Goal: Task Accomplishment & Management: Use online tool/utility

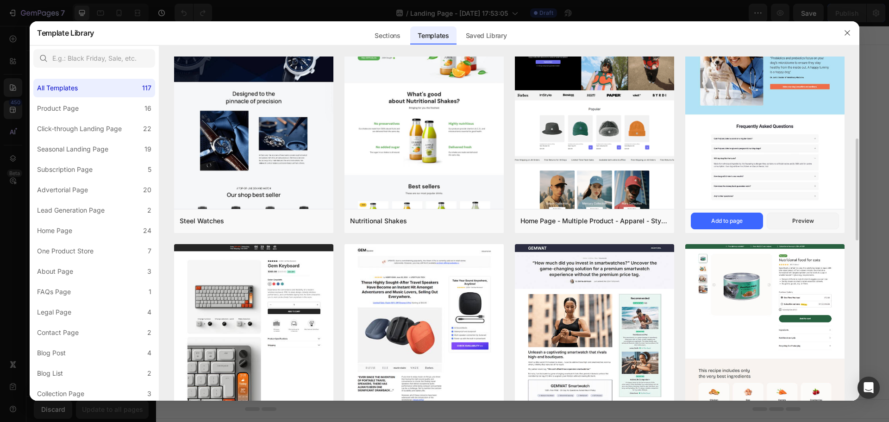
scroll to position [185, 0]
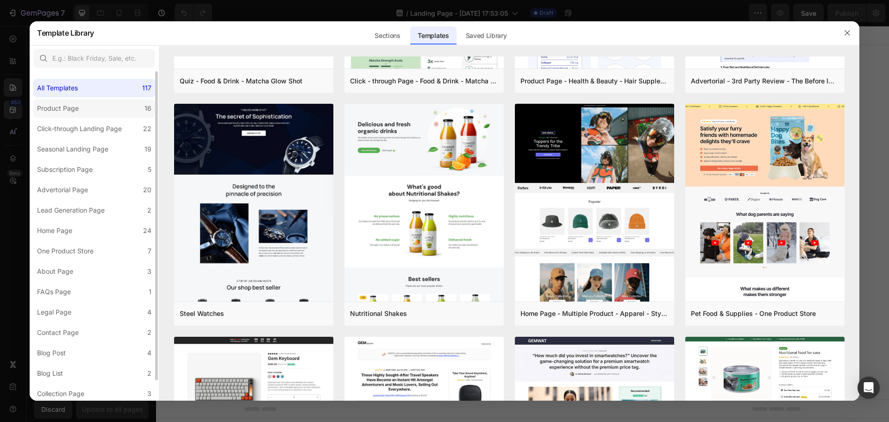
click at [101, 110] on label "Product Page 16" at bounding box center [94, 108] width 122 height 19
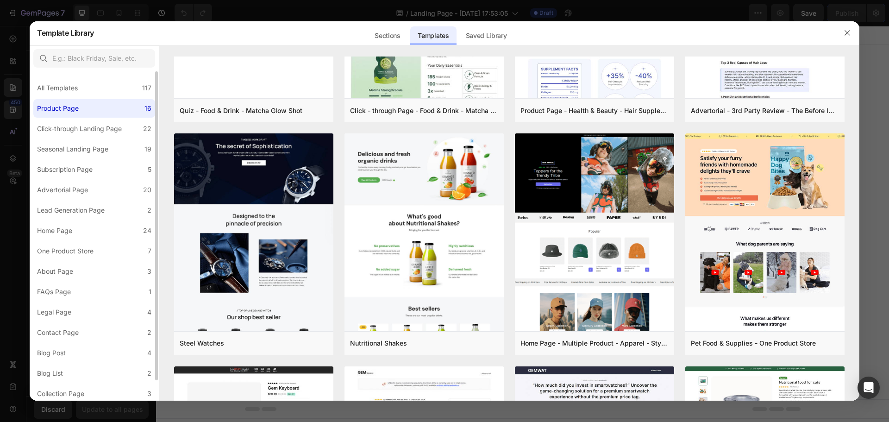
scroll to position [0, 0]
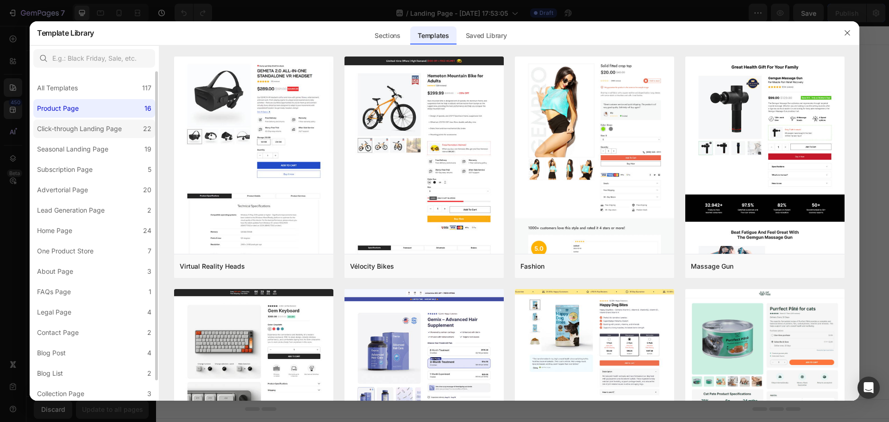
click at [101, 136] on label "Click-through Landing Page 22" at bounding box center [94, 128] width 122 height 19
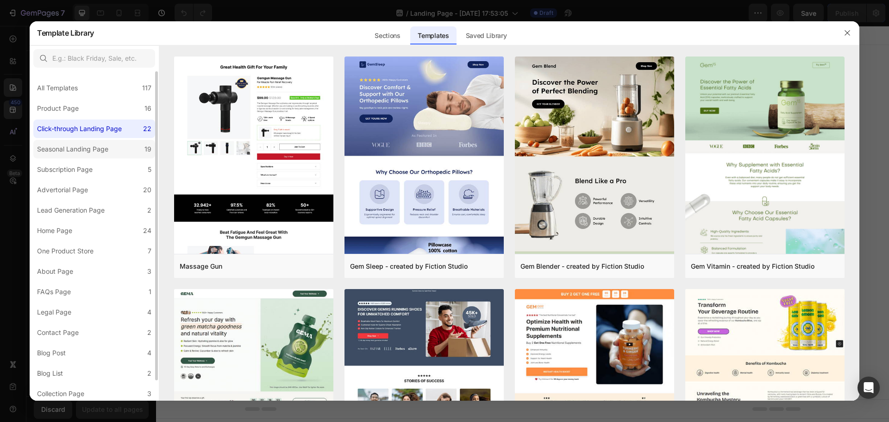
click at [102, 153] on div "Seasonal Landing Page" at bounding box center [72, 148] width 71 height 11
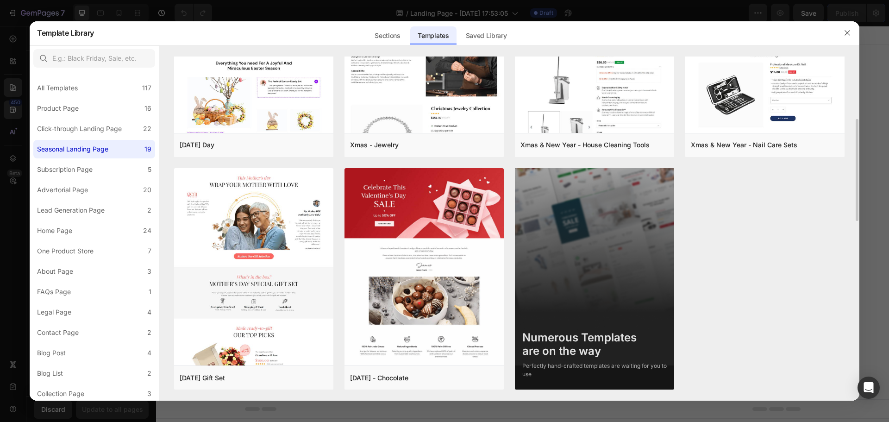
scroll to position [634, 0]
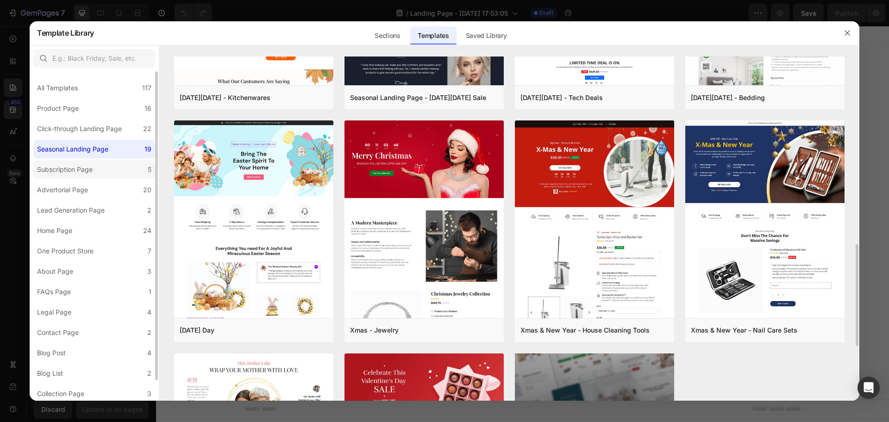
click at [87, 174] on div "Subscription Page" at bounding box center [65, 169] width 56 height 11
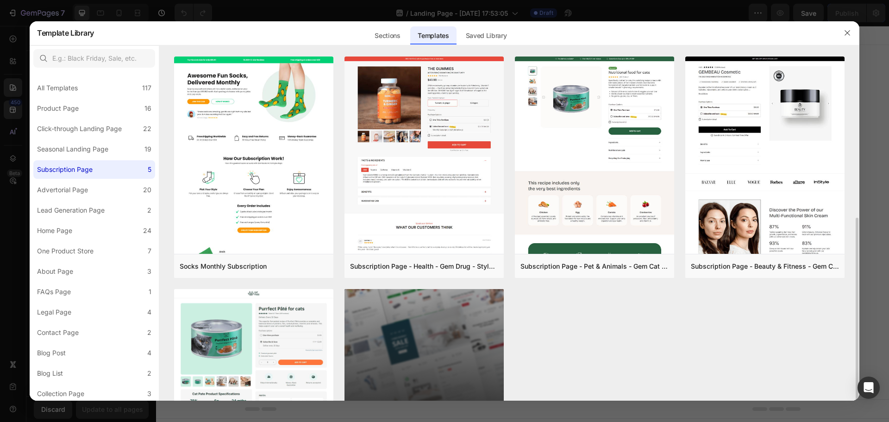
scroll to position [121, 0]
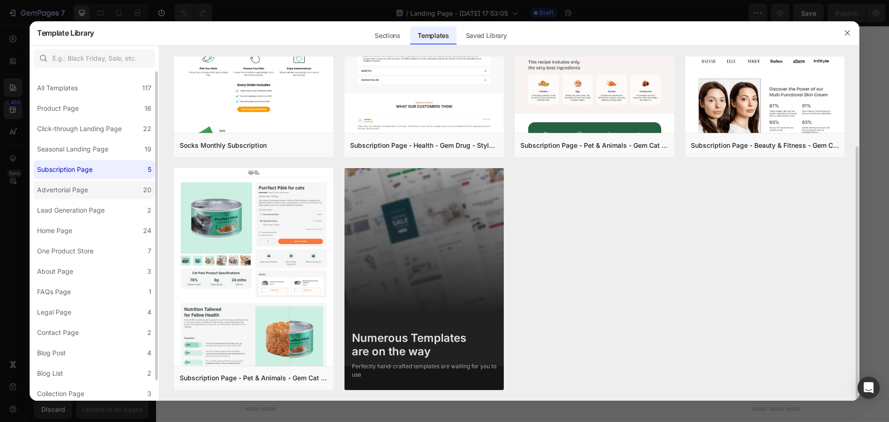
click at [63, 185] on div "Advertorial Page" at bounding box center [62, 189] width 51 height 11
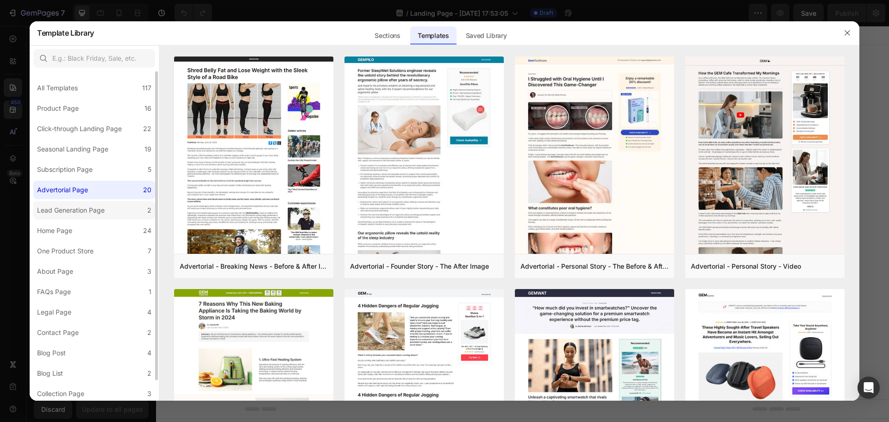
click at [80, 212] on div "Lead Generation Page" at bounding box center [71, 210] width 68 height 11
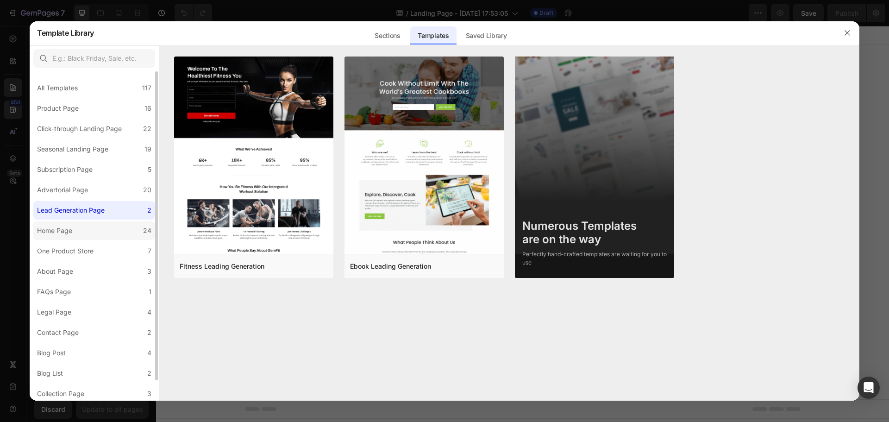
click at [111, 229] on label "Home Page 24" at bounding box center [94, 230] width 122 height 19
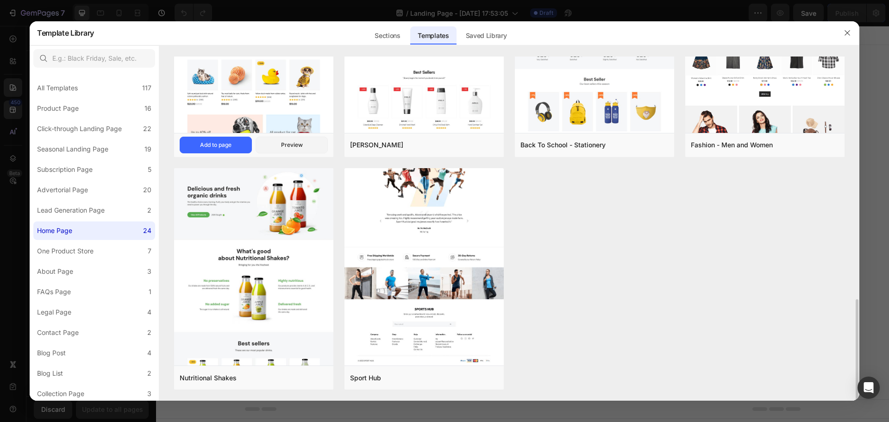
scroll to position [634, 0]
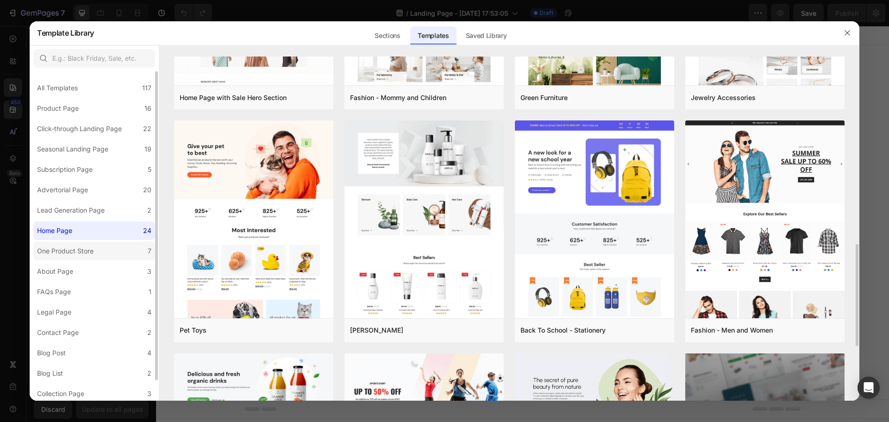
click at [93, 252] on div "One Product Store" at bounding box center [67, 250] width 60 height 11
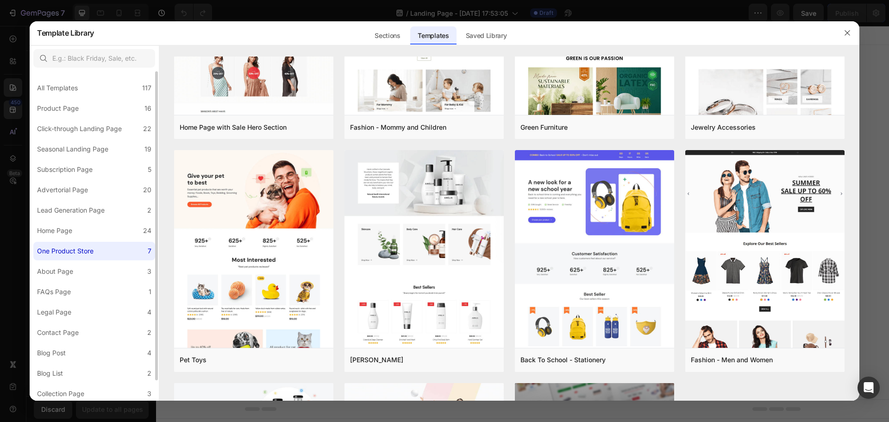
scroll to position [0, 0]
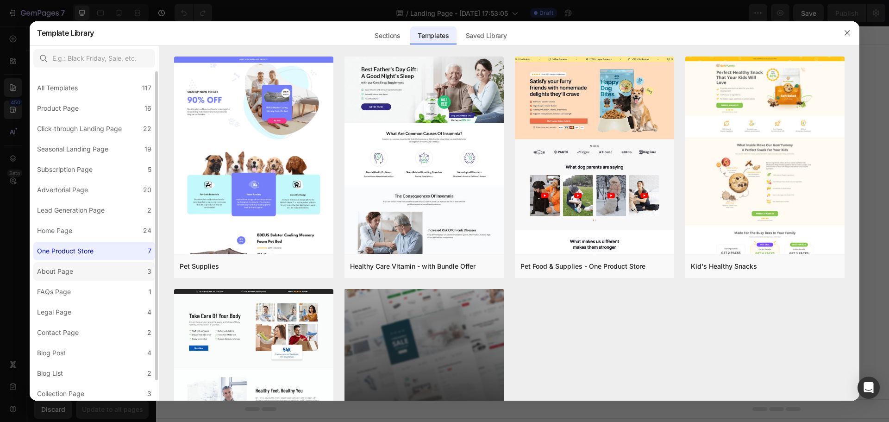
click at [76, 268] on label "About Page 3" at bounding box center [94, 271] width 122 height 19
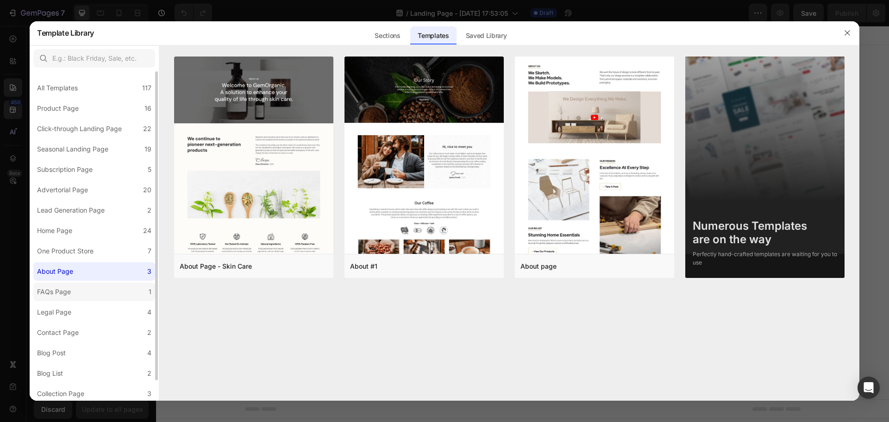
click at [79, 290] on label "FAQs Page 1" at bounding box center [94, 291] width 122 height 19
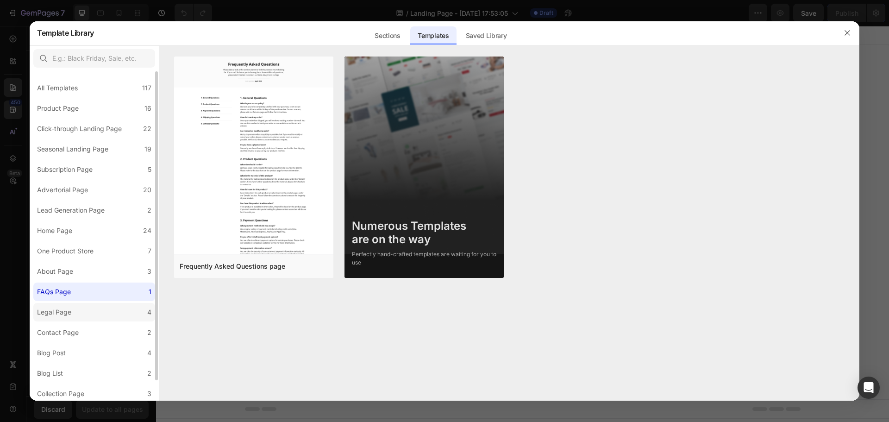
click at [82, 304] on label "Legal Page 4" at bounding box center [94, 312] width 122 height 19
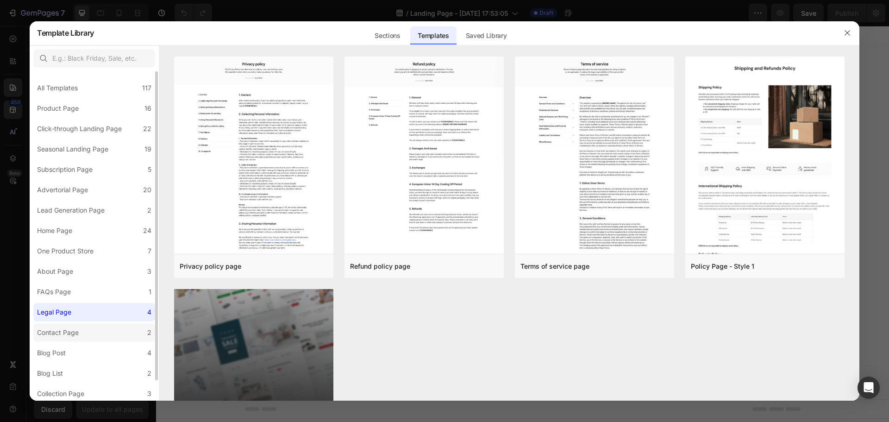
click at [100, 329] on label "Contact Page 2" at bounding box center [94, 332] width 122 height 19
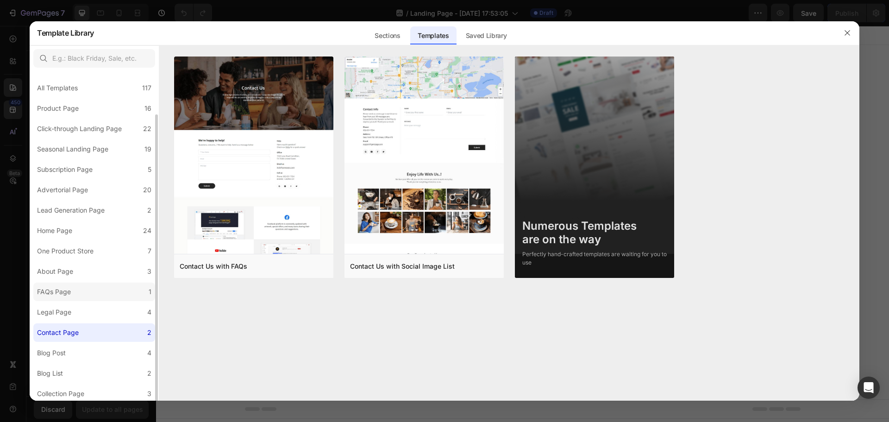
scroll to position [22, 0]
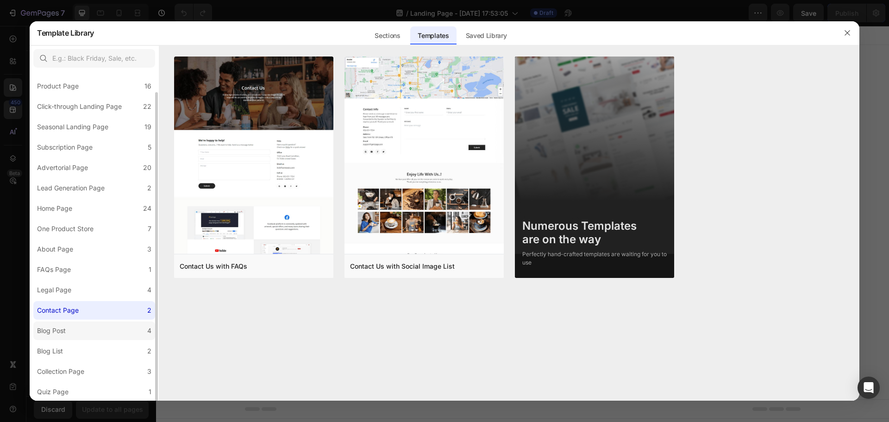
click at [63, 335] on div "Blog Post" at bounding box center [51, 330] width 29 height 11
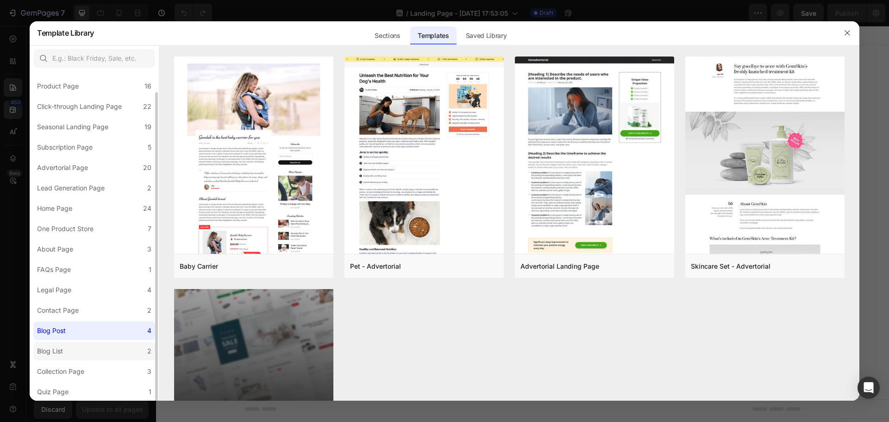
click at [64, 349] on div "Blog List" at bounding box center [52, 350] width 30 height 11
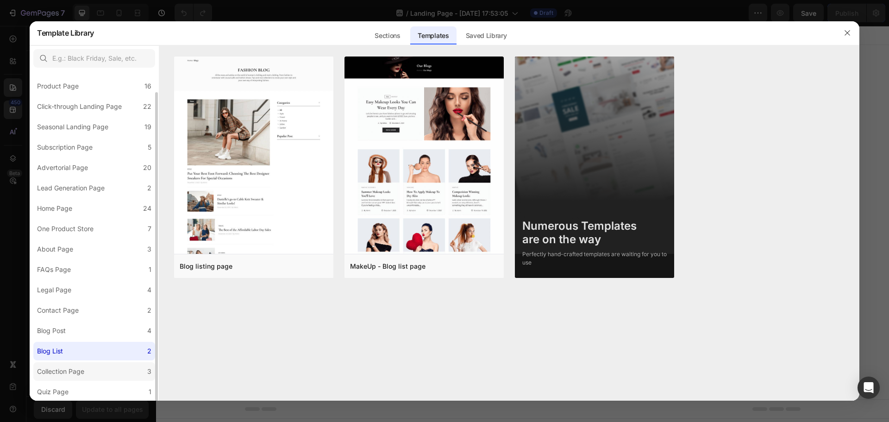
click at [64, 371] on div "Collection Page" at bounding box center [60, 371] width 47 height 11
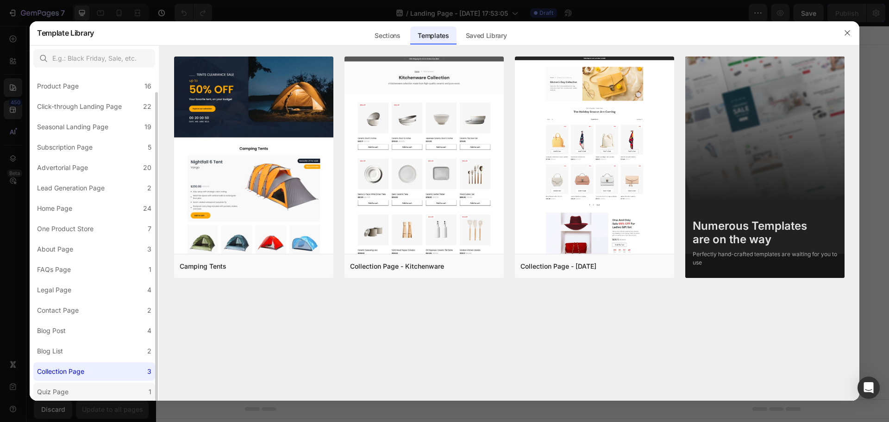
click at [81, 388] on label "Quiz Page 1" at bounding box center [94, 391] width 122 height 19
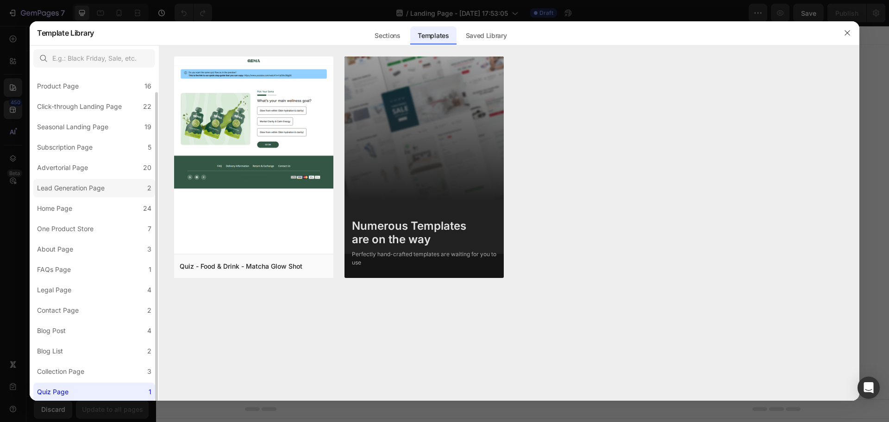
scroll to position [0, 0]
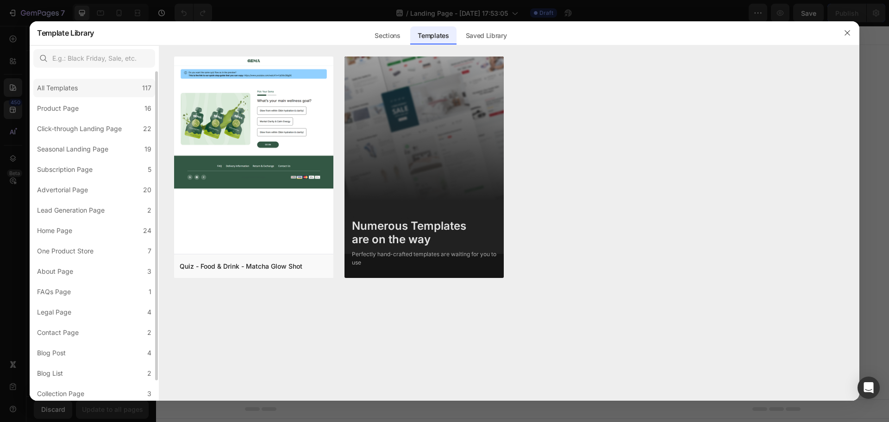
click at [83, 87] on div "All Templates 117" at bounding box center [94, 88] width 122 height 19
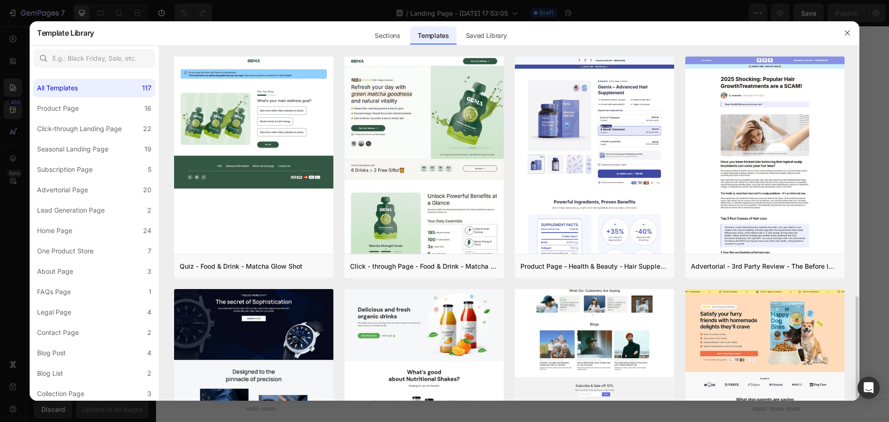
scroll to position [185, 0]
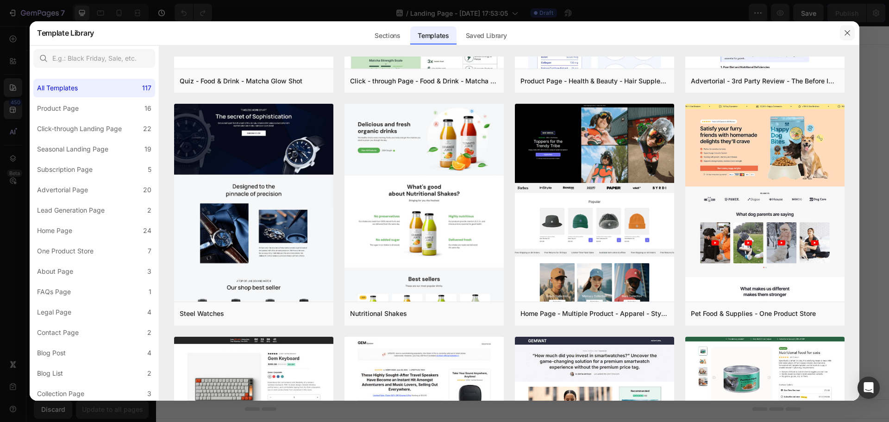
click at [846, 29] on button "button" at bounding box center [847, 32] width 15 height 15
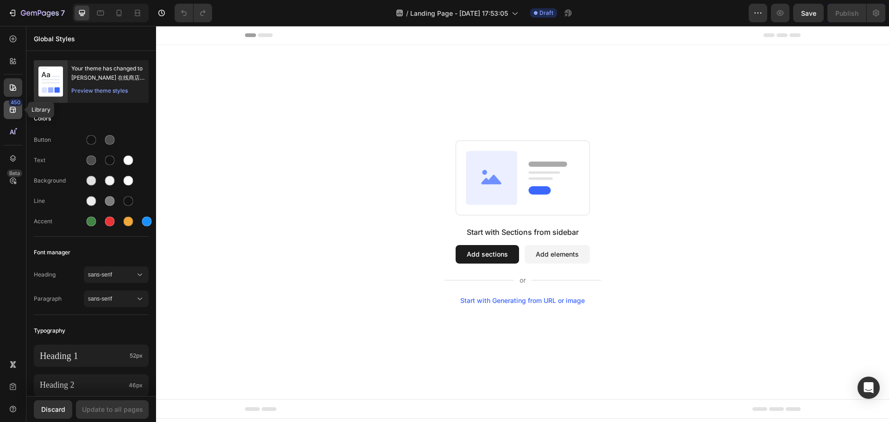
click at [15, 107] on icon at bounding box center [13, 110] width 6 height 6
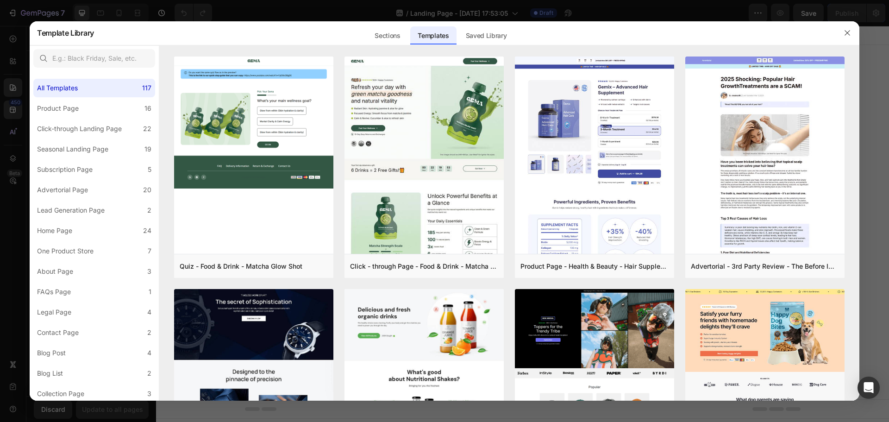
click at [14, 85] on div at bounding box center [444, 211] width 889 height 422
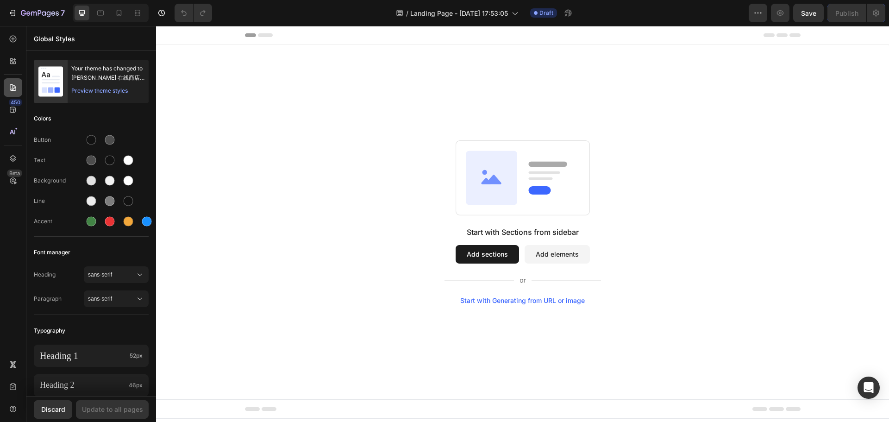
click at [11, 87] on icon at bounding box center [12, 87] width 9 height 9
click at [16, 61] on icon at bounding box center [12, 60] width 9 height 9
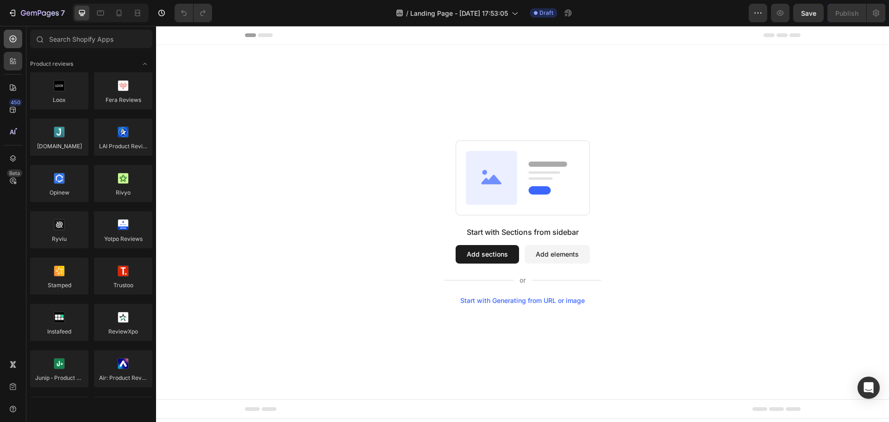
click at [11, 47] on div at bounding box center [13, 39] width 19 height 19
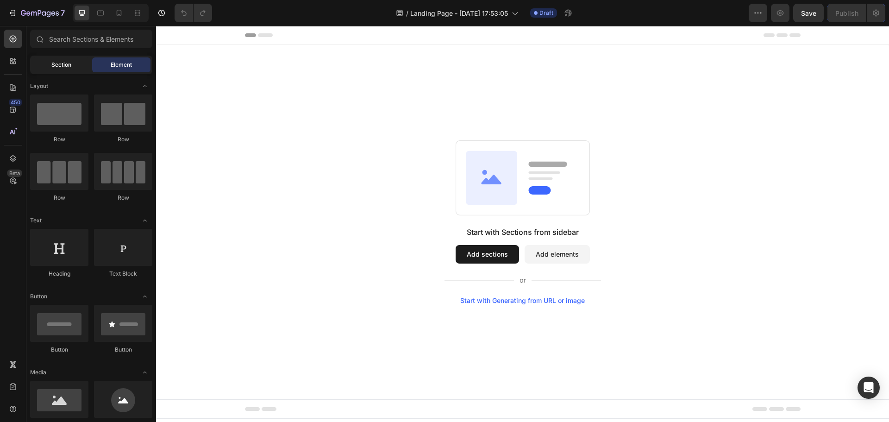
click at [70, 63] on span "Section" at bounding box center [61, 65] width 20 height 8
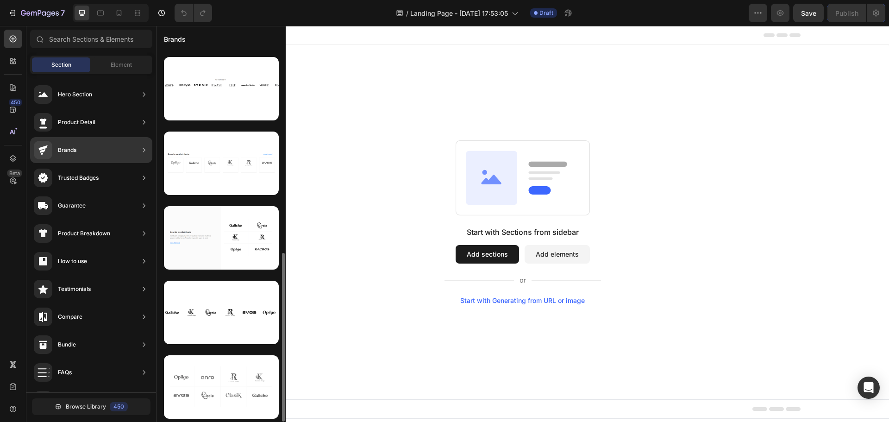
scroll to position [0, 0]
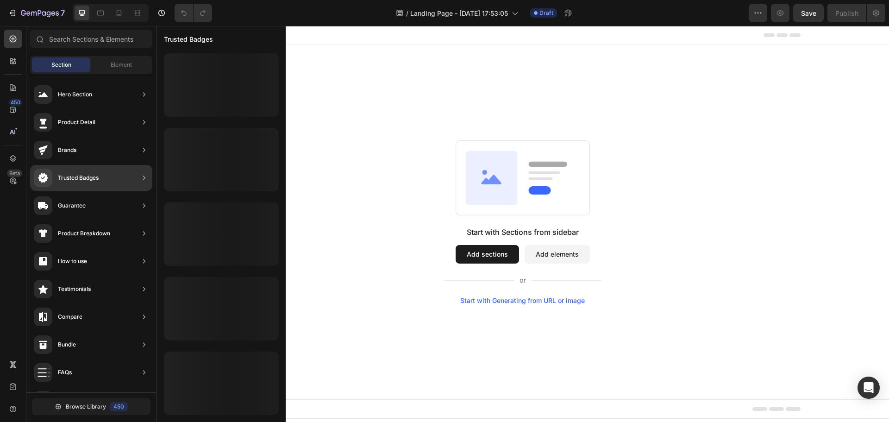
click at [92, 185] on div "Trusted Badges" at bounding box center [66, 177] width 65 height 19
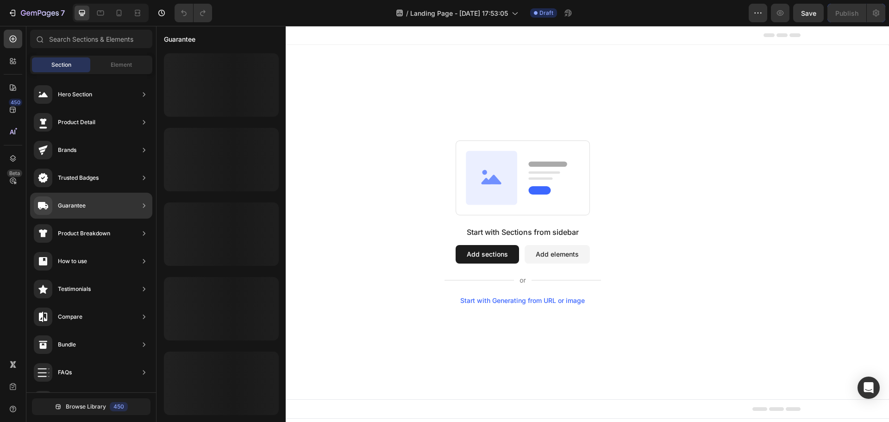
click at [79, 212] on div "Guarantee" at bounding box center [60, 205] width 52 height 19
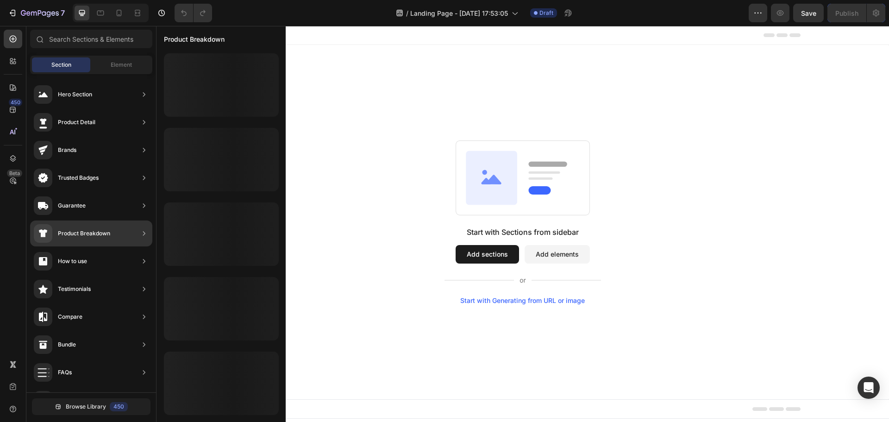
click at [82, 238] on div "Product Breakdown" at bounding box center [72, 233] width 76 height 19
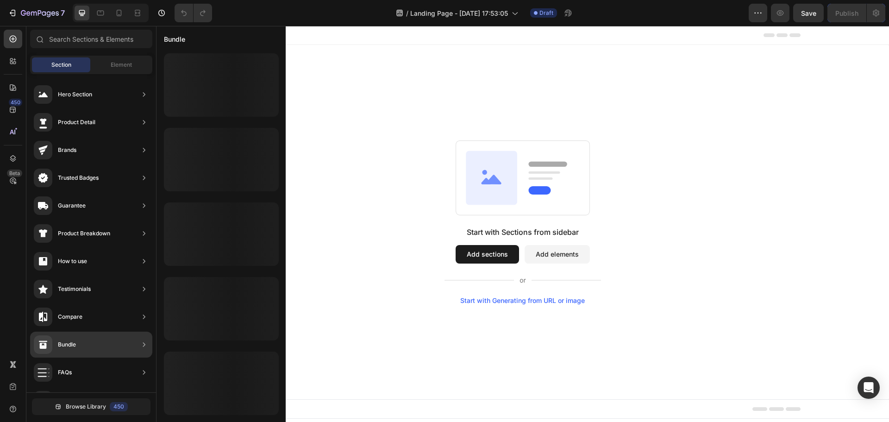
click at [78, 349] on div "Bundle" at bounding box center [91, 344] width 122 height 26
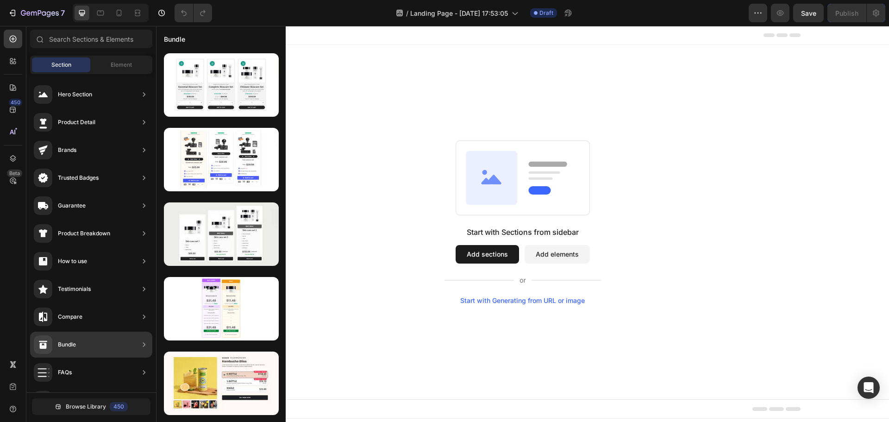
click at [106, 344] on div "Bundle" at bounding box center [91, 344] width 122 height 26
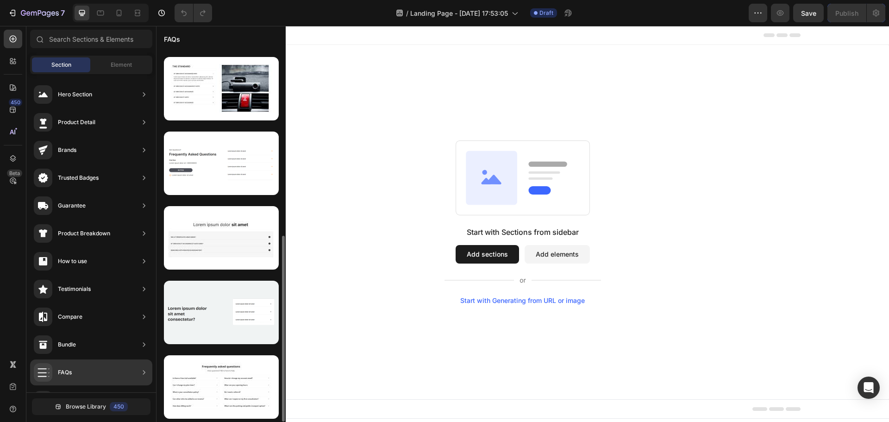
scroll to position [369, 0]
click at [131, 373] on div "FAQs" at bounding box center [91, 372] width 122 height 26
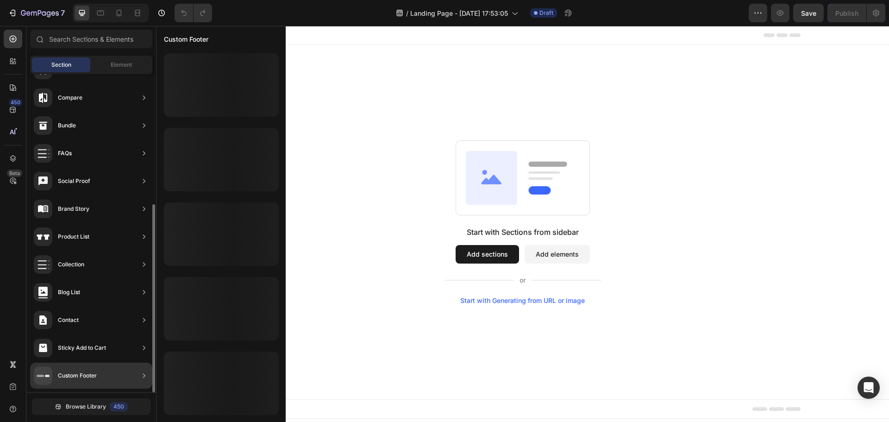
scroll to position [0, 0]
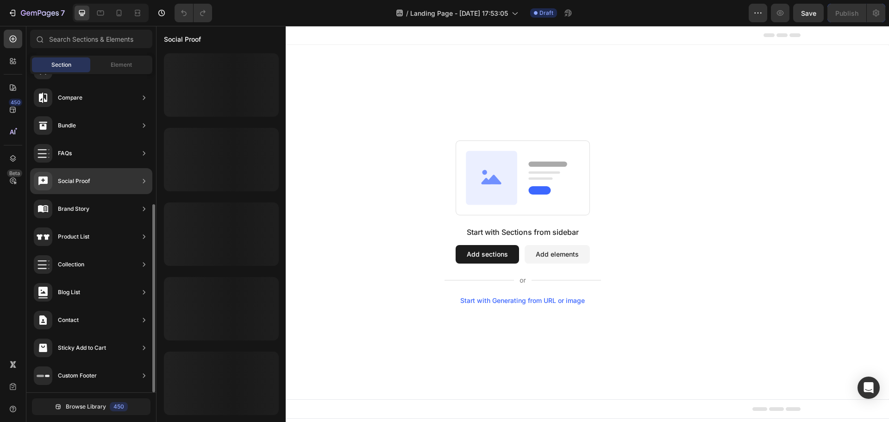
click at [87, 181] on div "Social Proof" at bounding box center [74, 180] width 32 height 9
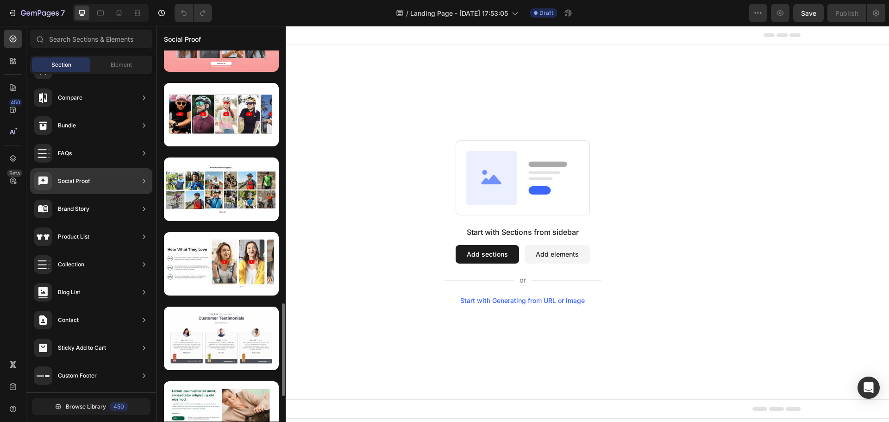
scroll to position [875, 0]
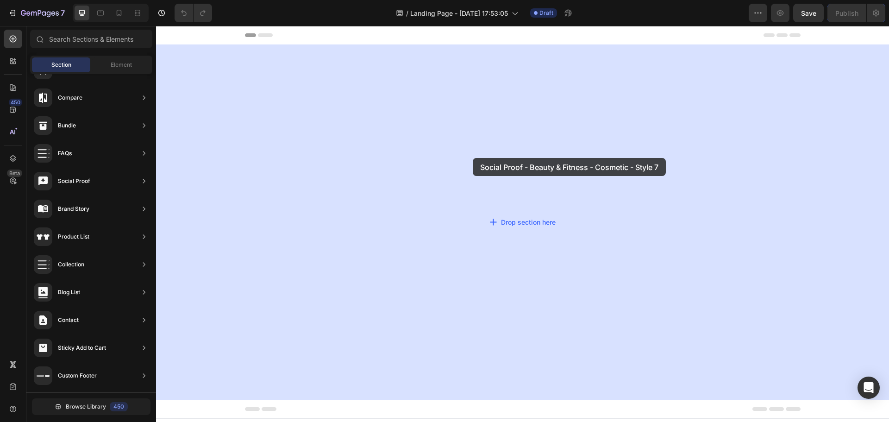
drag, startPoint x: 373, startPoint y: 216, endPoint x: 428, endPoint y: 181, distance: 66.0
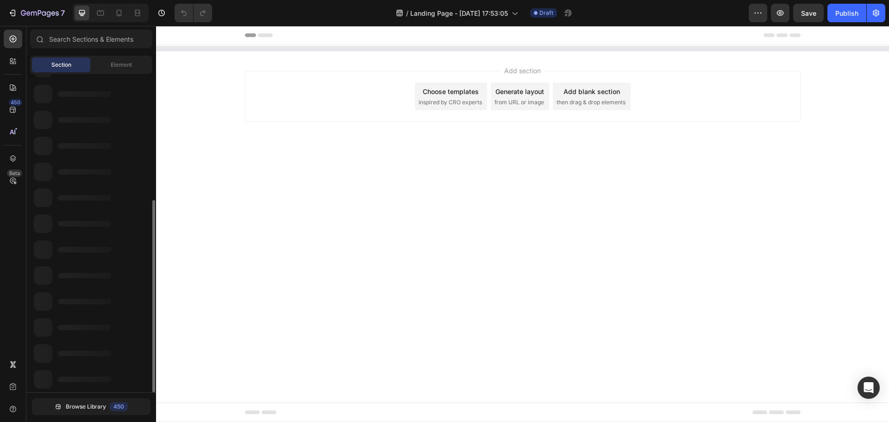
scroll to position [208, 0]
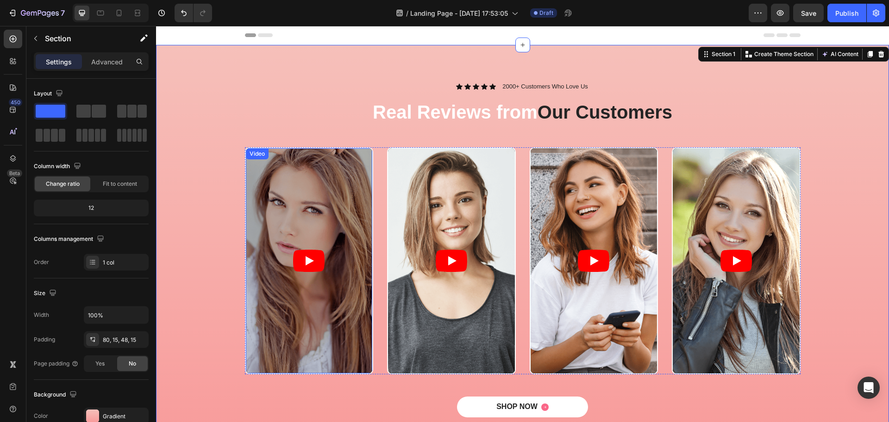
click at [326, 231] on article at bounding box center [309, 260] width 127 height 225
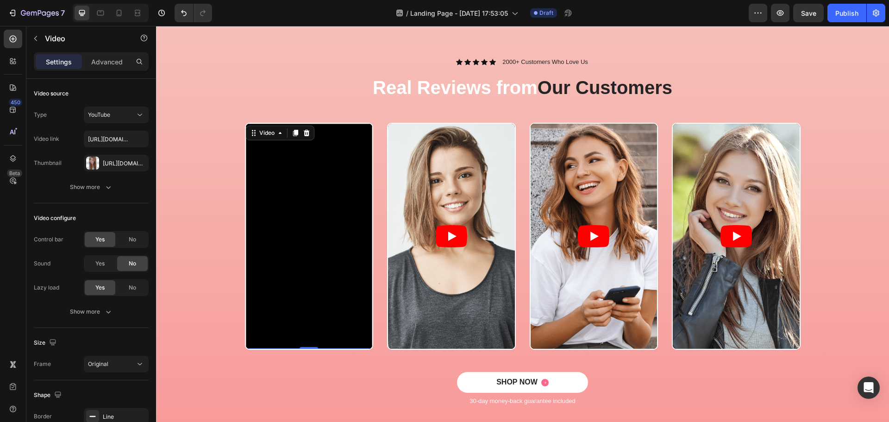
scroll to position [46, 0]
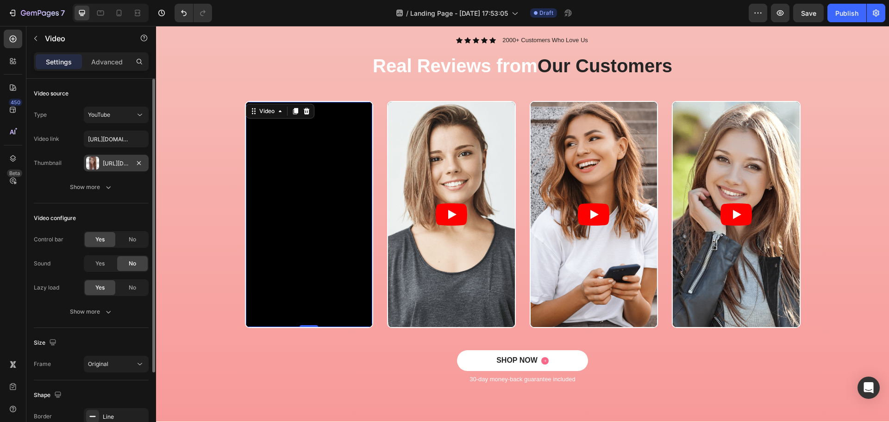
click at [114, 169] on div "Https://cdn.Shopify.Com/s/files/1/0557/3256/8098/files/gempages_570475742119331…" at bounding box center [116, 163] width 65 height 17
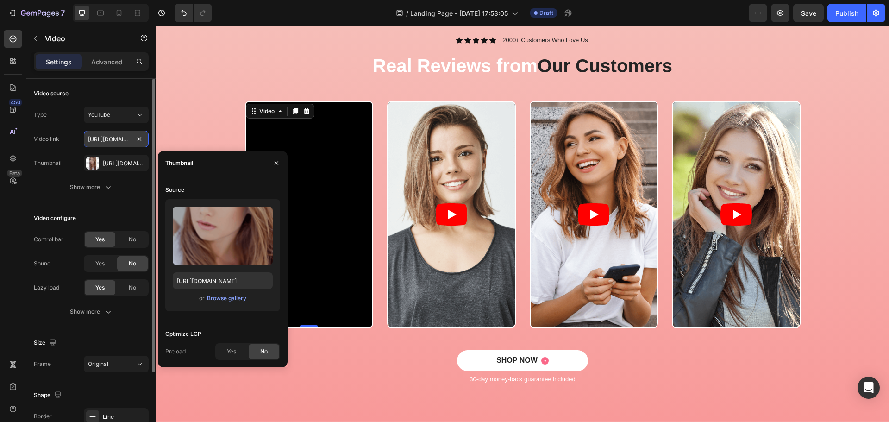
click at [112, 139] on input "https://www.youtube.com/watch?v=cyzh48XRS4M" at bounding box center [116, 139] width 65 height 17
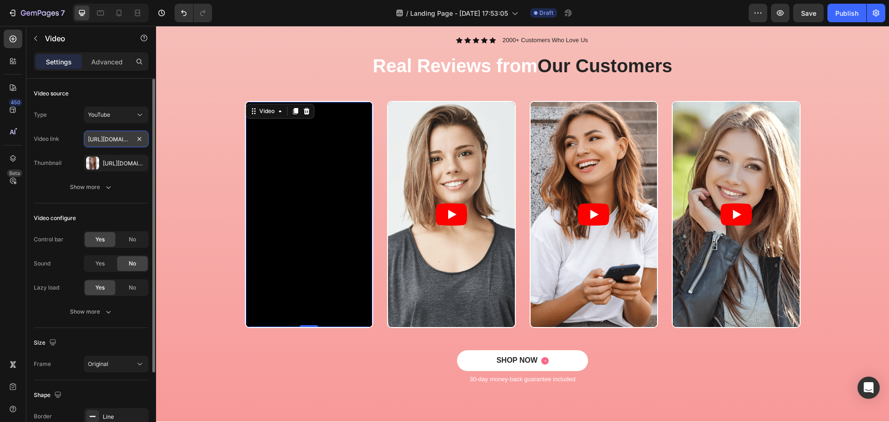
paste input "youtu.be/Z6c6S7AA1TE?"
type input "https://youtu.be/Z6c6S7AA1TE?"
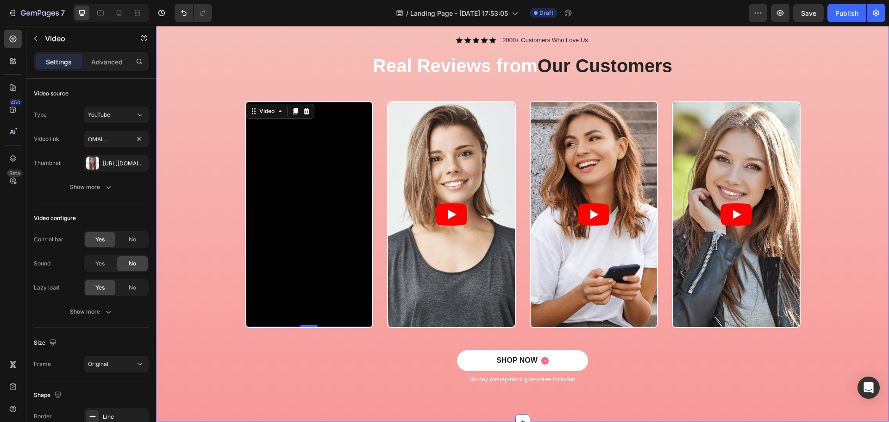
click at [203, 232] on div "Video 0 Video Video Video Carousel" at bounding box center [522, 225] width 719 height 249
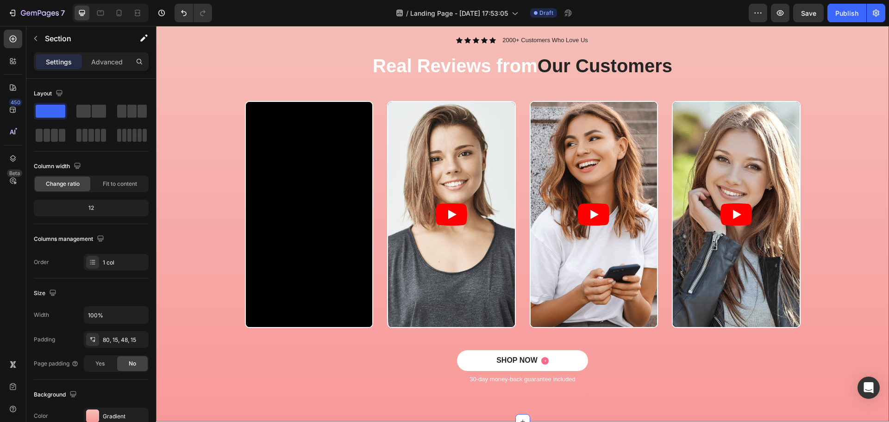
click at [288, 335] on div "Video Video Video Video Carousel" at bounding box center [522, 225] width 719 height 249
click at [373, 306] on div "Video Video Video Video" at bounding box center [522, 214] width 555 height 227
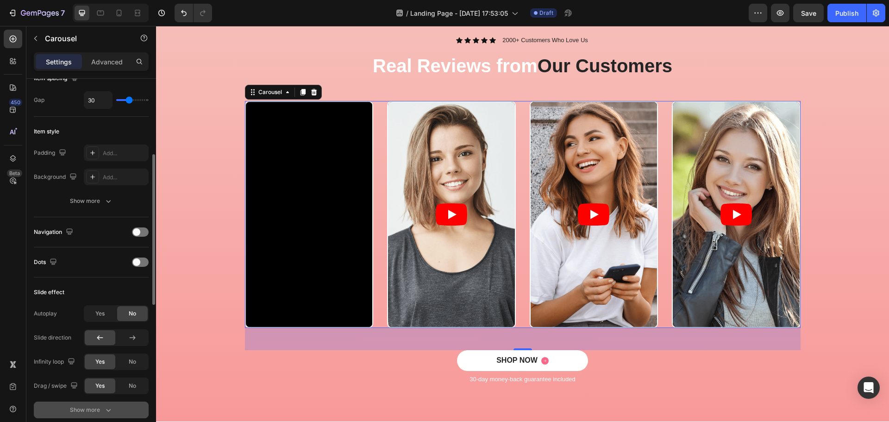
scroll to position [324, 0]
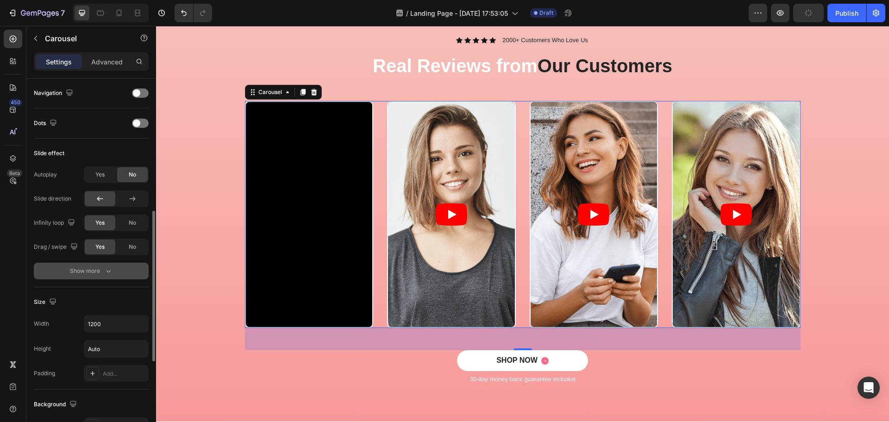
click at [91, 270] on div "Show more" at bounding box center [91, 270] width 43 height 9
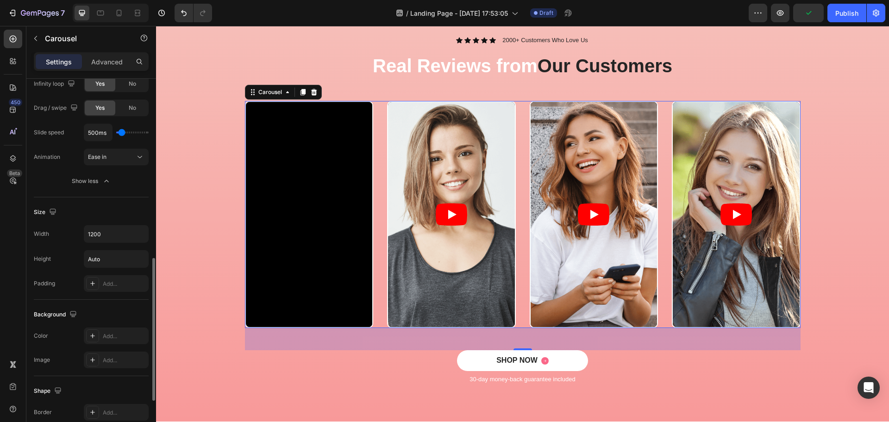
scroll to position [555, 0]
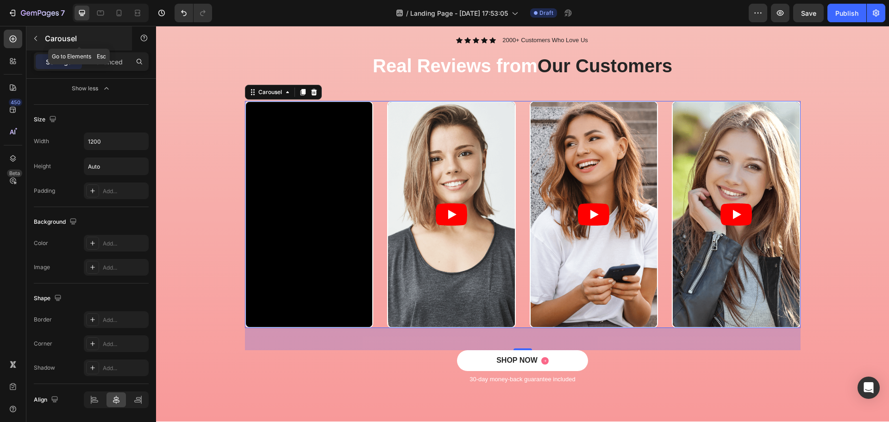
click at [39, 44] on button "button" at bounding box center [35, 38] width 15 height 15
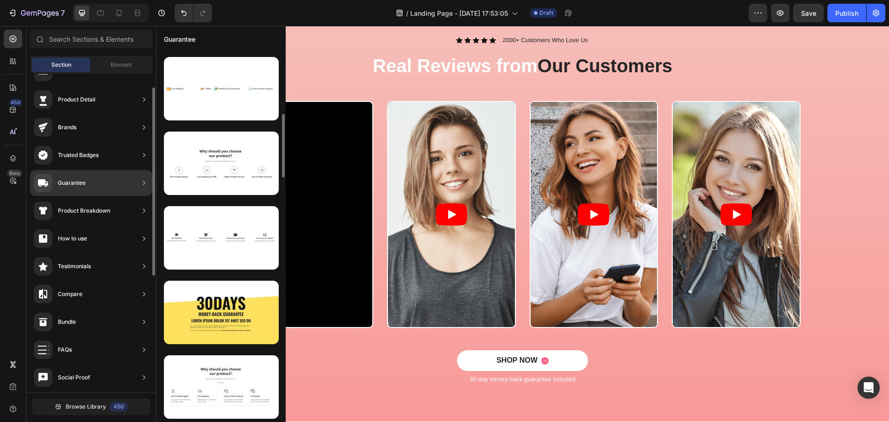
scroll to position [0, 0]
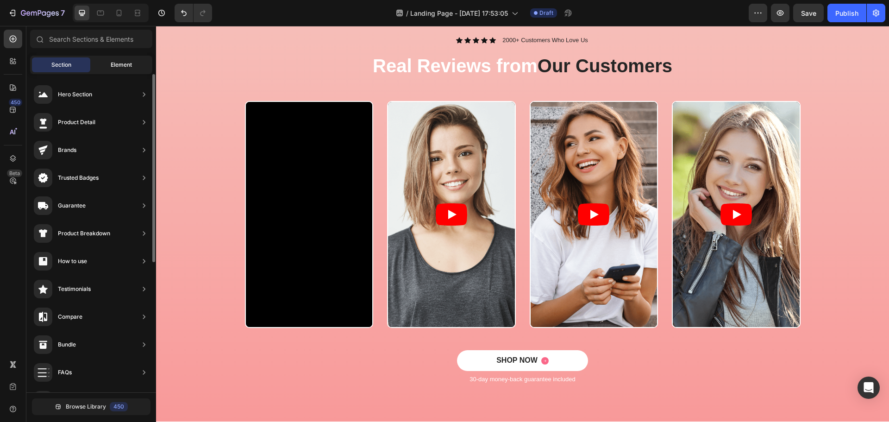
click at [111, 68] on span "Element" at bounding box center [121, 65] width 21 height 8
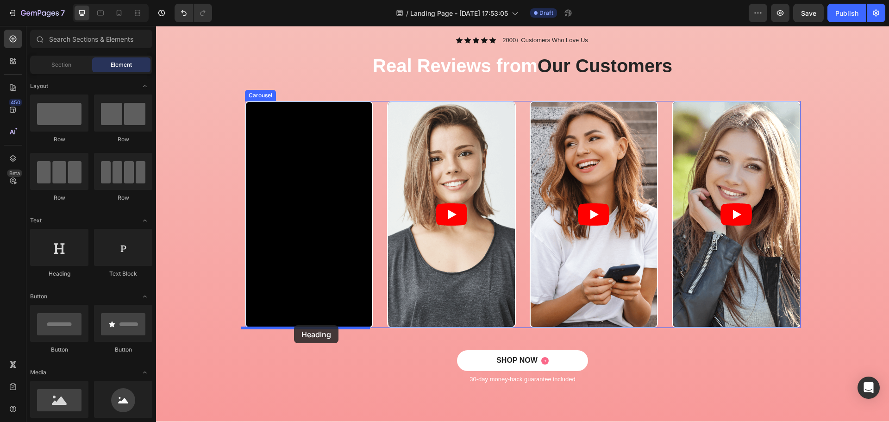
drag, startPoint x: 217, startPoint y: 279, endPoint x: 294, endPoint y: 325, distance: 90.1
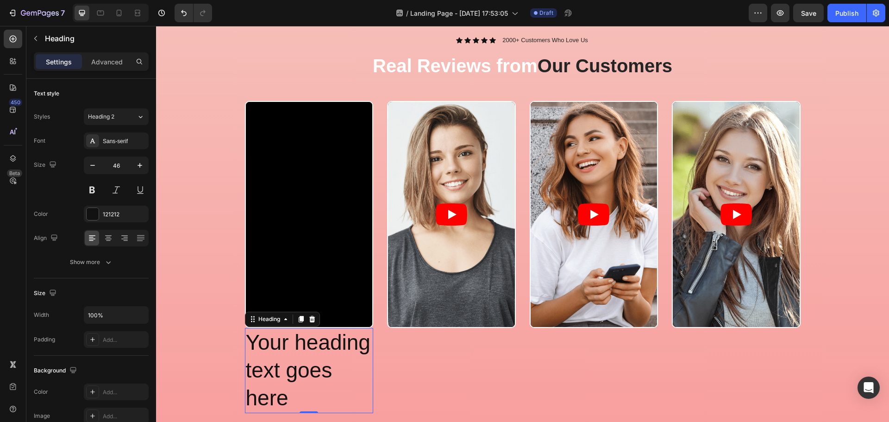
click at [293, 355] on h2 "Your heading text goes here" at bounding box center [309, 370] width 129 height 85
click at [293, 355] on p "Your heading text goes here" at bounding box center [309, 370] width 127 height 83
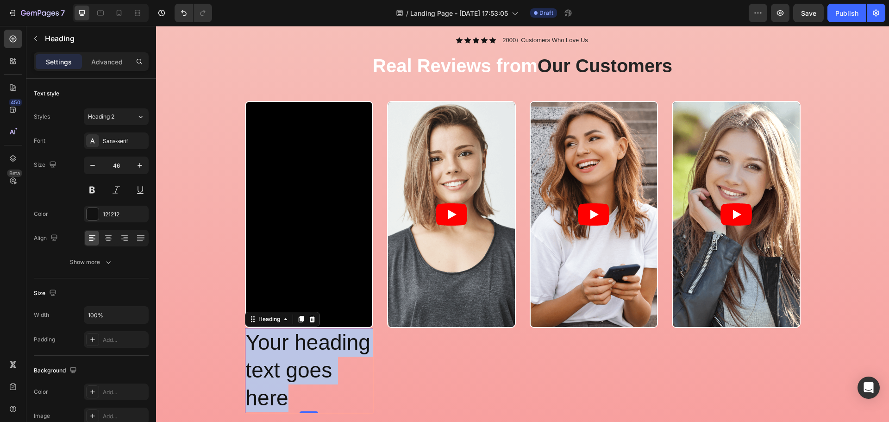
click at [293, 355] on p "Your heading text goes here" at bounding box center [309, 370] width 127 height 83
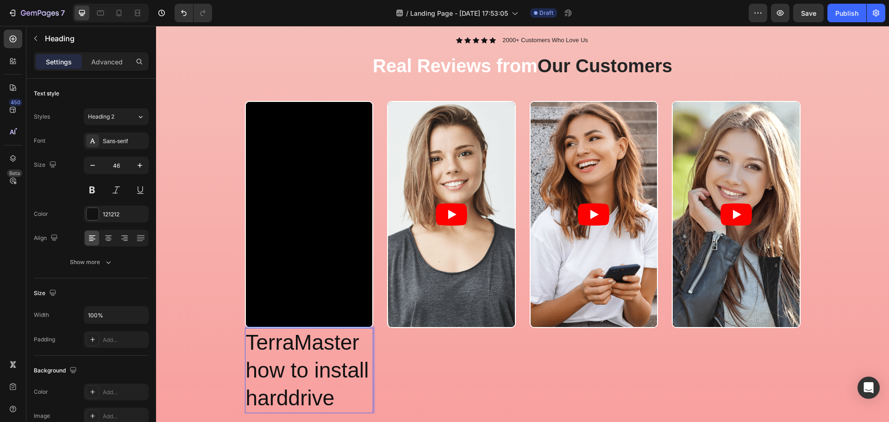
click at [305, 353] on p "TerraMaster how to install harddrive" at bounding box center [309, 370] width 127 height 83
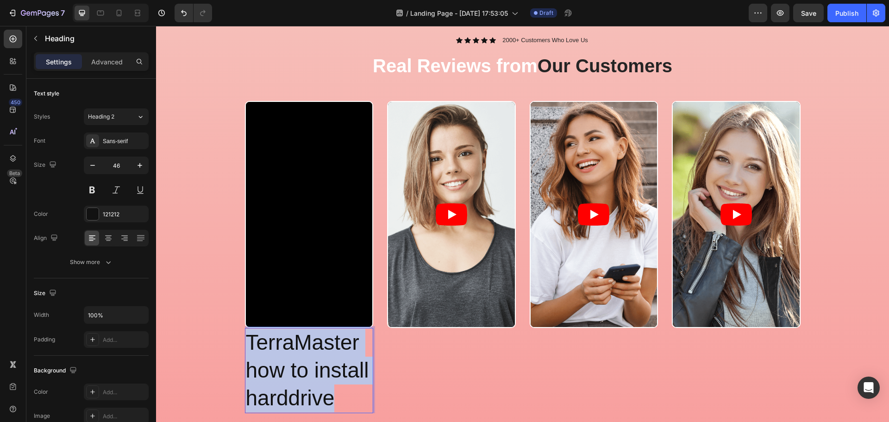
click at [305, 353] on p "TerraMaster how to install harddrive" at bounding box center [309, 370] width 127 height 83
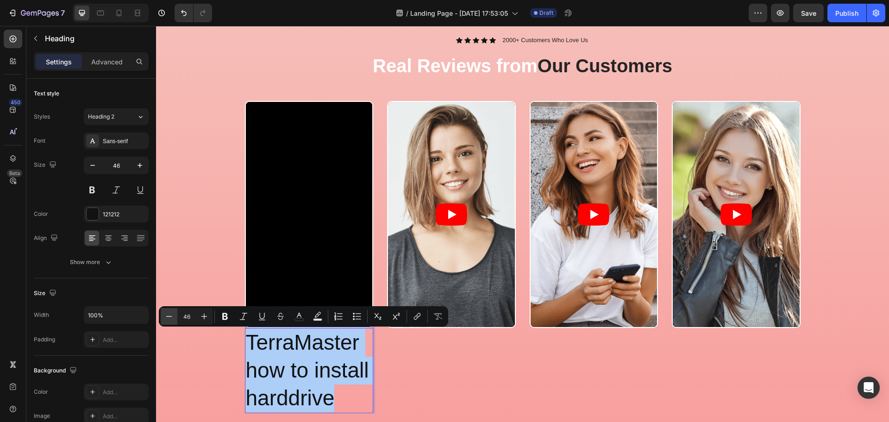
click at [164, 314] on button "Minus" at bounding box center [169, 316] width 17 height 17
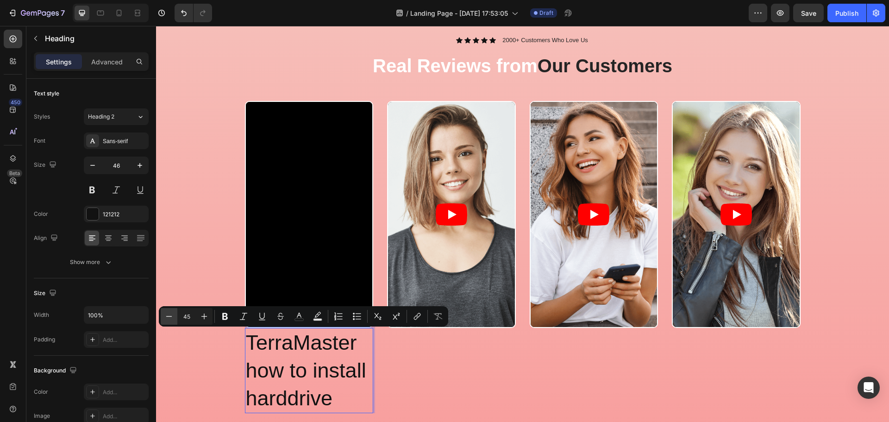
click at [164, 314] on button "Minus" at bounding box center [169, 316] width 17 height 17
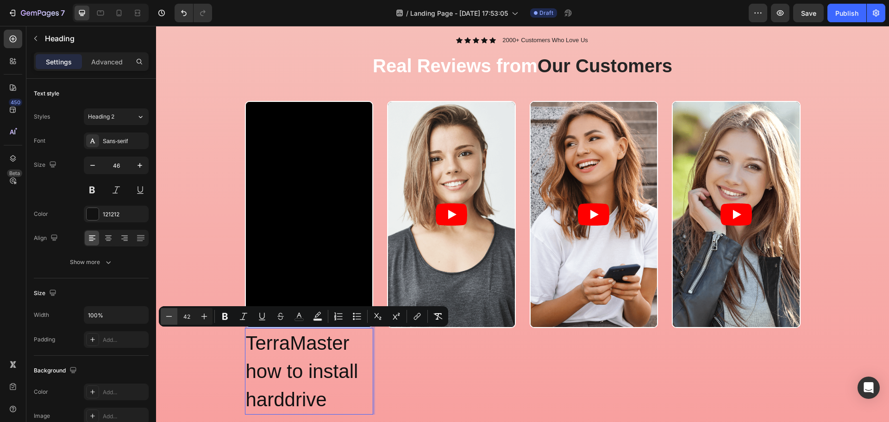
click at [164, 314] on button "Minus" at bounding box center [169, 316] width 17 height 17
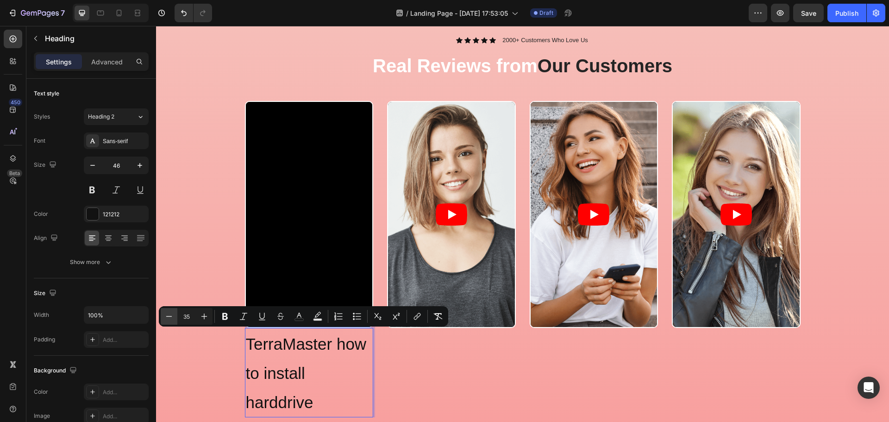
click at [164, 314] on button "Minus" at bounding box center [169, 316] width 17 height 17
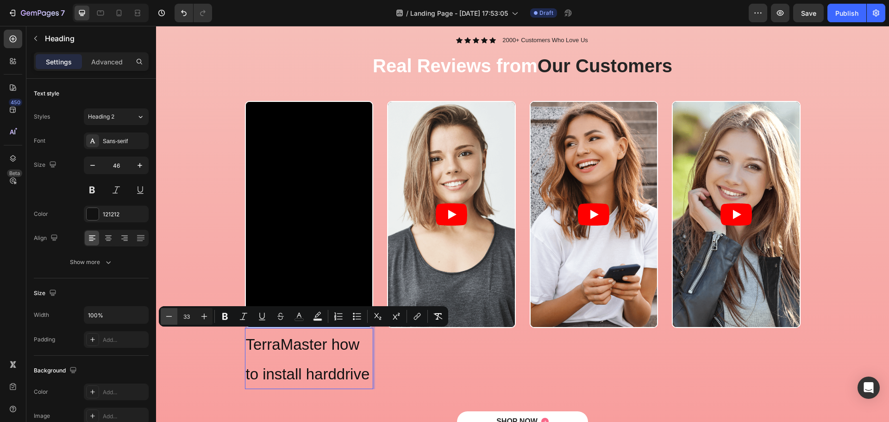
click at [164, 314] on button "Minus" at bounding box center [169, 316] width 17 height 17
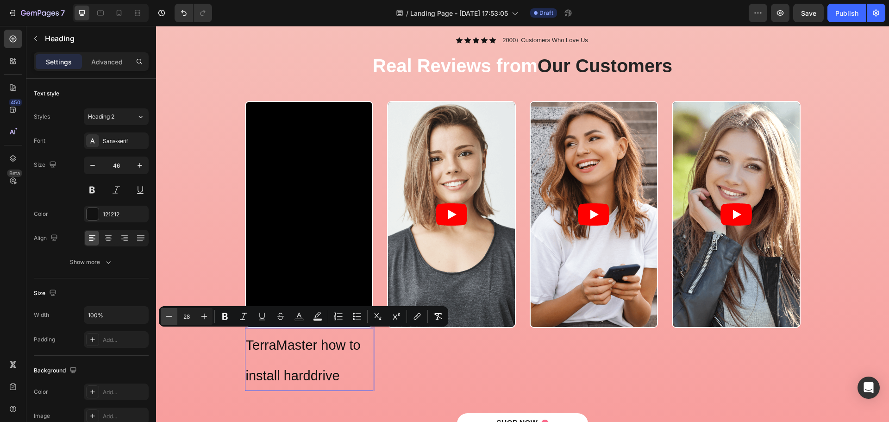
click at [164, 314] on button "Minus" at bounding box center [169, 316] width 17 height 17
type input "27"
click at [93, 166] on icon "button" at bounding box center [92, 165] width 9 height 9
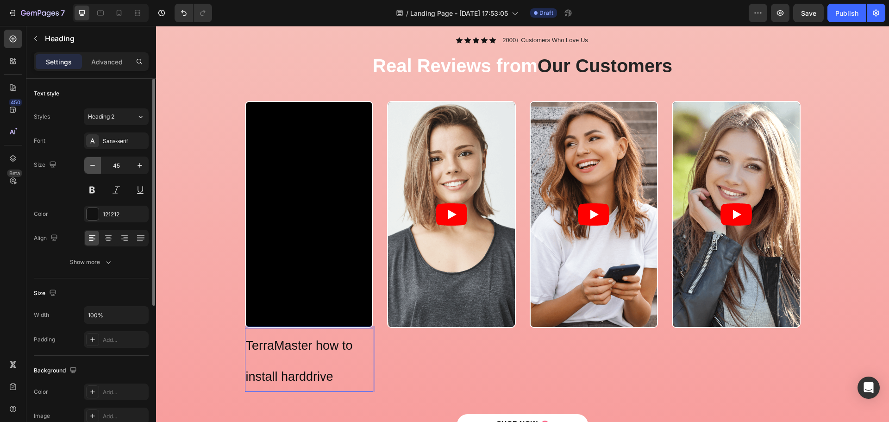
click at [93, 166] on icon "button" at bounding box center [92, 165] width 9 height 9
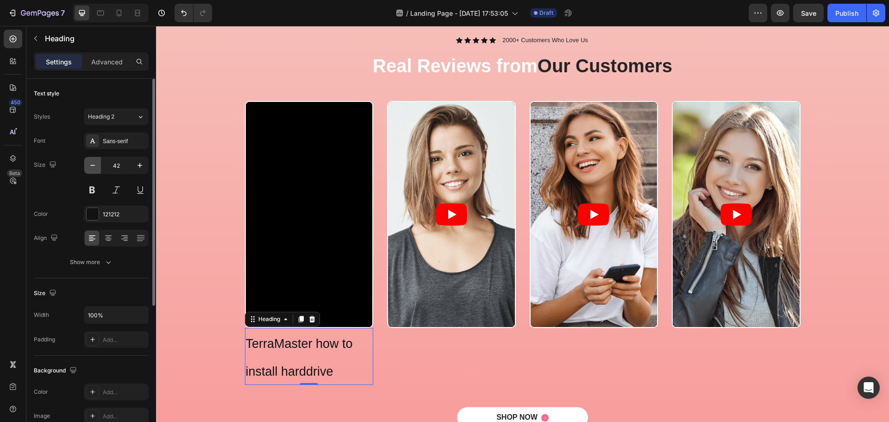
click at [93, 166] on icon "button" at bounding box center [92, 165] width 9 height 9
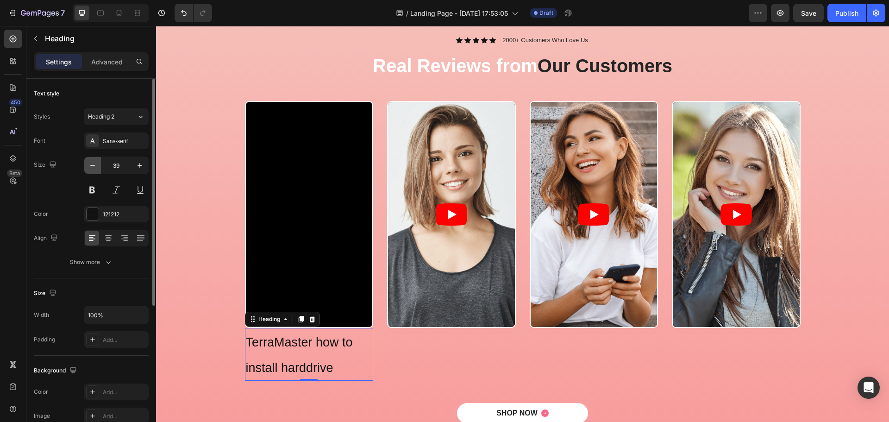
click at [93, 166] on icon "button" at bounding box center [92, 165] width 9 height 9
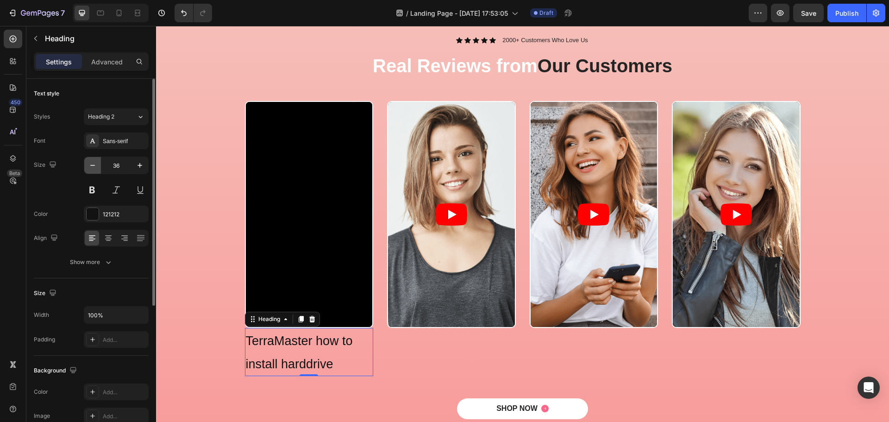
click at [93, 166] on icon "button" at bounding box center [92, 165] width 9 height 9
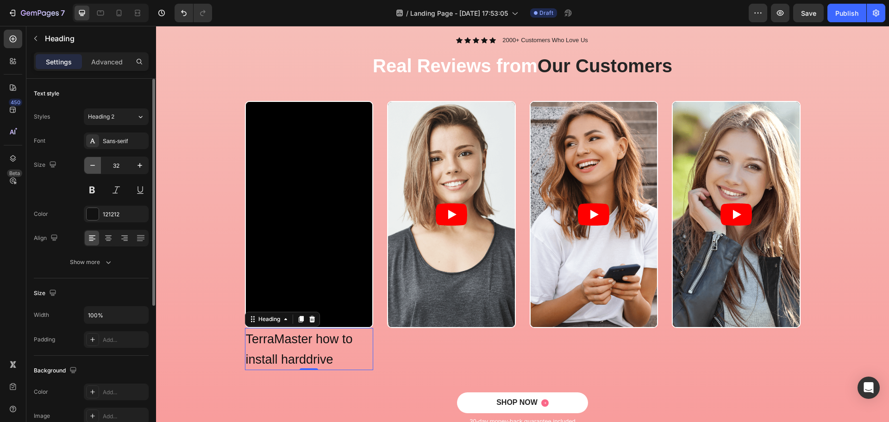
click at [93, 166] on icon "button" at bounding box center [92, 165] width 9 height 9
type input "28"
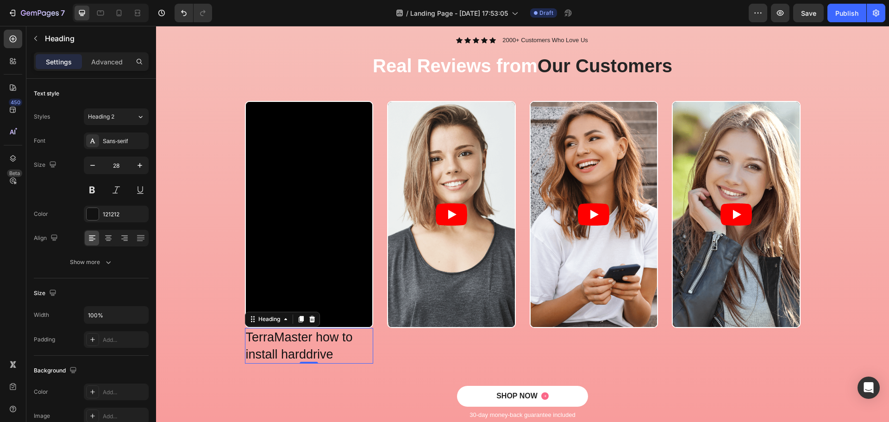
click at [303, 349] on span "TerraMaster how to install harddrive" at bounding box center [299, 345] width 107 height 31
click at [281, 341] on span "TerraMaster how to install harddrive" at bounding box center [299, 345] width 107 height 31
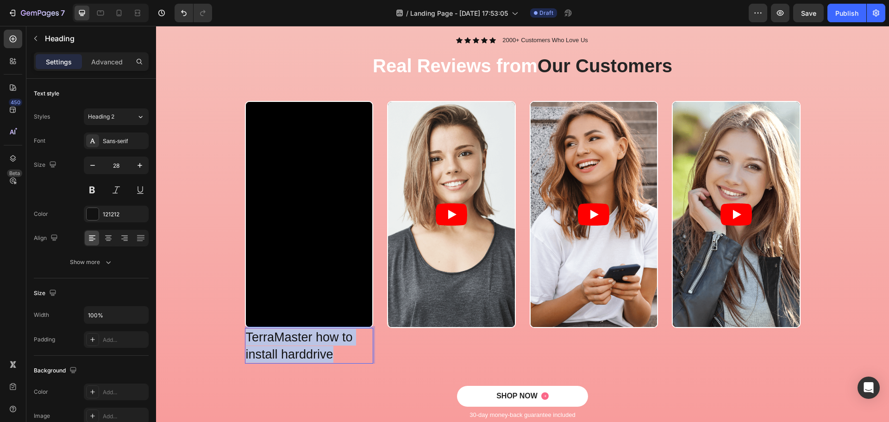
click at [281, 341] on span "TerraMaster how to install harddrive" at bounding box center [299, 345] width 107 height 31
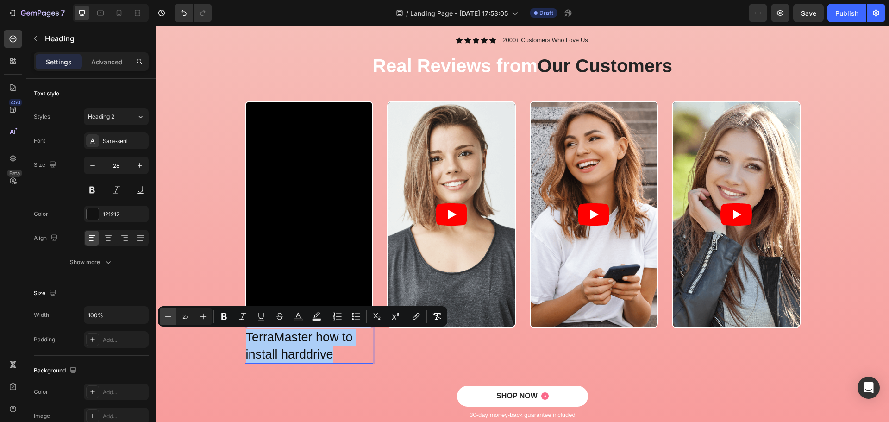
click at [174, 318] on button "Minus" at bounding box center [168, 316] width 17 height 17
type input "24"
click at [211, 356] on div "Video TerraMaster how to install harddrive Heading 0 Video Video Video Carousel" at bounding box center [522, 244] width 719 height 286
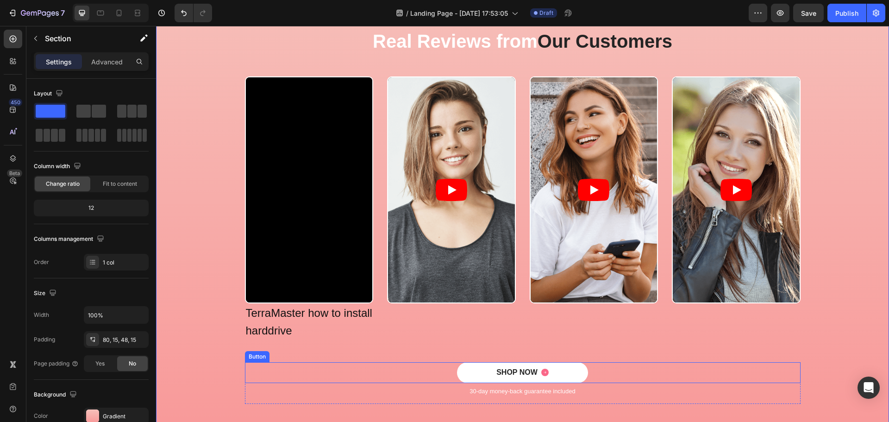
scroll to position [93, 0]
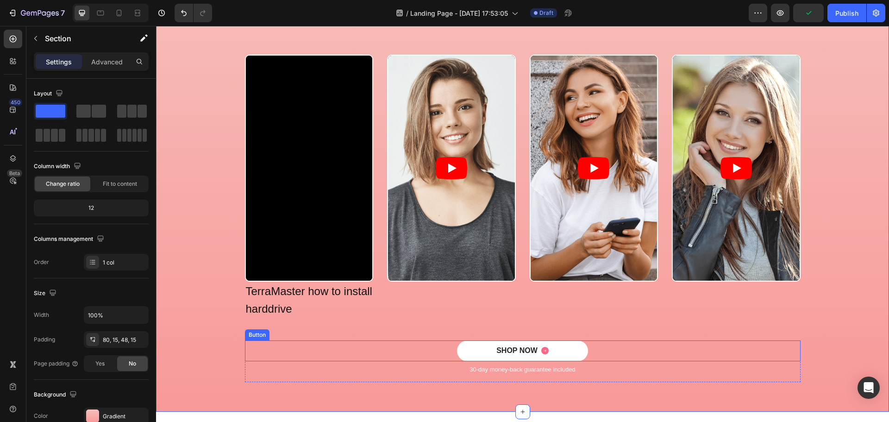
click at [296, 309] on p "⁠⁠⁠⁠⁠⁠⁠ TerraMaster how to install harddrive" at bounding box center [309, 299] width 127 height 35
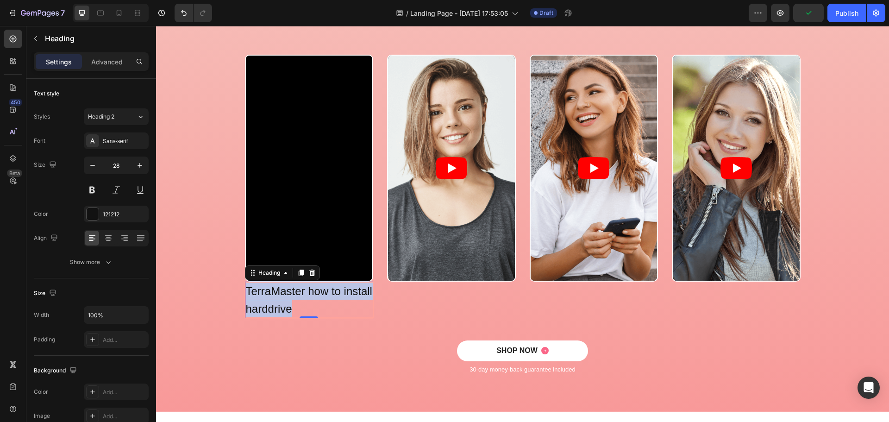
click at [296, 309] on p "TerraMaster how to install harddrive" at bounding box center [309, 299] width 127 height 35
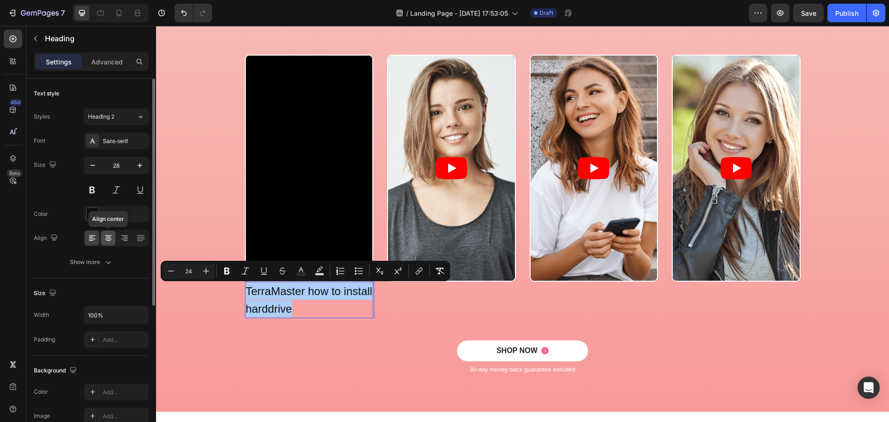
click at [110, 232] on div at bounding box center [108, 237] width 14 height 15
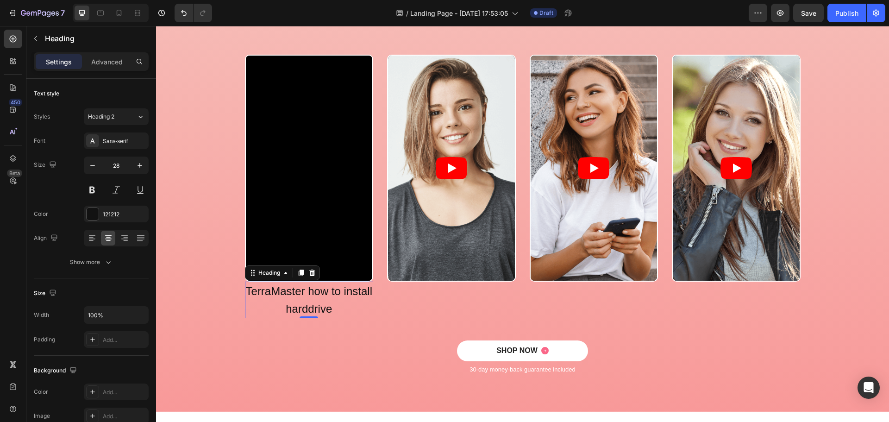
click at [305, 306] on span "TerraMaster how to install harddrive" at bounding box center [309, 300] width 126 height 30
click at [270, 340] on div "SHOP NOW Button" at bounding box center [522, 350] width 555 height 21
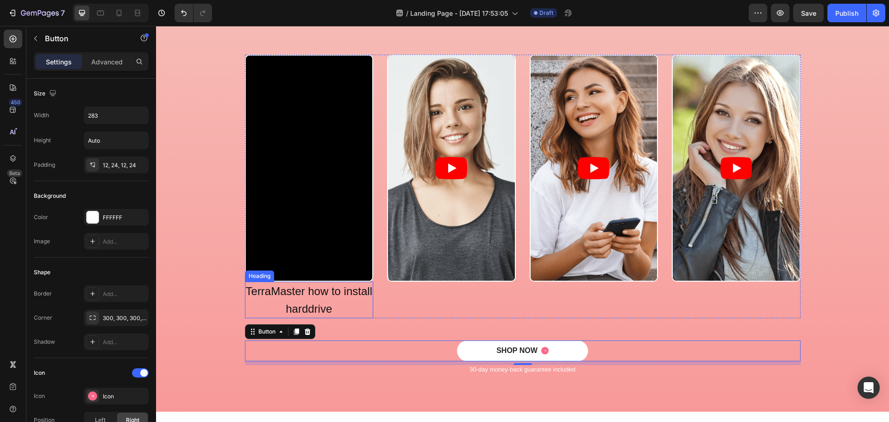
click at [296, 301] on p "⁠⁠⁠⁠⁠⁠⁠ TerraMaster how to install harddrive" at bounding box center [309, 299] width 127 height 35
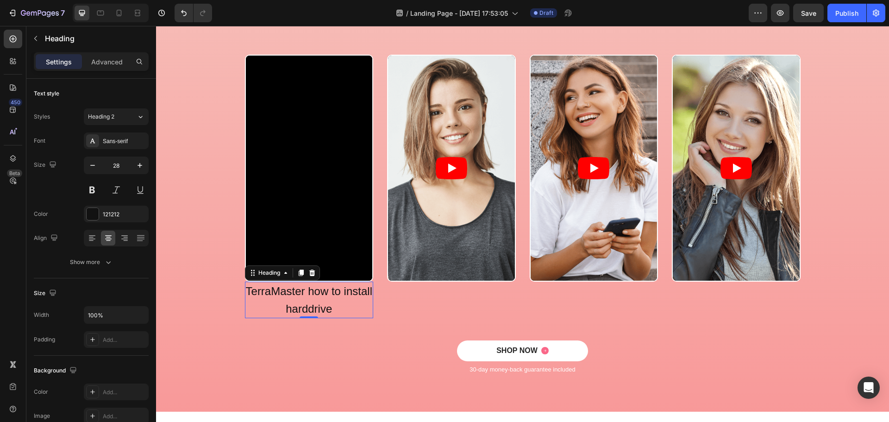
click at [296, 301] on p "TerraMaster how to install harddrive" at bounding box center [309, 299] width 127 height 35
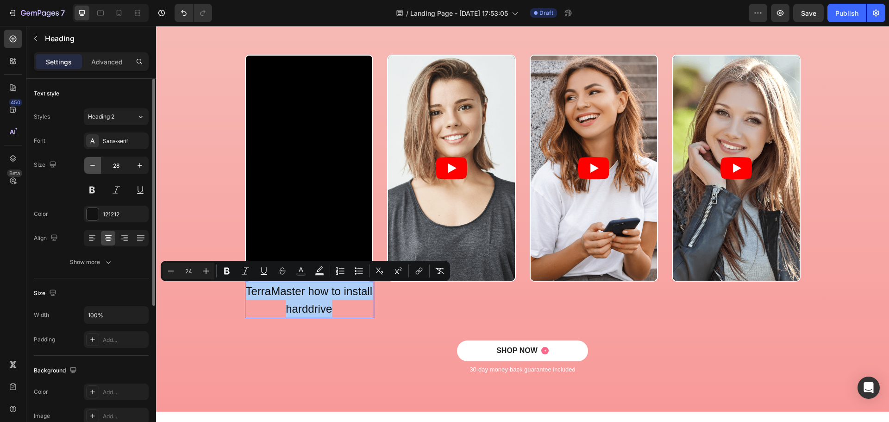
click at [92, 170] on button "button" at bounding box center [92, 165] width 17 height 17
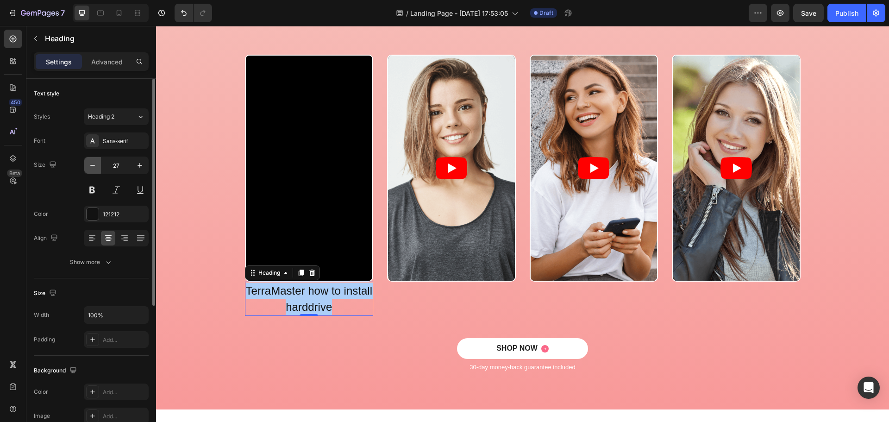
click at [92, 170] on button "button" at bounding box center [92, 165] width 17 height 17
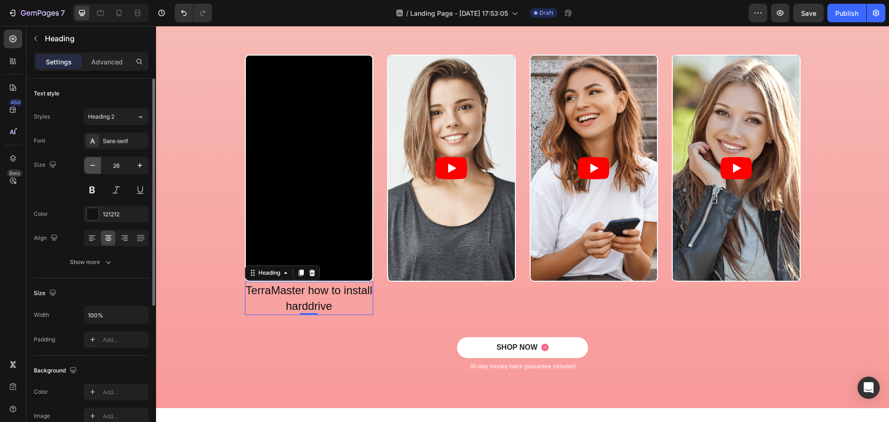
click at [92, 170] on button "button" at bounding box center [92, 165] width 17 height 17
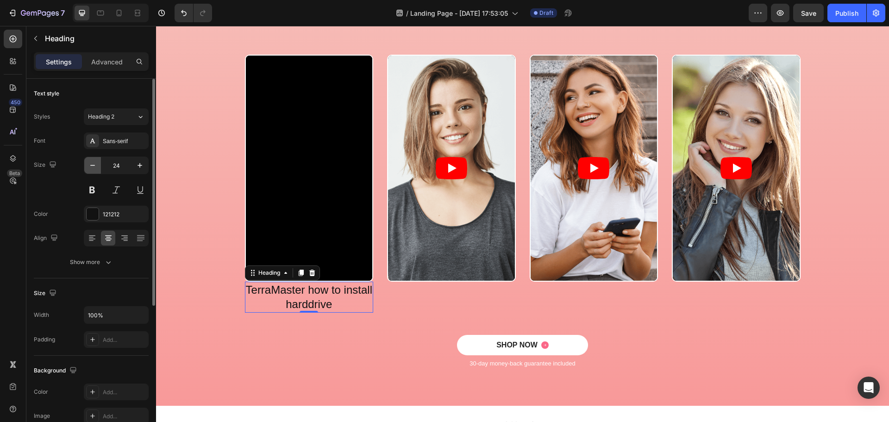
click at [92, 170] on button "button" at bounding box center [92, 165] width 17 height 17
type input "22"
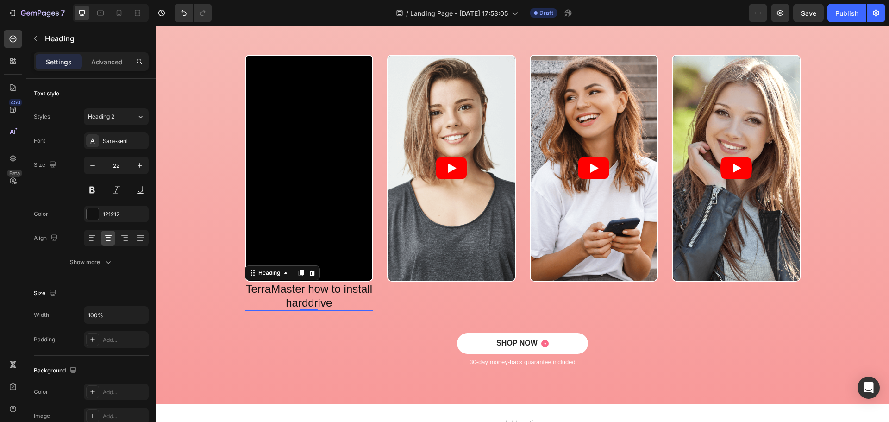
click at [234, 307] on div "Video TerraMaster how to install harddrive Heading 0 Video Video Video Carousel" at bounding box center [522, 194] width 719 height 278
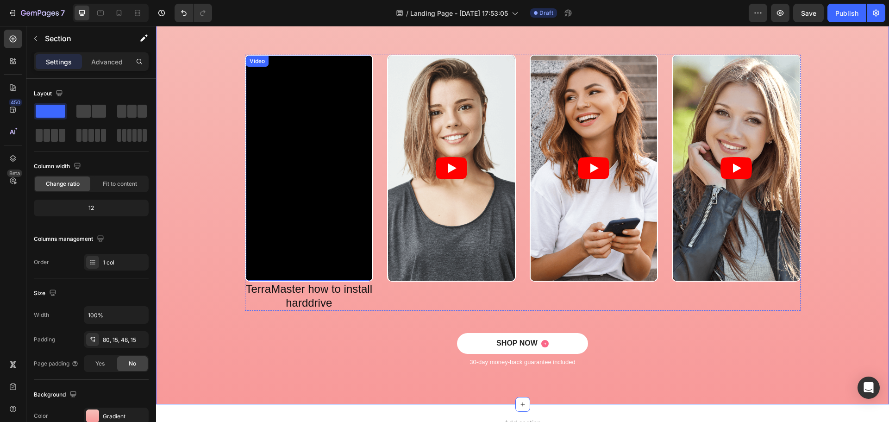
click at [303, 287] on span "TerraMaster how to install harddrive" at bounding box center [309, 295] width 126 height 26
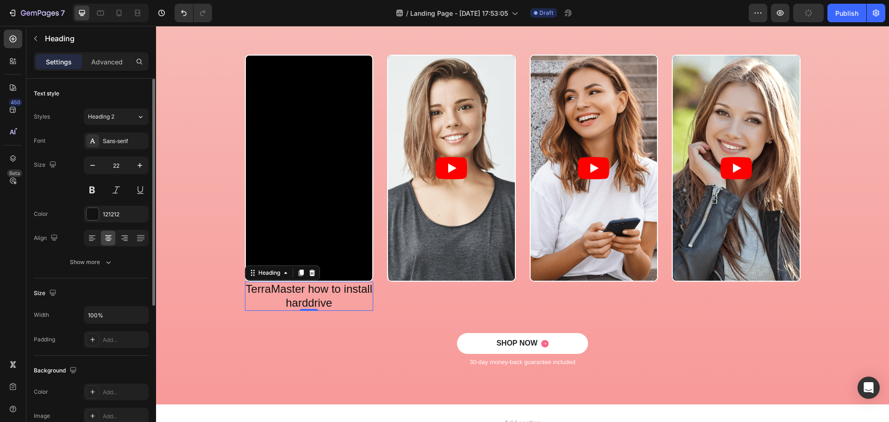
click at [105, 63] on p "Advanced" at bounding box center [106, 62] width 31 height 10
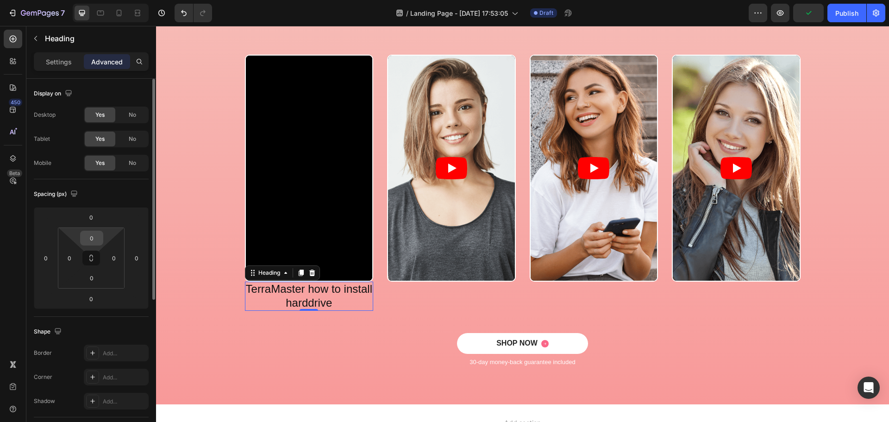
click at [93, 237] on input "0" at bounding box center [91, 238] width 19 height 14
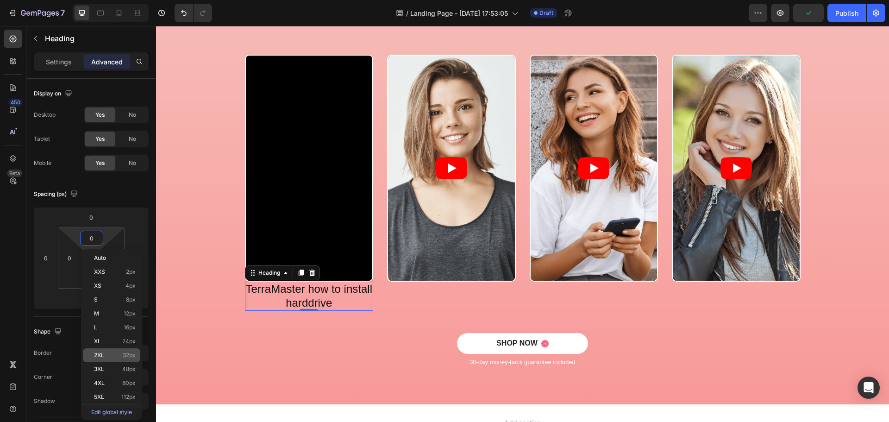
click at [133, 357] on span "32px" at bounding box center [129, 355] width 13 height 6
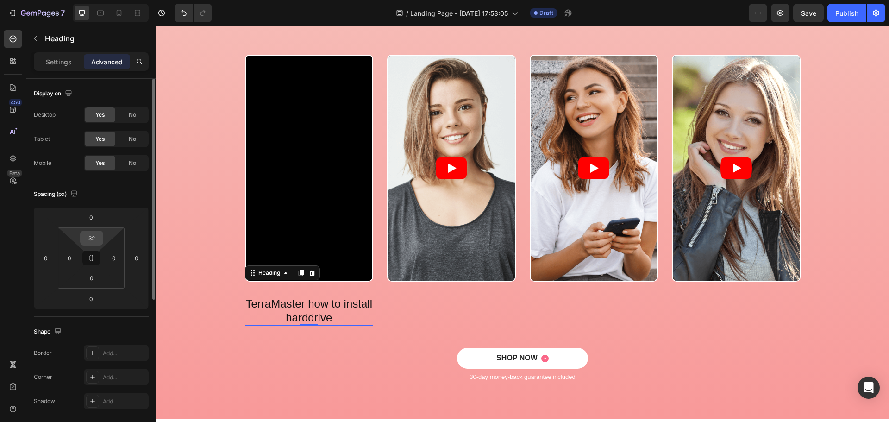
click at [90, 238] on input "32" at bounding box center [91, 238] width 19 height 14
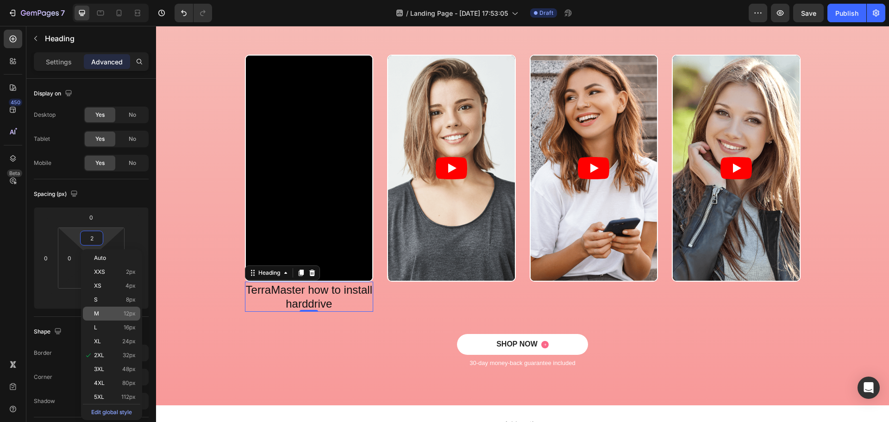
click at [123, 313] on p "M 12px" at bounding box center [115, 313] width 42 height 6
type input "12"
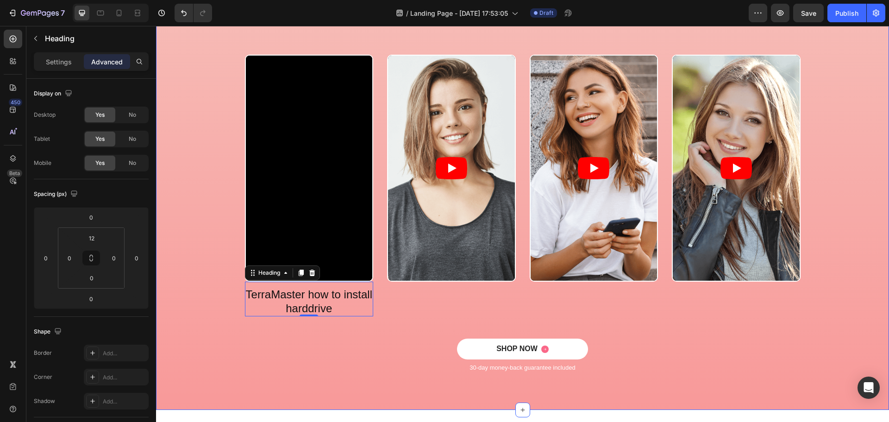
click at [213, 309] on div "Video ⁠⁠⁠⁠⁠⁠⁠ TerraMaster how to install harddrive Heading 0 Video Video Video …" at bounding box center [522, 197] width 719 height 284
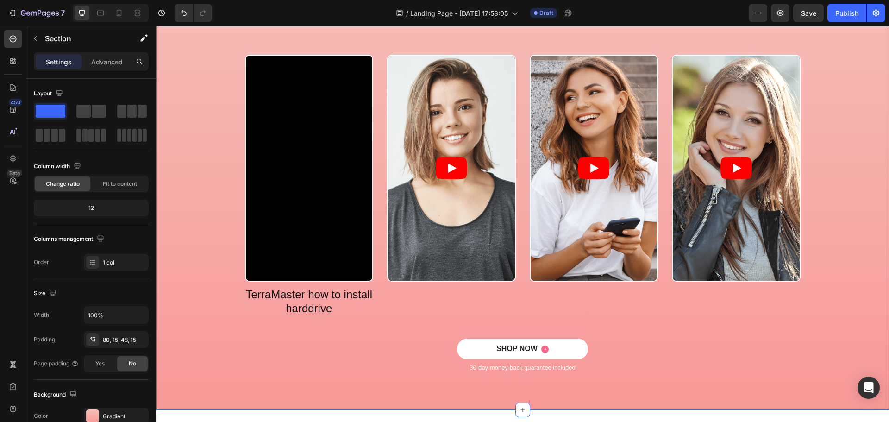
click at [206, 311] on div "Video ⁠⁠⁠⁠⁠⁠⁠ TerraMaster how to install harddrive Heading Video Video Video Ca…" at bounding box center [522, 197] width 719 height 284
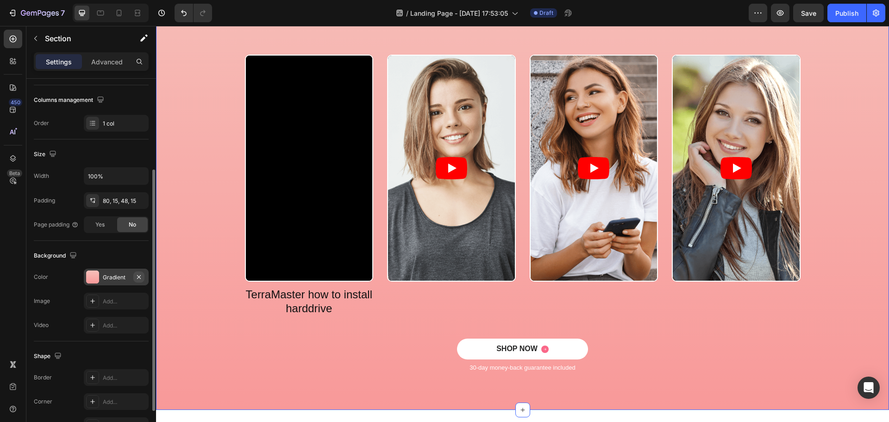
click at [137, 274] on icon "button" at bounding box center [138, 276] width 7 height 7
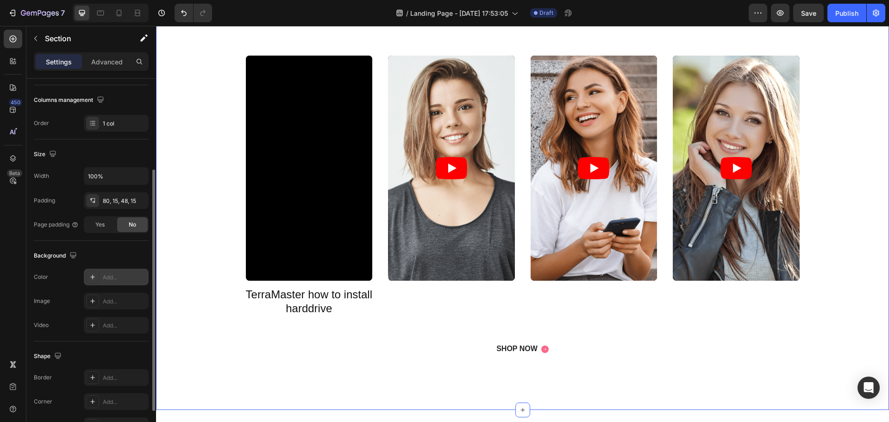
click at [216, 310] on div "Video ⁠⁠⁠⁠⁠⁠⁠ TerraMaster how to install harddrive Heading Video Video Video Ca…" at bounding box center [522, 197] width 719 height 284
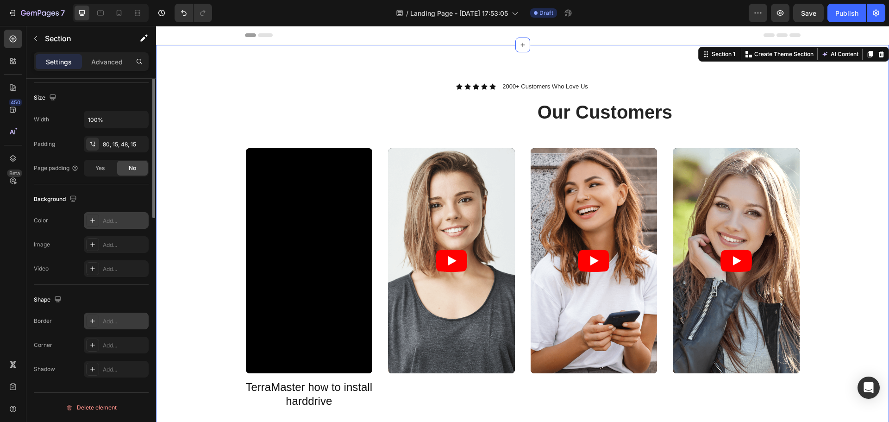
scroll to position [0, 0]
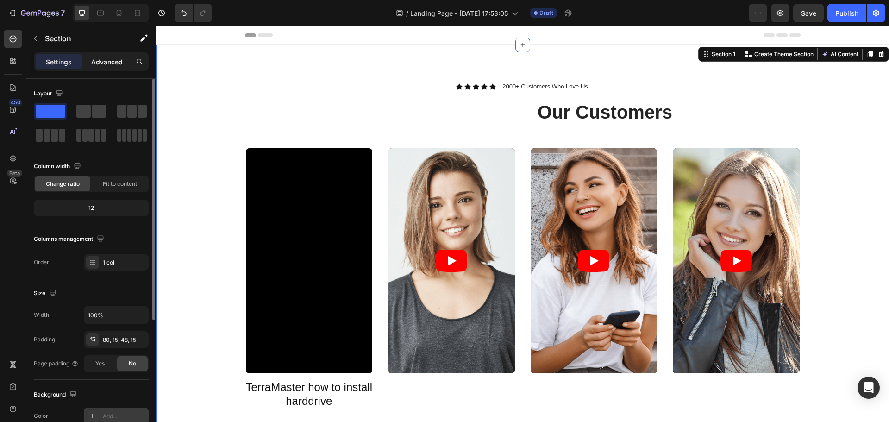
click at [107, 64] on p "Advanced" at bounding box center [106, 62] width 31 height 10
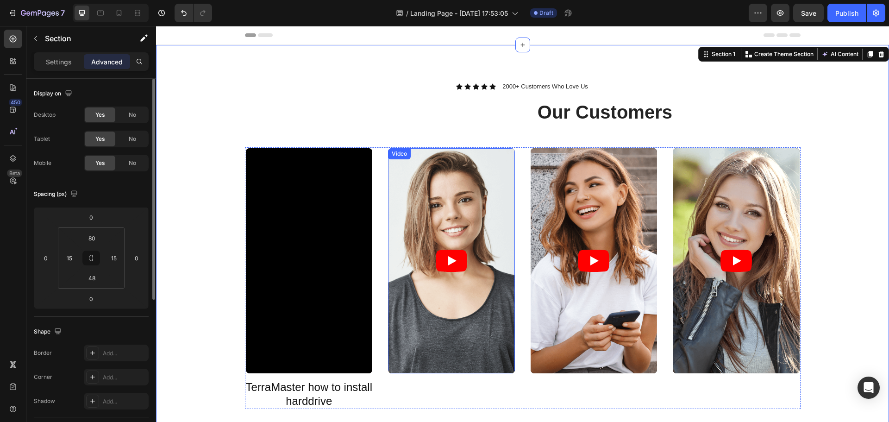
click at [417, 336] on article at bounding box center [451, 260] width 127 height 225
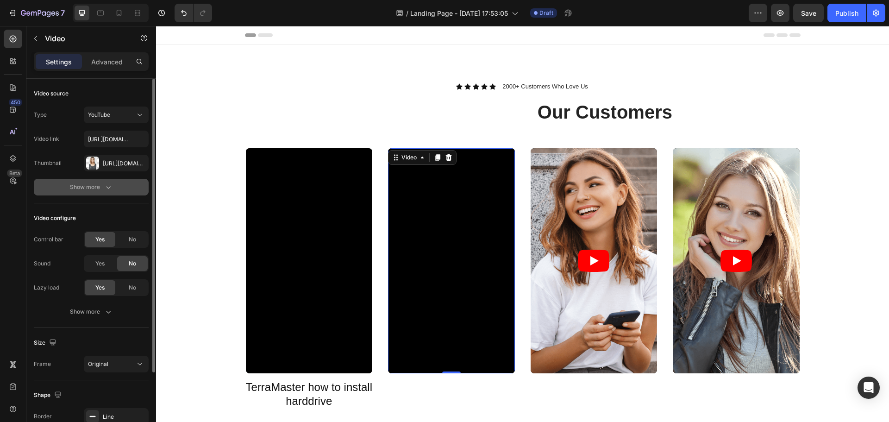
click at [98, 188] on div "Show more" at bounding box center [91, 186] width 43 height 9
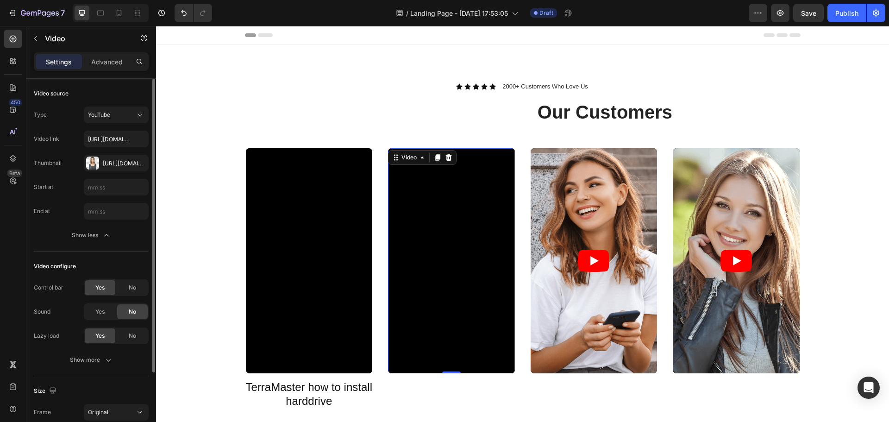
scroll to position [139, 0]
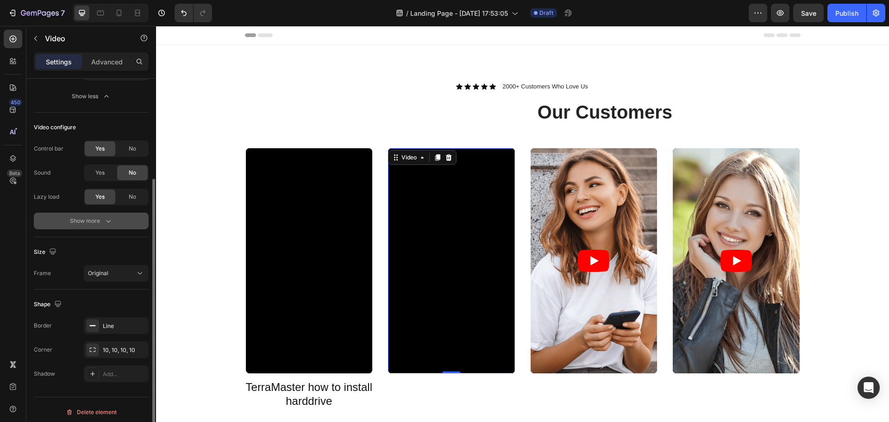
click at [85, 224] on div "Show more" at bounding box center [91, 220] width 43 height 9
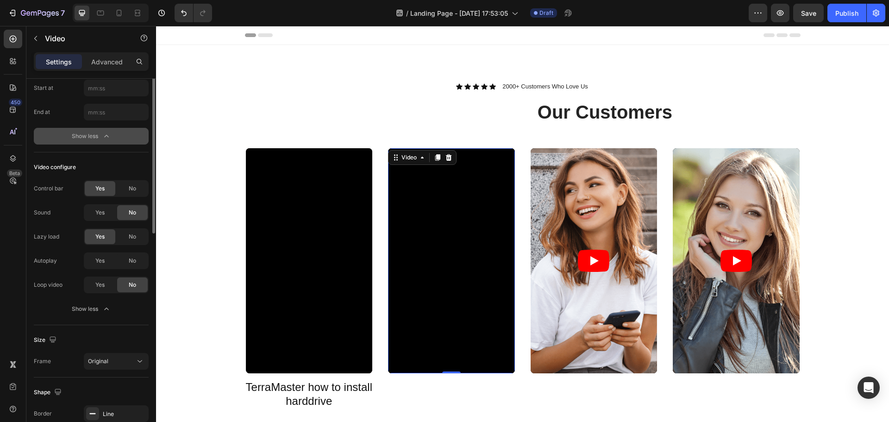
scroll to position [0, 0]
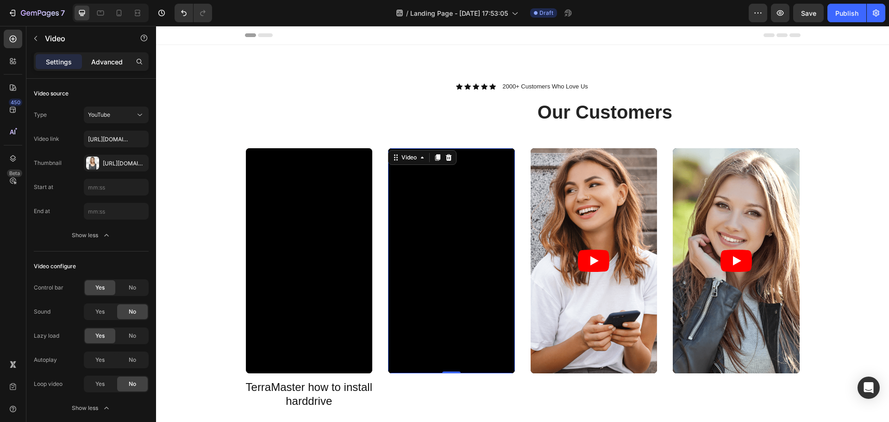
click at [101, 65] on p "Advanced" at bounding box center [106, 62] width 31 height 10
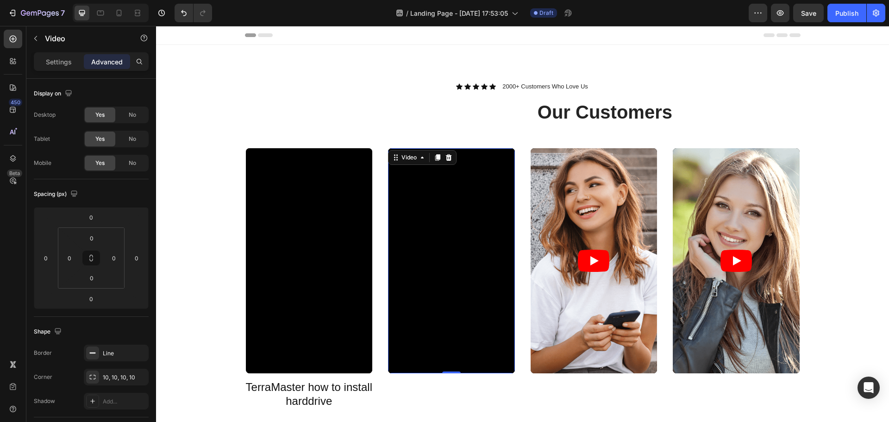
click at [51, 65] on p "Settings" at bounding box center [59, 62] width 26 height 10
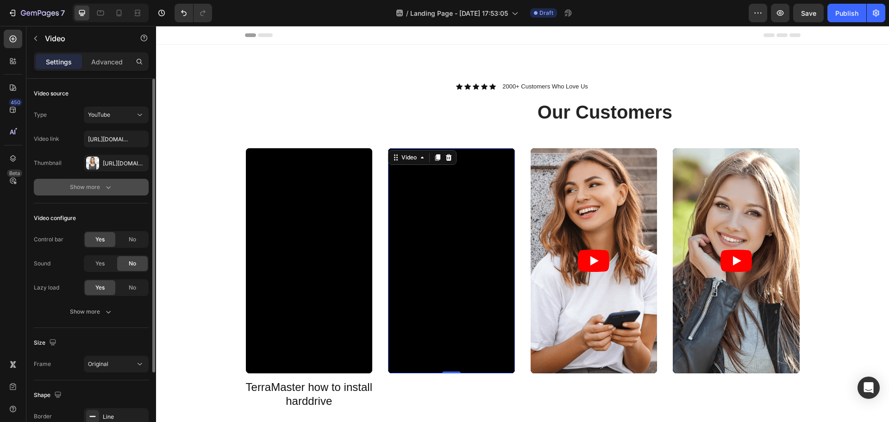
click at [95, 187] on div "Show more" at bounding box center [91, 186] width 43 height 9
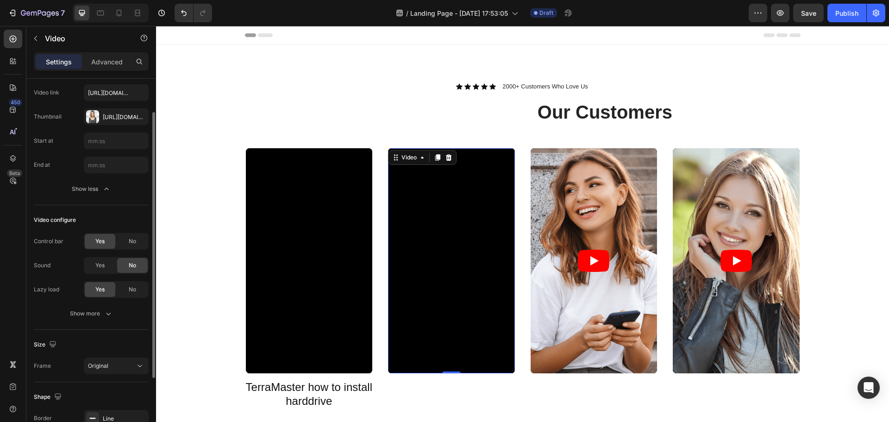
scroll to position [93, 0]
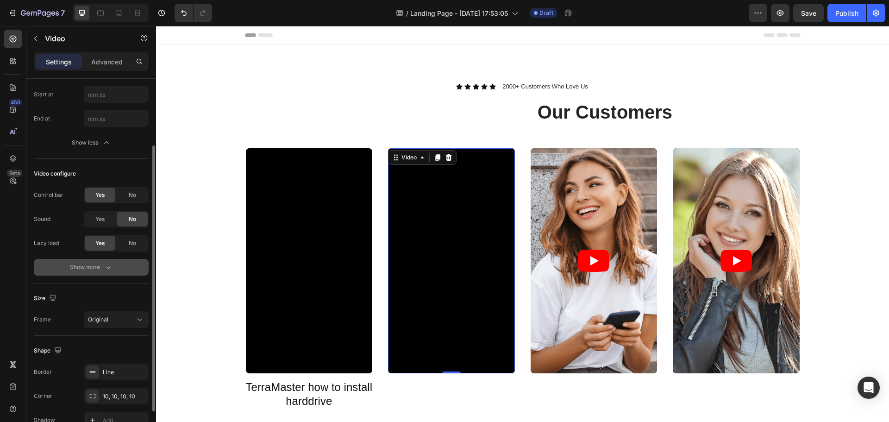
click at [81, 270] on div "Show more" at bounding box center [91, 266] width 43 height 9
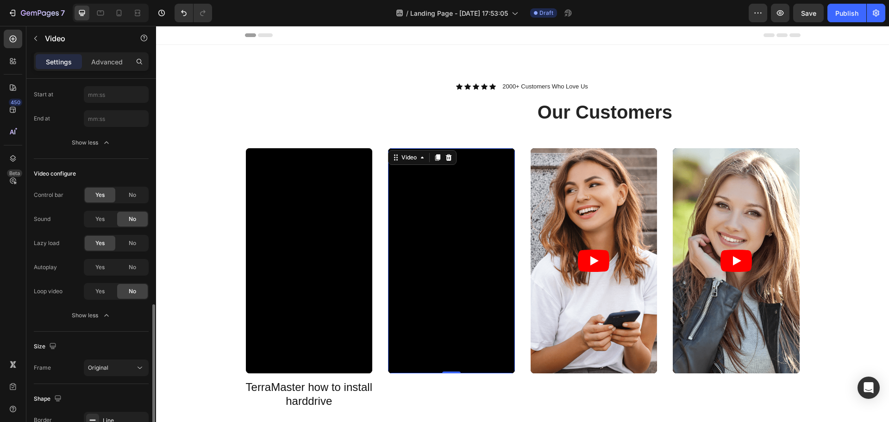
scroll to position [192, 0]
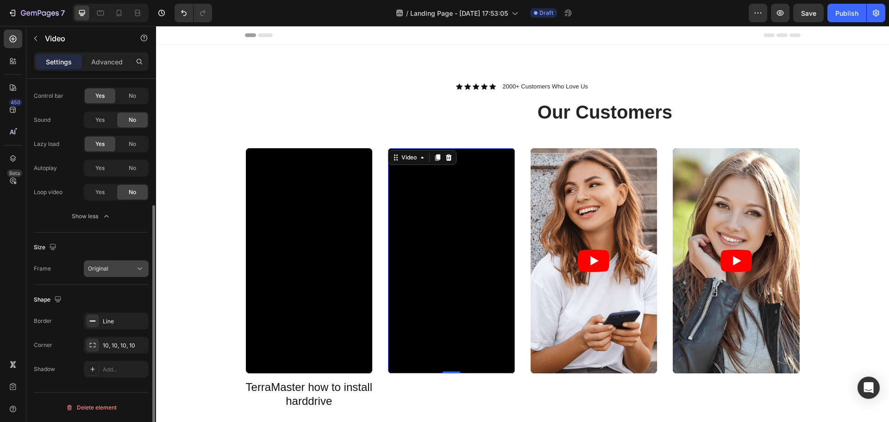
click at [122, 271] on div "Original" at bounding box center [111, 268] width 47 height 8
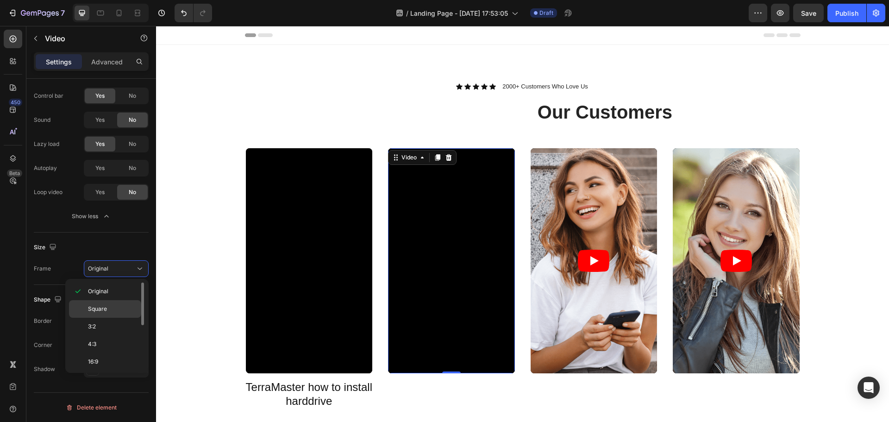
click at [106, 309] on span "Square" at bounding box center [97, 309] width 19 height 8
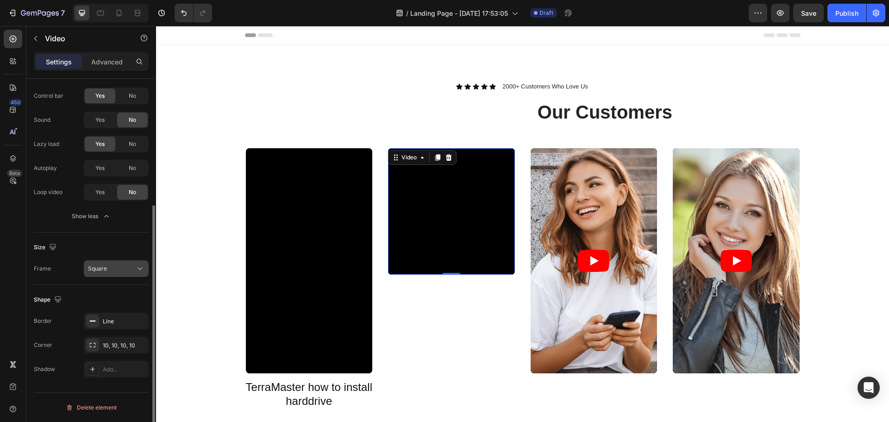
click at [119, 269] on div "Square" at bounding box center [111, 268] width 47 height 8
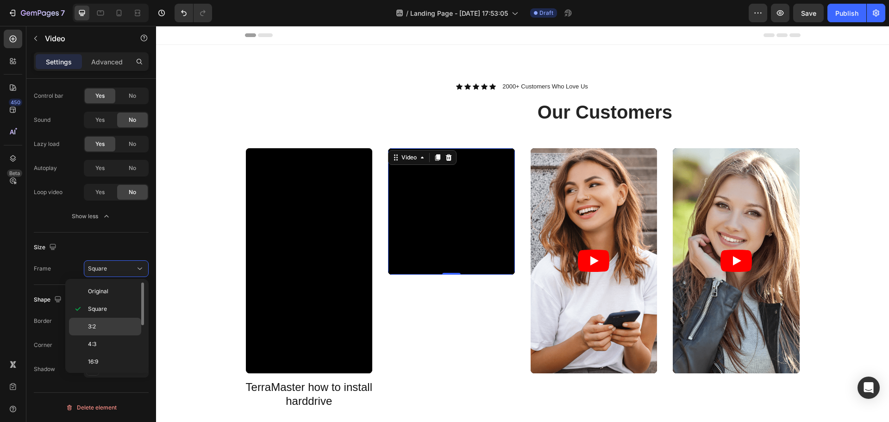
click at [106, 324] on p "3:2" at bounding box center [112, 326] width 49 height 8
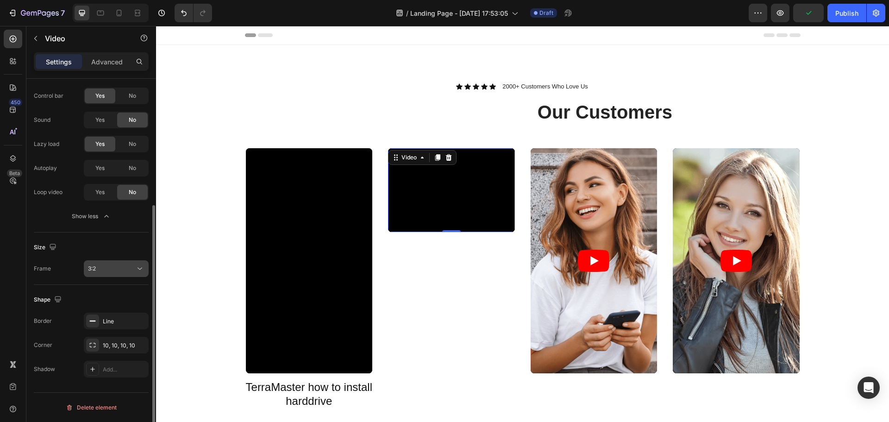
click at [121, 267] on div "3:2" at bounding box center [111, 268] width 47 height 8
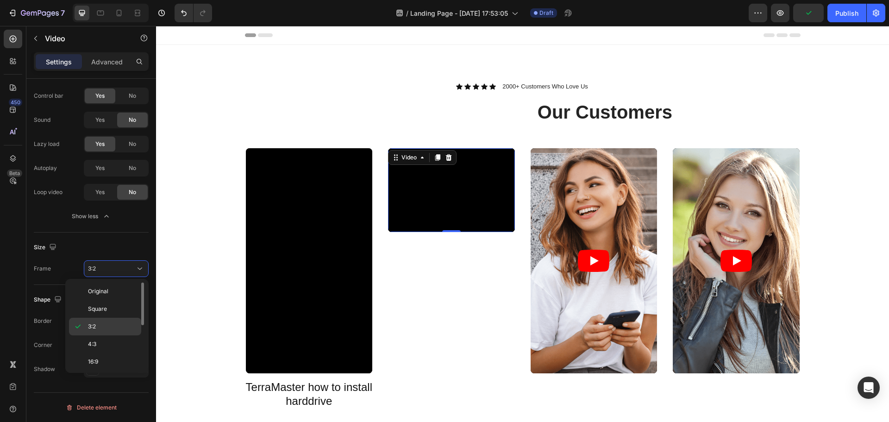
click at [111, 324] on p "3:2" at bounding box center [112, 326] width 49 height 8
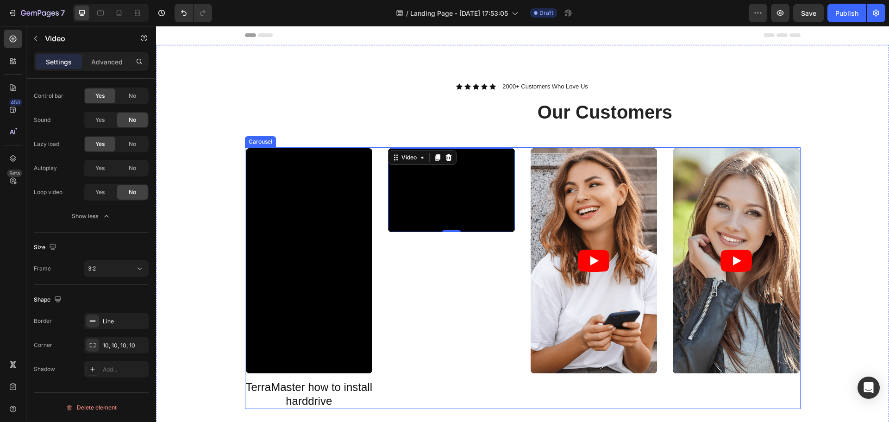
click at [411, 378] on div "Video 0" at bounding box center [451, 278] width 129 height 262
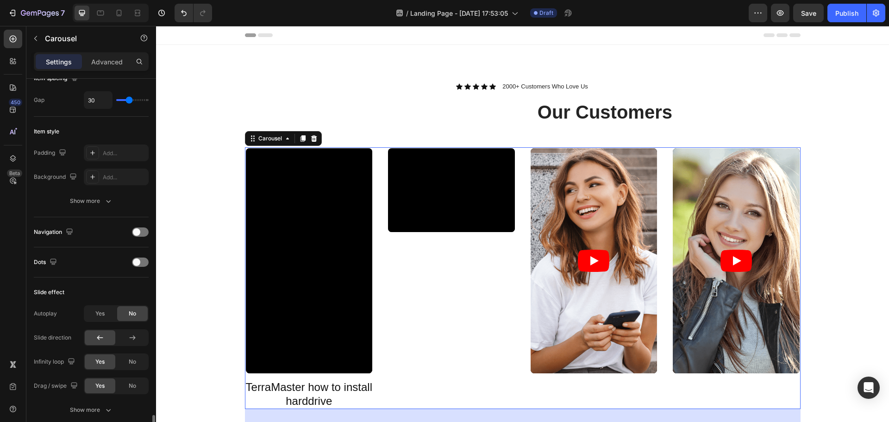
scroll to position [370, 0]
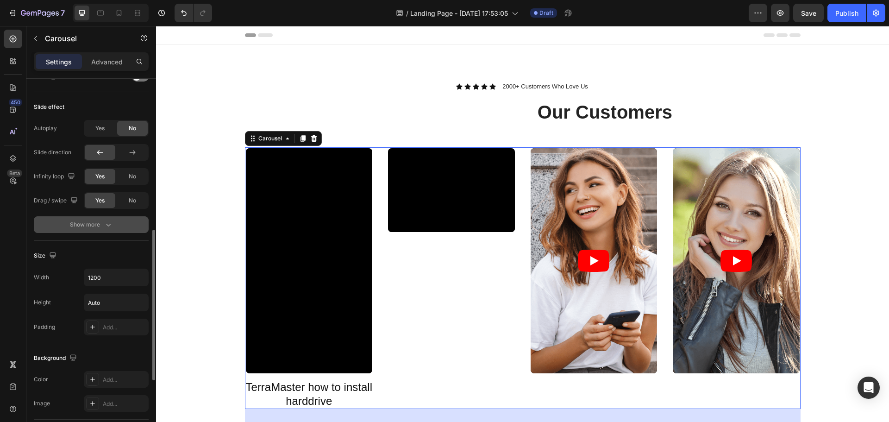
click at [95, 218] on button "Show more" at bounding box center [91, 224] width 115 height 17
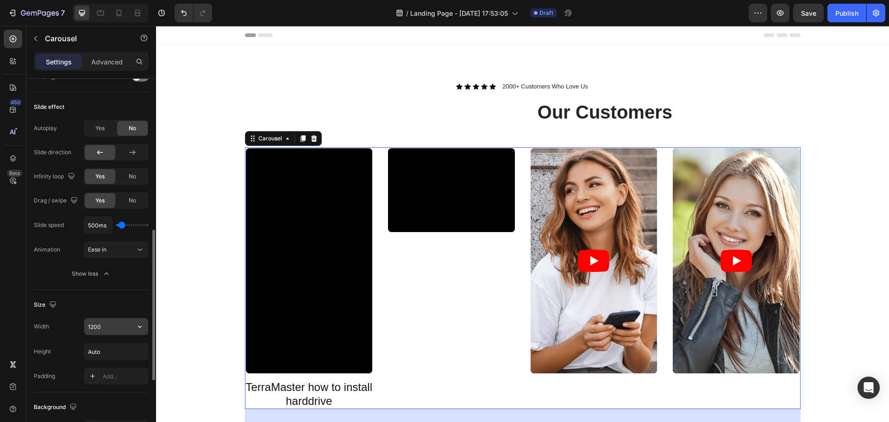
scroll to position [185, 0]
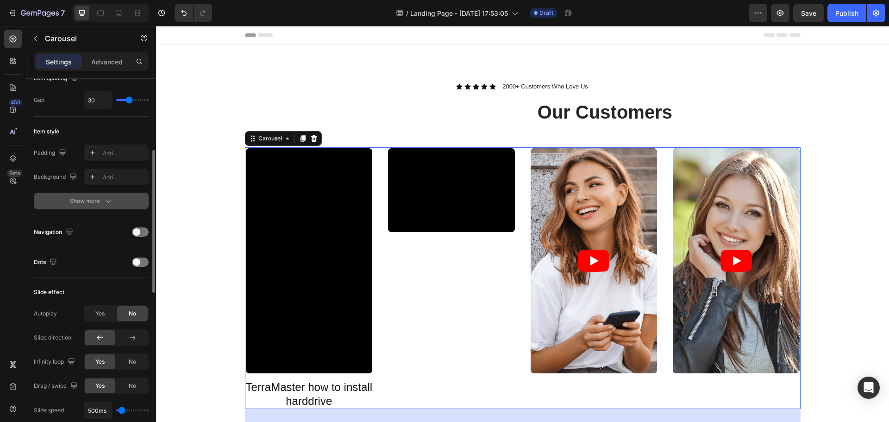
click at [97, 205] on div "Show more" at bounding box center [91, 200] width 43 height 9
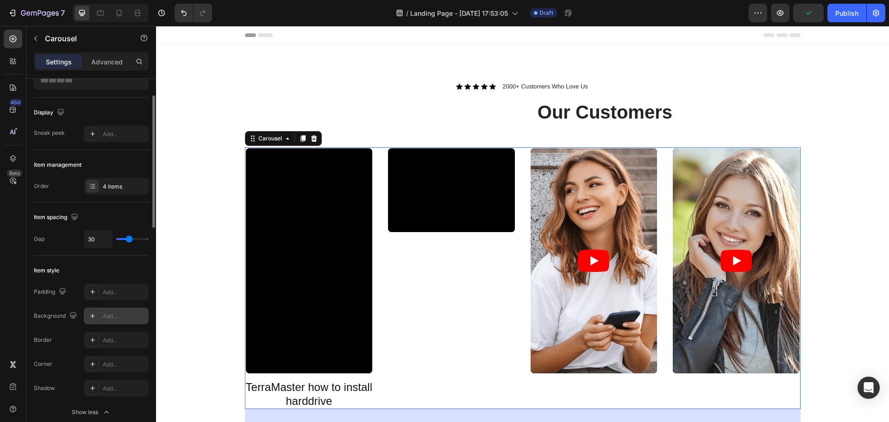
scroll to position [0, 0]
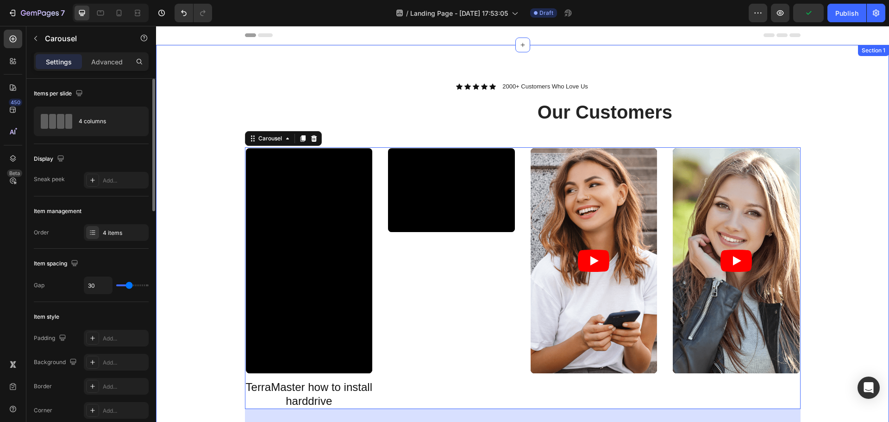
click at [232, 318] on div "Video ⁠⁠⁠⁠⁠⁠⁠ TerraMaster how to install harddrive Heading Video Video Video Ca…" at bounding box center [522, 289] width 719 height 284
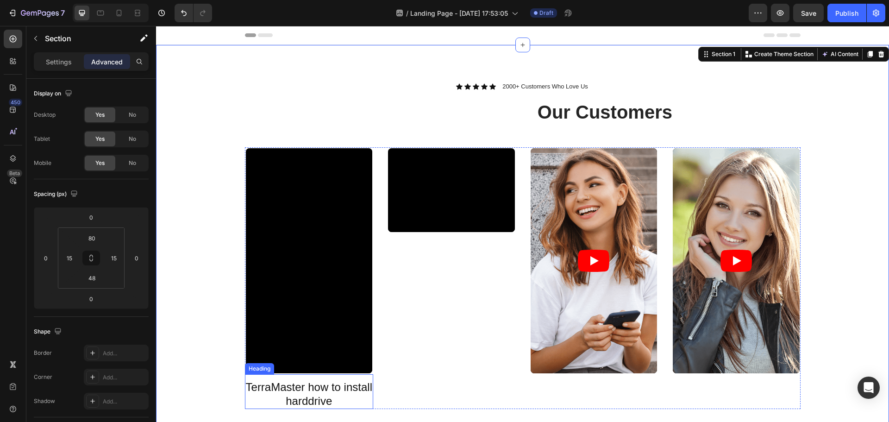
click at [254, 386] on span "TerraMaster how to install harddrive" at bounding box center [309, 393] width 126 height 26
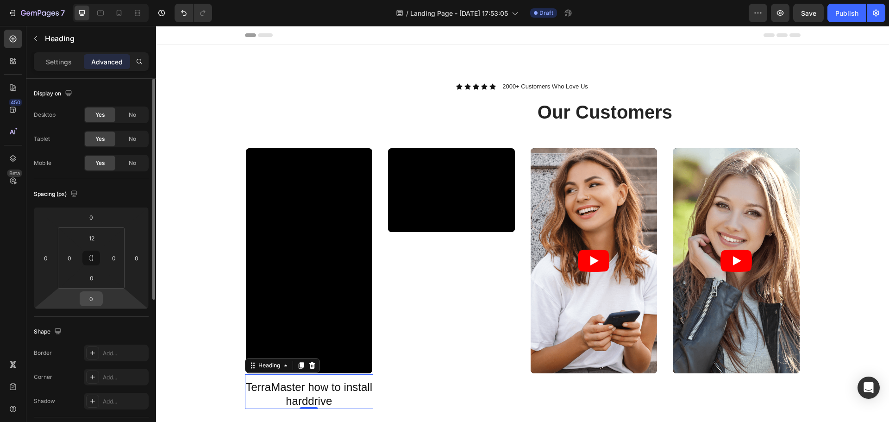
scroll to position [93, 0]
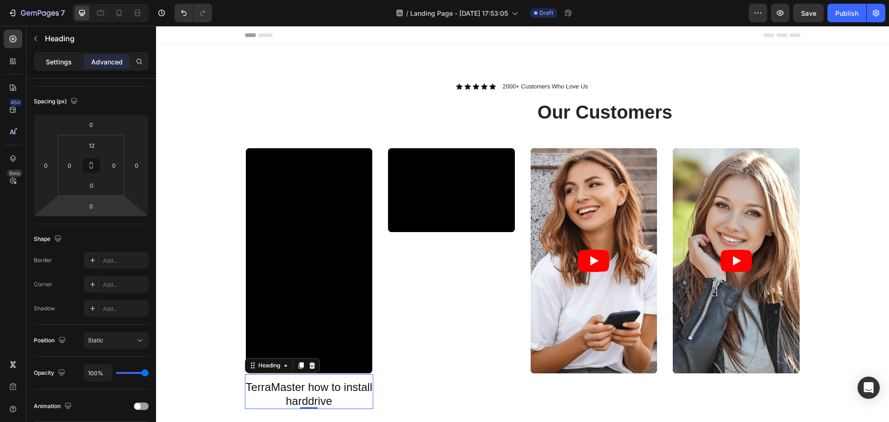
click at [58, 66] on p "Settings" at bounding box center [59, 62] width 26 height 10
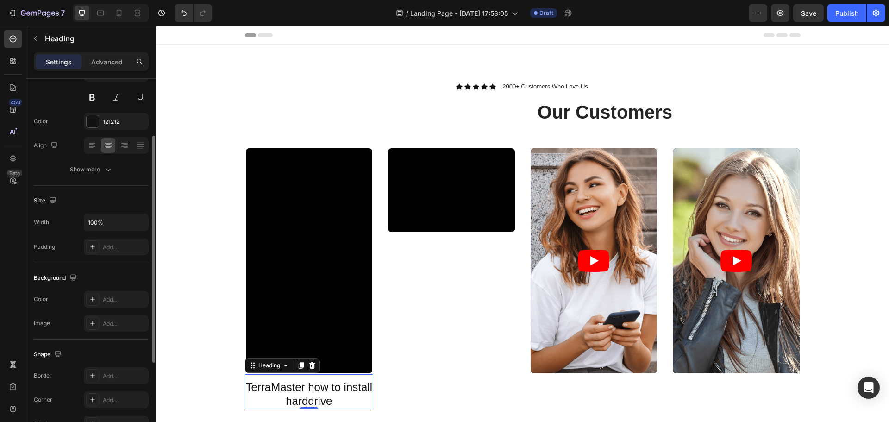
scroll to position [0, 0]
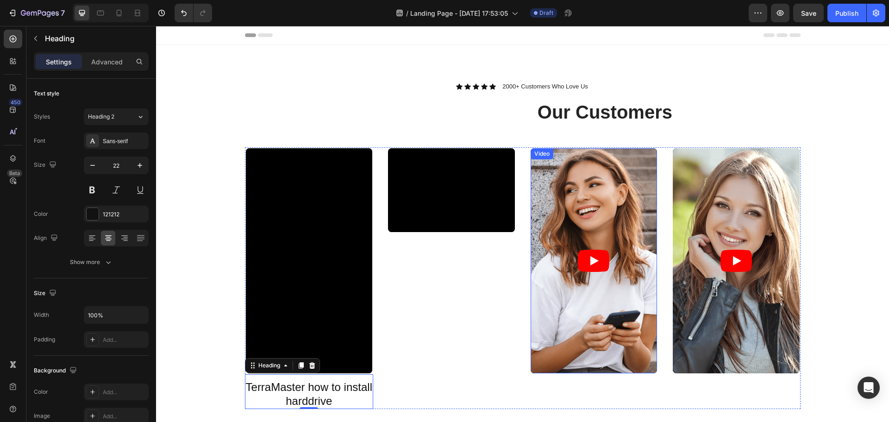
click at [552, 311] on article at bounding box center [593, 260] width 127 height 225
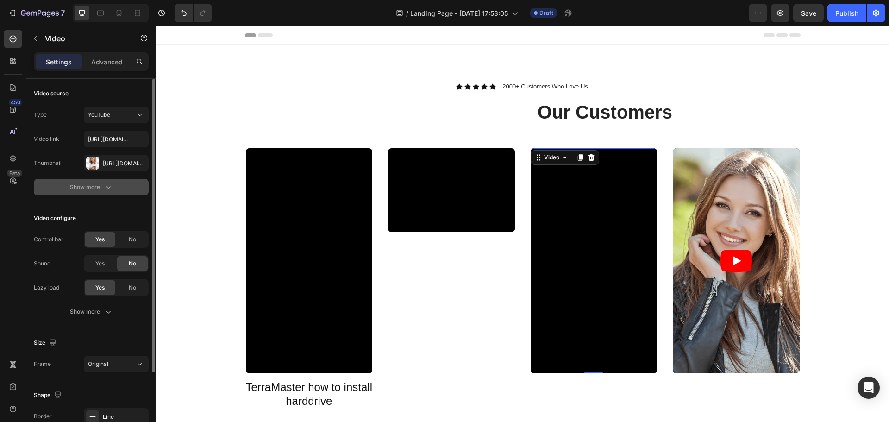
click at [98, 193] on button "Show more" at bounding box center [91, 187] width 115 height 17
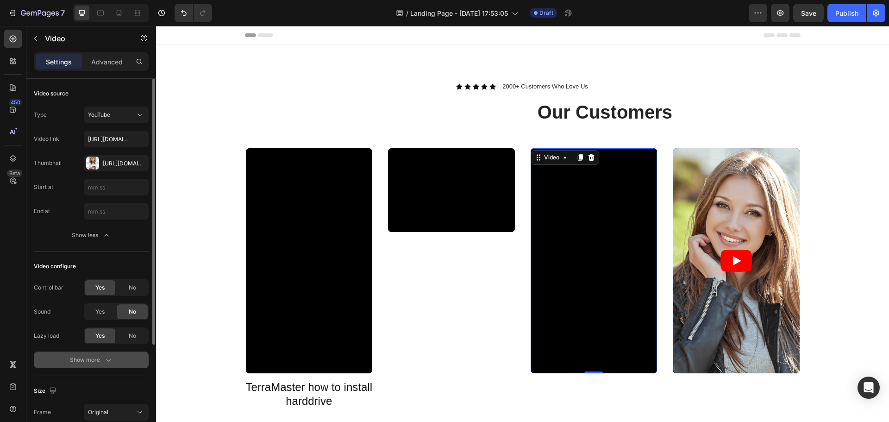
scroll to position [139, 0]
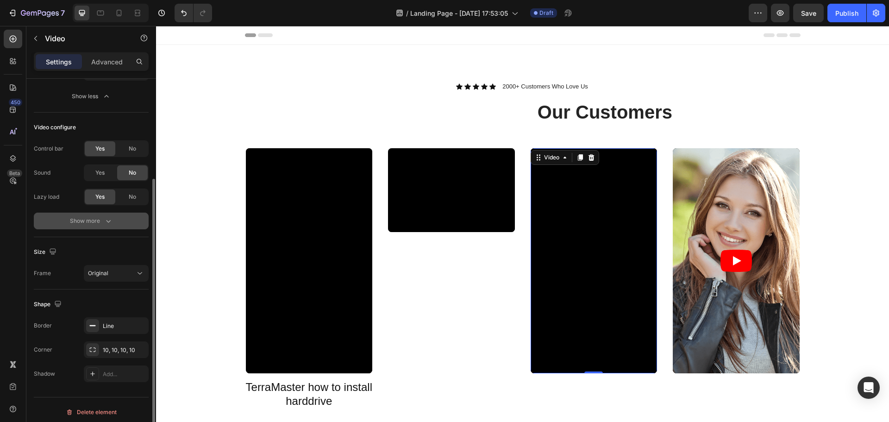
click at [89, 221] on div "Show more" at bounding box center [91, 220] width 43 height 9
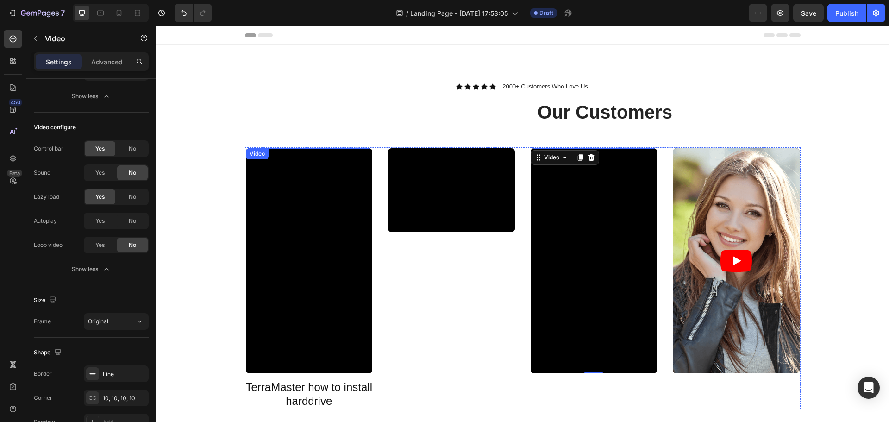
click at [435, 335] on div "Video" at bounding box center [451, 278] width 129 height 262
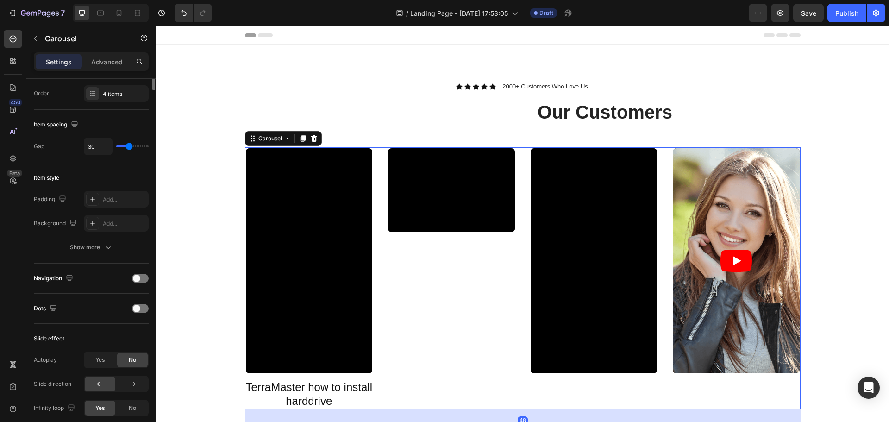
scroll to position [0, 0]
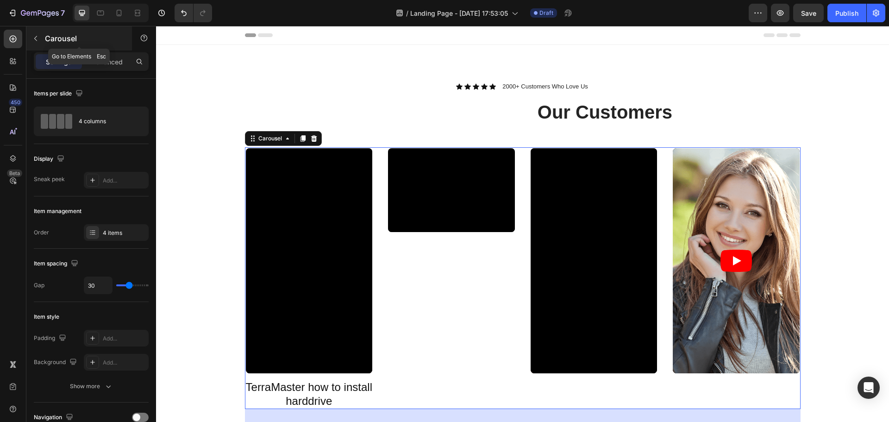
click at [37, 39] on icon "button" at bounding box center [35, 38] width 7 height 7
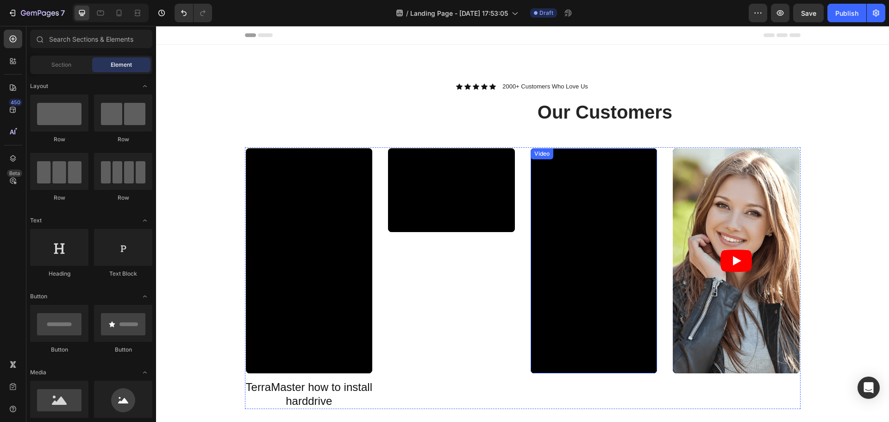
click at [483, 305] on div "Video" at bounding box center [451, 278] width 129 height 262
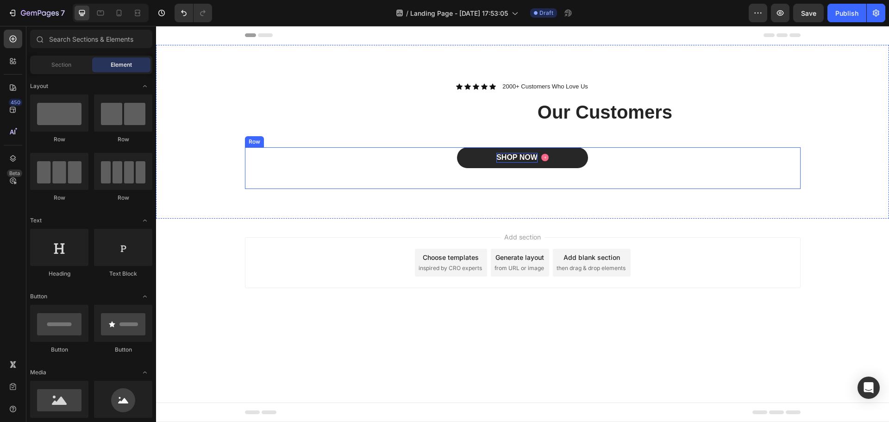
click at [524, 153] on div "SHOP NOW" at bounding box center [516, 158] width 41 height 10
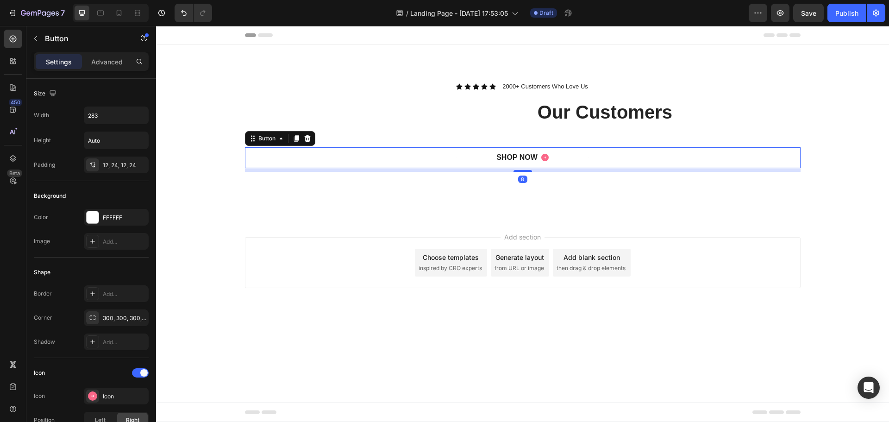
click at [624, 158] on div "SHOP NOW Button 8" at bounding box center [522, 157] width 555 height 21
click at [305, 136] on icon at bounding box center [307, 138] width 7 height 7
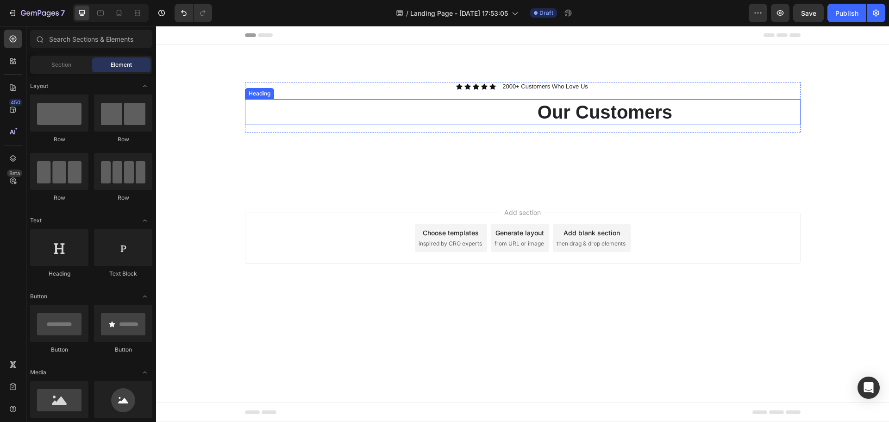
click at [467, 108] on h2 "Real Reviews from Our Customers" at bounding box center [522, 112] width 555 height 26
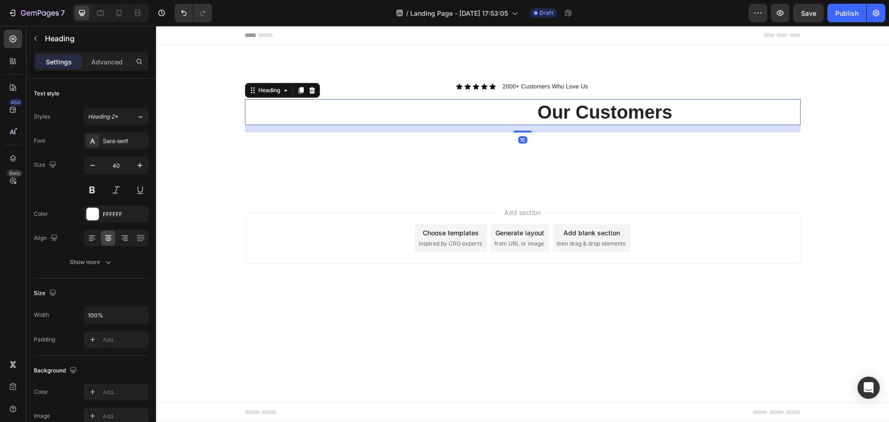
click at [386, 94] on div "Icon Icon Icon Icon Icon Icon List 2000+ Customers Who Love Us Text Block Row R…" at bounding box center [522, 107] width 555 height 50
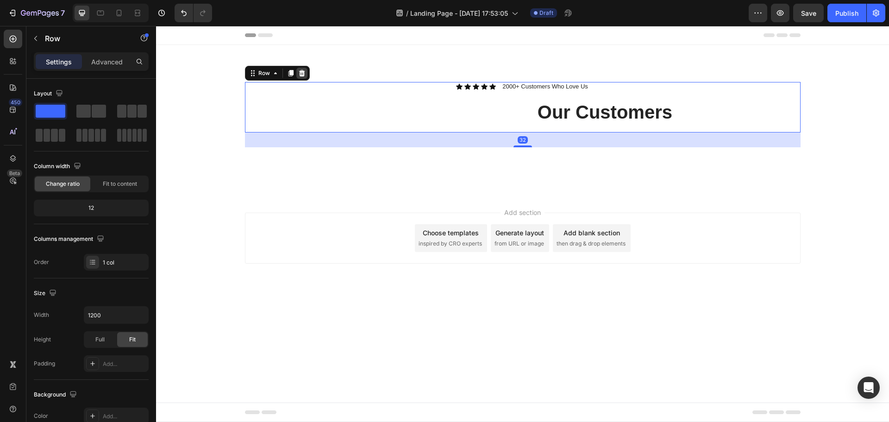
click at [300, 74] on icon at bounding box center [301, 72] width 7 height 7
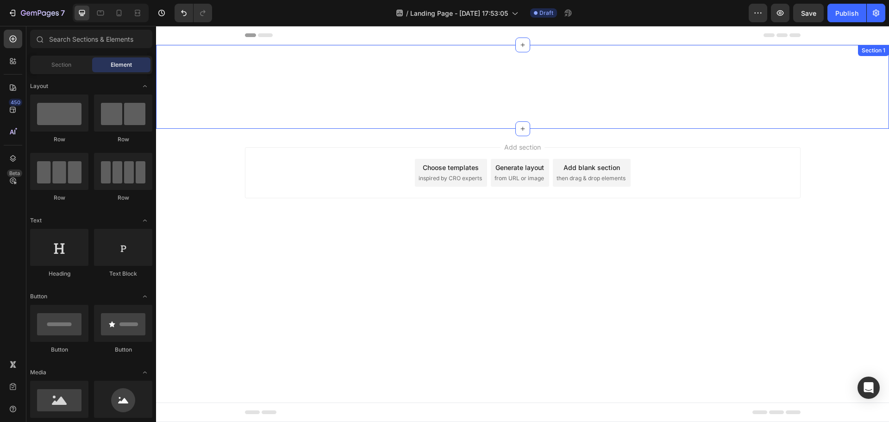
click at [410, 113] on div "30-day money-back guarantee included Text Block Row Section 1" at bounding box center [522, 87] width 733 height 84
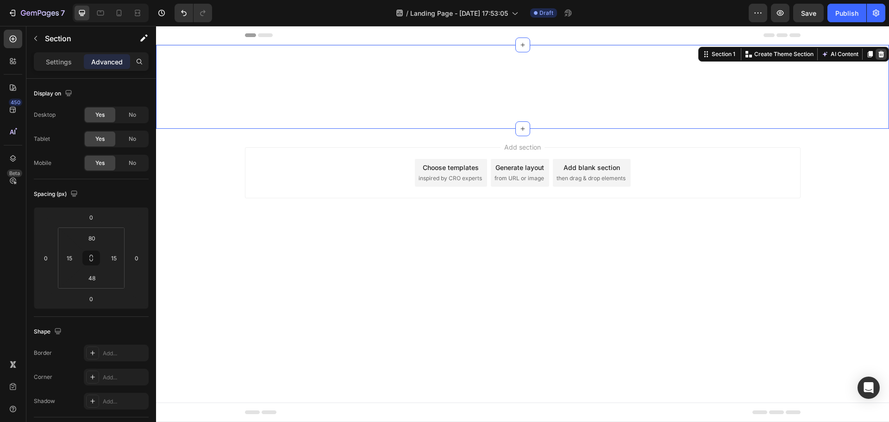
click at [884, 57] on icon at bounding box center [880, 53] width 7 height 7
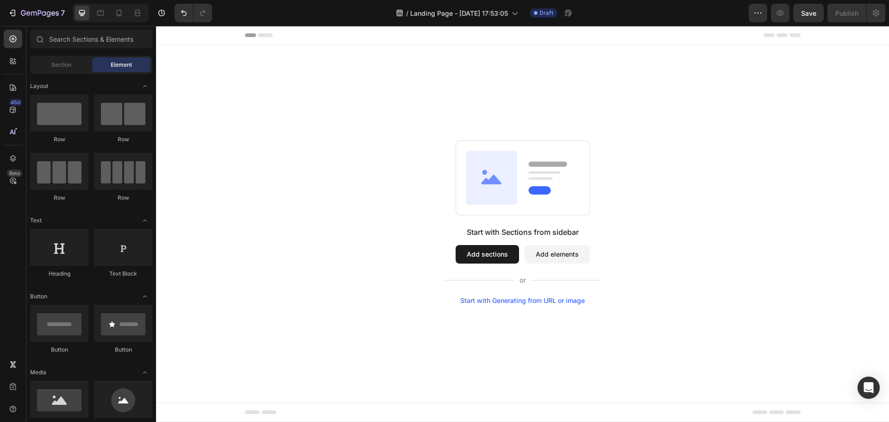
click at [484, 70] on div "Start with Sections from sidebar Add sections Add elements Start with Generatin…" at bounding box center [522, 222] width 733 height 354
click at [7, 62] on div at bounding box center [13, 61] width 19 height 19
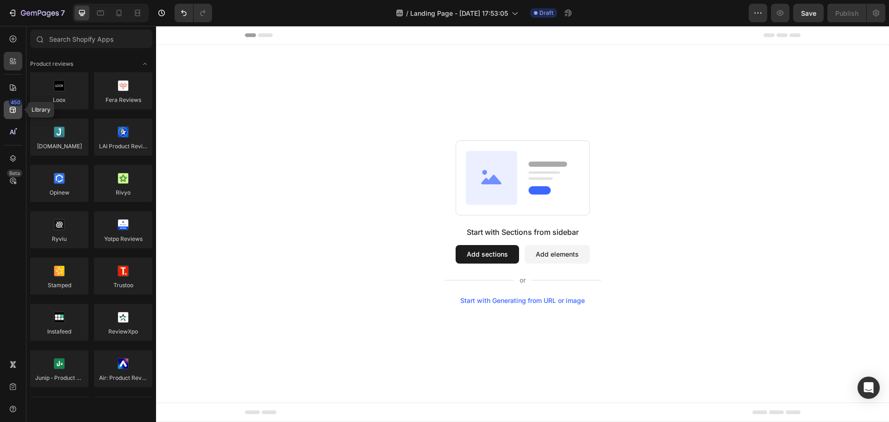
click at [13, 107] on icon at bounding box center [13, 110] width 6 height 6
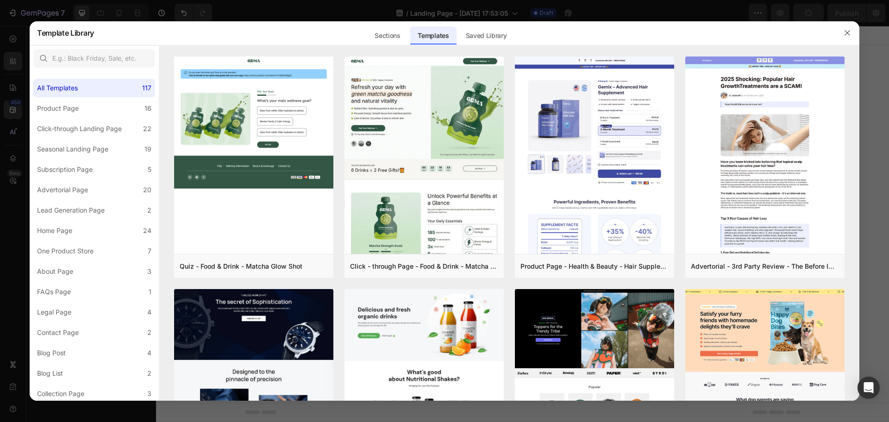
click at [14, 85] on div at bounding box center [444, 211] width 889 height 422
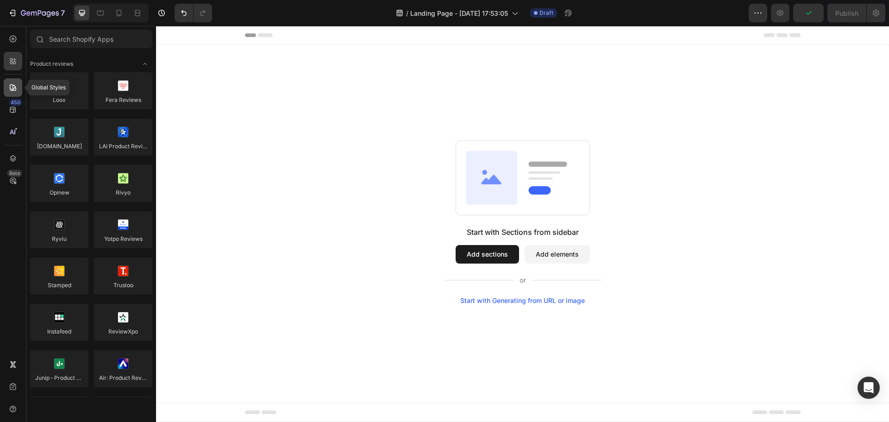
click at [11, 88] on icon at bounding box center [12, 87] width 9 height 9
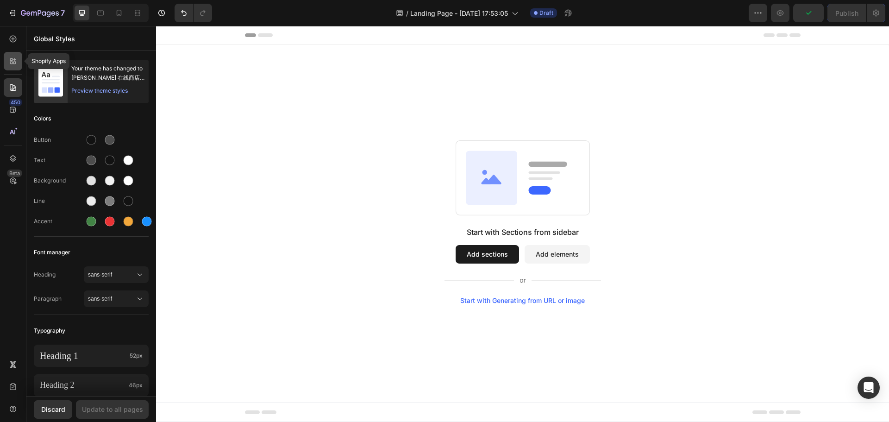
click at [13, 59] on icon at bounding box center [12, 60] width 9 height 9
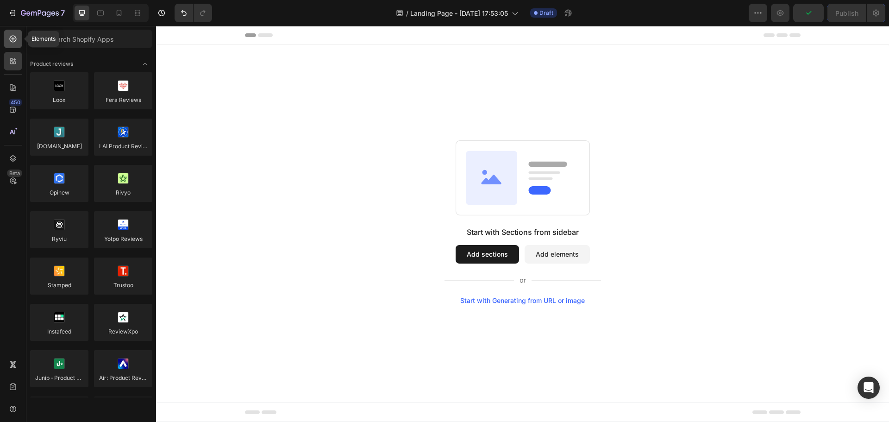
click at [14, 40] on icon at bounding box center [12, 38] width 9 height 9
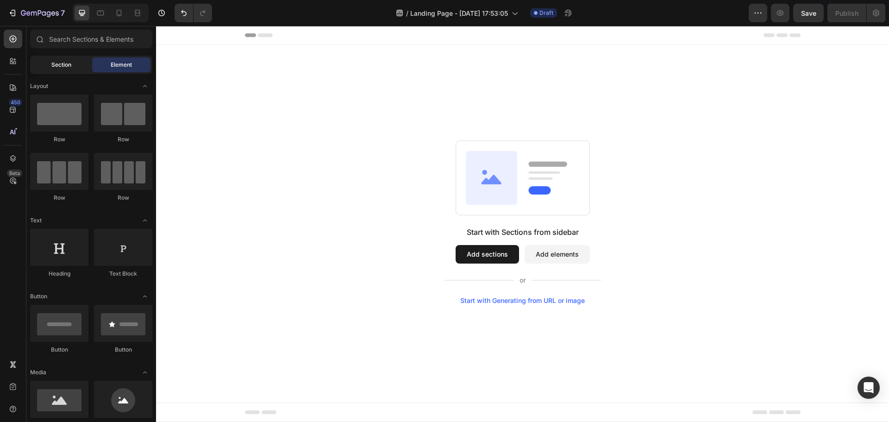
click at [58, 64] on span "Section" at bounding box center [61, 65] width 20 height 8
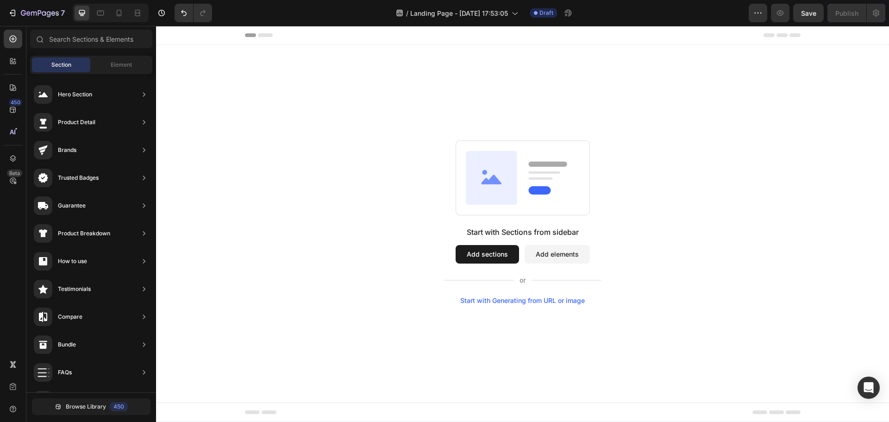
click at [364, 230] on div "Start with Sections from sidebar Add sections Add elements Start with Generatin…" at bounding box center [522, 222] width 666 height 164
click at [105, 66] on div "Element" at bounding box center [121, 64] width 58 height 15
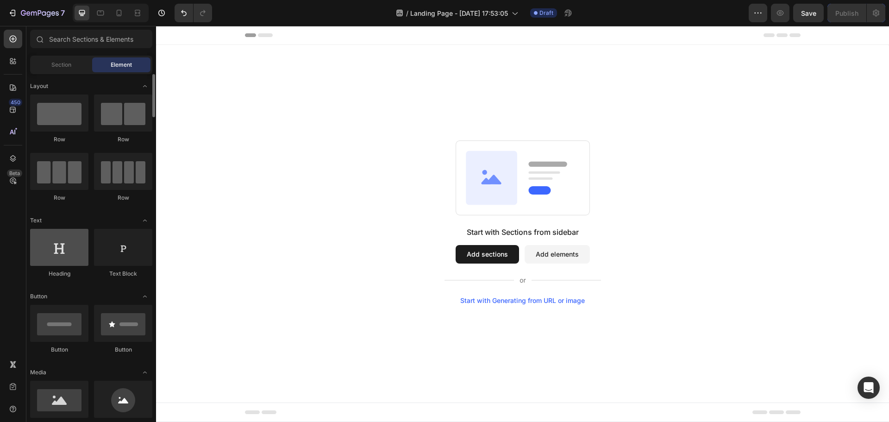
scroll to position [185, 0]
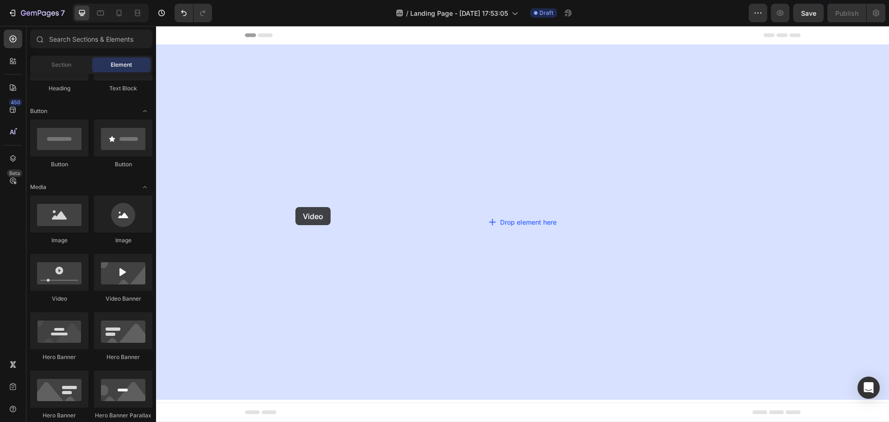
drag, startPoint x: 223, startPoint y: 303, endPoint x: 295, endPoint y: 207, distance: 120.0
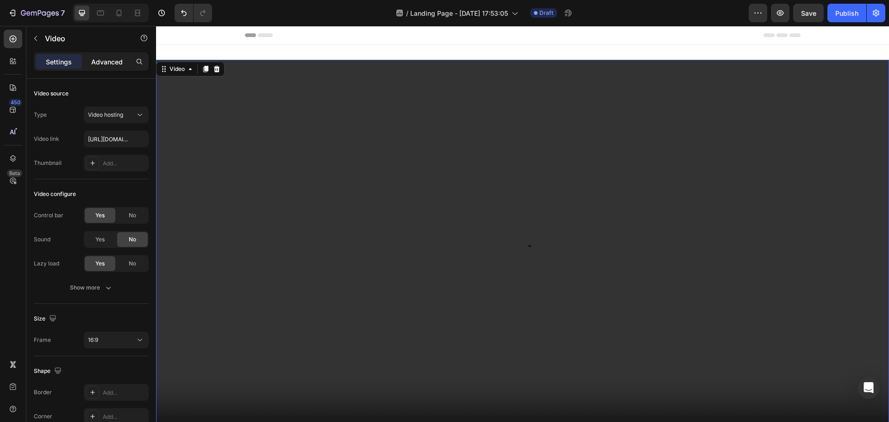
click at [109, 62] on p "Advanced" at bounding box center [106, 62] width 31 height 10
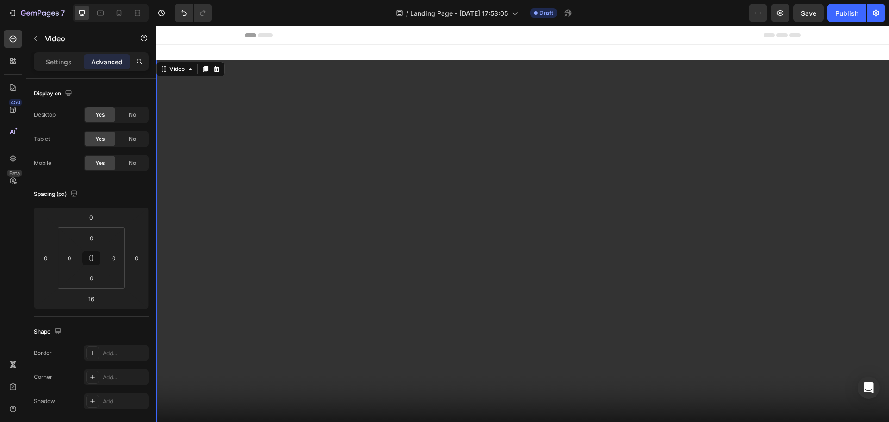
click at [50, 53] on div "Settings Advanced" at bounding box center [91, 61] width 115 height 19
click at [57, 60] on p "Settings" at bounding box center [59, 62] width 26 height 10
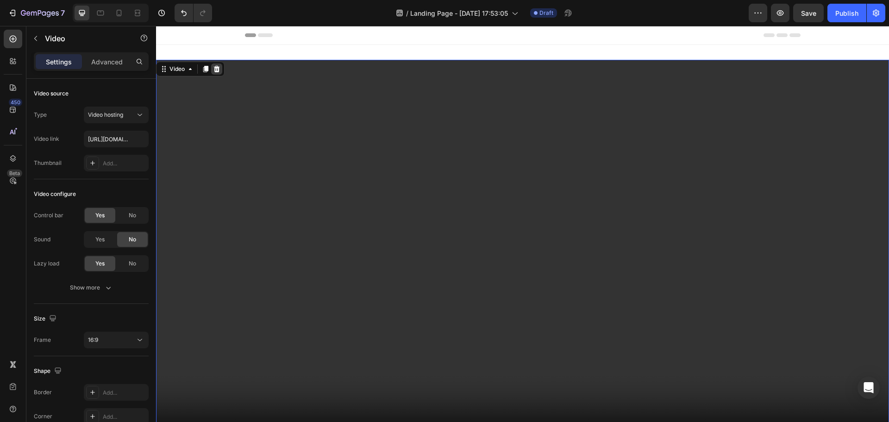
click at [218, 68] on icon at bounding box center [217, 69] width 6 height 6
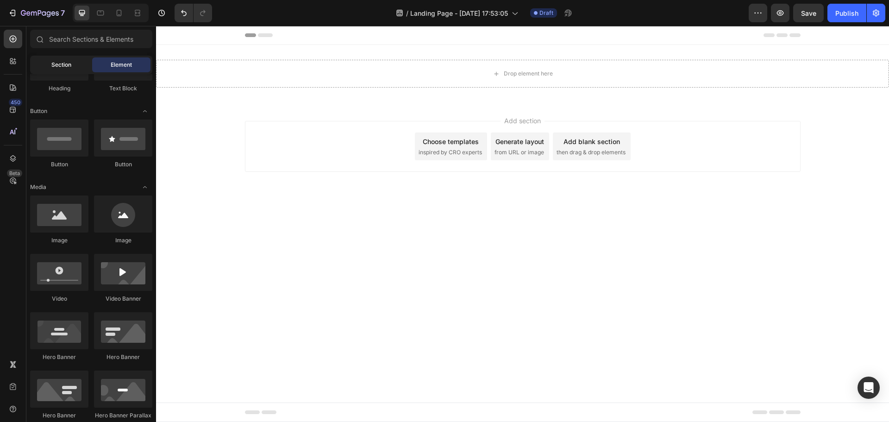
click at [68, 65] on span "Section" at bounding box center [61, 65] width 20 height 8
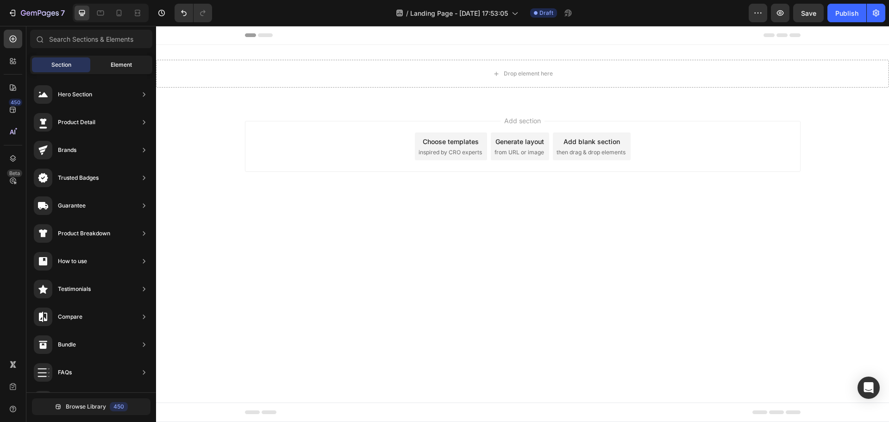
click at [122, 64] on span "Element" at bounding box center [121, 65] width 21 height 8
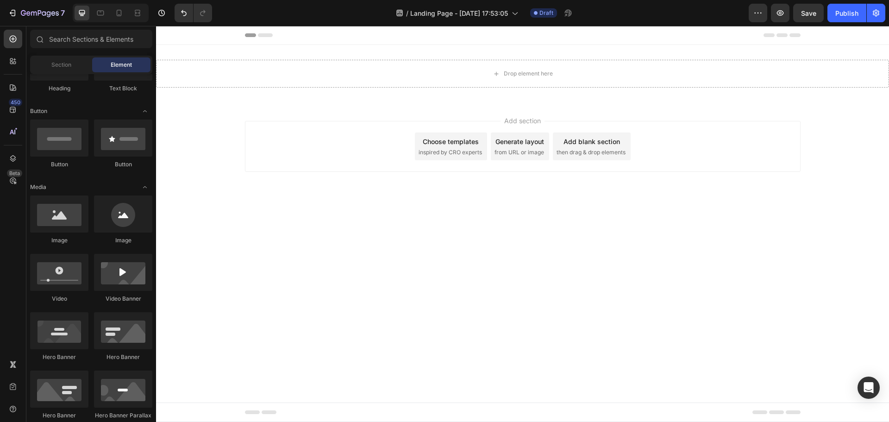
scroll to position [0, 0]
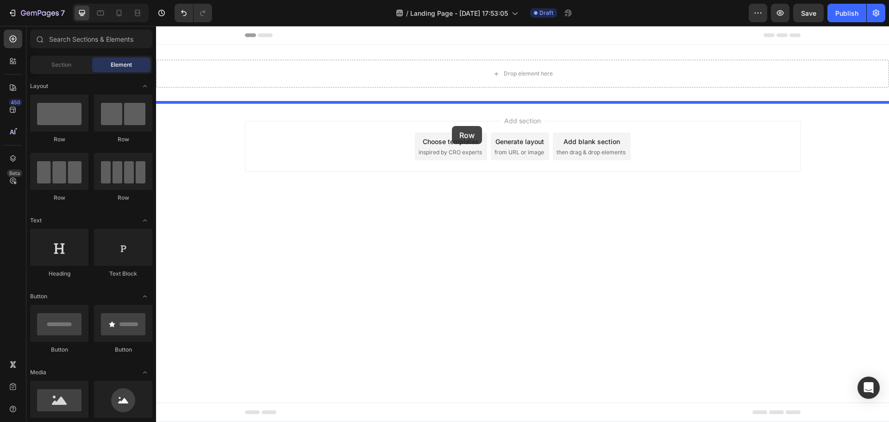
drag, startPoint x: 272, startPoint y: 206, endPoint x: 452, endPoint y: 126, distance: 196.8
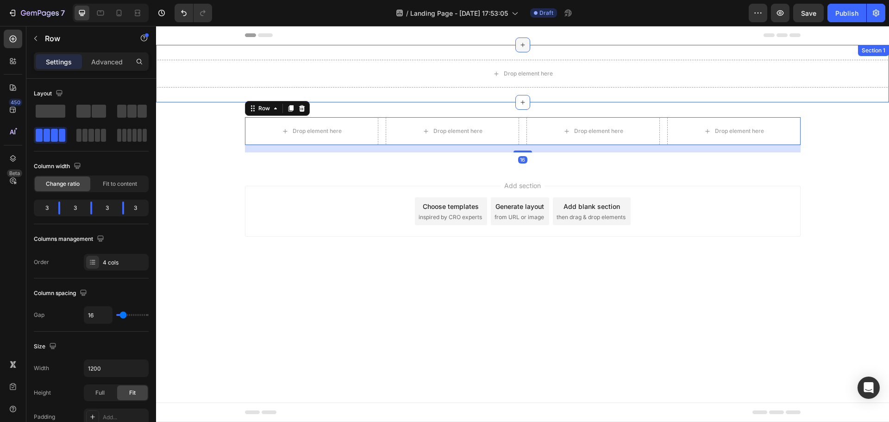
click at [517, 48] on div at bounding box center [522, 44] width 15 height 15
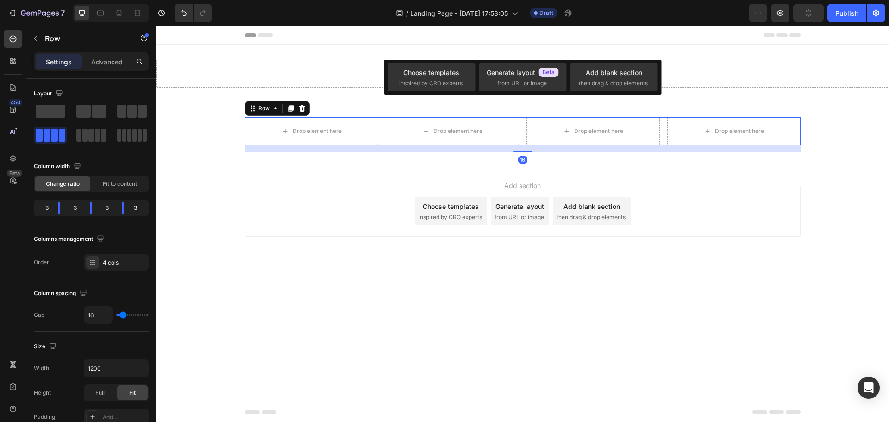
click at [357, 66] on div "Drop element here" at bounding box center [522, 74] width 733 height 28
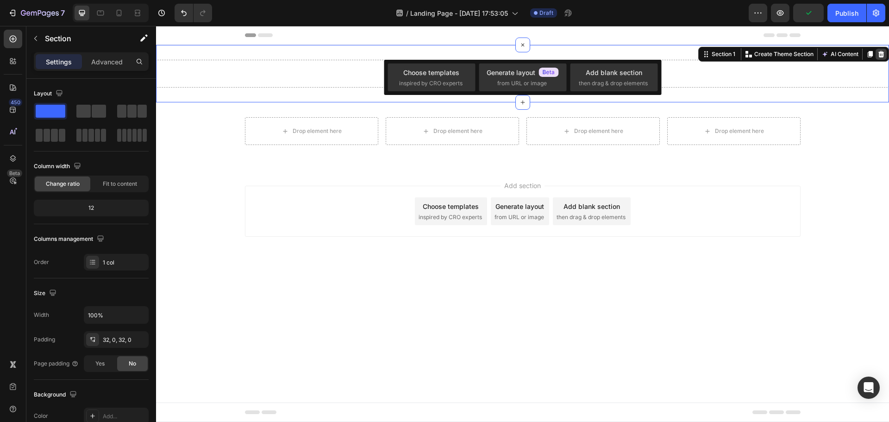
click at [880, 52] on icon at bounding box center [881, 54] width 6 height 6
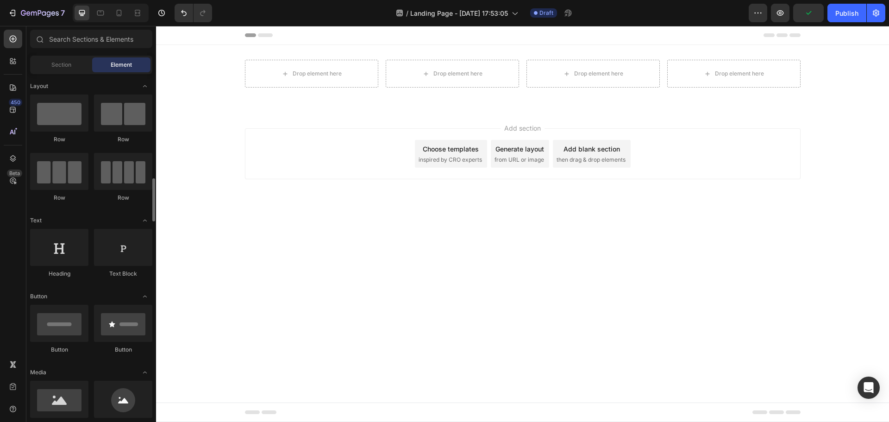
scroll to position [231, 0]
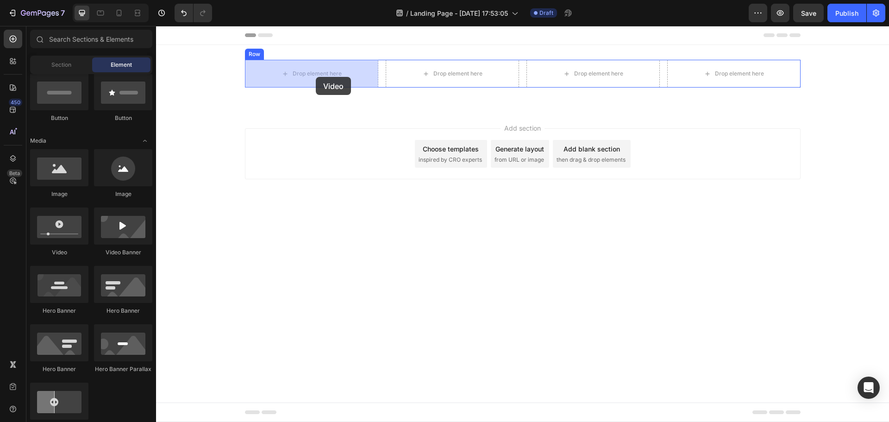
drag, startPoint x: 228, startPoint y: 260, endPoint x: 317, endPoint y: 75, distance: 204.9
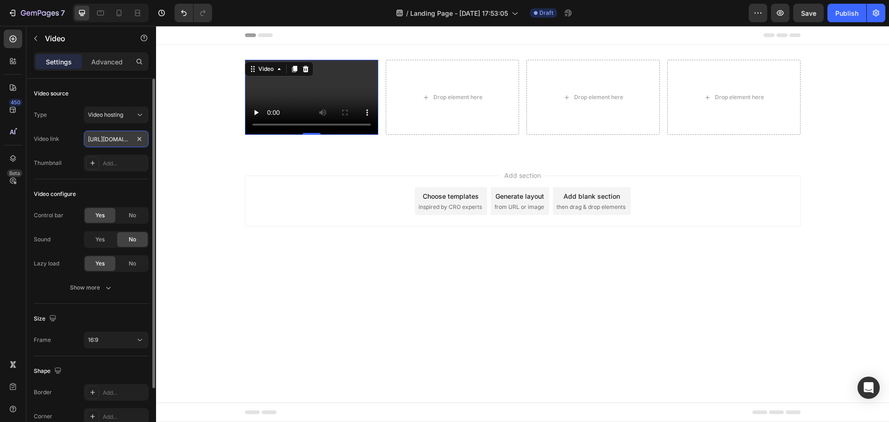
click at [109, 140] on input "https://cdn.shopify.com/videos/c/o/v/2cd3deb506b54b009063f7270ab5cf2e.mp4" at bounding box center [116, 139] width 65 height 17
paste input "www.youtube.com/watch?v=Z6c6S7AA1TE"
type input "https://www.youtube.com/watch?v=Z6c6S7AA1TE"
click at [116, 164] on div "Add..." at bounding box center [125, 163] width 44 height 8
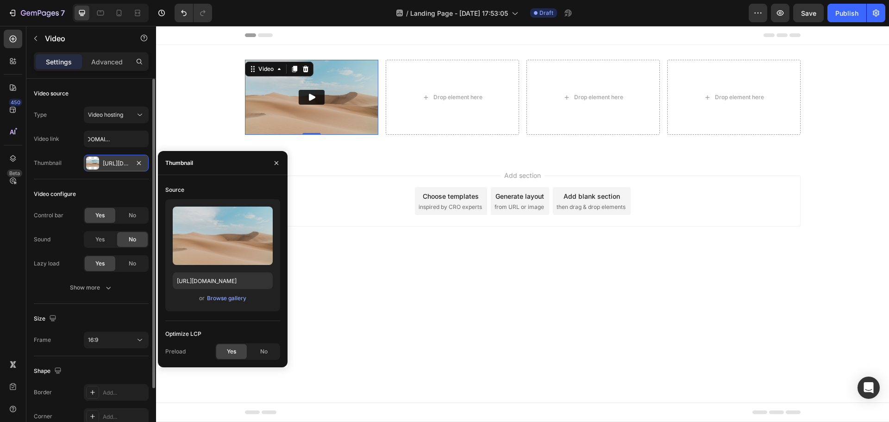
scroll to position [0, 0]
click at [94, 165] on div at bounding box center [92, 162] width 13 height 13
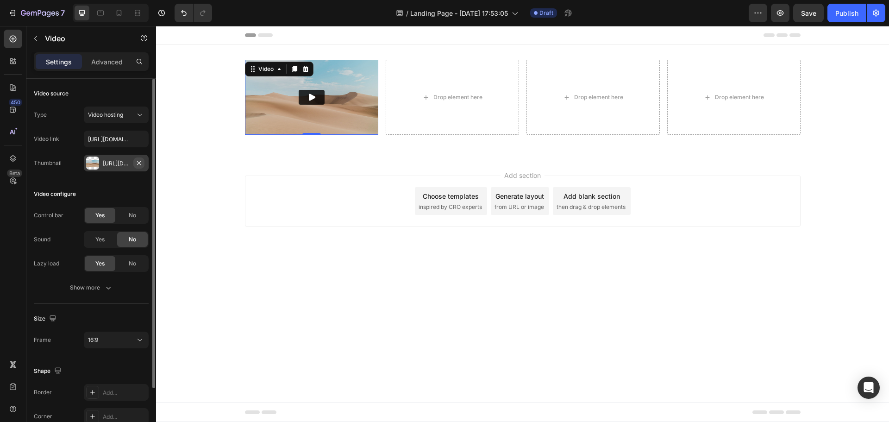
click at [138, 163] on icon "button" at bounding box center [139, 163] width 4 height 4
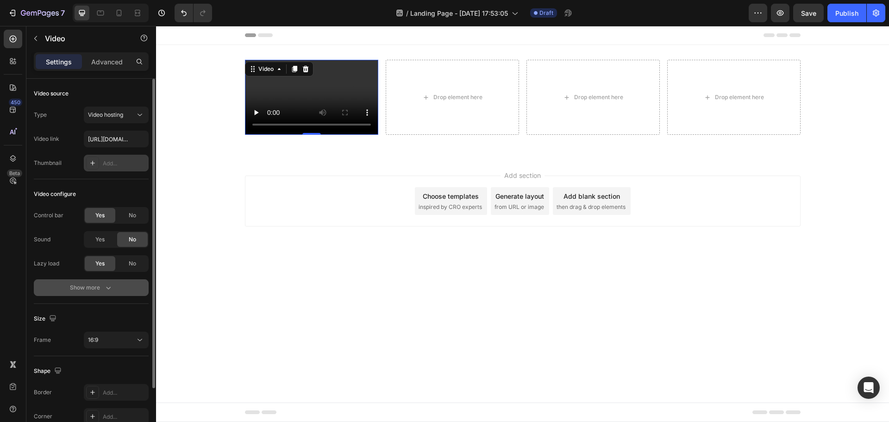
click at [86, 287] on div "Show more" at bounding box center [91, 287] width 43 height 9
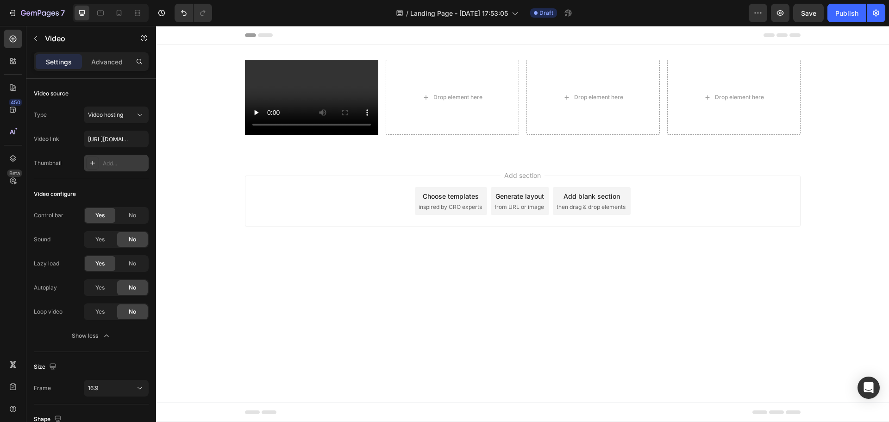
click at [208, 159] on div "Add section Choose templates inspired by CRO experts Generate layout from URL o…" at bounding box center [522, 214] width 733 height 114
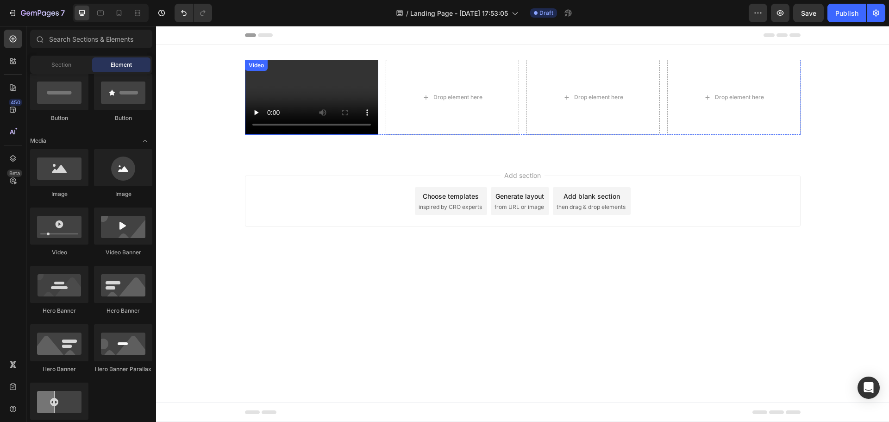
click at [305, 96] on video at bounding box center [311, 97] width 133 height 75
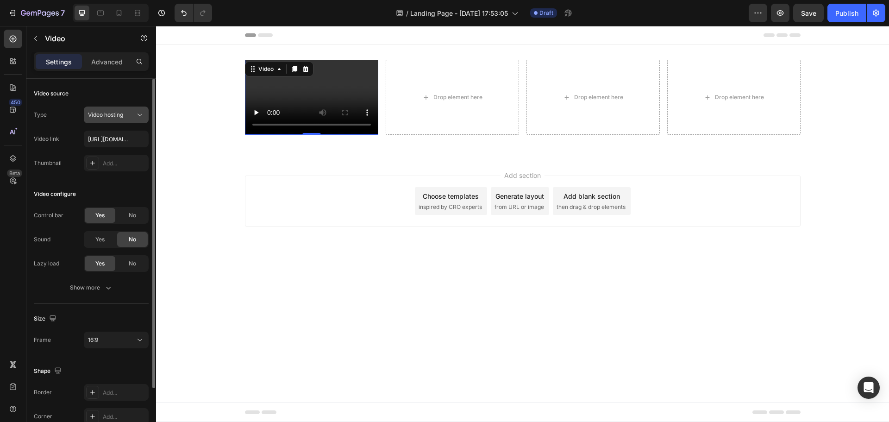
click at [111, 115] on span "Video hosting" at bounding box center [105, 114] width 35 height 7
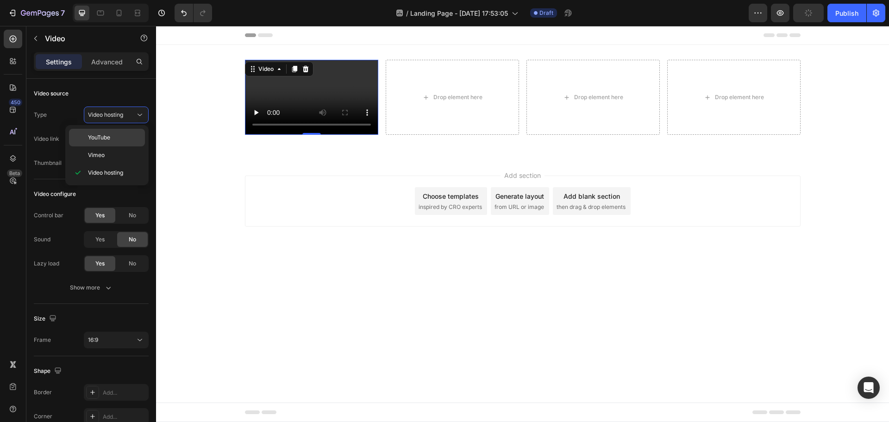
click at [109, 136] on span "YouTube" at bounding box center [99, 137] width 22 height 8
type input "https://www.youtube.com/watch?v=drIt4RH_kyQ"
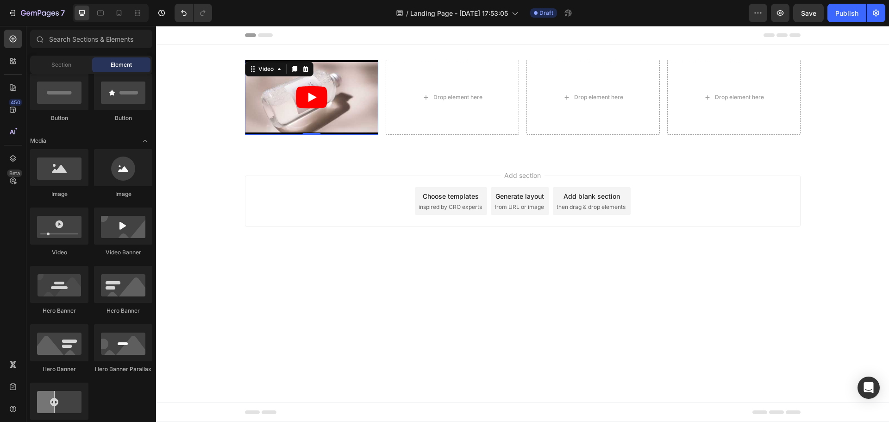
click at [262, 162] on div "Add section Choose templates inspired by CRO experts Generate layout from URL o…" at bounding box center [522, 214] width 733 height 114
click at [264, 118] on article at bounding box center [311, 97] width 133 height 75
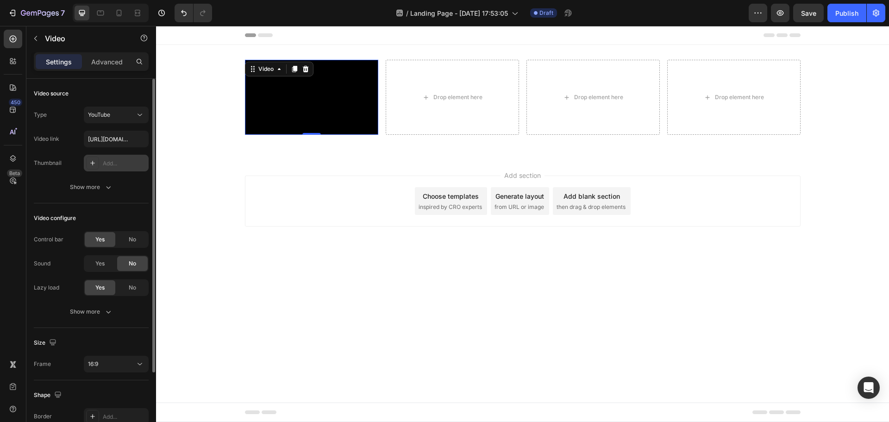
click at [111, 163] on div "Add..." at bounding box center [125, 163] width 44 height 8
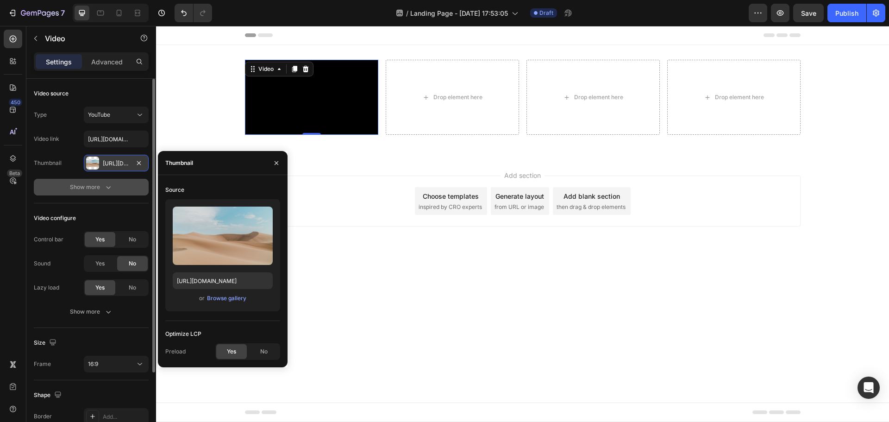
click at [101, 187] on div "Show more" at bounding box center [91, 186] width 43 height 9
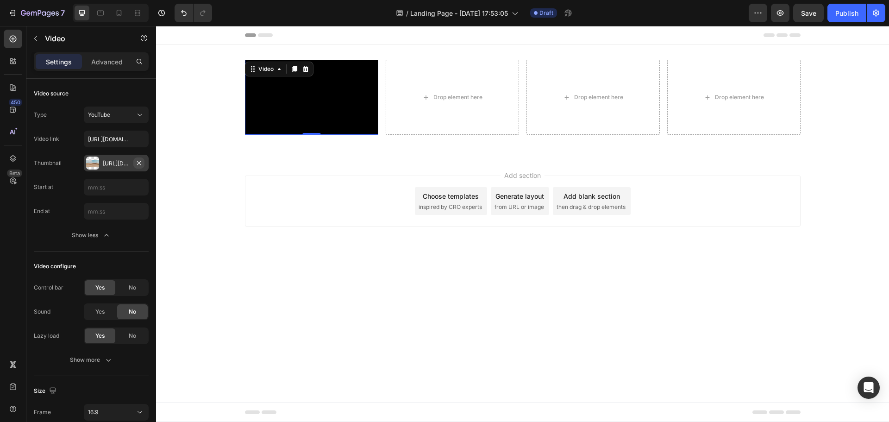
click at [141, 162] on icon "button" at bounding box center [138, 162] width 7 height 7
click at [56, 206] on div "End at" at bounding box center [91, 211] width 115 height 17
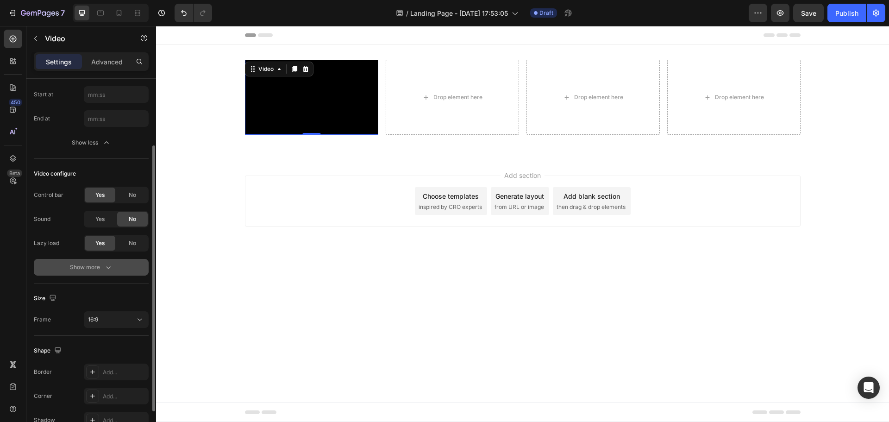
click at [92, 272] on button "Show more" at bounding box center [91, 267] width 115 height 17
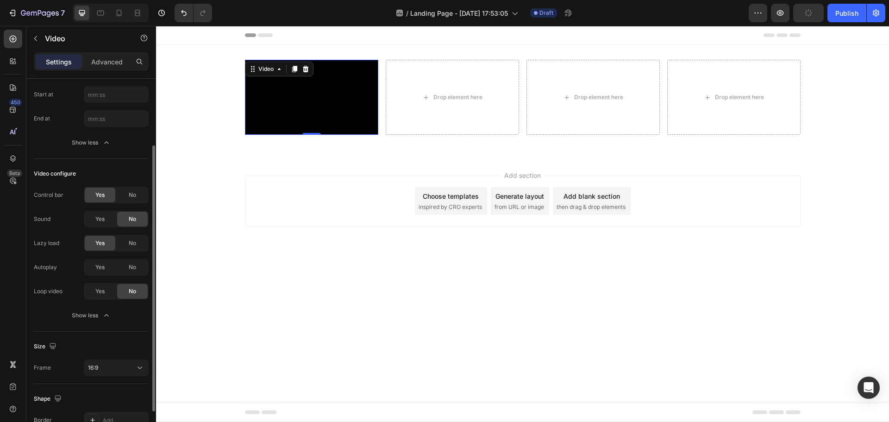
scroll to position [192, 0]
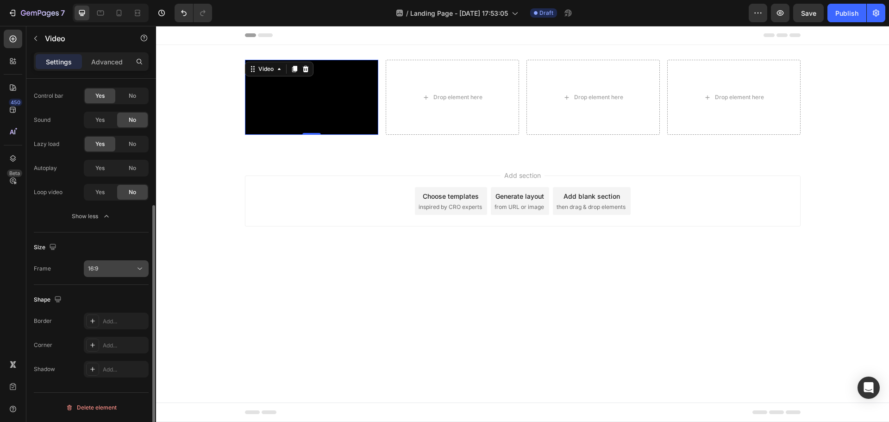
click at [127, 267] on div "16:9" at bounding box center [111, 268] width 47 height 8
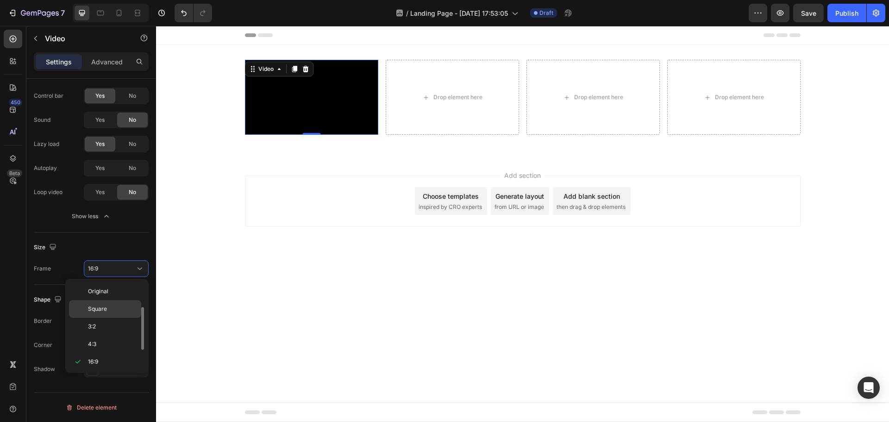
scroll to position [17, 0]
click at [101, 312] on p "3:2" at bounding box center [112, 309] width 49 height 8
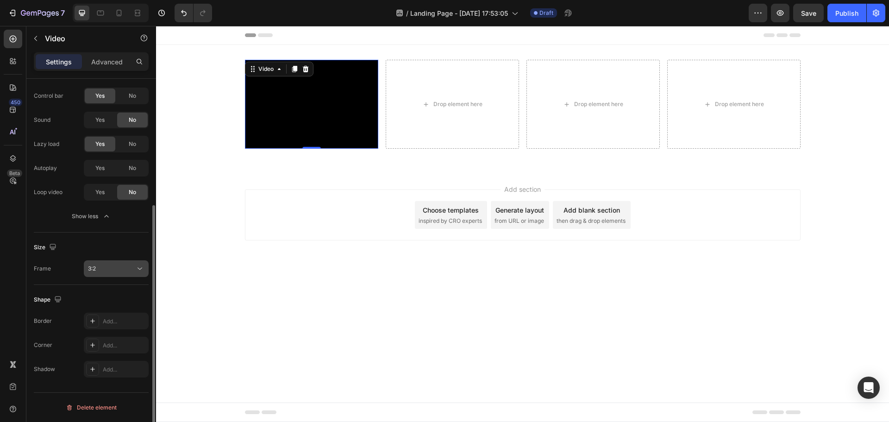
click at [119, 264] on div "3:2" at bounding box center [111, 268] width 47 height 8
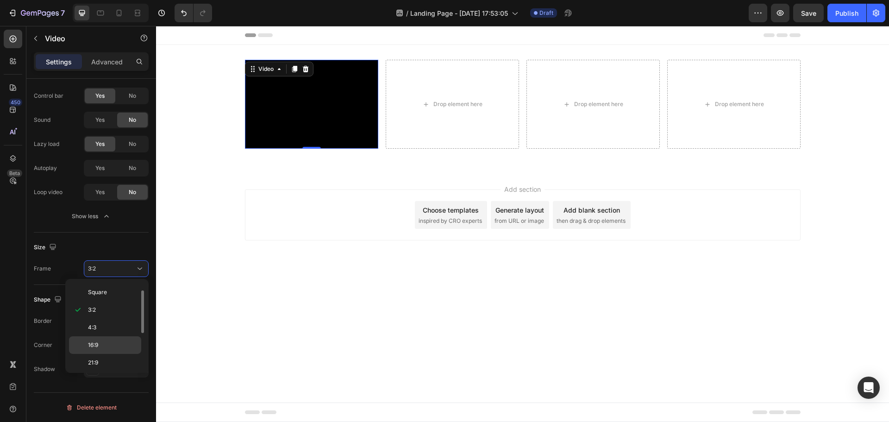
click at [100, 344] on p "16:9" at bounding box center [112, 345] width 49 height 8
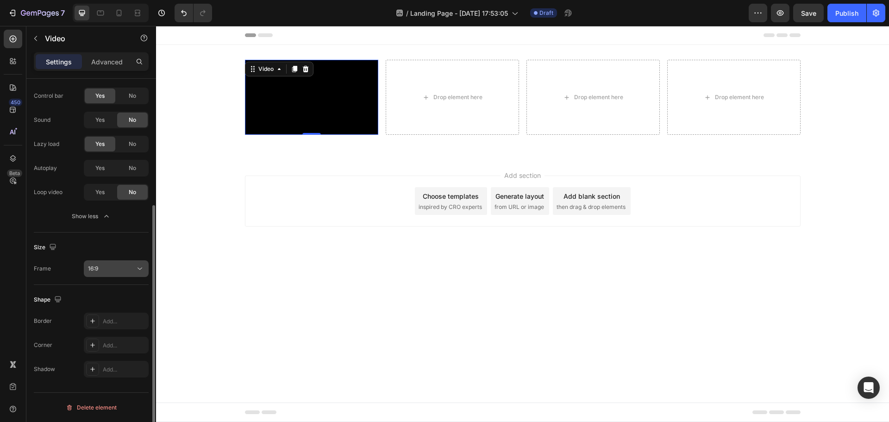
click at [112, 274] on button "16:9" at bounding box center [116, 268] width 65 height 17
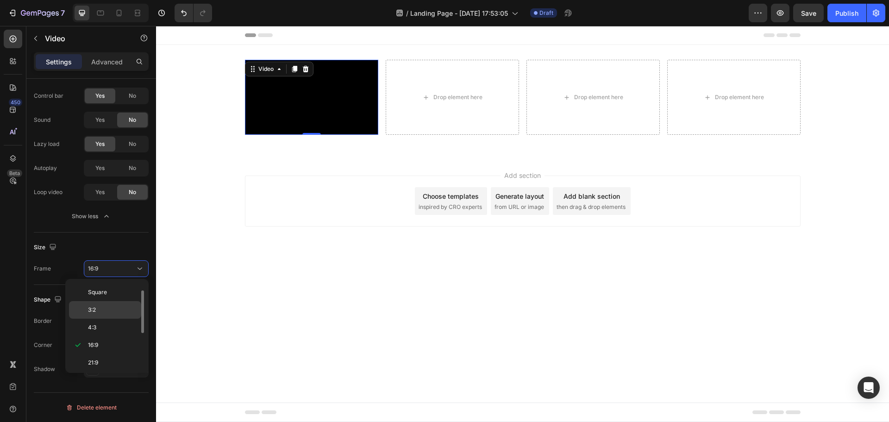
click at [112, 318] on div "3:2" at bounding box center [105, 327] width 72 height 18
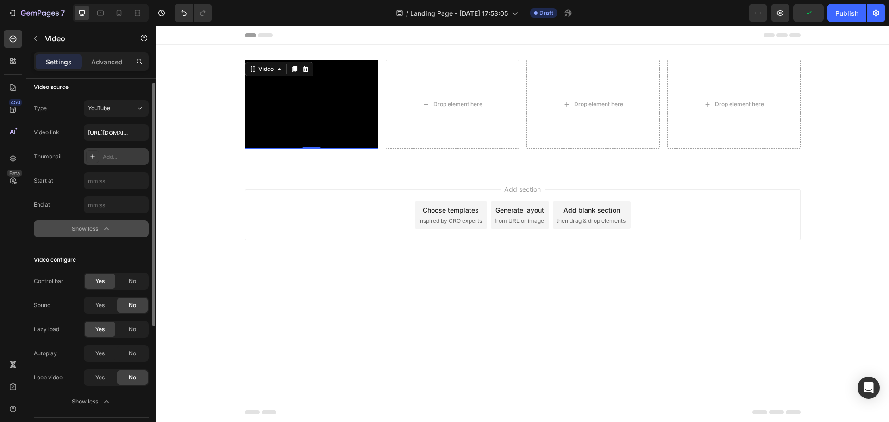
scroll to position [0, 0]
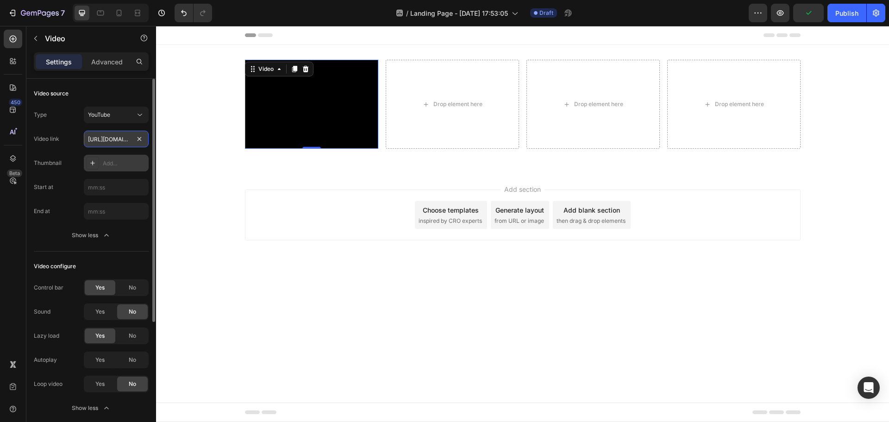
click at [116, 141] on input "https://www.youtube.com/watch?v=drIt4RH_kyQ" at bounding box center [116, 139] width 65 height 17
click at [113, 161] on div "Add..." at bounding box center [125, 163] width 44 height 8
type input "https://ucarecdn.com/06075225-af9e-460c-8e3c-6be63c0b773a/-/format/auto/"
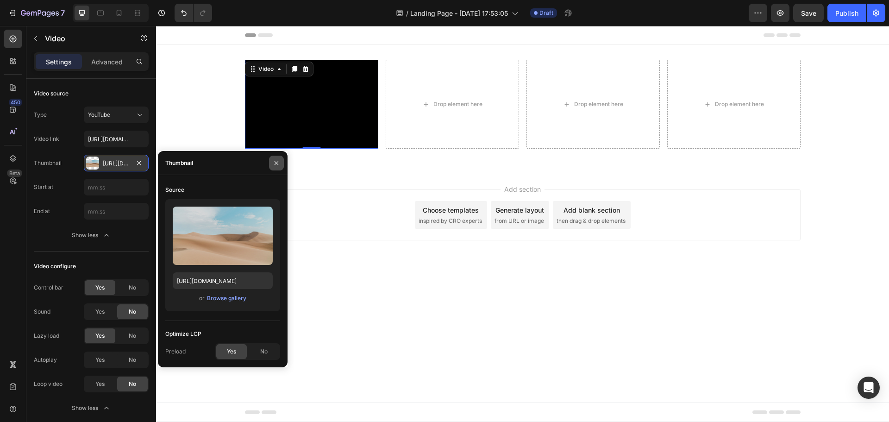
click at [274, 165] on icon "button" at bounding box center [276, 162] width 7 height 7
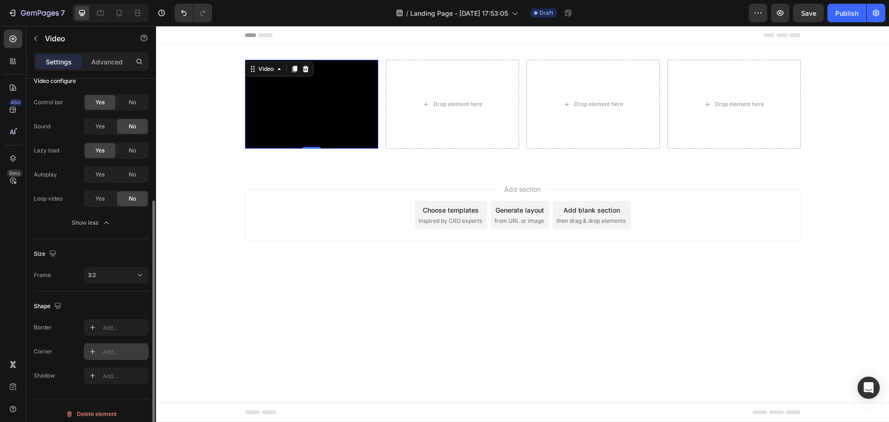
scroll to position [192, 0]
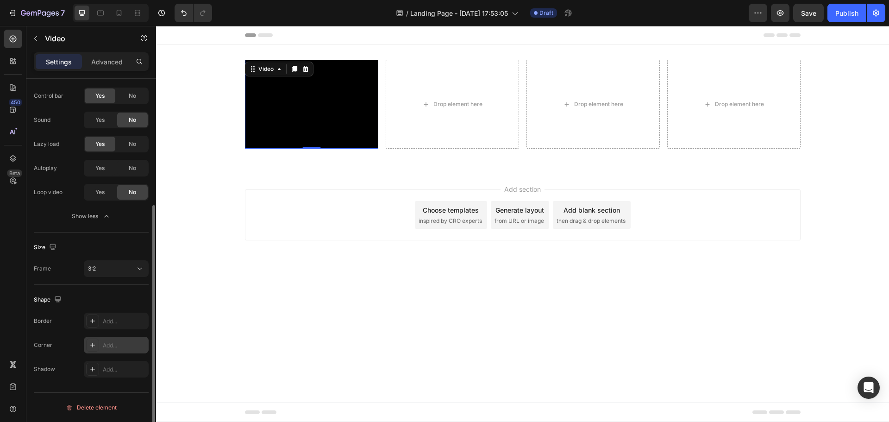
click at [114, 349] on div "Add..." at bounding box center [125, 345] width 44 height 8
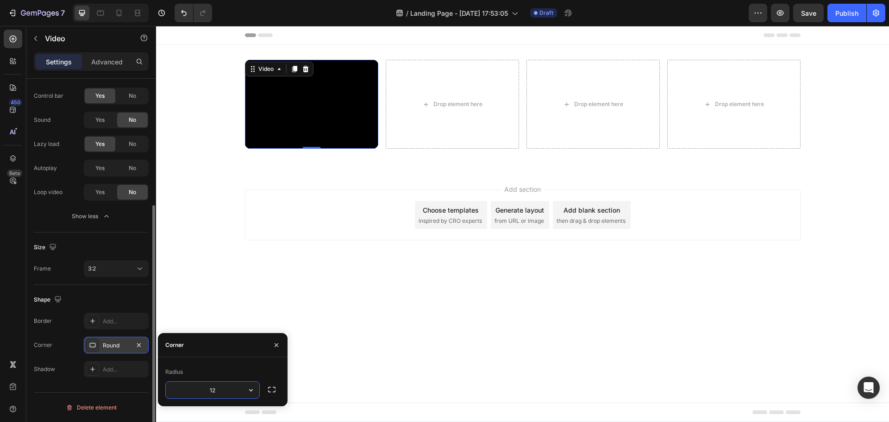
type input "12"
click at [282, 245] on div "Add section Choose templates inspired by CRO experts Generate layout from URL o…" at bounding box center [522, 228] width 733 height 114
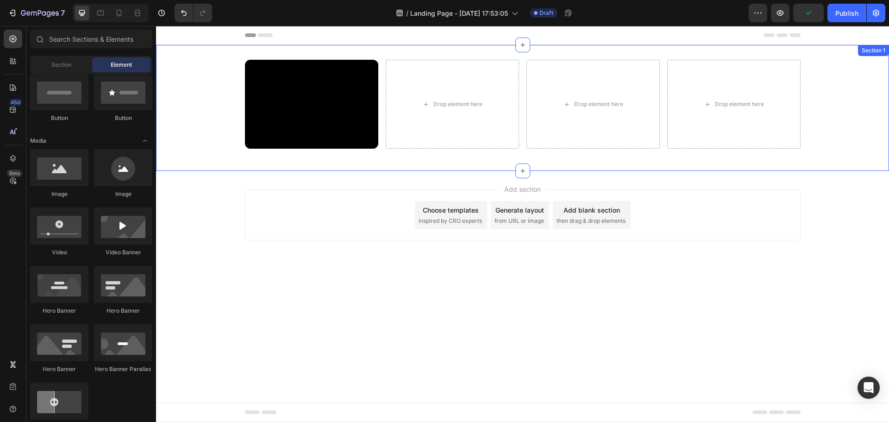
click at [211, 134] on div "Video Drop element here Drop element here Drop element here Row" at bounding box center [522, 108] width 733 height 96
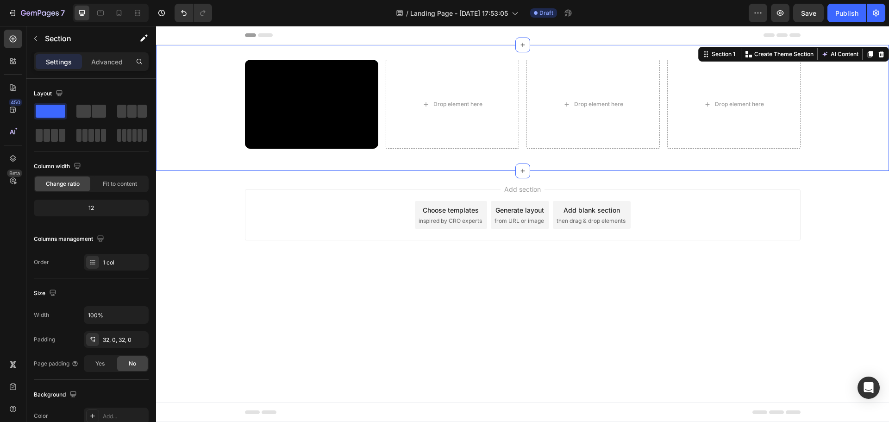
click at [232, 205] on div "Add section Choose templates inspired by CRO experts Generate layout from URL o…" at bounding box center [522, 228] width 733 height 114
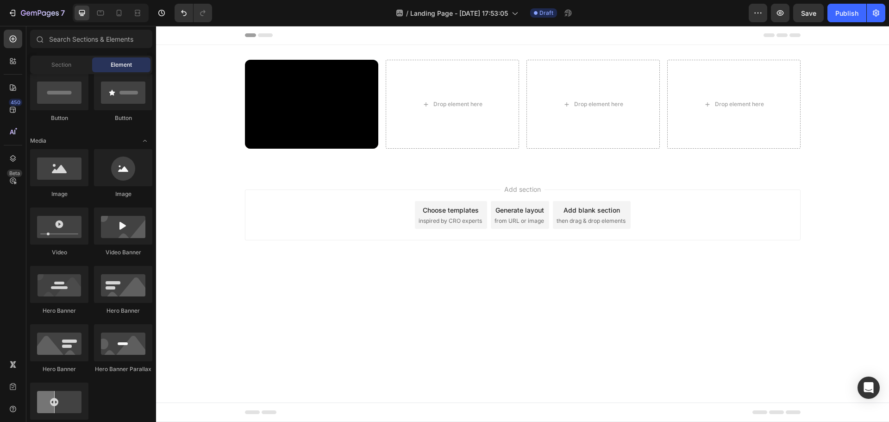
click at [305, 201] on div "Add section Choose templates inspired by CRO experts Generate layout from URL o…" at bounding box center [522, 214] width 555 height 51
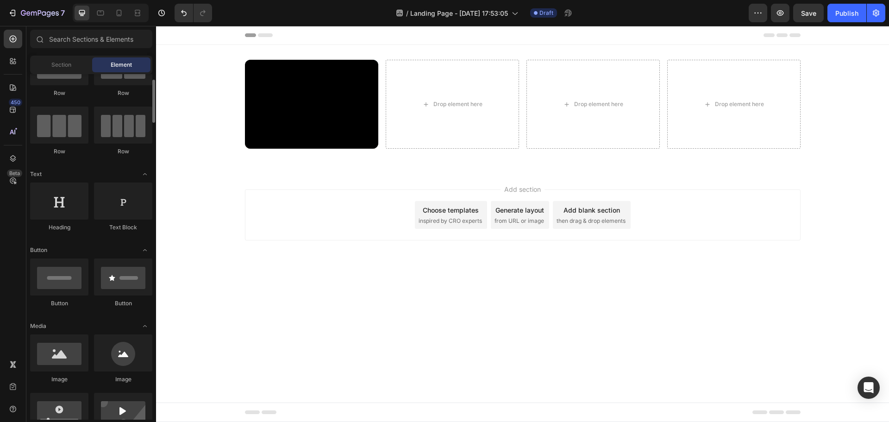
scroll to position [0, 0]
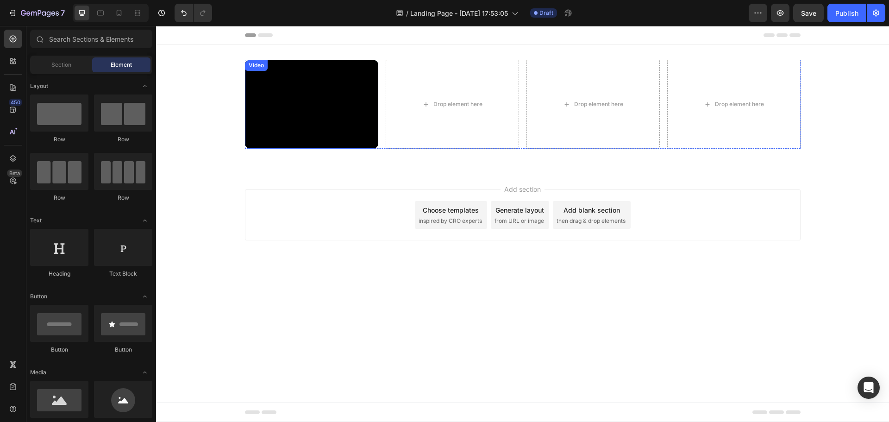
click at [378, 149] on iframe at bounding box center [311, 104] width 133 height 89
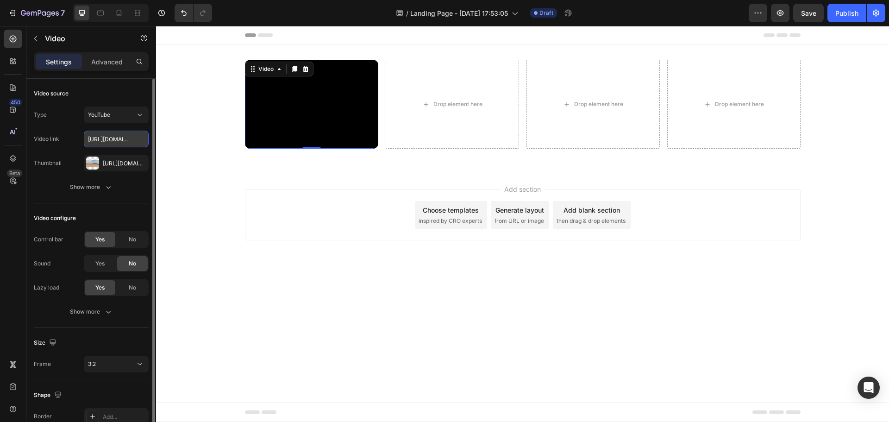
click at [118, 141] on input "https://www.youtube.com/watch?v=drIt4RH_kyQ" at bounding box center [116, 139] width 65 height 17
click at [118, 140] on input "https://www.youtube.com/watch?v=drIt4RH_kyQ" at bounding box center [116, 139] width 65 height 17
click at [111, 140] on input "https://www.youtube.com/watch?v=drIt4RH_kyQ" at bounding box center [116, 139] width 65 height 17
click at [104, 143] on input "https://www.youtube.com/watch?v=drIt4RH_kyQ" at bounding box center [116, 139] width 65 height 17
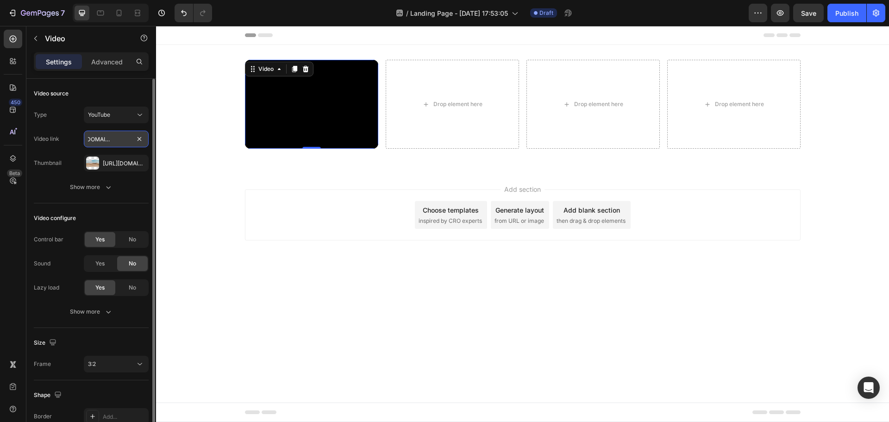
drag, startPoint x: 121, startPoint y: 141, endPoint x: 95, endPoint y: 145, distance: 26.2
click at [95, 145] on input "https://www.youtube.com/watch?v=drIt4RH_kyQ" at bounding box center [116, 139] width 65 height 17
click at [118, 142] on input "https://www.youtube.com/watch?v=drIt4RH_kyQ" at bounding box center [116, 139] width 65 height 17
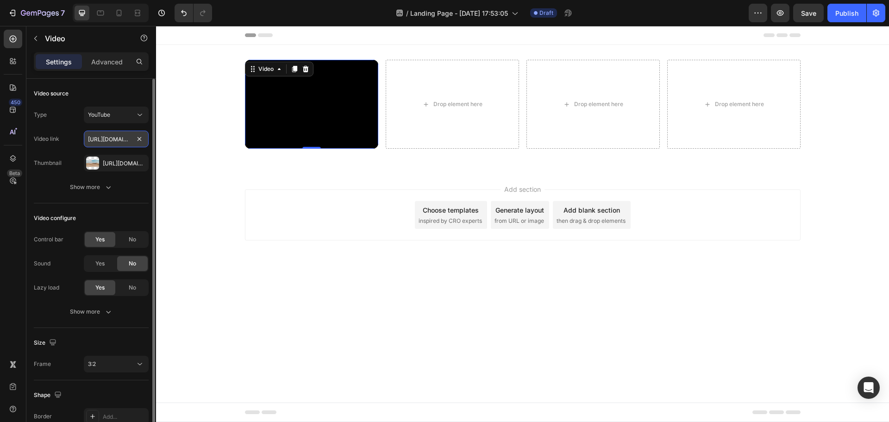
click at [120, 144] on input "https://www.youtube.com/watch?v=drIt4RH_kyQ" at bounding box center [116, 139] width 65 height 17
paste input "BpHE_SxD5gM"
type input "https://www.youtube.com/watch?v=BpHE_SxD5gM"
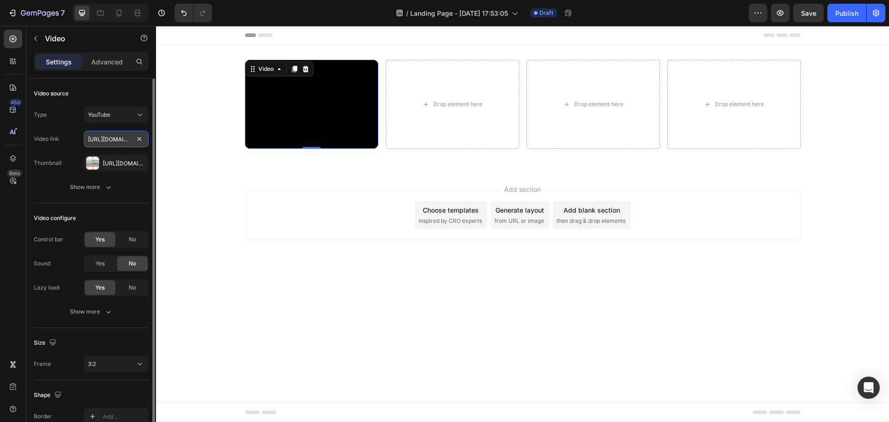
scroll to position [0, 93]
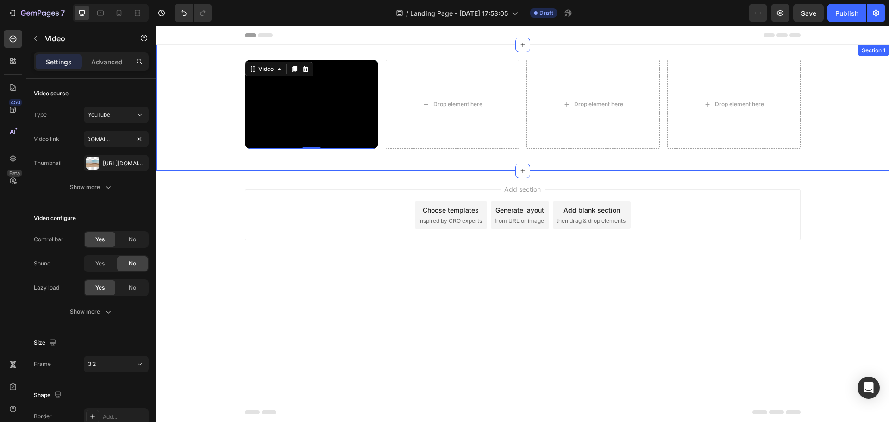
click at [218, 167] on div "Video 0 Drop element here Drop element here Drop element here Row Section 1" at bounding box center [522, 108] width 733 height 126
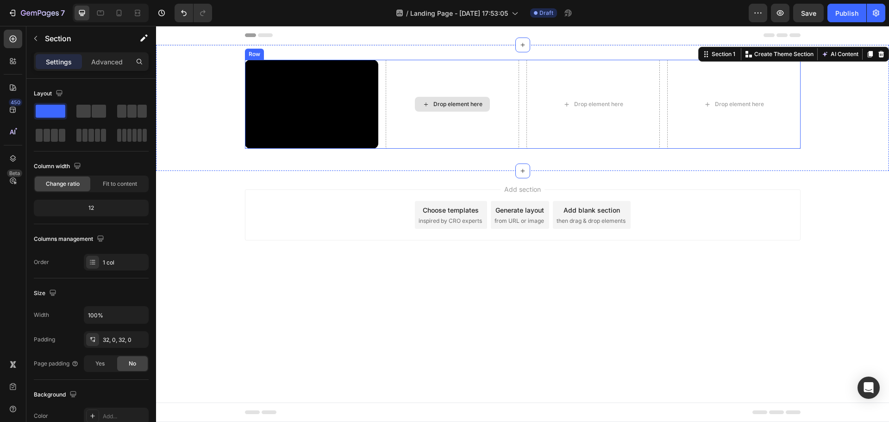
click at [443, 118] on div "Drop element here" at bounding box center [452, 104] width 133 height 89
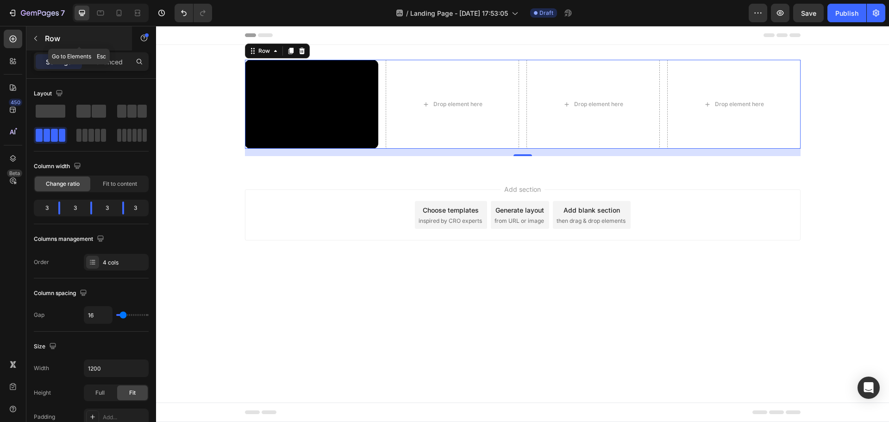
click at [42, 38] on button "button" at bounding box center [35, 38] width 15 height 15
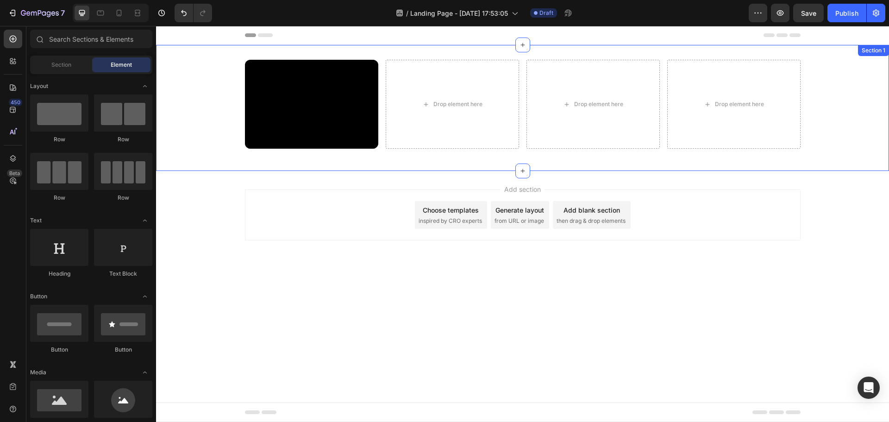
click at [210, 141] on div "Video Drop element here Drop element here Drop element here Row" at bounding box center [522, 108] width 733 height 96
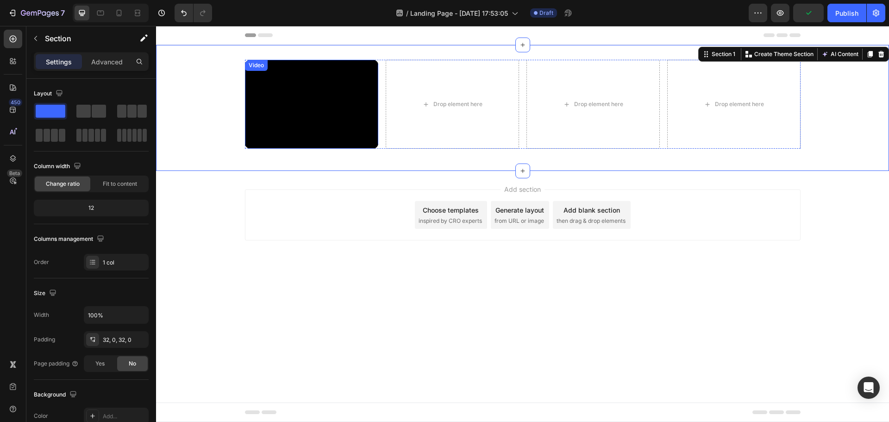
click at [378, 149] on iframe at bounding box center [311, 104] width 133 height 89
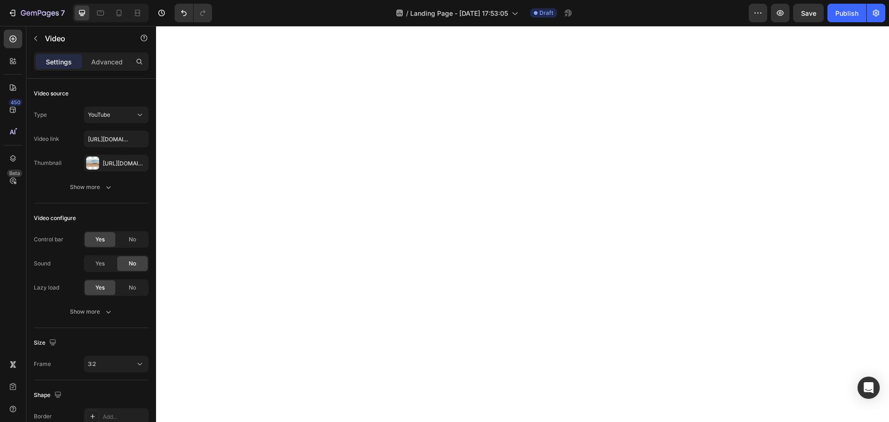
click at [522, 113] on div "Video 0 Drop element here Drop element here Drop element here Row" at bounding box center [522, 113] width 0 height 106
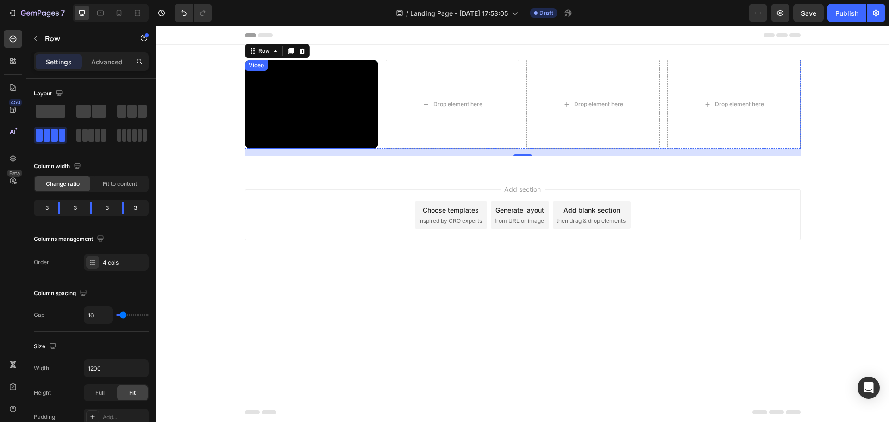
click at [378, 149] on iframe at bounding box center [311, 104] width 133 height 89
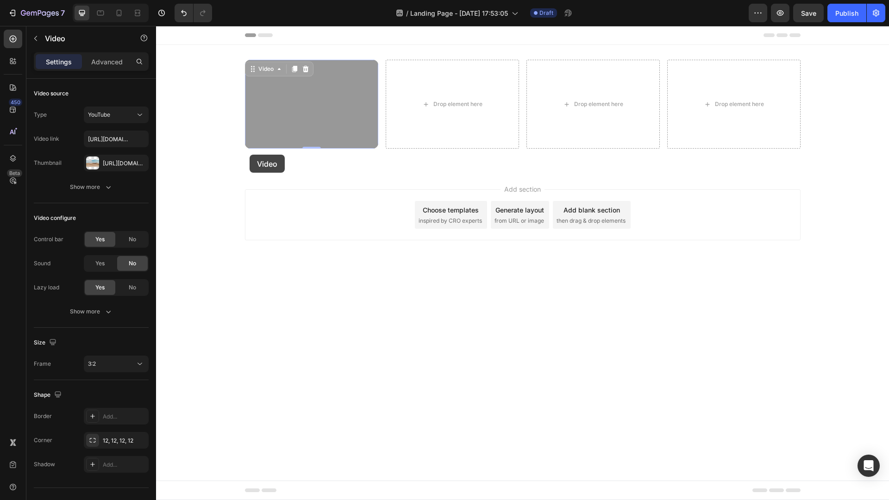
click at [405, 181] on html "Header Video Video 0 Drop element here Drop element here Drop element here Row …" at bounding box center [522, 263] width 733 height 474
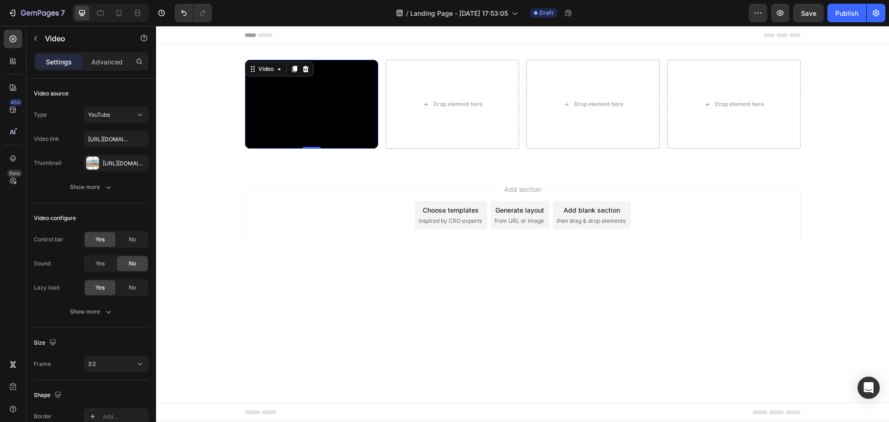
click at [378, 137] on iframe at bounding box center [311, 104] width 133 height 89
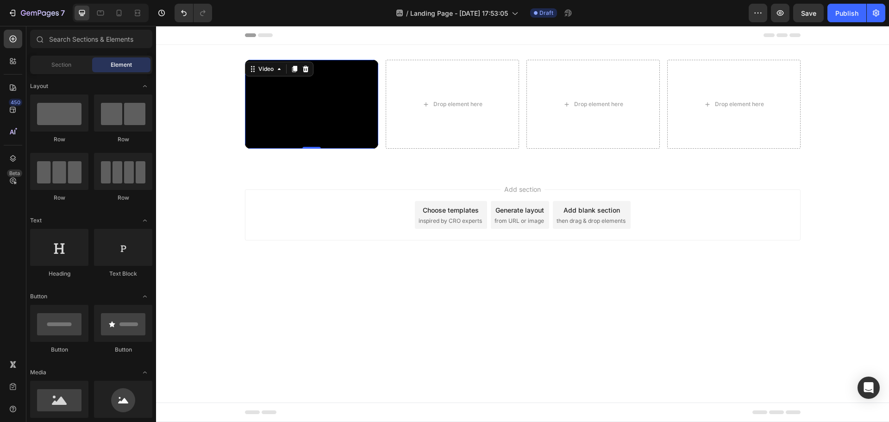
click at [294, 184] on div "Add section Choose templates inspired by CRO experts Generate layout from URL o…" at bounding box center [522, 228] width 733 height 114
click at [245, 137] on iframe at bounding box center [311, 104] width 133 height 89
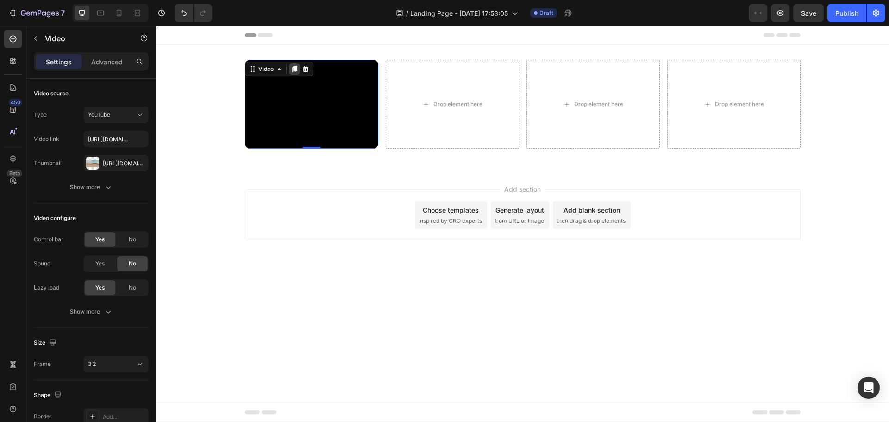
click at [292, 69] on icon at bounding box center [294, 69] width 5 height 6
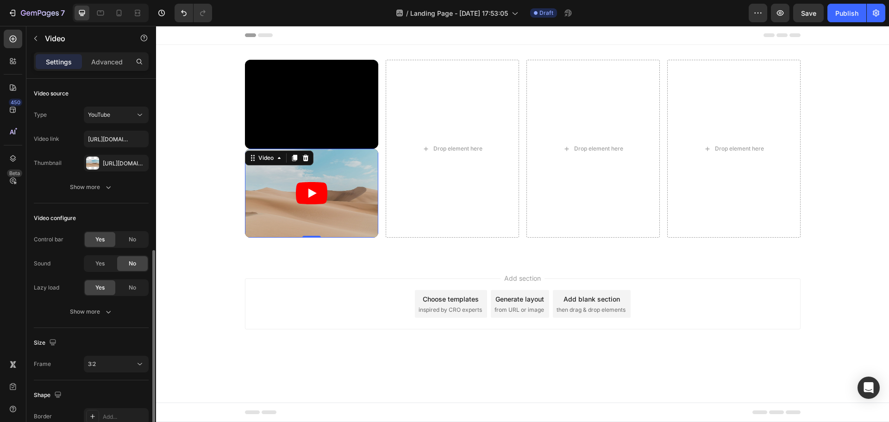
scroll to position [95, 0]
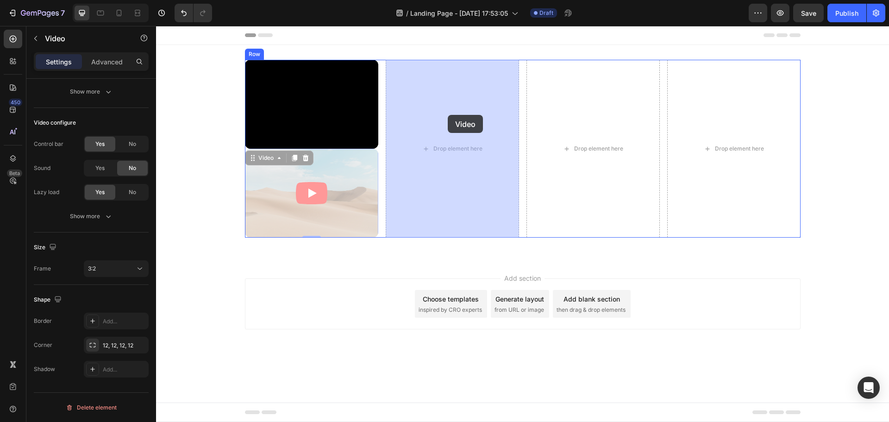
drag, startPoint x: 278, startPoint y: 181, endPoint x: 448, endPoint y: 109, distance: 184.4
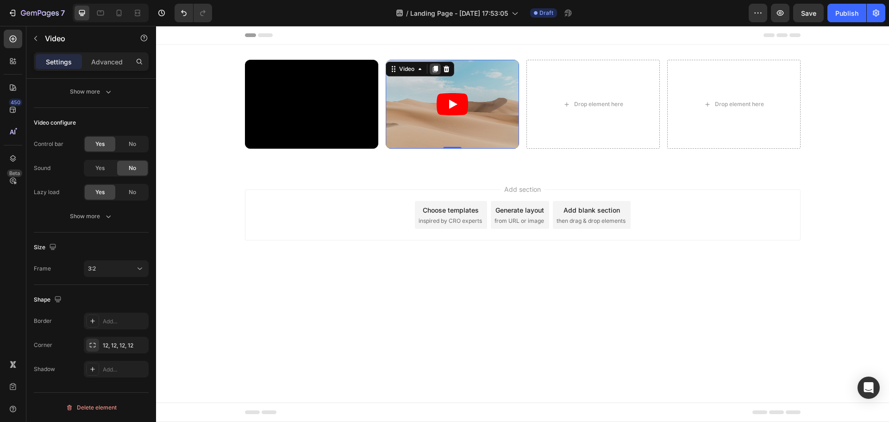
click at [436, 68] on icon at bounding box center [434, 69] width 5 height 6
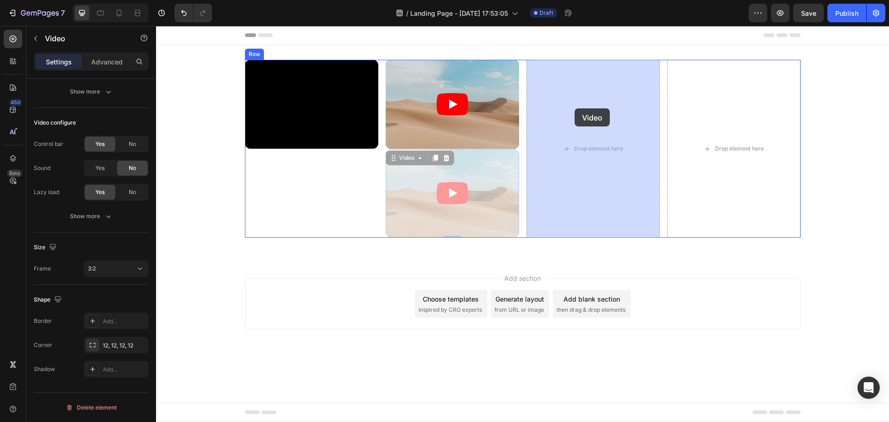
drag, startPoint x: 424, startPoint y: 182, endPoint x: 567, endPoint y: 118, distance: 156.8
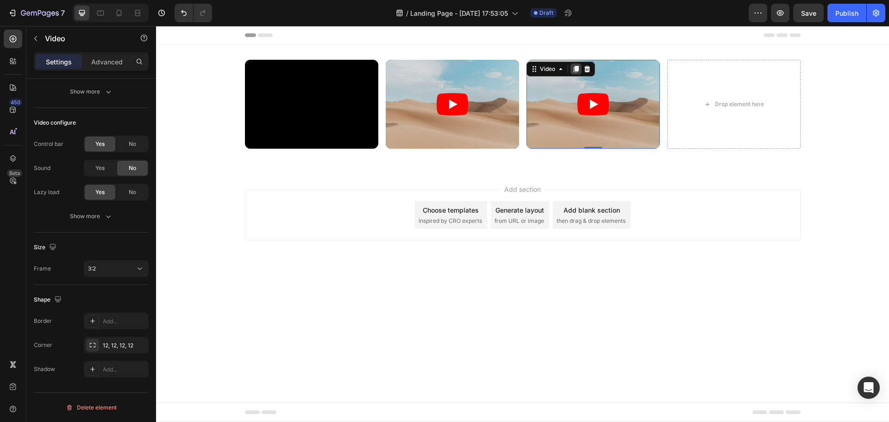
click at [575, 70] on icon at bounding box center [575, 69] width 5 height 6
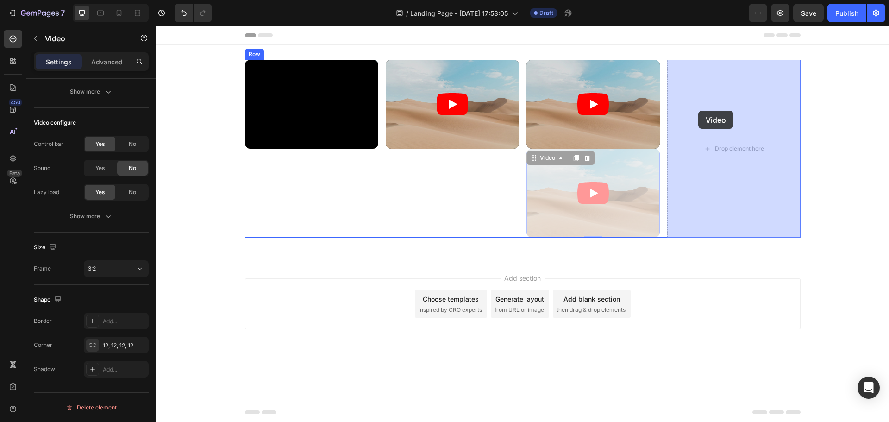
drag, startPoint x: 560, startPoint y: 173, endPoint x: 700, endPoint y: 106, distance: 154.9
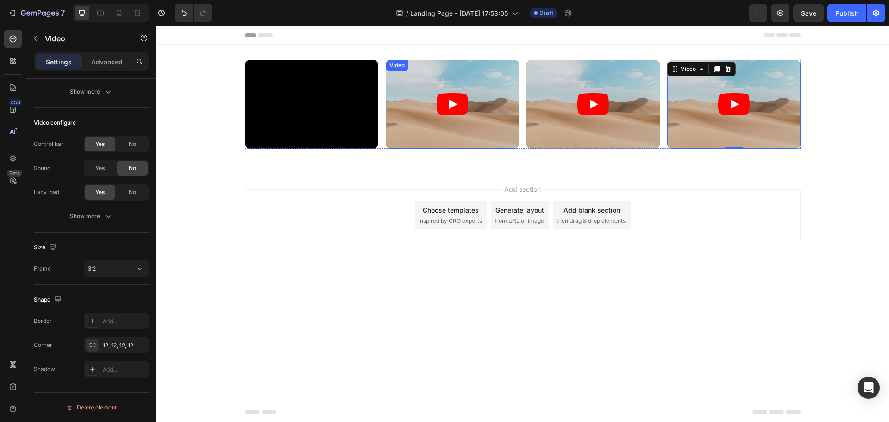
click at [400, 121] on article at bounding box center [452, 104] width 133 height 89
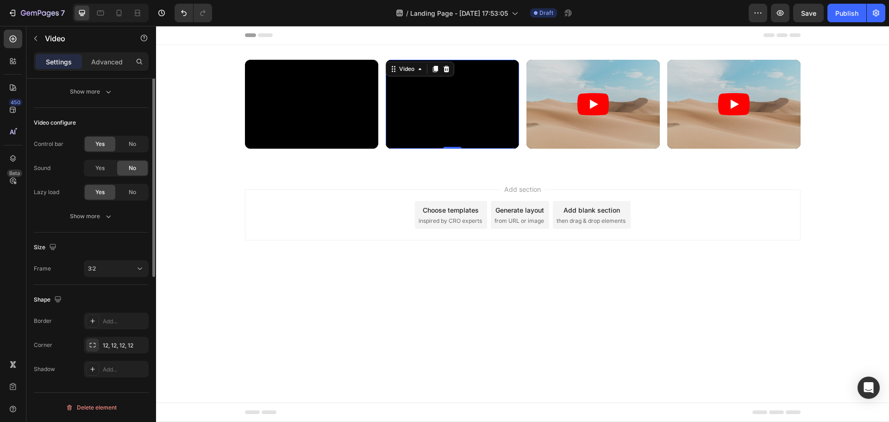
scroll to position [0, 0]
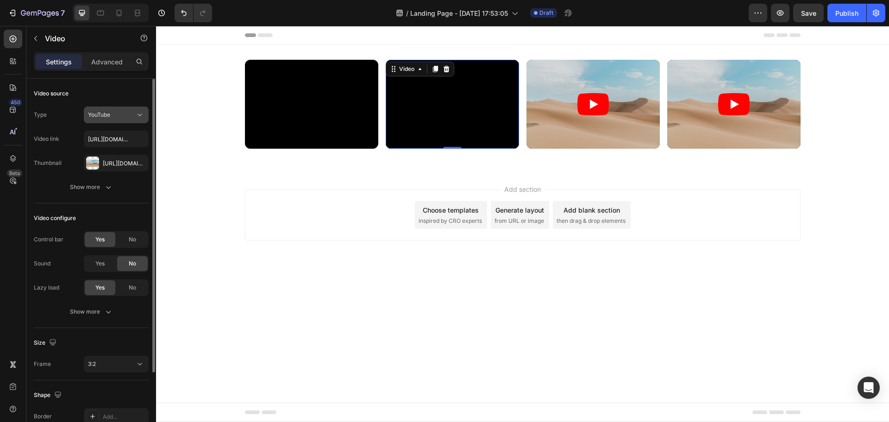
click at [110, 117] on span "YouTube" at bounding box center [99, 114] width 22 height 7
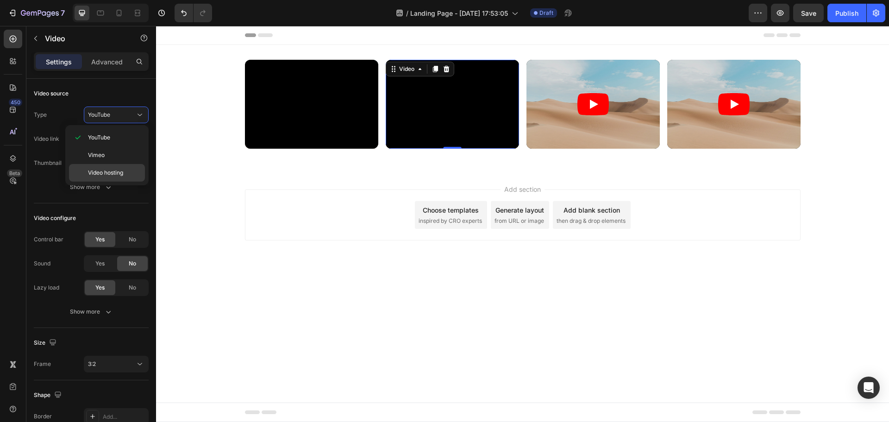
click at [104, 169] on span "Video hosting" at bounding box center [105, 172] width 35 height 8
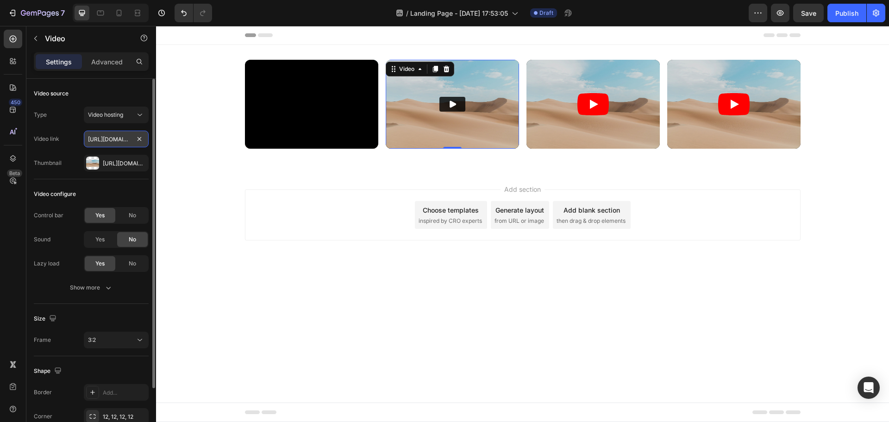
click at [110, 136] on input "https://www.youtube.com/watch?v=Z6c6S7AA1TE" at bounding box center [116, 139] width 65 height 17
paste input "player.vimeo.com/video/374051387?"
type input "https://player.vimeo.com/video/374051387?"
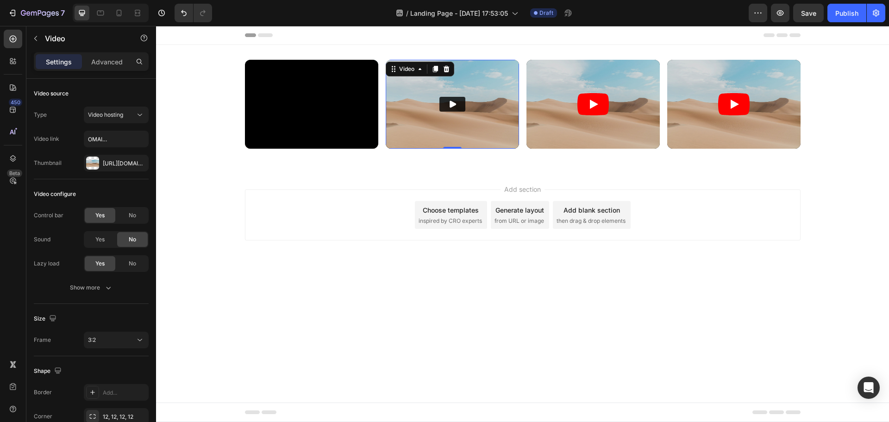
click at [392, 164] on div "Video Video 0 Video Video Row Section 1" at bounding box center [522, 108] width 733 height 126
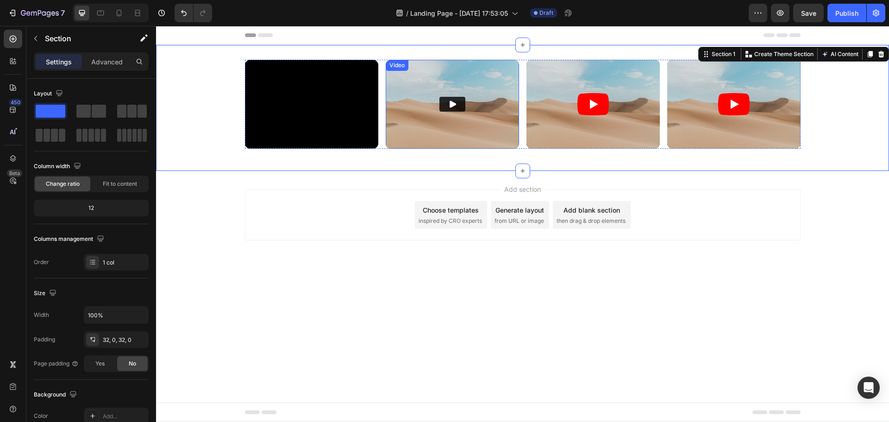
click at [454, 102] on icon "Play" at bounding box center [452, 104] width 9 height 9
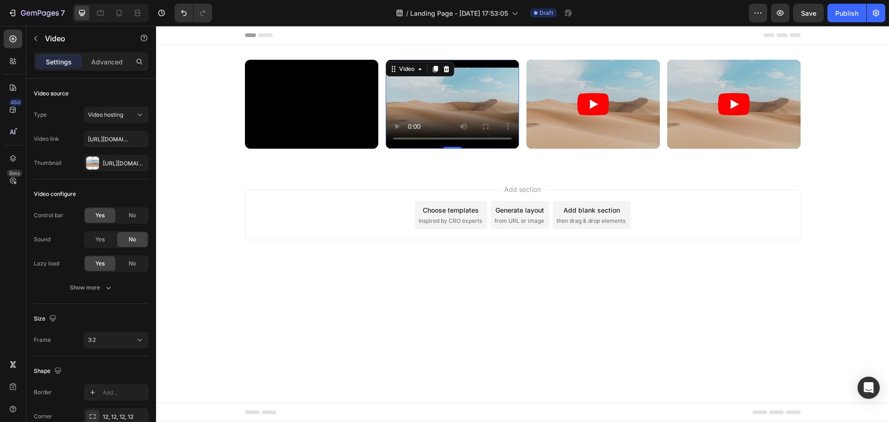
click at [432, 107] on video at bounding box center [452, 104] width 133 height 89
click at [99, 142] on input "https://player.vimeo.com/video/374051387?" at bounding box center [116, 139] width 65 height 17
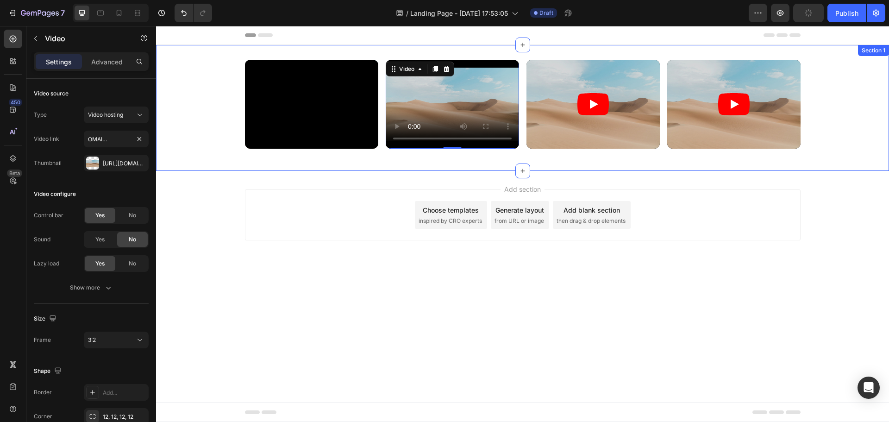
click at [231, 152] on div "Video Video 0 Video Video Row" at bounding box center [522, 108] width 733 height 96
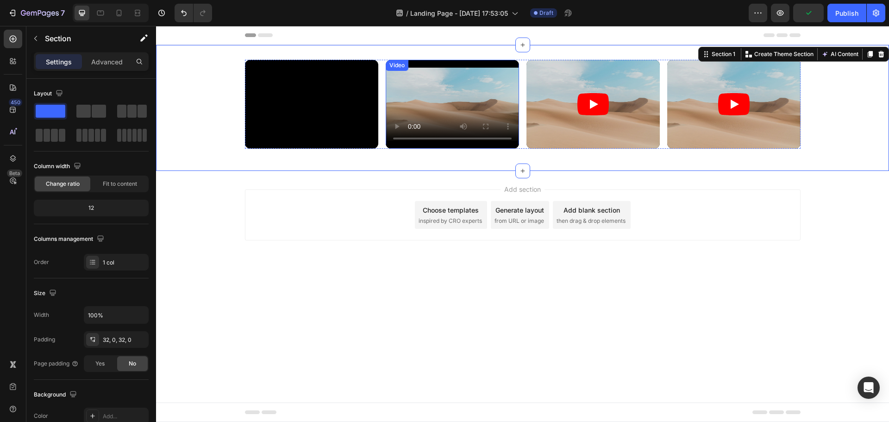
click at [460, 100] on video at bounding box center [452, 104] width 133 height 89
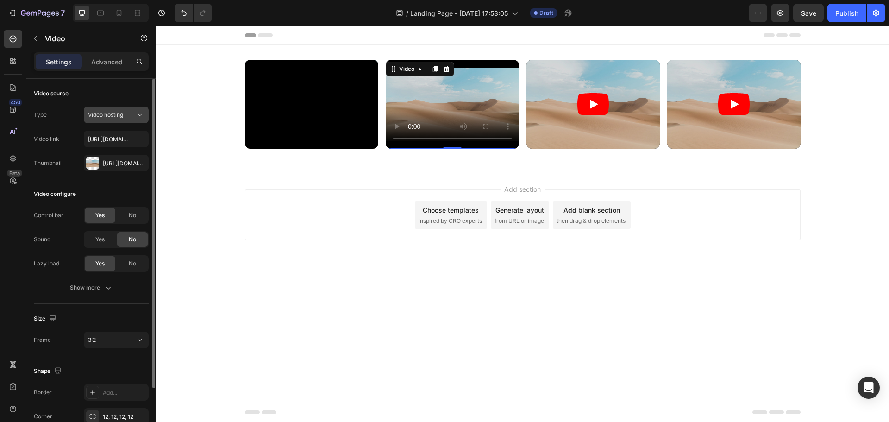
click at [123, 111] on span "Video hosting" at bounding box center [105, 114] width 35 height 7
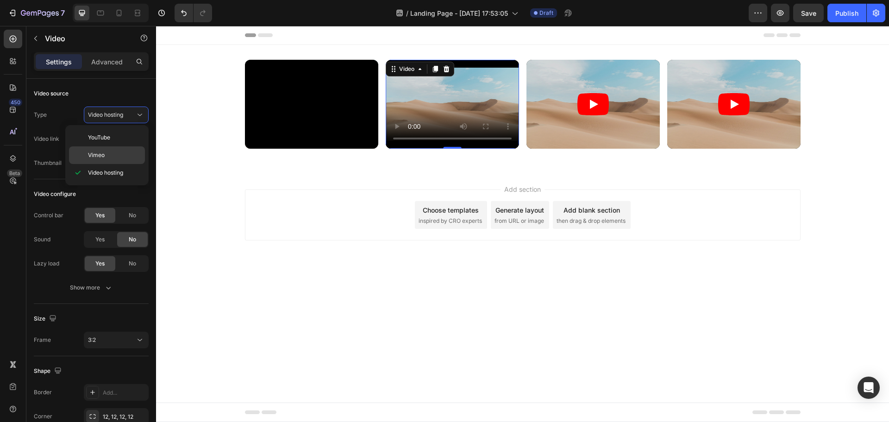
click at [103, 159] on span "Vimeo" at bounding box center [96, 155] width 17 height 8
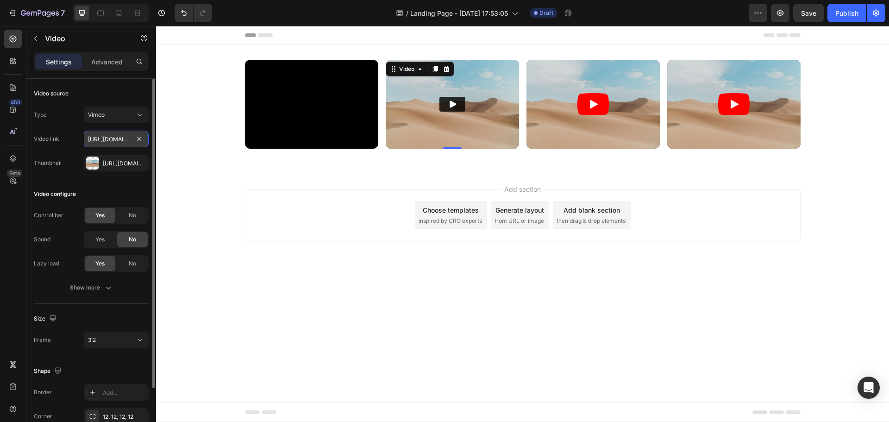
click at [117, 140] on input "https://vimeo.com/1095883398" at bounding box center [116, 139] width 65 height 17
paste input "player.vimeo.com/video/374051387?"
type input "https://player.vimeo.com/video/374051387?"
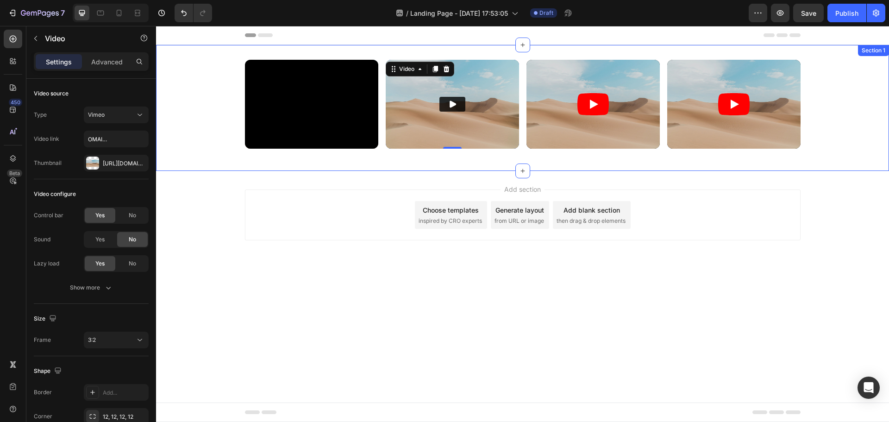
click at [385, 150] on div "Video Video 0 Video Video Row" at bounding box center [522, 108] width 733 height 96
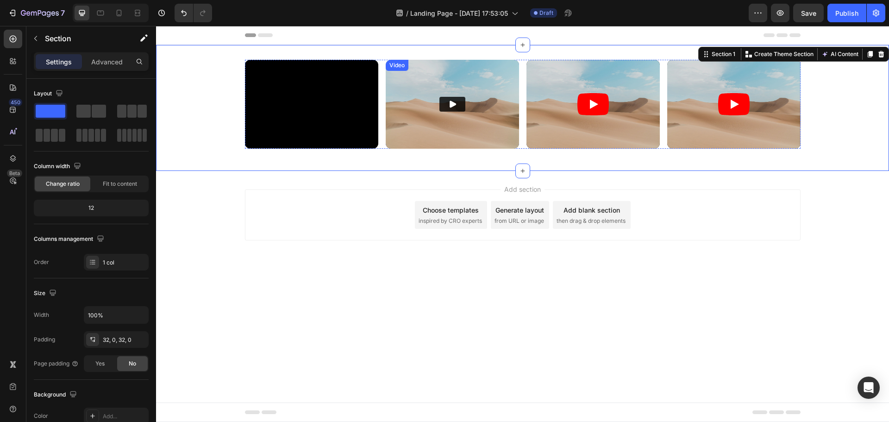
click at [448, 106] on icon "Play" at bounding box center [452, 104] width 9 height 9
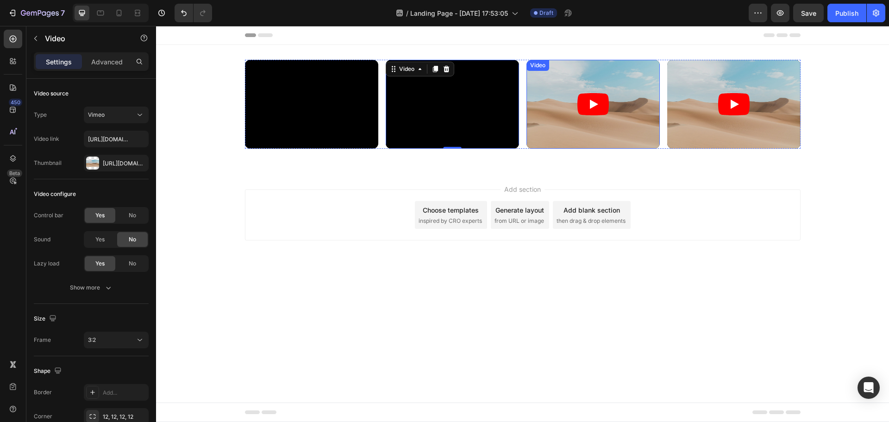
click at [566, 135] on article at bounding box center [592, 104] width 133 height 89
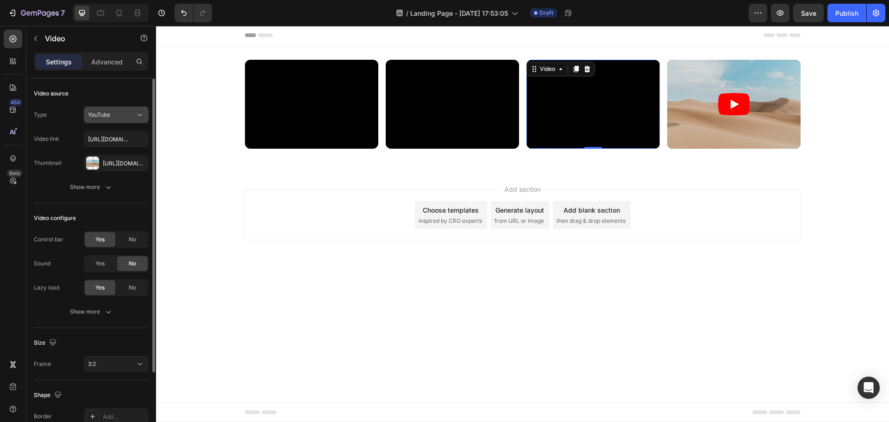
click at [121, 110] on div "YouTube" at bounding box center [116, 114] width 56 height 9
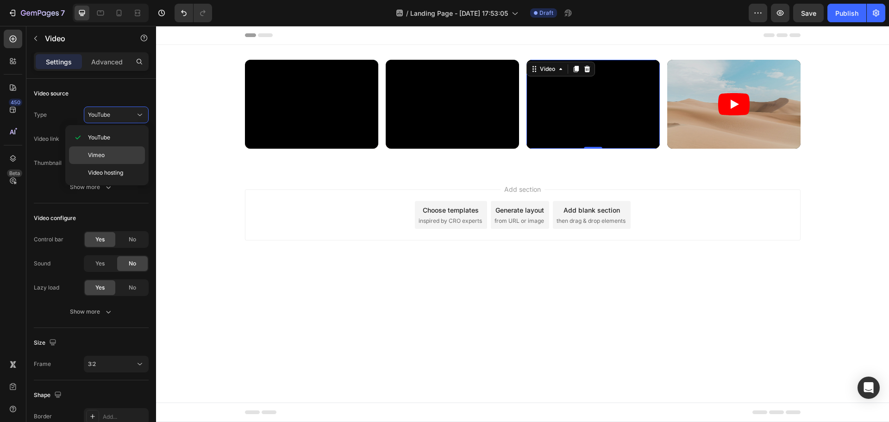
click at [106, 152] on p "Vimeo" at bounding box center [114, 155] width 53 height 8
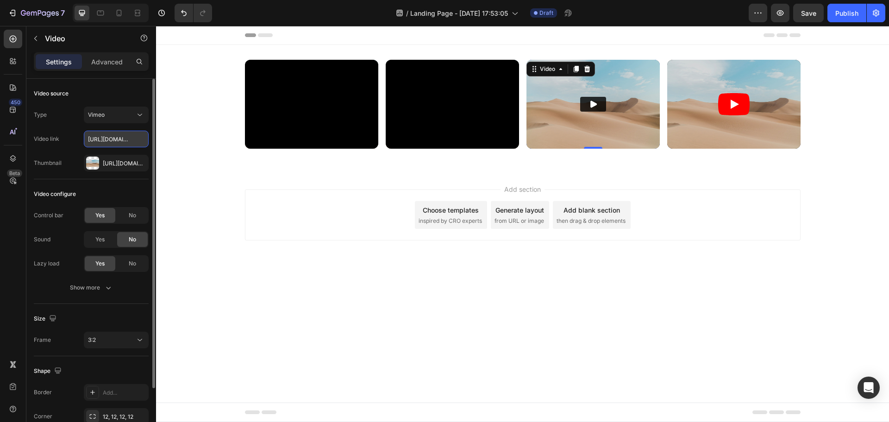
click at [109, 142] on input "https://vimeo.com/1095883398" at bounding box center [116, 139] width 65 height 17
paste input "player.vimeo.com/video/373849793?"
drag, startPoint x: 103, startPoint y: 139, endPoint x: 49, endPoint y: 141, distance: 54.2
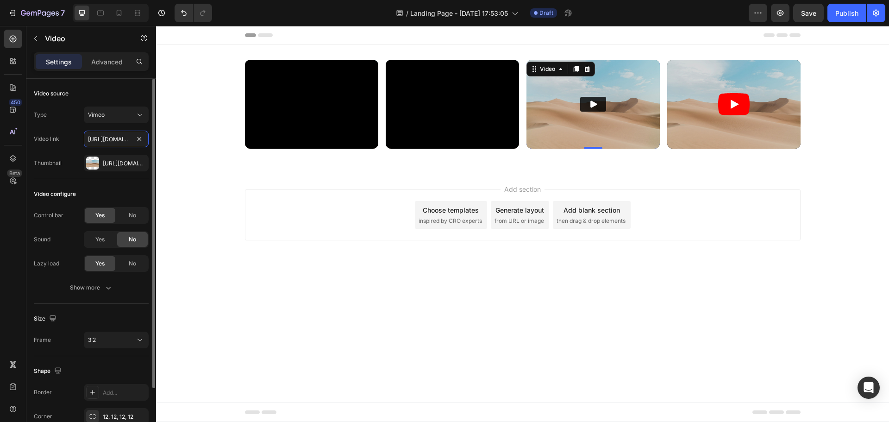
click at [49, 141] on div "Video link https://player.vimeo.com/video/373849793?" at bounding box center [91, 139] width 115 height 17
click at [105, 141] on input "https://player.vimeo.com/video/373849793?" at bounding box center [116, 139] width 65 height 17
type input "https://player.vimeo.com/video/373849793?"
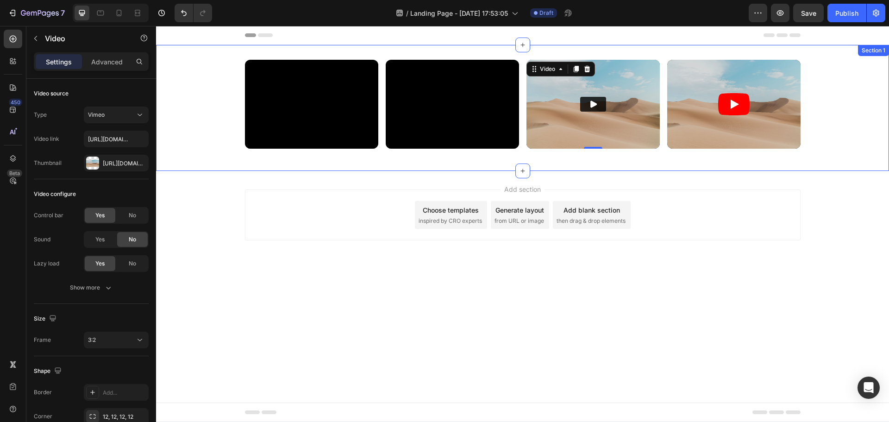
click at [638, 164] on div "Video Video Video 0 Video Row Section 1" at bounding box center [522, 108] width 733 height 126
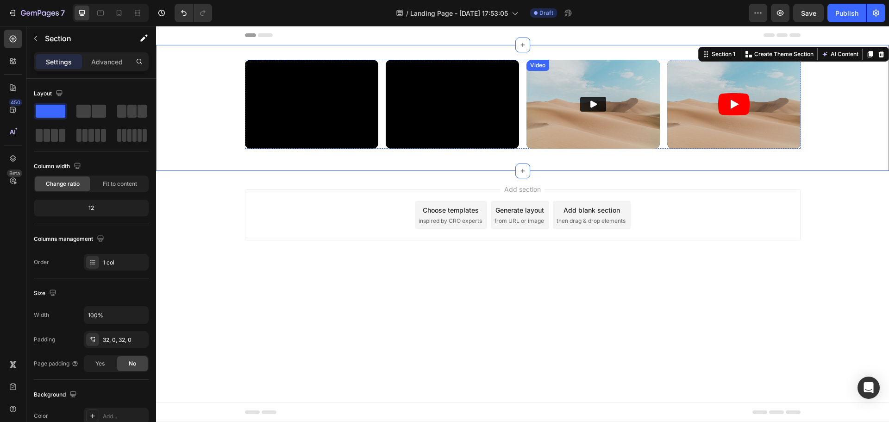
click at [593, 102] on icon "Play" at bounding box center [592, 104] width 9 height 9
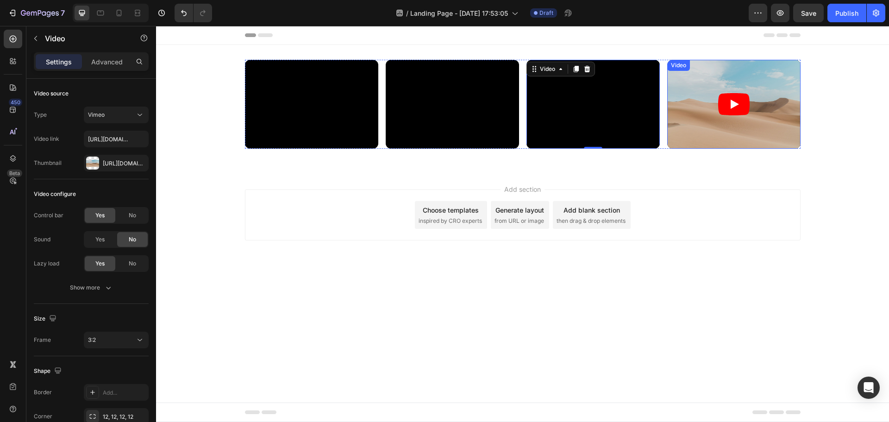
click at [692, 132] on article at bounding box center [733, 104] width 133 height 89
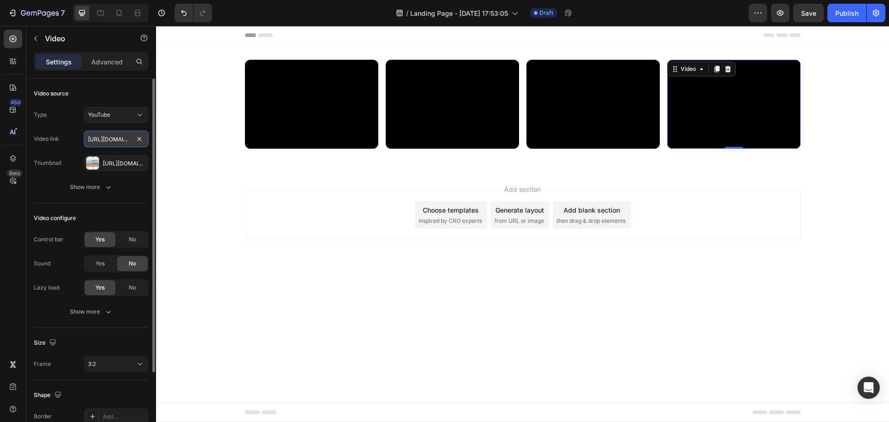
click at [112, 135] on input "https://www.youtube.com/watch?v=BpHE_SxD5gM" at bounding box center [116, 139] width 65 height 17
paste input "player.vimeo.com/video/373849881?"
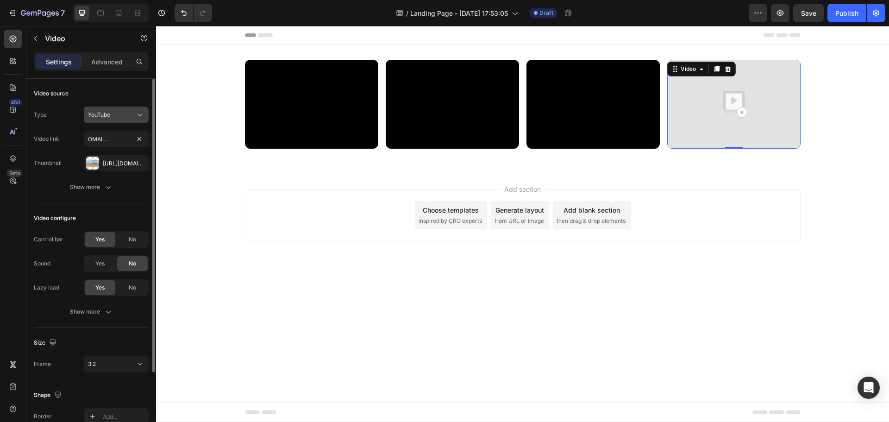
click at [115, 110] on div "YouTube" at bounding box center [116, 114] width 56 height 9
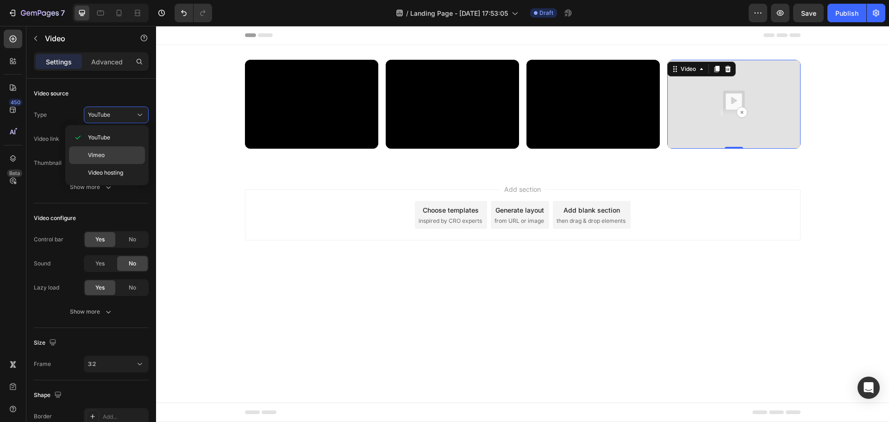
click at [99, 155] on span "Vimeo" at bounding box center [96, 155] width 17 height 8
type input "https://vimeo.com/1095883398"
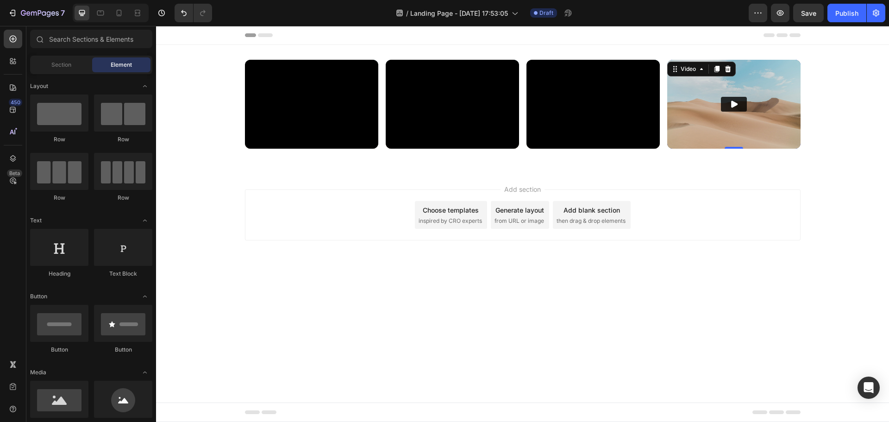
click at [265, 180] on div "Add section Choose templates inspired by CRO experts Generate layout from URL o…" at bounding box center [522, 228] width 733 height 114
click at [57, 59] on div "Section" at bounding box center [61, 64] width 58 height 15
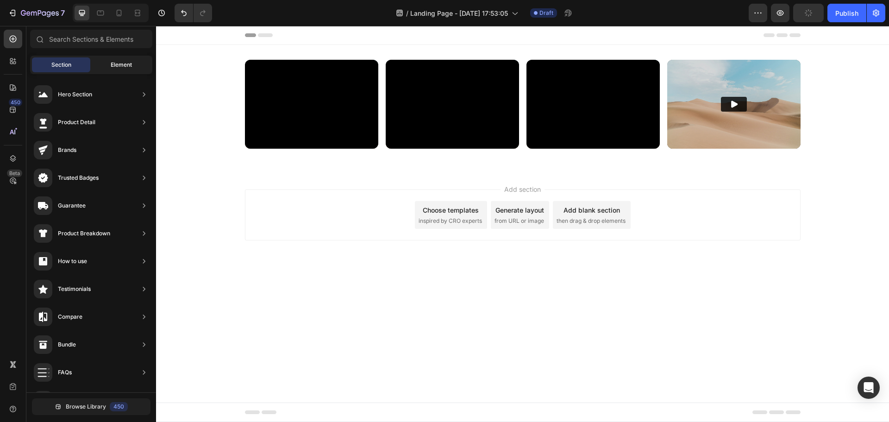
click at [109, 66] on div "Element" at bounding box center [121, 64] width 58 height 15
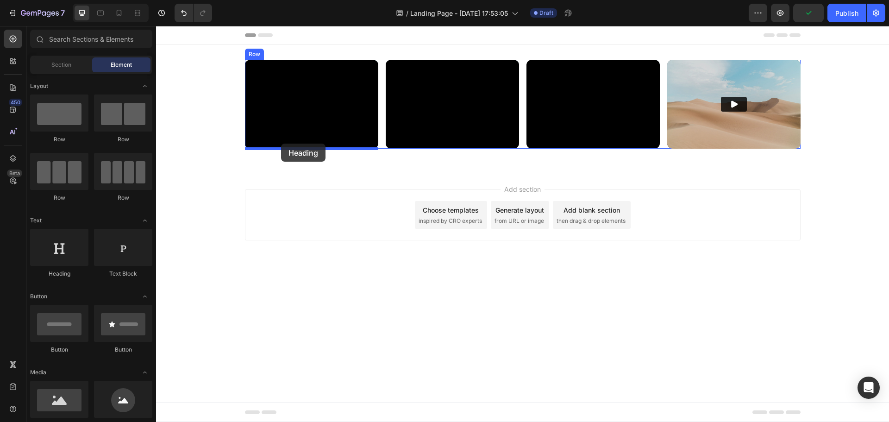
drag, startPoint x: 230, startPoint y: 279, endPoint x: 281, endPoint y: 143, distance: 144.4
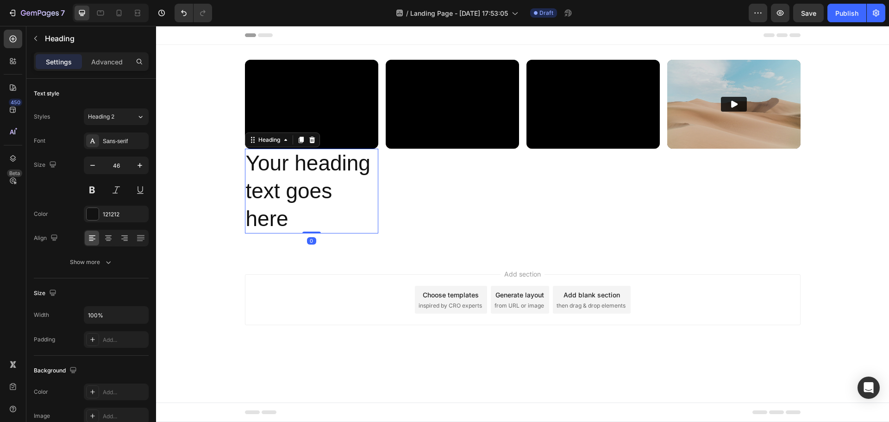
click at [293, 182] on h2 "Your heading text goes here" at bounding box center [311, 191] width 133 height 85
click at [293, 182] on p "Your heading text goes here" at bounding box center [311, 190] width 131 height 83
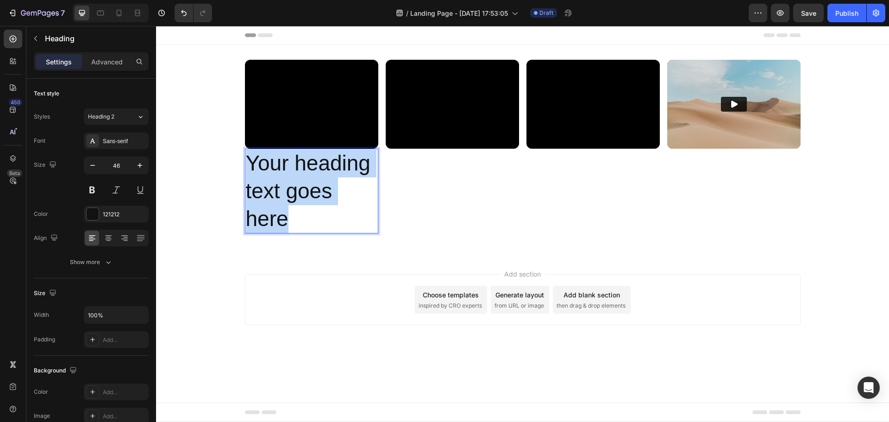
click at [293, 182] on p "Your heading text goes here" at bounding box center [311, 190] width 131 height 83
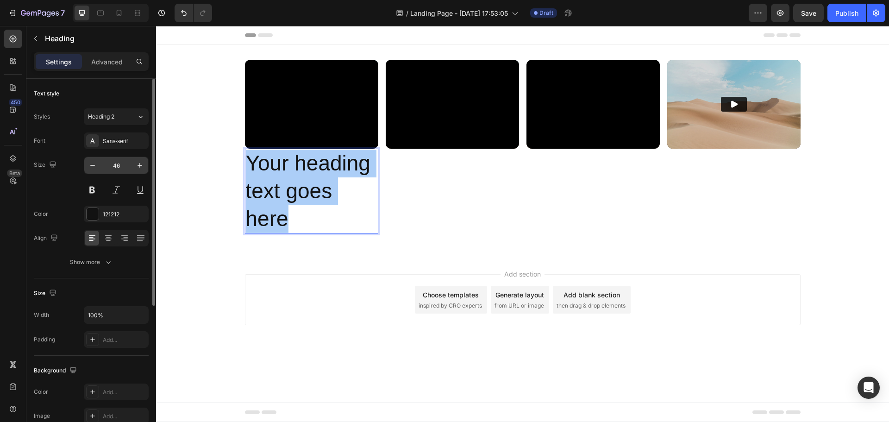
click at [118, 166] on input "46" at bounding box center [116, 165] width 31 height 17
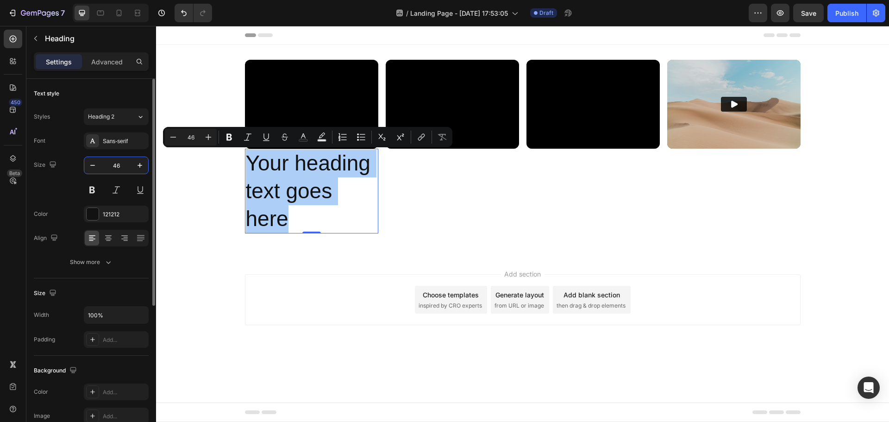
click at [116, 166] on input "46" at bounding box center [116, 165] width 31 height 17
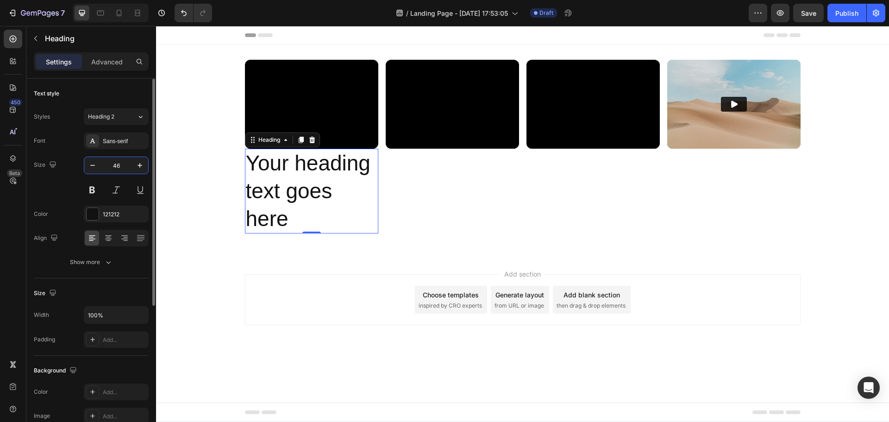
drag, startPoint x: 112, startPoint y: 164, endPoint x: 126, endPoint y: 167, distance: 14.3
click at [126, 167] on input "46" at bounding box center [116, 165] width 31 height 17
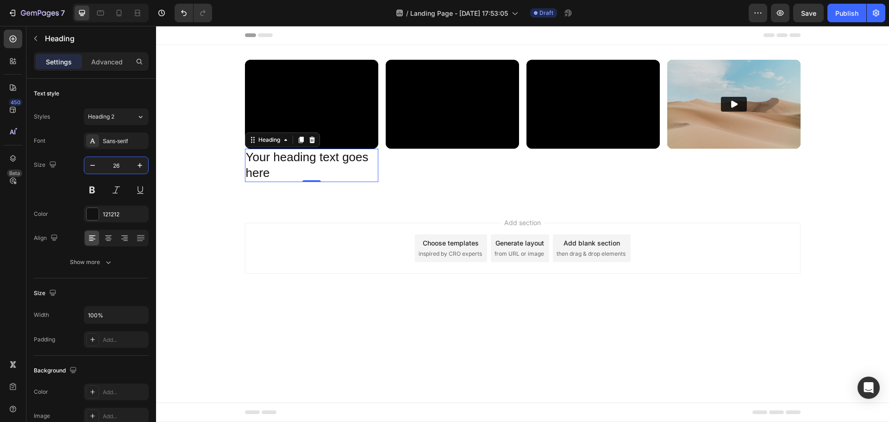
type input "26"
click at [292, 159] on p "Your heading text goes here" at bounding box center [311, 164] width 131 height 31
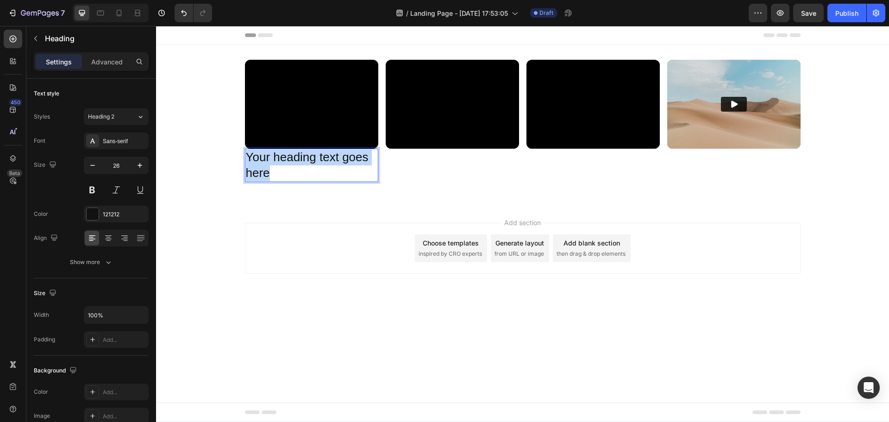
click at [292, 159] on p "Your heading text goes here" at bounding box center [311, 164] width 131 height 31
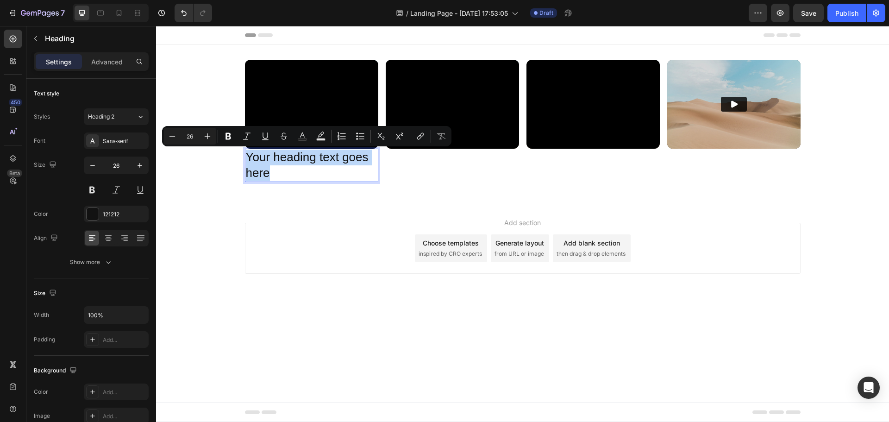
click at [283, 166] on p "Your heading text goes here" at bounding box center [311, 164] width 131 height 31
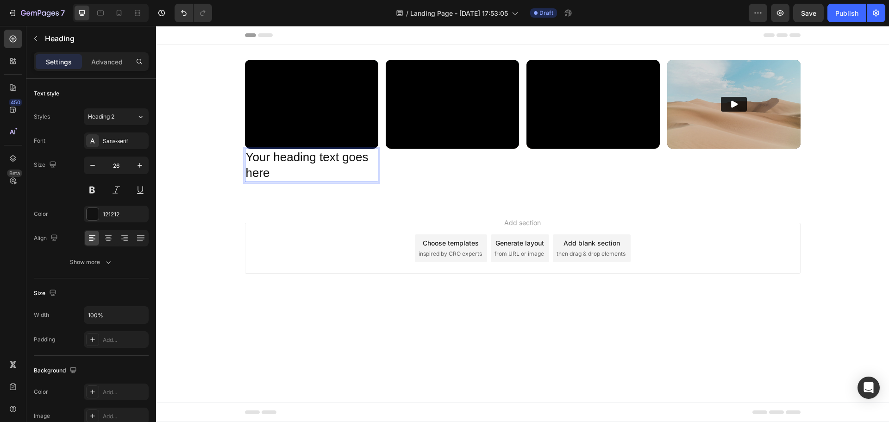
click at [283, 166] on p "Your heading text goes here" at bounding box center [311, 164] width 131 height 31
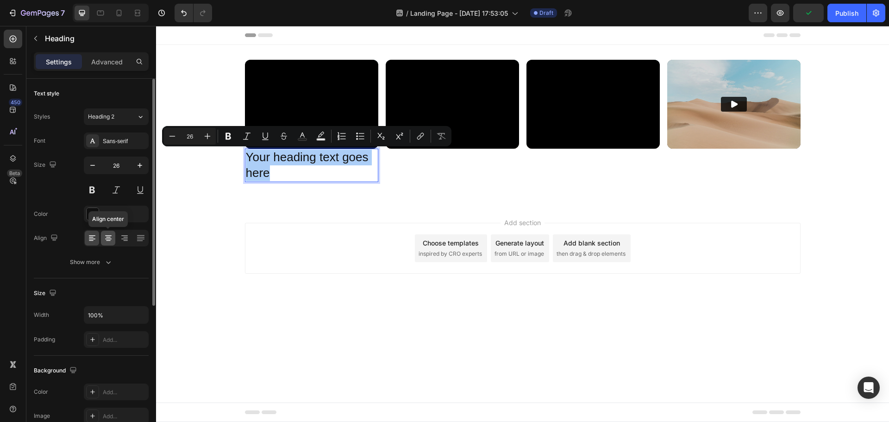
click at [111, 237] on icon at bounding box center [108, 237] width 9 height 9
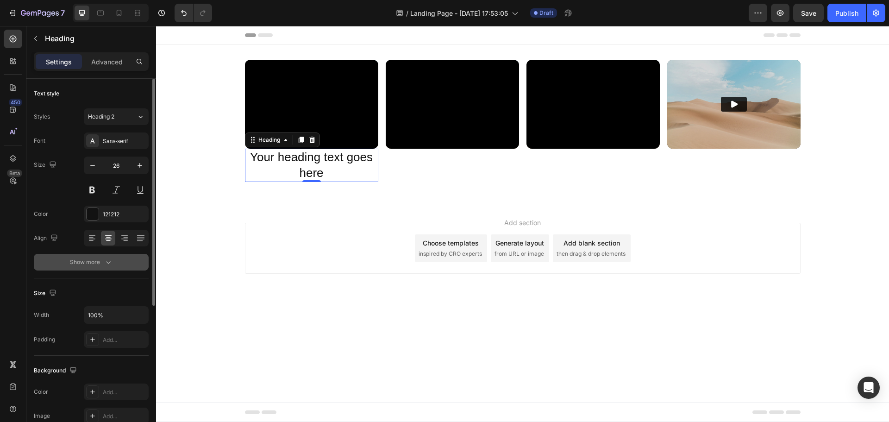
click at [97, 261] on div "Show more" at bounding box center [91, 261] width 43 height 9
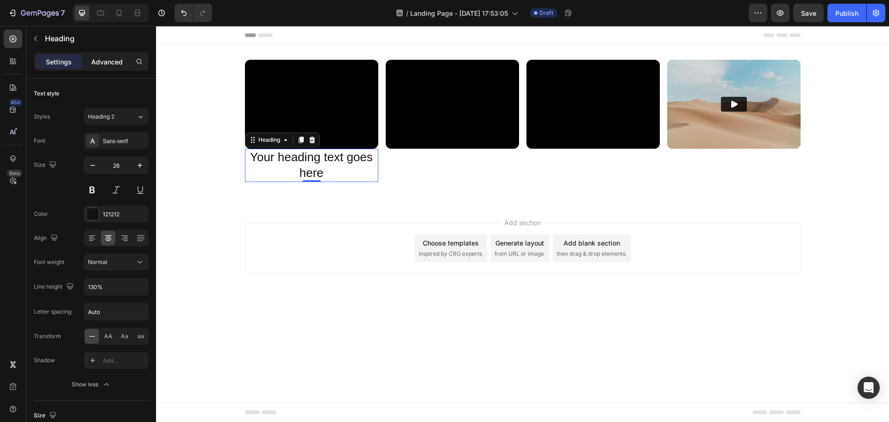
click at [103, 61] on p "Advanced" at bounding box center [106, 62] width 31 height 10
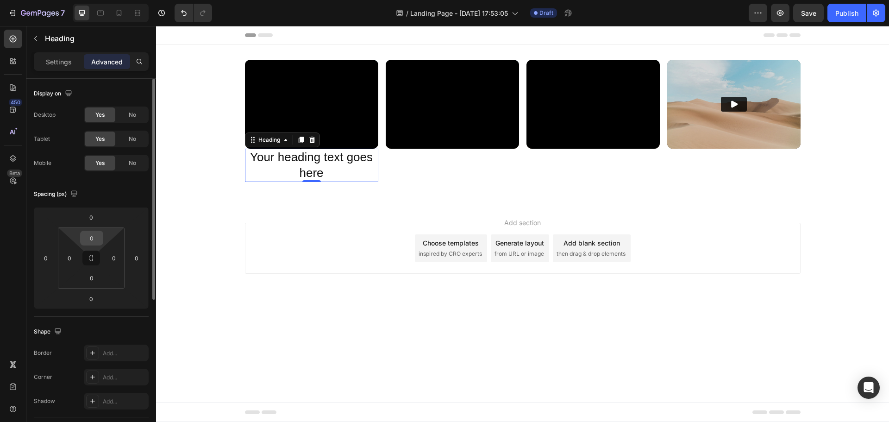
click at [93, 233] on input "0" at bounding box center [91, 238] width 19 height 14
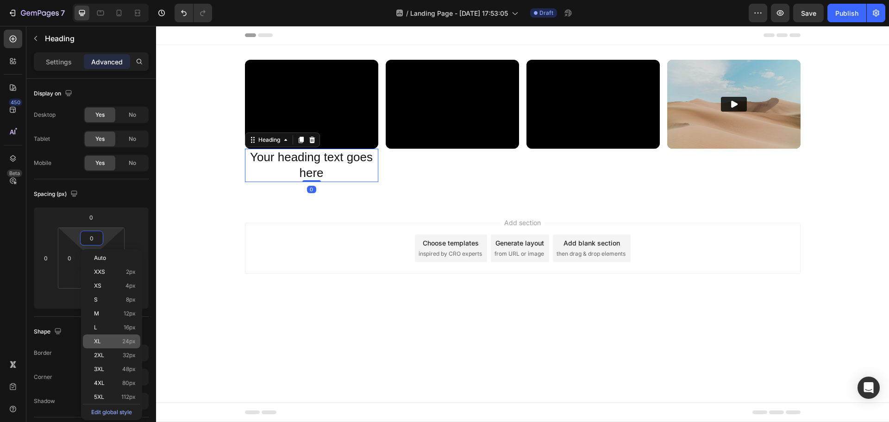
click at [119, 342] on p "XL 24px" at bounding box center [115, 341] width 42 height 6
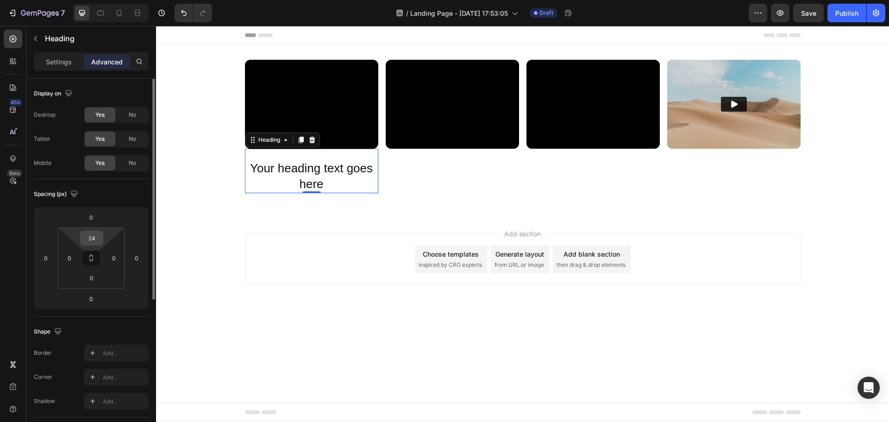
click at [96, 237] on input "24" at bounding box center [91, 238] width 19 height 14
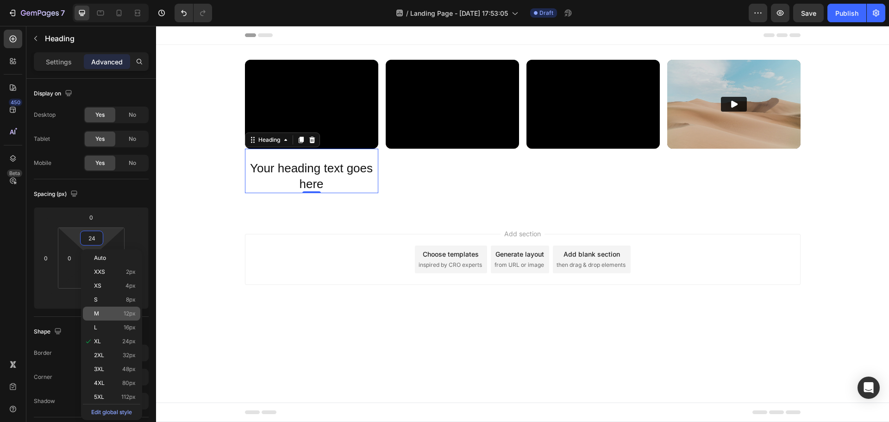
click at [127, 315] on span "12px" at bounding box center [130, 313] width 12 height 6
type input "12"
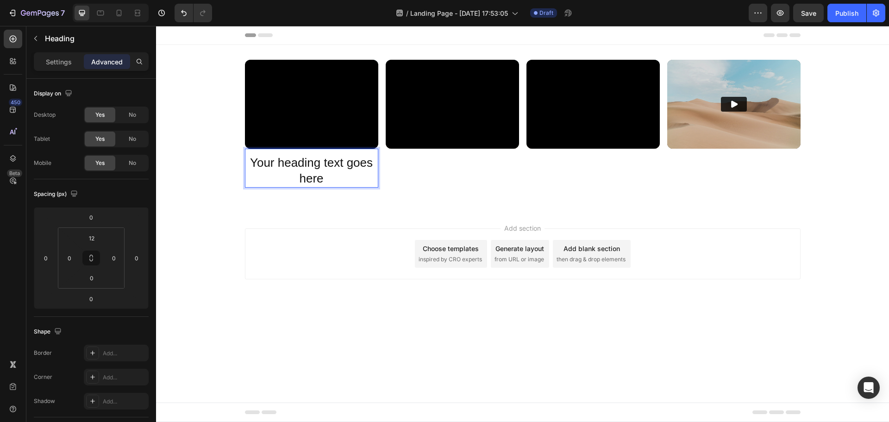
click at [321, 171] on p "Your heading text goes here" at bounding box center [311, 170] width 131 height 31
click at [201, 184] on div "Video TerraMaster how to install harddrive Heading 0 Video Video Video Row" at bounding box center [522, 127] width 733 height 135
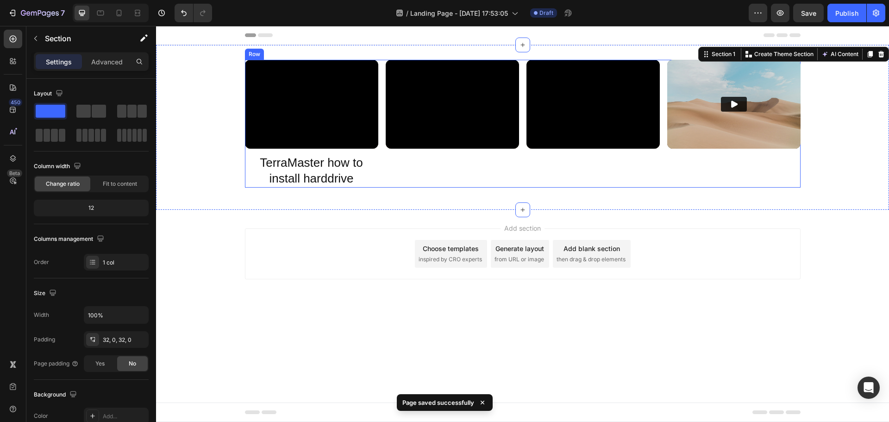
click at [333, 165] on p "TerraMaster how to install harddrive" at bounding box center [311, 170] width 131 height 31
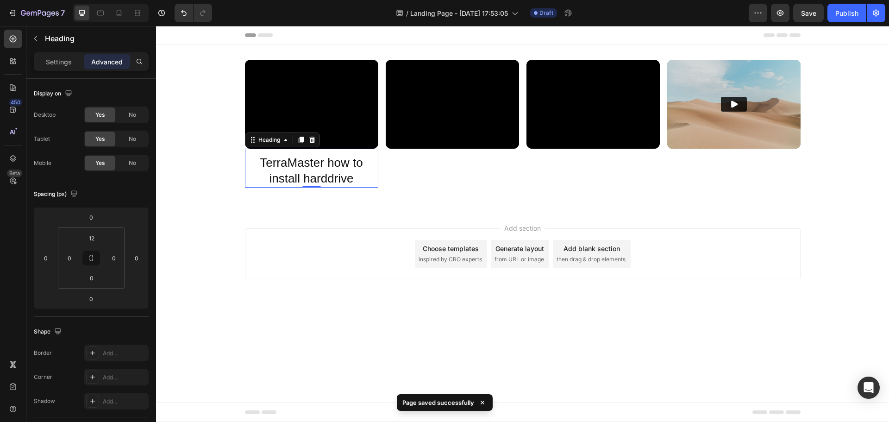
click at [298, 145] on div "Heading" at bounding box center [282, 139] width 75 height 15
click at [299, 140] on icon at bounding box center [300, 140] width 5 height 6
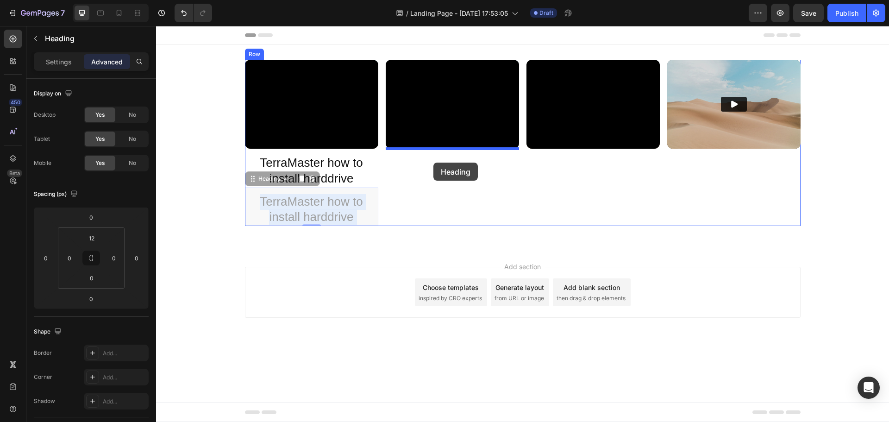
drag, startPoint x: 306, startPoint y: 207, endPoint x: 433, endPoint y: 162, distance: 134.4
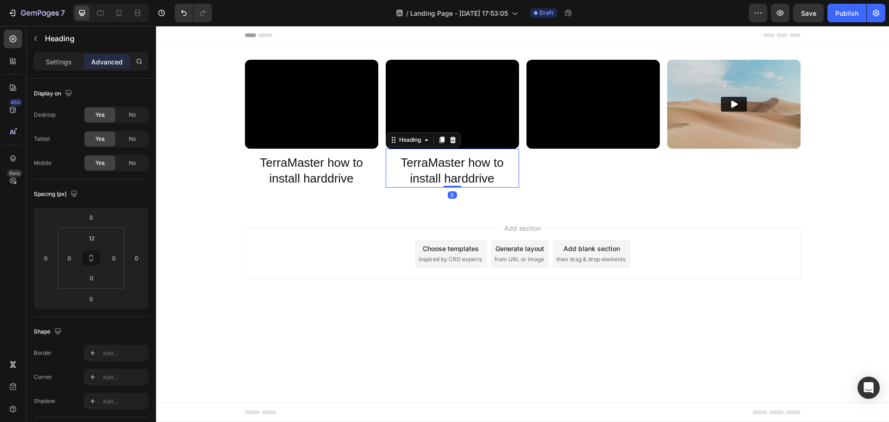
click at [433, 168] on h2 "TerraMaster how to install harddrive" at bounding box center [452, 170] width 133 height 33
click at [433, 168] on p "TerraMaster how to install harddrive" at bounding box center [451, 170] width 131 height 31
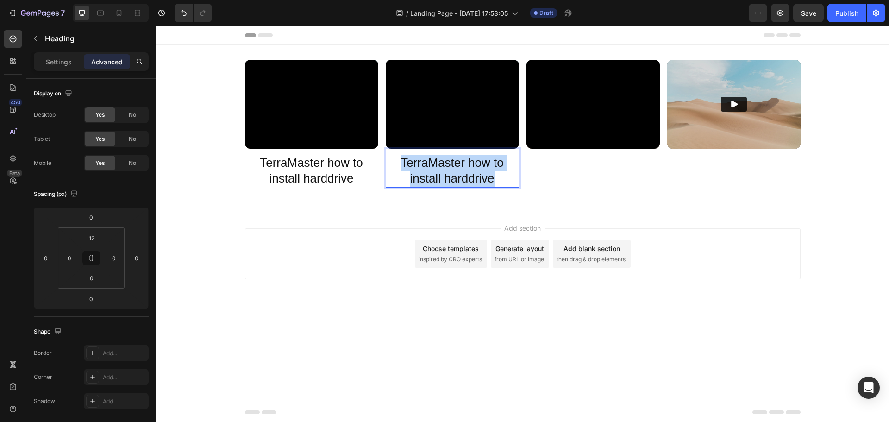
click at [433, 168] on p "TerraMaster how to install harddrive" at bounding box center [451, 170] width 131 height 31
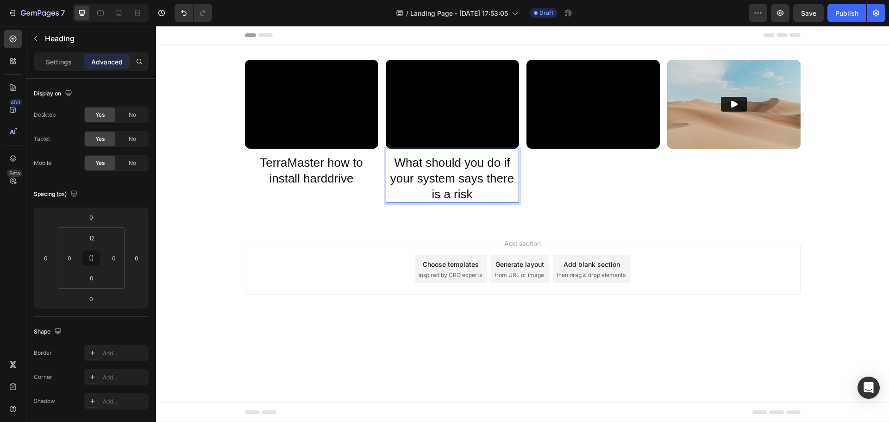
click at [496, 181] on p "What should you do if your system says there is a risk" at bounding box center [451, 178] width 131 height 47
click at [554, 203] on div "Video TerraMaster how to install harddrive Heading Video What should you do if …" at bounding box center [522, 135] width 733 height 150
click at [440, 137] on icon at bounding box center [441, 139] width 7 height 7
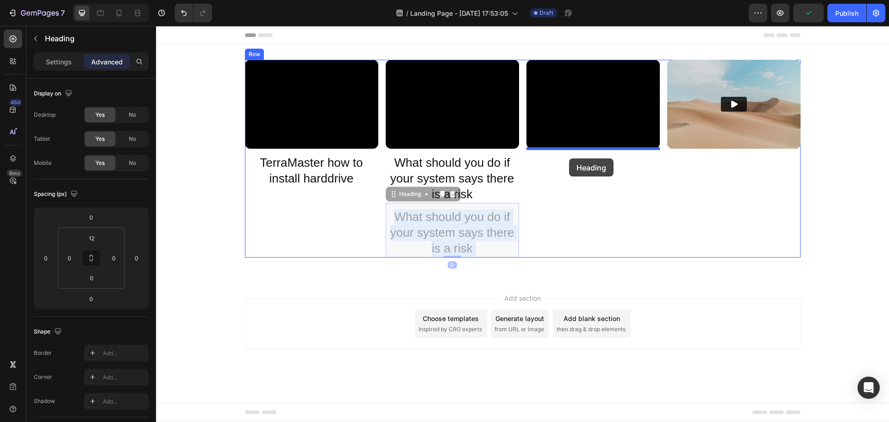
drag, startPoint x: 444, startPoint y: 216, endPoint x: 569, endPoint y: 158, distance: 137.3
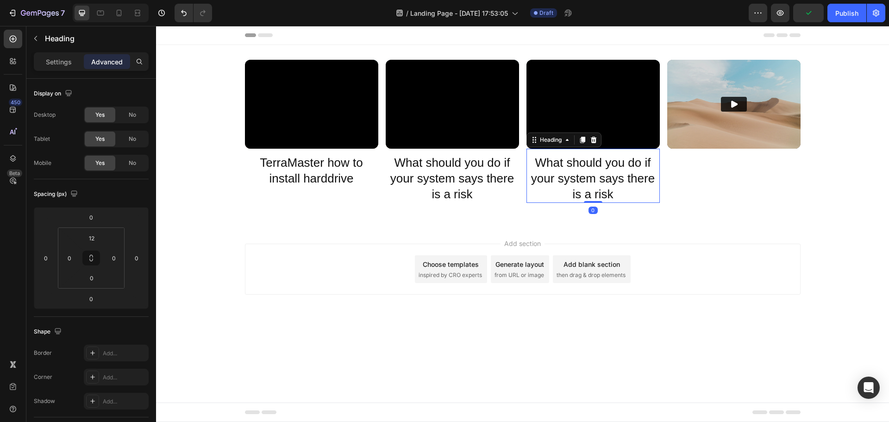
click at [572, 165] on h2 "What should you do if your system says there is a risk" at bounding box center [592, 178] width 133 height 49
click at [572, 165] on p "What should you do if your system says there is a risk" at bounding box center [592, 178] width 131 height 47
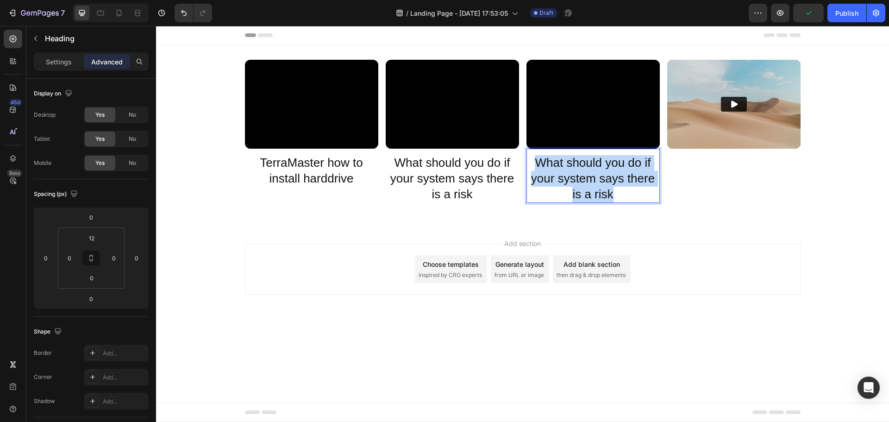
click at [572, 165] on p "What should you do if your system says there is a risk" at bounding box center [592, 178] width 131 height 47
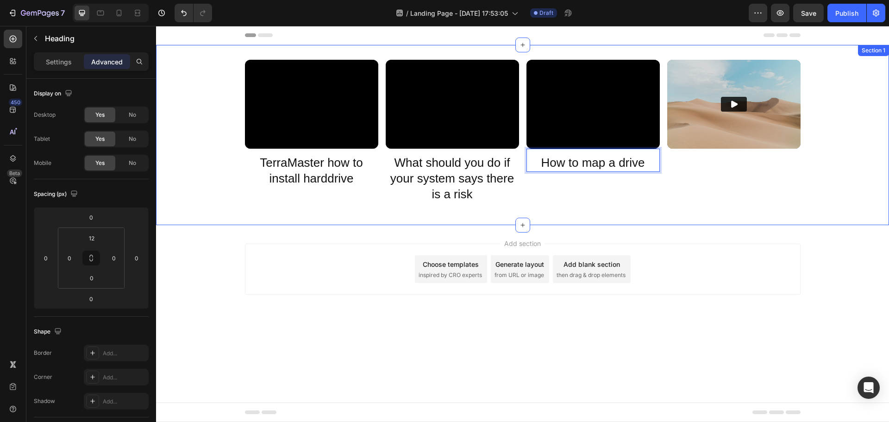
click at [598, 203] on div "Video TerraMaster how to install harddrive Heading Video What should you do if …" at bounding box center [522, 135] width 733 height 150
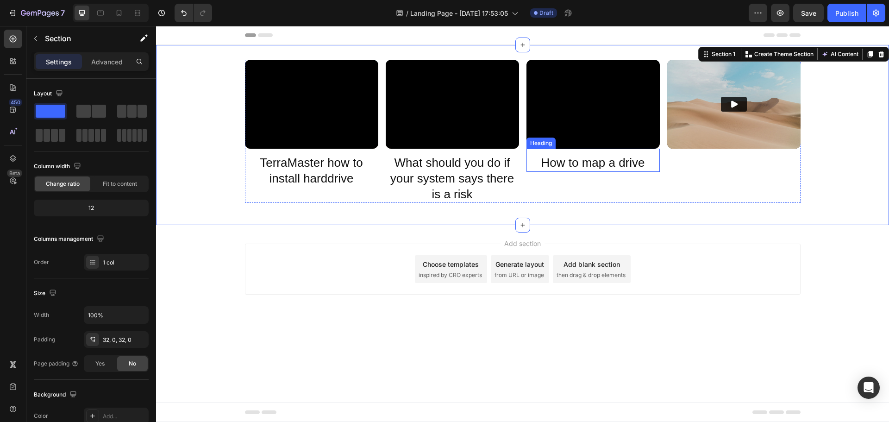
click at [613, 162] on p "How to map a drive" at bounding box center [592, 163] width 131 height 16
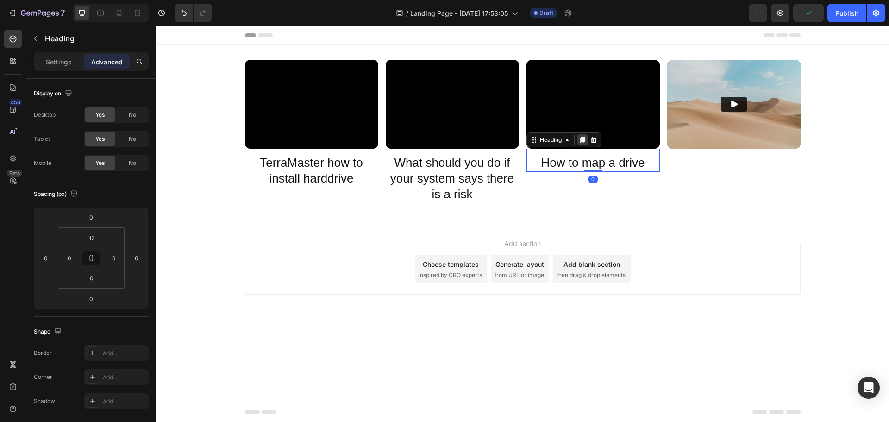
click at [585, 139] on icon at bounding box center [581, 140] width 5 height 6
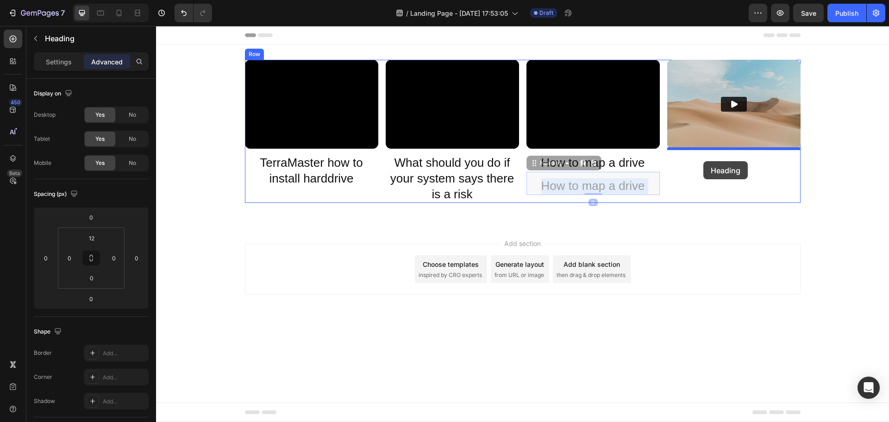
drag, startPoint x: 566, startPoint y: 182, endPoint x: 703, endPoint y: 161, distance: 139.1
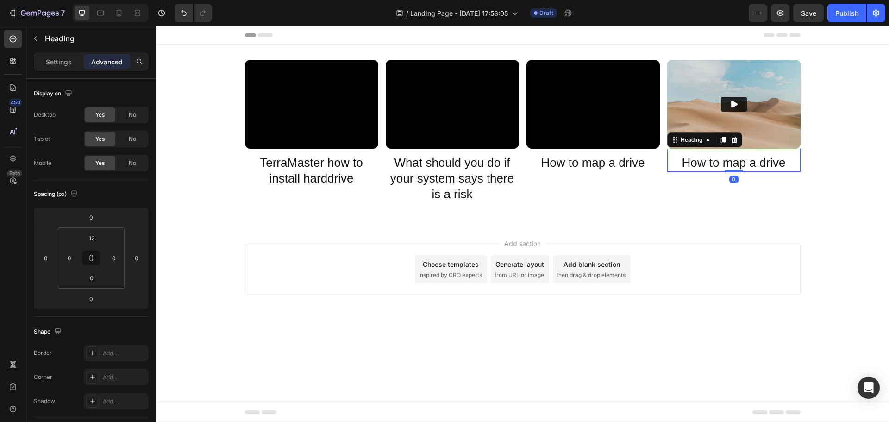
click at [722, 162] on h2 "How to map a drive" at bounding box center [733, 163] width 133 height 18
click at [722, 162] on p "How to map a drive" at bounding box center [733, 163] width 131 height 16
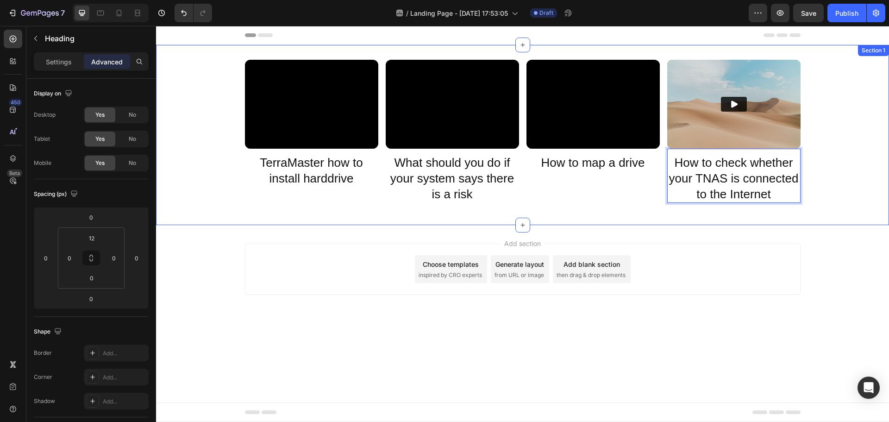
click at [836, 202] on div "Video TerraMaster how to install harddrive Heading Video What should you do if …" at bounding box center [522, 135] width 733 height 150
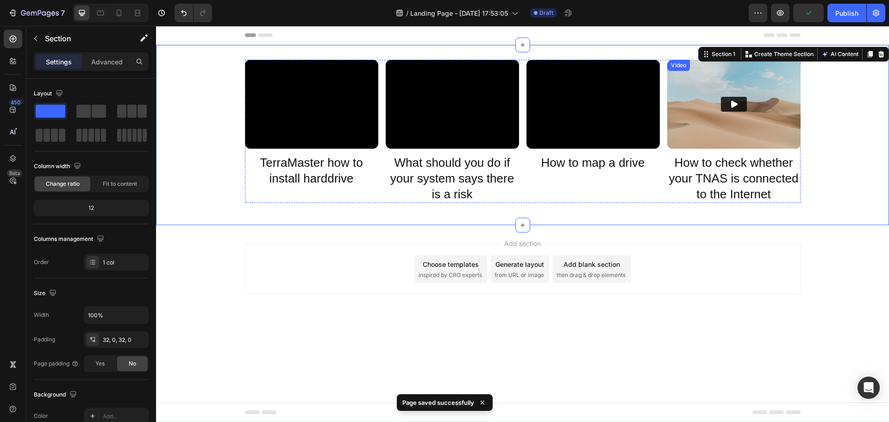
click at [730, 101] on icon "Play" at bounding box center [733, 104] width 9 height 9
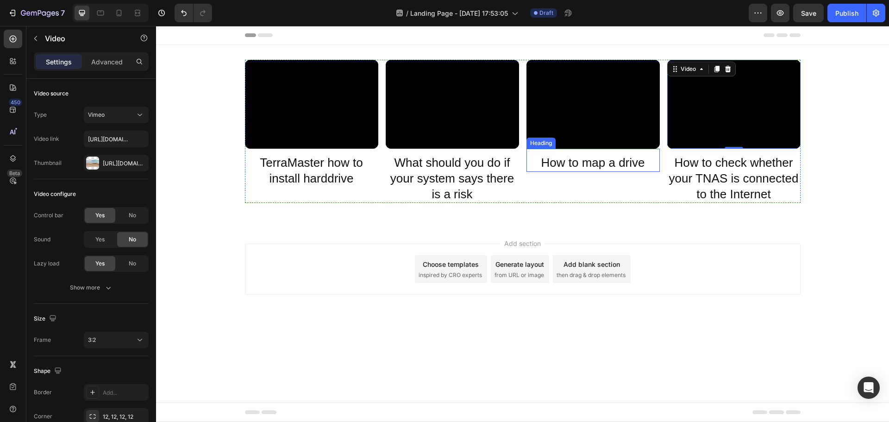
click at [526, 159] on h2 "How to map a drive" at bounding box center [592, 163] width 133 height 18
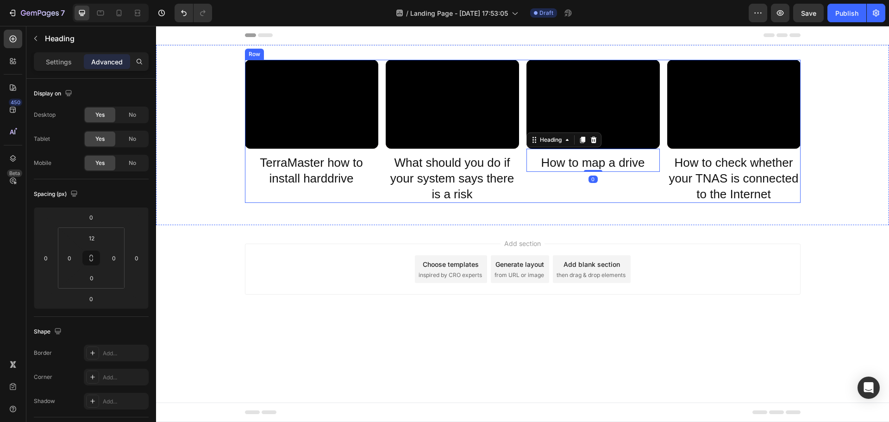
click at [519, 169] on div "Video TerraMaster how to install harddrive Heading Video What should you do if …" at bounding box center [522, 131] width 555 height 143
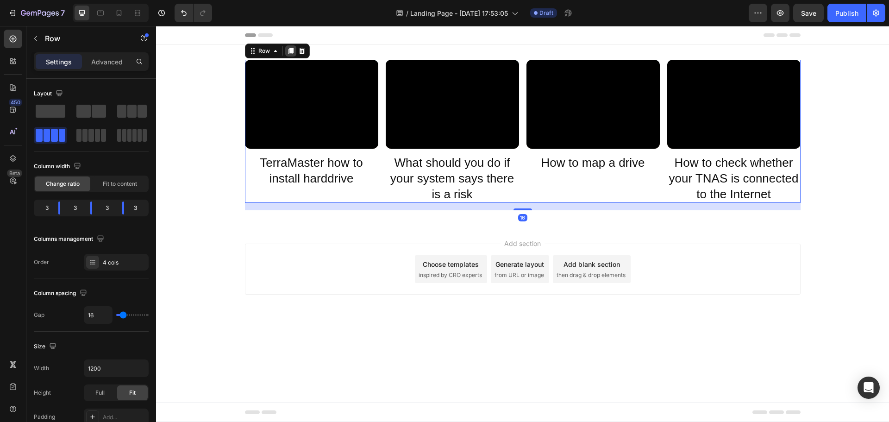
click at [290, 51] on icon at bounding box center [290, 51] width 5 height 6
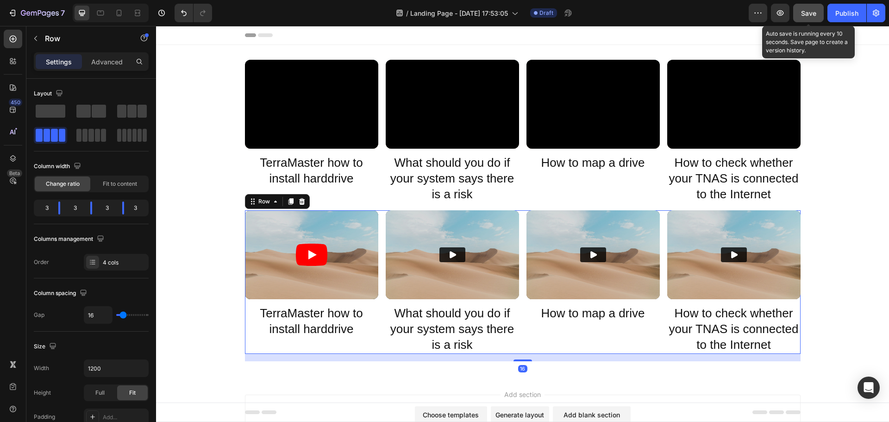
click at [808, 7] on button "Save" at bounding box center [808, 13] width 31 height 19
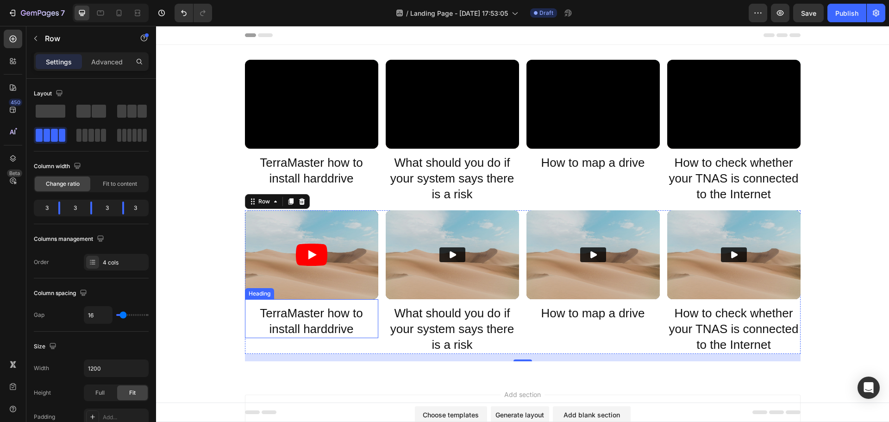
click at [300, 317] on h2 "TerraMaster how to install harddrive" at bounding box center [311, 321] width 133 height 33
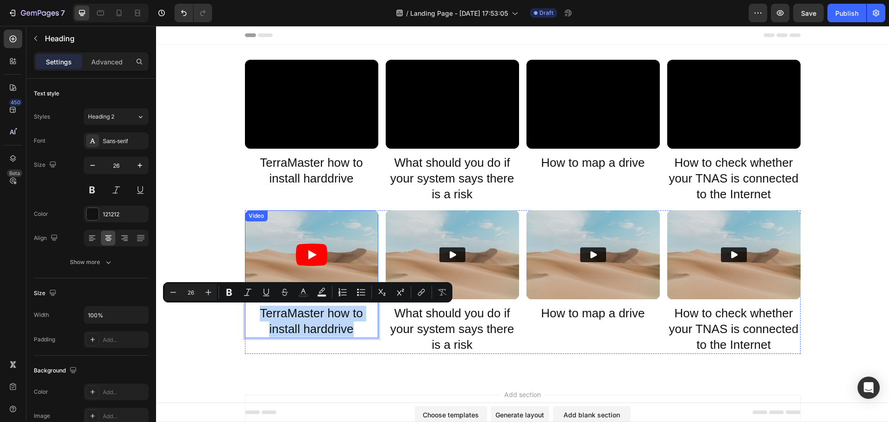
click at [286, 276] on article at bounding box center [311, 254] width 133 height 89
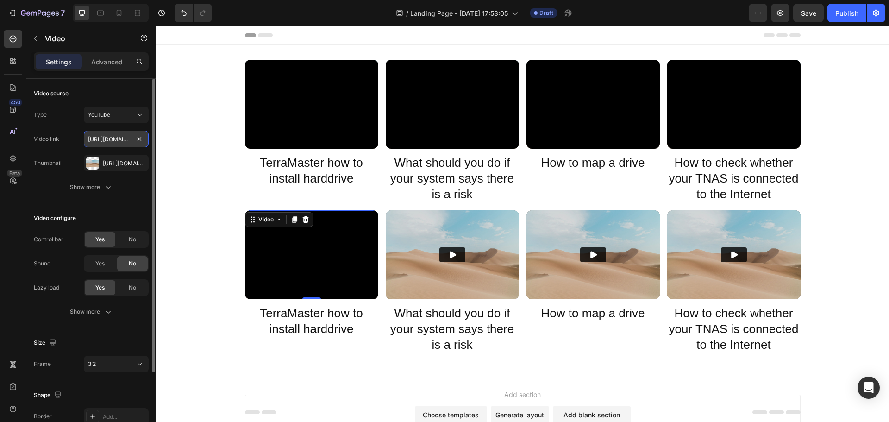
click at [104, 139] on input "https://www.youtube.com/watch?v=BpHE_SxD5gM" at bounding box center [116, 139] width 65 height 17
paste input "player.vimeo.com/video/373849657?"
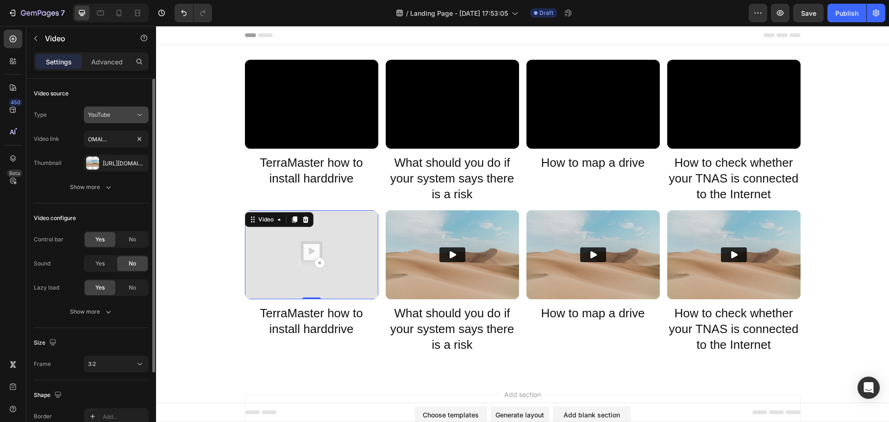
click at [128, 118] on div "YouTube" at bounding box center [111, 115] width 47 height 8
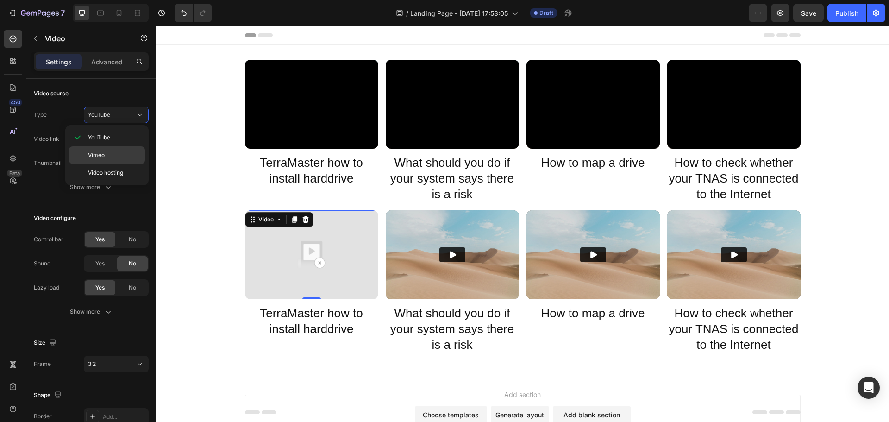
click at [102, 155] on span "Vimeo" at bounding box center [96, 155] width 17 height 8
type input "https://vimeo.com/1095883398"
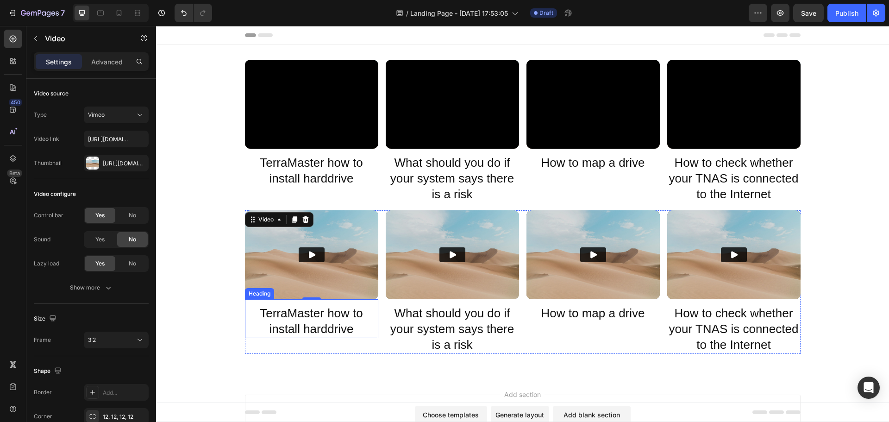
click at [290, 324] on p "TerraMaster how to install harddrive" at bounding box center [311, 320] width 131 height 31
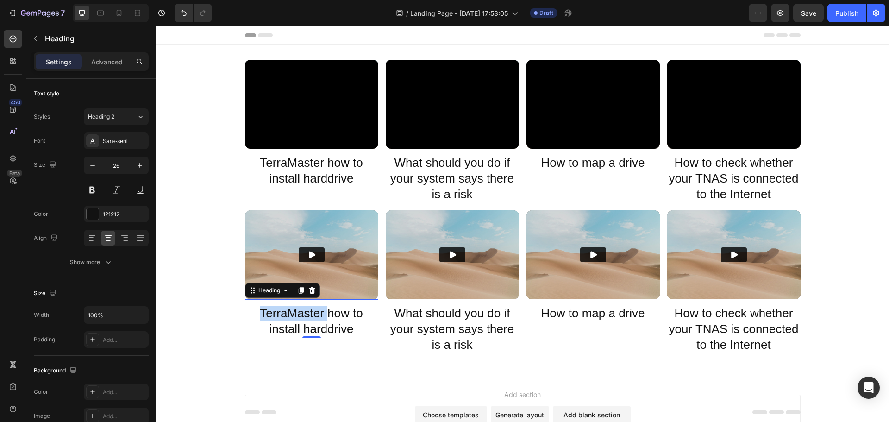
click at [299, 310] on p "TerraMaster how to install harddrive" at bounding box center [311, 320] width 131 height 31
click at [591, 272] on img at bounding box center [592, 254] width 133 height 89
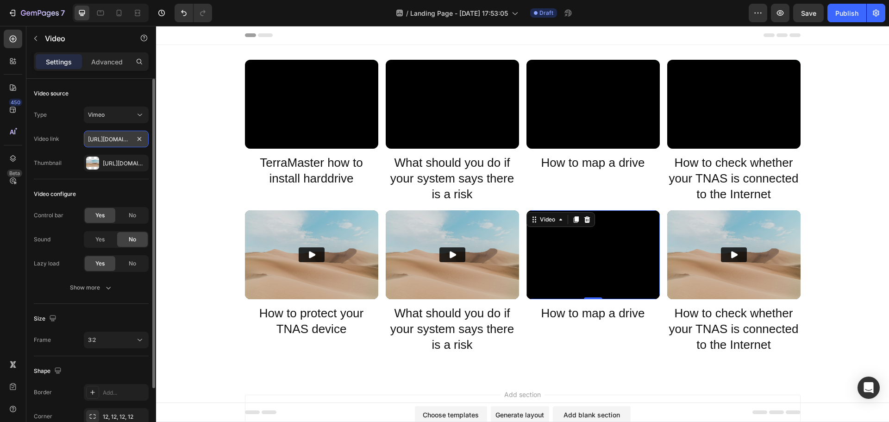
click at [103, 144] on input "https://player.vimeo.com/video/373849793?" at bounding box center [116, 139] width 65 height 17
paste input "2842627"
type input "https://player.vimeo.com/video/372842627?"
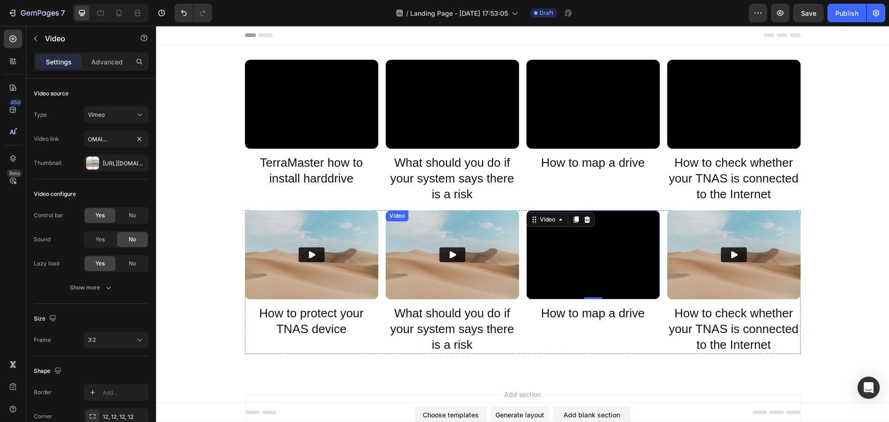
click at [448, 255] on icon "Play" at bounding box center [452, 254] width 9 height 9
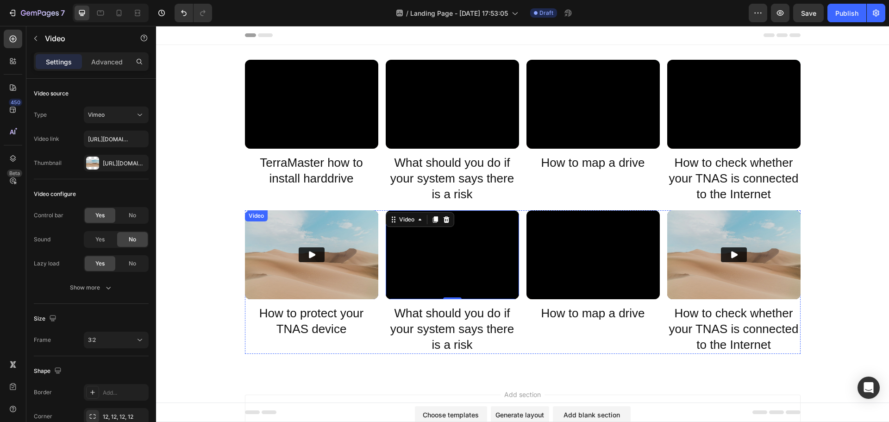
click at [292, 255] on img at bounding box center [311, 254] width 133 height 89
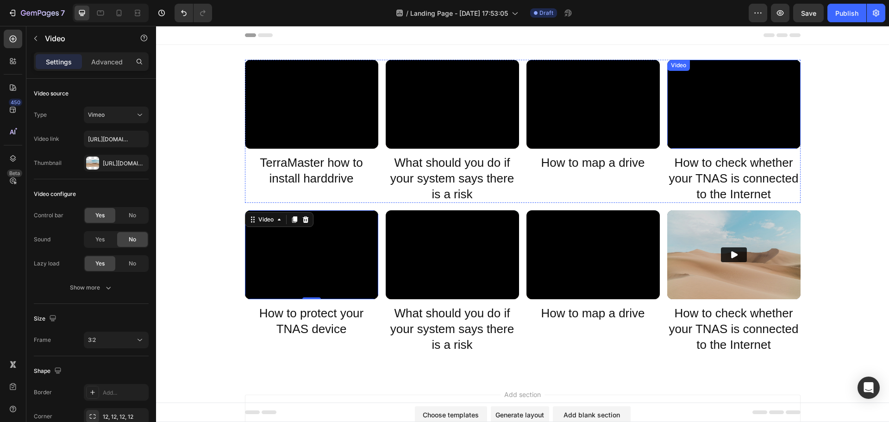
click at [800, 149] on iframe at bounding box center [733, 104] width 133 height 89
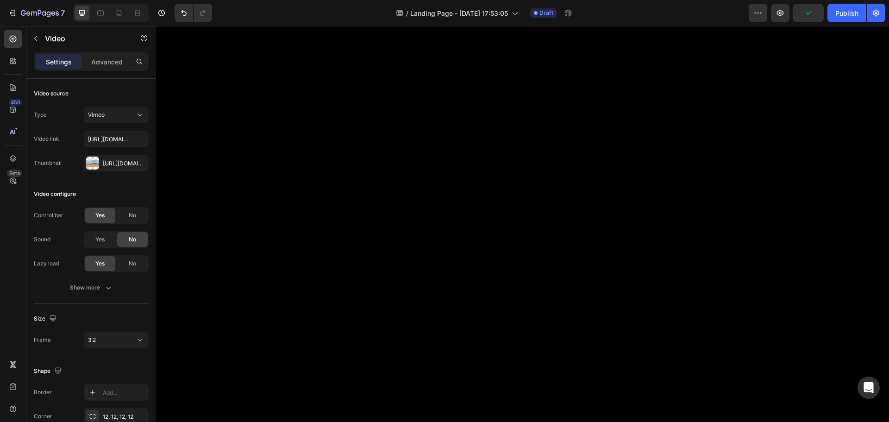
click at [693, 72] on div "Video" at bounding box center [688, 69] width 19 height 8
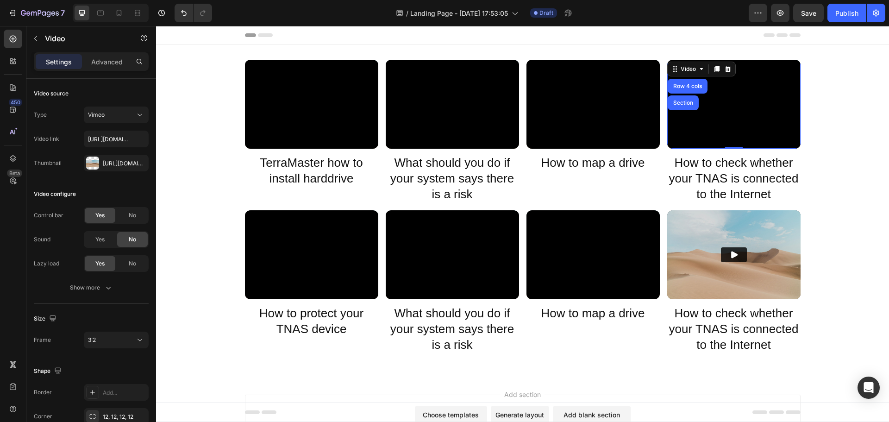
click at [558, 349] on div "Video How to map a drive Heading" at bounding box center [592, 281] width 133 height 143
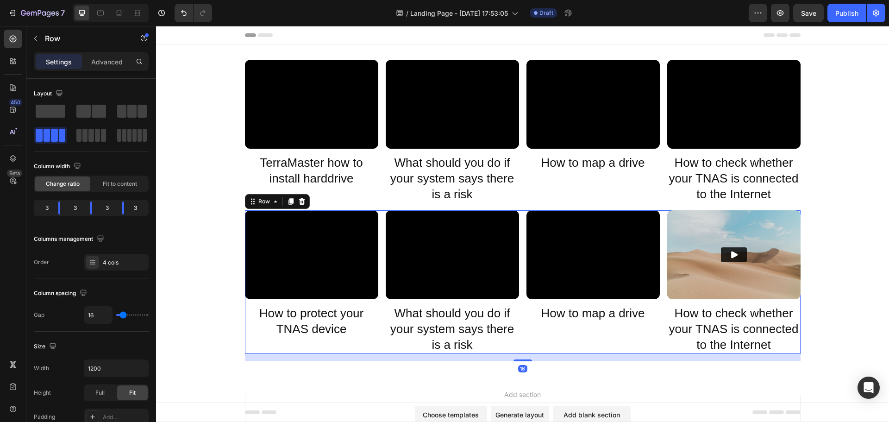
click at [538, 335] on div "Video How to map a drive Heading" at bounding box center [592, 281] width 133 height 143
click at [667, 152] on div "How to check whether your TNAS is connected to the Internet Heading" at bounding box center [733, 176] width 133 height 54
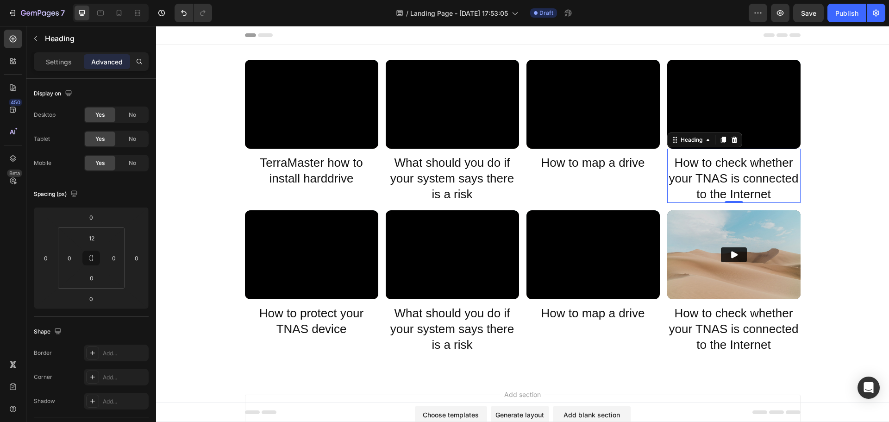
click at [667, 149] on div "How to check whether your TNAS is connected to the Internet Heading 0" at bounding box center [733, 176] width 133 height 54
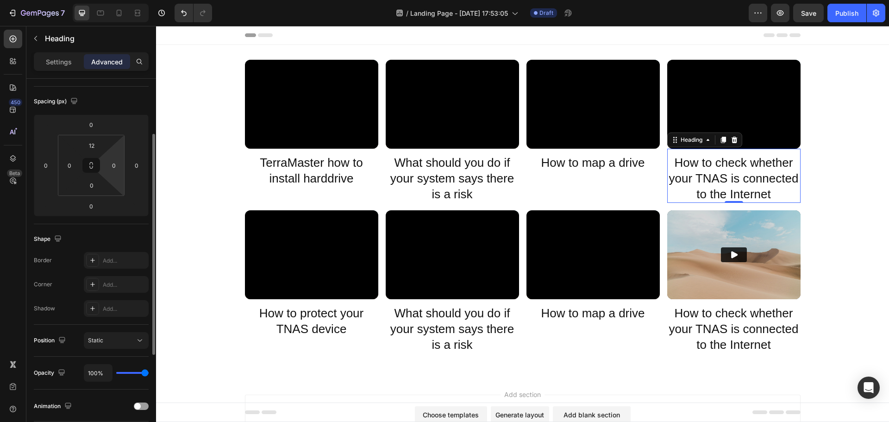
scroll to position [0, 0]
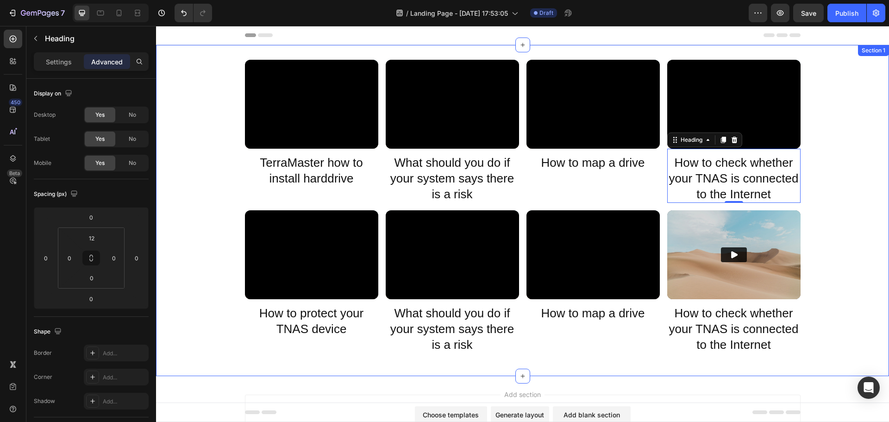
click at [828, 192] on div "Video TerraMaster how to install harddrive Heading Video What should you do if …" at bounding box center [522, 210] width 733 height 301
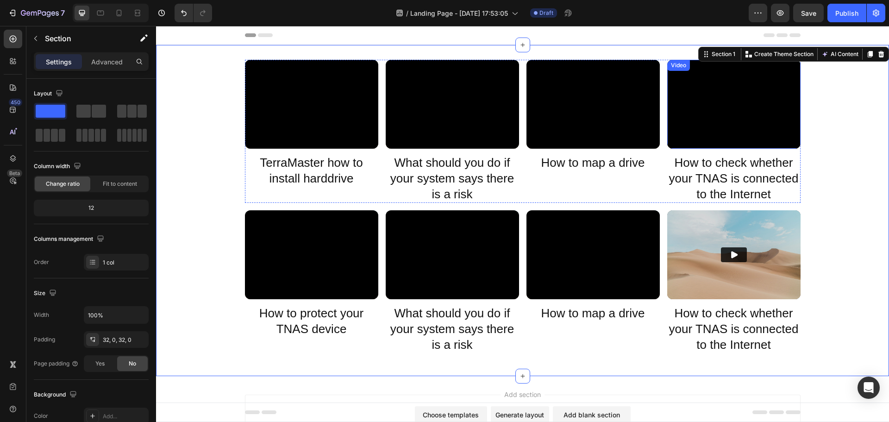
click at [681, 70] on div "Video" at bounding box center [678, 65] width 23 height 11
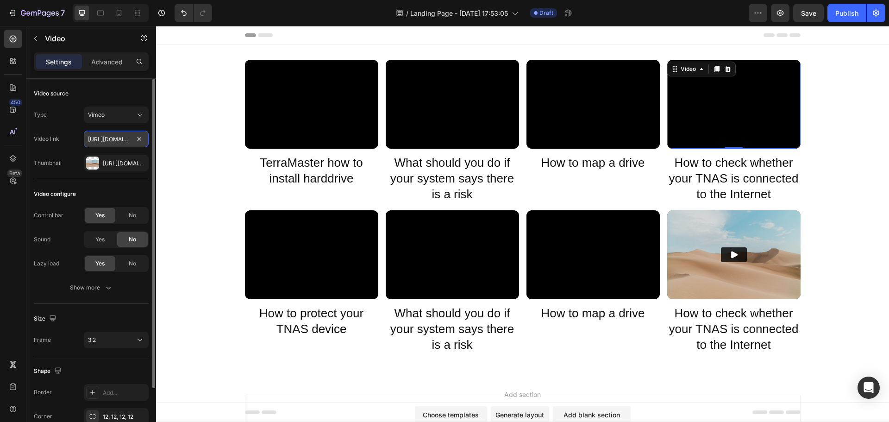
click at [102, 136] on input "https://vimeo.com/1095883398" at bounding box center [116, 139] width 65 height 17
paste input "player.vimeo.com/video/373849881?"
type input "https://player.vimeo.com/video/373849881?"
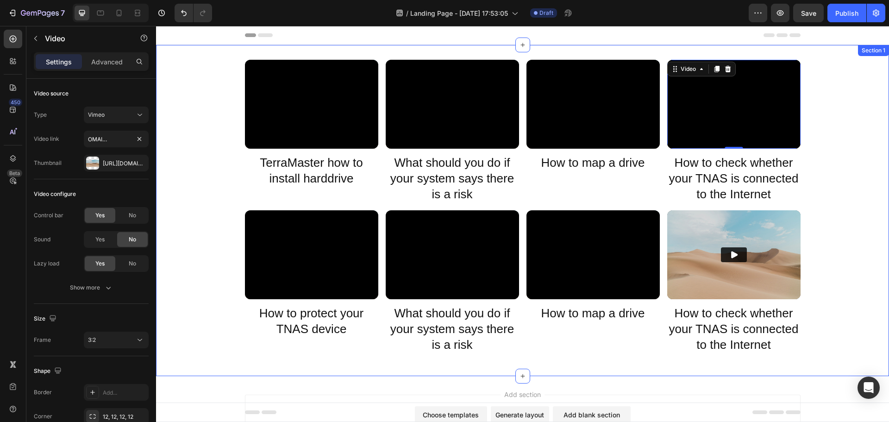
click at [814, 168] on div "Video TerraMaster how to install harddrive Heading Video What should you do if …" at bounding box center [522, 210] width 733 height 301
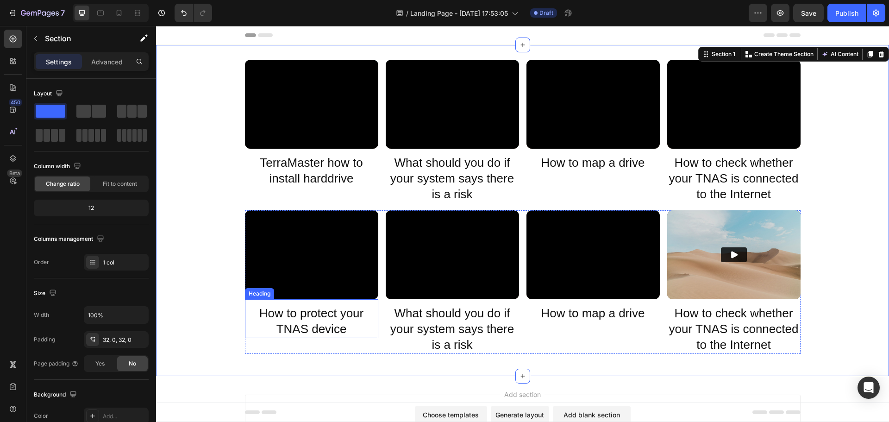
click at [322, 313] on p "How to protect your TNAS device" at bounding box center [311, 320] width 131 height 31
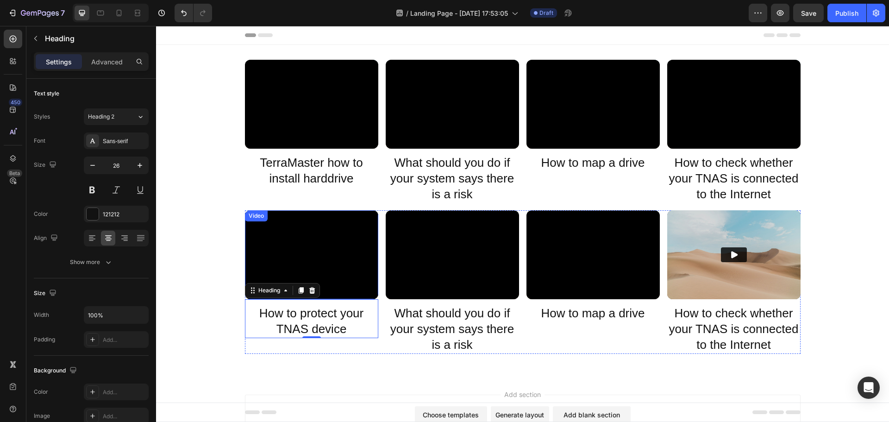
click at [253, 217] on div "Video" at bounding box center [256, 216] width 19 height 8
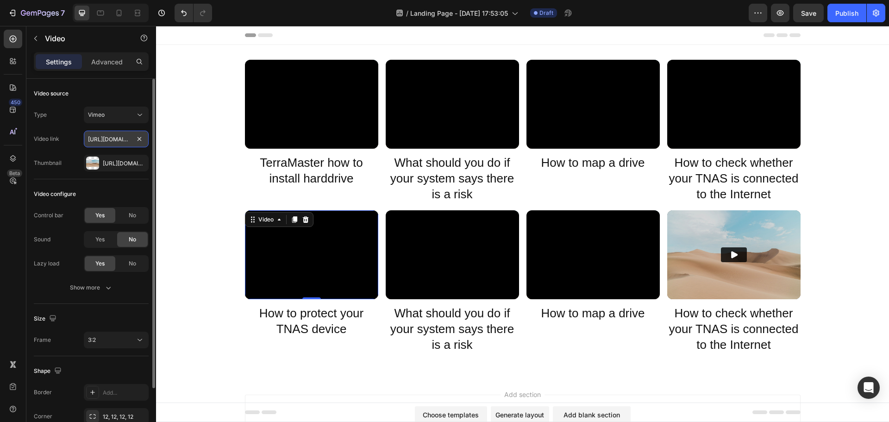
click at [108, 142] on input "https://vimeo.com/1095883398" at bounding box center [116, 139] width 65 height 17
paste input "player.vimeo.com/video/373849657?"
type input "https://player.vimeo.com/video/373849657?"
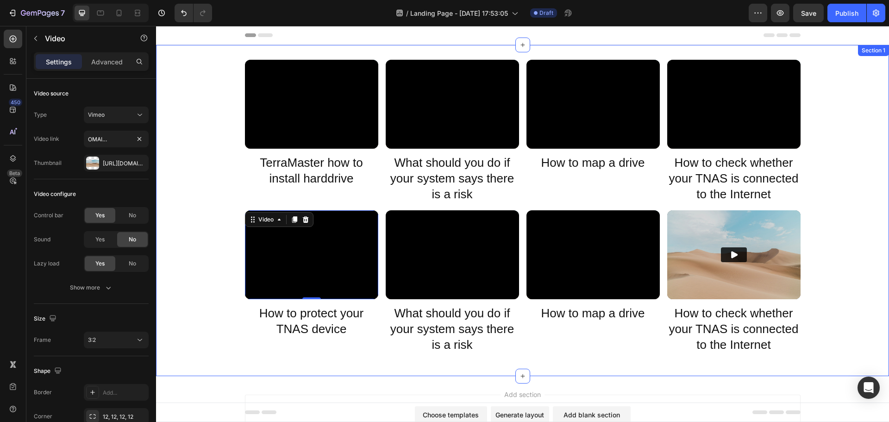
click at [221, 284] on div "Video TerraMaster how to install harddrive Heading Video What should you do if …" at bounding box center [522, 210] width 733 height 301
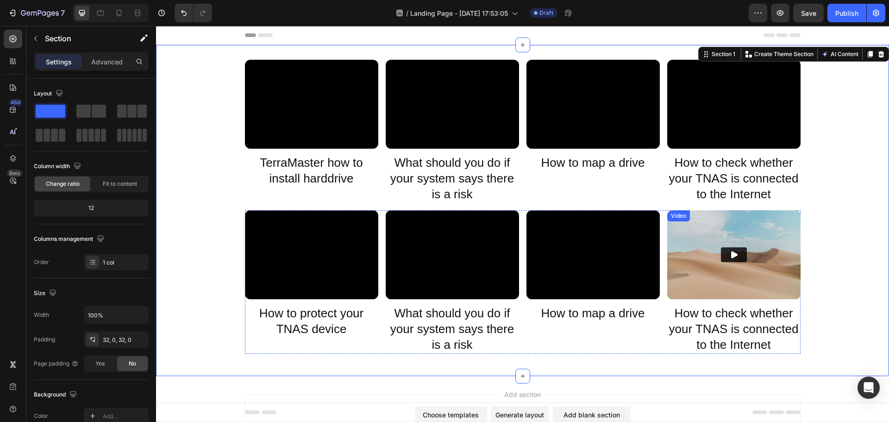
click at [720, 269] on img at bounding box center [733, 254] width 133 height 89
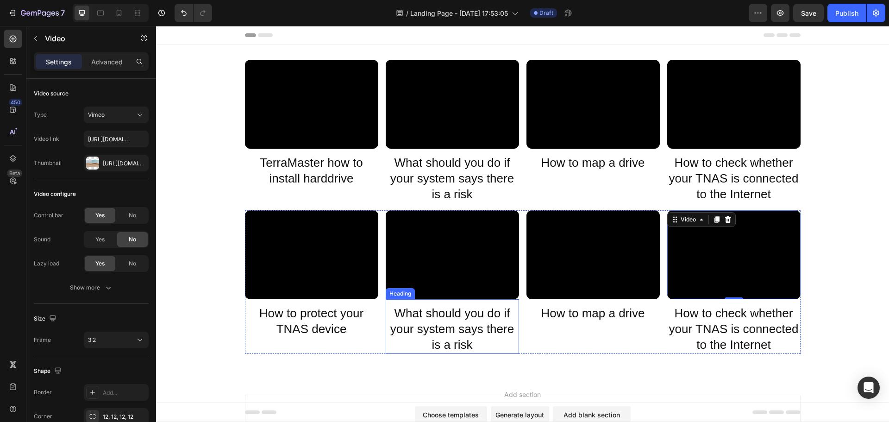
click at [465, 330] on h2 "What should you do if your system says there is a risk" at bounding box center [452, 329] width 133 height 49
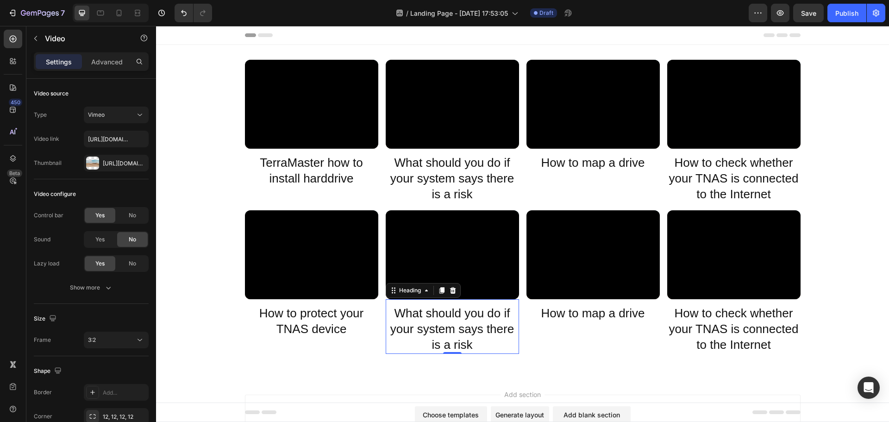
click at [465, 330] on p "What should you do if your system says there is a risk" at bounding box center [451, 328] width 131 height 47
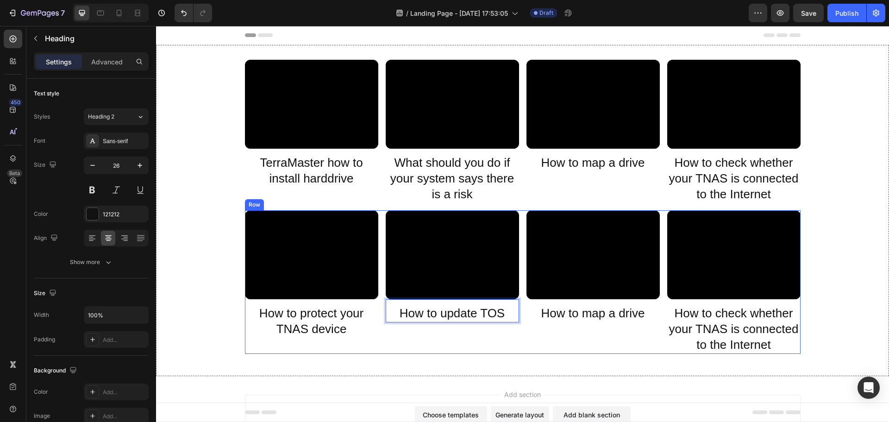
click at [531, 341] on div "Video How to map a drive Heading" at bounding box center [592, 281] width 133 height 143
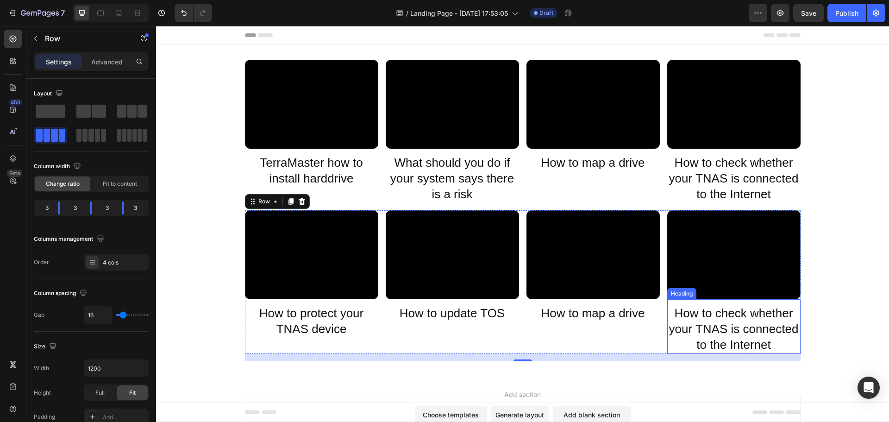
click at [706, 328] on h2 "How to check whether your TNAS is connected to the Internet" at bounding box center [733, 329] width 133 height 49
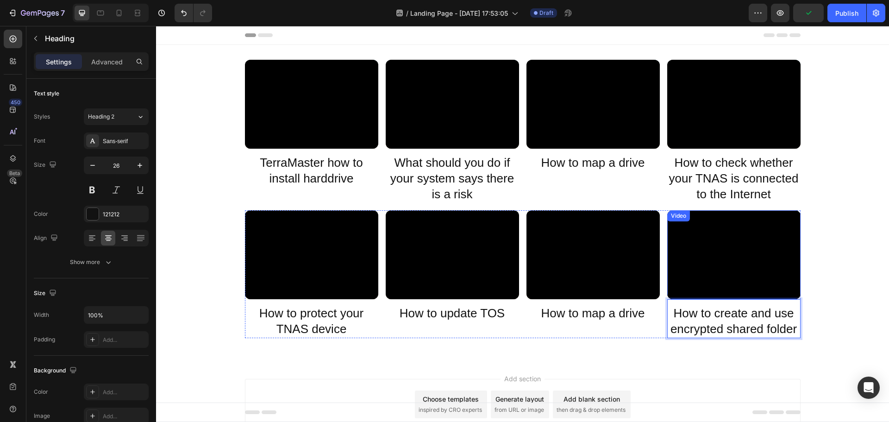
click at [669, 218] on div "Video" at bounding box center [678, 216] width 19 height 8
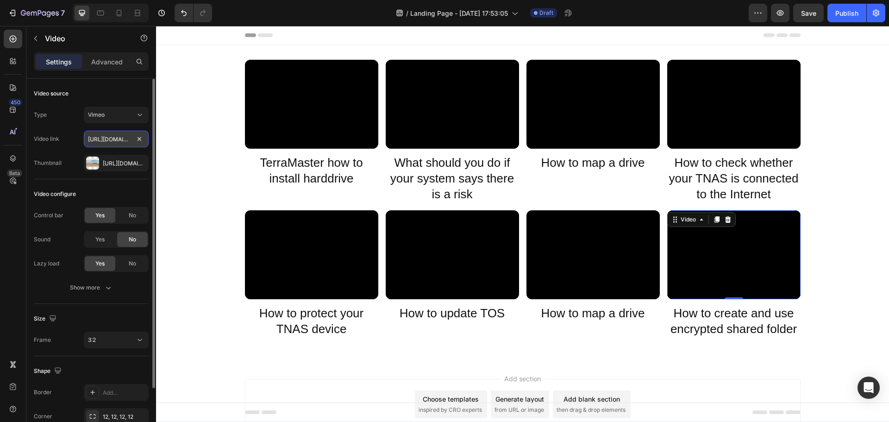
click at [108, 140] on input "[URL][DOMAIN_NAME]" at bounding box center [116, 139] width 65 height 17
click at [101, 136] on input "[URL][DOMAIN_NAME]" at bounding box center [116, 139] width 65 height 17
click at [821, 288] on div "Video TerraMaster how to install harddrive Heading Video What should you do if …" at bounding box center [522, 203] width 733 height 286
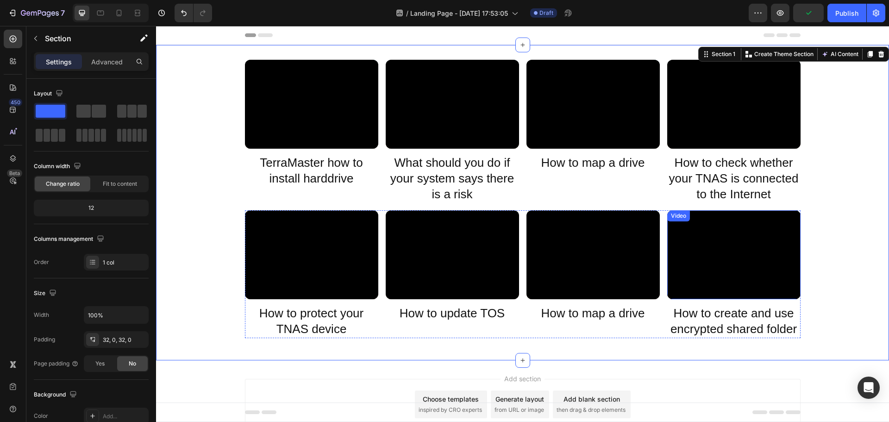
click at [678, 218] on div "Video" at bounding box center [678, 216] width 19 height 8
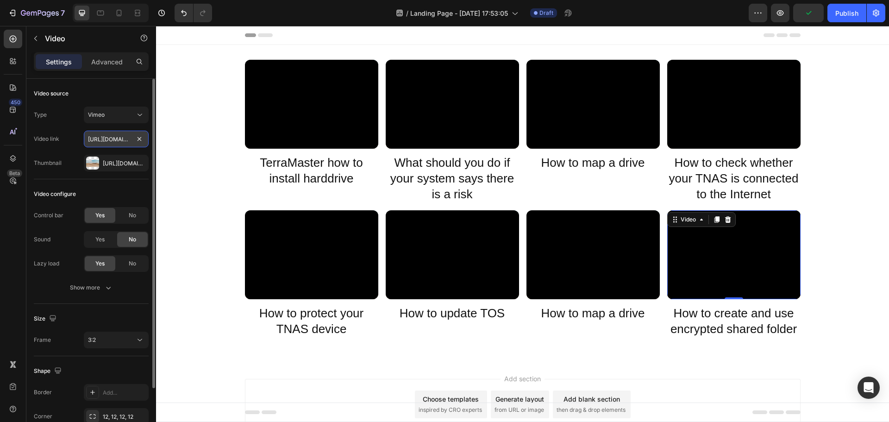
click at [109, 137] on input "[URL][DOMAIN_NAME]" at bounding box center [116, 139] width 65 height 17
click at [134, 112] on div "Vimeo" at bounding box center [111, 115] width 47 height 8
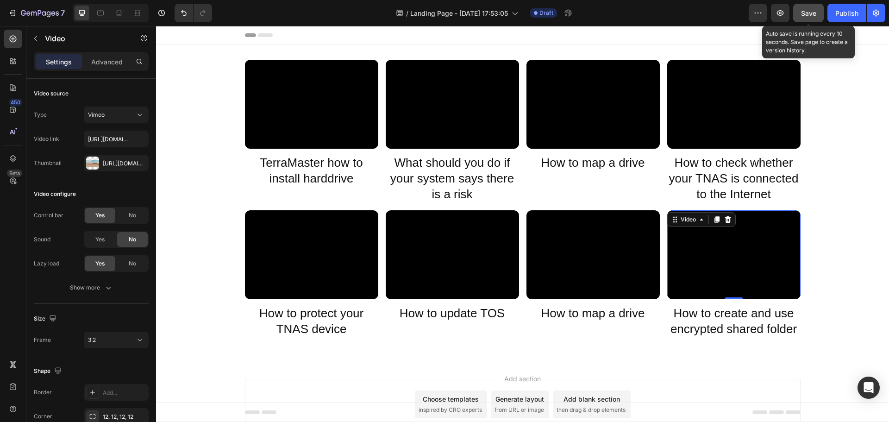
click at [805, 11] on span "Save" at bounding box center [808, 13] width 15 height 8
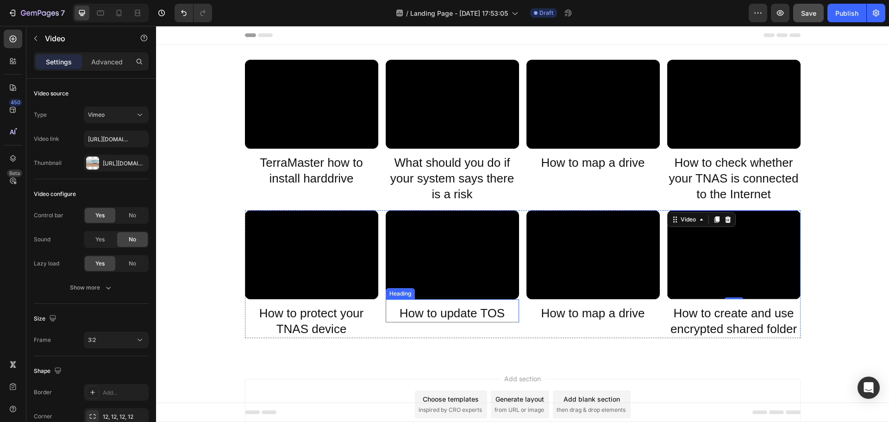
click at [486, 314] on p "How to update TOS" at bounding box center [451, 313] width 131 height 16
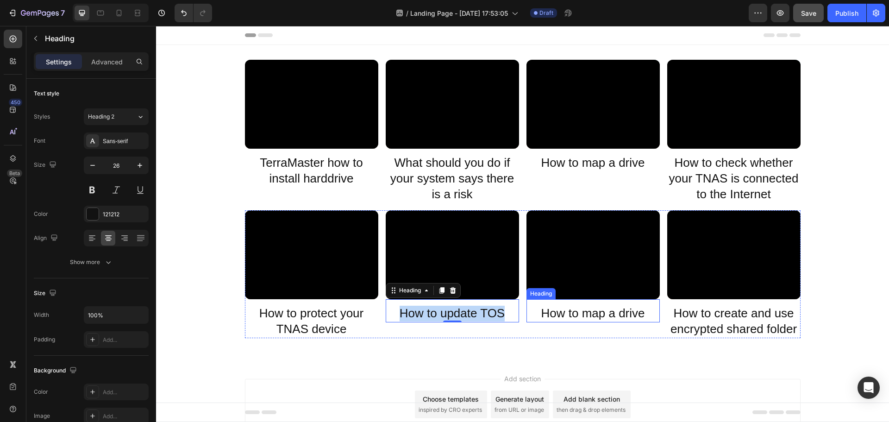
click at [592, 315] on h2 "How to map a drive" at bounding box center [592, 314] width 133 height 18
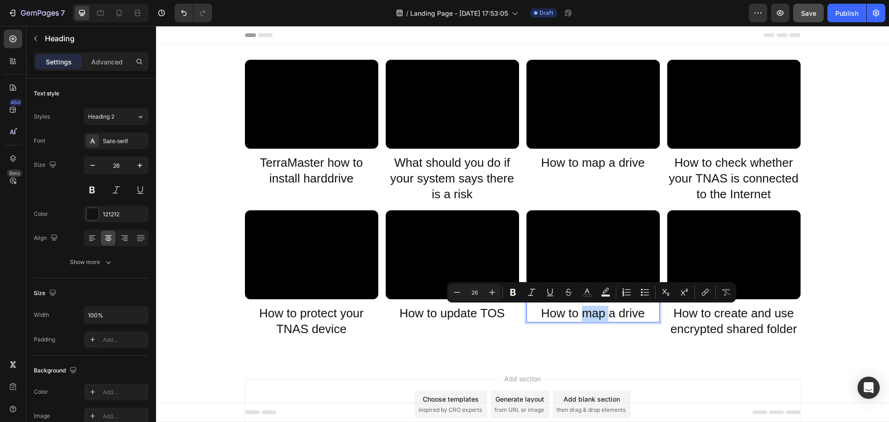
click at [591, 315] on p "How to map a drive" at bounding box center [592, 313] width 131 height 16
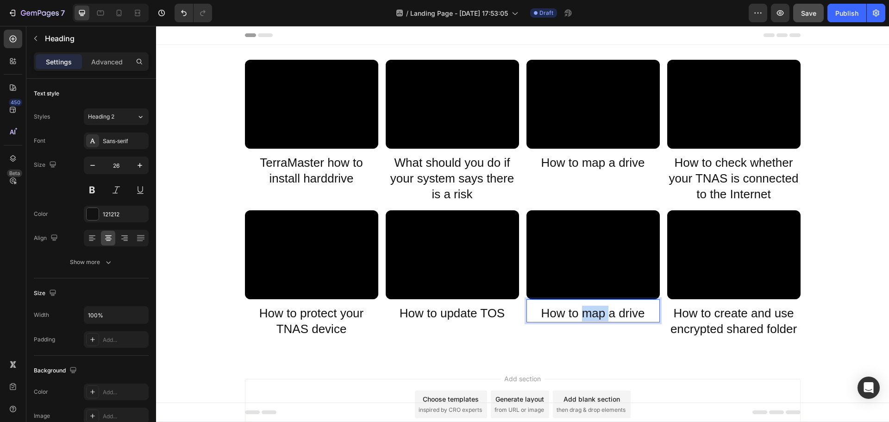
click at [591, 315] on p "How to map a drive" at bounding box center [592, 313] width 131 height 16
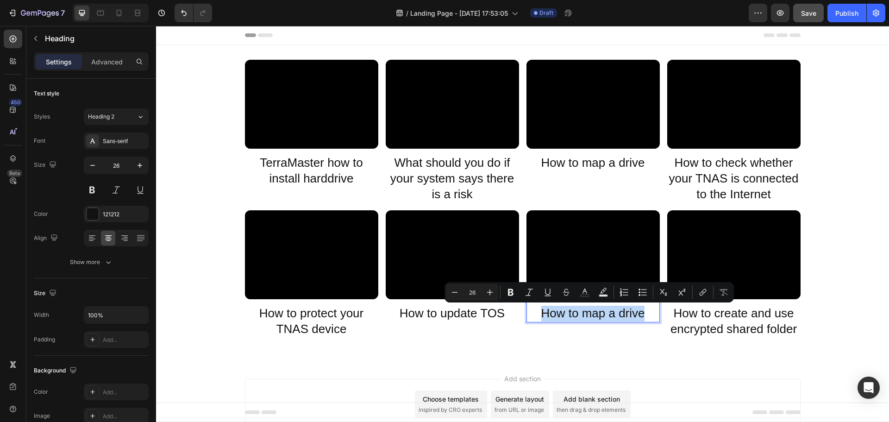
drag, startPoint x: 591, startPoint y: 315, endPoint x: 585, endPoint y: 315, distance: 5.6
click at [585, 315] on p "How to map a drive" at bounding box center [592, 313] width 131 height 16
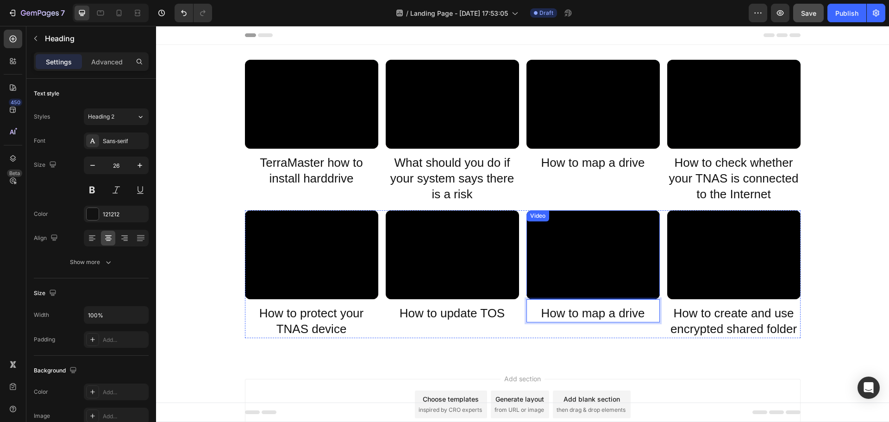
click at [536, 218] on div "Video" at bounding box center [537, 216] width 19 height 8
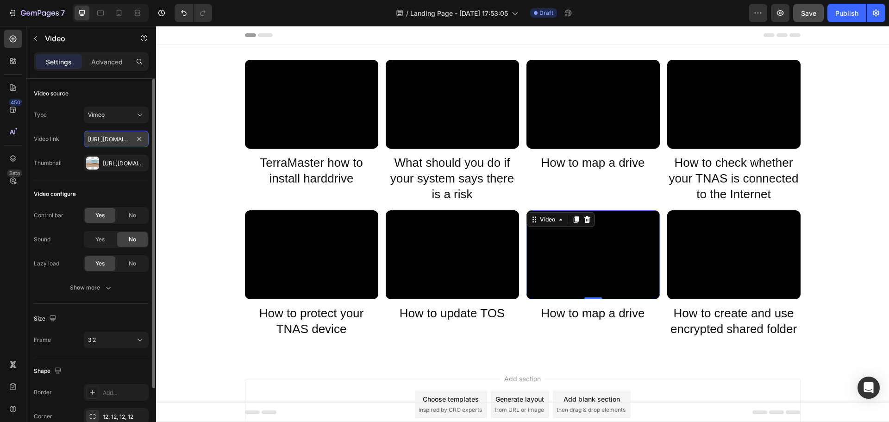
click at [105, 136] on input "[URL][DOMAIN_NAME]?" at bounding box center [116, 139] width 65 height 17
paste input "1843491"
type input "https://player.vimeo.com/video/371843491?"
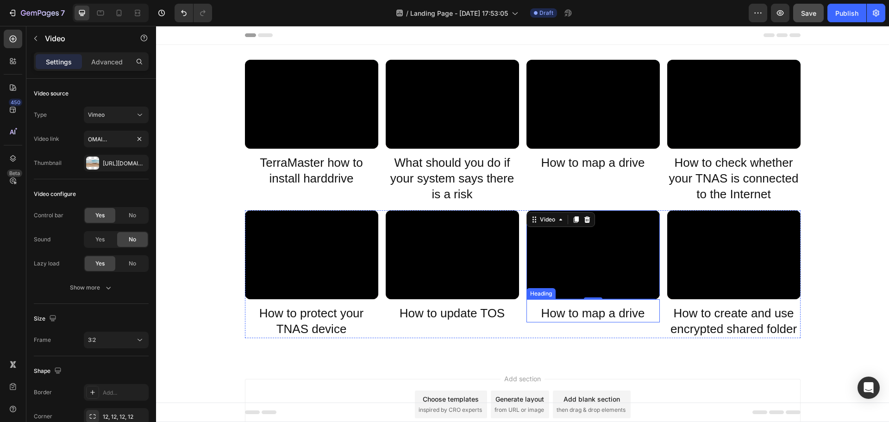
click at [575, 311] on p "How to map a drive" at bounding box center [592, 313] width 131 height 16
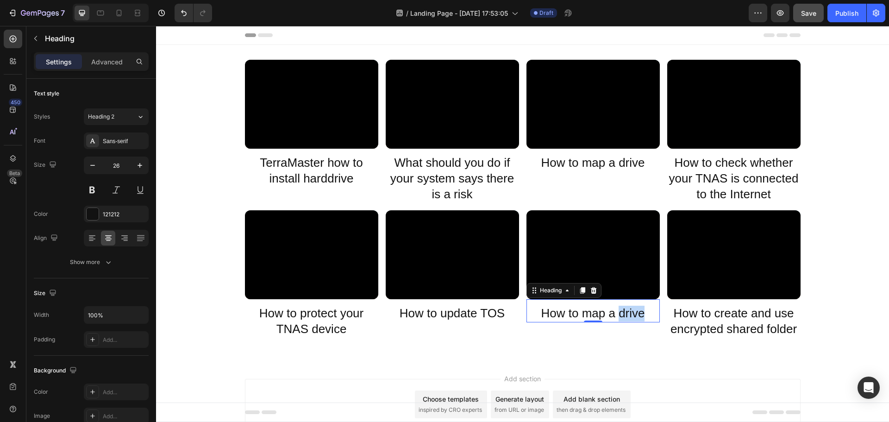
click at [619, 313] on p "How to map a drive" at bounding box center [592, 313] width 131 height 16
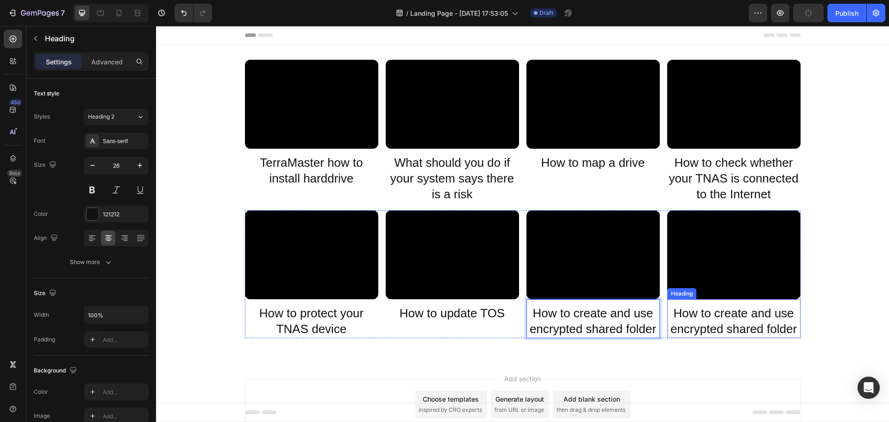
click at [715, 315] on p "How to create and use encrypted shared folder" at bounding box center [733, 320] width 131 height 31
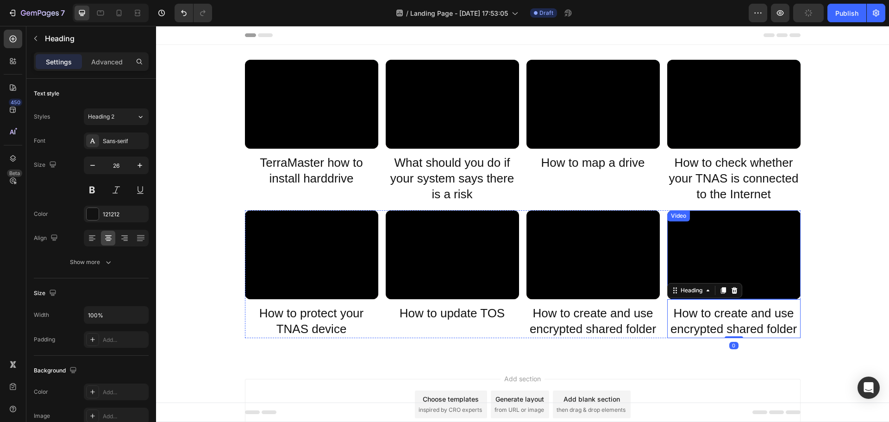
click at [673, 213] on div "Video" at bounding box center [678, 215] width 23 height 11
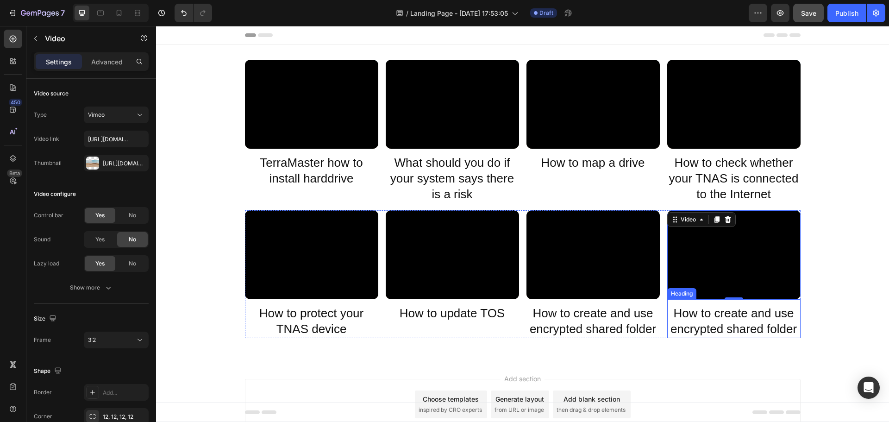
click at [732, 319] on p "How to create and use encrypted shared folder" at bounding box center [733, 320] width 131 height 31
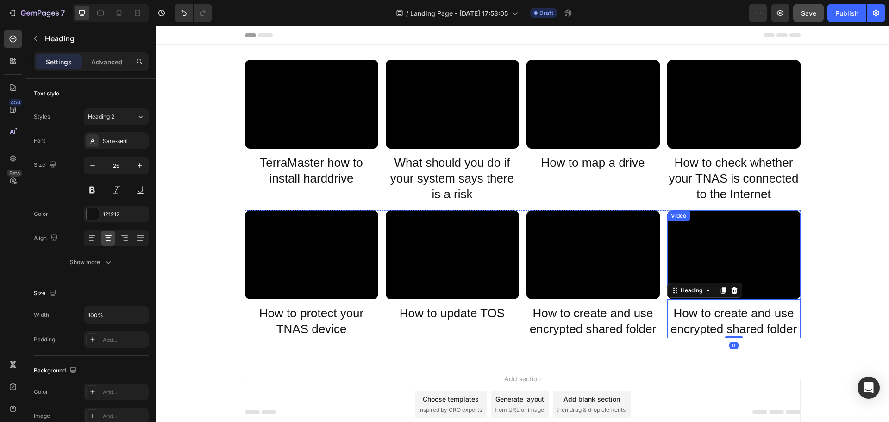
click at [674, 215] on div "Video" at bounding box center [678, 216] width 19 height 8
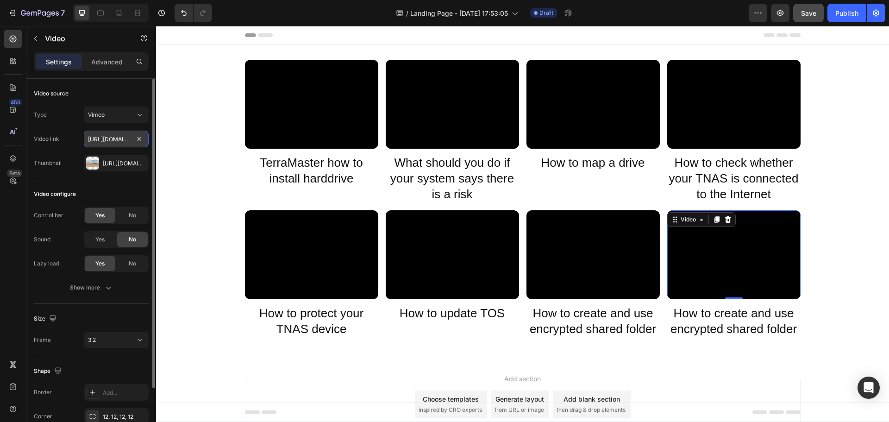
click at [96, 141] on input "[URL][DOMAIN_NAME]" at bounding box center [116, 139] width 65 height 17
click at [112, 137] on input "[URL][DOMAIN_NAME]" at bounding box center [116, 139] width 65 height 17
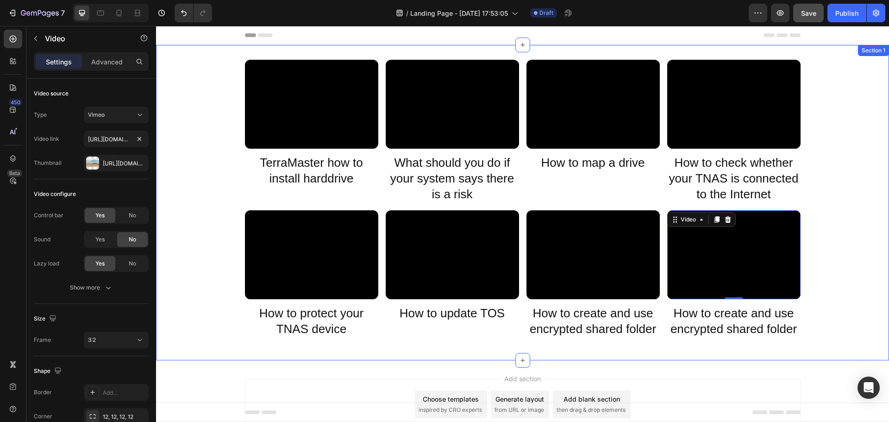
click at [832, 305] on div "Video TerraMaster how to install harddrive Heading Video What should you do if …" at bounding box center [522, 203] width 733 height 286
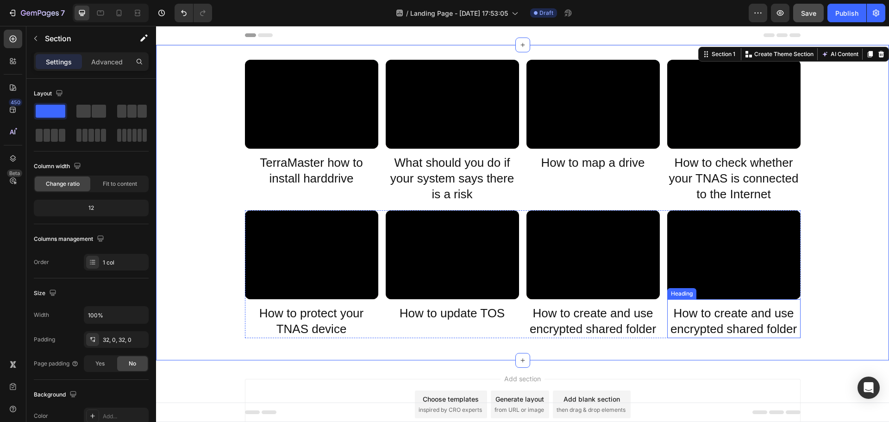
click at [707, 319] on p "How to create and use encrypted shared folder" at bounding box center [733, 320] width 131 height 31
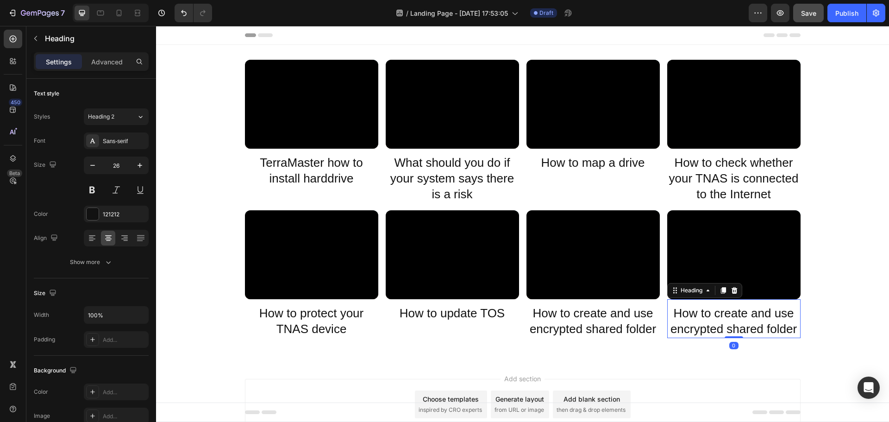
click at [707, 319] on p "How to create and use encrypted shared folder" at bounding box center [733, 320] width 131 height 31
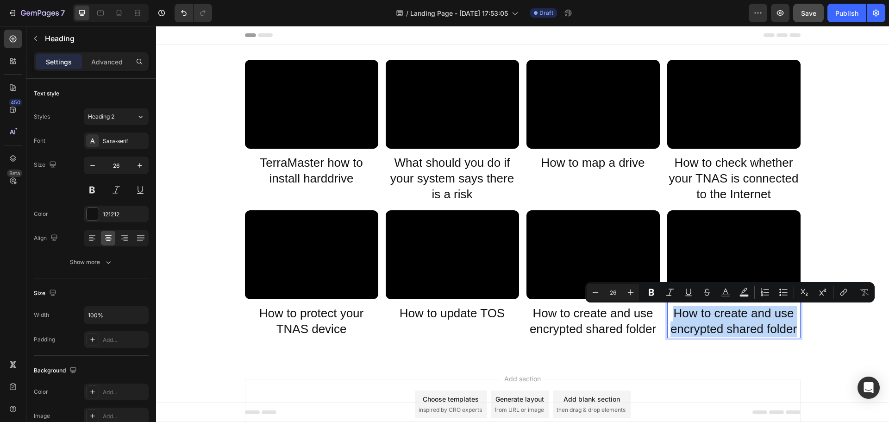
click at [707, 319] on p "How to create and use encrypted shared folder" at bounding box center [733, 320] width 131 height 31
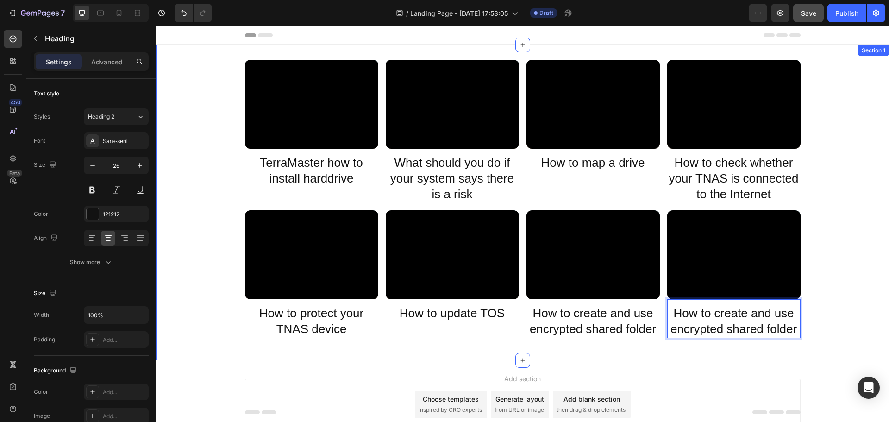
click at [864, 258] on div "Video TerraMaster how to install harddrive Heading Video What should you do if …" at bounding box center [522, 203] width 733 height 286
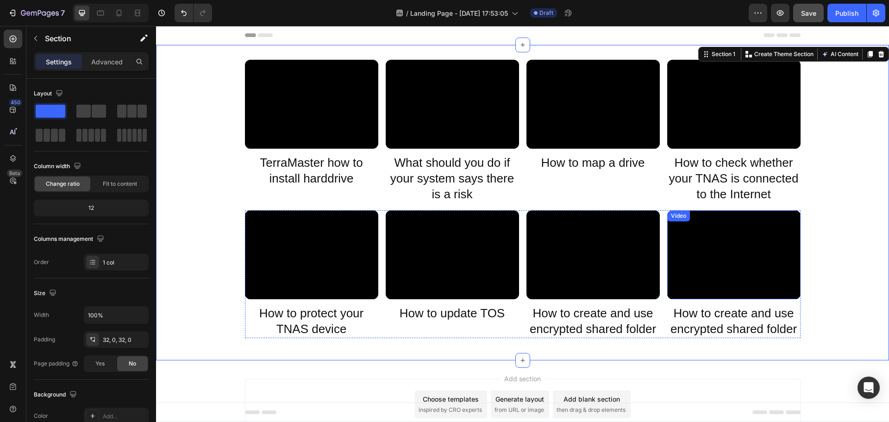
click at [676, 215] on div "Video" at bounding box center [678, 216] width 19 height 8
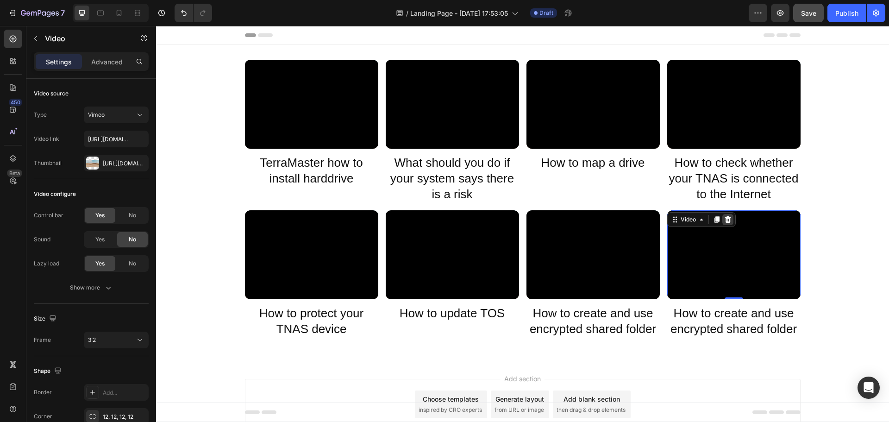
click at [724, 220] on icon at bounding box center [727, 219] width 6 height 6
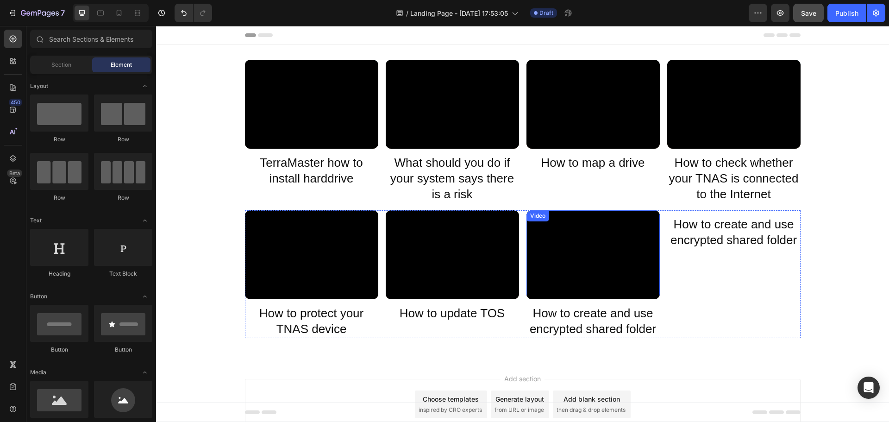
click at [533, 217] on div "Video" at bounding box center [537, 216] width 19 height 8
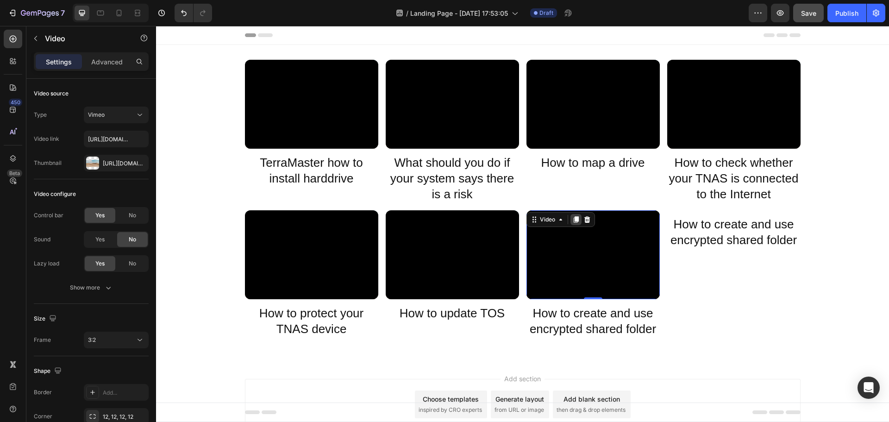
click at [572, 222] on icon at bounding box center [575, 219] width 7 height 7
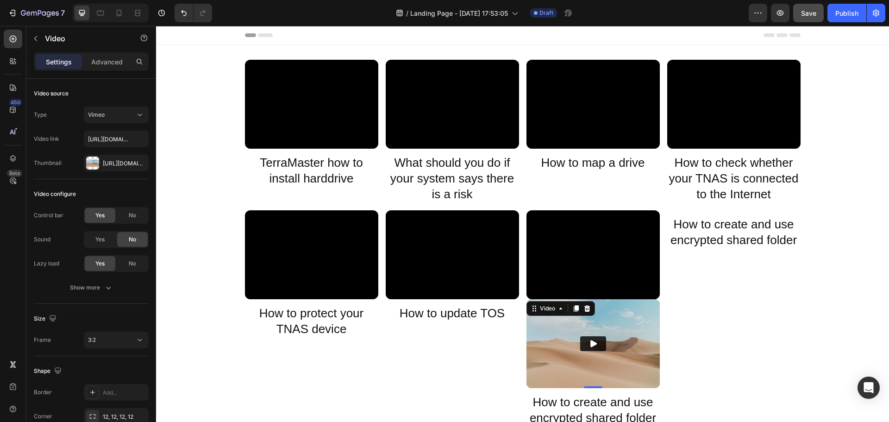
click at [607, 309] on img at bounding box center [592, 343] width 133 height 89
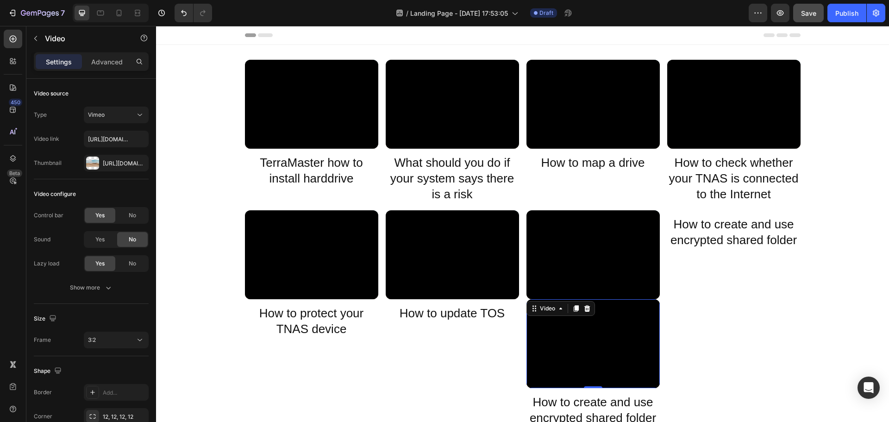
click at [710, 336] on div "How to create and use encrypted shared folder Heading" at bounding box center [733, 318] width 133 height 217
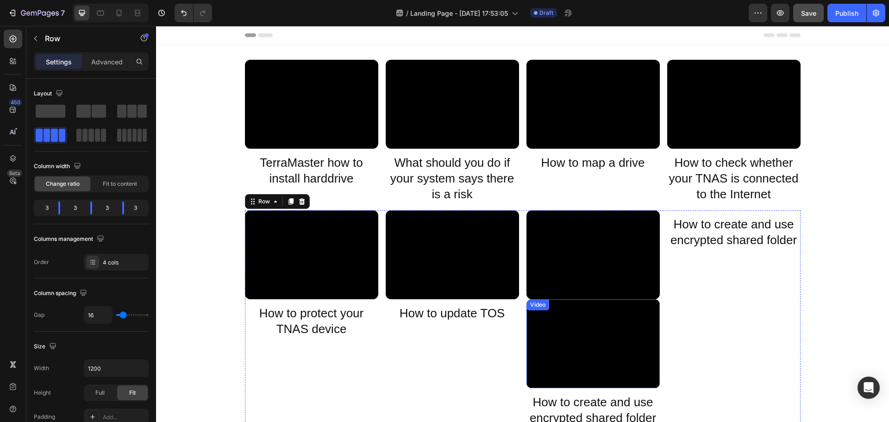
click at [537, 308] on div "Video" at bounding box center [537, 304] width 19 height 8
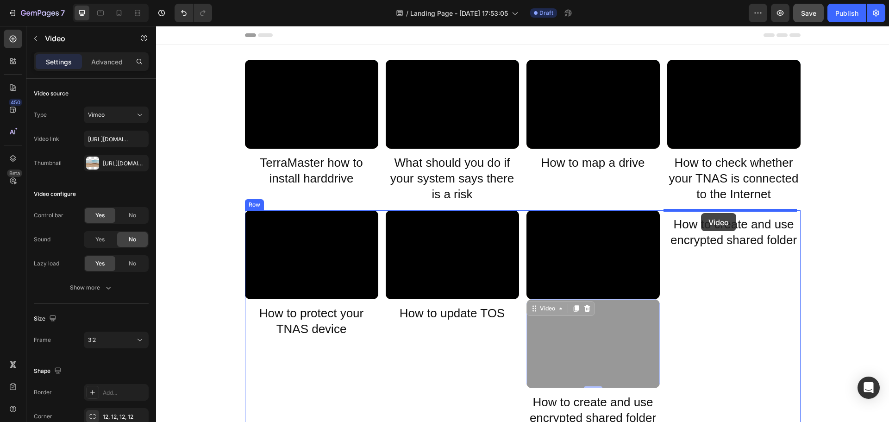
drag, startPoint x: 532, startPoint y: 307, endPoint x: 701, endPoint y: 213, distance: 193.5
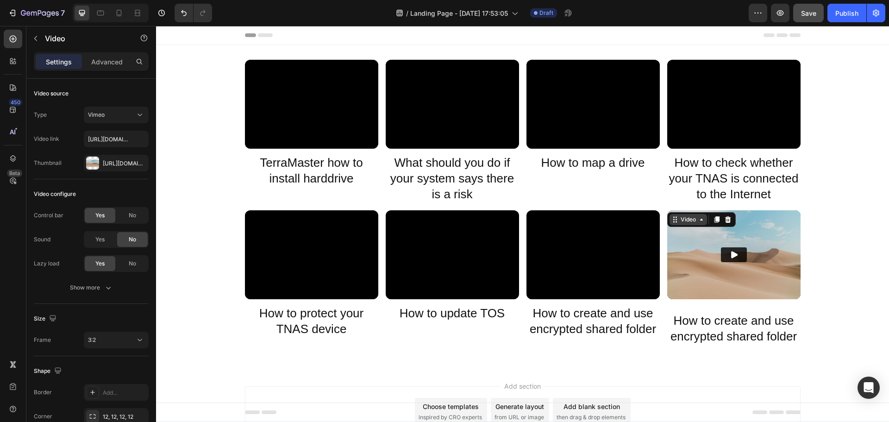
click at [685, 218] on div "Video" at bounding box center [688, 219] width 19 height 8
click at [742, 277] on img at bounding box center [733, 254] width 133 height 89
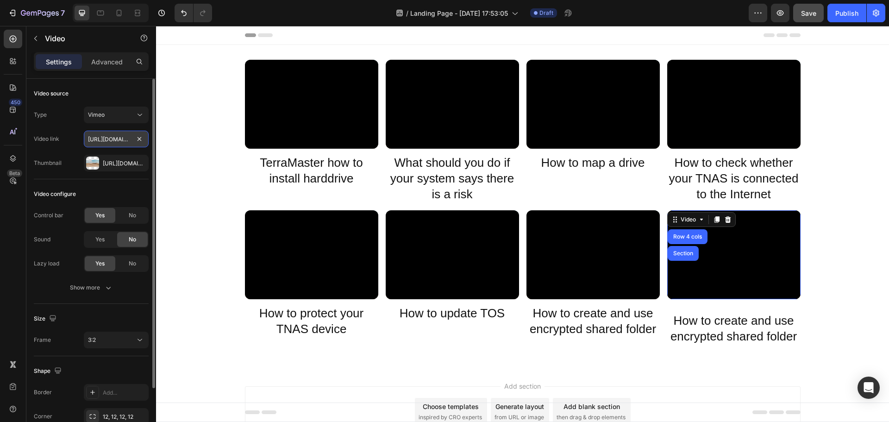
click at [103, 141] on input "https://player.vimeo.com/video/371843491?" at bounding box center [116, 139] width 65 height 17
paste input "14"
type input "https://player.vimeo.com/video/371843414?"
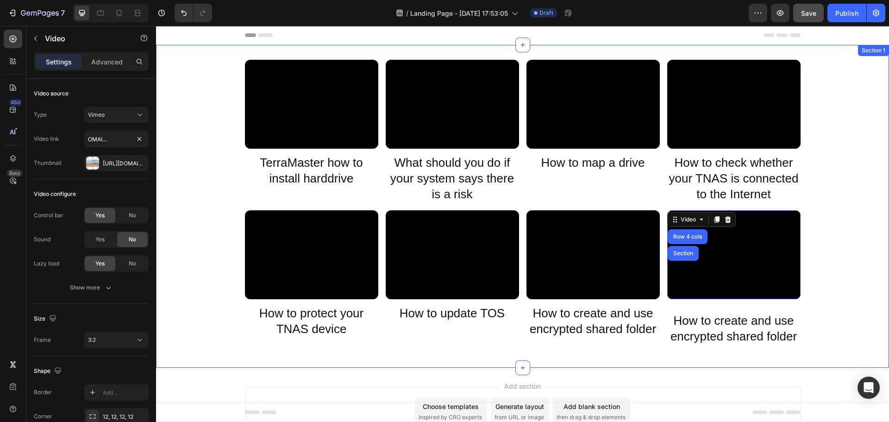
click at [816, 320] on div "Video TerraMaster how to install harddrive Heading Video What should you do if …" at bounding box center [522, 206] width 733 height 293
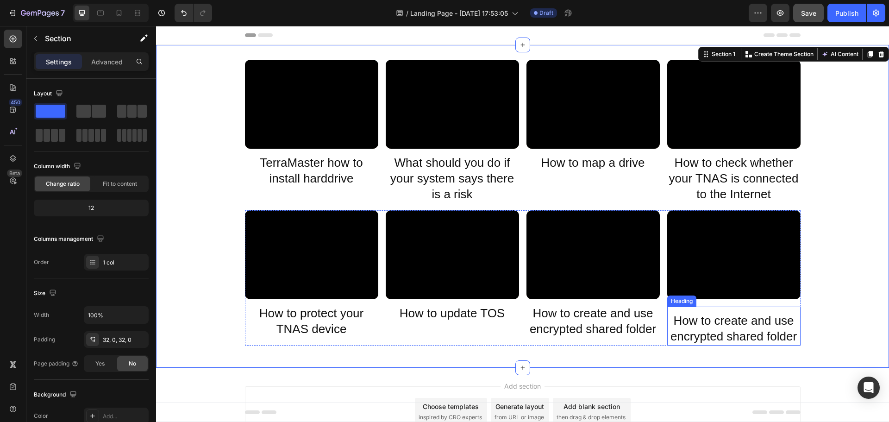
click at [714, 333] on p "How to create and use encrypted shared folder" at bounding box center [733, 328] width 131 height 31
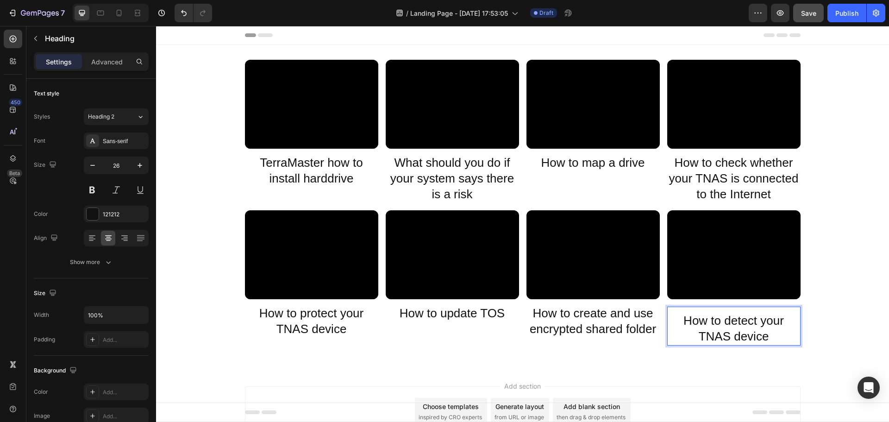
click at [815, 333] on div "Video TerraMaster how to install harddrive Heading Video What should you do if …" at bounding box center [522, 206] width 733 height 293
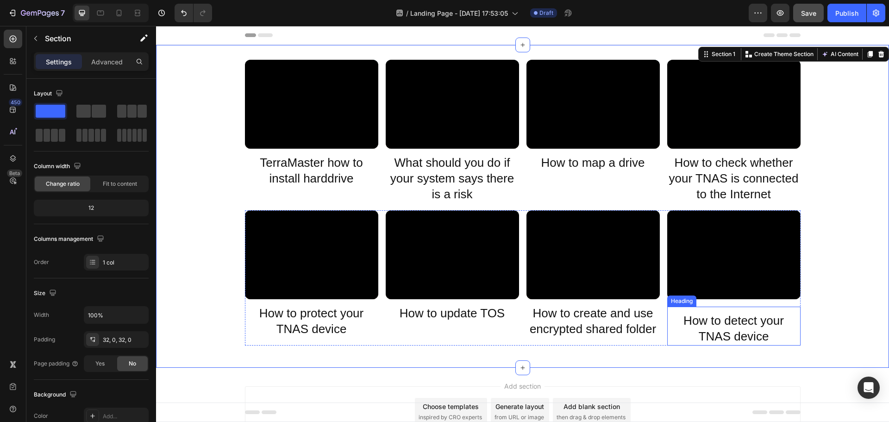
click at [714, 317] on p "How to detect your TNAS device" at bounding box center [733, 328] width 131 height 31
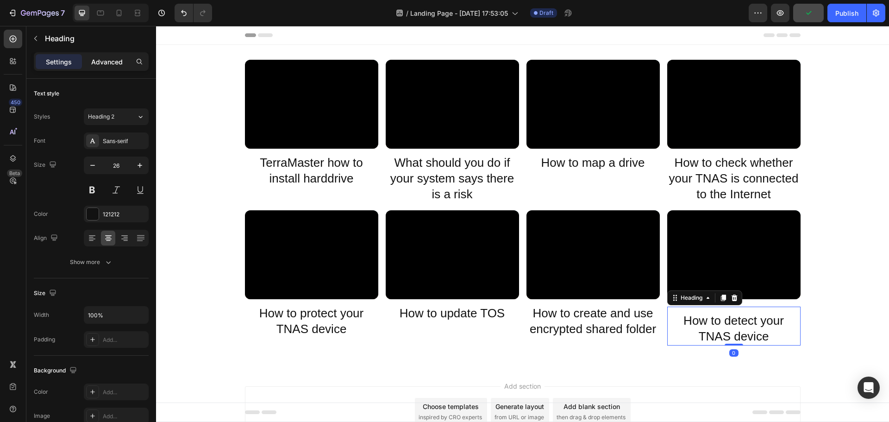
click at [97, 58] on p "Advanced" at bounding box center [106, 62] width 31 height 10
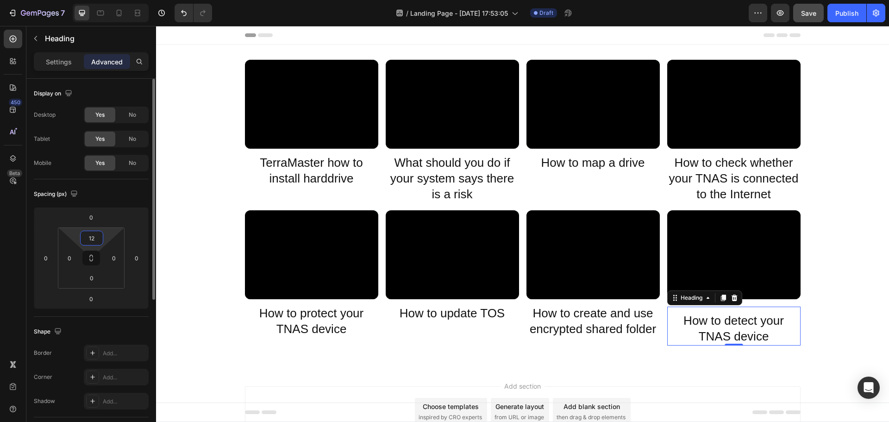
click at [91, 237] on input "12" at bounding box center [91, 238] width 19 height 14
type input "0"
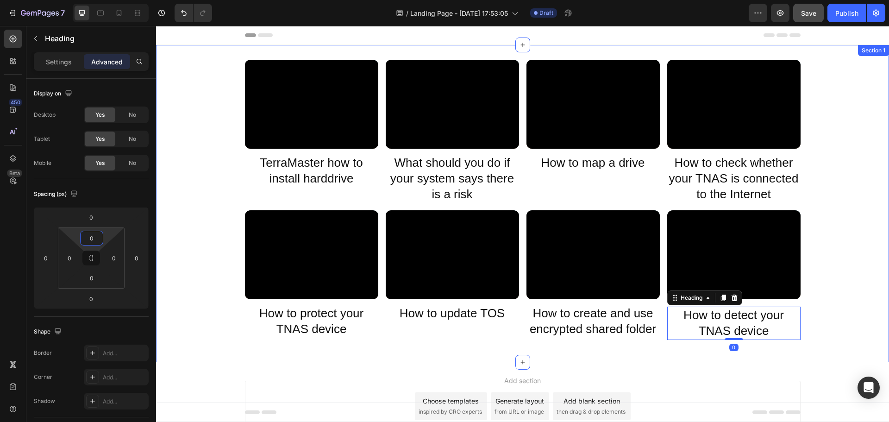
click at [823, 319] on div "Video TerraMaster how to install harddrive Heading Video What should you do if …" at bounding box center [522, 203] width 733 height 287
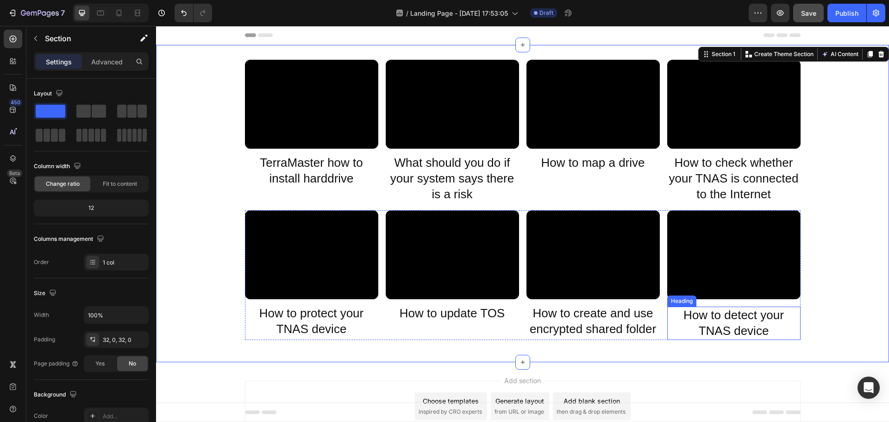
click at [687, 307] on p "How to detect your TNAS device" at bounding box center [733, 322] width 131 height 31
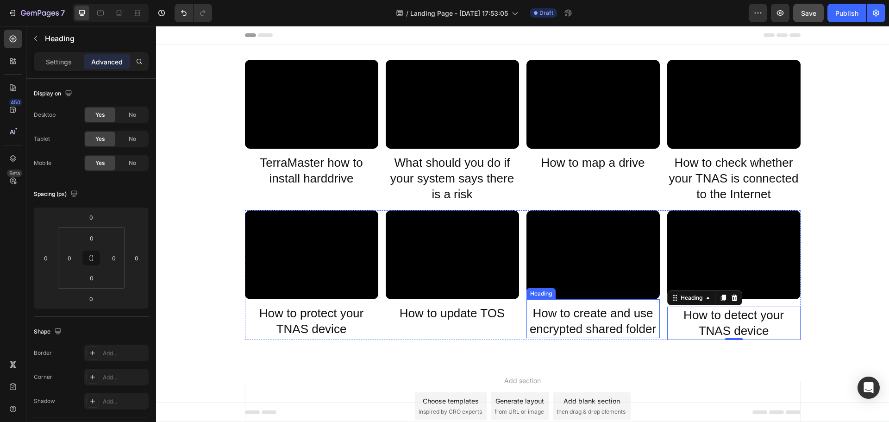
click at [602, 301] on div "How to create and use encrypted shared folder Heading" at bounding box center [592, 318] width 133 height 39
click at [724, 314] on p "How to detect your TNAS device" at bounding box center [733, 322] width 131 height 31
click at [767, 302] on div "Video How to detect your TNAS device Heading 0" at bounding box center [733, 275] width 133 height 130
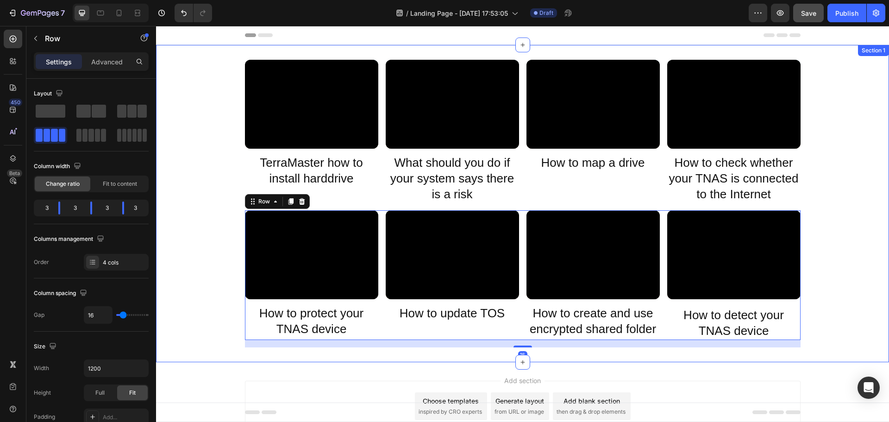
click at [846, 302] on div "Video TerraMaster how to install harddrive Heading Video What should you do if …" at bounding box center [522, 203] width 733 height 287
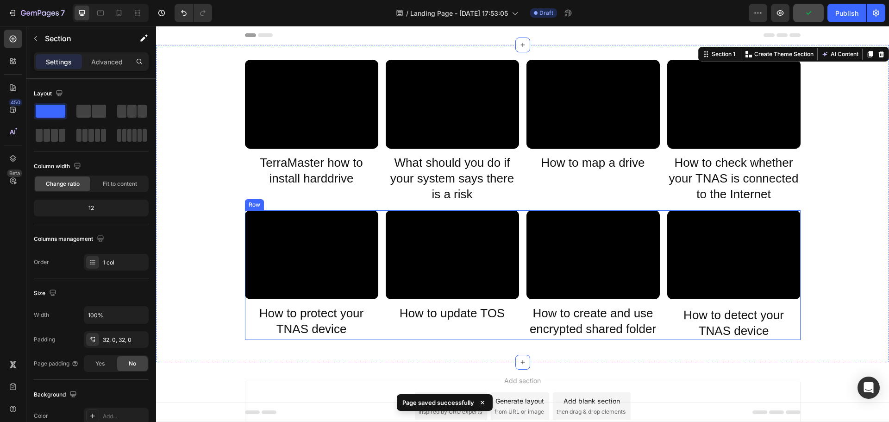
click at [520, 328] on div "Video How to protect your TNAS device Heading Video How to update TOS Heading V…" at bounding box center [522, 275] width 555 height 130
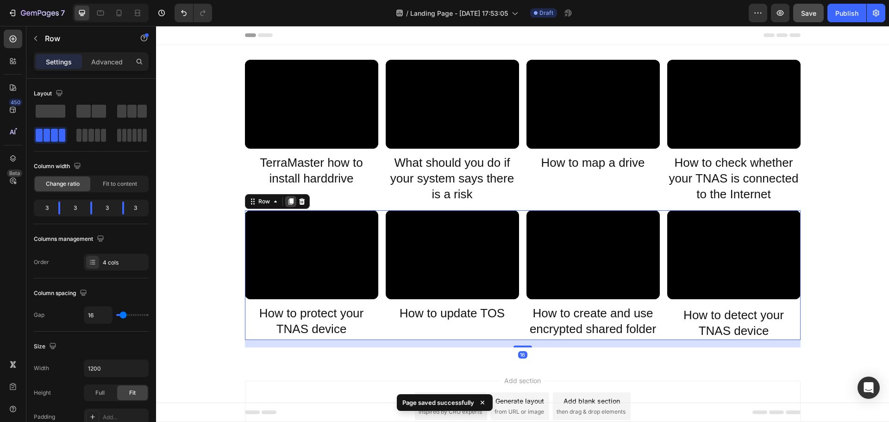
click at [288, 200] on icon at bounding box center [290, 202] width 5 height 6
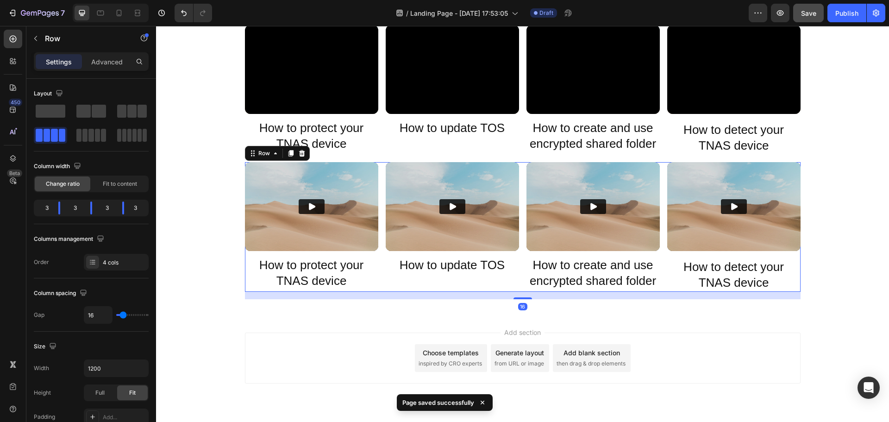
scroll to position [164, 0]
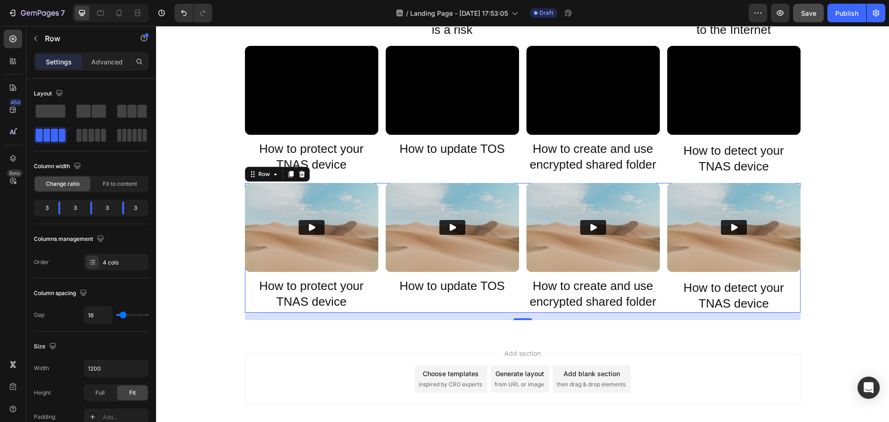
click at [297, 287] on h2 "How to protect your TNAS device" at bounding box center [311, 293] width 133 height 33
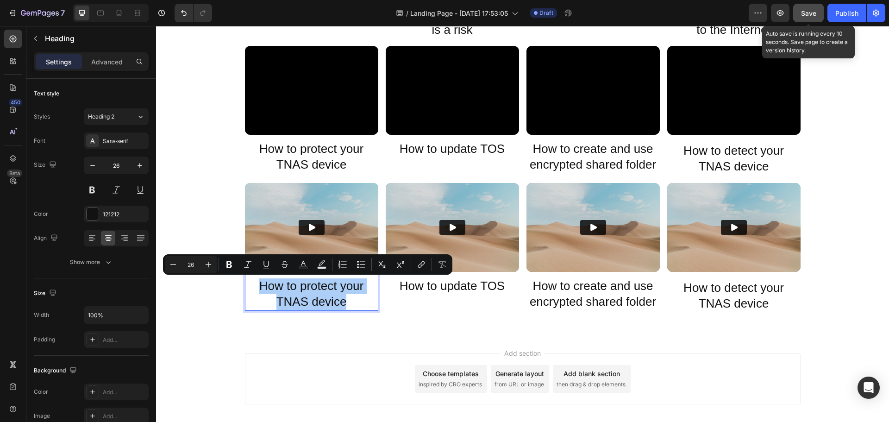
click at [810, 15] on span "Save" at bounding box center [808, 13] width 15 height 8
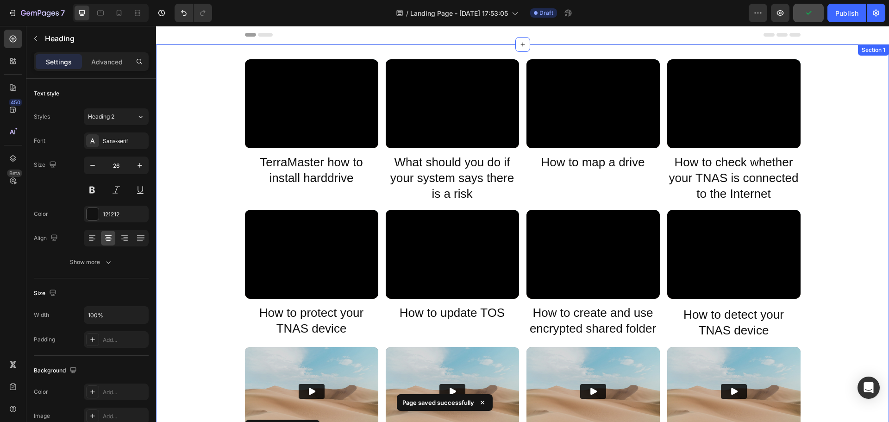
scroll to position [0, 0]
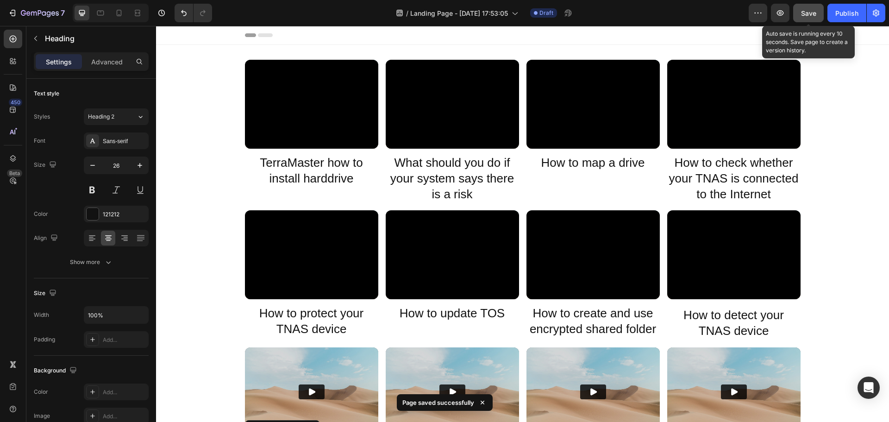
click at [803, 20] on button "Save" at bounding box center [808, 13] width 31 height 19
click at [803, 20] on button "button" at bounding box center [808, 13] width 31 height 19
click at [806, 18] on div "Save" at bounding box center [808, 13] width 15 height 10
click at [806, 18] on button "Save" at bounding box center [808, 13] width 31 height 19
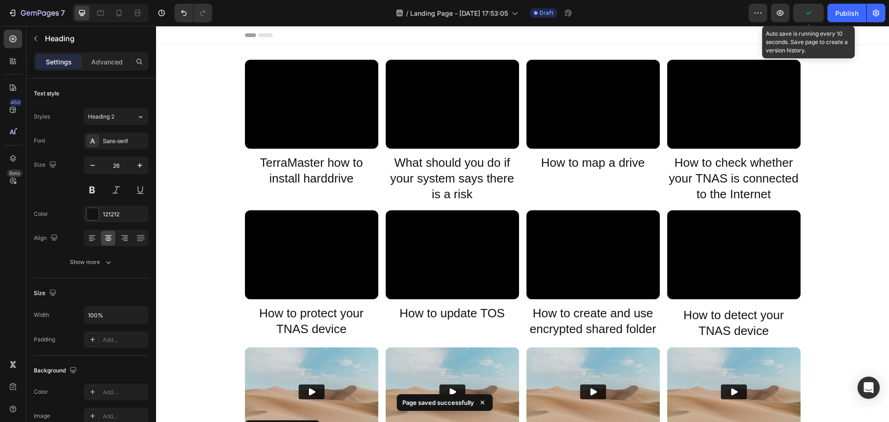
click at [806, 18] on button "button" at bounding box center [808, 13] width 31 height 19
drag, startPoint x: 806, startPoint y: 18, endPoint x: 512, endPoint y: 32, distance: 293.8
click at [806, 18] on button "button" at bounding box center [808, 13] width 31 height 19
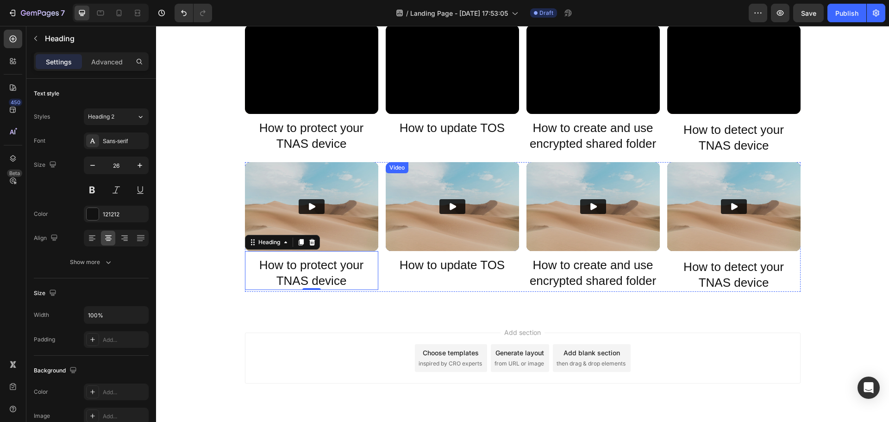
scroll to position [211, 0]
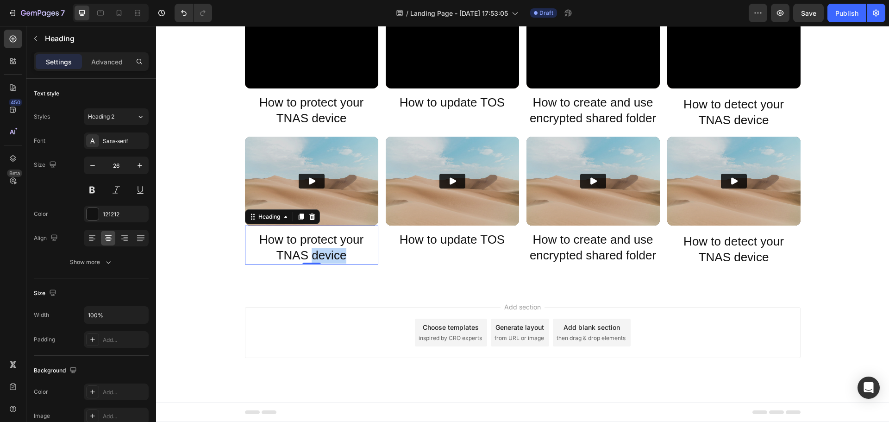
click at [319, 254] on p "How to protect your TNAS device" at bounding box center [311, 247] width 131 height 31
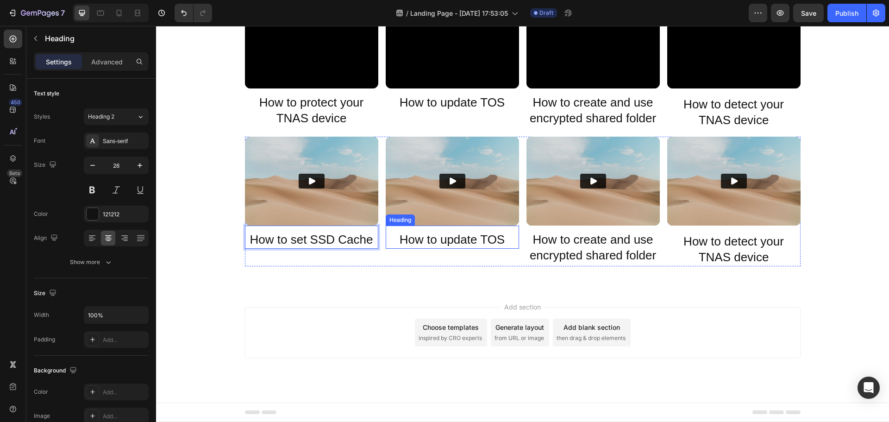
click at [443, 243] on h2 "How to update TOS" at bounding box center [452, 240] width 133 height 18
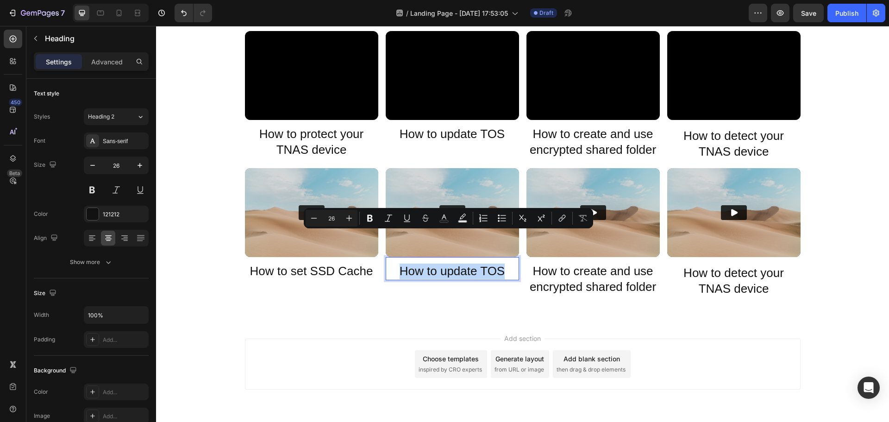
scroll to position [0, 0]
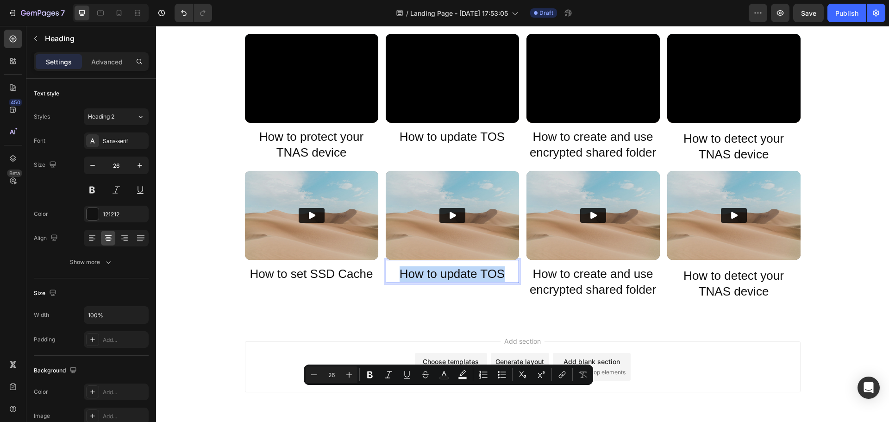
click at [811, 285] on div "Video TerraMaster how to install harddrive Heading Video What should you do if …" at bounding box center [522, 95] width 733 height 424
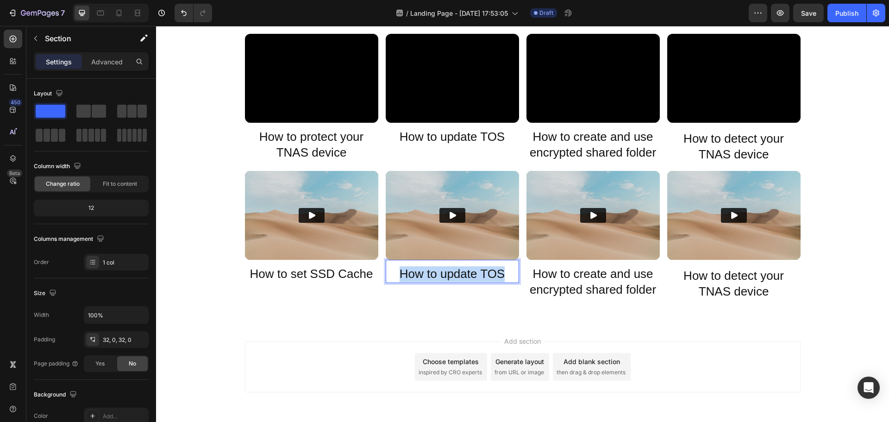
click at [811, 285] on div "Video TerraMaster how to install harddrive Heading Video What should you do if …" at bounding box center [522, 95] width 733 height 424
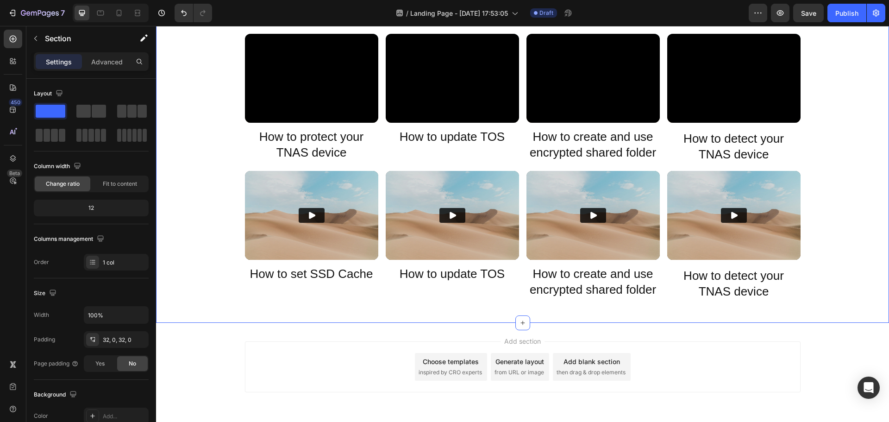
click at [811, 285] on div "Video TerraMaster how to install harddrive Heading Video What should you do if …" at bounding box center [522, 95] width 733 height 424
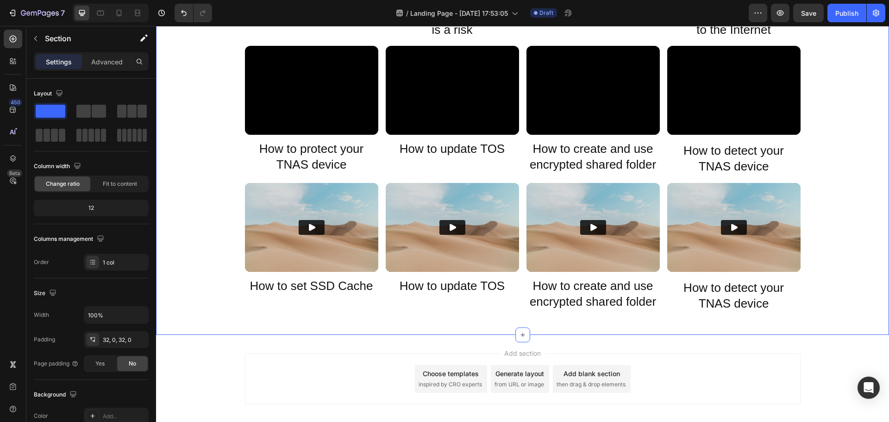
click at [809, 284] on div "Video TerraMaster how to install harddrive Heading Video What should you do if …" at bounding box center [522, 107] width 733 height 424
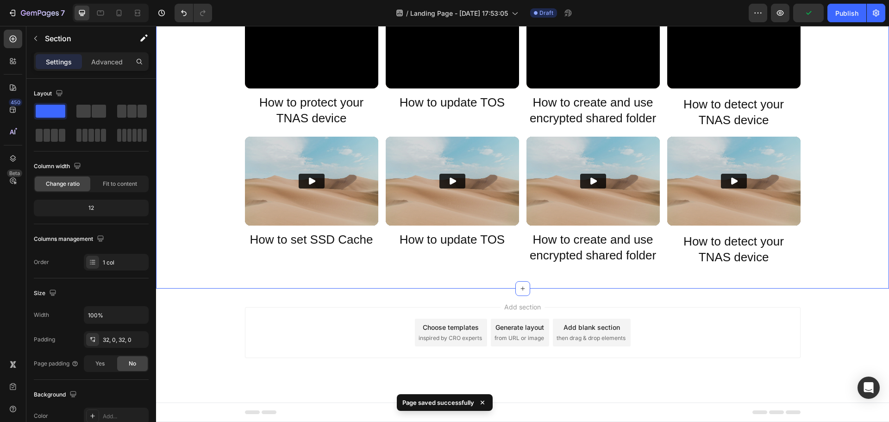
scroll to position [0, 0]
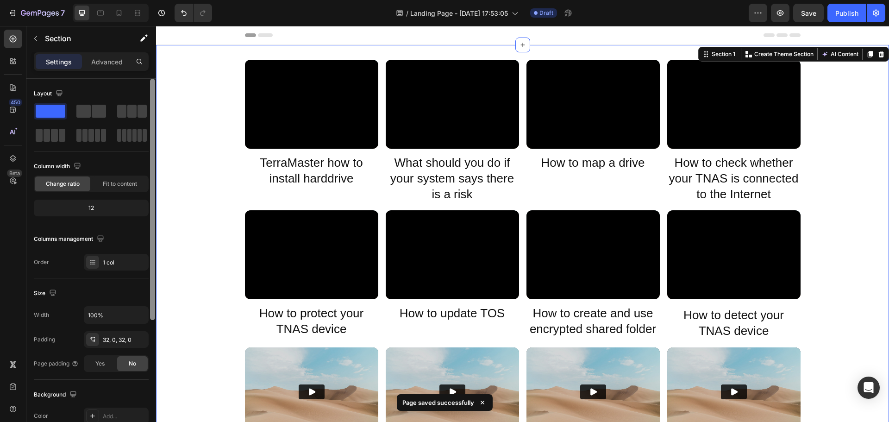
click at [149, 283] on div at bounding box center [152, 263] width 7 height 369
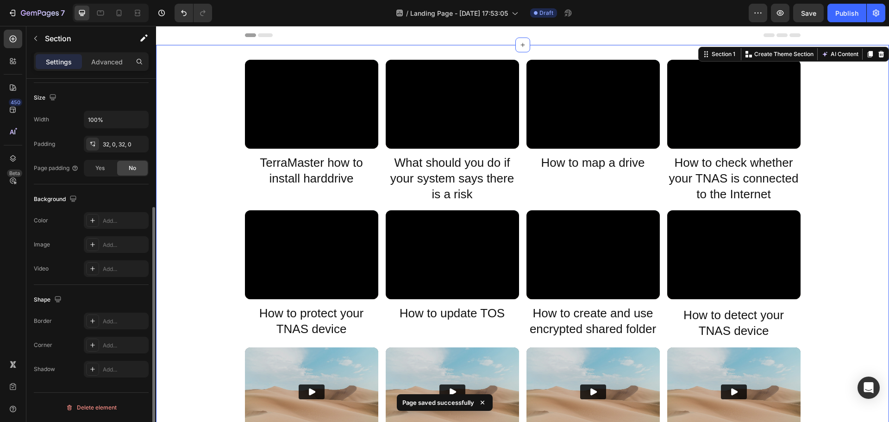
click at [178, 279] on div "Video TerraMaster how to install harddrive Heading Video What should you do if …" at bounding box center [522, 272] width 733 height 424
drag, startPoint x: 178, startPoint y: 279, endPoint x: 713, endPoint y: 146, distance: 551.8
click at [179, 279] on div "Video TerraMaster how to install harddrive Heading Video What should you do if …" at bounding box center [522, 272] width 733 height 424
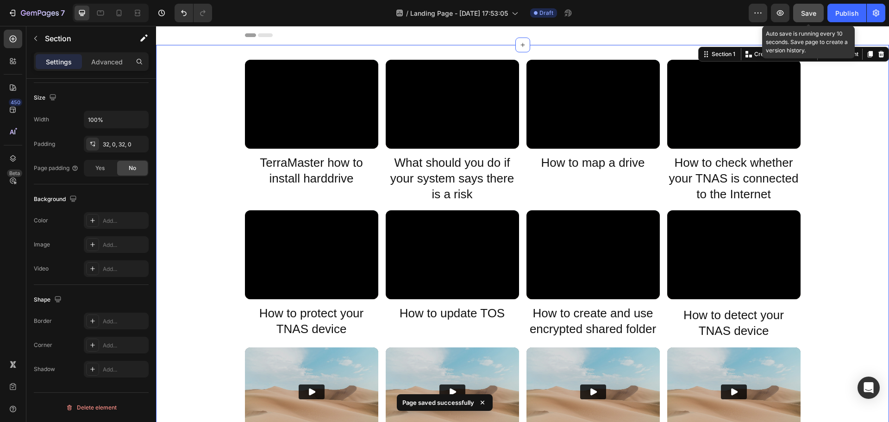
click at [808, 13] on span "Save" at bounding box center [808, 13] width 15 height 8
click at [808, 13] on icon "button" at bounding box center [807, 12] width 9 height 9
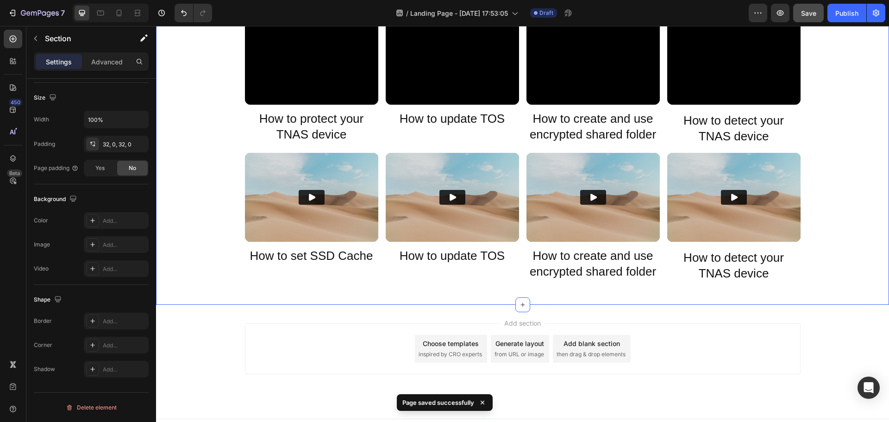
scroll to position [211, 0]
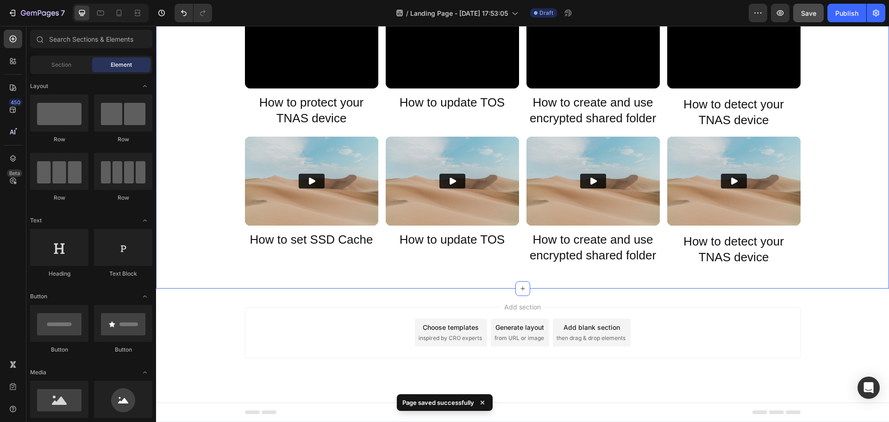
click at [389, 416] on div "Footer" at bounding box center [522, 412] width 555 height 19
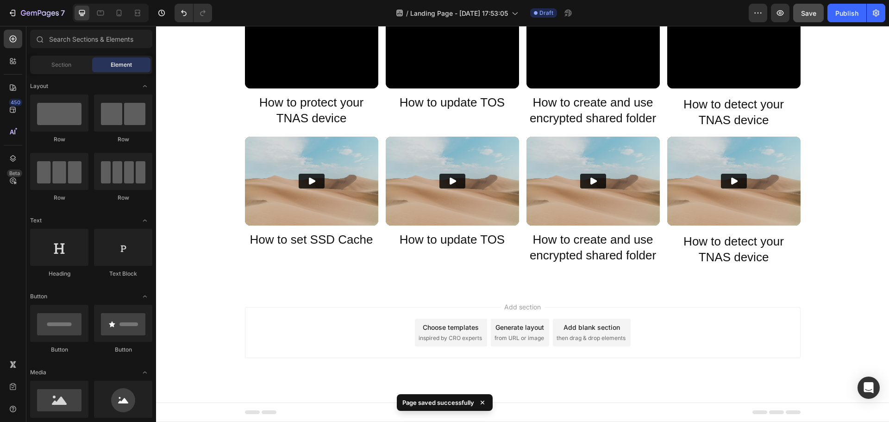
drag, startPoint x: 389, startPoint y: 416, endPoint x: 388, endPoint y: 406, distance: 9.8
click at [388, 415] on div "Footer" at bounding box center [522, 412] width 555 height 19
drag, startPoint x: 388, startPoint y: 406, endPoint x: 387, endPoint y: 383, distance: 22.7
click at [386, 403] on div "Footer" at bounding box center [522, 412] width 555 height 19
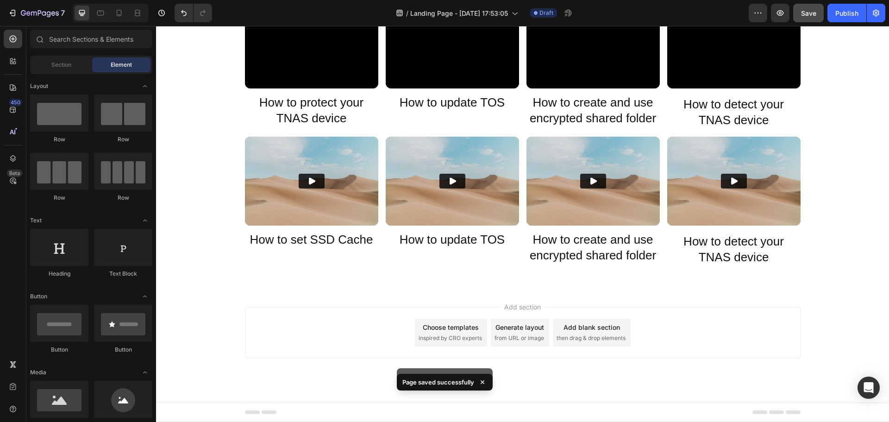
click at [380, 368] on div "Add section Choose templates inspired by CRO experts Generate layout from URL o…" at bounding box center [522, 345] width 733 height 114
click at [369, 342] on div "Add section Choose templates inspired by CRO experts Generate layout from URL o…" at bounding box center [522, 332] width 555 height 51
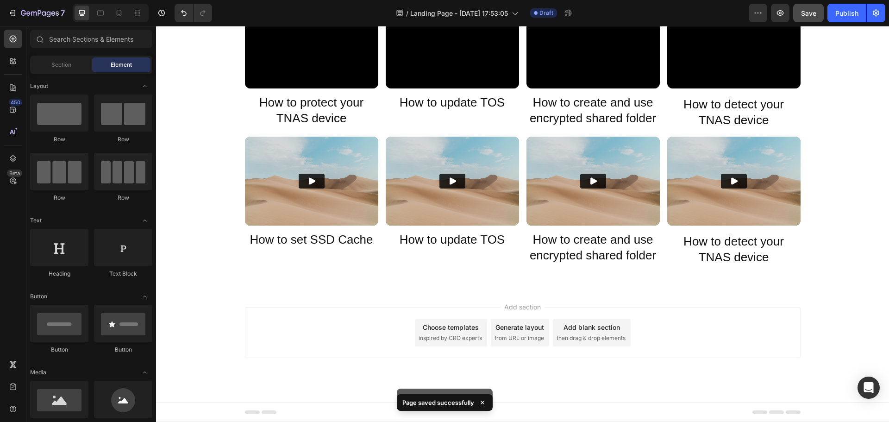
drag, startPoint x: 367, startPoint y: 328, endPoint x: 352, endPoint y: 295, distance: 35.4
click at [358, 311] on div "Add section Choose templates inspired by CRO experts Generate layout from URL o…" at bounding box center [522, 332] width 555 height 51
click at [308, 237] on div "Video TerraMaster how to install harddrive Heading Video What should you do if …" at bounding box center [522, 61] width 733 height 454
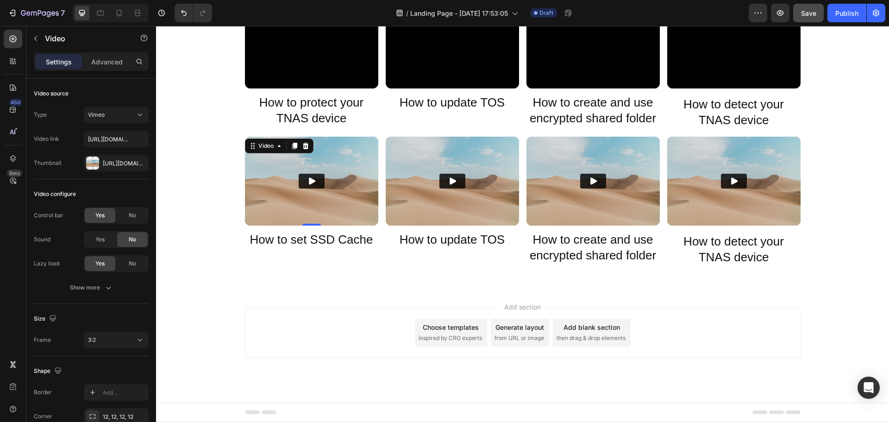
drag, startPoint x: 260, startPoint y: 180, endPoint x: 274, endPoint y: 258, distance: 80.1
click at [213, 36] on div "Video TerraMaster how to install harddrive Heading Video What should you do if …" at bounding box center [522, 61] width 733 height 424
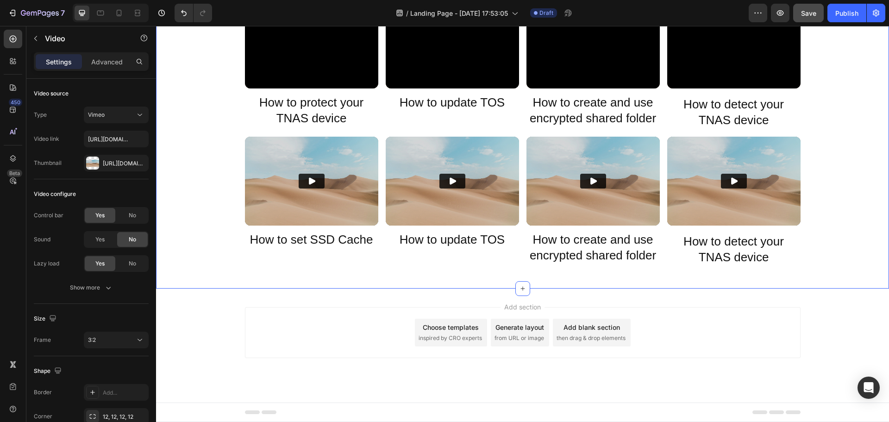
drag, startPoint x: 274, startPoint y: 258, endPoint x: 820, endPoint y: 324, distance: 549.1
click at [866, 303] on div "Header Video TerraMaster how to install harddrive Heading Video What should you…" at bounding box center [522, 118] width 733 height 606
click at [826, 324] on div "Add section Choose templates inspired by CRO experts Generate layout from URL o…" at bounding box center [522, 345] width 733 height 114
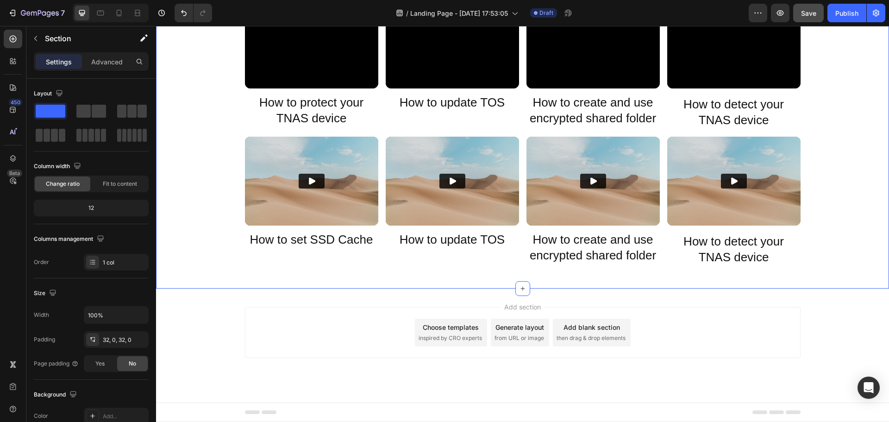
click at [790, 326] on div "Add section Choose templates inspired by CRO experts Generate layout from URL o…" at bounding box center [522, 345] width 733 height 114
click at [718, 311] on div "Add section Choose templates inspired by CRO experts Generate layout from URL o…" at bounding box center [522, 332] width 555 height 51
click at [571, 298] on div "Add section Choose templates inspired by CRO experts Generate layout from URL o…" at bounding box center [522, 345] width 733 height 114
click at [326, 294] on div "Add section Choose templates inspired by CRO experts Generate layout from URL o…" at bounding box center [522, 345] width 733 height 114
click at [162, 274] on div "Video TerraMaster how to install harddrive Heading Video What should you do if …" at bounding box center [522, 61] width 733 height 454
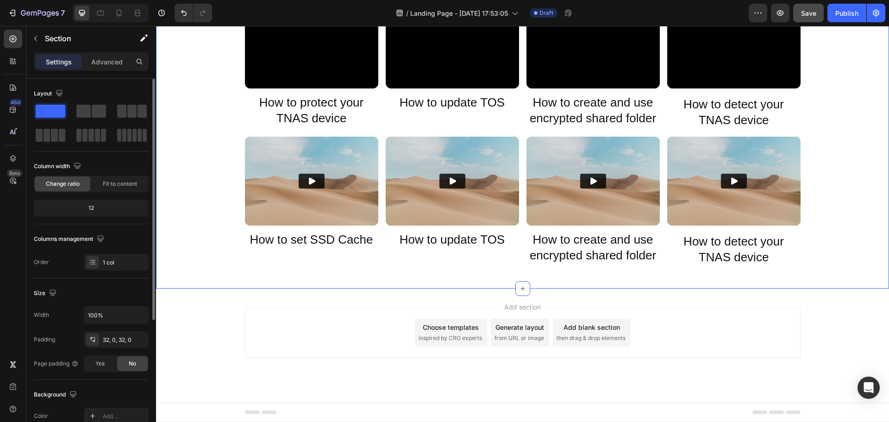
click at [148, 256] on div "Layout Column width Change ratio Fit to content 12 Columns management Order 1 c…" at bounding box center [91, 263] width 130 height 369
click at [195, 157] on div "Video TerraMaster how to install harddrive Heading Video What should you do if …" at bounding box center [522, 61] width 733 height 424
click at [202, 132] on div "Video TerraMaster how to install harddrive Heading Video What should you do if …" at bounding box center [522, 61] width 733 height 424
click at [193, 123] on div "Video TerraMaster how to install harddrive Heading Video What should you do if …" at bounding box center [522, 61] width 733 height 424
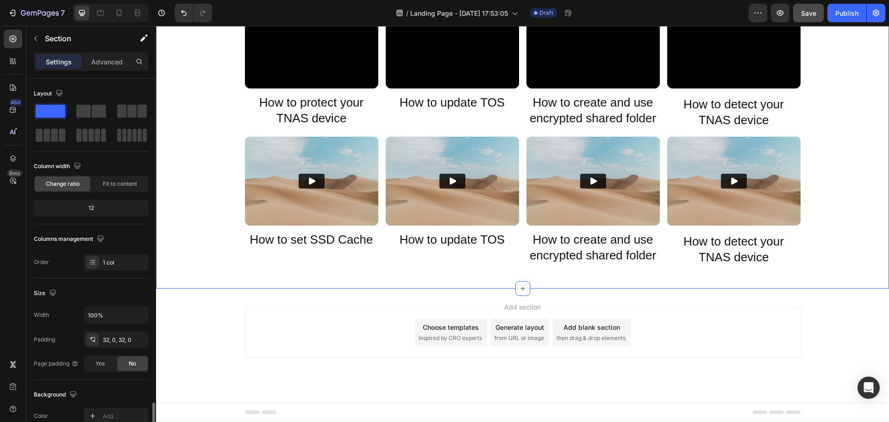
click at [193, 123] on div "Video TerraMaster how to install harddrive Heading Video What should you do if …" at bounding box center [522, 61] width 733 height 424
click at [207, 175] on div "Video TerraMaster how to install harddrive Heading Video What should you do if …" at bounding box center [522, 61] width 733 height 424
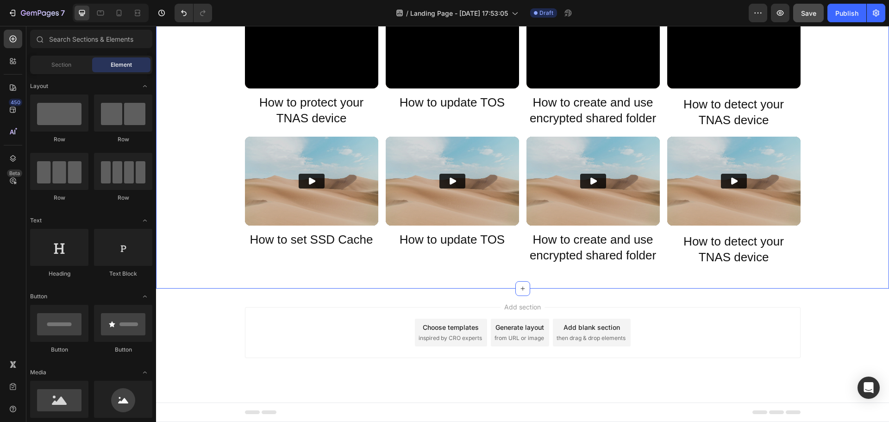
click at [805, 18] on div "Save" at bounding box center [808, 13] width 15 height 10
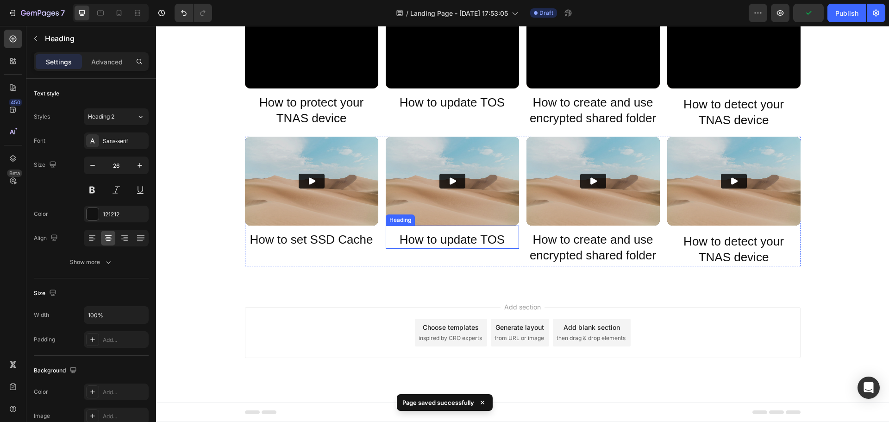
click at [439, 235] on p "How to update TOS" at bounding box center [451, 240] width 131 height 16
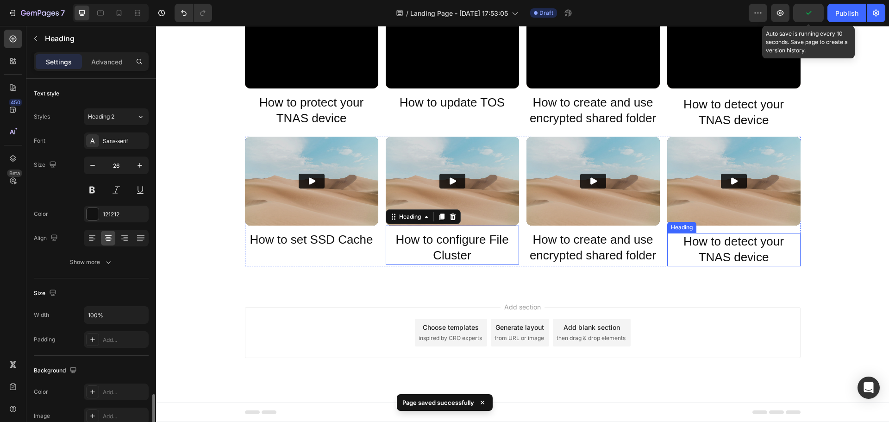
click at [578, 252] on h2 "How to create and use encrypted shared folder" at bounding box center [592, 247] width 133 height 33
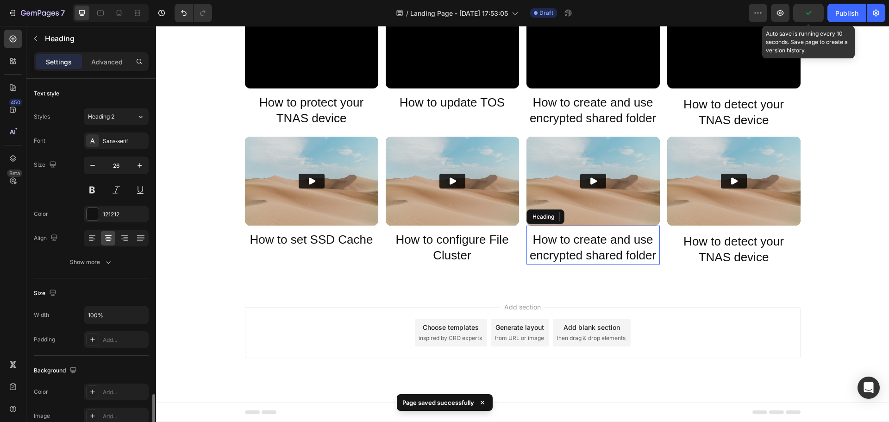
click at [578, 252] on h2 "How to create and use encrypted shared folder" at bounding box center [592, 247] width 133 height 33
click at [578, 252] on p "How to create and use encrypted shared folder" at bounding box center [592, 247] width 131 height 31
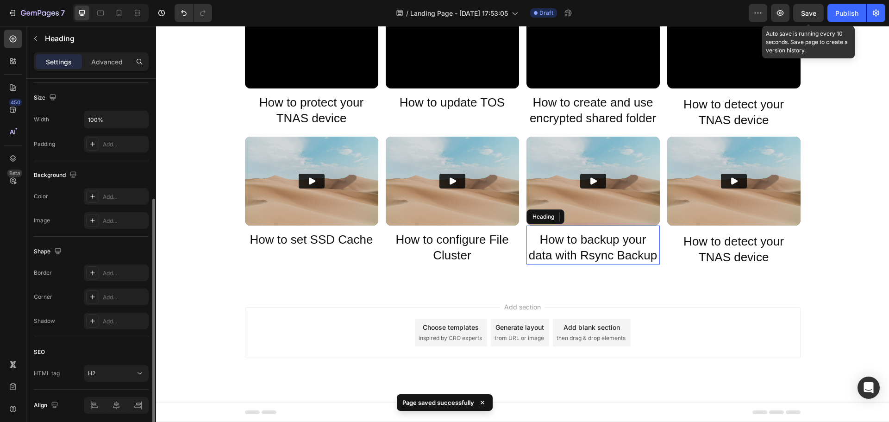
click at [724, 250] on h2 "How to detect your TNAS device" at bounding box center [733, 249] width 133 height 33
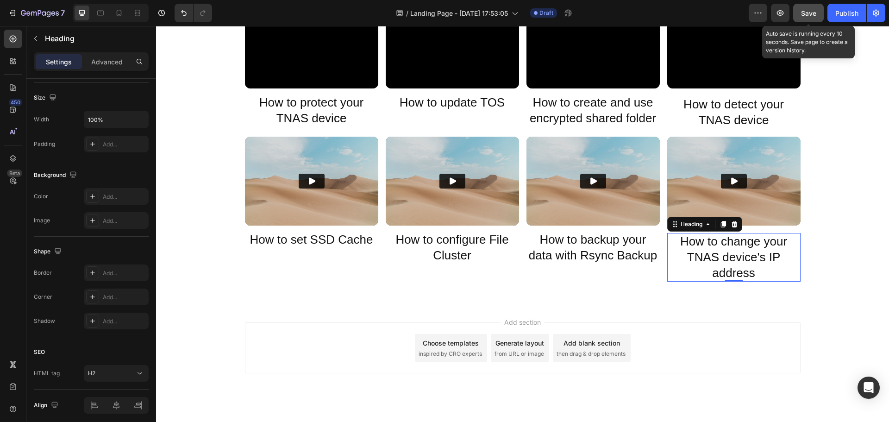
drag, startPoint x: 811, startPoint y: 12, endPoint x: 685, endPoint y: 23, distance: 126.8
click at [811, 12] on span "Save" at bounding box center [808, 13] width 15 height 8
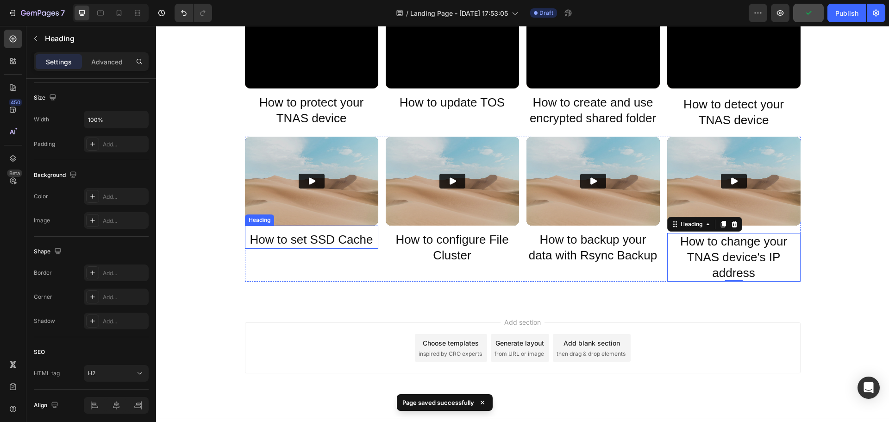
click at [372, 245] on p "How to set SSD Cache" at bounding box center [311, 240] width 131 height 16
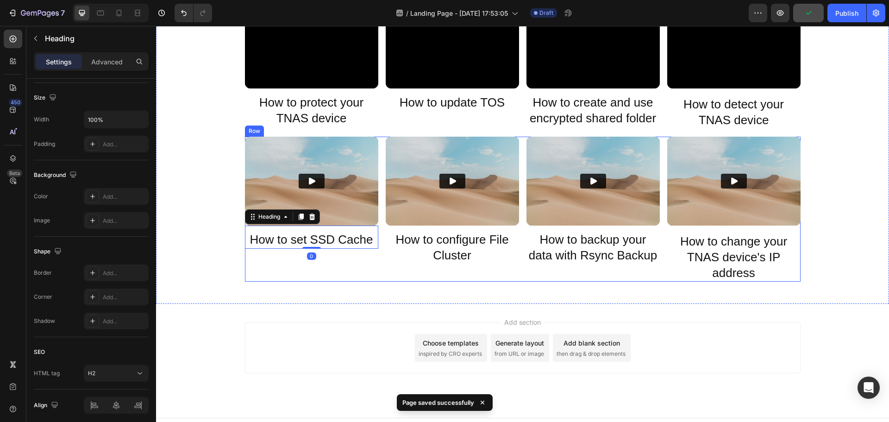
click at [378, 239] on div "Video How to set SSD Cache Heading 0 Video How to configure File Cluster Headin…" at bounding box center [522, 209] width 555 height 145
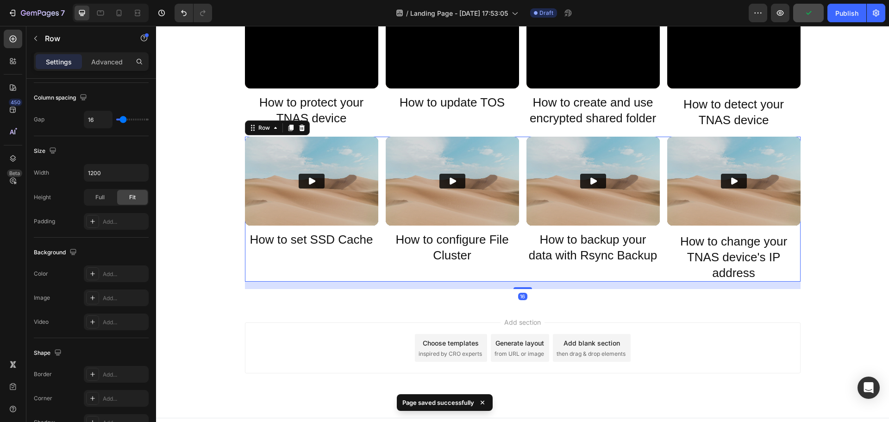
scroll to position [0, 0]
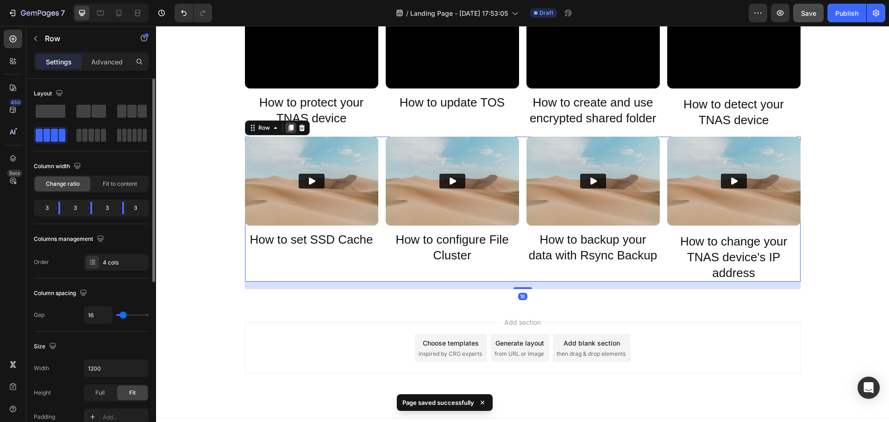
click at [288, 131] on icon at bounding box center [290, 128] width 5 height 6
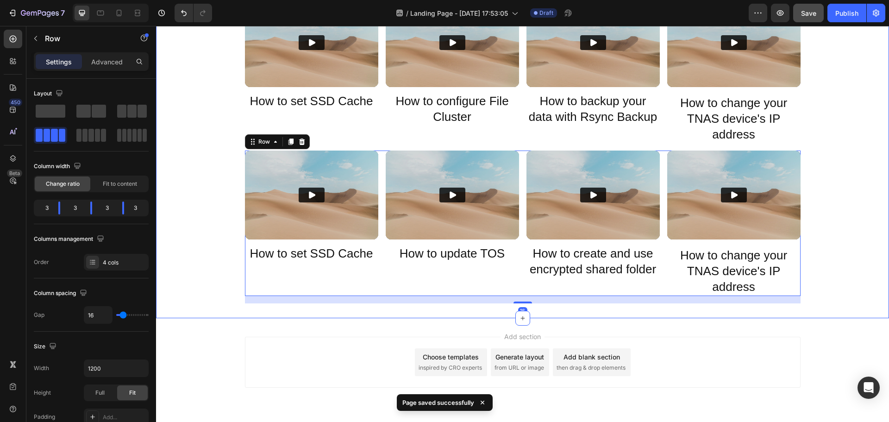
scroll to position [349, 0]
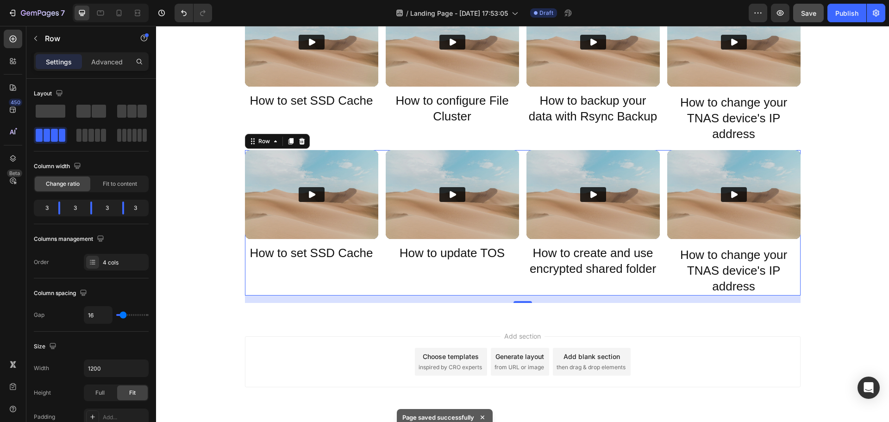
click at [296, 254] on h2 "How to set SSD Cache" at bounding box center [311, 253] width 133 height 18
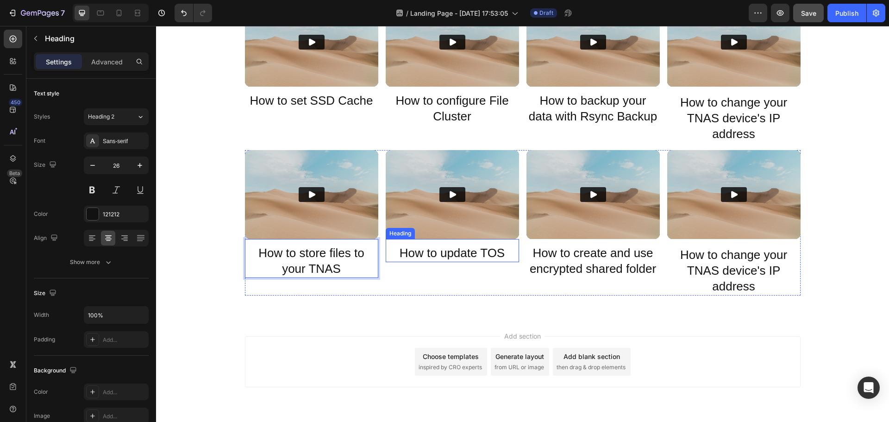
click at [437, 252] on h2 "How to update TOS" at bounding box center [452, 253] width 133 height 18
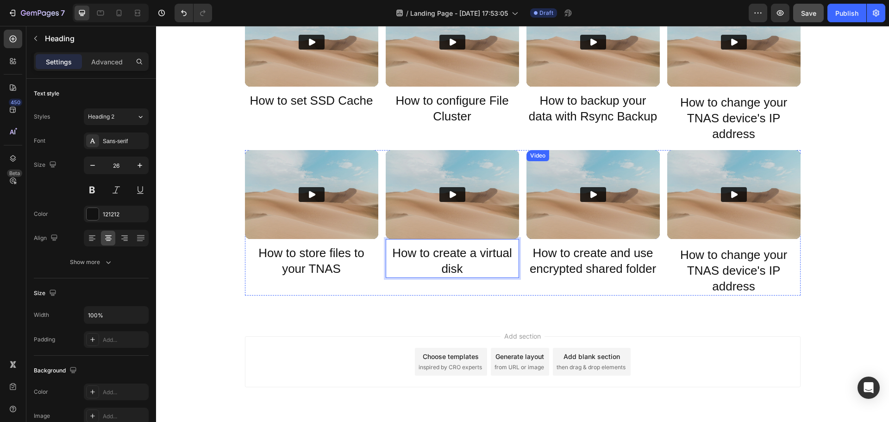
click at [573, 273] on h2 "How to create and use encrypted shared folder" at bounding box center [592, 260] width 133 height 33
click at [574, 271] on h2 "How to create and use encrypted shared folder" at bounding box center [592, 260] width 133 height 33
click at [574, 271] on p "How to create and use encrypted shared folder" at bounding box center [592, 260] width 131 height 31
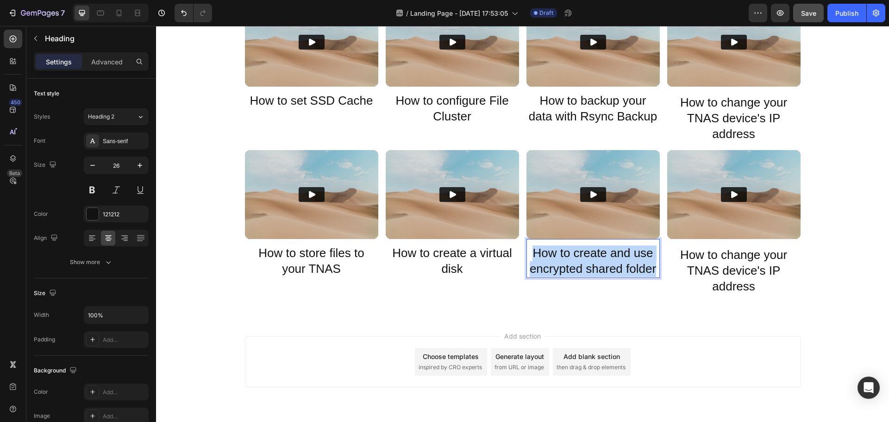
click at [574, 271] on p "How to create and use encrypted shared folder" at bounding box center [592, 260] width 131 height 31
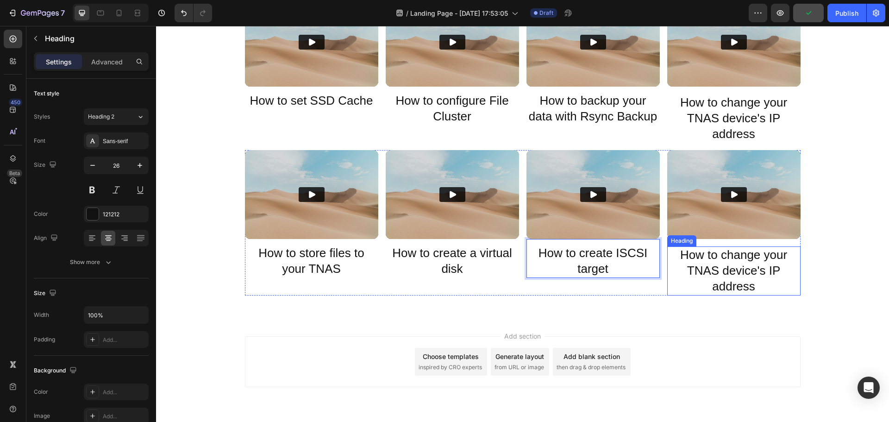
click at [747, 279] on h2 "How to change your TNAS device's IP address" at bounding box center [733, 270] width 133 height 49
click at [747, 279] on p "How to change your TNAS device's IP address" at bounding box center [733, 270] width 131 height 47
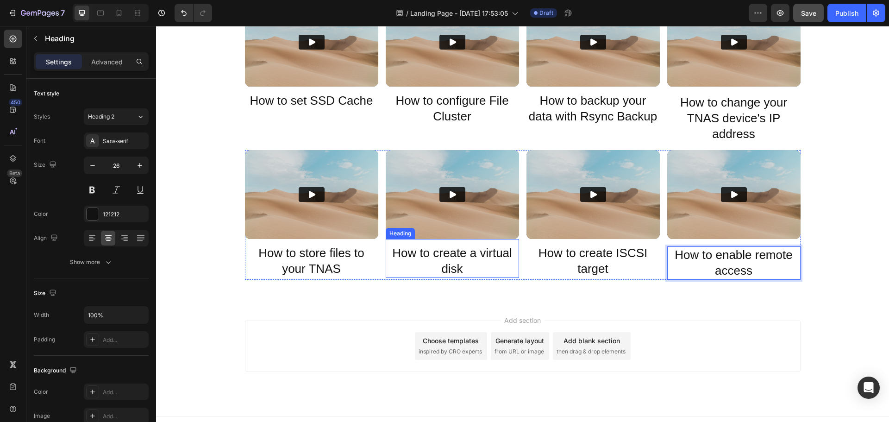
click at [377, 265] on div "Video How to store files to your TNAS Heading Video How to create a virtual dis…" at bounding box center [522, 215] width 555 height 130
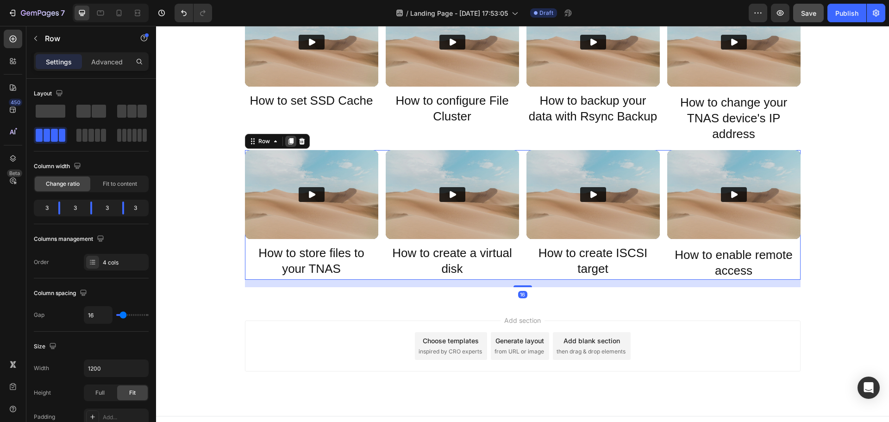
click at [287, 145] on icon at bounding box center [290, 140] width 7 height 7
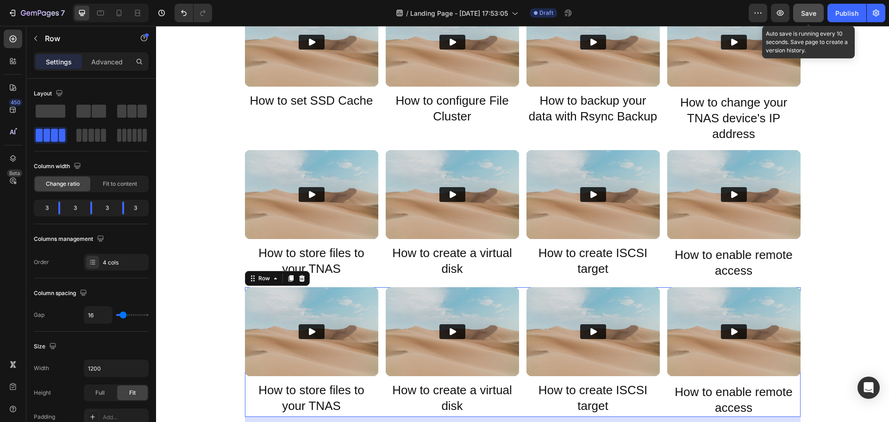
click at [806, 14] on span "Save" at bounding box center [808, 13] width 15 height 8
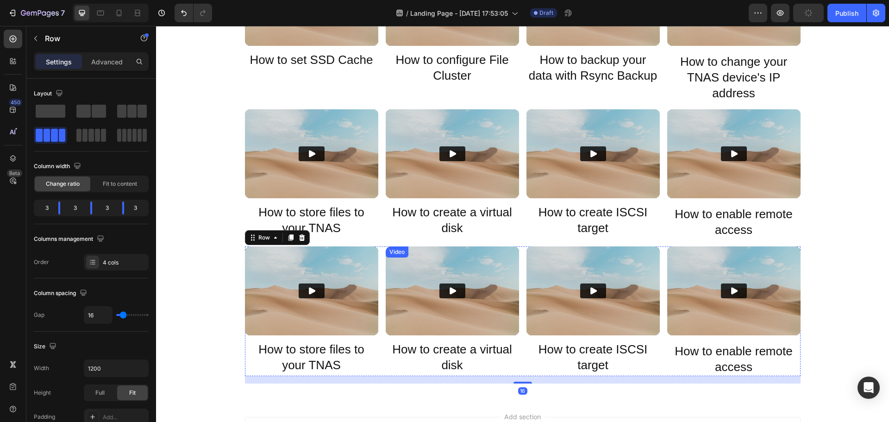
scroll to position [442, 0]
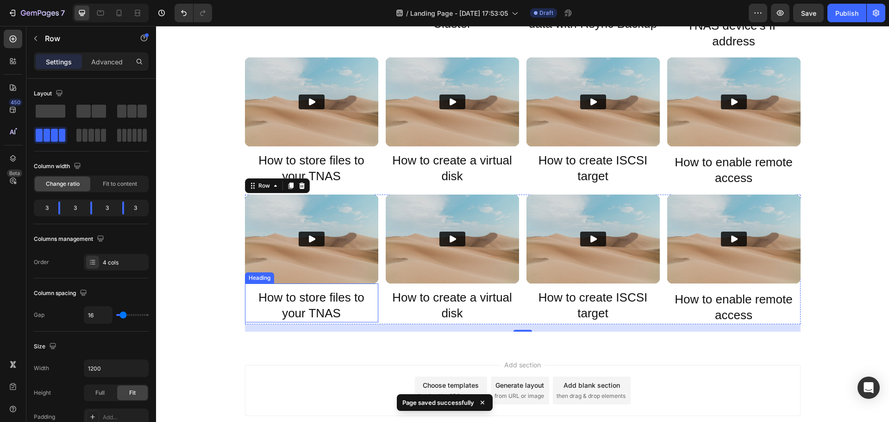
click at [278, 305] on h2 "How to store files to your TNAS" at bounding box center [311, 305] width 133 height 33
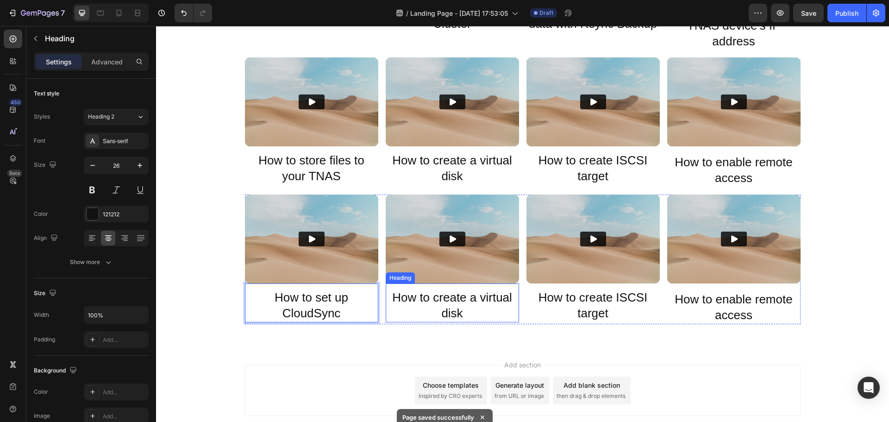
click at [466, 308] on h2 "How to create a virtual disk" at bounding box center [452, 305] width 133 height 33
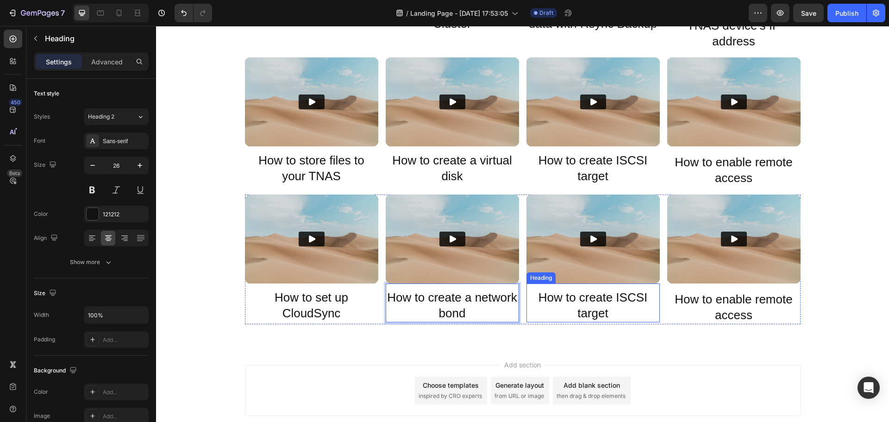
click at [592, 304] on h2 "How to create ISCSI target" at bounding box center [592, 305] width 133 height 33
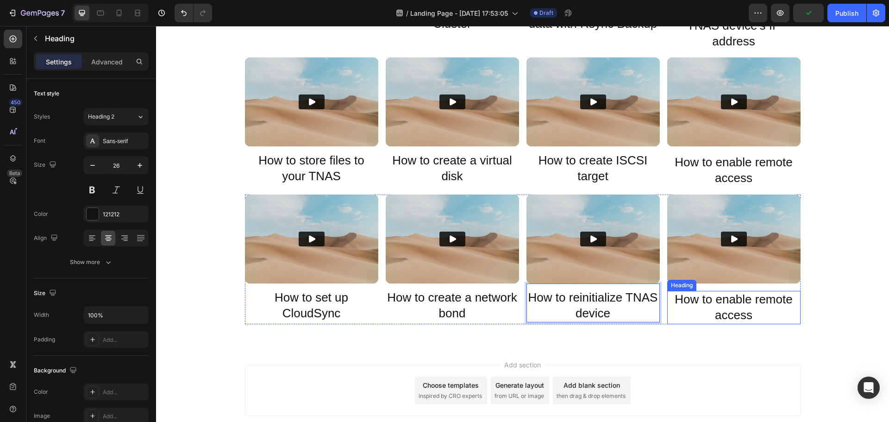
click at [710, 306] on h2 "How to enable remote access" at bounding box center [733, 307] width 133 height 33
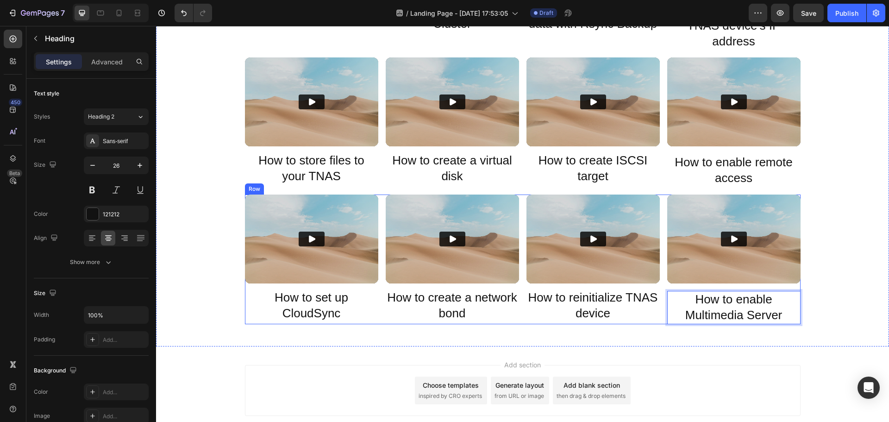
click at [377, 306] on div "Video How to set up CloudSync Heading Video How to create a network bond Headin…" at bounding box center [522, 259] width 555 height 130
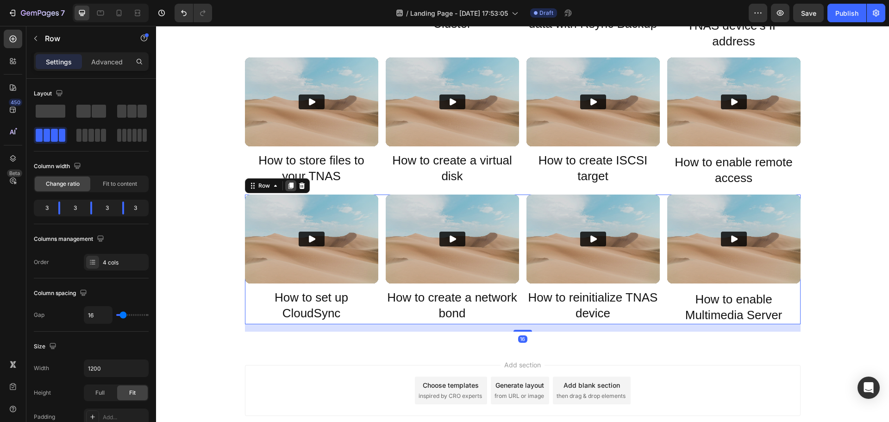
click at [288, 188] on icon at bounding box center [290, 185] width 5 height 6
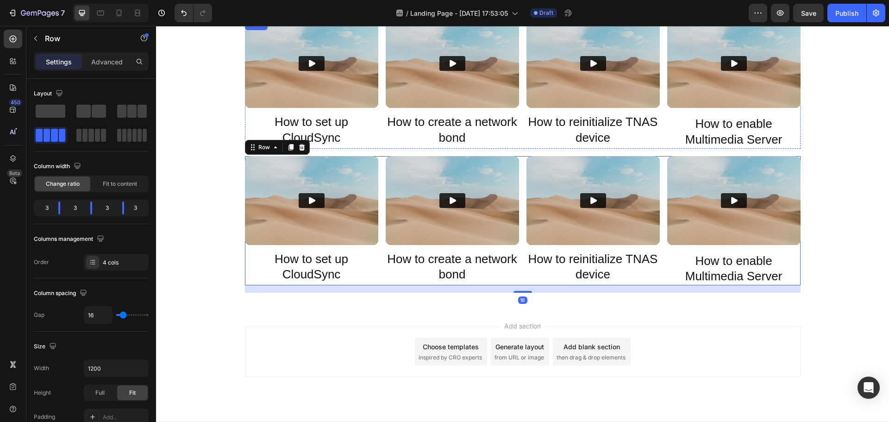
scroll to position [636, 0]
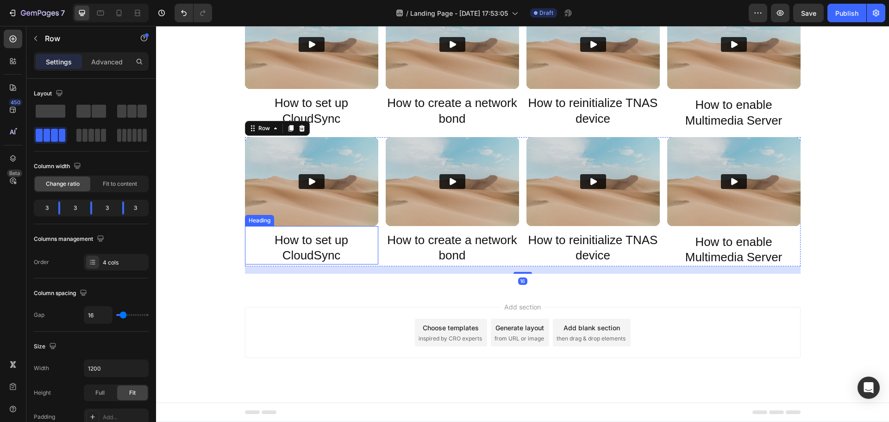
click at [293, 243] on h2 "How to set up CloudSync" at bounding box center [311, 247] width 133 height 33
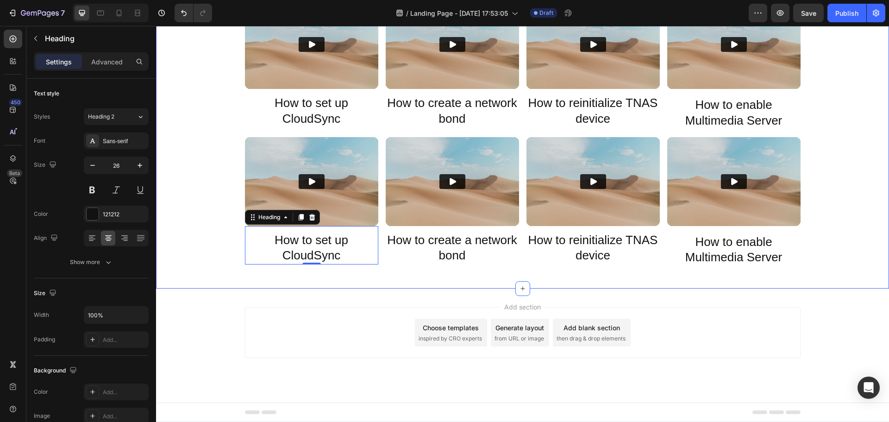
click at [315, 251] on h2 "How to set up CloudSync" at bounding box center [311, 247] width 133 height 33
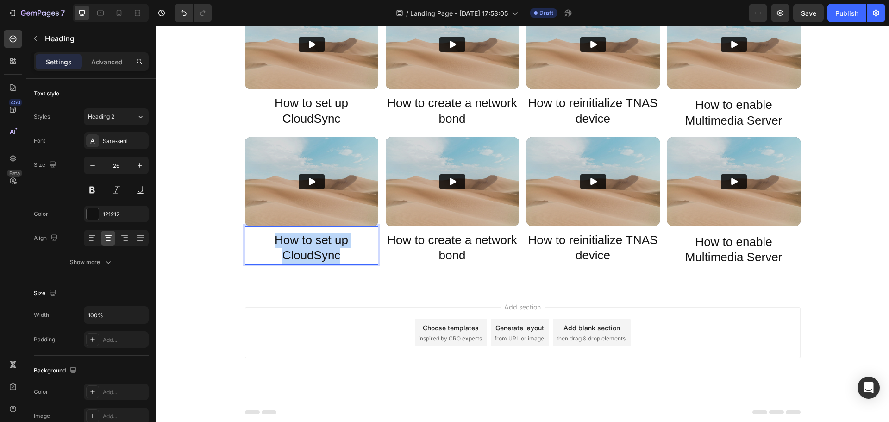
click at [315, 251] on p "How to set up CloudSync" at bounding box center [311, 247] width 131 height 31
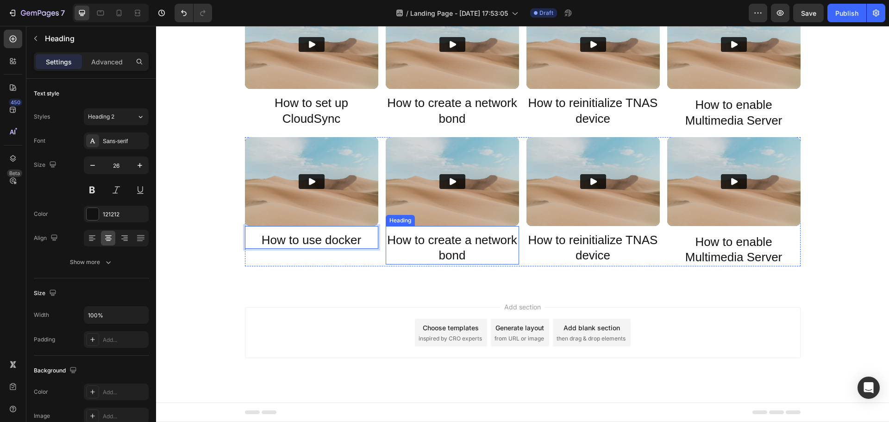
click at [461, 253] on h2 "How to create a network bond" at bounding box center [452, 247] width 133 height 33
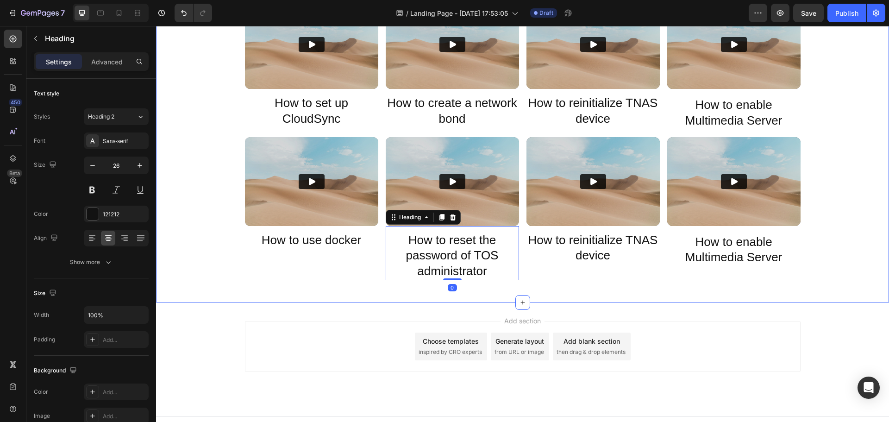
click at [593, 249] on h2 "How to reinitialize TNAS device" at bounding box center [592, 247] width 133 height 33
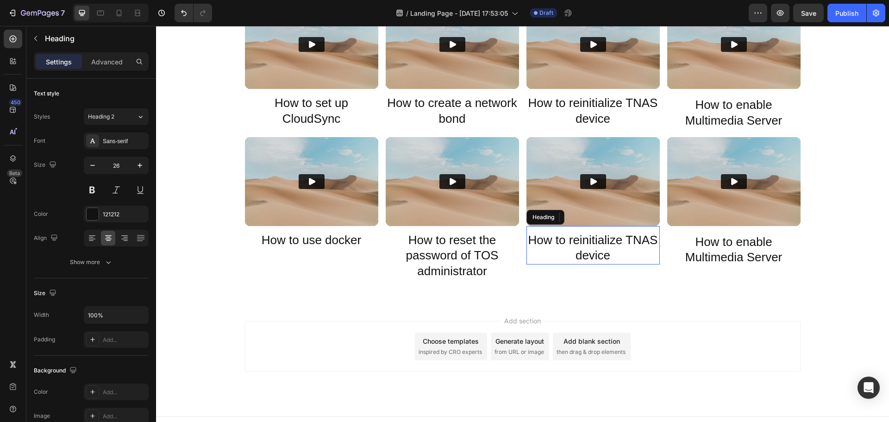
click at [593, 249] on p "How to reinitialize TNAS device" at bounding box center [592, 247] width 131 height 31
click at [702, 251] on h2 "How to enable Multimedia Server" at bounding box center [733, 249] width 133 height 33
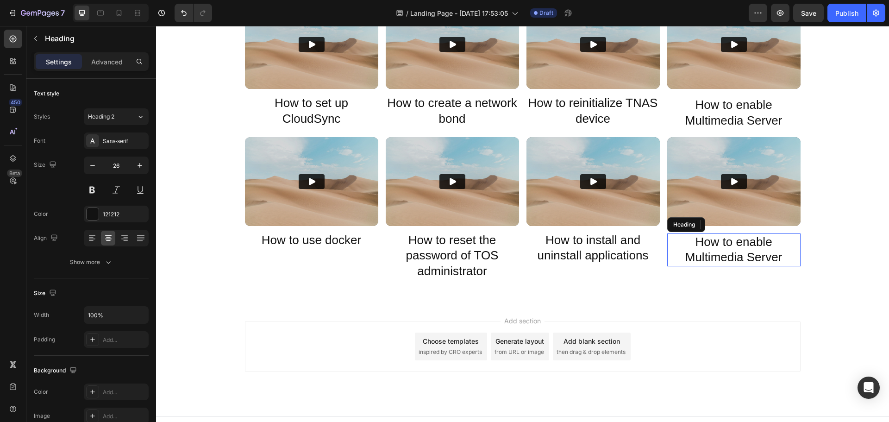
click at [702, 251] on p "How to enable Multimedia Server" at bounding box center [733, 249] width 131 height 31
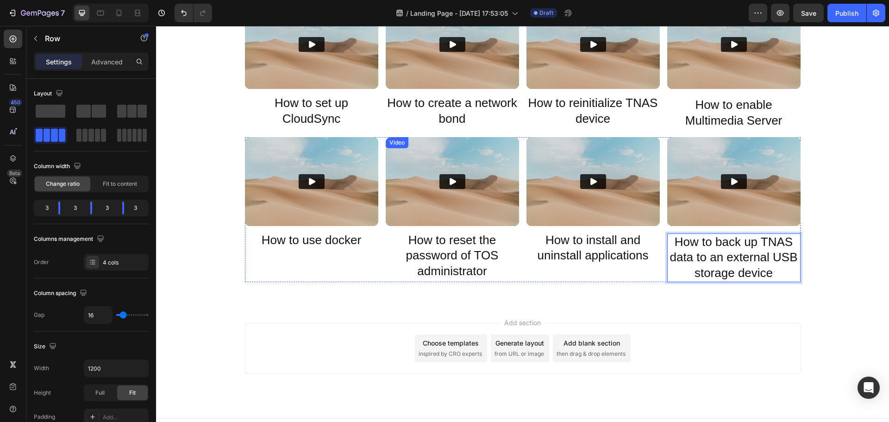
click at [373, 250] on div "Video How to use docker Heading" at bounding box center [311, 209] width 133 height 145
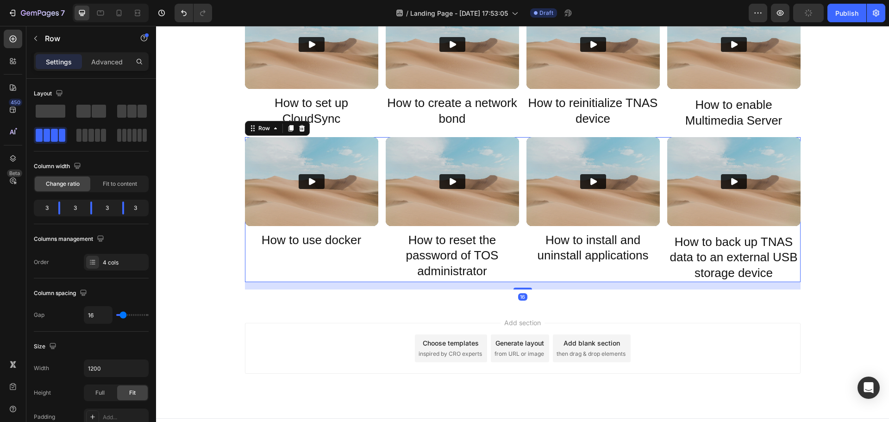
click at [806, 17] on button "button" at bounding box center [808, 13] width 31 height 19
click at [379, 254] on div "Video How to use docker Heading Video How to reset the password of TOS administ…" at bounding box center [522, 209] width 555 height 145
click at [288, 129] on icon at bounding box center [290, 128] width 5 height 6
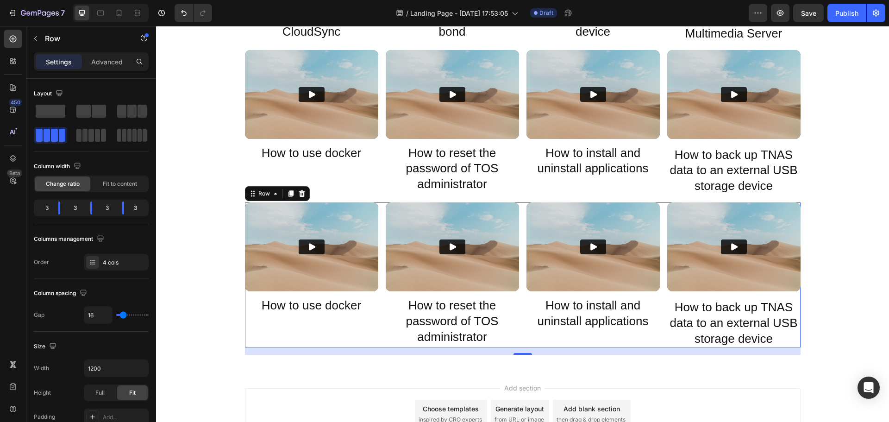
scroll to position [729, 0]
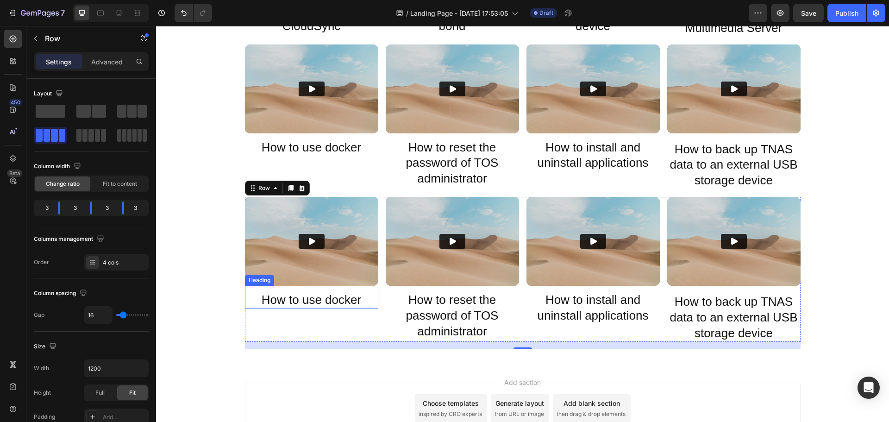
click at [308, 307] on h2 "How to use docker" at bounding box center [311, 300] width 133 height 18
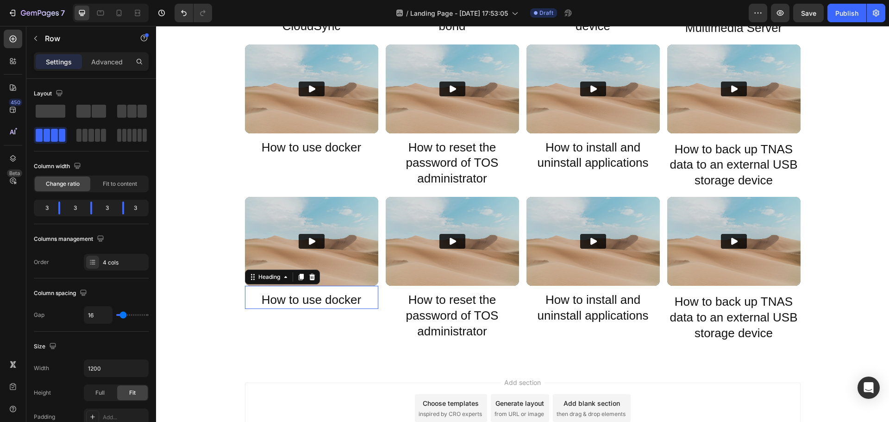
click at [305, 302] on h2 "How to use docker" at bounding box center [311, 300] width 133 height 18
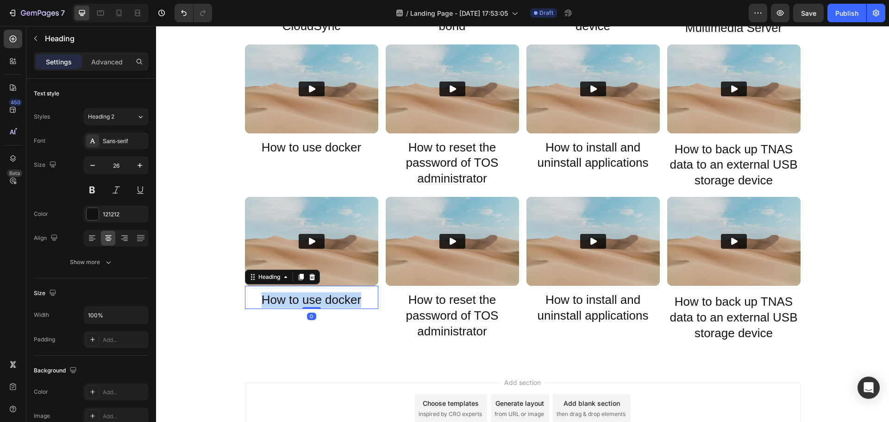
click at [305, 302] on p "How to use docker" at bounding box center [311, 300] width 131 height 16
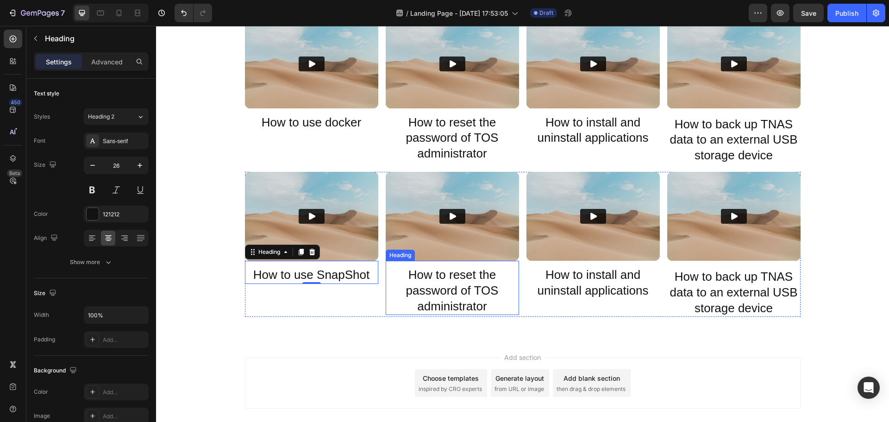
scroll to position [775, 0]
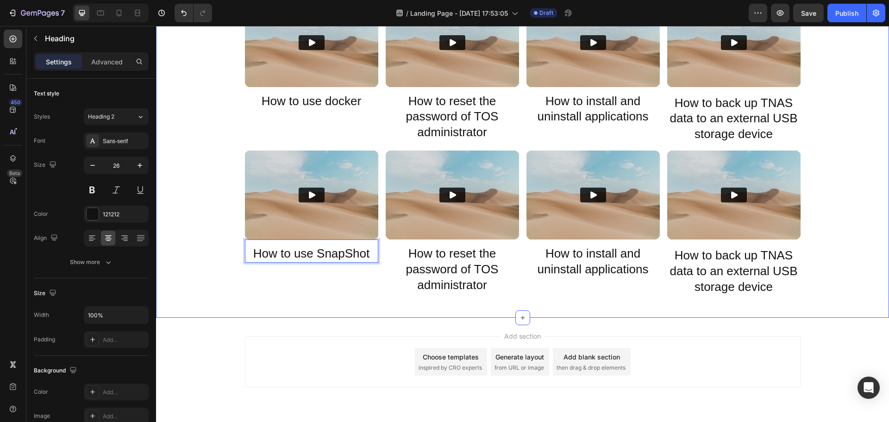
click at [460, 273] on h2 "How to reset the password of TOS administrator" at bounding box center [452, 269] width 133 height 49
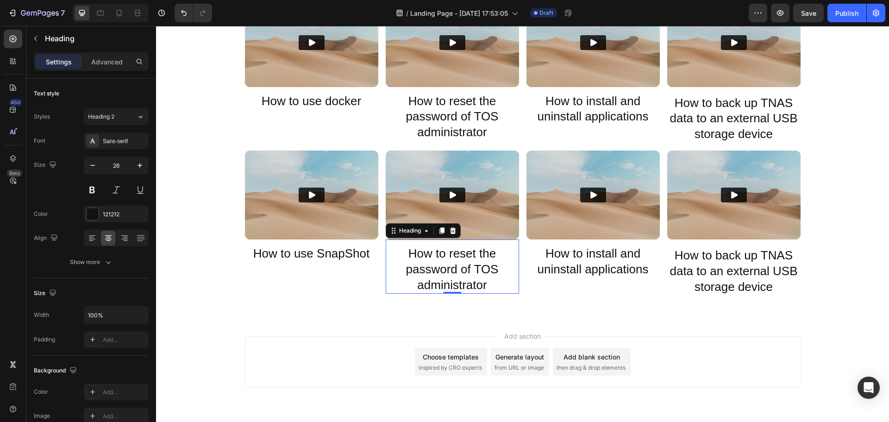
click at [460, 273] on h2 "How to reset the password of TOS administrator" at bounding box center [452, 269] width 133 height 49
click at [460, 273] on p "How to reset the password of TOS administrator" at bounding box center [451, 269] width 131 height 47
click at [588, 262] on h2 "How to install and uninstall applications" at bounding box center [592, 261] width 133 height 33
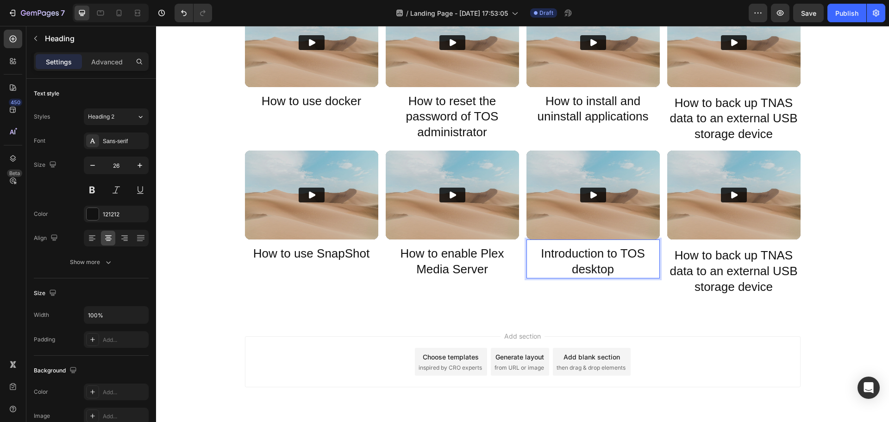
click at [716, 264] on h2 "How to back up TNAS data to an external USB storage device" at bounding box center [733, 271] width 133 height 49
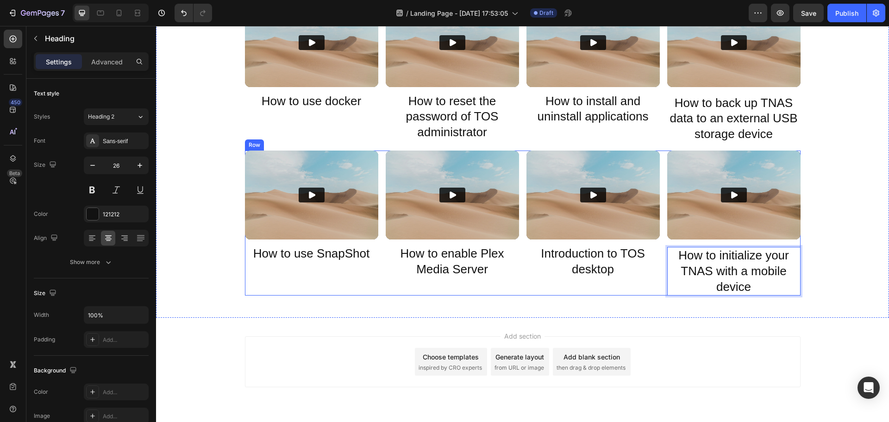
click at [372, 261] on p "How to use SnapShot" at bounding box center [311, 254] width 131 height 16
click at [382, 262] on div "Video How to use SnapShot Heading 0 Video How to enable Plex Media Server Headi…" at bounding box center [522, 222] width 555 height 145
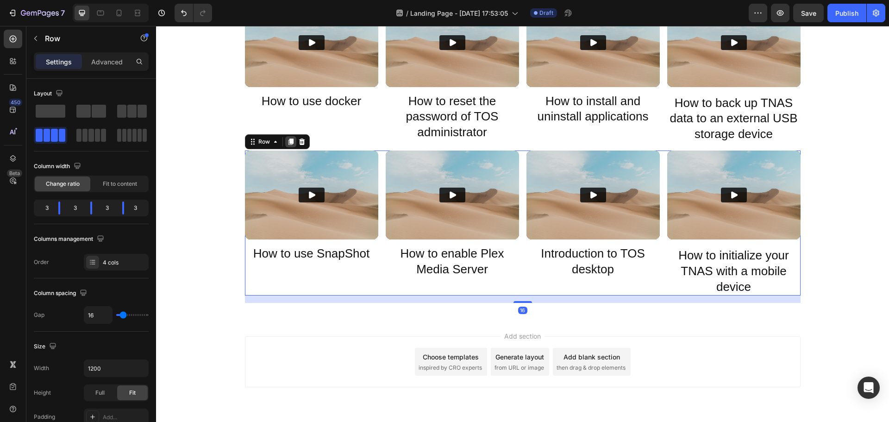
click at [288, 143] on icon at bounding box center [290, 141] width 5 height 6
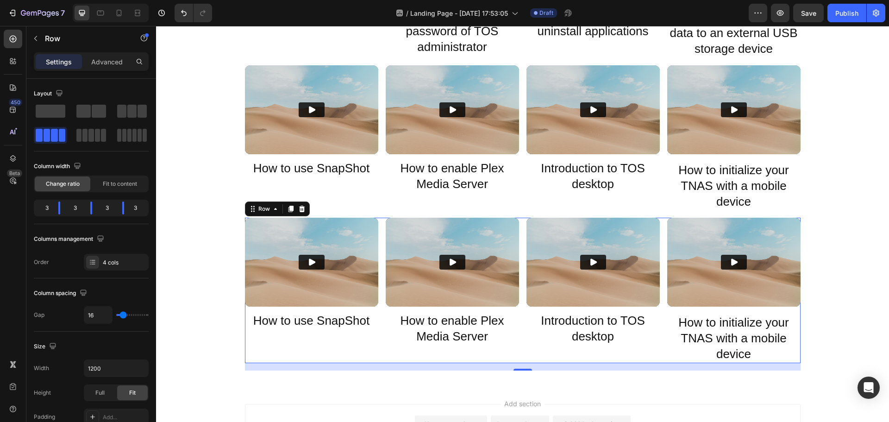
scroll to position [868, 0]
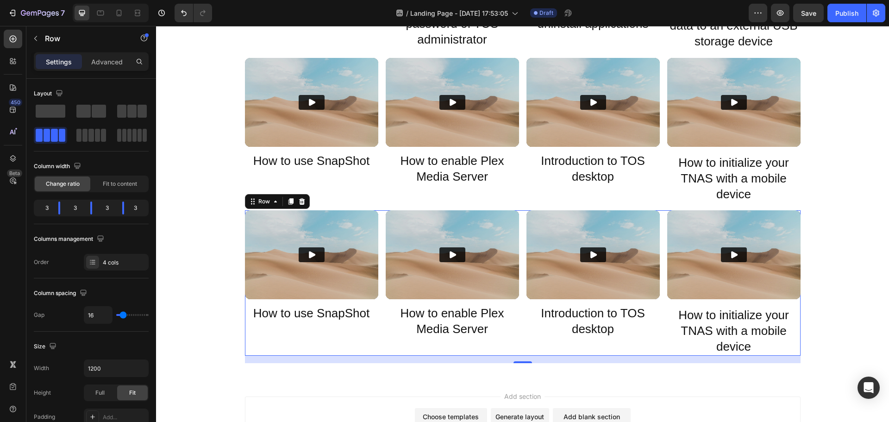
click at [296, 312] on h2 "How to use SnapShot" at bounding box center [311, 314] width 133 height 18
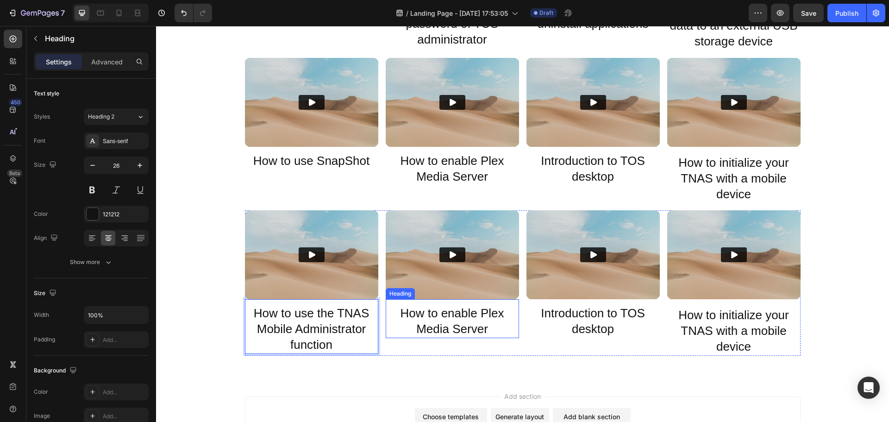
click at [427, 324] on h2 "How to enable Plex Media Server" at bounding box center [452, 321] width 133 height 33
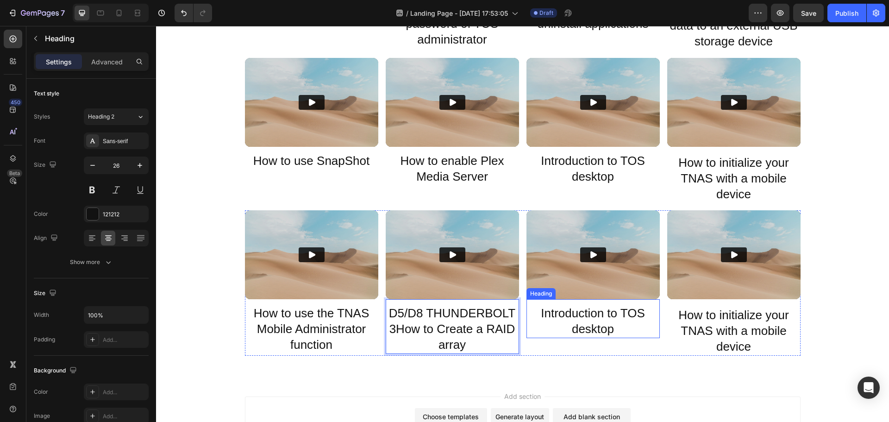
click at [574, 325] on h2 "Introduction to TOS desktop" at bounding box center [592, 321] width 133 height 33
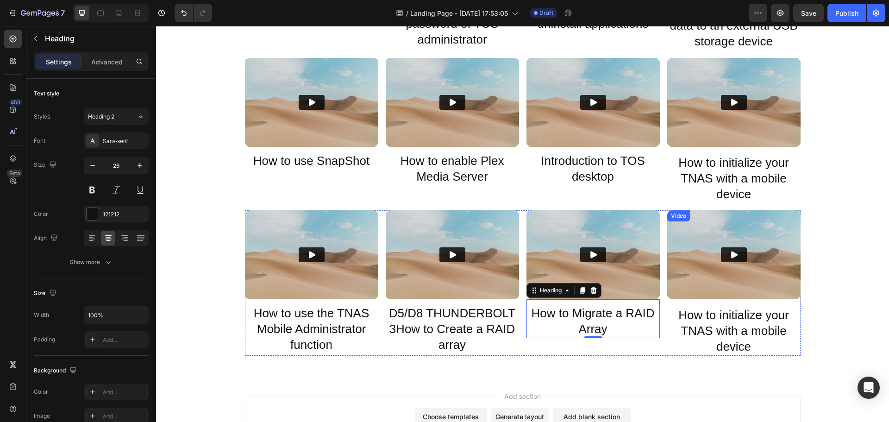
scroll to position [868, 0]
click at [728, 312] on h2 "How to initialize your TNAS with a mobile device" at bounding box center [733, 330] width 133 height 49
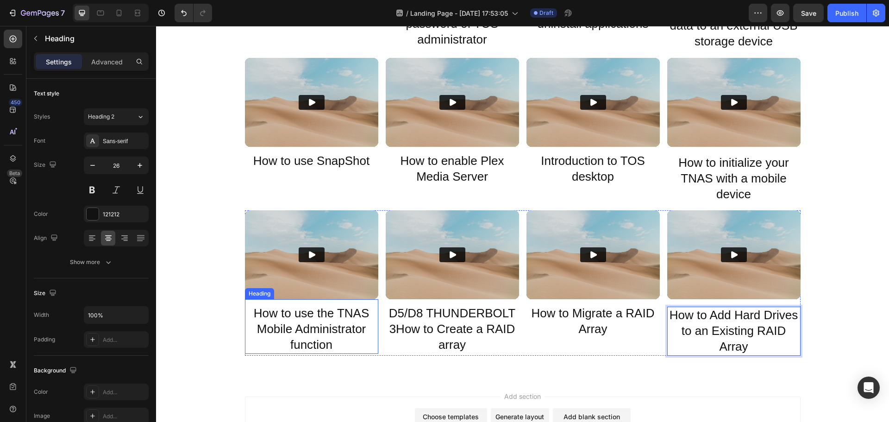
click at [379, 331] on div "Video How to use the TNAS Mobile Administrator function Heading Video D5/D8 THU…" at bounding box center [522, 282] width 555 height 145
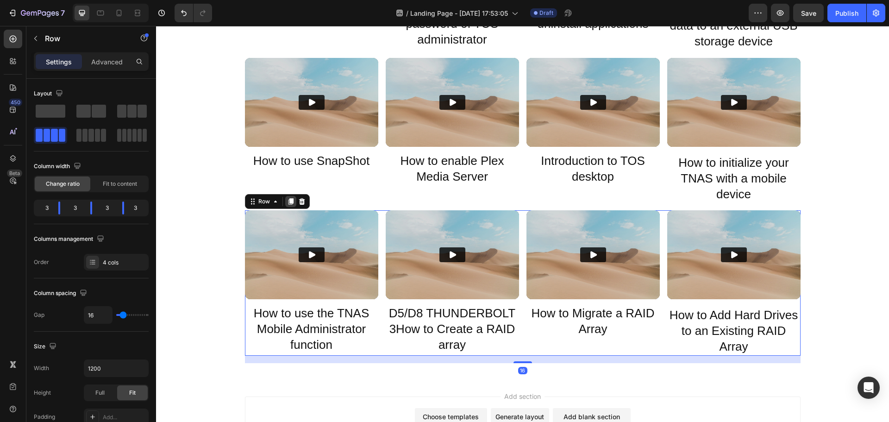
click at [288, 203] on icon at bounding box center [290, 202] width 5 height 6
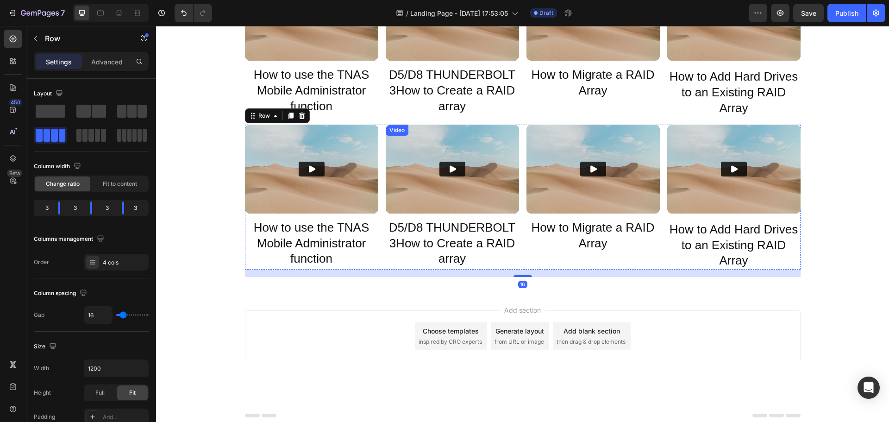
scroll to position [1109, 0]
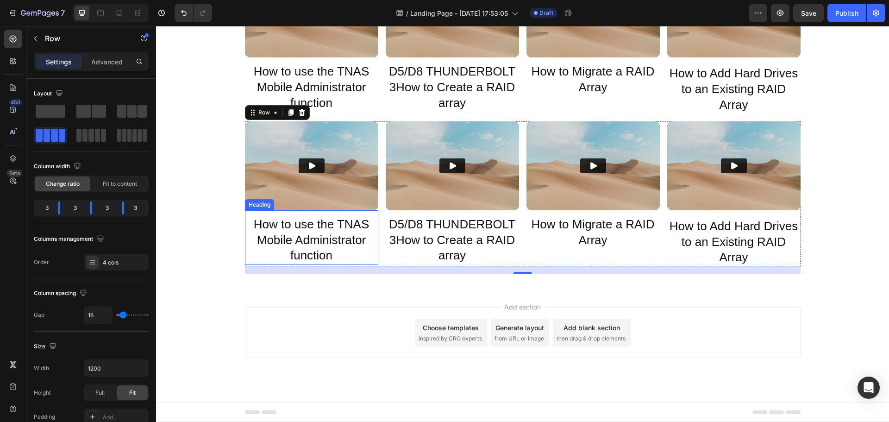
click at [312, 242] on h2 "How to use the TNAS Mobile Administrator function" at bounding box center [311, 240] width 133 height 49
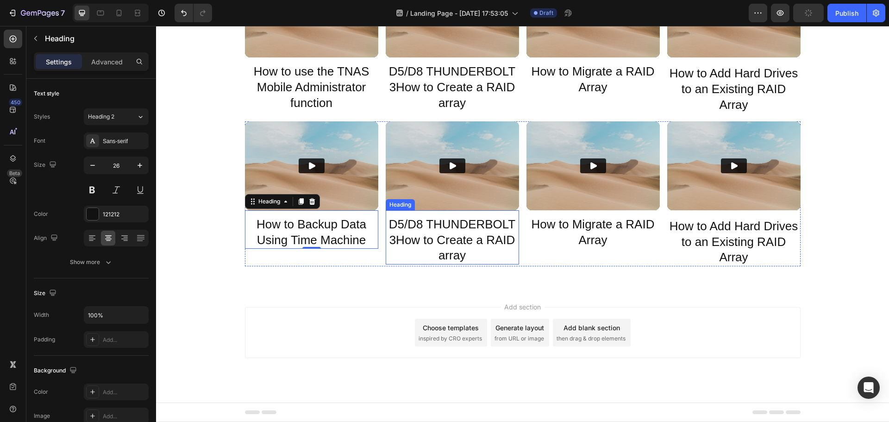
click at [452, 229] on h2 "D5/D8 THUNDERBOLT 3How to Create a RAID array" at bounding box center [452, 240] width 133 height 49
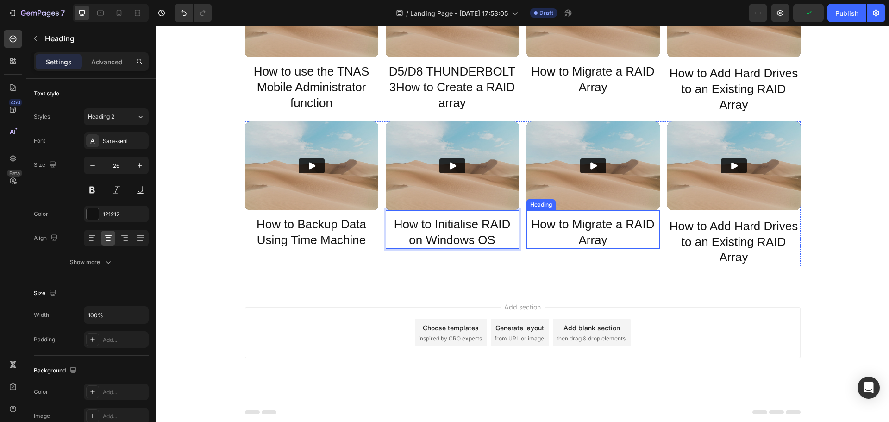
click at [583, 236] on h2 "How to Migrate a RAID Array" at bounding box center [592, 232] width 133 height 33
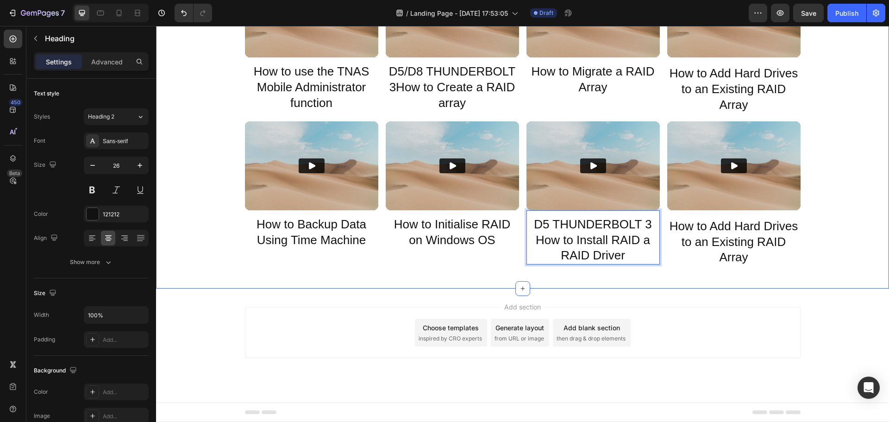
click at [734, 240] on h2 "How to Add Hard Drives to an Existing RAID Array" at bounding box center [733, 242] width 133 height 49
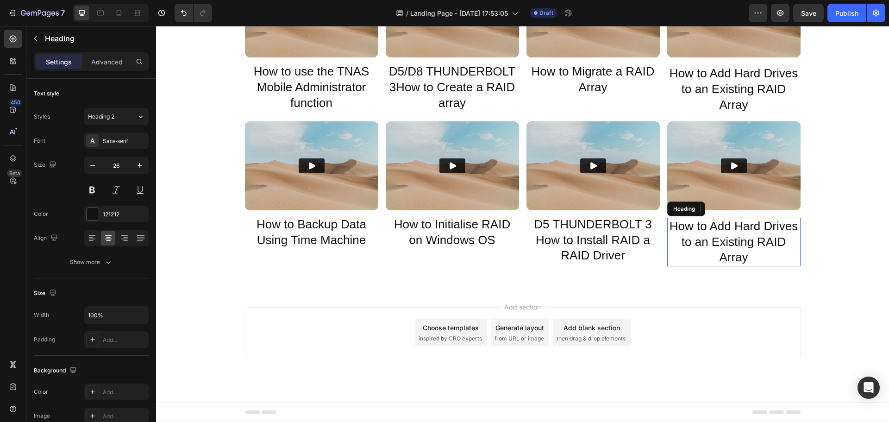
click at [734, 240] on p "How to Add Hard Drives to an Existing RAID Array" at bounding box center [733, 241] width 131 height 47
click at [372, 243] on p "How to Backup Data Using Time Machine" at bounding box center [311, 232] width 131 height 31
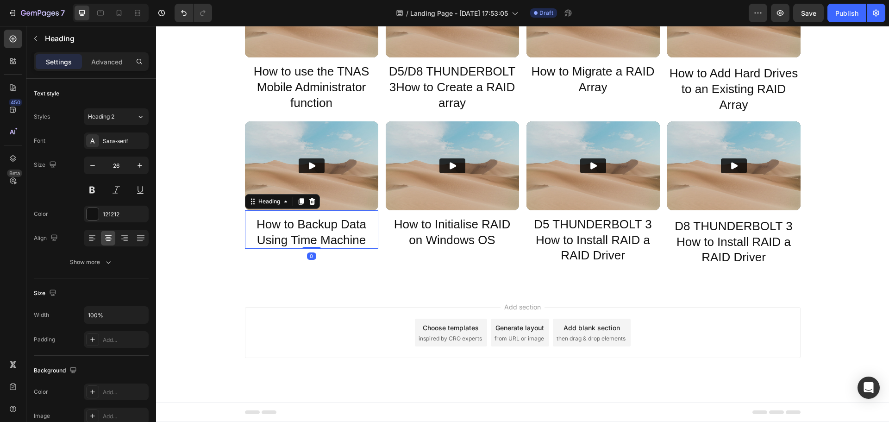
click at [378, 248] on div "Video How to Backup Data Using Time Machine Heading 0 Video How to Initialise R…" at bounding box center [522, 193] width 555 height 145
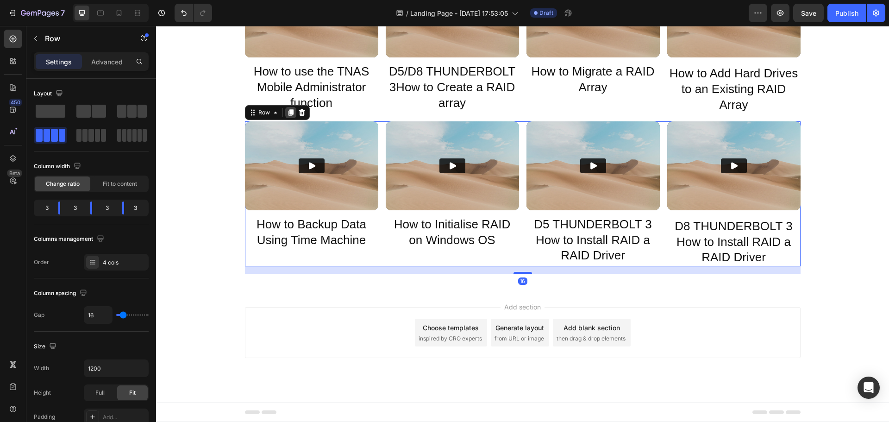
click at [287, 113] on icon at bounding box center [290, 112] width 7 height 7
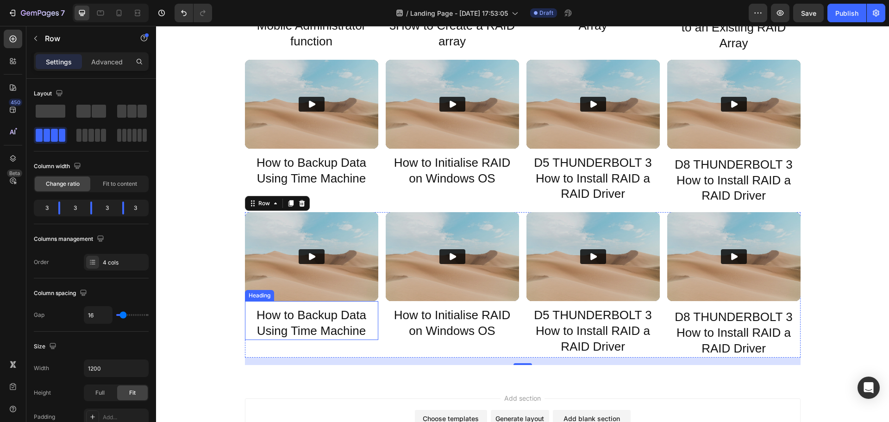
scroll to position [1202, 0]
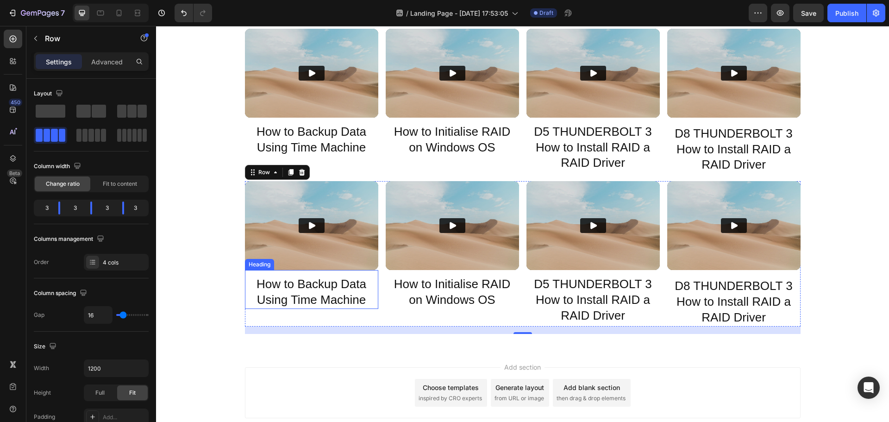
click at [311, 293] on h2 "How to Backup Data Using Time Machine" at bounding box center [311, 291] width 133 height 33
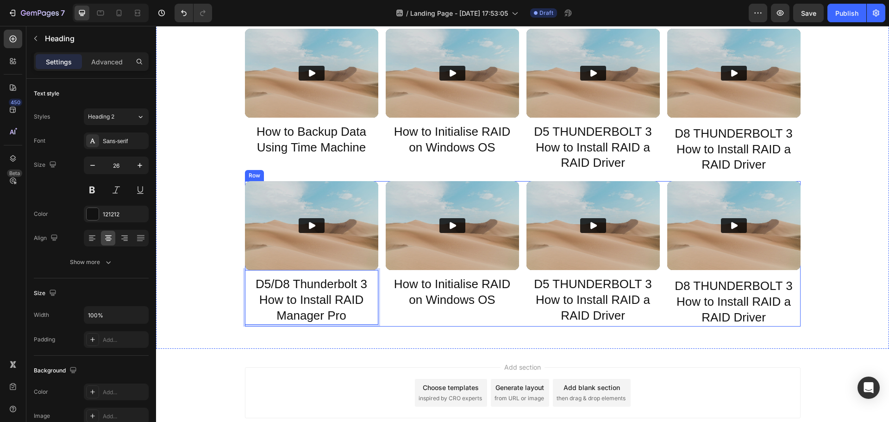
click at [438, 289] on h2 "How to Initialise RAID on Windows OS" at bounding box center [452, 291] width 133 height 33
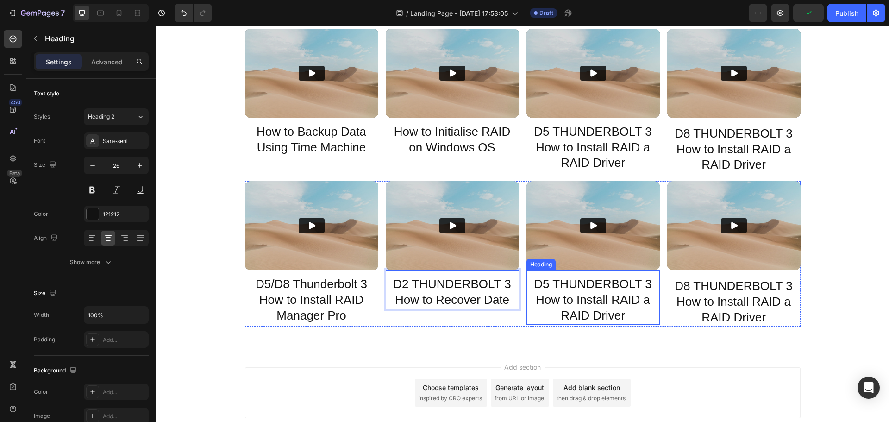
click at [622, 311] on h2 "D5 THUNDERBOLT 3 How to Install RAID a RAID Driver" at bounding box center [592, 299] width 133 height 49
click at [622, 311] on p "D5 THUNDERBOLT 3 How to Install RAID a RAID Driver" at bounding box center [592, 299] width 131 height 47
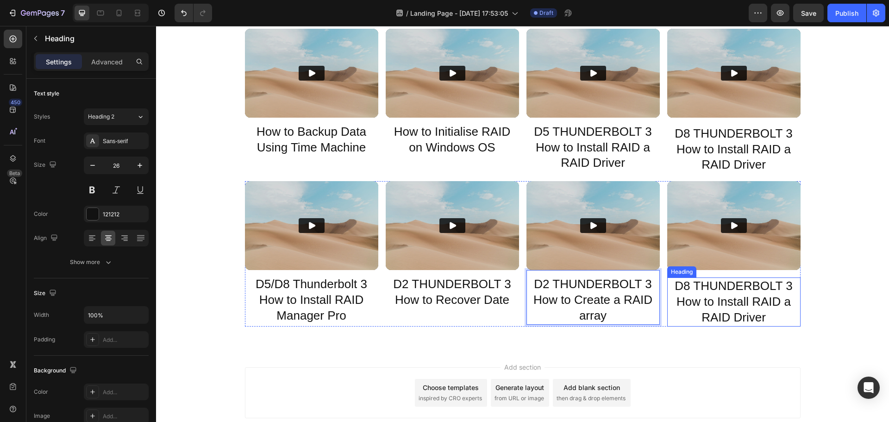
click at [749, 298] on h2 "D8 THUNDERBOLT 3 How to Install RAID a RAID Driver" at bounding box center [733, 301] width 133 height 49
click at [749, 298] on p "D8 THUNDERBOLT 3 How to Install RAID a RAID Driver" at bounding box center [733, 301] width 131 height 47
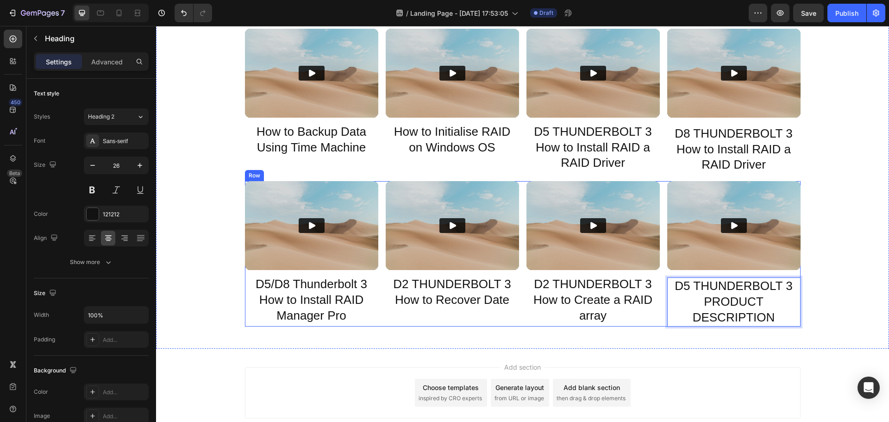
drag, startPoint x: 379, startPoint y: 311, endPoint x: 358, endPoint y: 272, distance: 44.3
click at [379, 311] on div "Video D5/D8 Thunderbolt 3 How to Install RAID Manager Pro Heading Video D2 THUN…" at bounding box center [522, 253] width 555 height 145
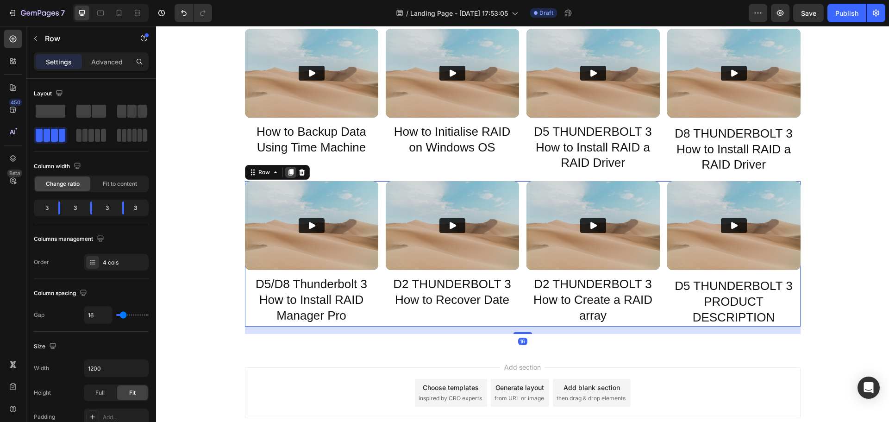
click at [288, 170] on icon at bounding box center [290, 172] width 5 height 6
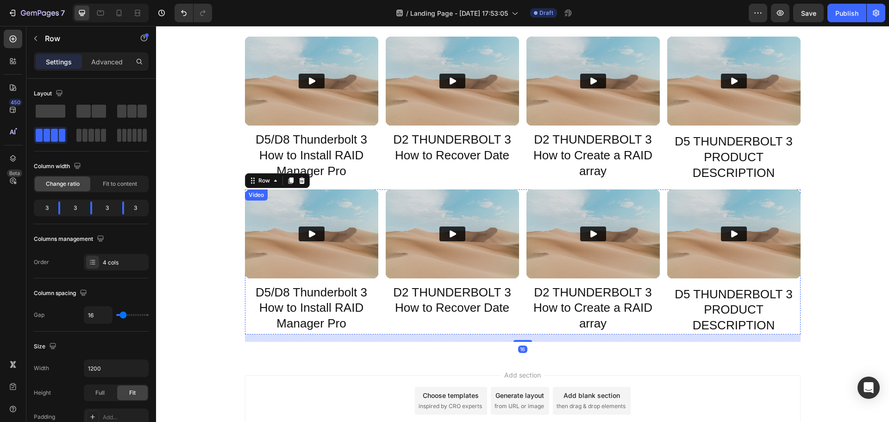
scroll to position [1414, 0]
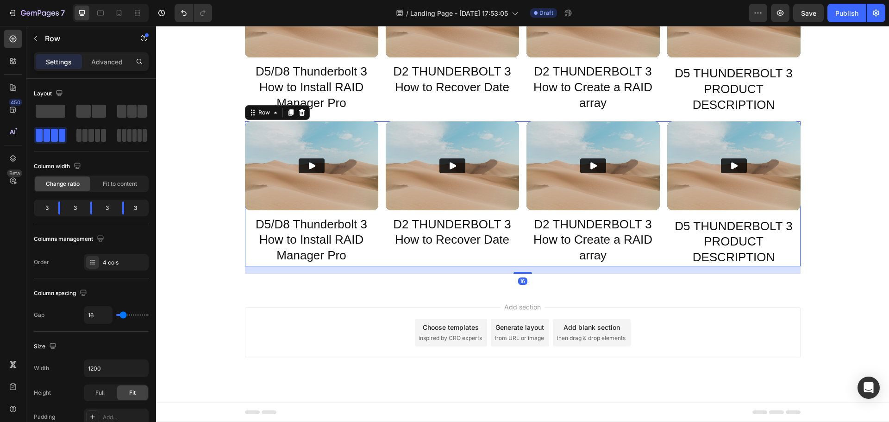
click at [320, 239] on h2 "D5/D8 Thunderbolt 3 How to Install RAID Manager Pro" at bounding box center [311, 240] width 133 height 49
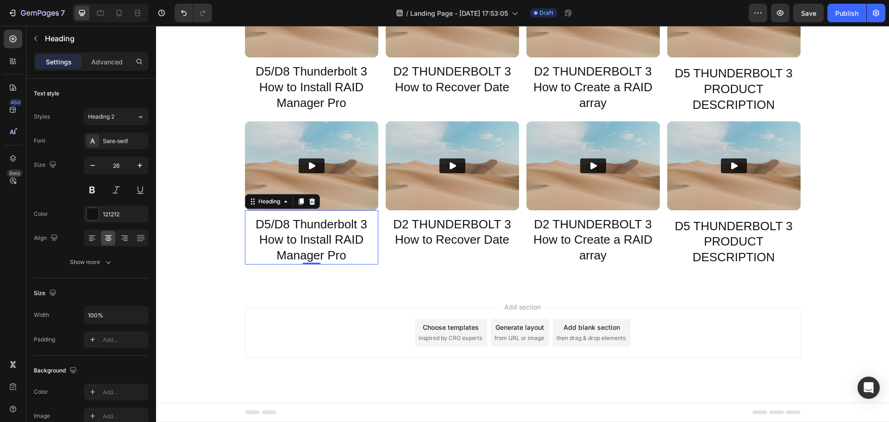
click at [316, 246] on h2 "D5/D8 Thunderbolt 3 How to Install RAID Manager Pro" at bounding box center [311, 240] width 133 height 49
click at [316, 246] on p "D5/D8 Thunderbolt 3 How to Install RAID Manager Pro" at bounding box center [311, 240] width 131 height 47
click at [452, 232] on h2 "D2 THUNDERBOLT 3 How to Recover Date" at bounding box center [452, 232] width 133 height 33
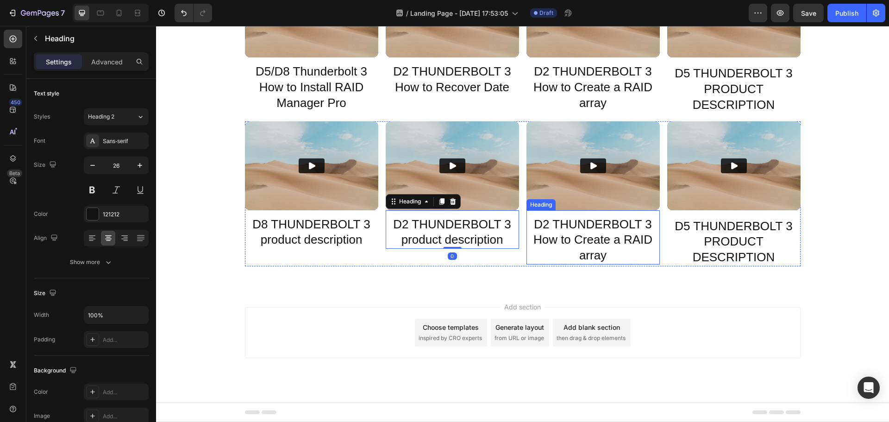
click at [592, 237] on h2 "D2 THUNDERBOLT 3 How to Create a RAID array" at bounding box center [592, 240] width 133 height 49
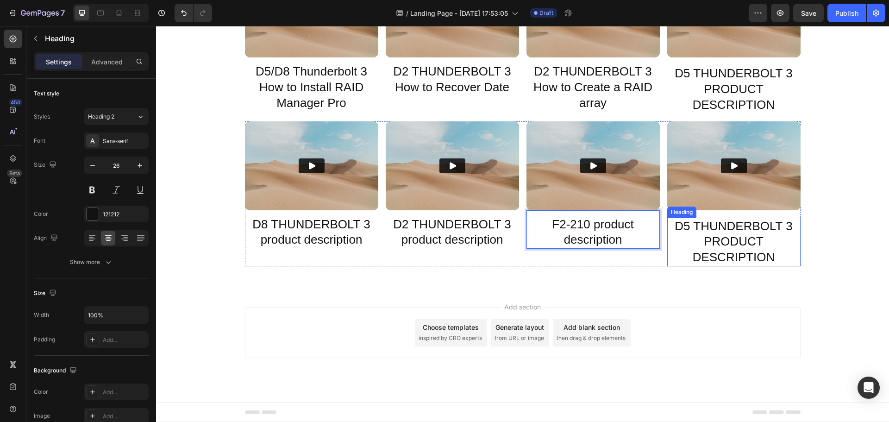
click at [748, 236] on h2 "D5 THUNDERBOLT 3 PRODUCT DESCRIPTION" at bounding box center [733, 242] width 133 height 49
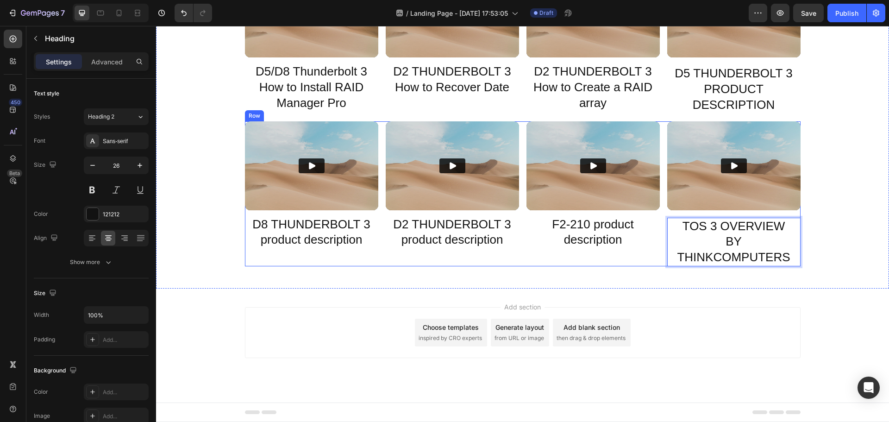
click at [380, 230] on div "Video D8 THUNDERBOLT 3 product description Heading Video D2 THUNDERBOLT 3 produ…" at bounding box center [522, 193] width 555 height 145
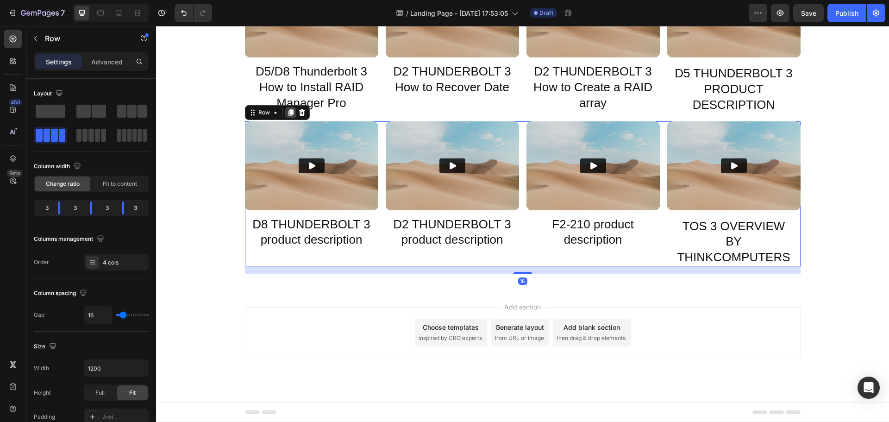
click at [287, 112] on icon at bounding box center [290, 112] width 7 height 7
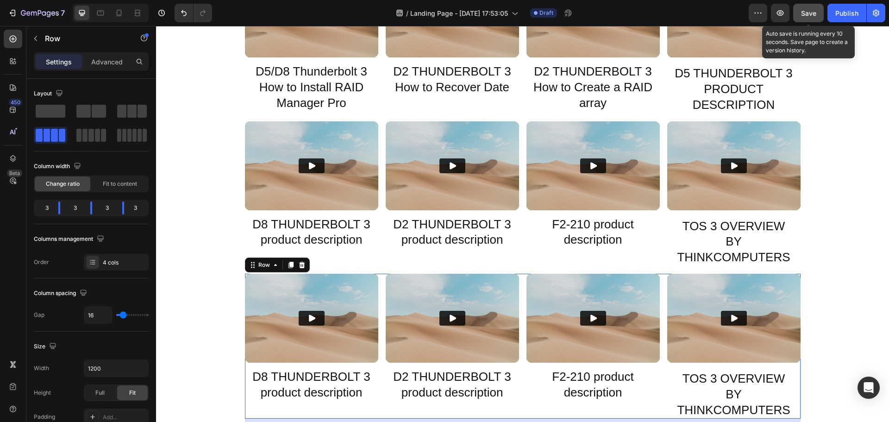
click at [809, 10] on span "Save" at bounding box center [808, 13] width 15 height 8
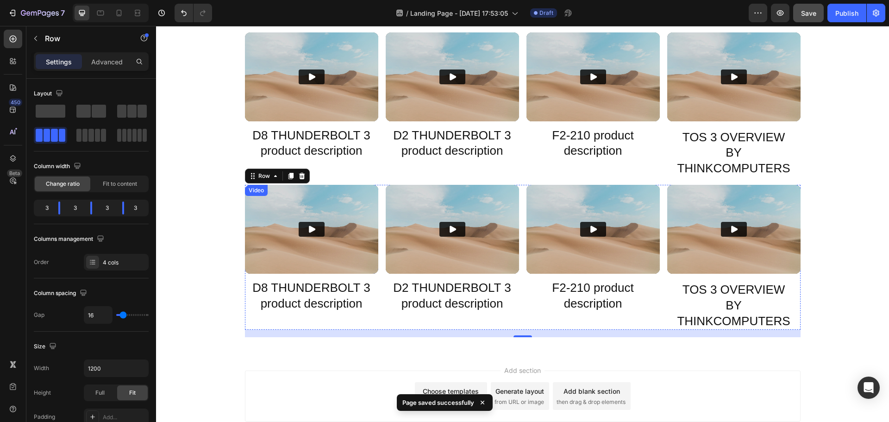
scroll to position [1507, 0]
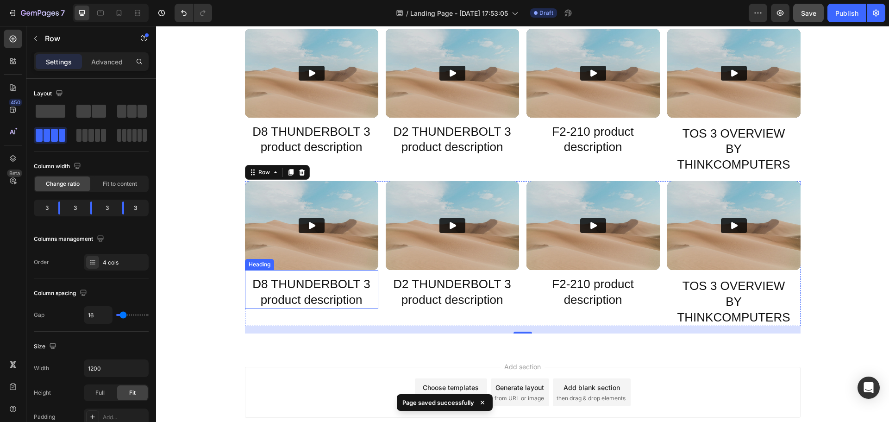
click at [307, 280] on h2 "D8 THUNDERBOLT 3 product description" at bounding box center [311, 291] width 133 height 33
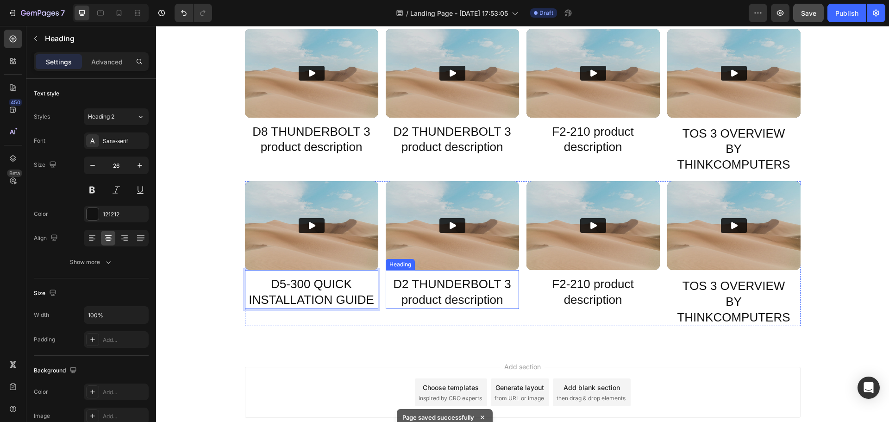
click at [487, 285] on h2 "D2 THUNDERBOLT 3 product description" at bounding box center [452, 291] width 133 height 33
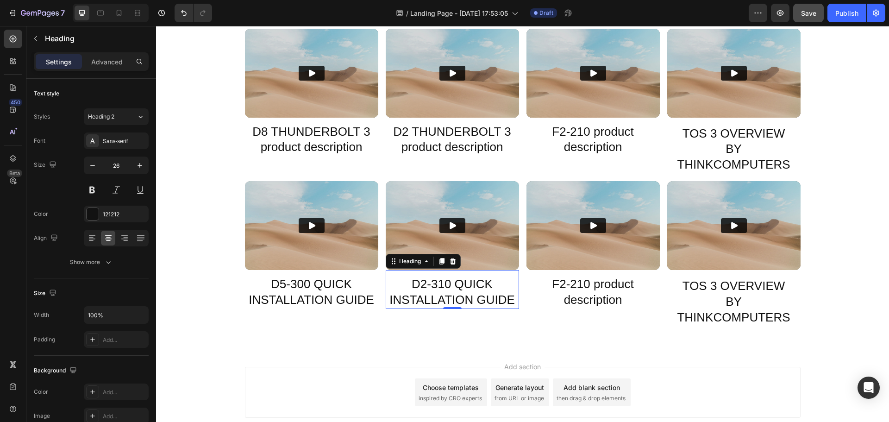
click at [586, 287] on h2 "F2-210 product description" at bounding box center [592, 291] width 133 height 33
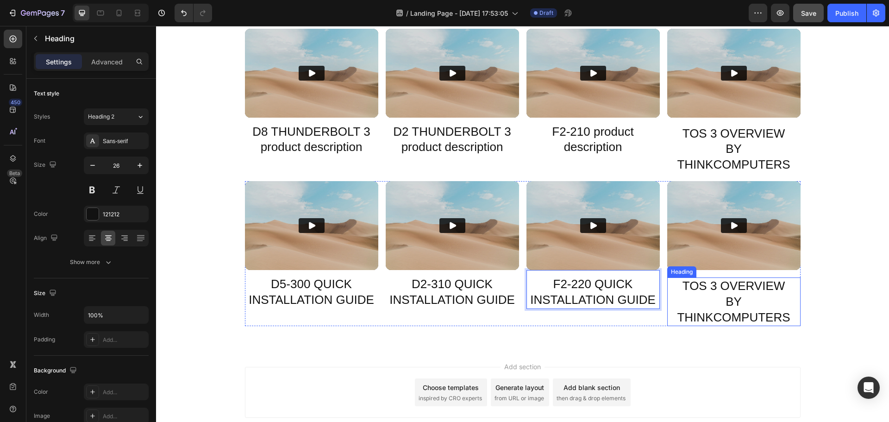
click at [744, 314] on h2 "TOS 3 OVERVIEW BY THINKCOMPUTERS" at bounding box center [733, 301] width 133 height 49
click at [744, 314] on p "TOS 3 OVERVIEW BY THINKCOMPUTERS" at bounding box center [733, 301] width 131 height 47
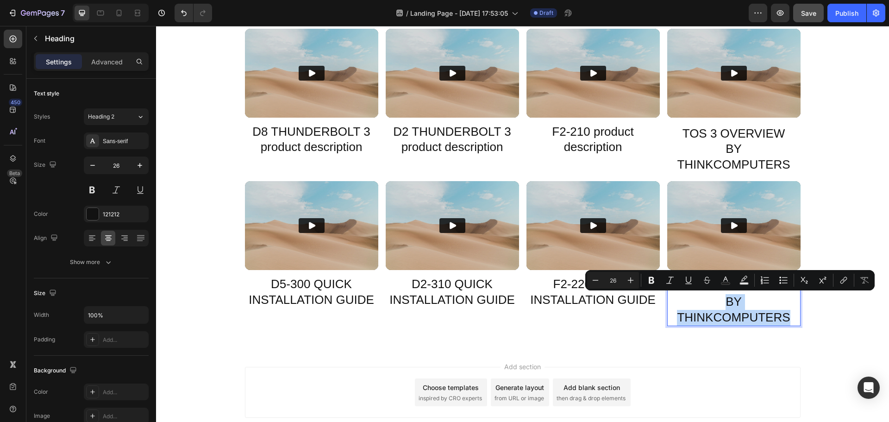
click at [715, 295] on p "TOS 3 OVERVIEW BY THINKCOMPUTERS" at bounding box center [733, 301] width 131 height 47
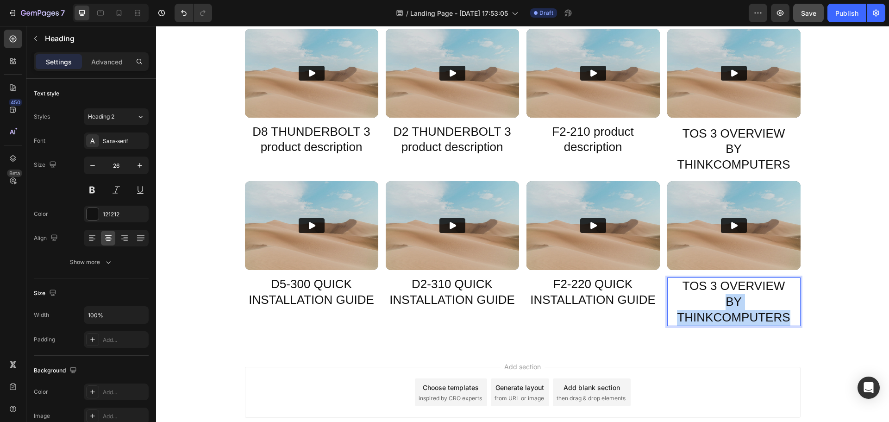
click at [715, 295] on p "TOS 3 OVERVIEW BY THINKCOMPUTERS" at bounding box center [733, 301] width 131 height 47
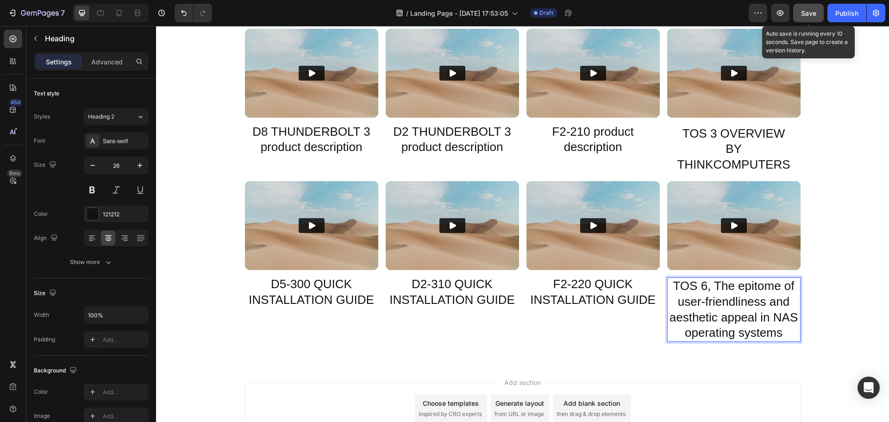
drag, startPoint x: 810, startPoint y: 12, endPoint x: 580, endPoint y: 48, distance: 232.8
click at [810, 12] on span "Save" at bounding box center [808, 13] width 15 height 8
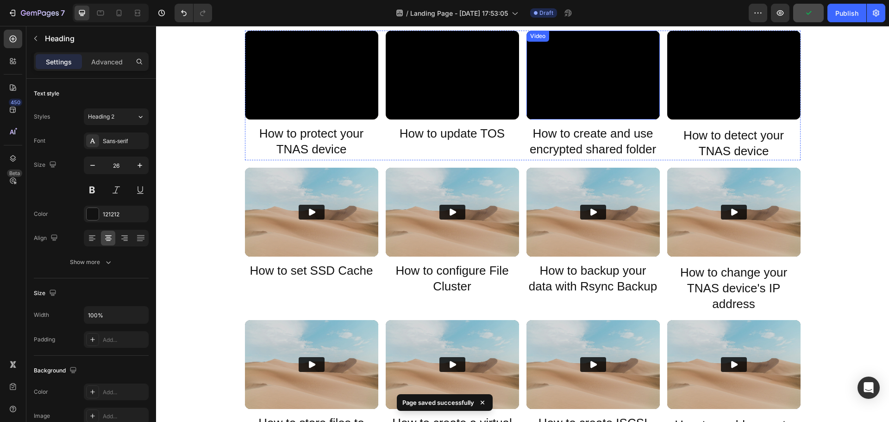
scroll to position [185, 0]
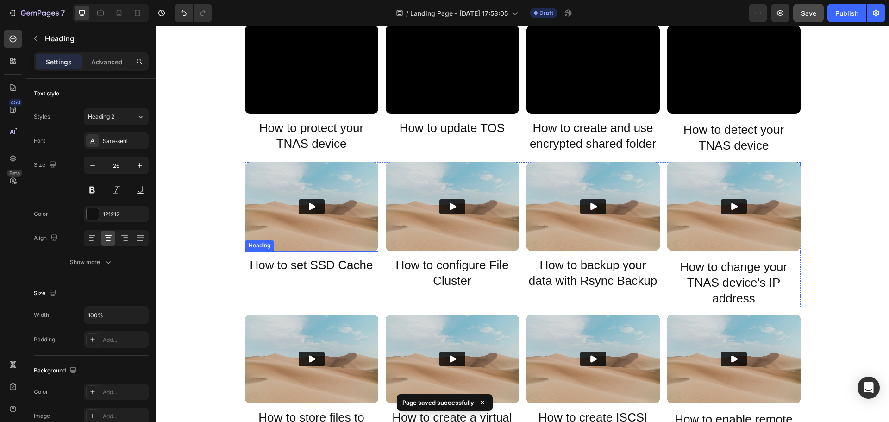
click at [337, 263] on p "How to set SSD Cache" at bounding box center [311, 265] width 131 height 16
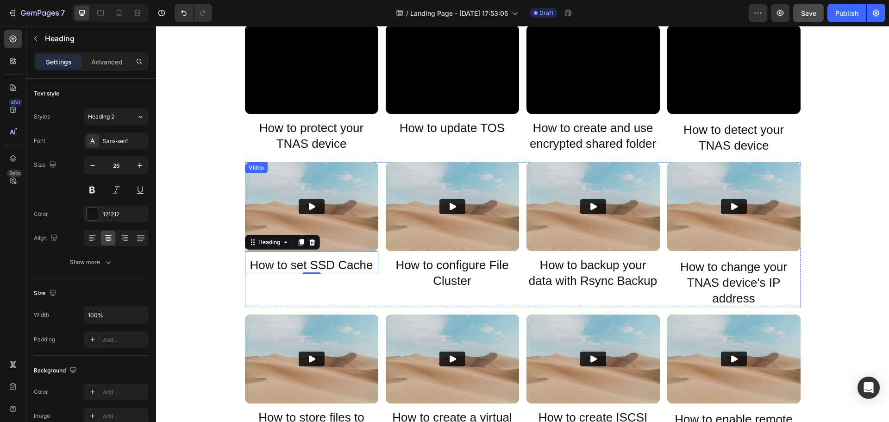
click at [251, 168] on div "Video" at bounding box center [256, 167] width 19 height 8
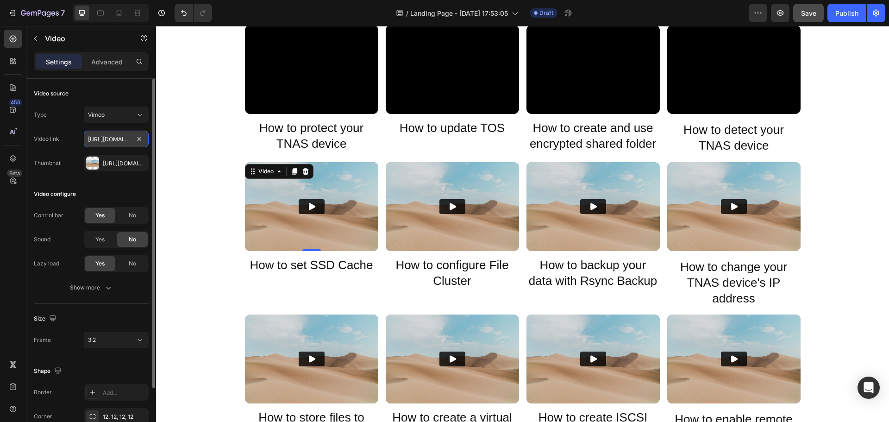
click at [109, 138] on input "[URL][DOMAIN_NAME]?" at bounding box center [116, 139] width 65 height 17
paste input "1843322"
type input "https://player.vimeo.com/video/371843322?"
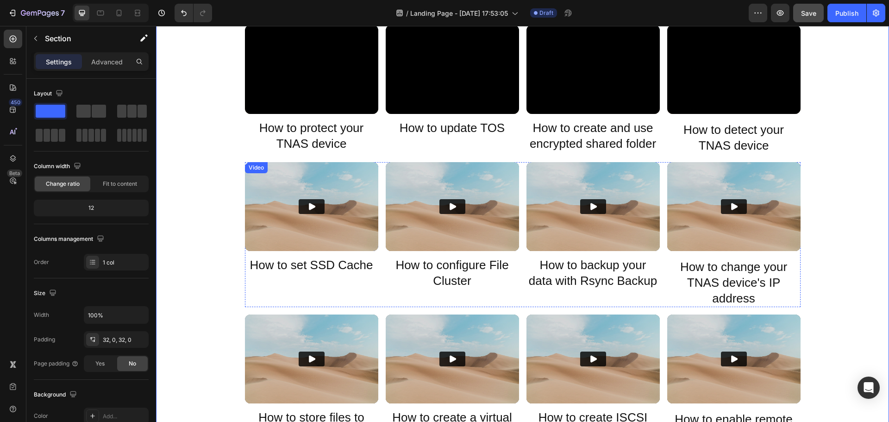
click at [251, 169] on div "Video" at bounding box center [256, 167] width 19 height 8
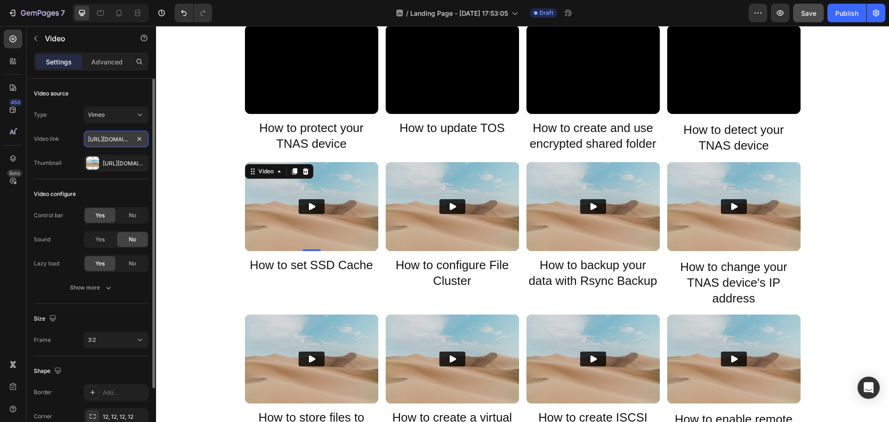
click at [111, 139] on input "https://player.vimeo.com/video/371843322?" at bounding box center [116, 139] width 65 height 17
drag, startPoint x: 112, startPoint y: 141, endPoint x: 52, endPoint y: 146, distance: 59.9
click at [52, 146] on div "Video link https://player.vimeo.com/video/371843322?" at bounding box center [91, 139] width 115 height 17
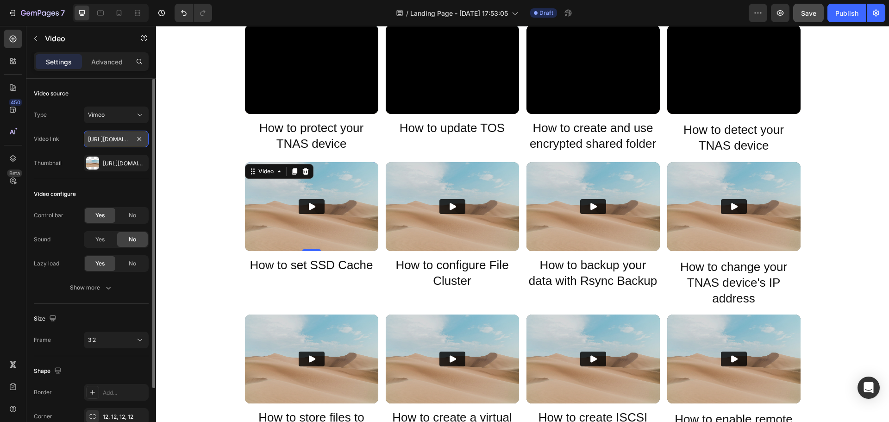
click at [106, 138] on input "https://player.vimeo.com/video/371843322?" at bounding box center [116, 139] width 65 height 17
click at [114, 133] on input "https://player.vimeo.com/video/371843322?" at bounding box center [116, 139] width 65 height 17
click at [116, 146] on input "https://player.vimeo.com/video/371843322?" at bounding box center [116, 139] width 65 height 17
click at [256, 175] on div "Video" at bounding box center [265, 171] width 37 height 11
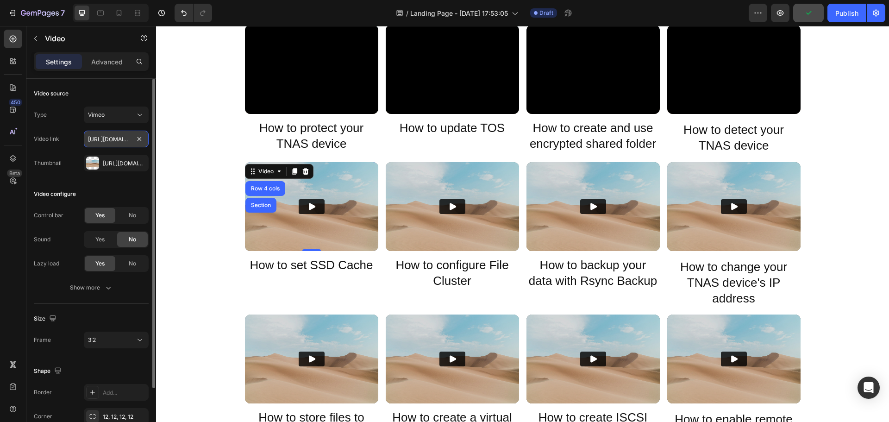
click at [103, 145] on input "https://player.vimeo.com/video/371843322?" at bounding box center [116, 139] width 65 height 17
click at [105, 140] on input "https://player.vimeo.com/video/371843322?" at bounding box center [116, 139] width 65 height 17
click at [309, 205] on icon "Play" at bounding box center [312, 206] width 6 height 7
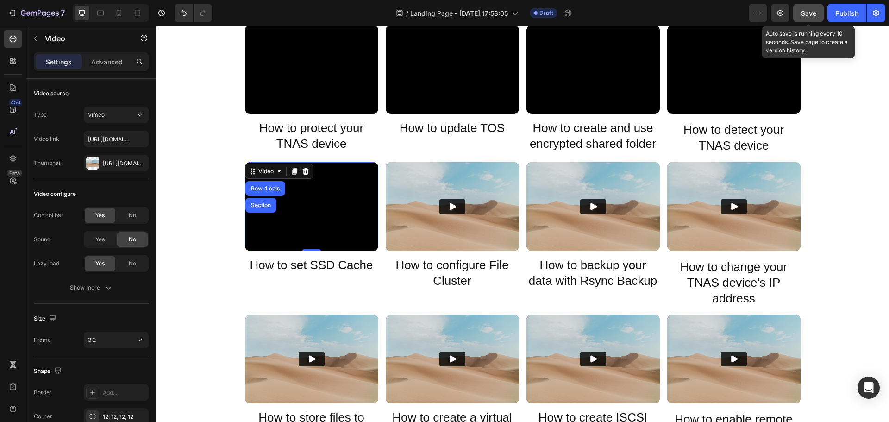
click at [809, 14] on span "Save" at bounding box center [808, 13] width 15 height 8
click at [395, 170] on div "Video" at bounding box center [396, 167] width 19 height 8
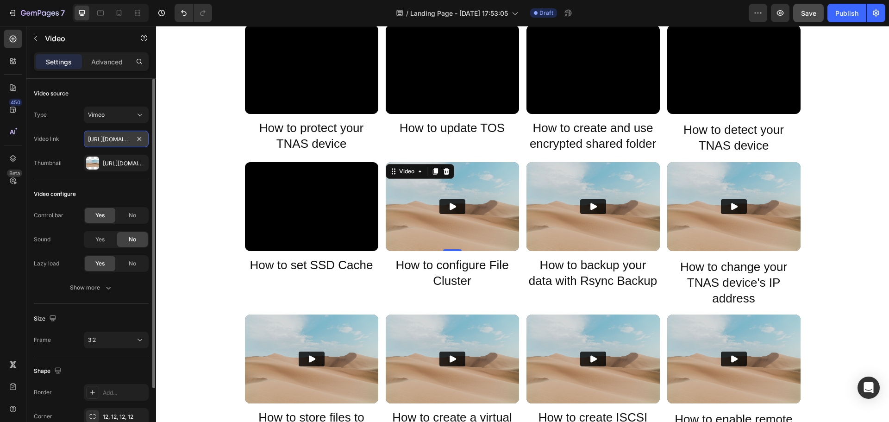
click at [109, 138] on input "[URL][DOMAIN_NAME]?" at bounding box center [116, 139] width 65 height 17
paste input "1843322"
type input "https://player.vimeo.com/video/371843322?"
drag, startPoint x: 115, startPoint y: 140, endPoint x: 51, endPoint y: 142, distance: 63.9
click at [51, 142] on div "Video link https://player.vimeo.com/video/371843322?" at bounding box center [91, 139] width 115 height 17
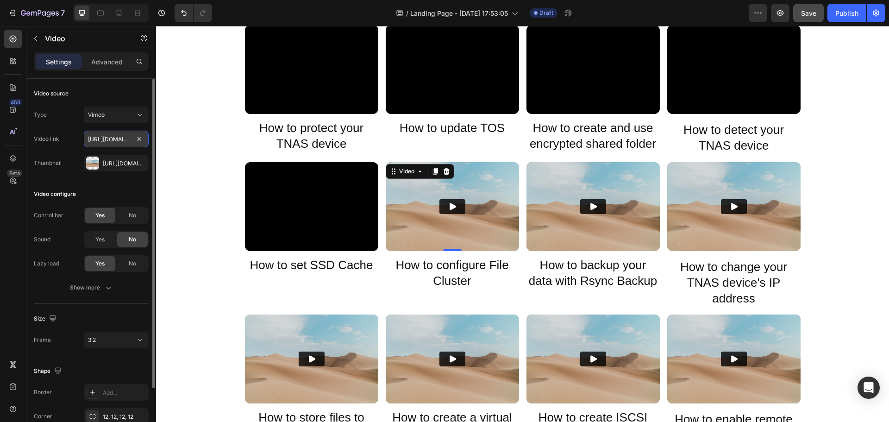
click at [105, 141] on input "https://player.vimeo.com/video/371843322?" at bounding box center [116, 139] width 65 height 17
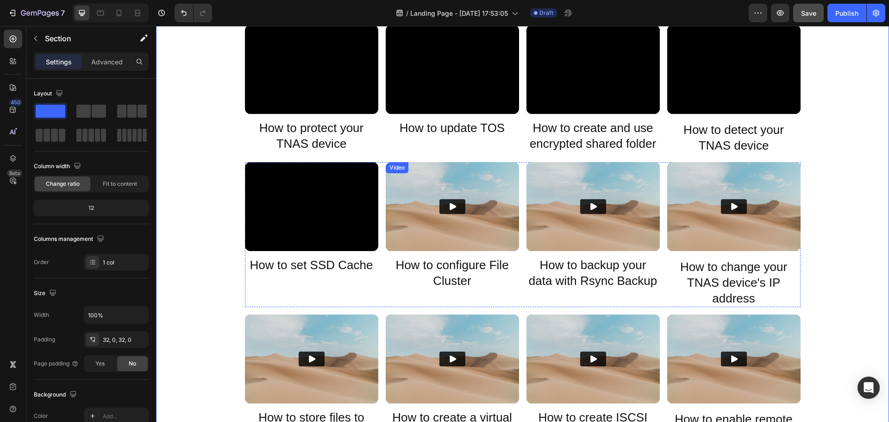
click at [453, 208] on button "Play" at bounding box center [452, 206] width 26 height 15
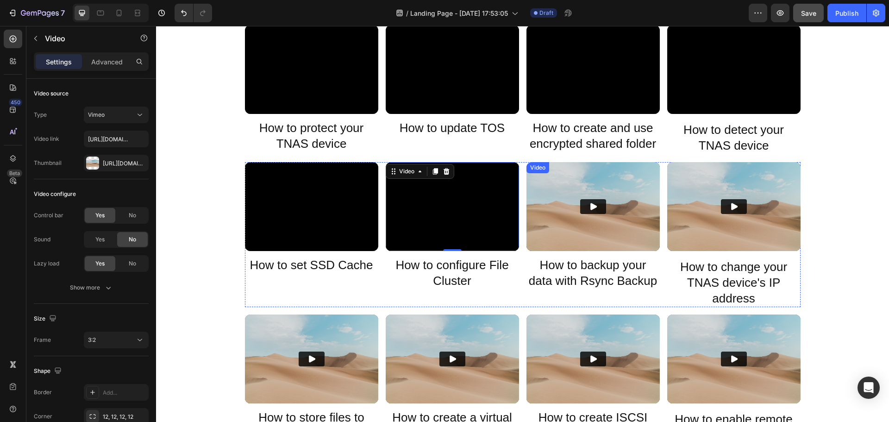
click at [533, 169] on div "Video" at bounding box center [537, 167] width 19 height 8
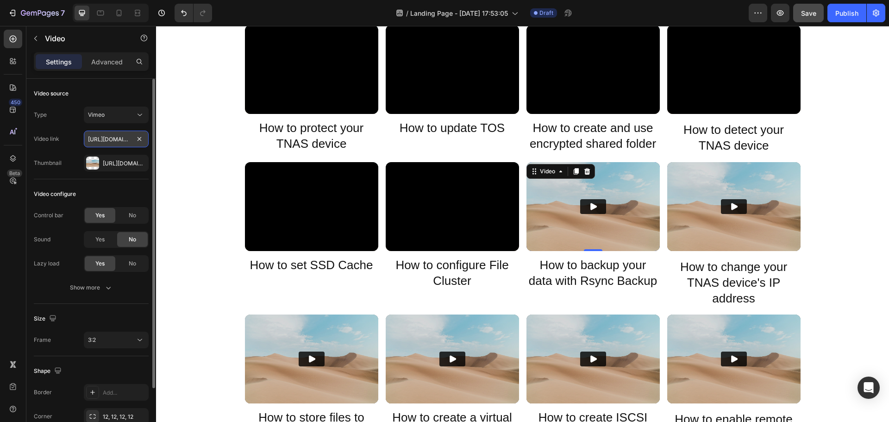
click at [106, 138] on input "https://player.vimeo.com/video/371843491?" at bounding box center [116, 139] width 65 height 17
paste input "2842327"
drag, startPoint x: 115, startPoint y: 140, endPoint x: 56, endPoint y: 138, distance: 59.3
click at [56, 138] on div "Video link https://player.vimeo.com/video/372842327?" at bounding box center [91, 139] width 115 height 17
click at [99, 138] on input "https://player.vimeo.com/video/372842327?" at bounding box center [116, 139] width 65 height 17
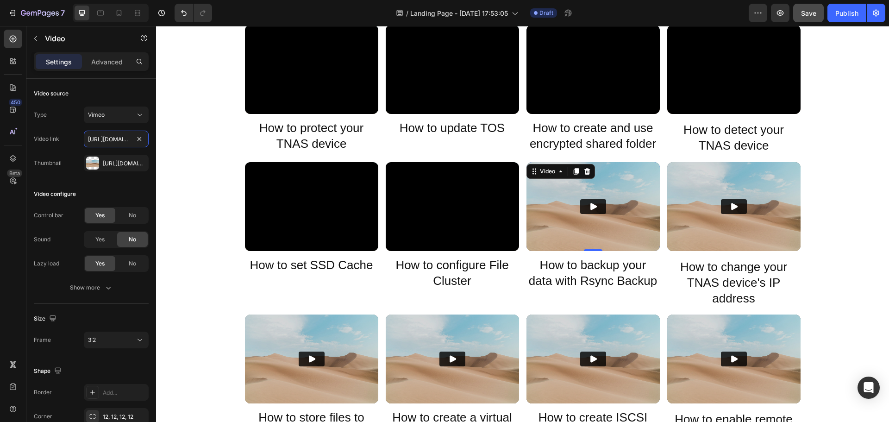
type input "https://player.vimeo.com/video/372842327?"
click at [588, 204] on icon "Play" at bounding box center [592, 206] width 9 height 9
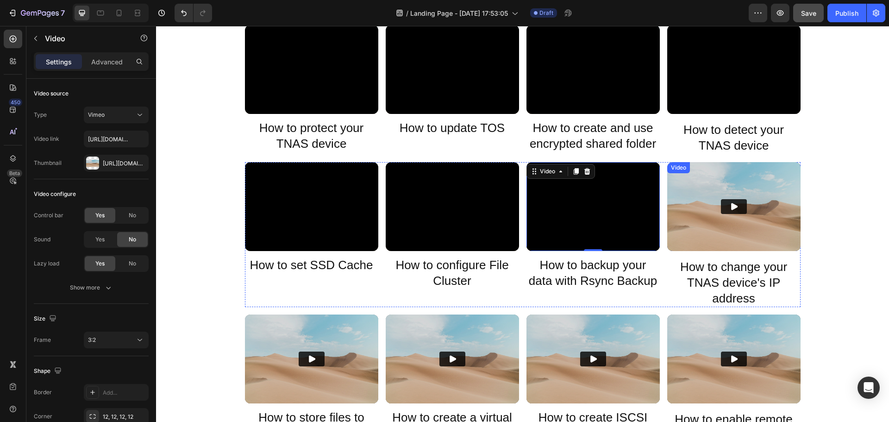
click at [728, 228] on img at bounding box center [733, 206] width 133 height 89
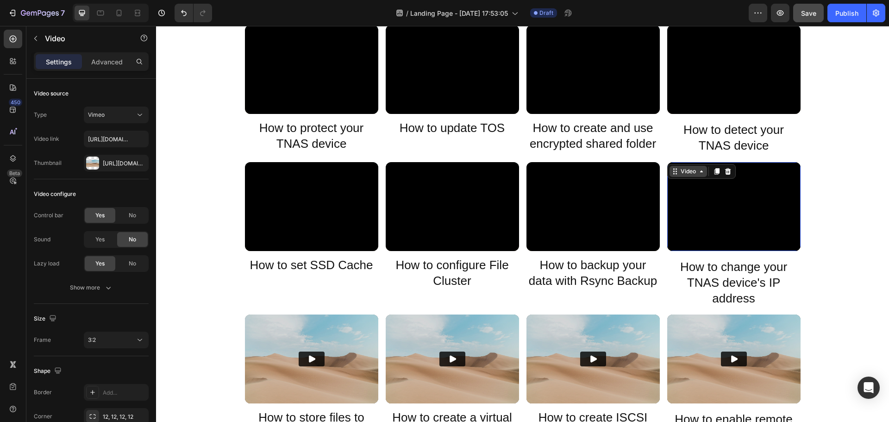
click at [671, 171] on icon at bounding box center [674, 171] width 7 height 7
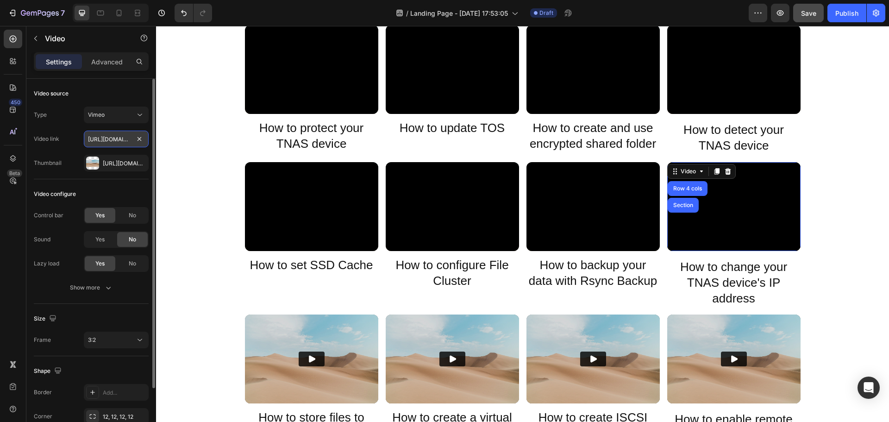
click at [100, 139] on input "https://player.vimeo.com/video/371843414?" at bounding box center [116, 139] width 65 height 17
paste input "229"
type input "https://player.vimeo.com/video/371843229?"
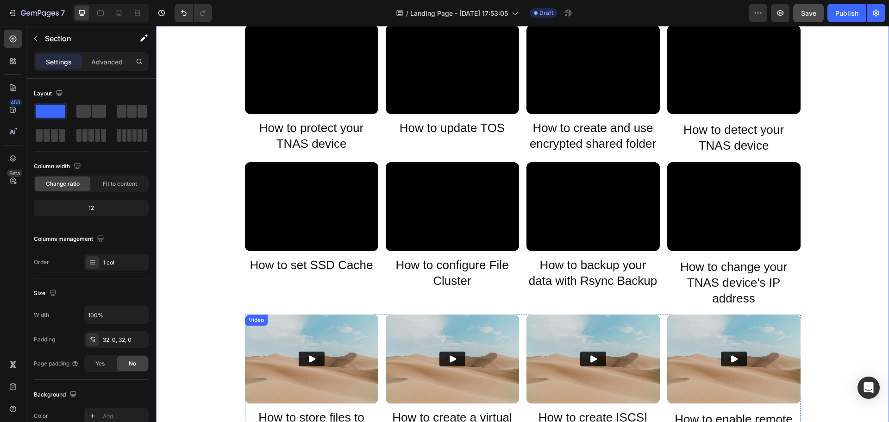
scroll to position [324, 0]
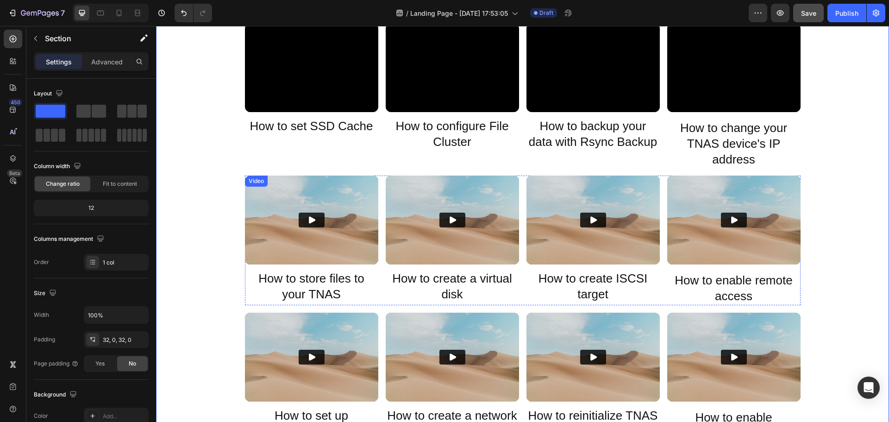
click at [254, 183] on div "Video" at bounding box center [256, 181] width 19 height 8
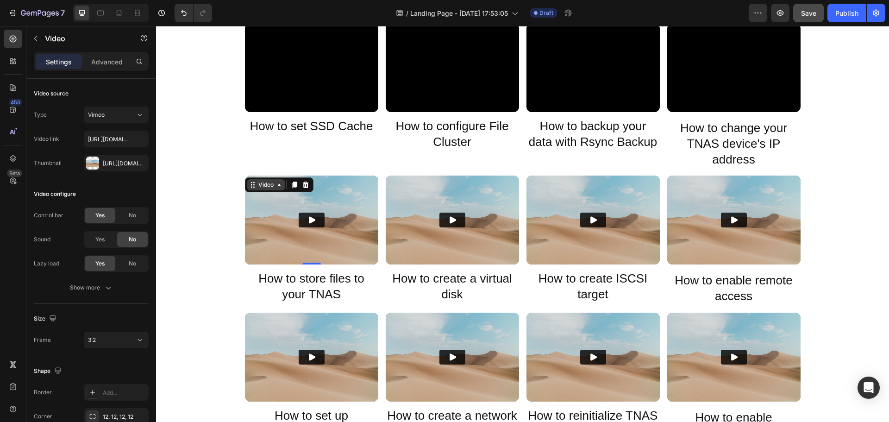
click at [262, 185] on div "Video" at bounding box center [265, 185] width 19 height 8
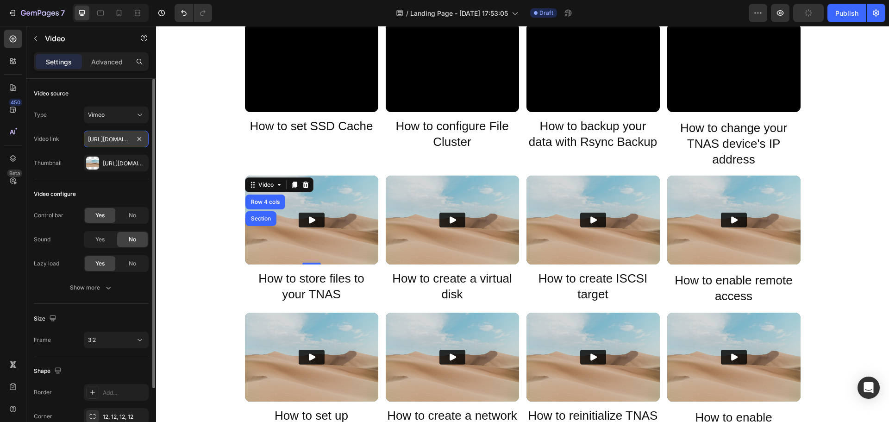
click at [118, 140] on input "[URL][DOMAIN_NAME]?" at bounding box center [116, 139] width 65 height 17
paste input "1848780"
type input "https://player.vimeo.com/video/371848780?"
click at [310, 223] on icon "Play" at bounding box center [311, 219] width 9 height 9
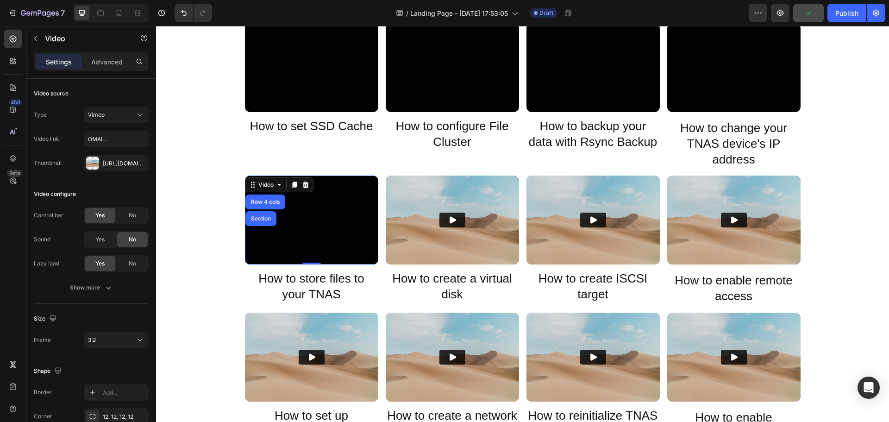
scroll to position [0, 0]
click at [810, 11] on span "Save" at bounding box center [808, 13] width 15 height 8
click at [391, 181] on div "Video" at bounding box center [396, 181] width 19 height 8
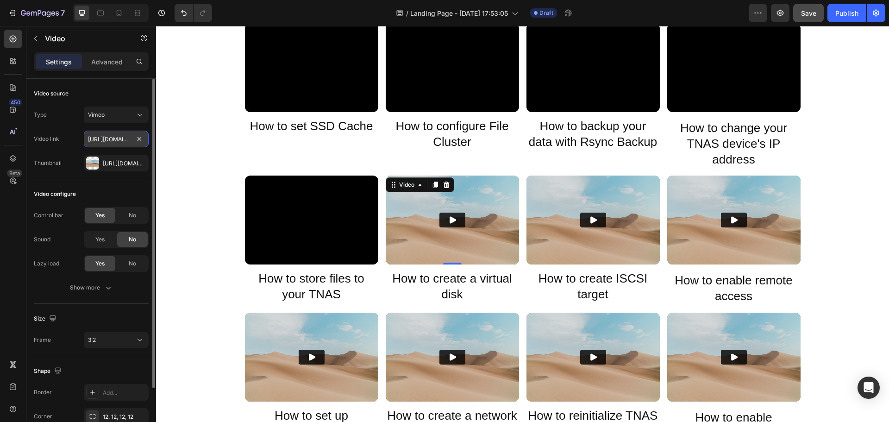
click at [111, 140] on input "[URL][DOMAIN_NAME]?" at bounding box center [116, 139] width 65 height 17
paste input "133309"
type input "https://player.vimeo.com/video/371333097?"
click at [452, 221] on icon "Play" at bounding box center [452, 220] width 6 height 7
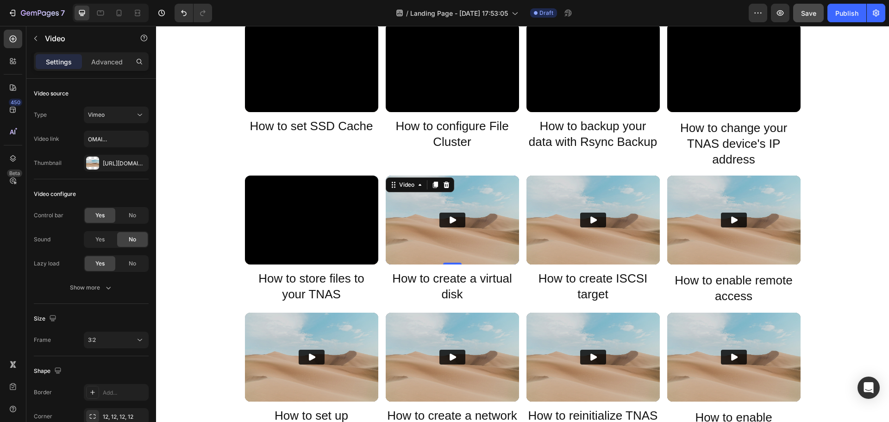
scroll to position [0, 0]
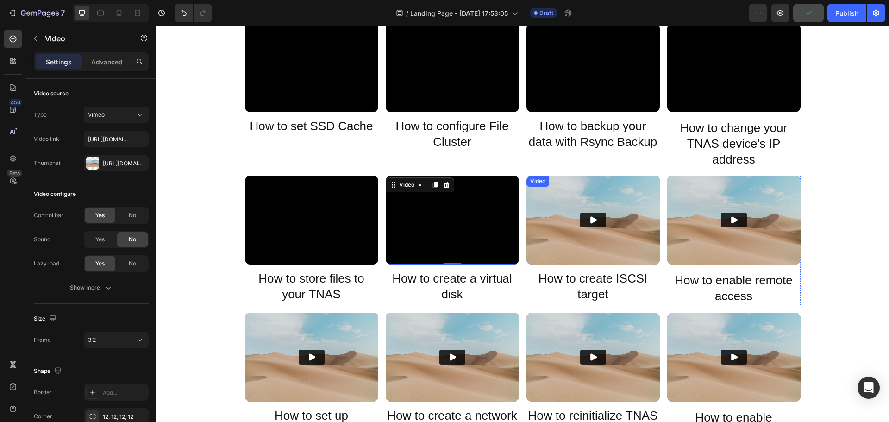
click at [536, 179] on div "Video" at bounding box center [537, 181] width 19 height 8
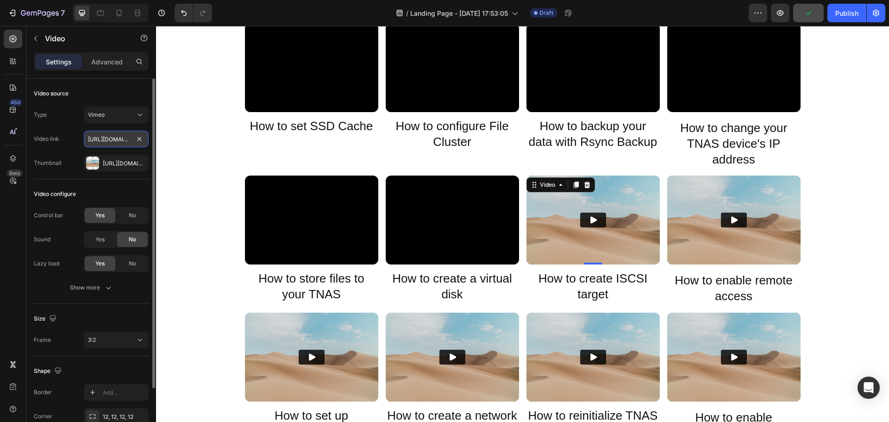
click at [103, 141] on input "https://player.vimeo.com/video/371843491?" at bounding box center [116, 139] width 65 height 17
click at [550, 187] on div "Video" at bounding box center [547, 185] width 19 height 8
click at [108, 137] on input "https://player.vimeo.com/video/371843491?" at bounding box center [116, 139] width 65 height 17
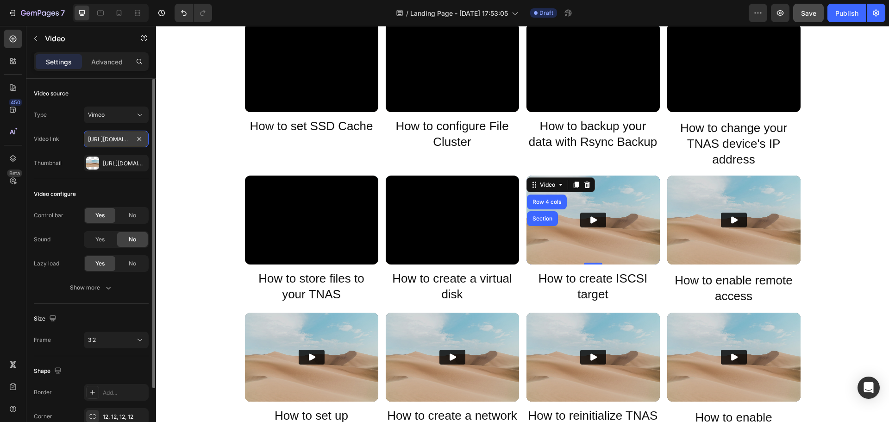
click at [106, 139] on input "[URL][DOMAIN_NAME]?" at bounding box center [116, 139] width 65 height 17
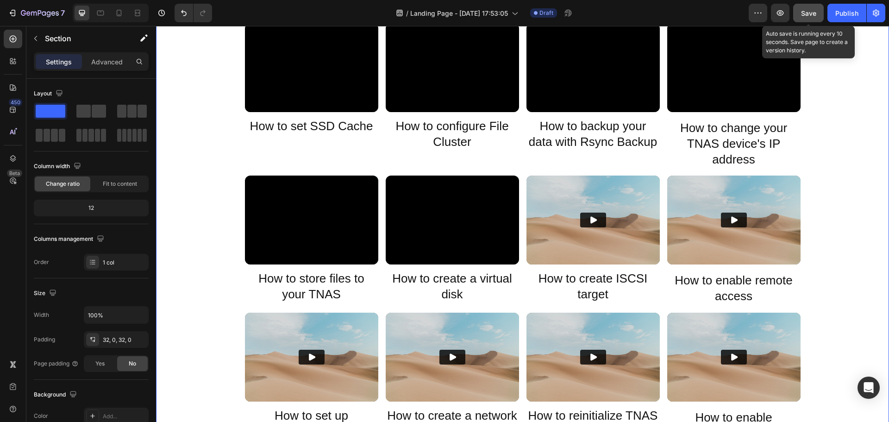
click at [799, 18] on button "Save" at bounding box center [808, 13] width 31 height 19
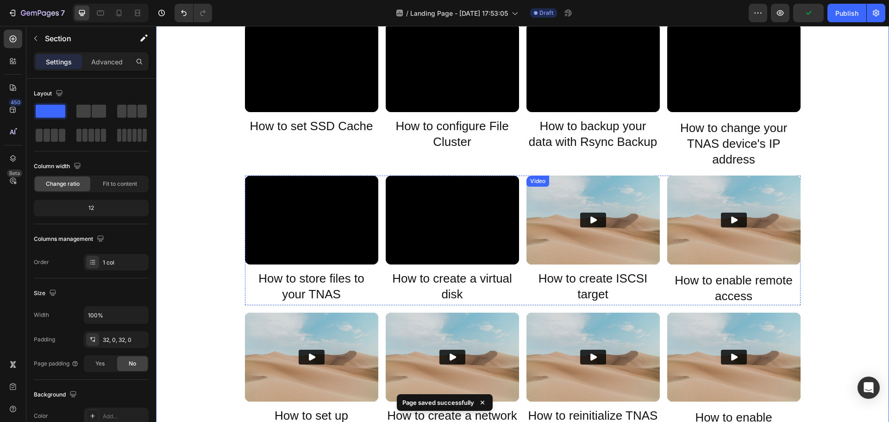
click at [568, 216] on img at bounding box center [592, 219] width 133 height 89
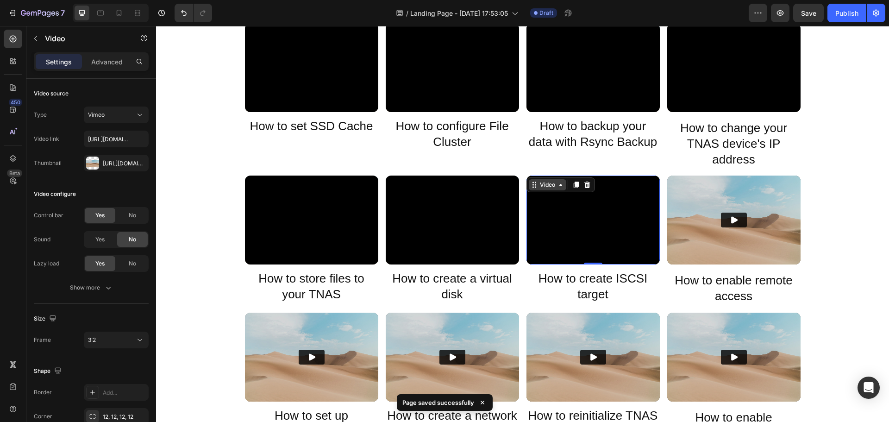
click at [542, 186] on div "Video" at bounding box center [547, 185] width 19 height 8
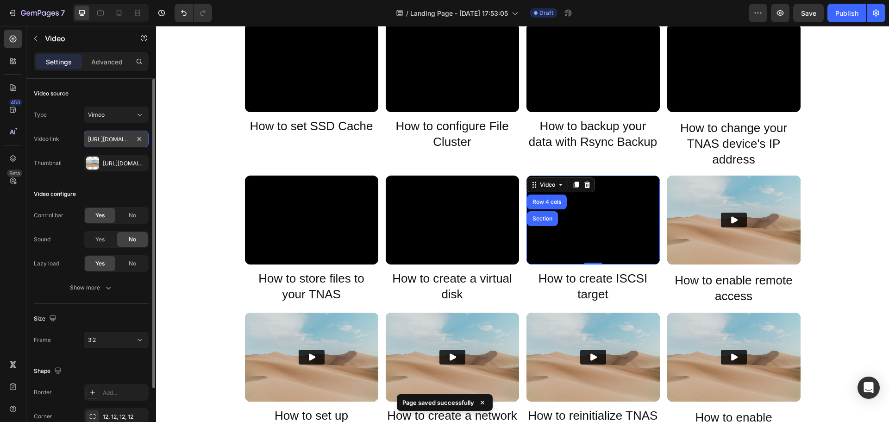
click at [115, 136] on input "[URL][DOMAIN_NAME]?" at bounding box center [116, 139] width 65 height 17
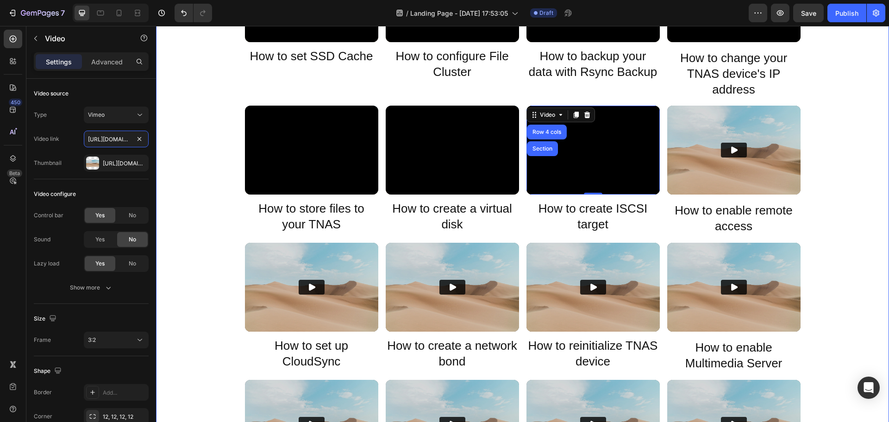
scroll to position [370, 0]
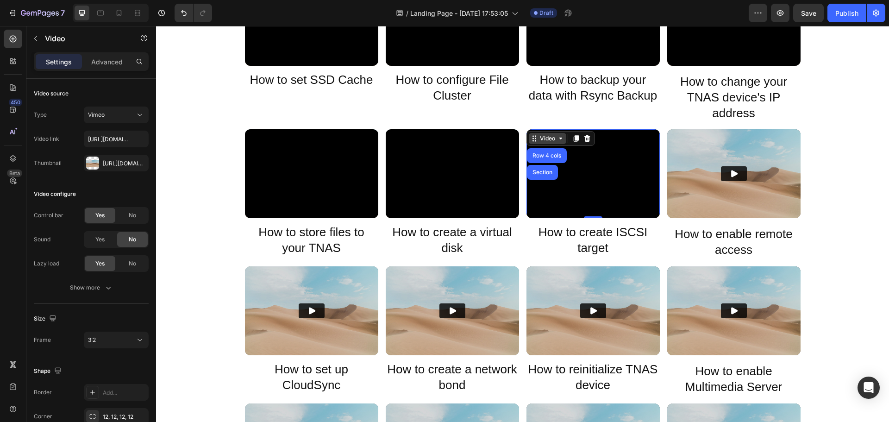
click at [542, 140] on div "Video" at bounding box center [547, 138] width 19 height 8
click at [539, 137] on div "Video" at bounding box center [547, 138] width 19 height 8
click at [98, 141] on input "[URL][DOMAIN_NAME]?" at bounding box center [116, 139] width 65 height 17
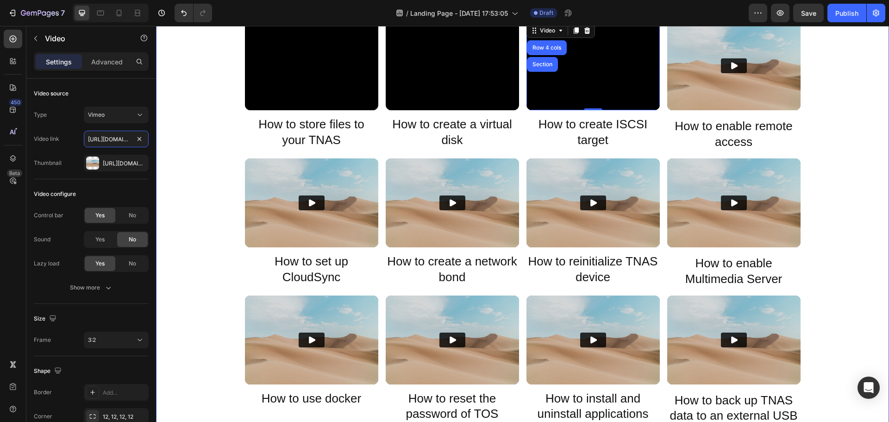
scroll to position [324, 0]
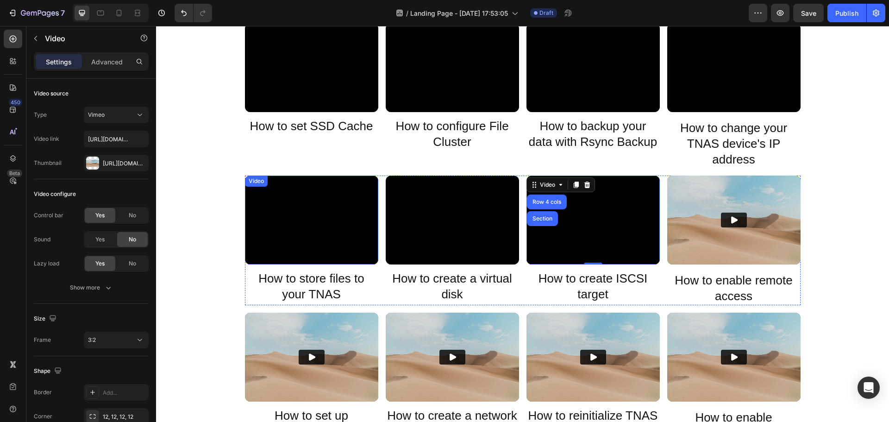
click at [247, 178] on div "Video" at bounding box center [256, 180] width 23 height 11
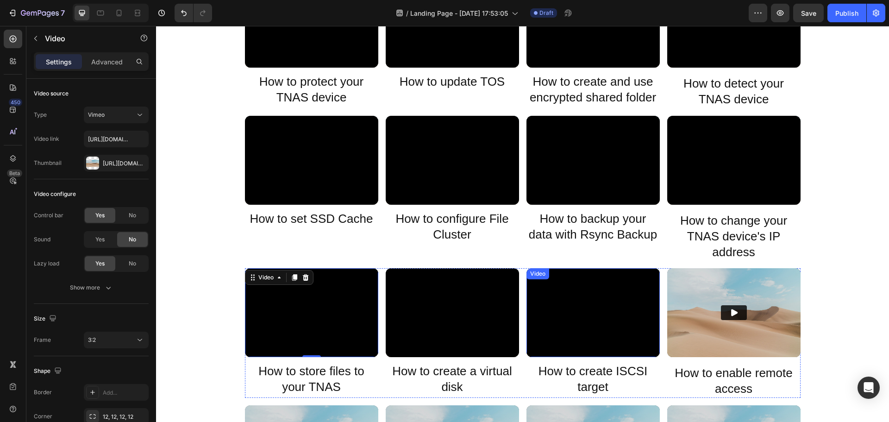
scroll to position [370, 0]
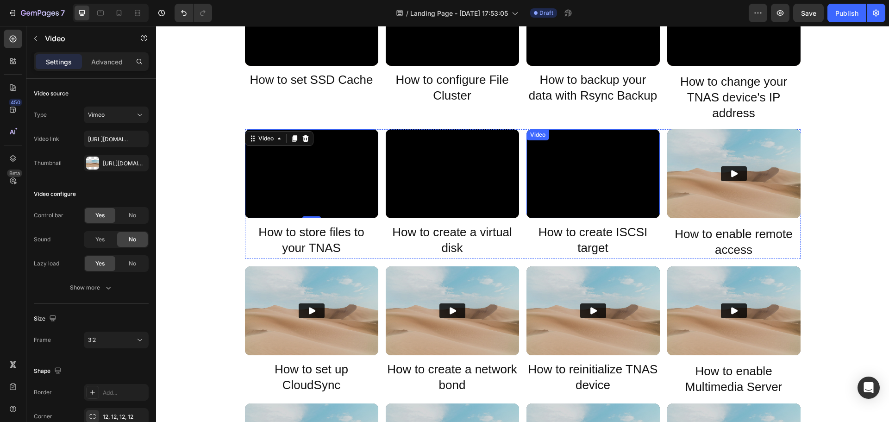
click at [530, 137] on div "Video" at bounding box center [537, 135] width 19 height 8
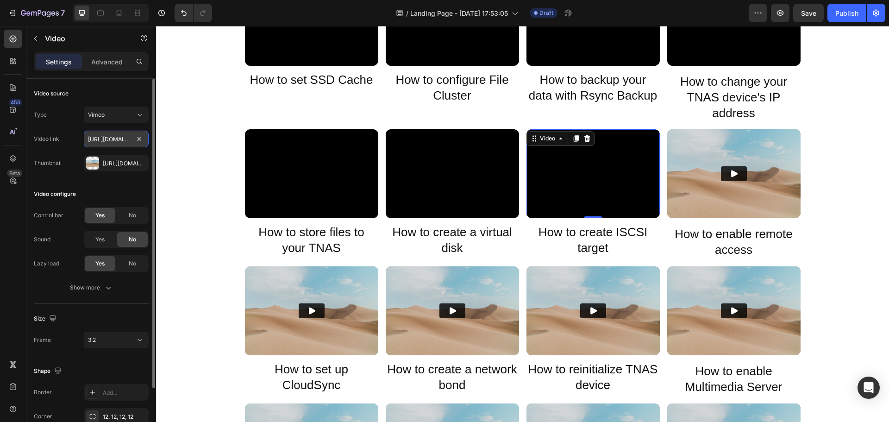
click at [121, 140] on input "[URL][DOMAIN_NAME]?" at bounding box center [116, 139] width 65 height 17
click at [115, 138] on input "[URL][DOMAIN_NAME]?" at bounding box center [116, 139] width 65 height 17
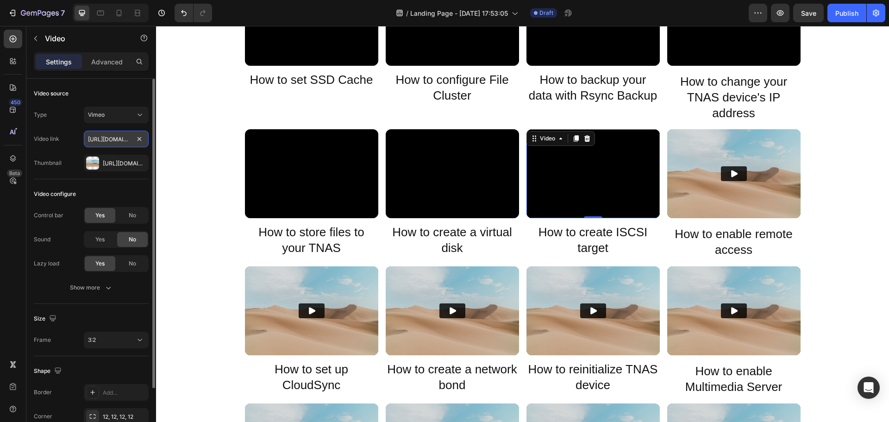
click at [115, 138] on input "[URL][DOMAIN_NAME]?" at bounding box center [116, 139] width 65 height 17
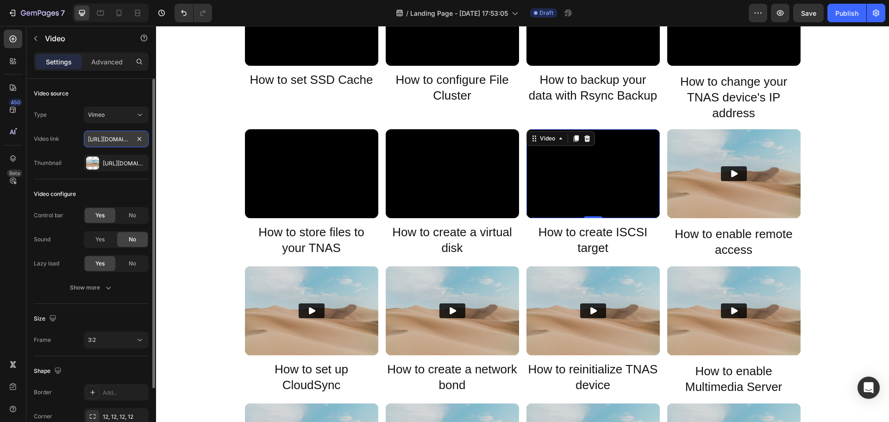
click at [115, 138] on input "[URL][DOMAIN_NAME]?" at bounding box center [116, 139] width 65 height 17
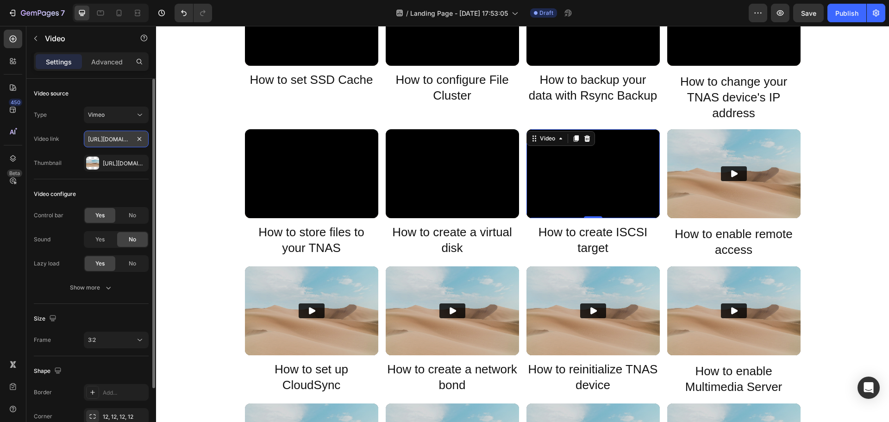
click at [115, 138] on input "[URL][DOMAIN_NAME]?" at bounding box center [116, 139] width 65 height 17
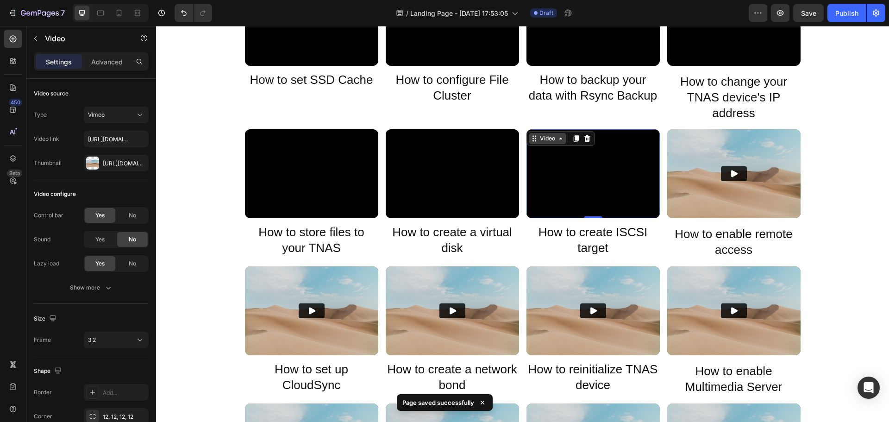
click at [542, 139] on div "Video" at bounding box center [547, 138] width 19 height 8
click at [546, 138] on div "Video" at bounding box center [547, 138] width 19 height 8
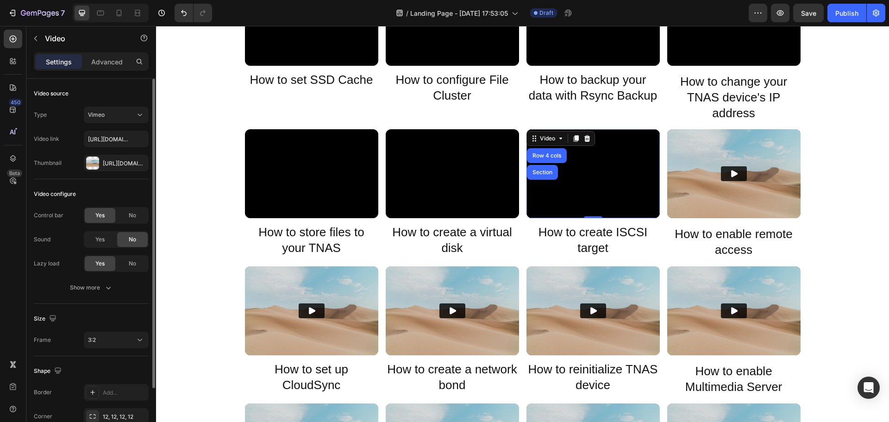
click at [103, 130] on div "Type Vimeo Video link https://player.vimeo.com/video/371843491? Thumbnail Https…" at bounding box center [91, 138] width 115 height 65
click at [103, 138] on input "[URL][DOMAIN_NAME]?" at bounding box center [116, 139] width 65 height 17
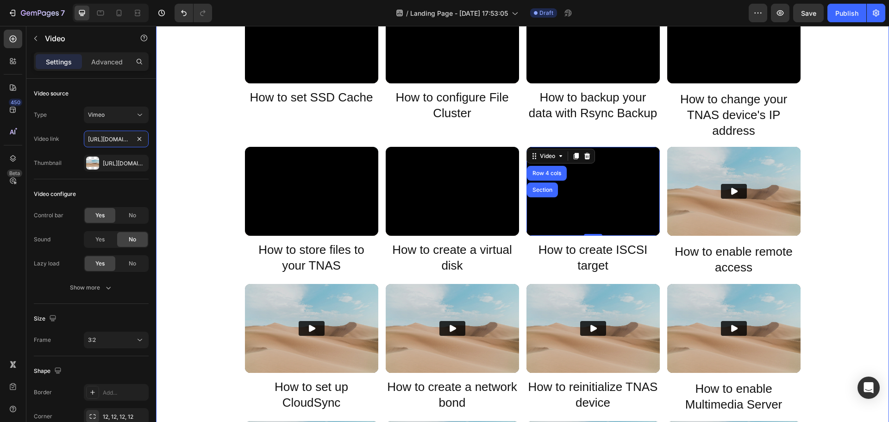
scroll to position [324, 0]
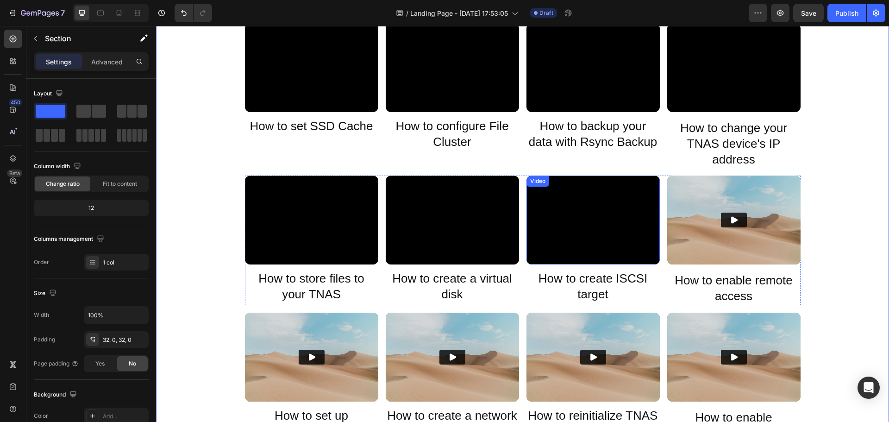
click at [539, 181] on div "Video" at bounding box center [537, 181] width 19 height 8
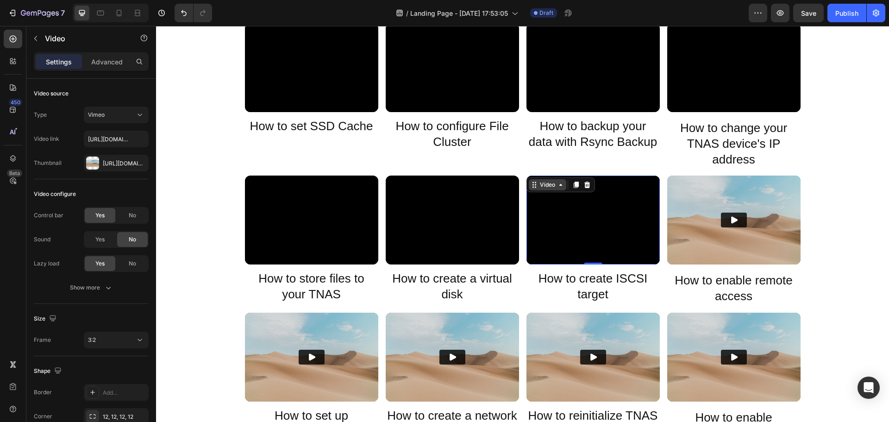
click at [538, 186] on div "Video" at bounding box center [547, 185] width 19 height 8
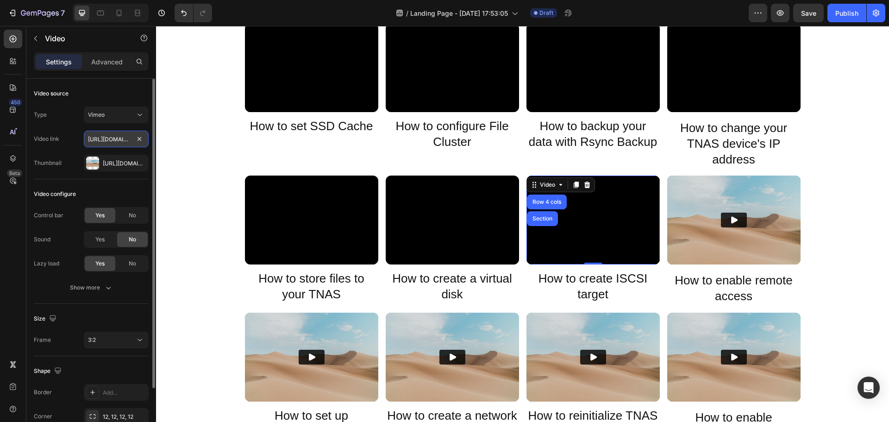
click at [97, 135] on input "[URL][DOMAIN_NAME]?" at bounding box center [116, 139] width 65 height 17
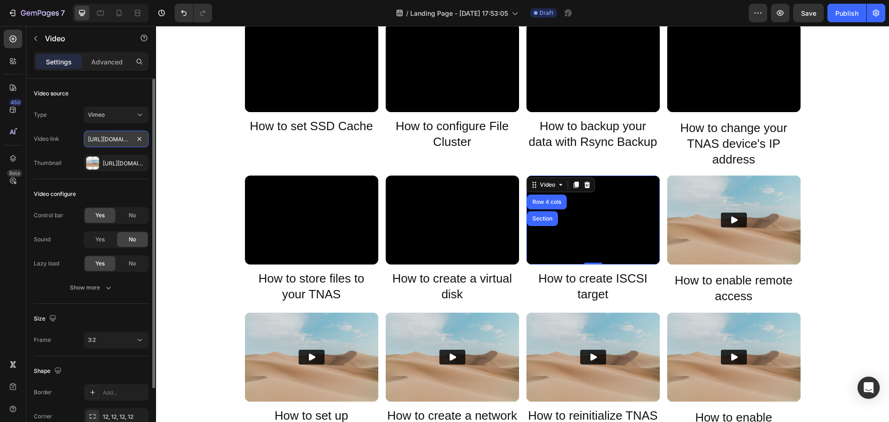
click at [97, 135] on input "[URL][DOMAIN_NAME]?" at bounding box center [116, 139] width 65 height 17
click at [97, 136] on input "[URL][DOMAIN_NAME]?" at bounding box center [116, 139] width 65 height 17
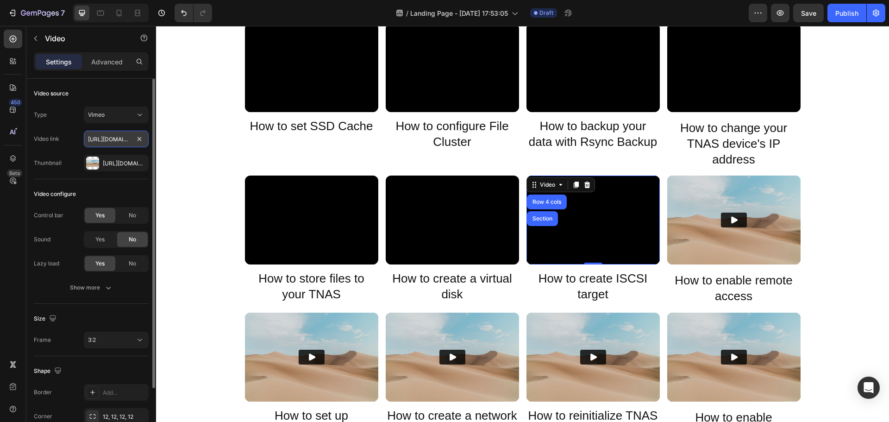
click at [97, 136] on input "[URL][DOMAIN_NAME]?" at bounding box center [116, 139] width 65 height 17
click at [94, 107] on button "Vimeo" at bounding box center [116, 114] width 65 height 17
click at [94, 108] on button "Vimeo" at bounding box center [116, 114] width 65 height 17
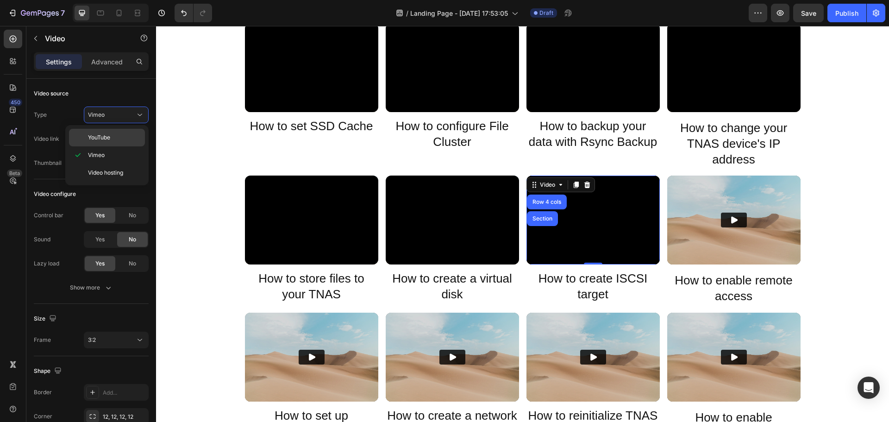
click at [93, 113] on button "Vimeo" at bounding box center [116, 114] width 65 height 17
click at [93, 131] on div "YouTube Vimeo Video hosting" at bounding box center [106, 155] width 83 height 60
click at [93, 135] on span "YouTube" at bounding box center [99, 137] width 22 height 8
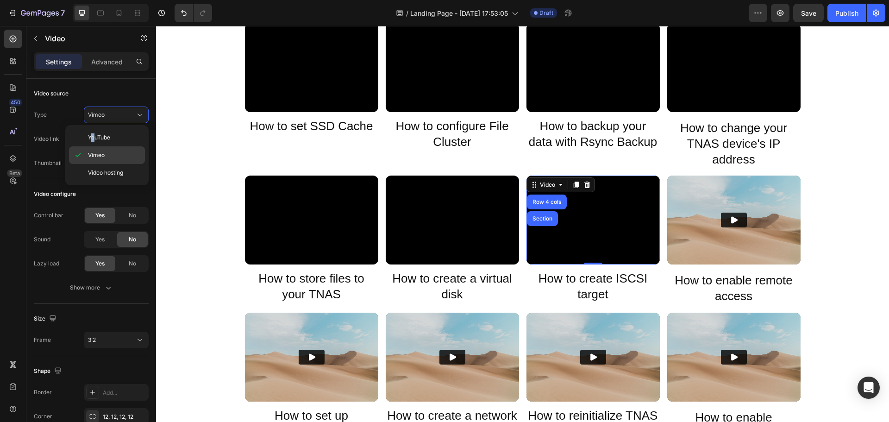
click at [94, 137] on span "YouTube" at bounding box center [99, 137] width 22 height 8
click at [85, 164] on div "Vimeo" at bounding box center [107, 173] width 76 height 18
type input "[URL][DOMAIN_NAME]?"
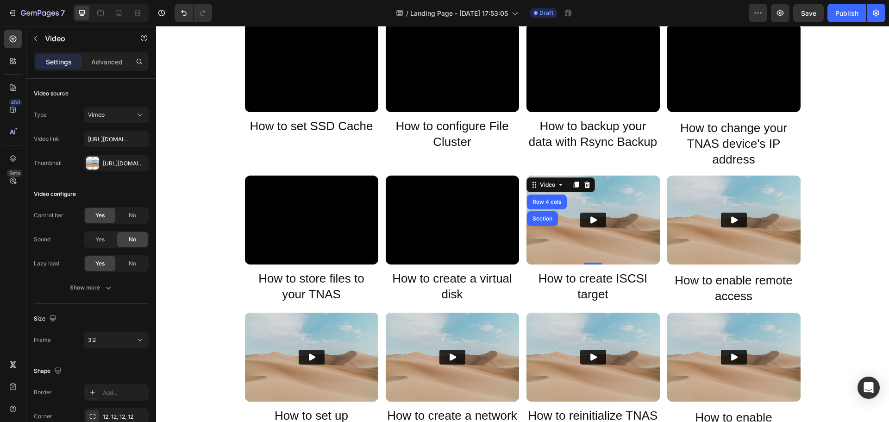
click at [85, 164] on div "Vimeo" at bounding box center [107, 173] width 76 height 18
click at [58, 149] on div "Type Vimeo Video link https://player.vimeo.com/video/371843491? Thumbnail Https…" at bounding box center [91, 138] width 115 height 65
click at [111, 138] on input "https://player.vimeo.com/video/371843491?" at bounding box center [116, 139] width 65 height 17
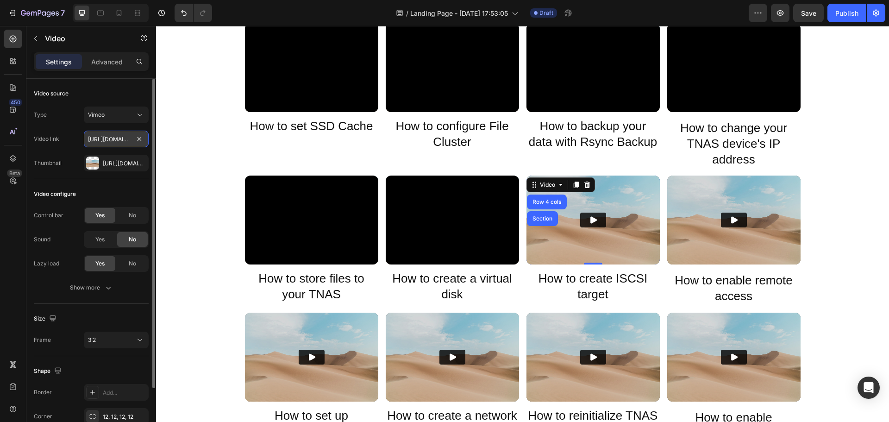
click at [111, 138] on input "https://player.vimeo.com/video/371843491?" at bounding box center [116, 139] width 65 height 17
click at [102, 138] on input "https://player.vimeo.com/video/371843491?" at bounding box center [116, 139] width 65 height 17
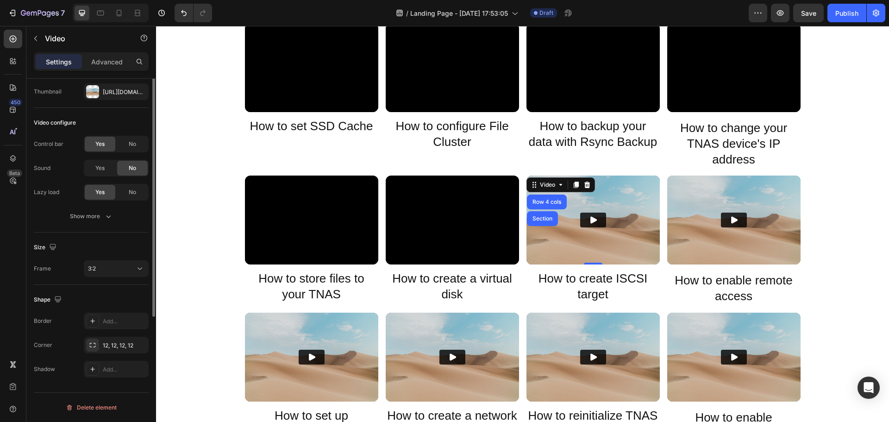
scroll to position [0, 0]
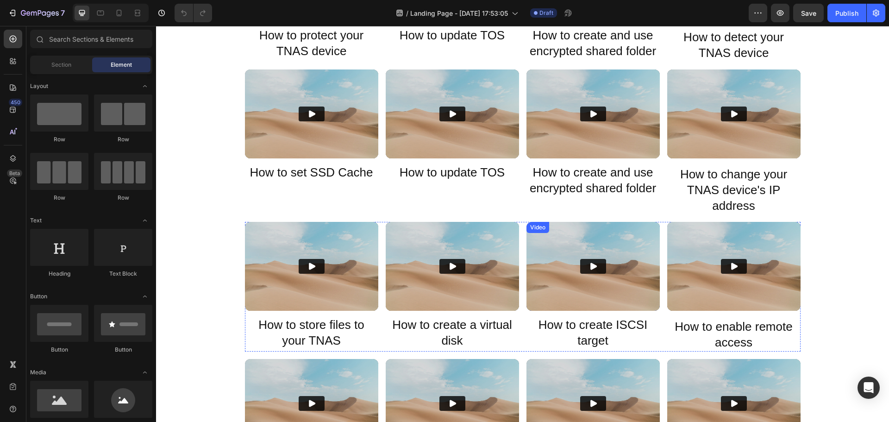
scroll to position [324, 0]
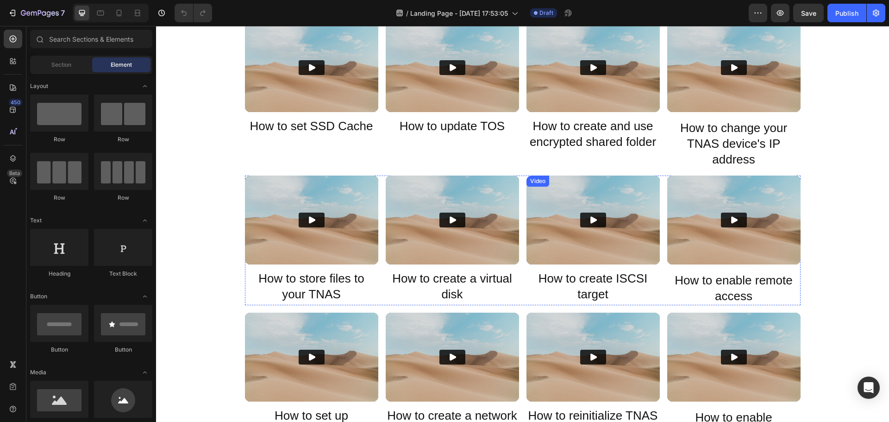
click at [531, 181] on div "Video" at bounding box center [537, 181] width 19 height 8
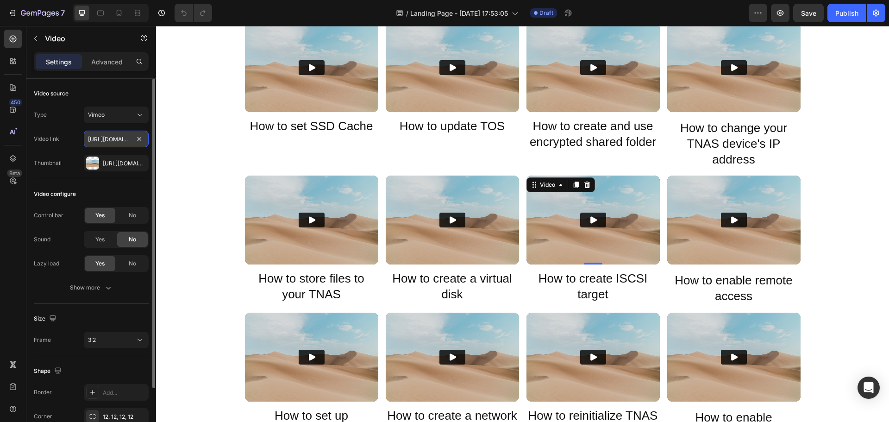
click at [112, 142] on input "https://player.vimeo.com/video/371843491?" at bounding box center [116, 139] width 65 height 17
paste input "333065"
type input "https://player.vimeo.com/video/371333065?"
click at [584, 217] on button "Play" at bounding box center [593, 219] width 26 height 15
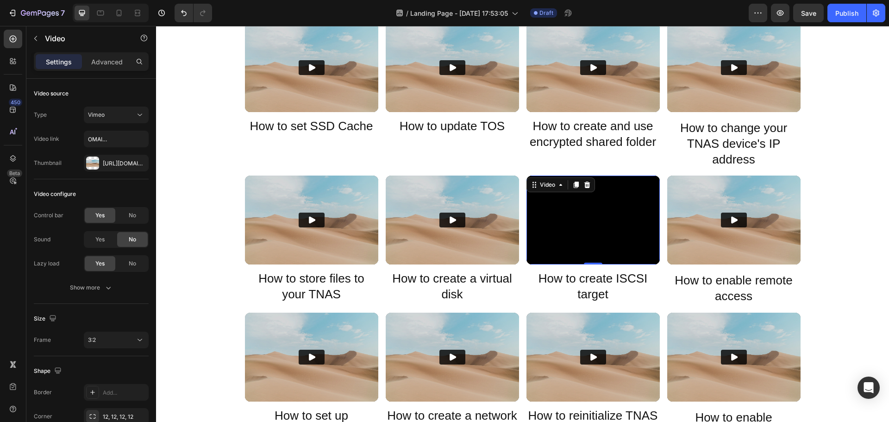
scroll to position [0, 0]
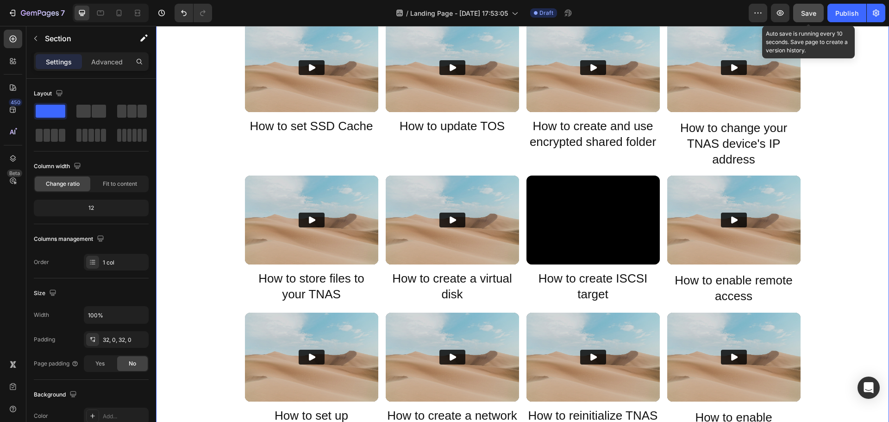
click at [813, 9] on span "Save" at bounding box center [808, 13] width 15 height 8
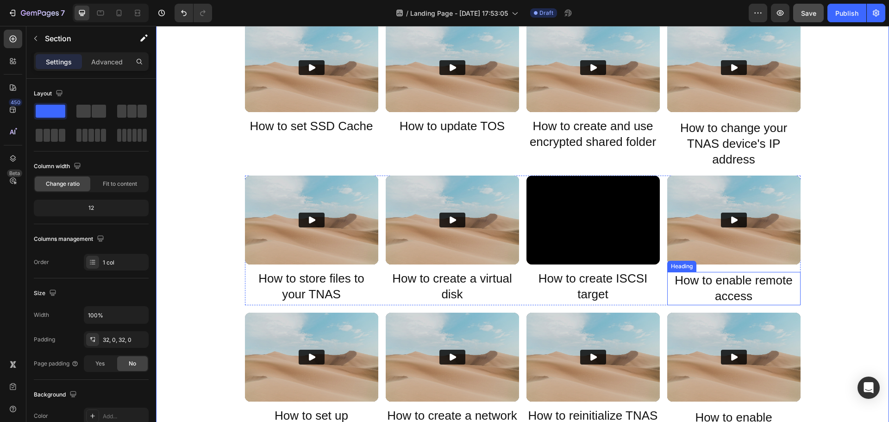
click at [723, 284] on h2 "How to enable remote access" at bounding box center [733, 288] width 133 height 33
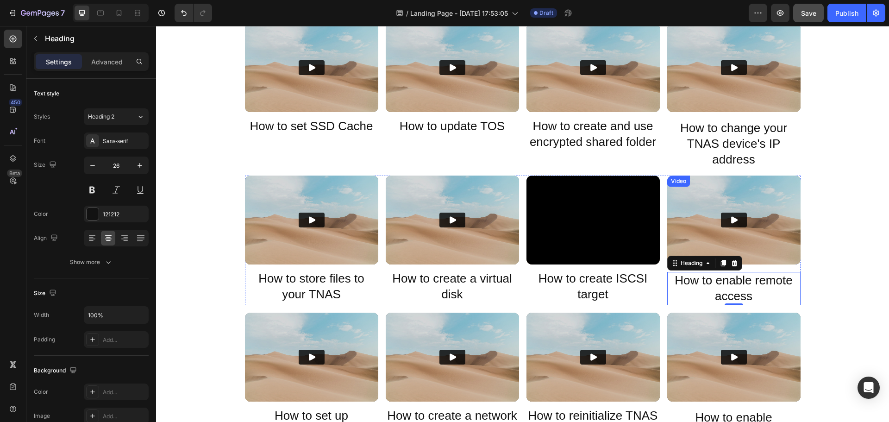
click at [676, 180] on div "Video" at bounding box center [678, 181] width 19 height 8
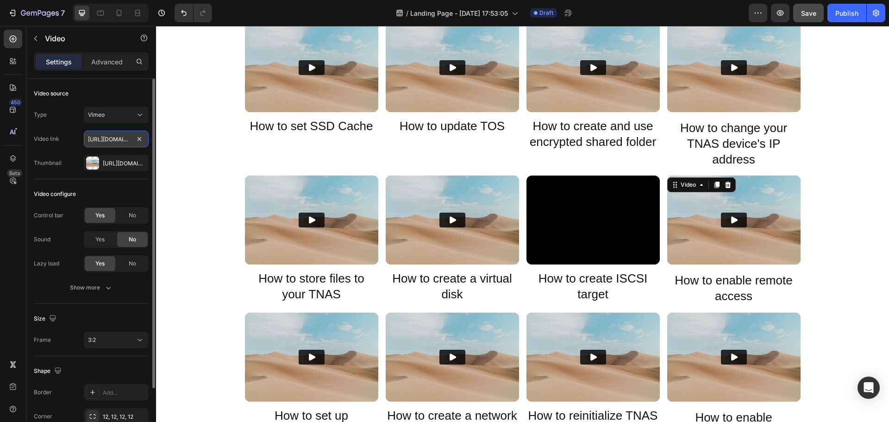
click at [110, 139] on input "https://player.vimeo.com/video/371843414?" at bounding box center [116, 139] width 65 height 17
paste input "31700"
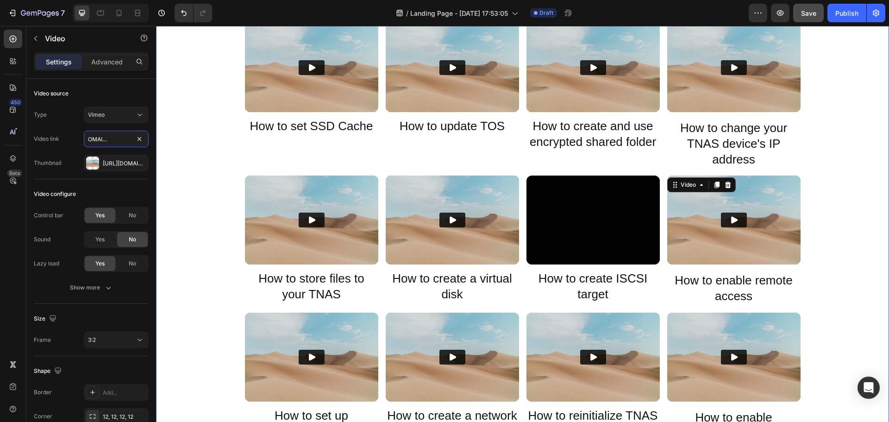
type input "https://player.vimeo.com/video/371317004?"
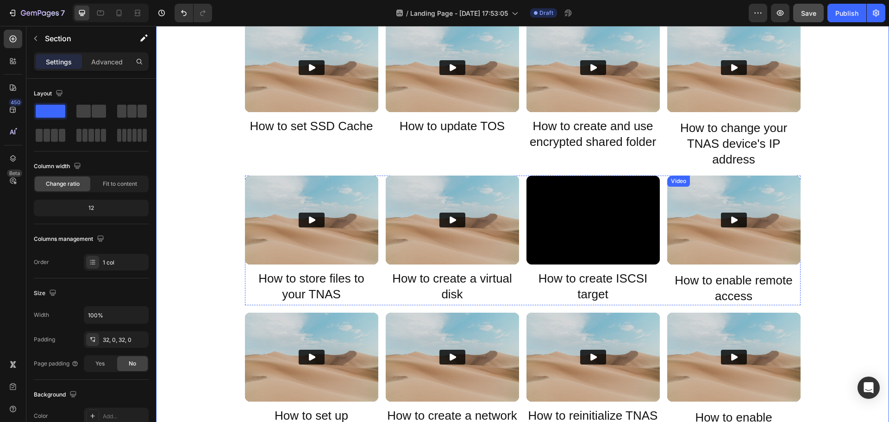
click at [733, 221] on icon "Play" at bounding box center [734, 220] width 6 height 7
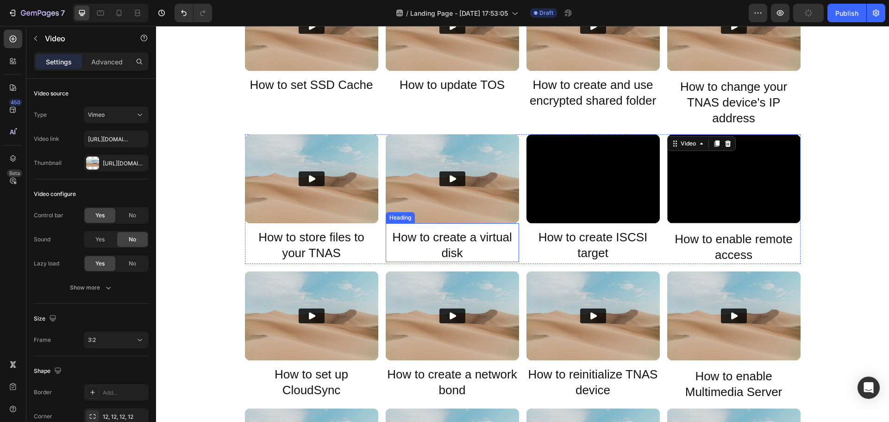
scroll to position [417, 0]
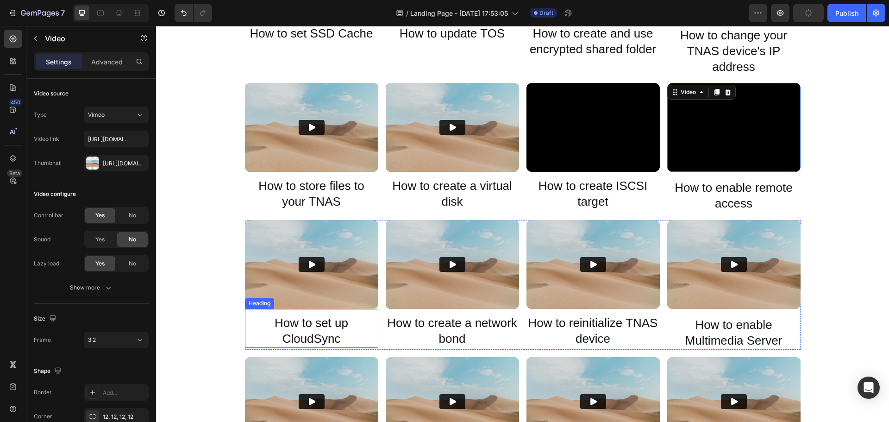
click at [298, 298] on img at bounding box center [311, 264] width 133 height 89
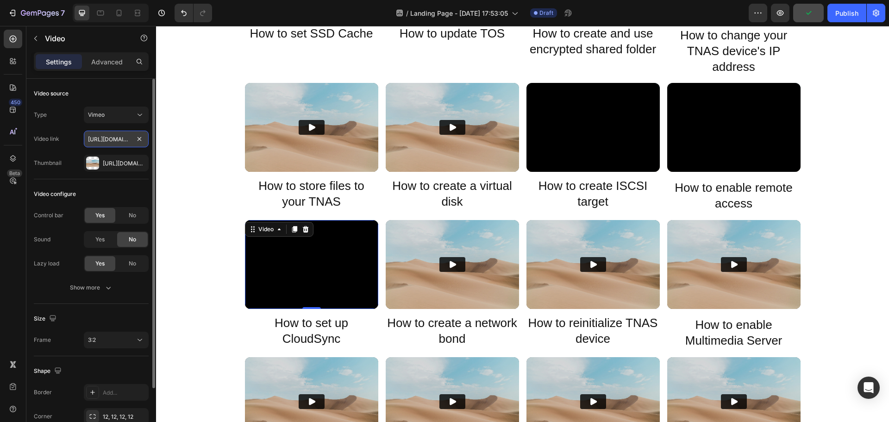
click at [101, 146] on input "[URL][DOMAIN_NAME]?" at bounding box center [116, 139] width 65 height 17
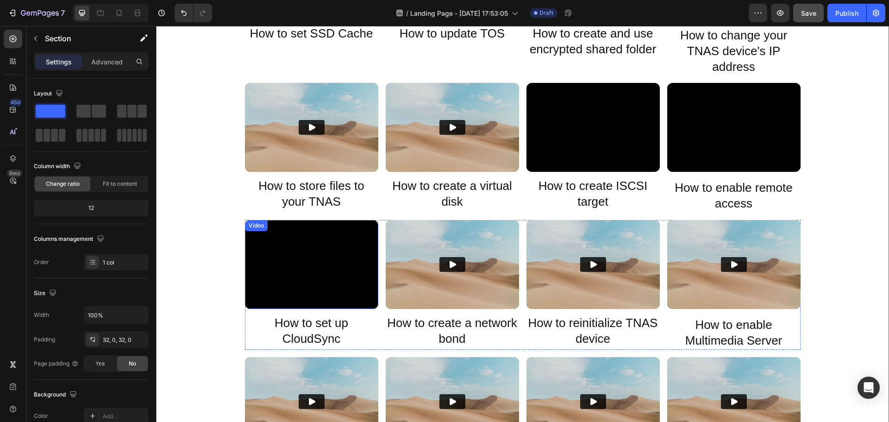
click at [256, 229] on div "Video" at bounding box center [256, 225] width 19 height 8
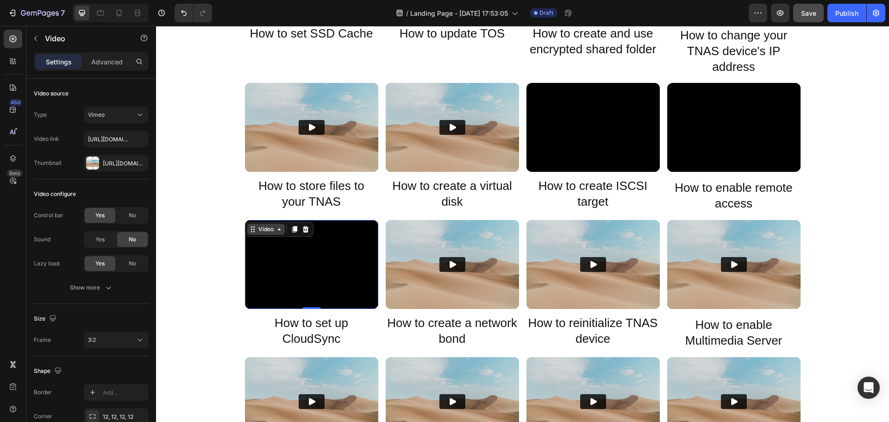
click at [256, 225] on div "Video" at bounding box center [265, 229] width 19 height 8
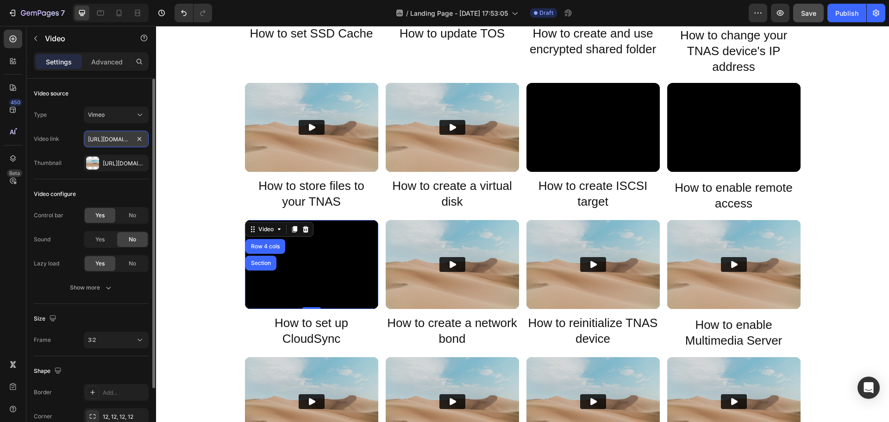
click at [109, 139] on input "[URL][DOMAIN_NAME]?" at bounding box center [116, 139] width 65 height 17
paste input "1316974"
type input "https://player.vimeo.com/video/371316974?"
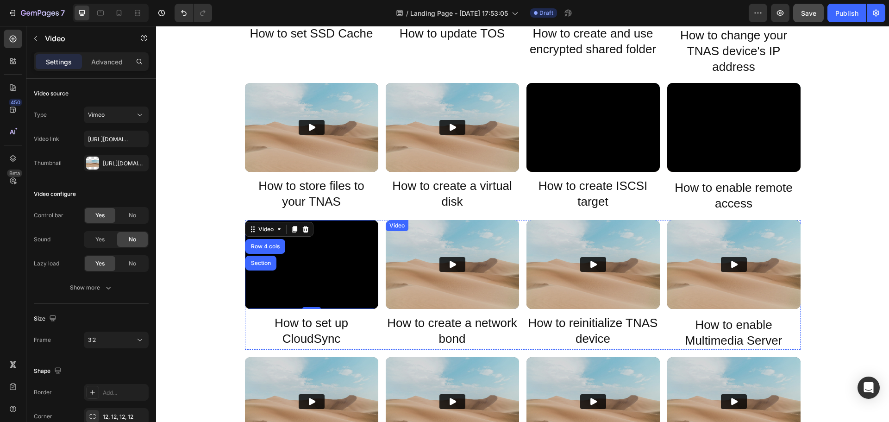
click at [393, 227] on div "Video" at bounding box center [396, 225] width 19 height 8
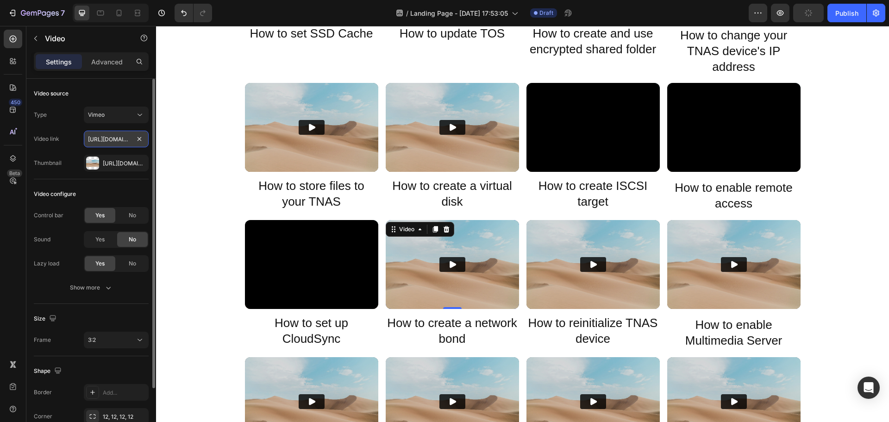
click at [112, 138] on input "[URL][DOMAIN_NAME]?" at bounding box center [116, 139] width 65 height 17
paste input "1315035"
type input "https://player.vimeo.com/video/371315035?"
click at [449, 266] on icon "Play" at bounding box center [452, 264] width 6 height 7
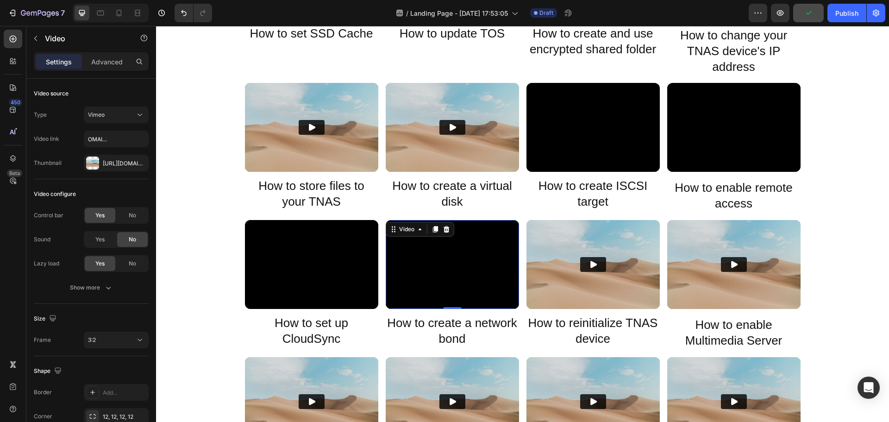
scroll to position [0, 0]
click at [532, 228] on div "Video" at bounding box center [537, 225] width 19 height 8
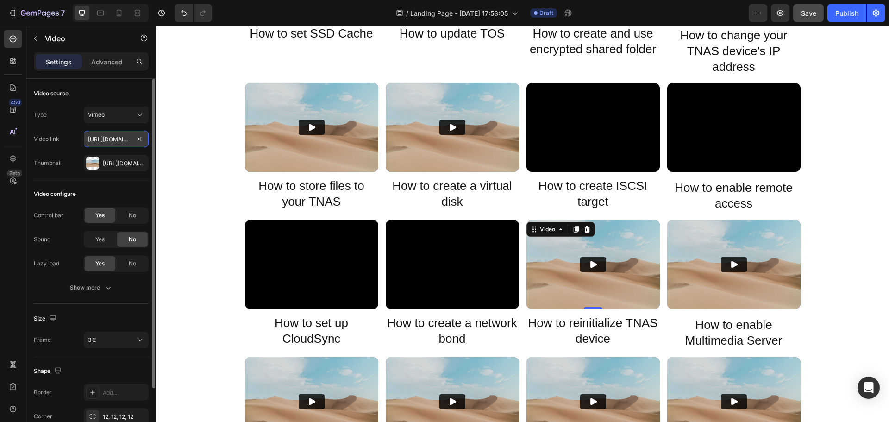
click at [113, 135] on input "https://player.vimeo.com/video/371843491?" at bounding box center [116, 139] width 65 height 17
paste input "314950"
type input "https://player.vimeo.com/video/371314950?"
click at [598, 264] on button "Play" at bounding box center [593, 264] width 26 height 15
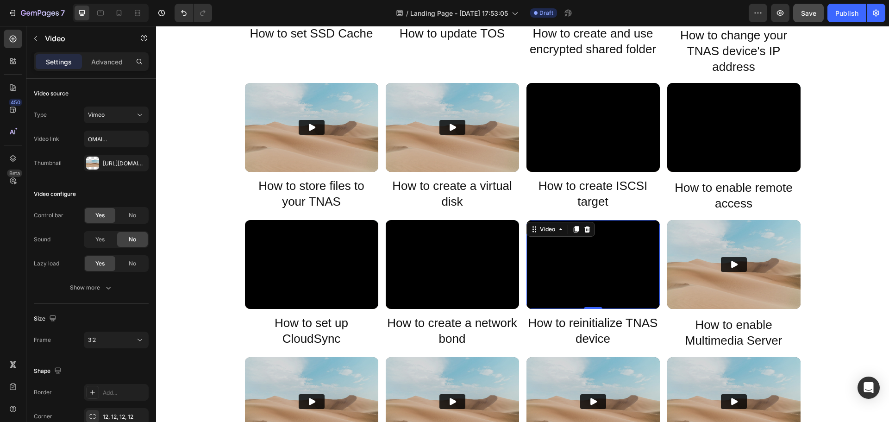
scroll to position [0, 0]
click at [717, 324] on h2 "How to enable Multimedia Server" at bounding box center [733, 332] width 133 height 33
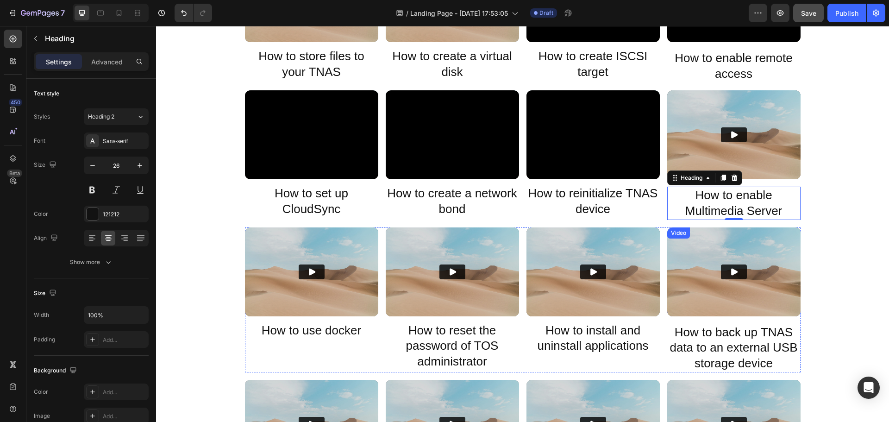
scroll to position [555, 0]
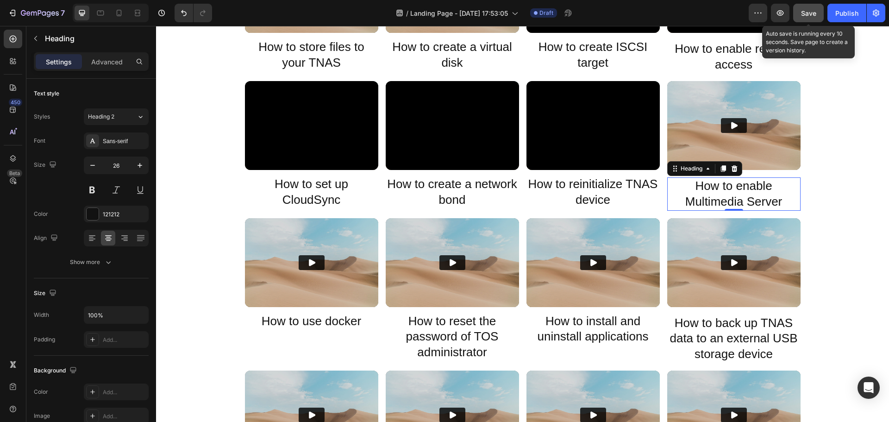
drag, startPoint x: 809, startPoint y: 21, endPoint x: 629, endPoint y: 34, distance: 180.0
click at [809, 21] on button "Save" at bounding box center [808, 13] width 31 height 19
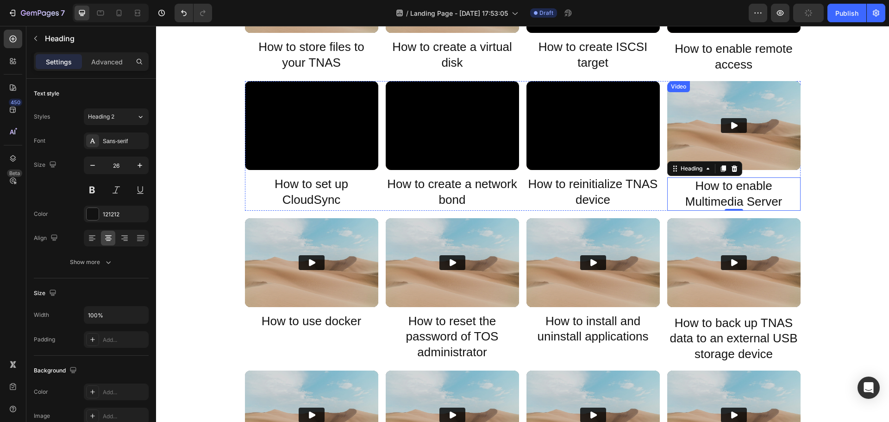
click at [677, 89] on div "Video" at bounding box center [678, 86] width 19 height 8
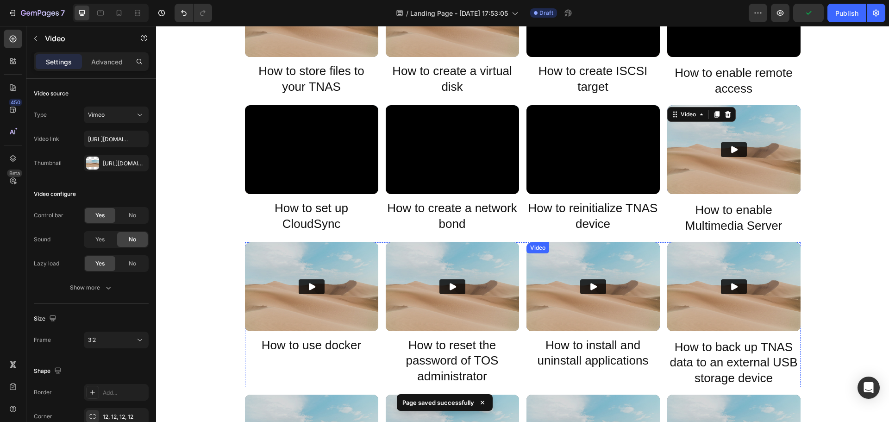
scroll to position [509, 0]
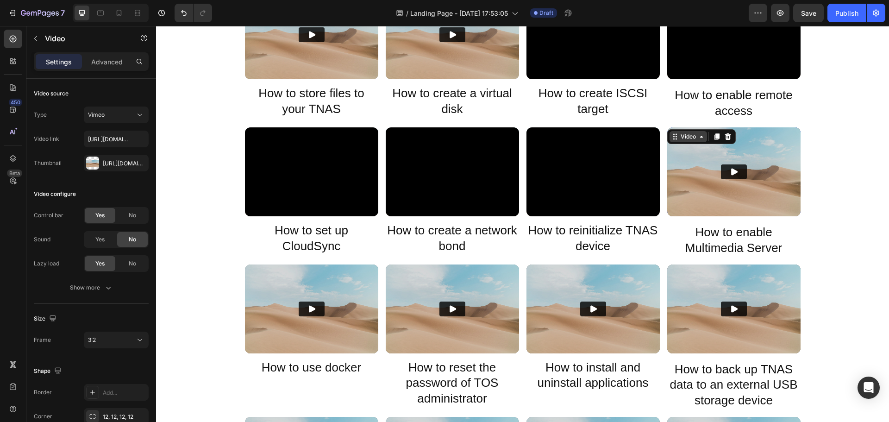
click at [686, 137] on div "Video" at bounding box center [688, 136] width 19 height 8
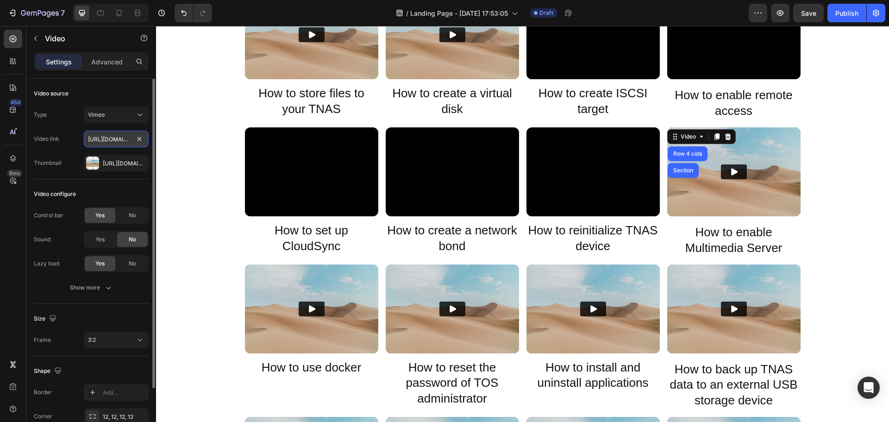
click at [106, 141] on input "https://player.vimeo.com/video/371843414?" at bounding box center [116, 139] width 65 height 17
paste input "314893"
type input "https://player.vimeo.com/video/371314893?"
click at [731, 171] on icon "Play" at bounding box center [734, 171] width 6 height 7
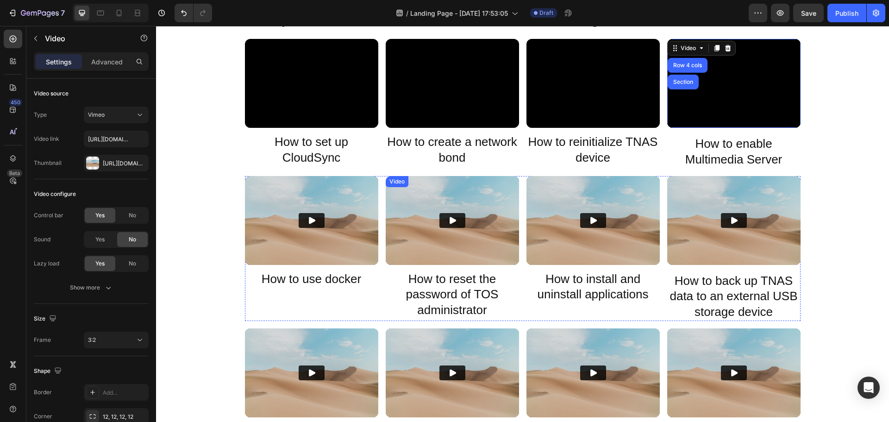
scroll to position [602, 0]
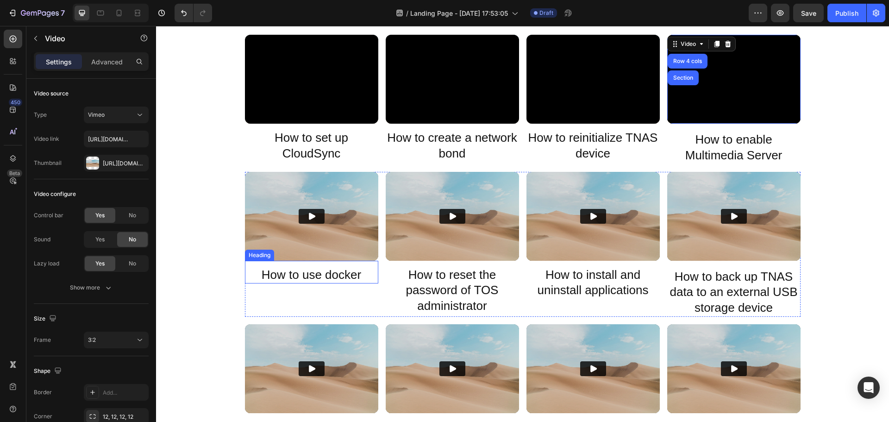
click at [319, 278] on h2 "How to use docker" at bounding box center [311, 275] width 133 height 18
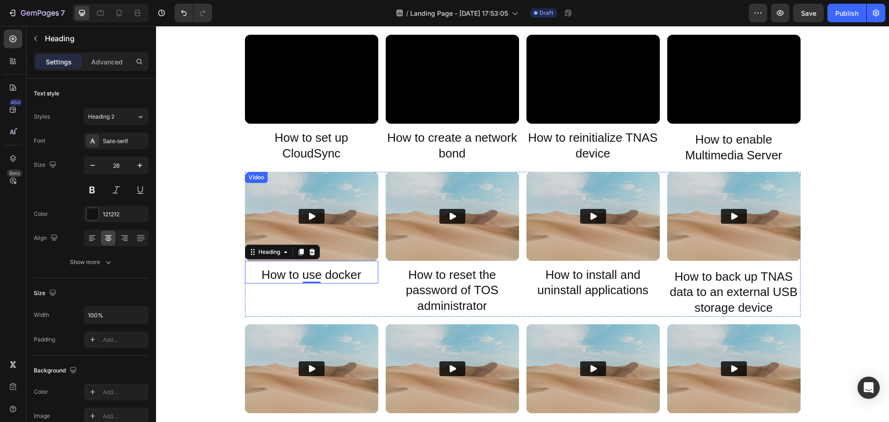
click at [253, 177] on div "Video" at bounding box center [256, 177] width 19 height 8
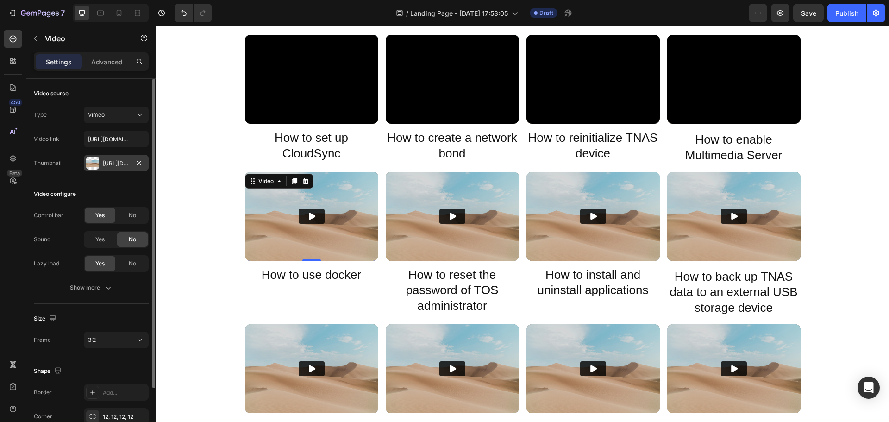
click at [113, 161] on div "[URL][DOMAIN_NAME]" at bounding box center [116, 163] width 27 height 8
click at [110, 142] on input "[URL][DOMAIN_NAME]?" at bounding box center [116, 139] width 65 height 17
paste input "1314795"
type input "https://player.vimeo.com/video/371314795?"
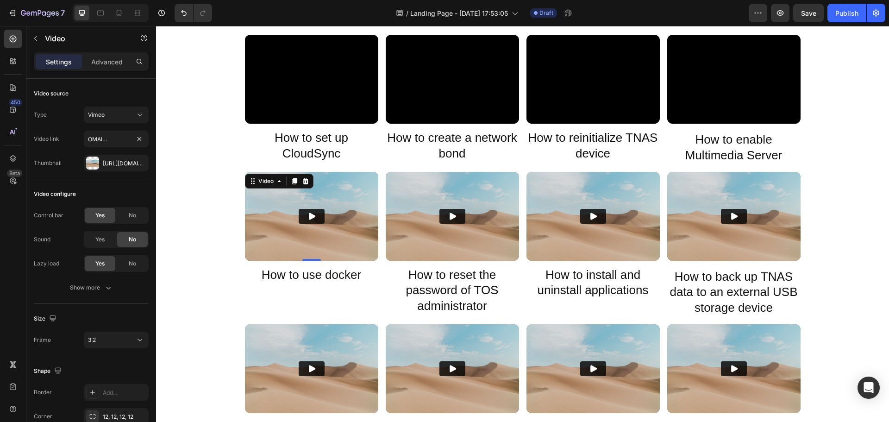
click at [305, 210] on button "Play" at bounding box center [312, 216] width 26 height 15
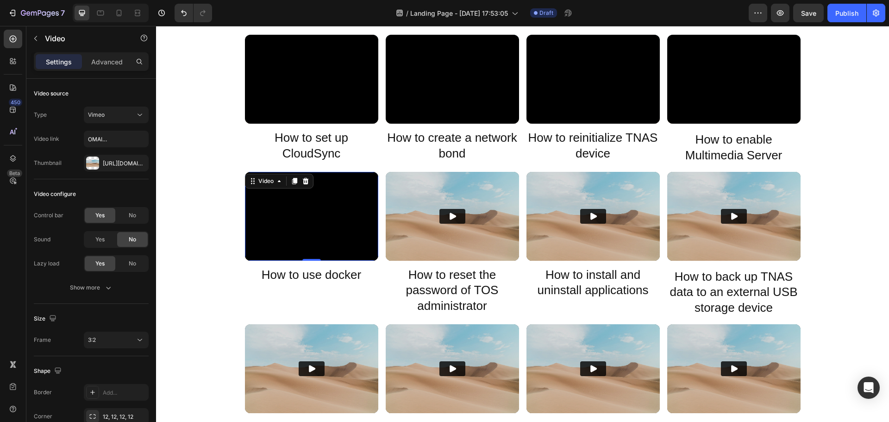
scroll to position [0, 0]
click at [811, 11] on span "Save" at bounding box center [808, 13] width 15 height 8
click at [392, 177] on div "Video" at bounding box center [396, 177] width 19 height 8
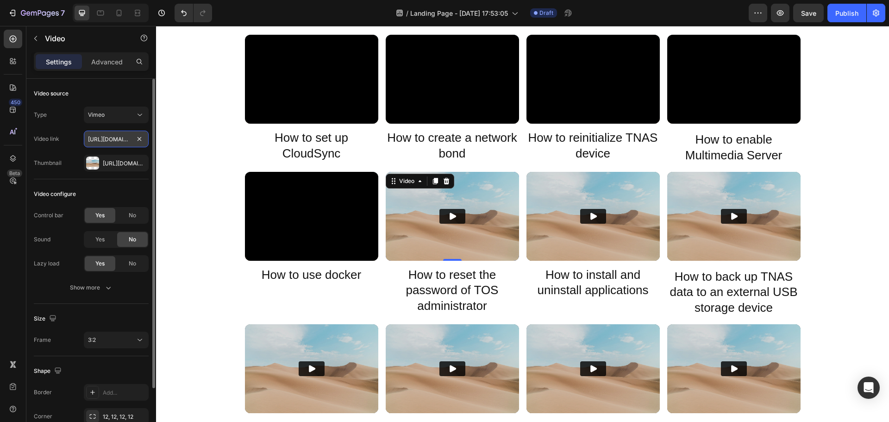
click at [104, 142] on input "[URL][DOMAIN_NAME]?" at bounding box center [116, 139] width 65 height 17
paste input "1317508"
click at [458, 216] on button "Play" at bounding box center [452, 216] width 26 height 15
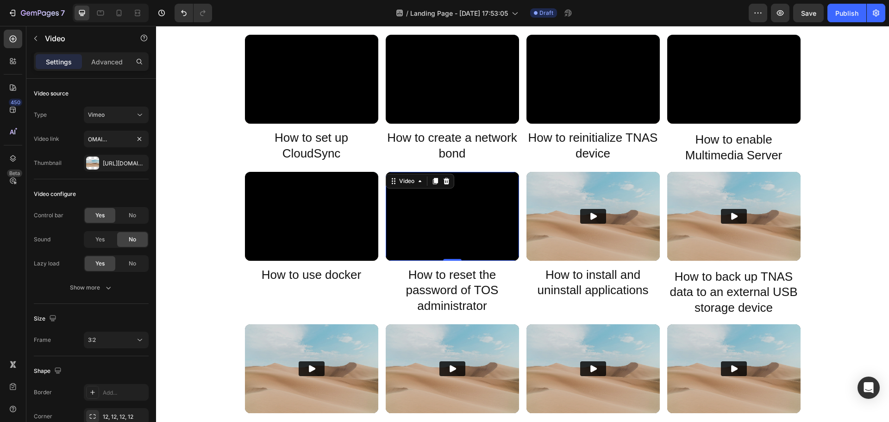
scroll to position [0, 0]
click at [108, 140] on input "https://player.vimeo.com/video/371317508?" at bounding box center [116, 139] width 65 height 17
click at [400, 181] on div "Video" at bounding box center [406, 181] width 19 height 8
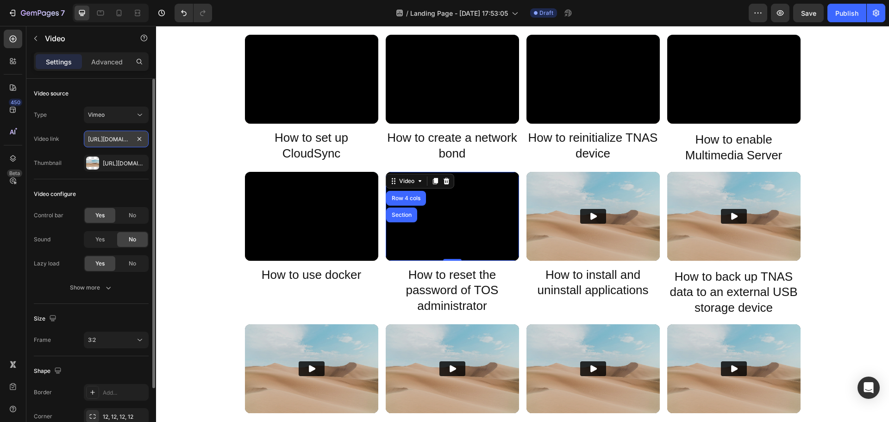
click at [116, 136] on input "https://player.vimeo.com/video/371317508?" at bounding box center [116, 139] width 65 height 17
paste input "https://player.vimeo.com/video/371317508?"
drag, startPoint x: 120, startPoint y: 142, endPoint x: 68, endPoint y: 142, distance: 52.3
click at [68, 142] on div "Video link https://playhttps://player.vimeo.com/video/371317508?er.vimeo.com/vi…" at bounding box center [91, 139] width 115 height 17
click at [119, 140] on input "https://playhttps://player.vimeo.com/video/371317508?er.vimeo.com/video/3713175…" at bounding box center [116, 139] width 65 height 17
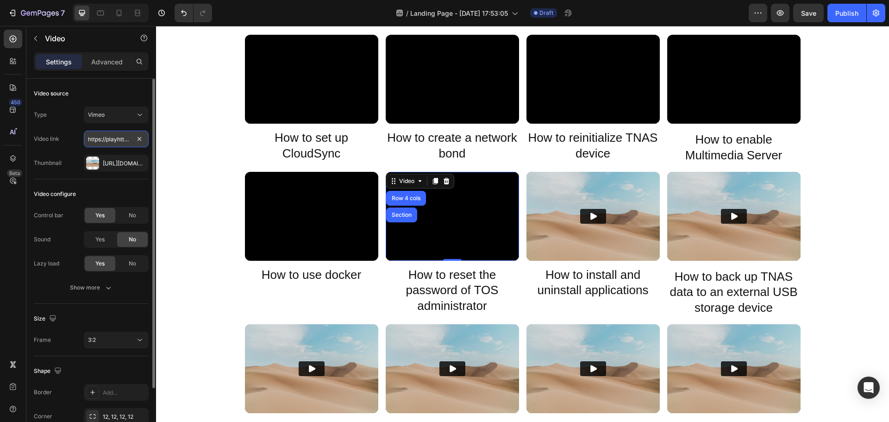
click at [116, 141] on input "https://playhttps://player.vimeo.com/video/371317508?er.vimeo.com/video/3713175…" at bounding box center [116, 139] width 65 height 17
paste input "text"
type input "https://player.vimeo.com/video/371317508?"
click at [403, 181] on div "Video" at bounding box center [406, 181] width 19 height 8
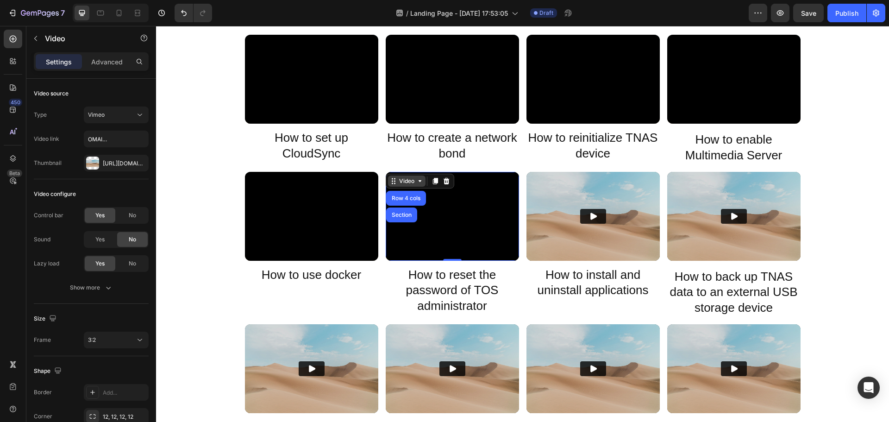
scroll to position [0, 0]
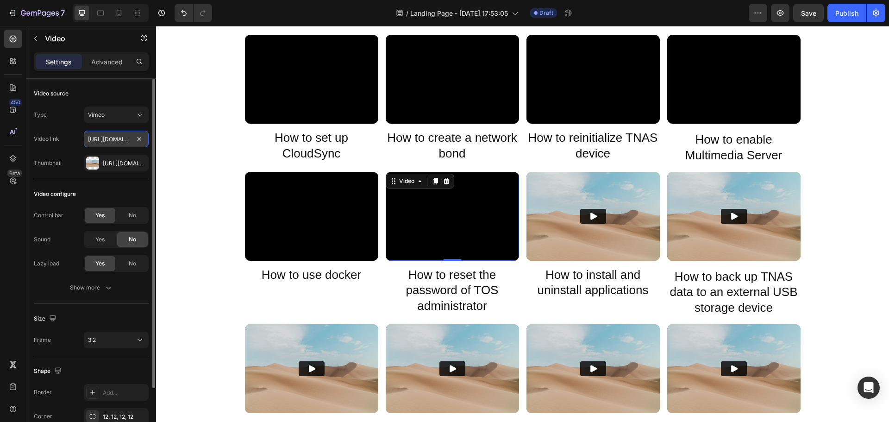
click at [113, 141] on input "https://player.vimeo.com/video/371317508?" at bounding box center [116, 139] width 65 height 17
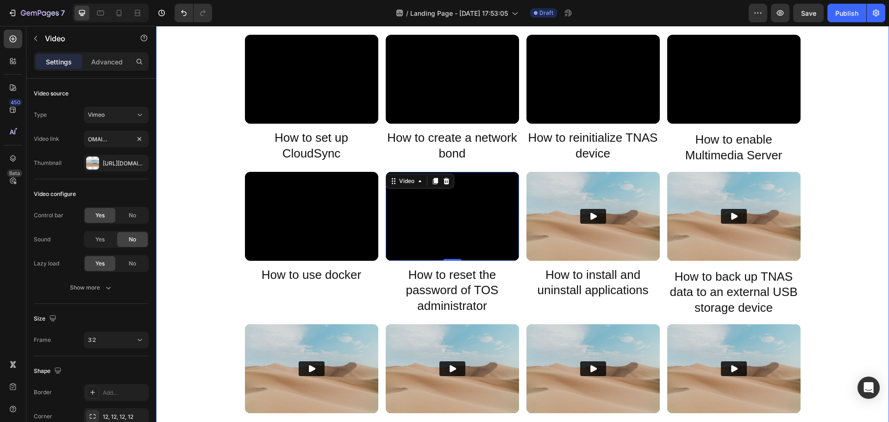
click at [200, 248] on div "Video TerraMaster how to install harddrive Heading Video What should you do if …" at bounding box center [522, 356] width 733 height 1796
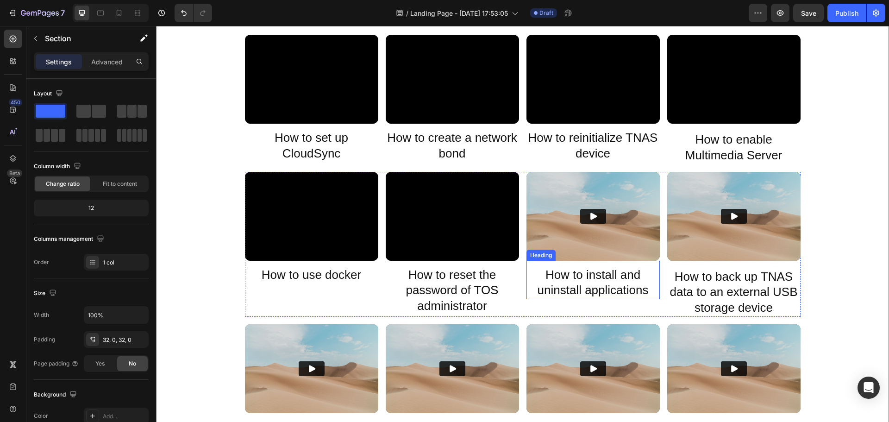
click at [582, 284] on h2 "How to install and uninstall applications" at bounding box center [592, 282] width 133 height 33
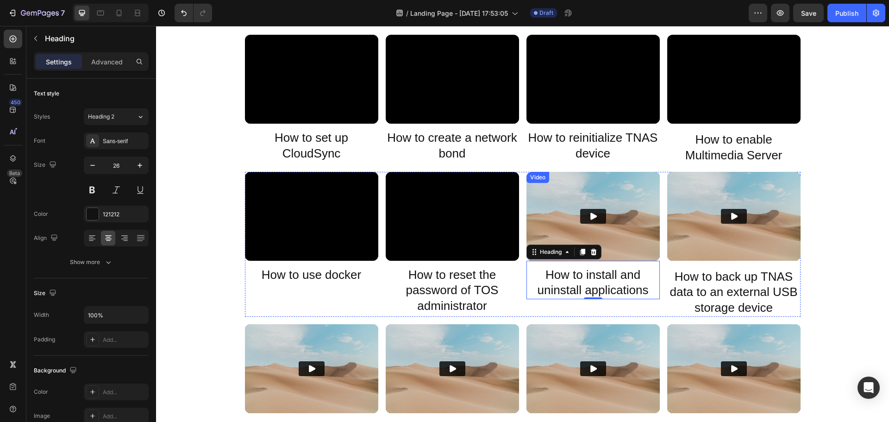
click at [590, 215] on icon "Play" at bounding box center [593, 215] width 6 height 7
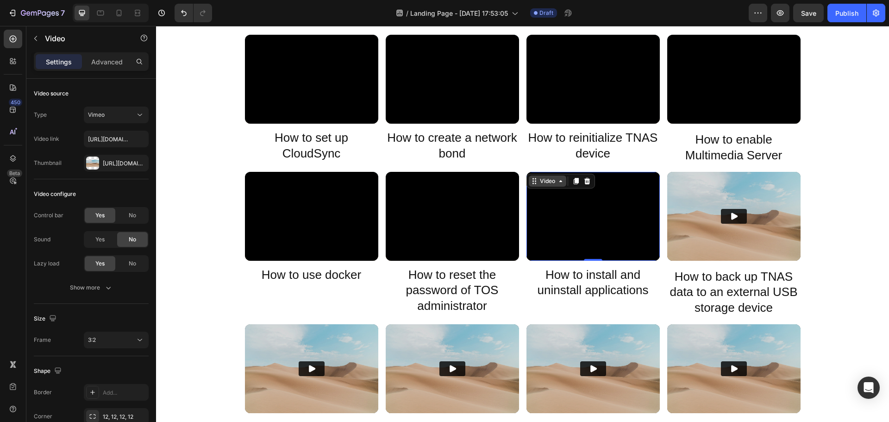
click at [541, 181] on div "Video" at bounding box center [547, 181] width 19 height 8
click at [547, 180] on div "Video" at bounding box center [547, 181] width 19 height 8
click at [545, 181] on div "Video" at bounding box center [547, 181] width 19 height 8
click at [813, 14] on span "Save" at bounding box center [808, 13] width 15 height 8
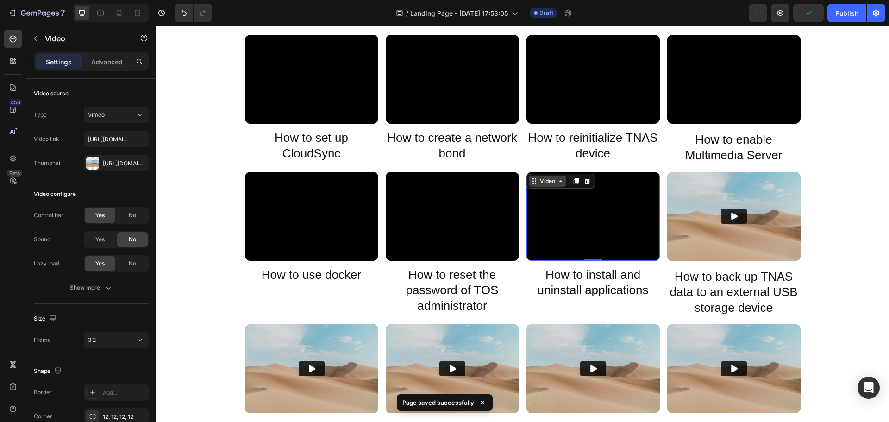
click at [542, 181] on div "Video" at bounding box center [547, 181] width 19 height 8
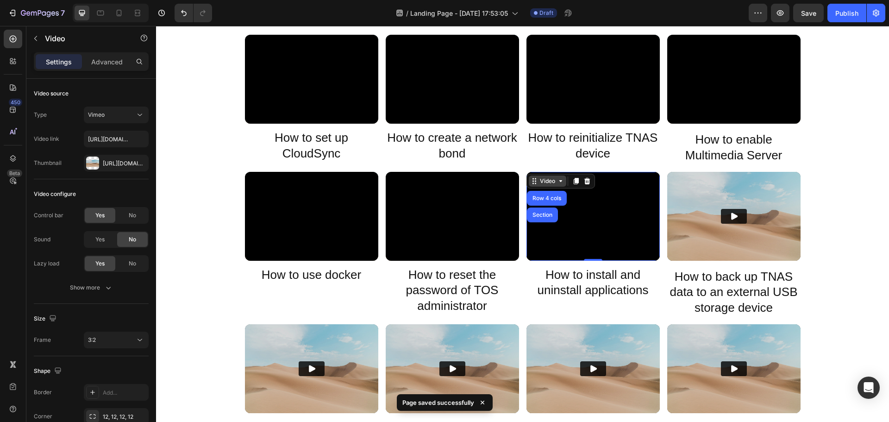
click at [542, 181] on div "Video" at bounding box center [547, 181] width 19 height 8
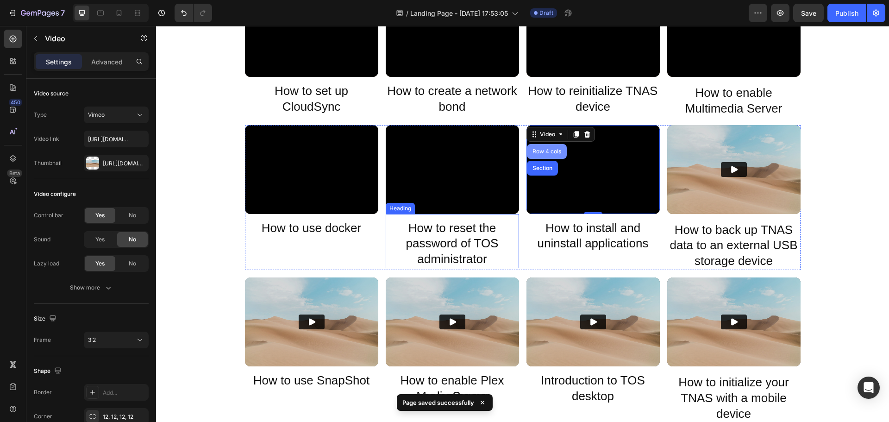
scroll to position [648, 0]
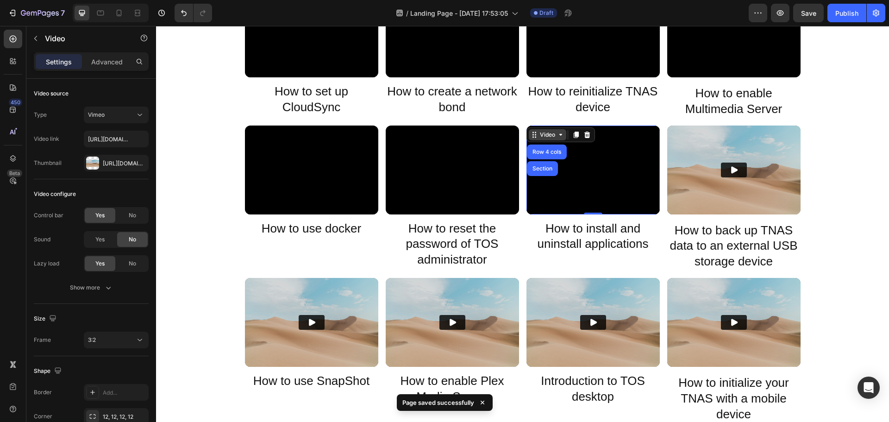
click at [532, 135] on icon at bounding box center [533, 134] width 7 height 7
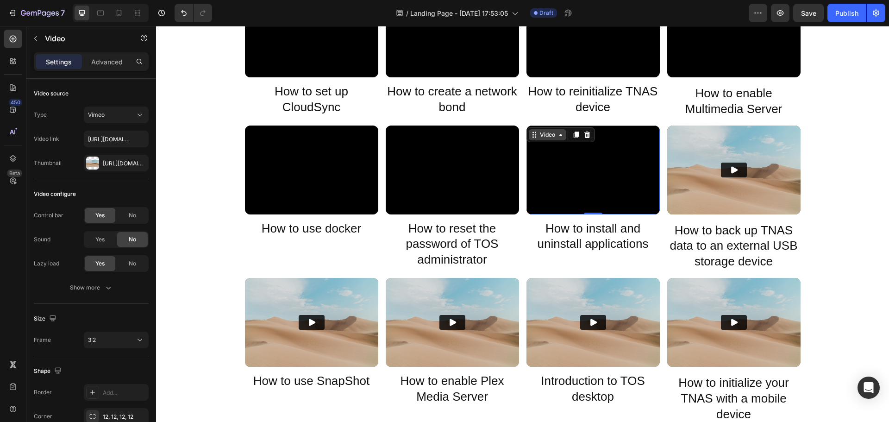
click at [532, 135] on icon at bounding box center [533, 134] width 7 height 7
click at [532, 134] on icon at bounding box center [533, 134] width 7 height 7
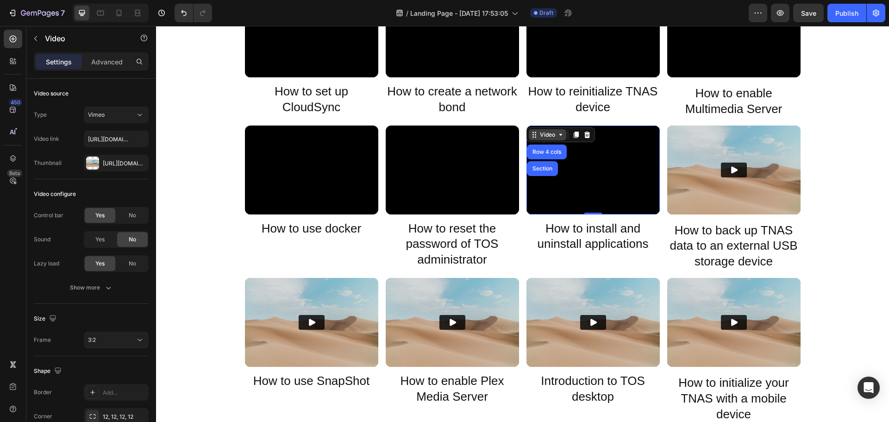
click at [540, 131] on div "Video" at bounding box center [547, 135] width 19 height 8
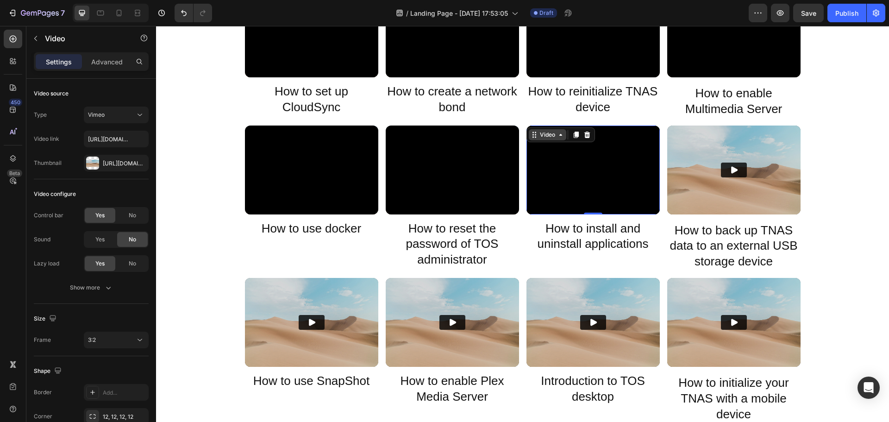
click at [540, 131] on div "Video" at bounding box center [547, 135] width 19 height 8
click at [751, 154] on img at bounding box center [733, 169] width 133 height 89
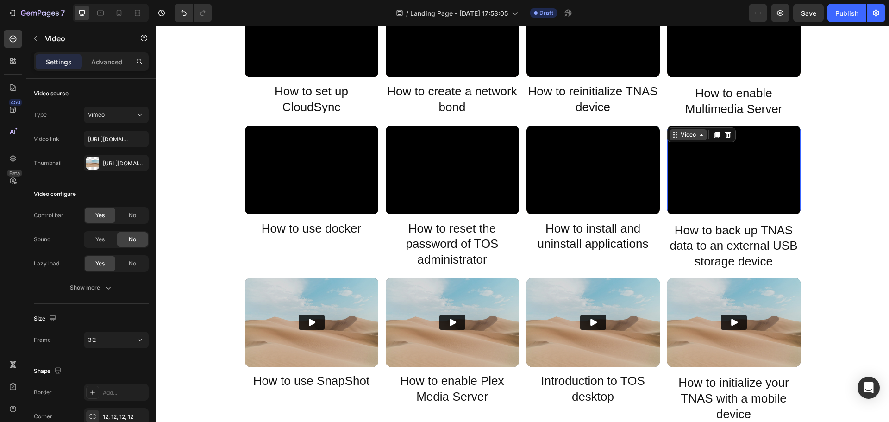
click at [693, 139] on div "Video" at bounding box center [687, 134] width 37 height 11
click at [528, 132] on div "Video" at bounding box center [537, 131] width 19 height 8
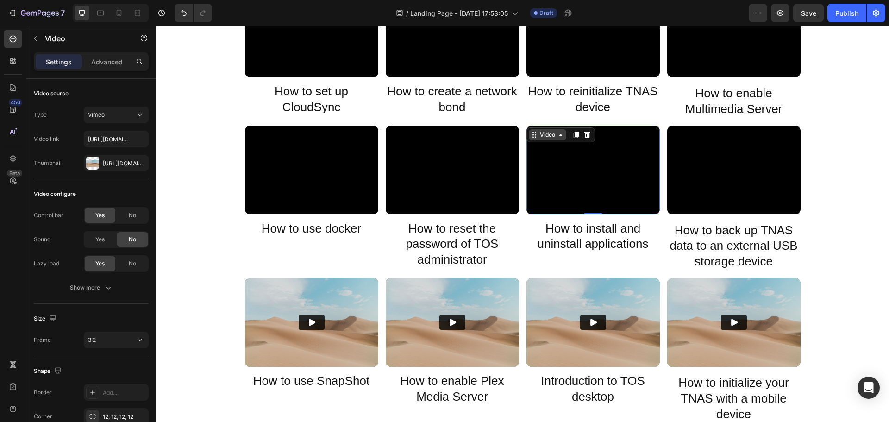
click at [530, 132] on icon at bounding box center [533, 134] width 7 height 7
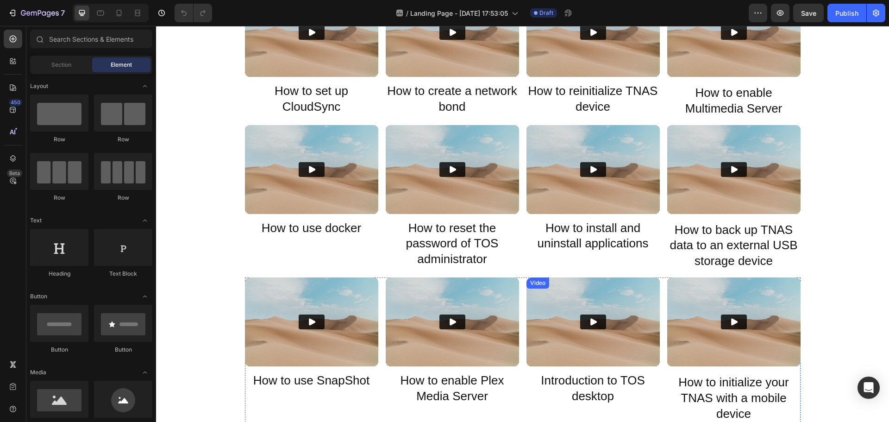
scroll to position [648, 0]
click at [533, 131] on div "Video" at bounding box center [537, 131] width 19 height 8
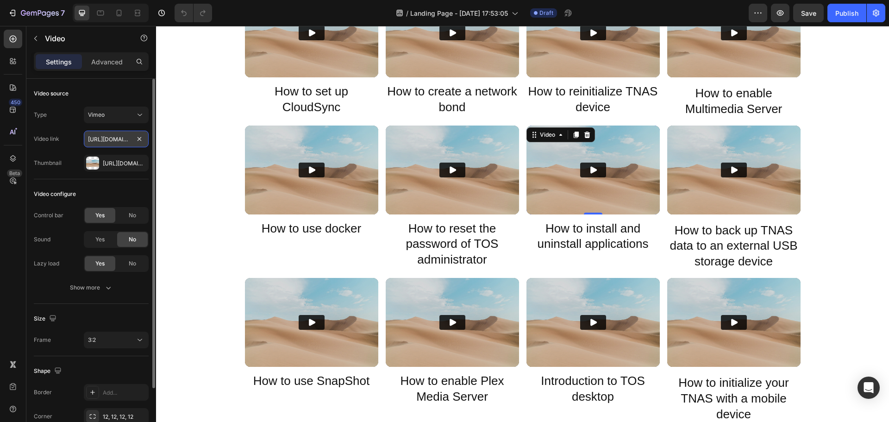
click at [97, 140] on input "[URL][DOMAIN_NAME]?" at bounding box center [116, 139] width 65 height 17
paste input "69756272"
type input "[URL][DOMAIN_NAME]?"
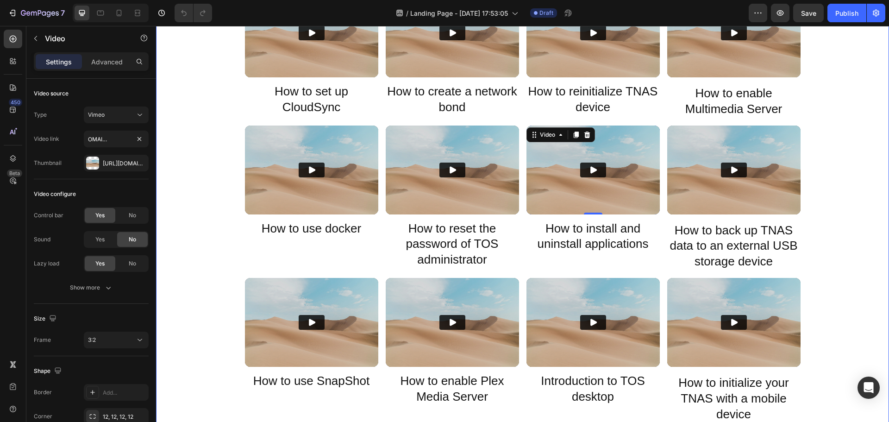
click at [843, 206] on div "Video TerraMaster how to install harddrive Heading Video What should you do if …" at bounding box center [522, 310] width 733 height 1796
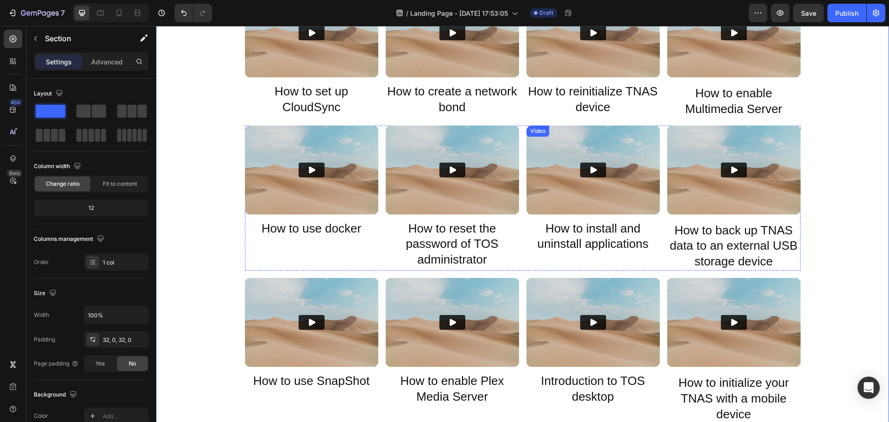
click at [597, 175] on button "Play" at bounding box center [593, 169] width 26 height 15
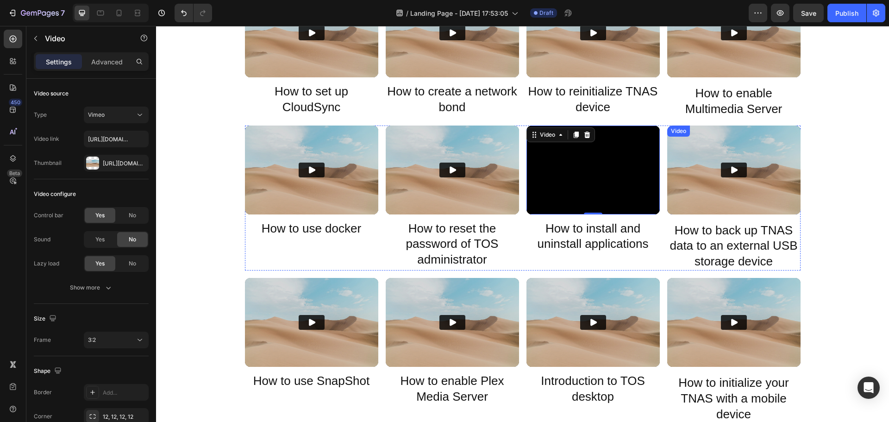
click at [673, 129] on div "Video" at bounding box center [678, 131] width 19 height 8
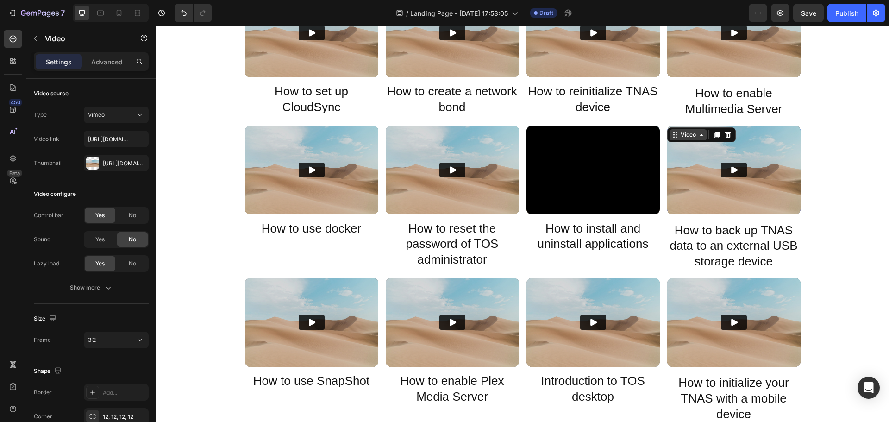
click at [684, 134] on div "Video" at bounding box center [688, 135] width 19 height 8
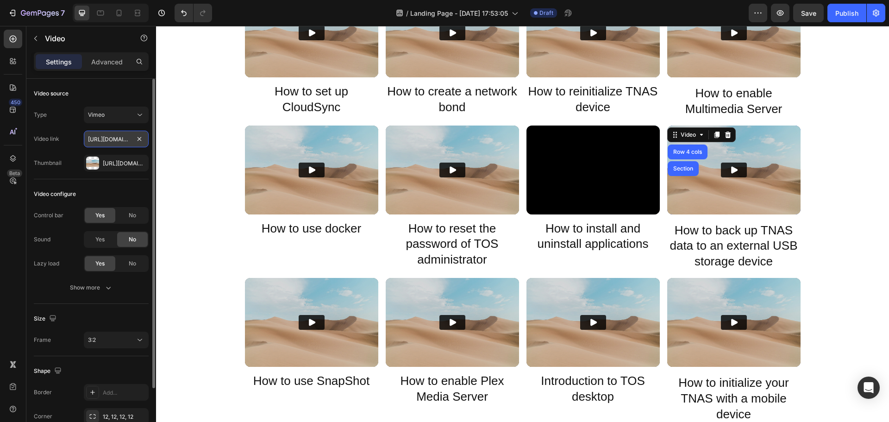
click at [103, 142] on input "https://player.vimeo.com/video/371843414?" at bounding box center [116, 139] width 65 height 17
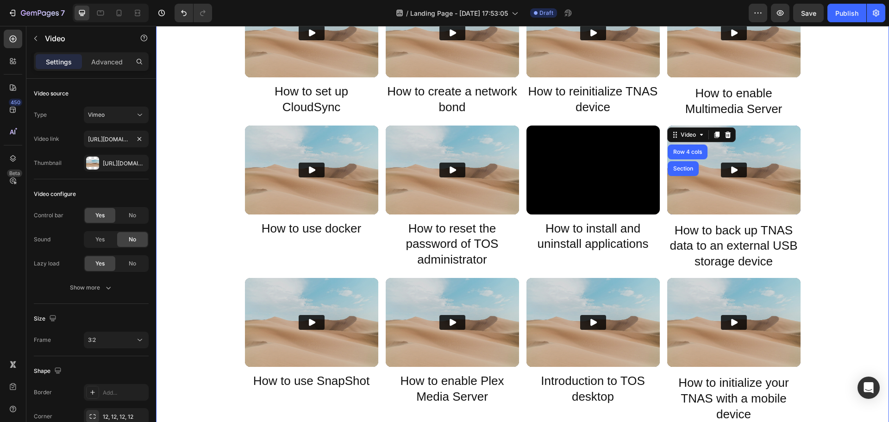
click at [807, 191] on div "Video TerraMaster how to install harddrive Heading Video What should you do if …" at bounding box center [522, 310] width 733 height 1796
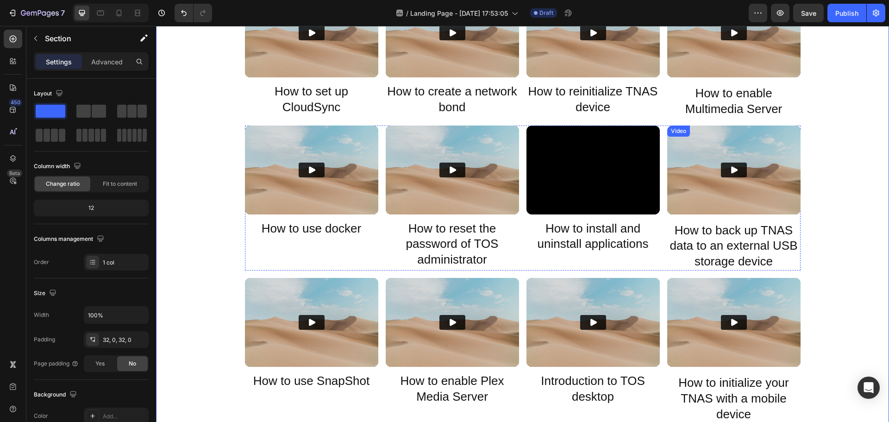
click at [673, 132] on div "Video" at bounding box center [678, 131] width 19 height 8
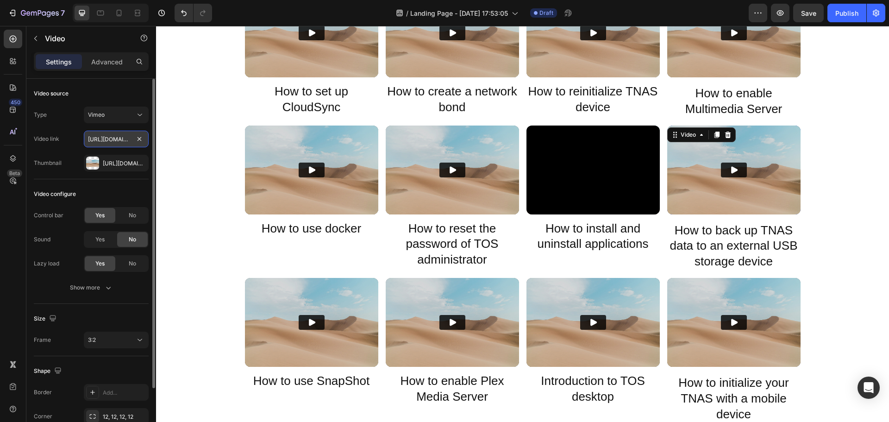
click at [108, 137] on input "https://player.vimeo.com/video/371843414?" at bounding box center [116, 139] width 65 height 17
paste input "69755479"
type input "https://player.vimeo.com/video/369755479?"
click at [725, 168] on button "Play" at bounding box center [734, 169] width 26 height 15
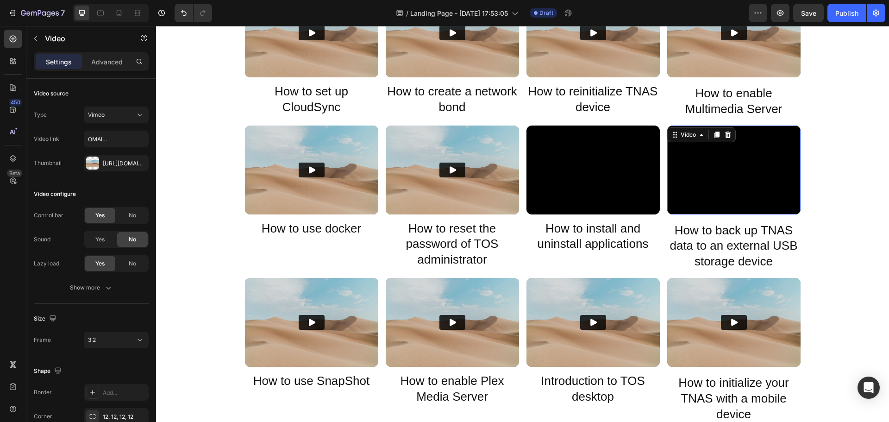
scroll to position [0, 0]
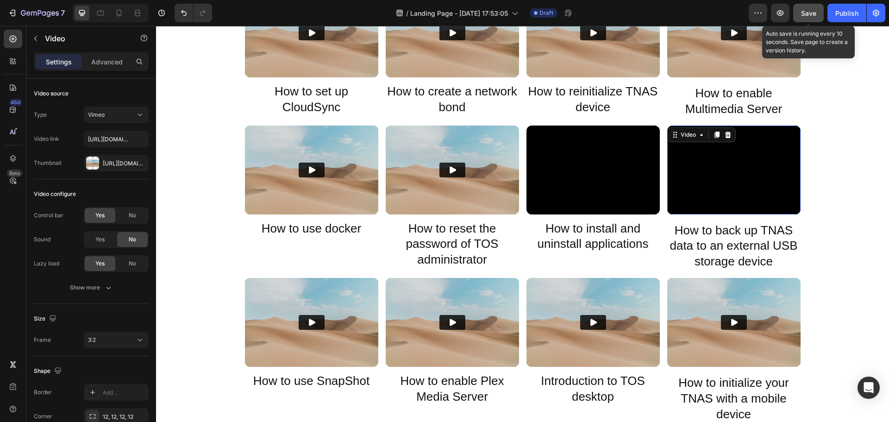
click at [802, 16] on span "Save" at bounding box center [808, 13] width 15 height 8
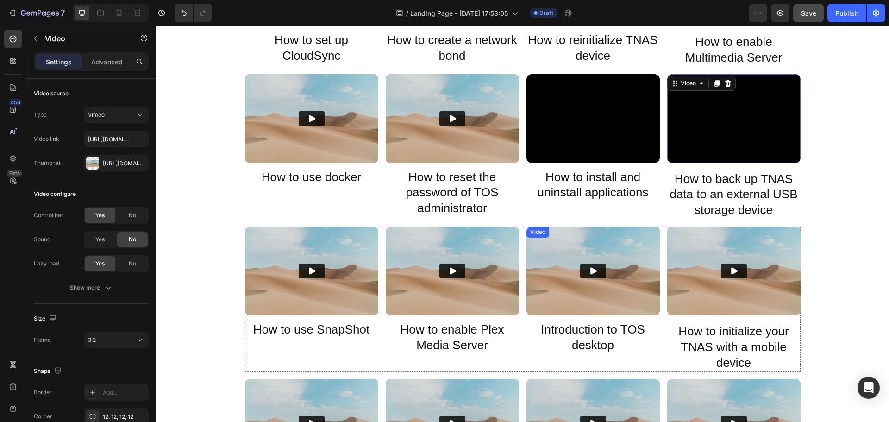
scroll to position [741, 0]
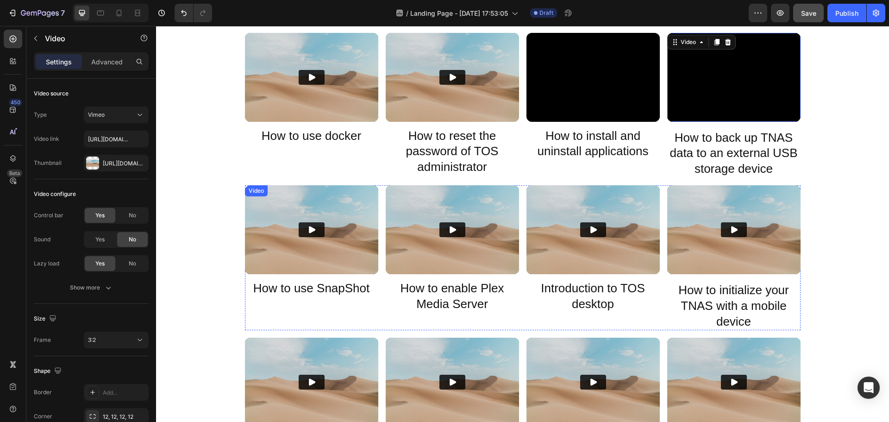
click at [252, 189] on div "Video" at bounding box center [256, 191] width 19 height 8
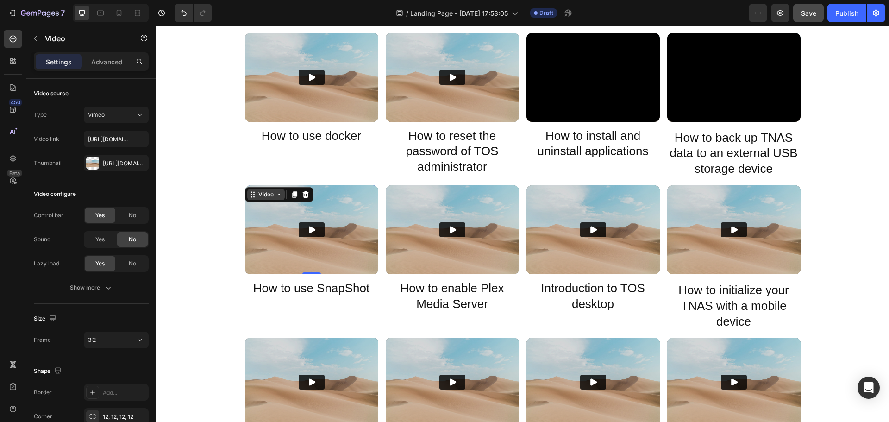
click at [256, 193] on div "Video" at bounding box center [265, 194] width 19 height 8
click at [226, 222] on div "Video TerraMaster how to install harddrive Heading Video What should you do if …" at bounding box center [522, 217] width 733 height 1796
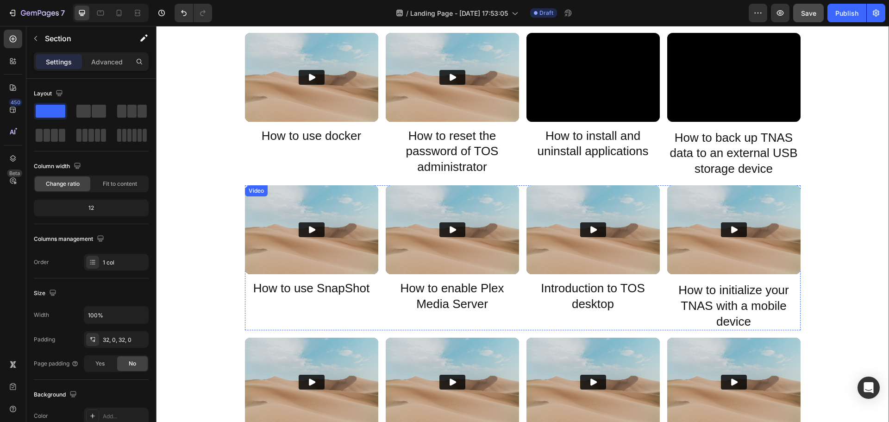
click at [255, 188] on div "Video" at bounding box center [256, 191] width 19 height 8
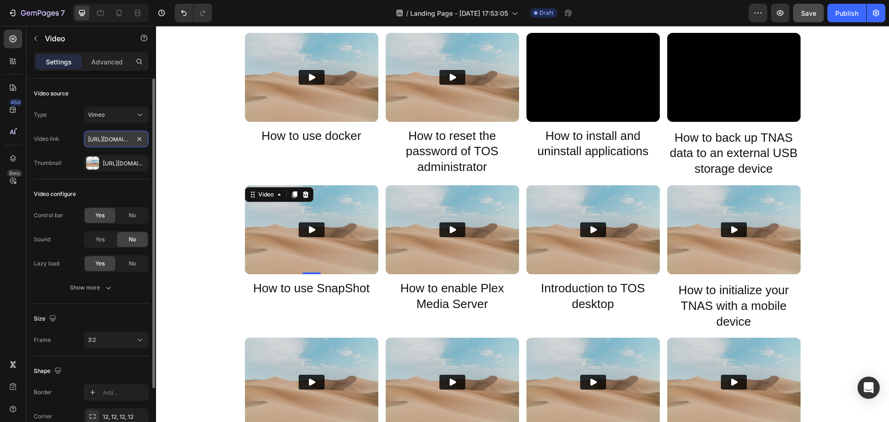
click at [103, 137] on input "https://player.vimeo.com/video/373849657?" at bounding box center [116, 139] width 65 height 17
paste input "69755396"
type input "https://player.vimeo.com/video/369755396?"
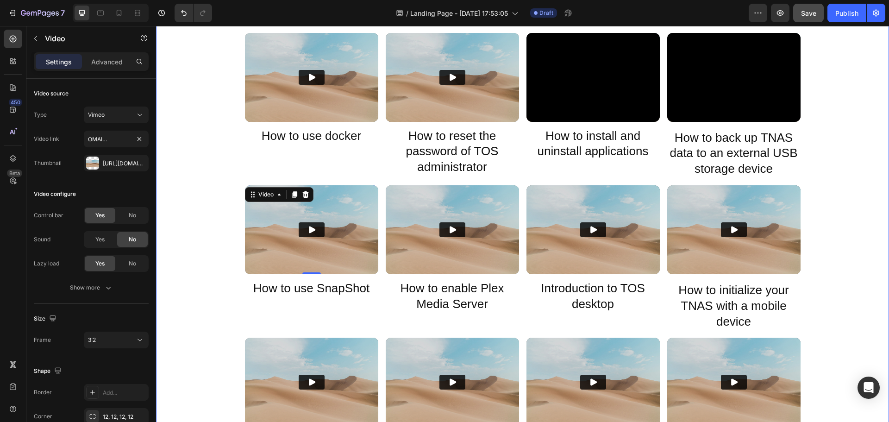
click at [210, 223] on div "Video TerraMaster how to install harddrive Heading Video What should you do if …" at bounding box center [522, 217] width 733 height 1796
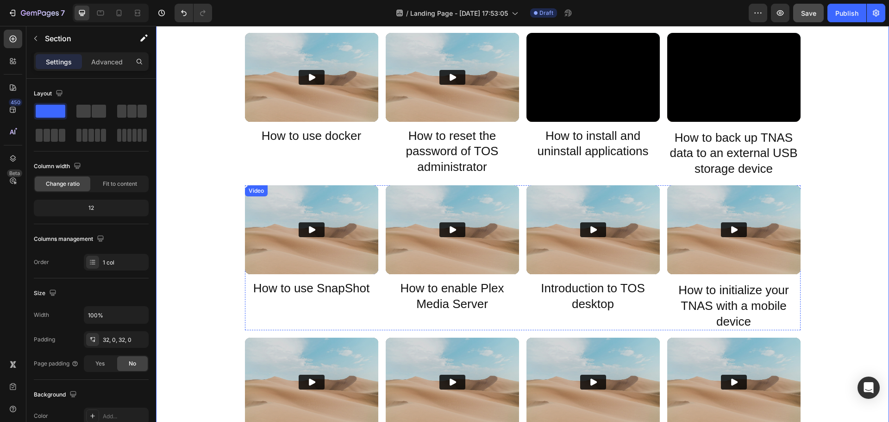
click at [309, 228] on icon "Play" at bounding box center [312, 229] width 6 height 7
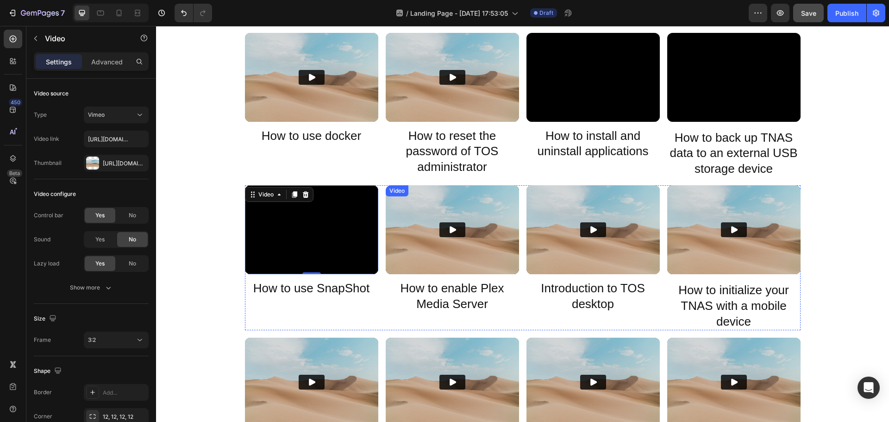
click at [399, 192] on div "Video" at bounding box center [396, 191] width 19 height 8
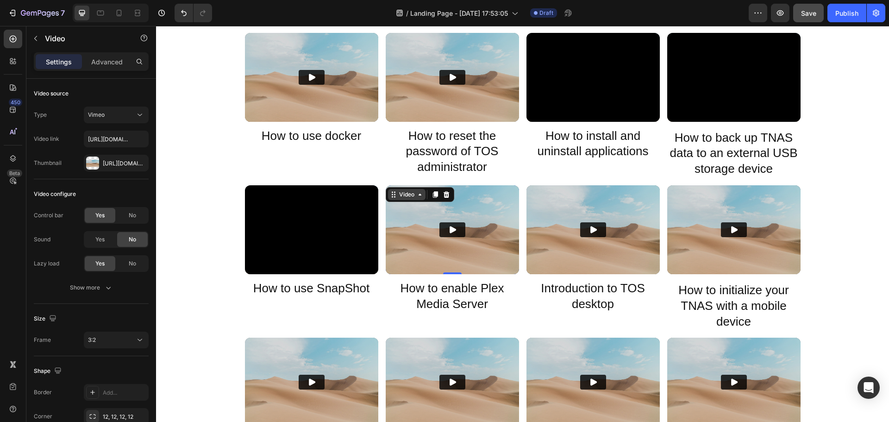
click at [400, 194] on div "Video" at bounding box center [406, 194] width 19 height 8
click at [426, 244] on img at bounding box center [452, 229] width 133 height 89
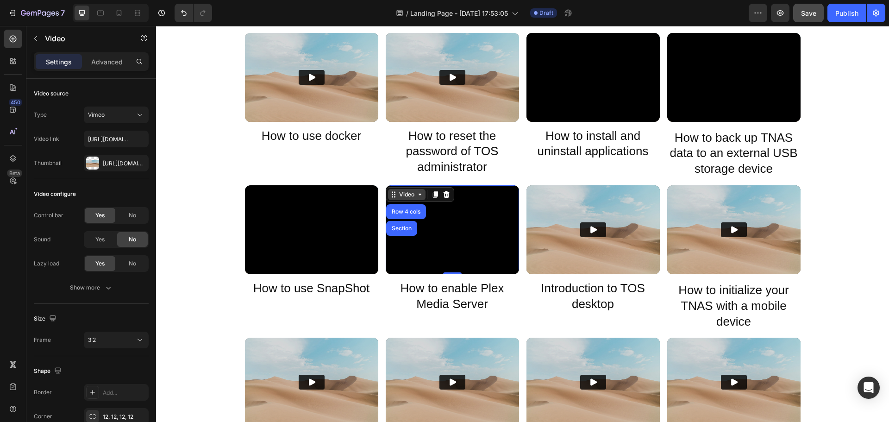
click at [402, 194] on div "Video" at bounding box center [406, 194] width 19 height 8
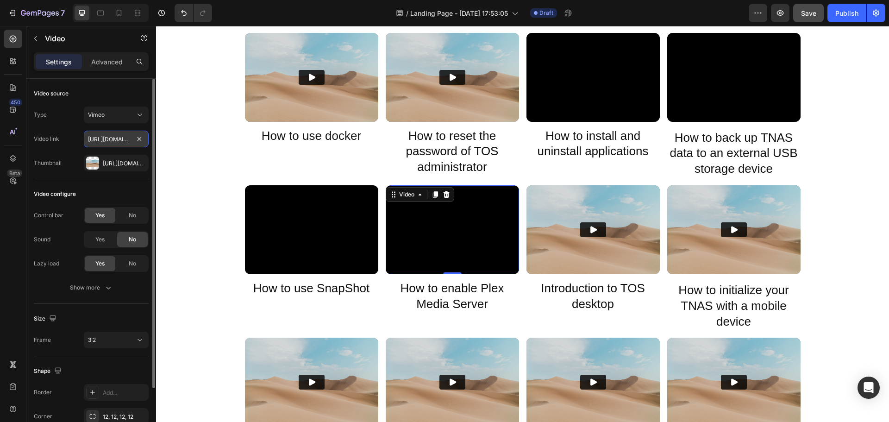
click at [109, 141] on input "https://player.vimeo.com/video/374051387?" at bounding box center [116, 139] width 65 height 17
paste input "69755341"
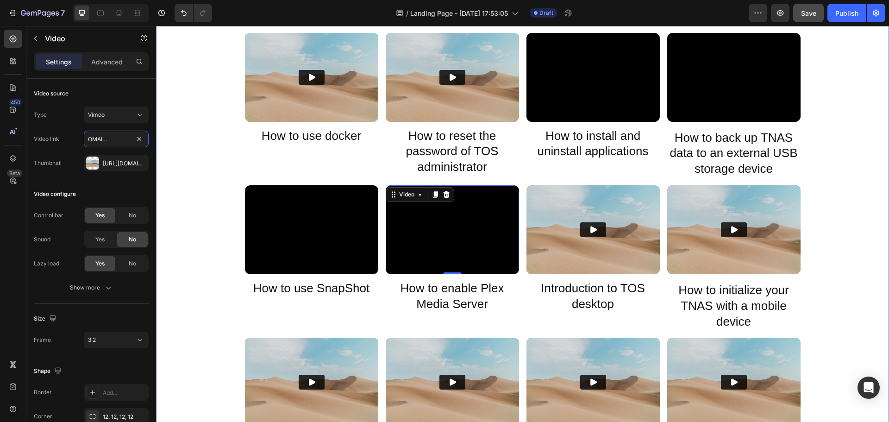
type input "https://player.vimeo.com/video/369755341?"
click at [813, 15] on span "Save" at bounding box center [808, 13] width 15 height 8
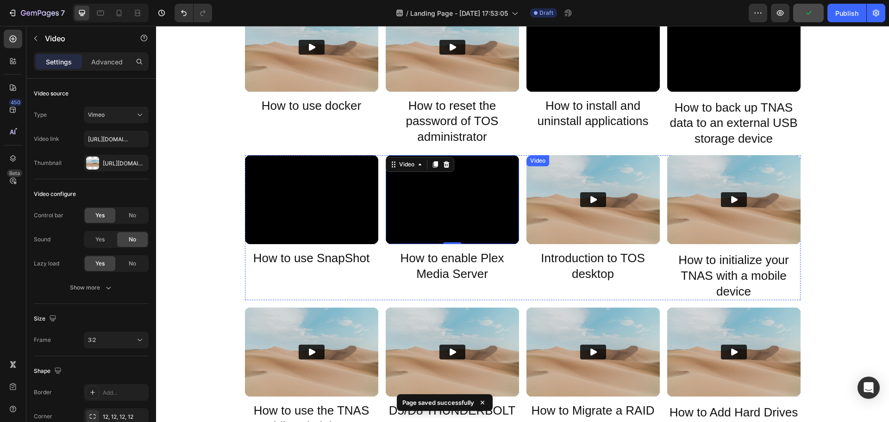
scroll to position [787, 0]
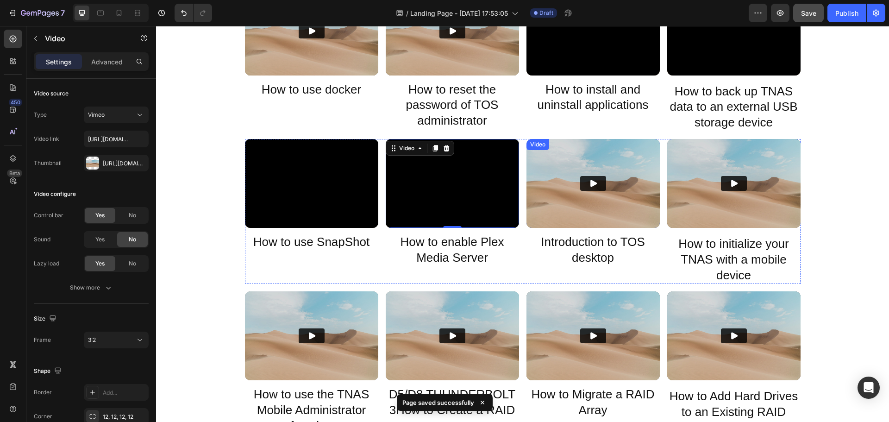
click at [536, 144] on div "Video" at bounding box center [537, 144] width 19 height 8
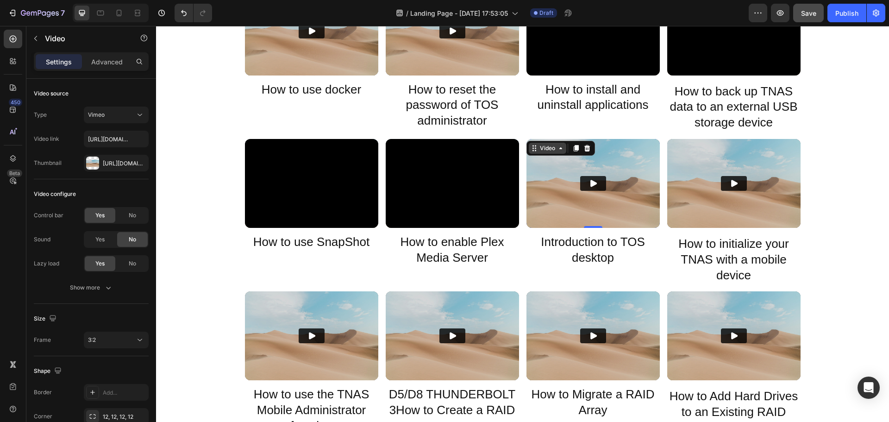
click at [542, 149] on div "Video" at bounding box center [547, 148] width 19 height 8
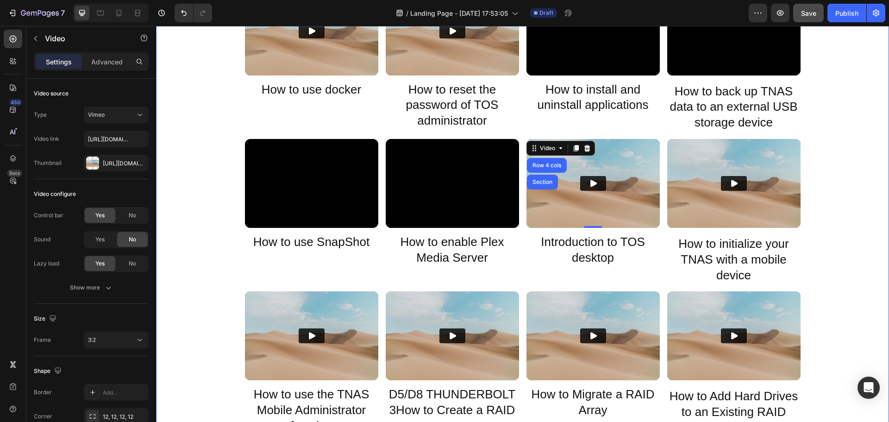
click at [203, 247] on div "Video TerraMaster how to install harddrive Heading Video What should you do if …" at bounding box center [522, 171] width 733 height 1796
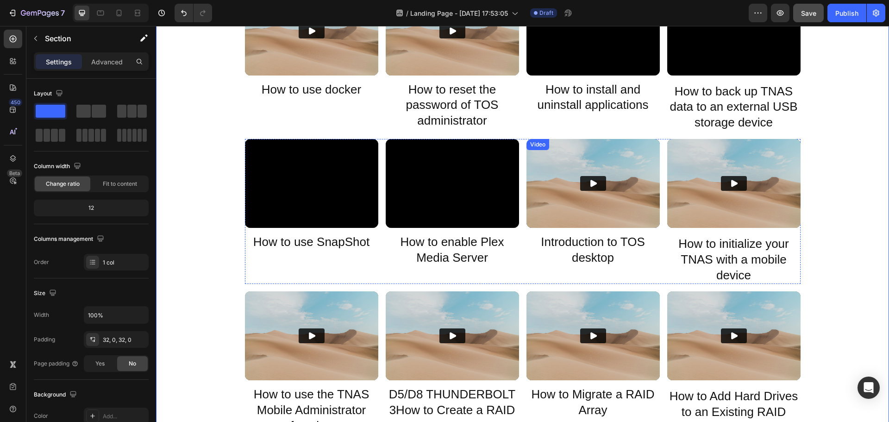
click at [532, 145] on div "Video" at bounding box center [537, 144] width 19 height 8
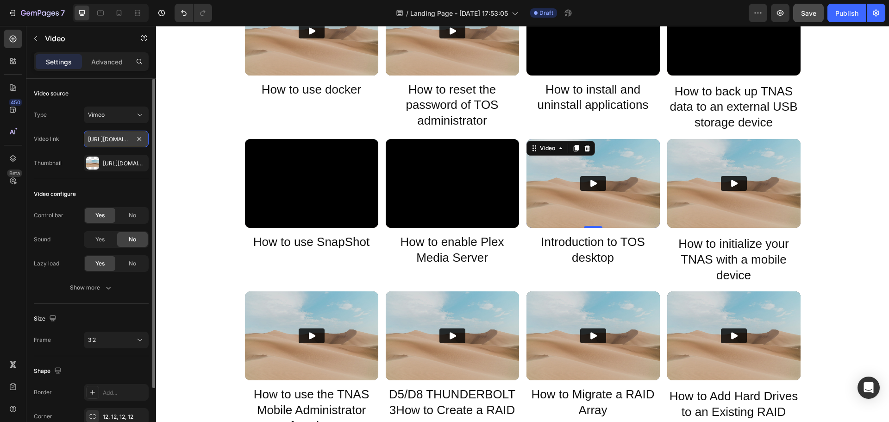
click at [111, 140] on input "https://player.vimeo.com/video/371843491?" at bounding box center [116, 139] width 65 height 17
paste input "69755292"
type input "https://player.vimeo.com/video/369755292?"
click at [588, 187] on icon "Play" at bounding box center [592, 183] width 9 height 9
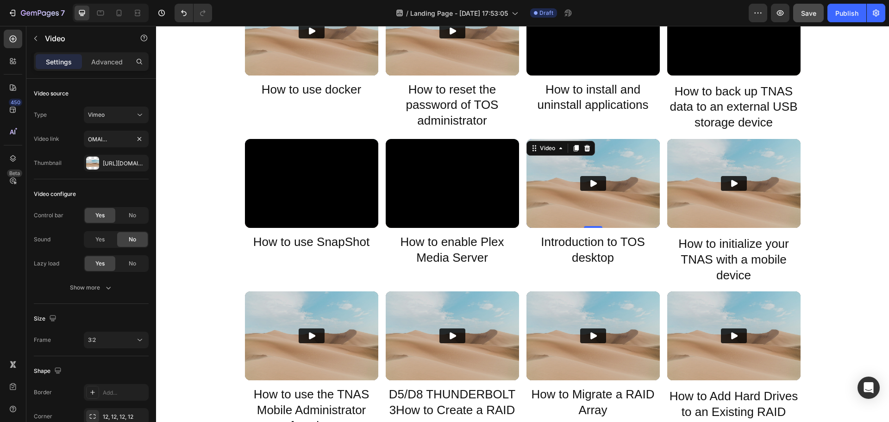
scroll to position [0, 0]
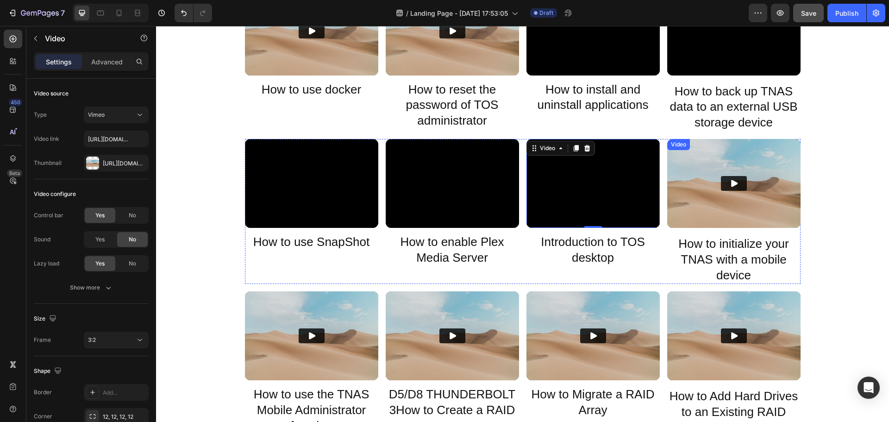
click at [689, 214] on img at bounding box center [733, 183] width 133 height 89
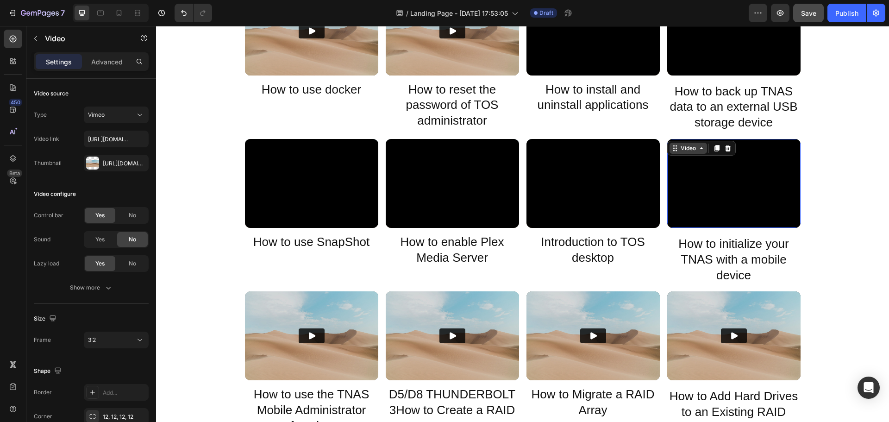
click at [679, 147] on div "Video" at bounding box center [688, 148] width 19 height 8
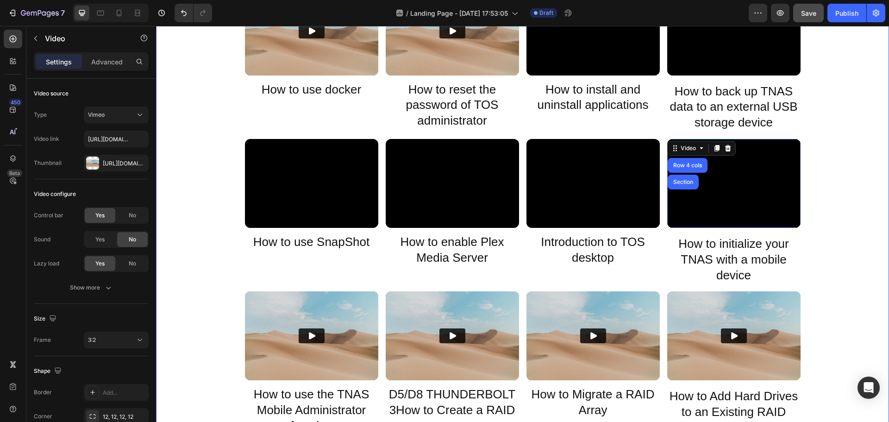
click at [858, 219] on div "Video TerraMaster how to install harddrive Heading Video What should you do if …" at bounding box center [522, 171] width 733 height 1796
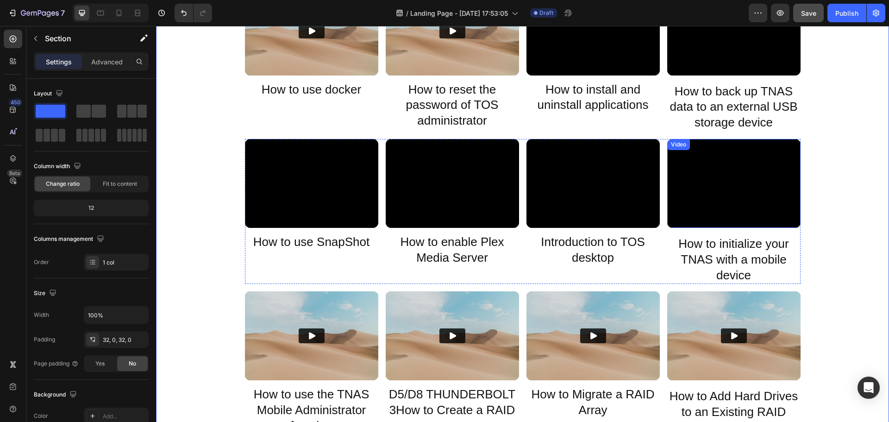
click at [675, 147] on div "Video" at bounding box center [678, 144] width 19 height 8
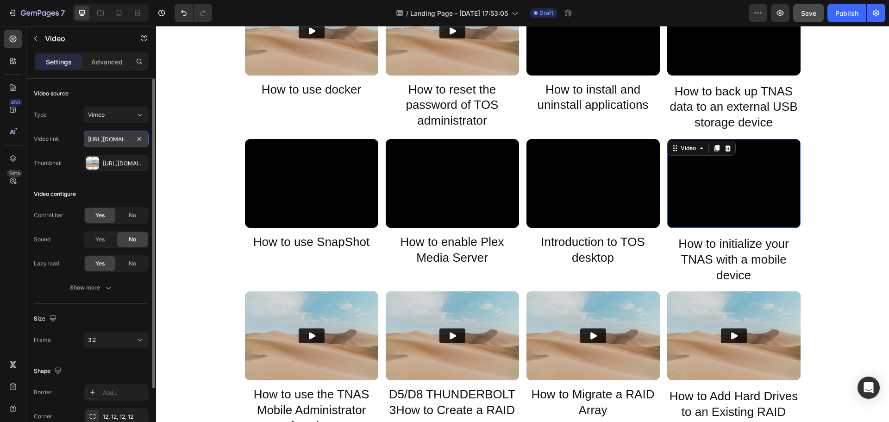
click at [113, 146] on input "https://player.vimeo.com/video/371843414?" at bounding box center [116, 139] width 65 height 17
paste input "68240727"
type input "https://player.vimeo.com/video/368240727?"
click at [810, 15] on span "Save" at bounding box center [808, 13] width 15 height 8
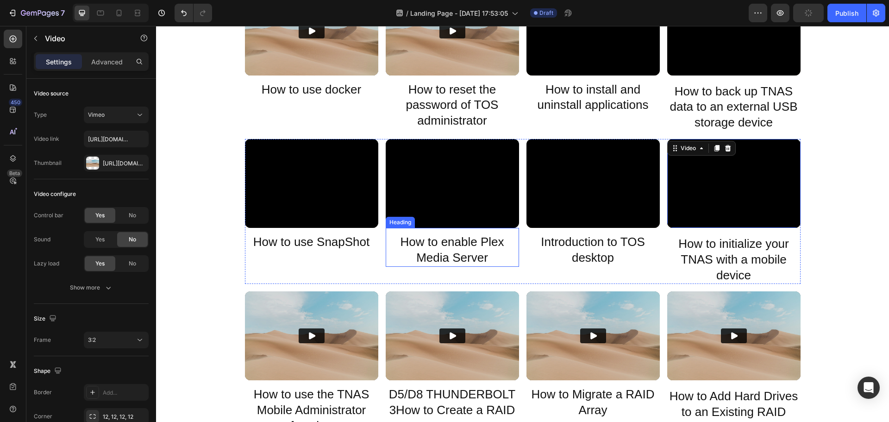
scroll to position [926, 0]
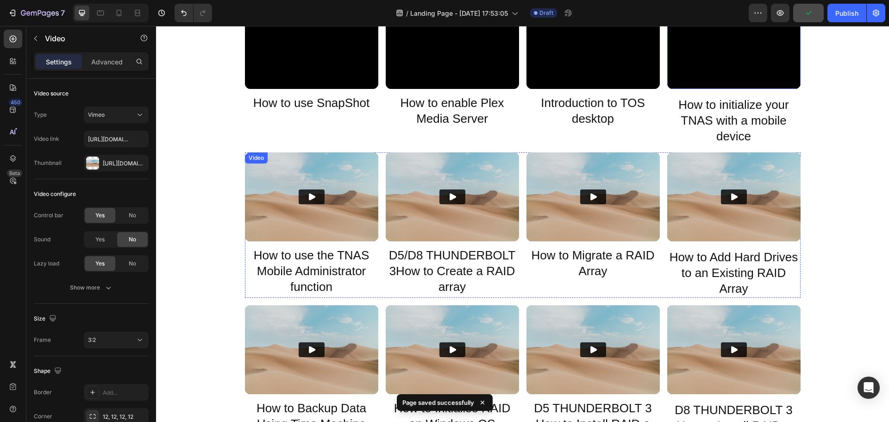
click at [247, 156] on div "Video" at bounding box center [256, 158] width 19 height 8
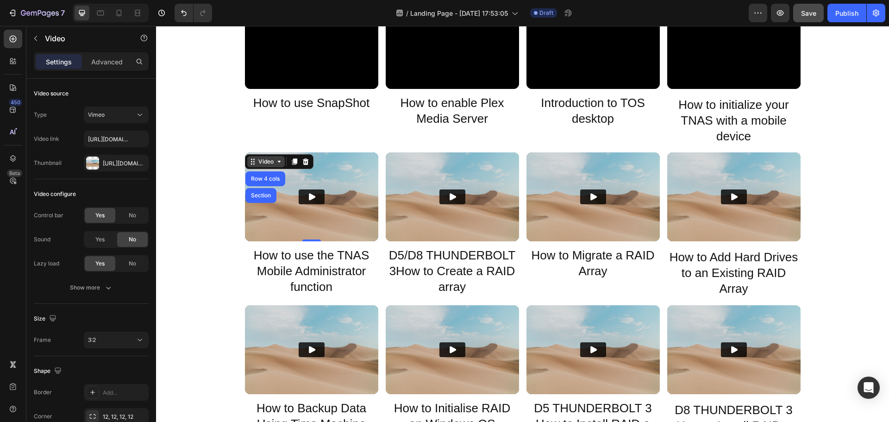
click at [256, 158] on div "Video" at bounding box center [265, 161] width 19 height 8
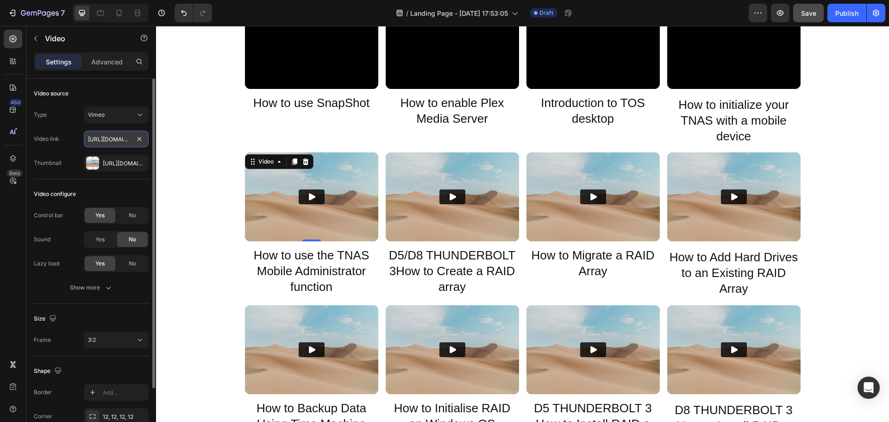
click at [107, 139] on input "https://player.vimeo.com/video/373849657?" at bounding box center [116, 139] width 65 height 17
paste input "69755255"
type input "https://player.vimeo.com/video/369755255?"
click at [314, 198] on button "Play" at bounding box center [312, 196] width 26 height 15
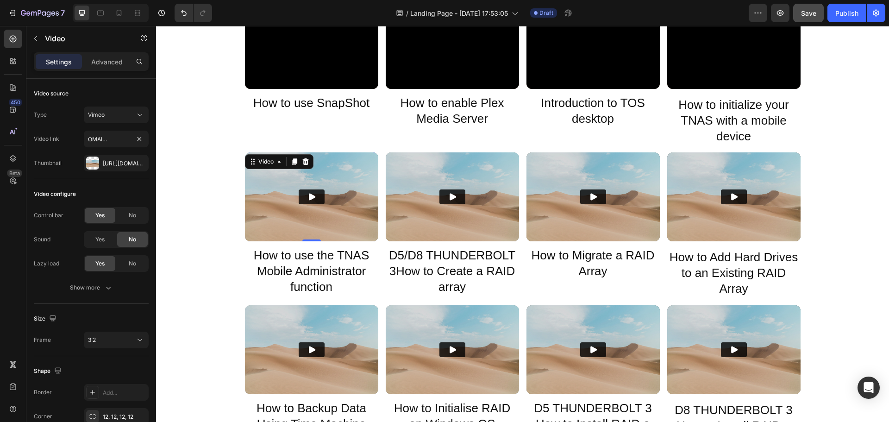
scroll to position [0, 0]
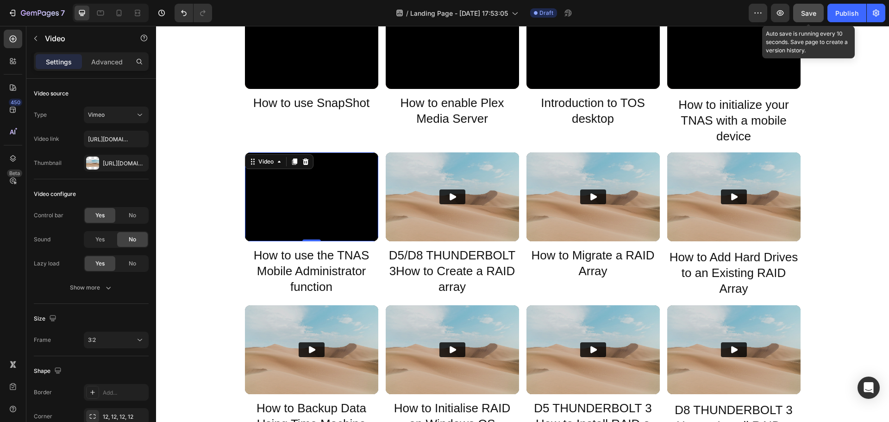
click at [807, 12] on span "Save" at bounding box center [808, 13] width 15 height 8
click at [395, 162] on div "Video" at bounding box center [396, 158] width 19 height 8
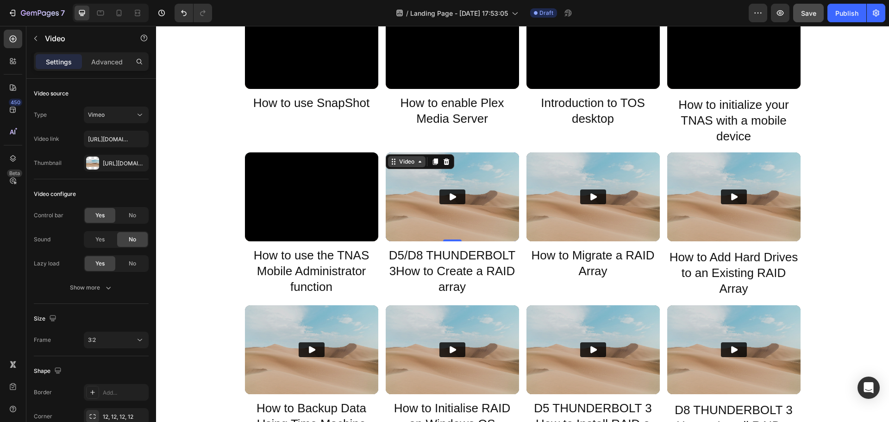
click at [397, 162] on div "Video" at bounding box center [406, 161] width 19 height 8
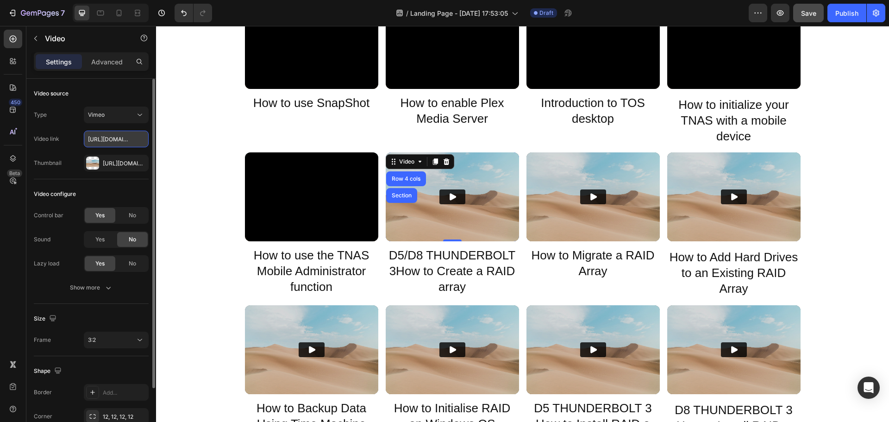
click at [107, 140] on input "https://player.vimeo.com/video/374051387?" at bounding box center [116, 139] width 65 height 17
paste input "53727509"
type input "https://player.vimeo.com/video/353727509?"
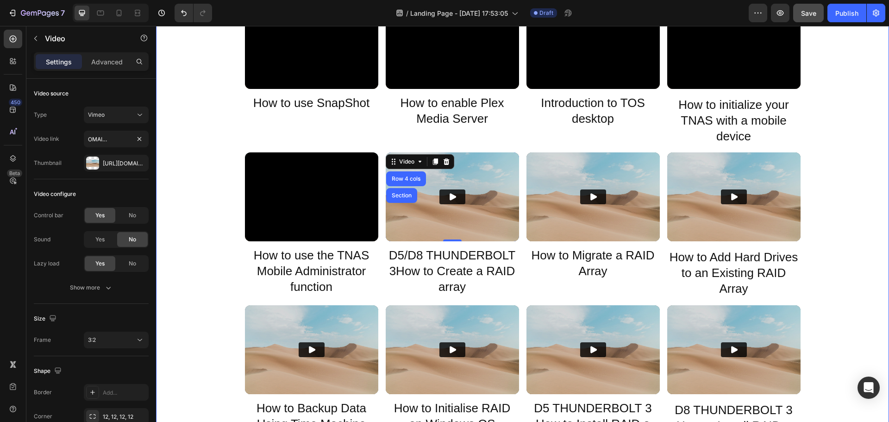
click at [174, 224] on div "Video TerraMaster how to install harddrive Heading Video What should you do if …" at bounding box center [522, 32] width 733 height 1796
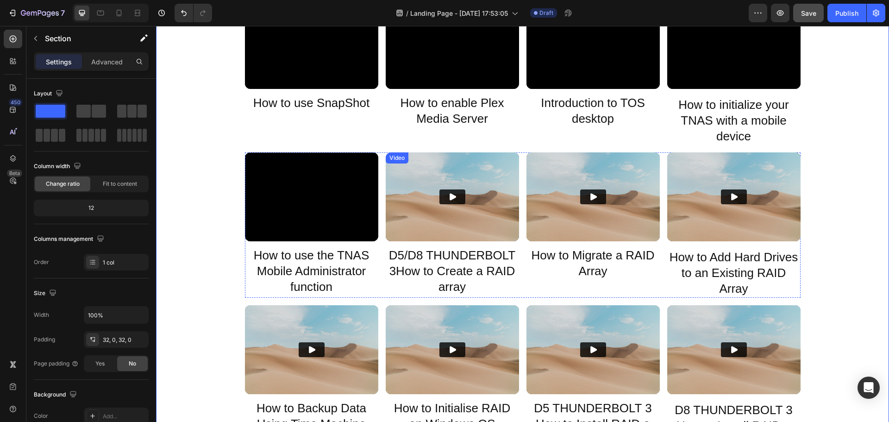
click at [449, 193] on icon "Play" at bounding box center [452, 196] width 9 height 9
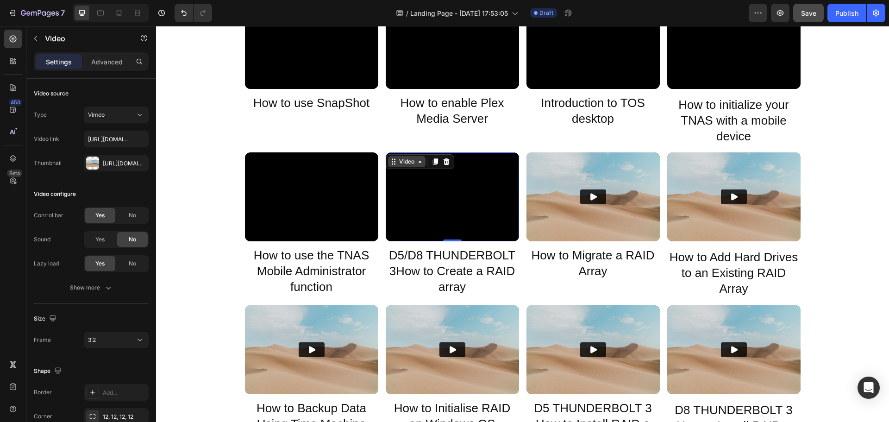
click at [401, 167] on div "Video" at bounding box center [406, 161] width 37 height 11
click at [811, 14] on span "Save" at bounding box center [808, 13] width 15 height 8
click at [408, 165] on div "Video" at bounding box center [406, 161] width 19 height 8
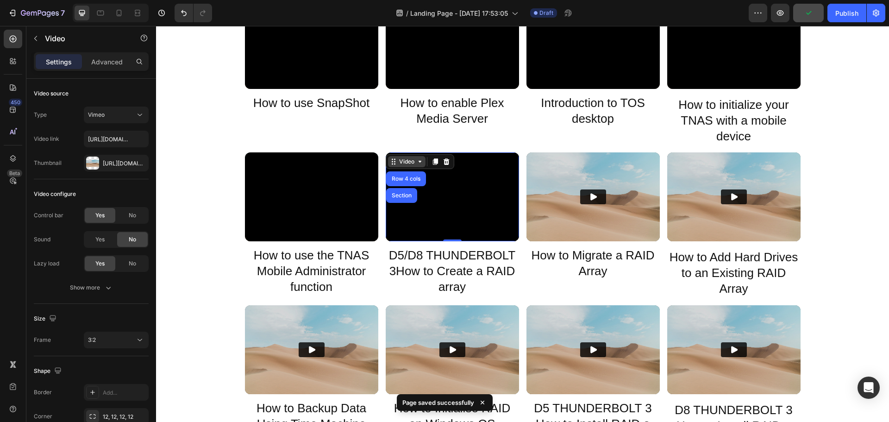
click at [403, 163] on div "Video" at bounding box center [406, 161] width 19 height 8
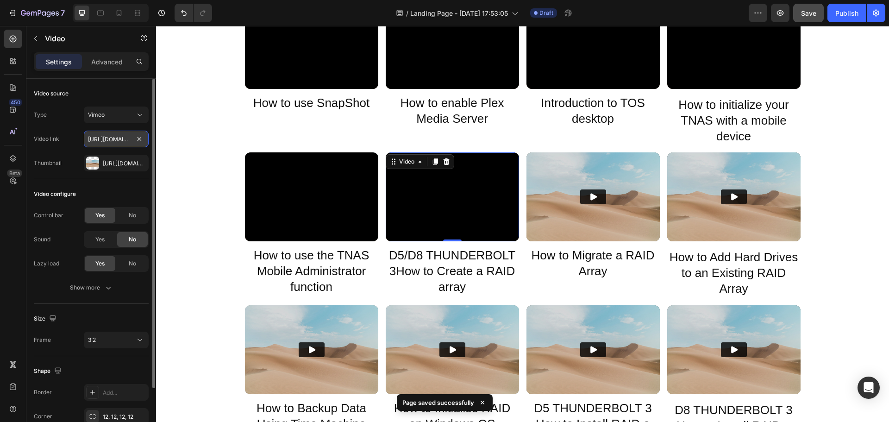
click at [112, 137] on input "https://player.vimeo.com/video/353727509?" at bounding box center [116, 139] width 65 height 17
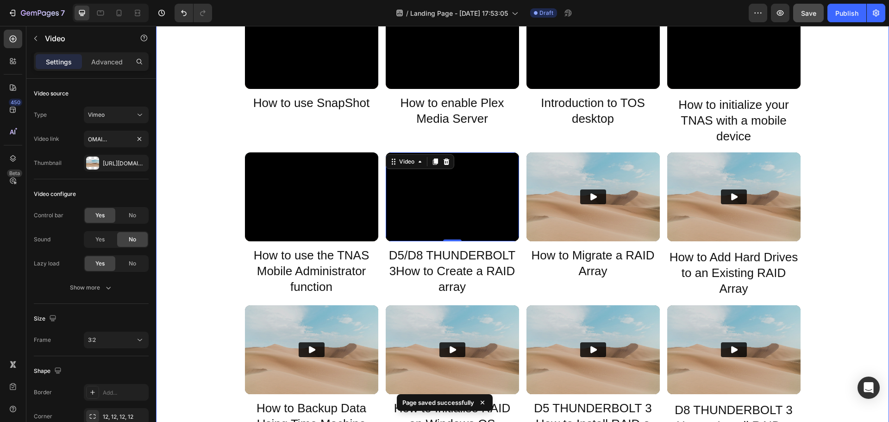
click at [212, 237] on div "Video TerraMaster how to install harddrive Heading Video What should you do if …" at bounding box center [522, 32] width 733 height 1796
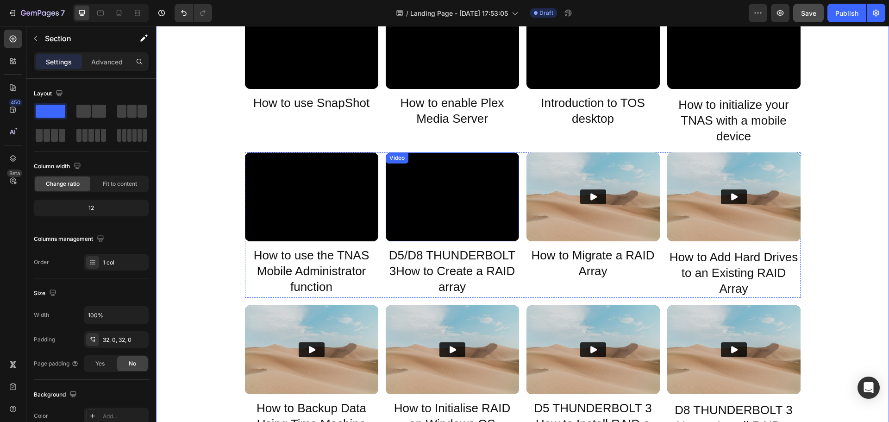
click at [392, 156] on div "Video" at bounding box center [396, 158] width 19 height 8
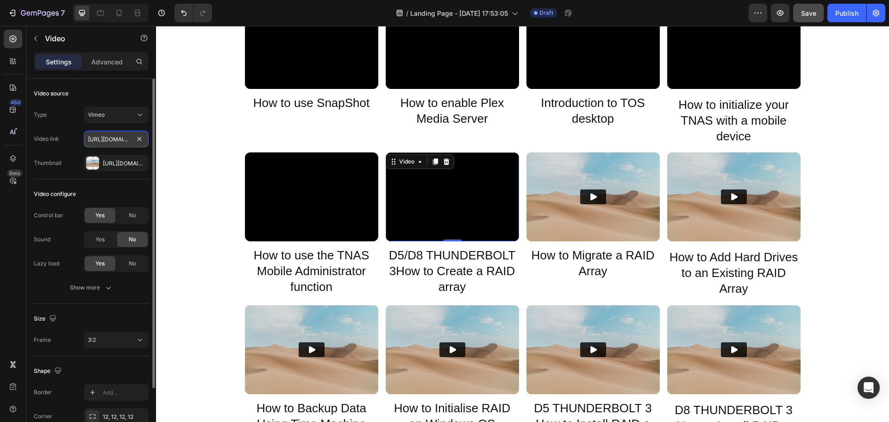
click at [107, 141] on input "https://player.vimeo.com/video/353727509?" at bounding box center [116, 139] width 65 height 17
click at [412, 157] on div "Video" at bounding box center [406, 161] width 37 height 11
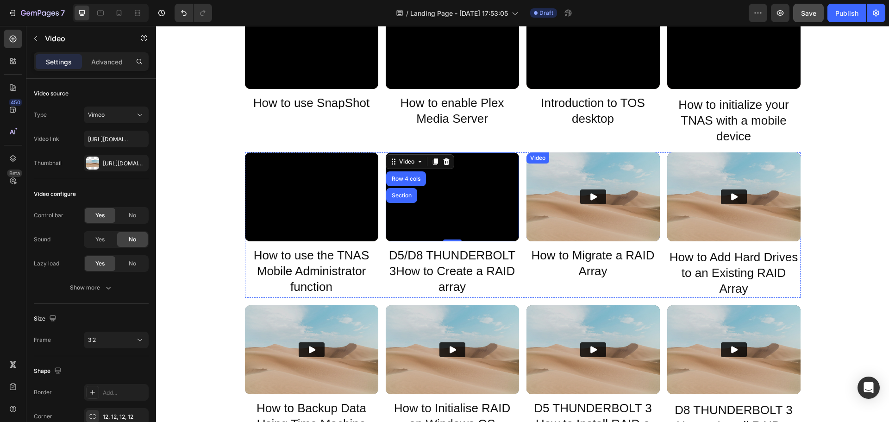
click at [532, 159] on div "Video" at bounding box center [537, 158] width 19 height 8
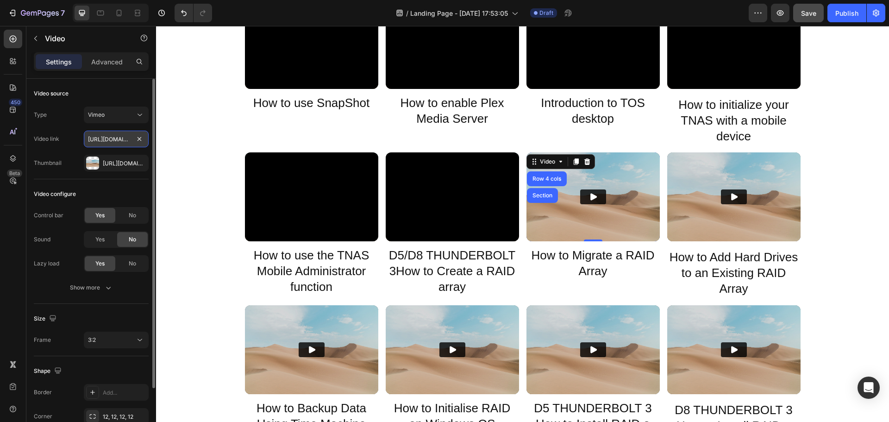
click at [107, 139] on input "https://player.vimeo.com/video/371843491?" at bounding box center [116, 139] width 65 height 17
paste input "55934213"
type input "https://player.vimeo.com/video/355934213?"
click at [591, 196] on icon "Play" at bounding box center [593, 196] width 6 height 7
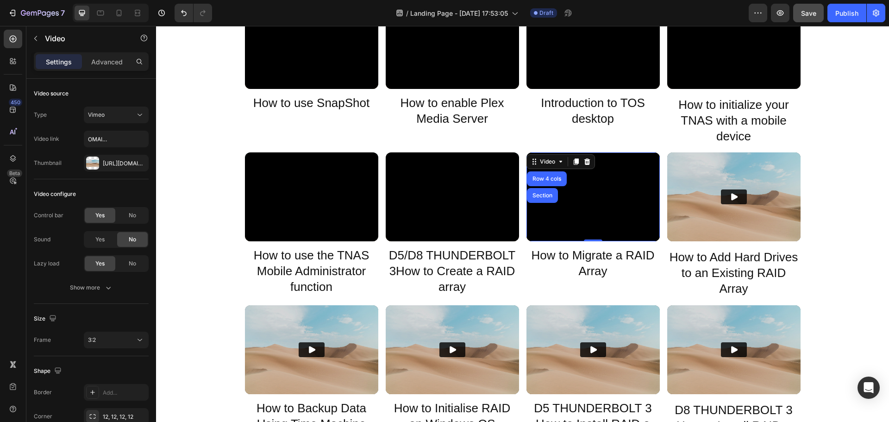
scroll to position [0, 0]
click at [816, 13] on span "Save" at bounding box center [808, 13] width 15 height 8
click at [679, 157] on div "Video" at bounding box center [678, 158] width 19 height 8
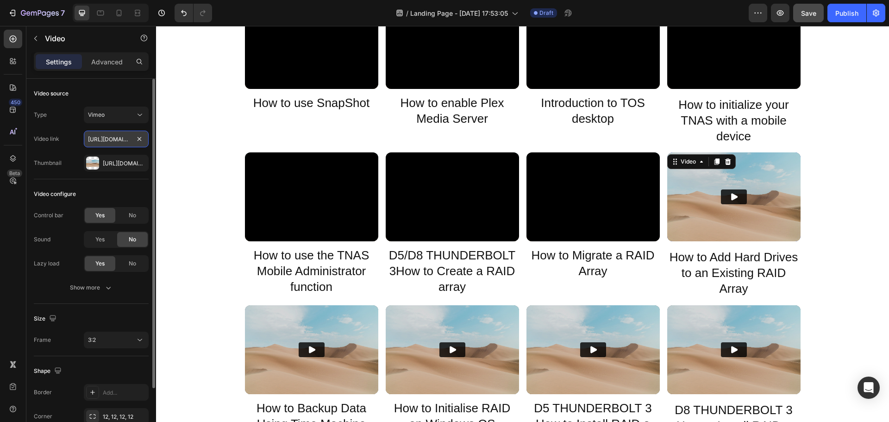
click at [104, 137] on input "https://player.vimeo.com/video/371843414?" at bounding box center [116, 139] width 65 height 17
paste input "55496802"
type input "https://player.vimeo.com/video/355496802?"
click at [731, 198] on icon "Play" at bounding box center [734, 196] width 6 height 7
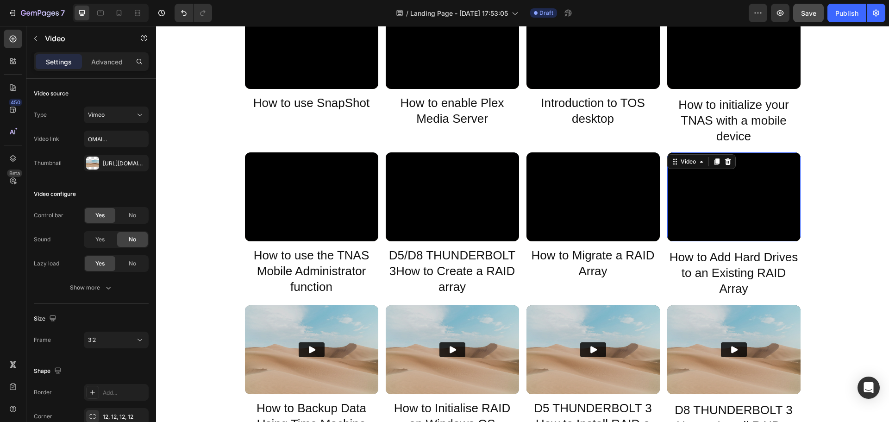
scroll to position [0, 0]
click at [812, 6] on button "Save" at bounding box center [808, 13] width 31 height 19
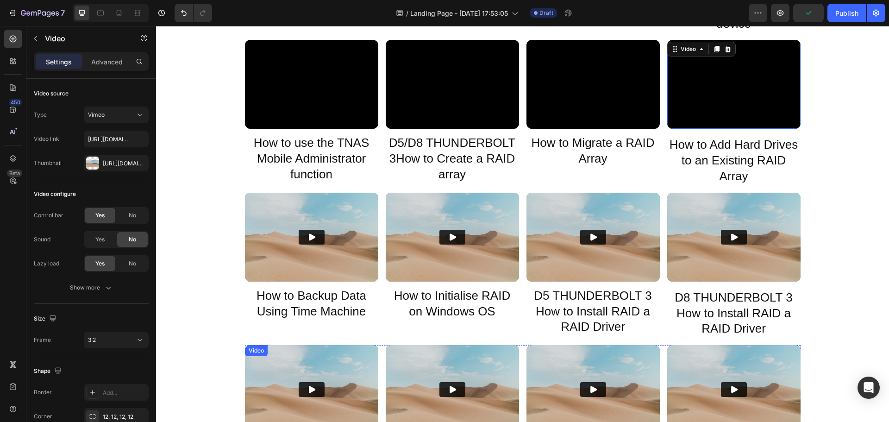
scroll to position [1111, 0]
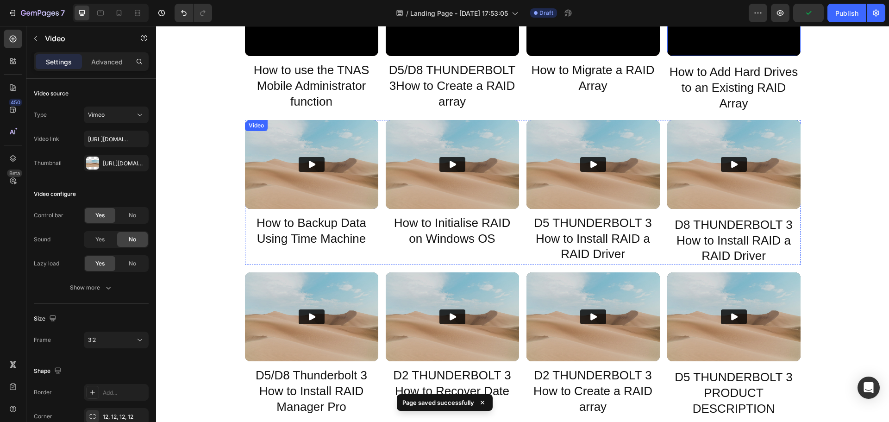
click at [277, 189] on img at bounding box center [311, 164] width 133 height 89
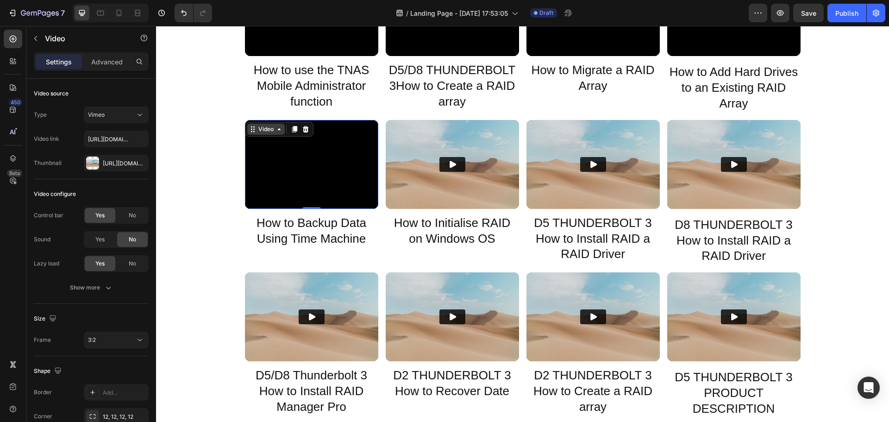
click at [257, 131] on div "Video" at bounding box center [265, 129] width 19 height 8
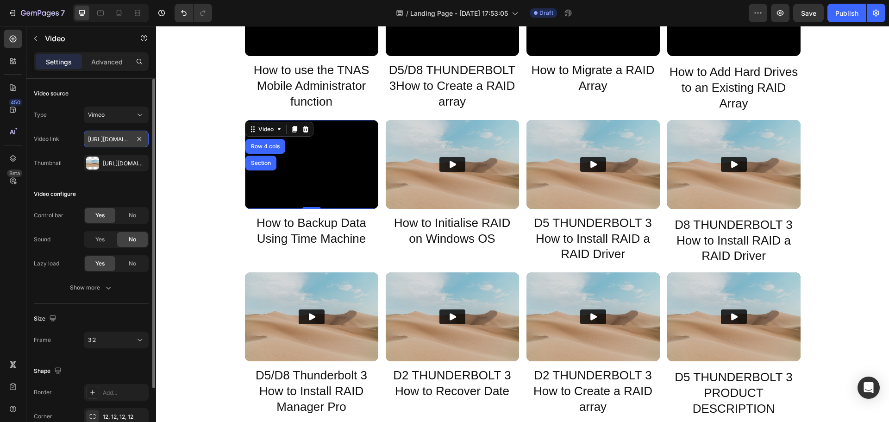
click at [108, 141] on input "https://player.vimeo.com/video/373849657?" at bounding box center [116, 139] width 65 height 17
paste input "55496720"
type input "https://player.vimeo.com/video/355496720?"
click at [807, 13] on span "Save" at bounding box center [808, 13] width 15 height 8
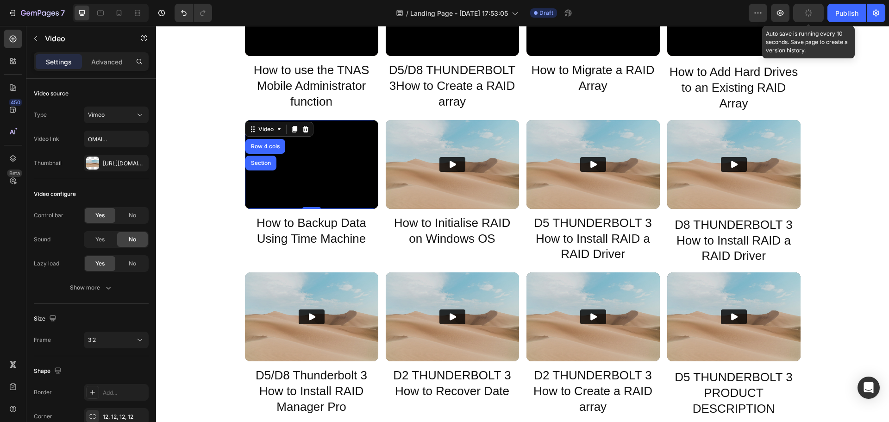
scroll to position [0, 0]
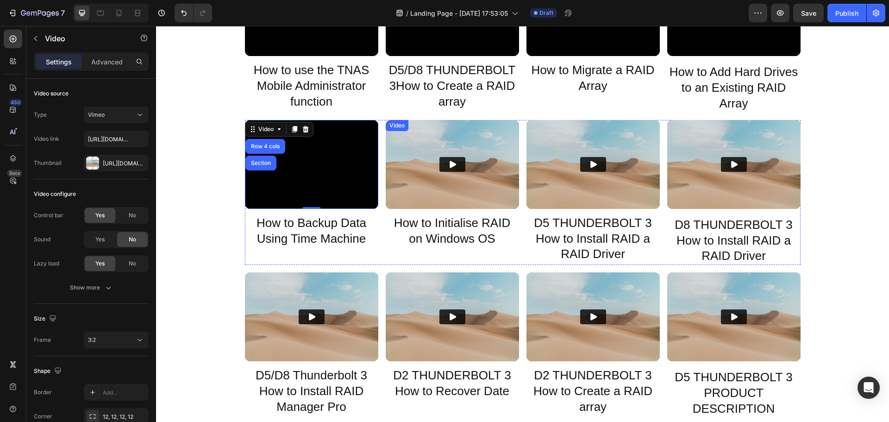
click at [392, 124] on div "Video" at bounding box center [396, 125] width 19 height 8
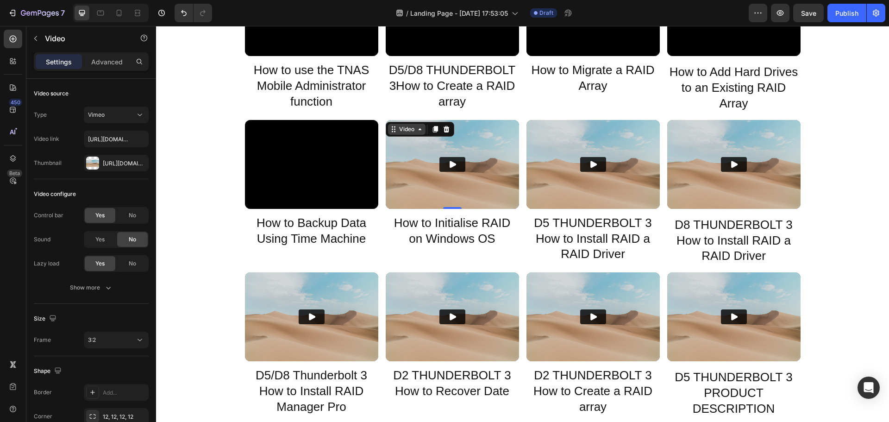
click at [397, 129] on div "Video" at bounding box center [406, 129] width 19 height 8
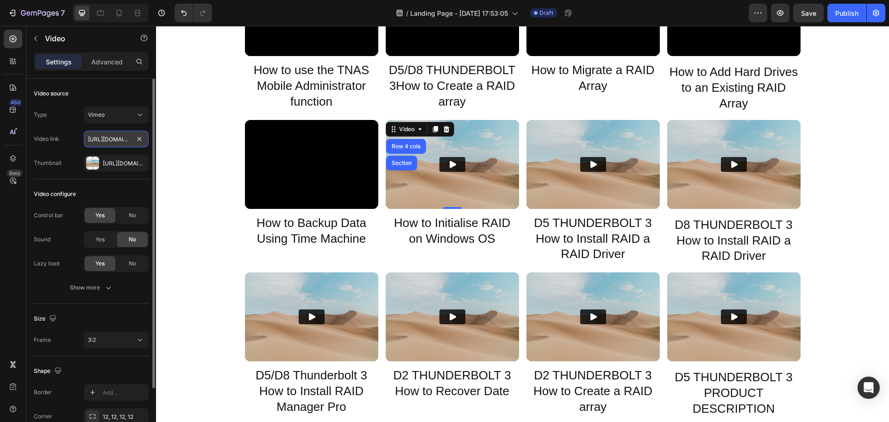
click at [111, 138] on input "https://player.vimeo.com/video/374051387?" at bounding box center [116, 139] width 65 height 17
paste input "55495438"
type input "https://player.vimeo.com/video/355495438?"
click at [458, 165] on button "Play" at bounding box center [452, 164] width 26 height 15
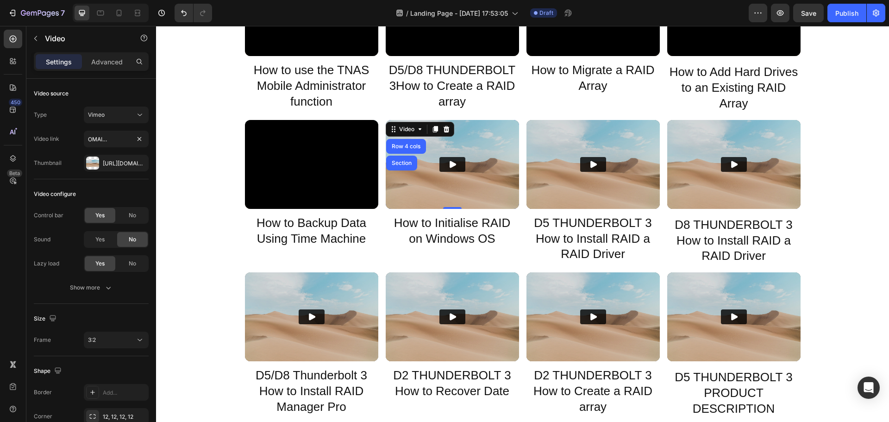
scroll to position [0, 0]
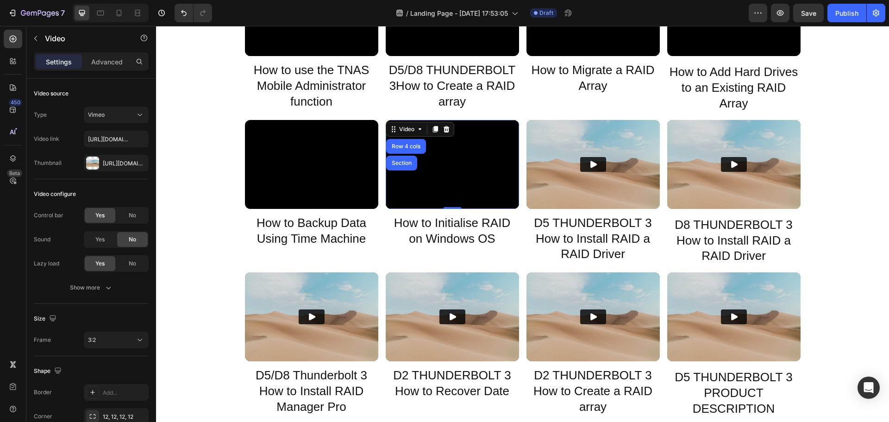
click at [810, 16] on span "Save" at bounding box center [808, 13] width 15 height 8
click at [536, 127] on div "Video" at bounding box center [537, 125] width 19 height 8
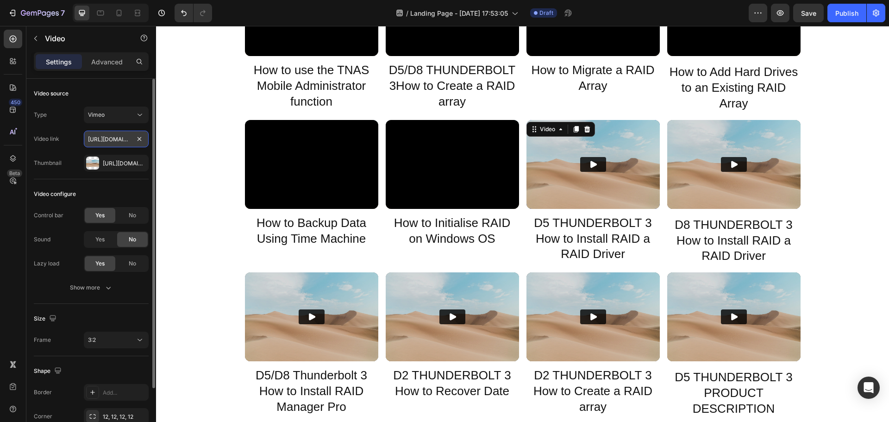
click at [111, 142] on input "https://player.vimeo.com/video/371843491?" at bounding box center [116, 139] width 65 height 17
paste input "5549302"
type input "https://player.vimeo.com/video/355493021?"
click at [588, 164] on icon "Play" at bounding box center [592, 164] width 9 height 9
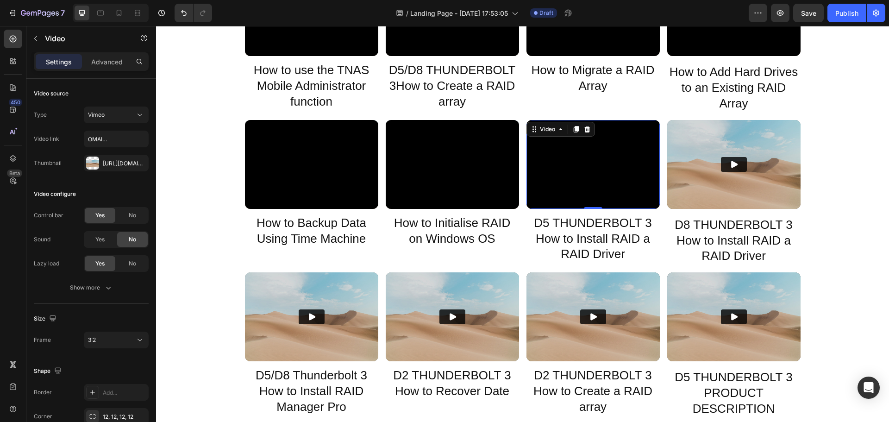
scroll to position [0, 0]
click at [673, 125] on div "Video" at bounding box center [678, 125] width 19 height 8
click at [673, 130] on icon at bounding box center [674, 128] width 7 height 7
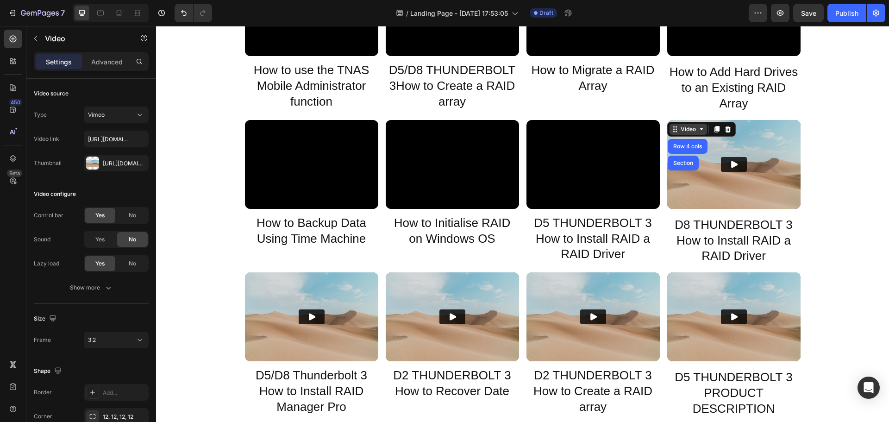
click at [684, 126] on div "Video" at bounding box center [688, 129] width 19 height 8
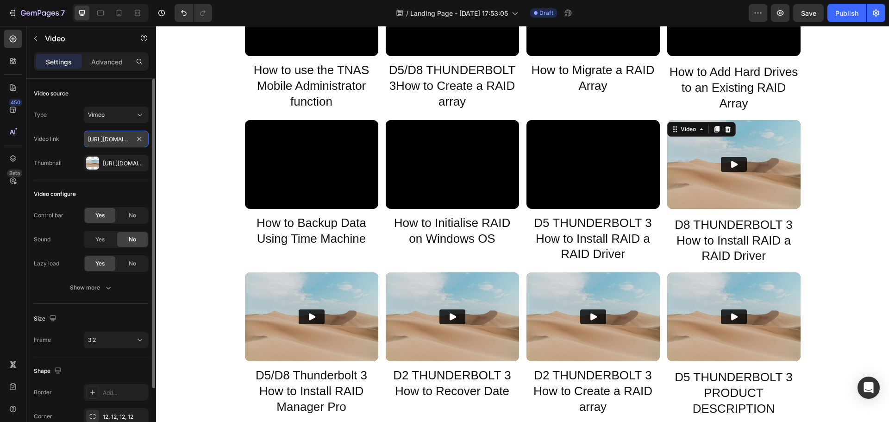
click at [93, 137] on input "https://player.vimeo.com/video/371843414?" at bounding box center [116, 139] width 65 height 17
paste input "55493109"
type input "https://player.vimeo.com/video/355493109?"
click at [743, 164] on img at bounding box center [733, 164] width 133 height 89
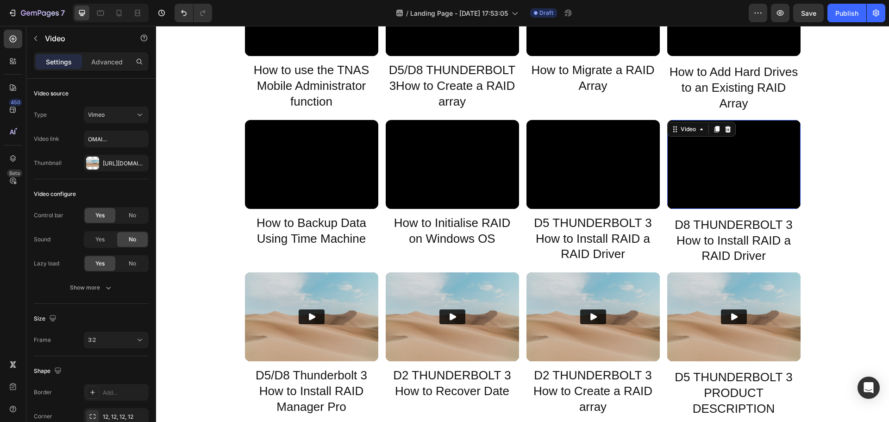
scroll to position [0, 0]
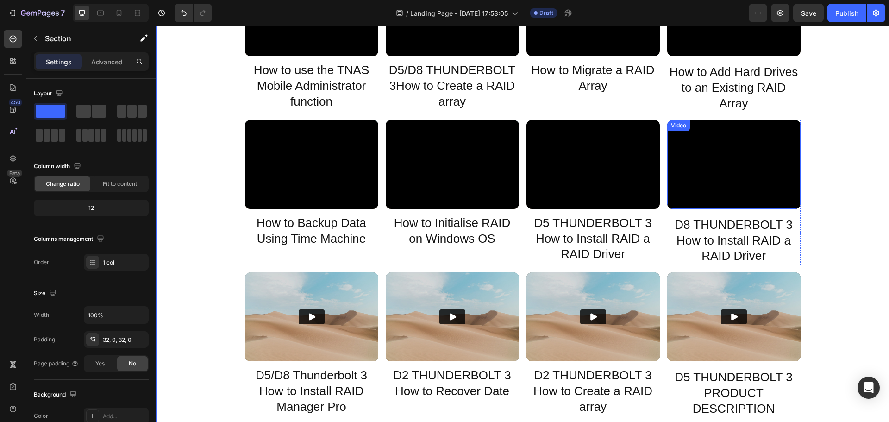
click at [676, 129] on div "Video" at bounding box center [678, 125] width 19 height 8
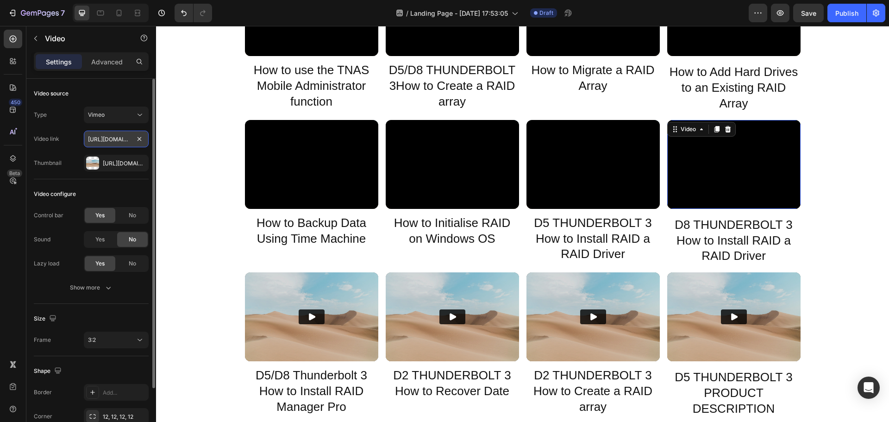
click at [104, 140] on input "https://player.vimeo.com/video/355493109?" at bounding box center [116, 139] width 65 height 17
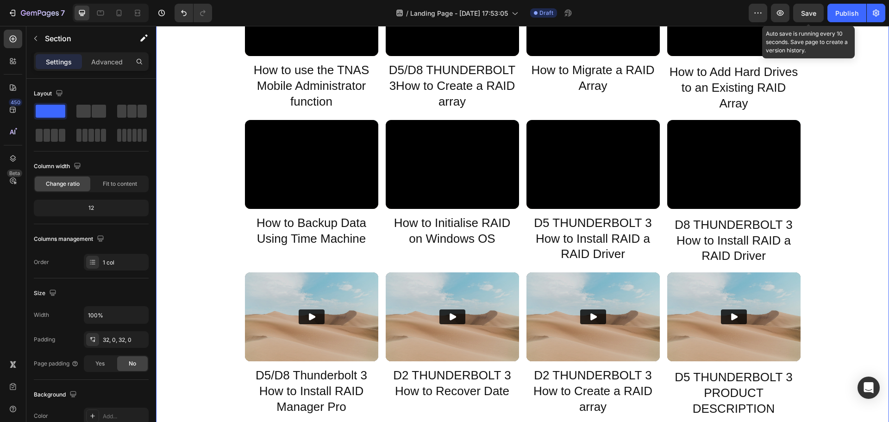
drag, startPoint x: 813, startPoint y: 8, endPoint x: 605, endPoint y: 54, distance: 213.3
click at [813, 8] on div "Save" at bounding box center [808, 13] width 15 height 10
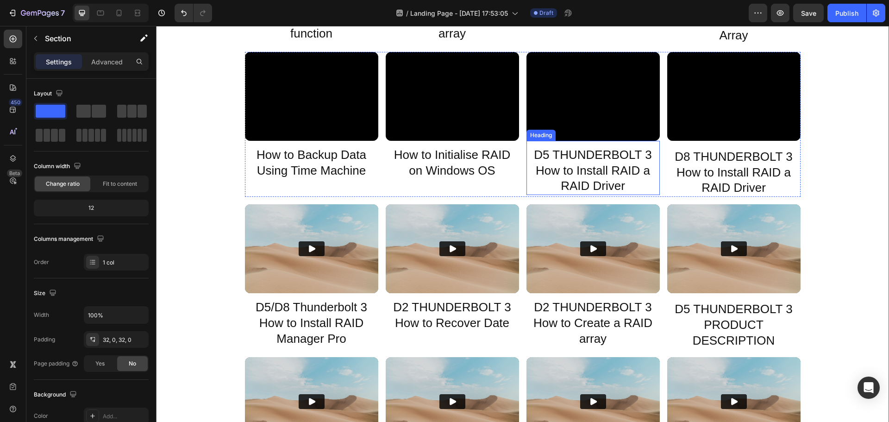
scroll to position [1250, 0]
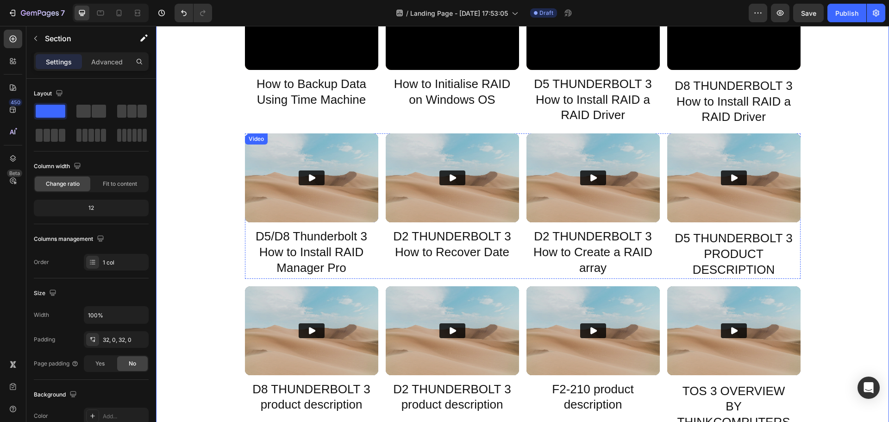
click at [252, 139] on div "Video" at bounding box center [256, 139] width 19 height 8
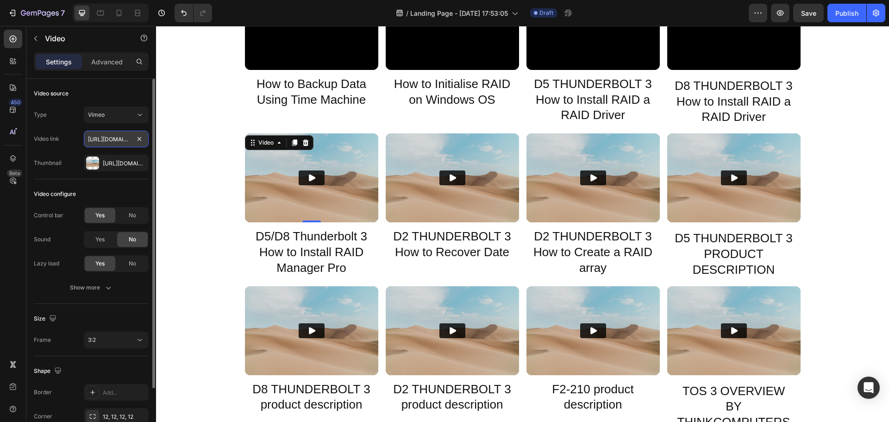
click at [111, 137] on input "https://player.vimeo.com/video/373849657?" at bounding box center [116, 139] width 65 height 17
paste input "55489478"
type input "https://player.vimeo.com/video/355489478?"
click at [310, 171] on button "Play" at bounding box center [312, 177] width 26 height 15
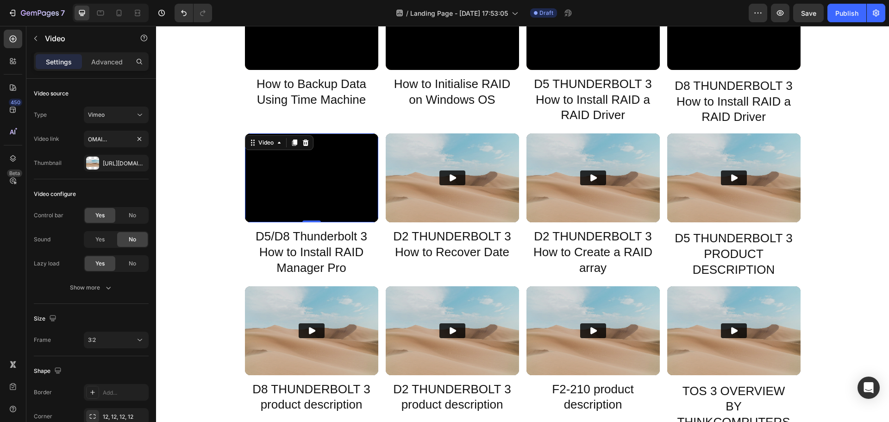
scroll to position [0, 0]
click at [267, 144] on div "Video" at bounding box center [265, 142] width 19 height 8
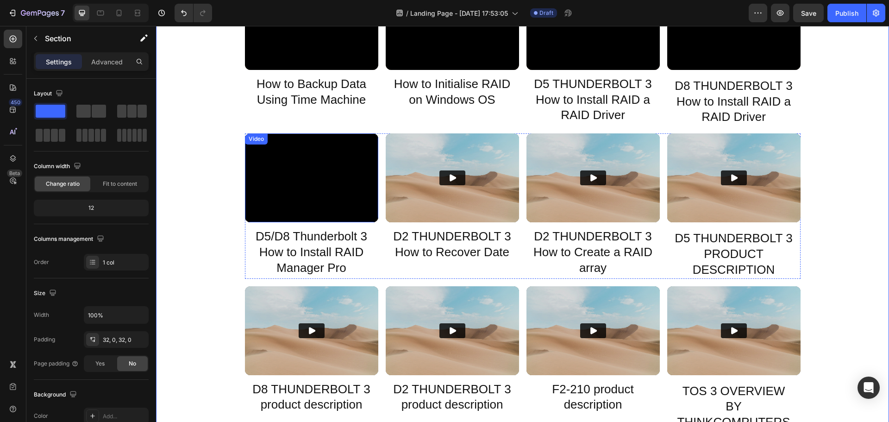
click at [261, 137] on div "Video" at bounding box center [256, 139] width 19 height 8
click at [249, 141] on div "Video" at bounding box center [258, 142] width 19 height 8
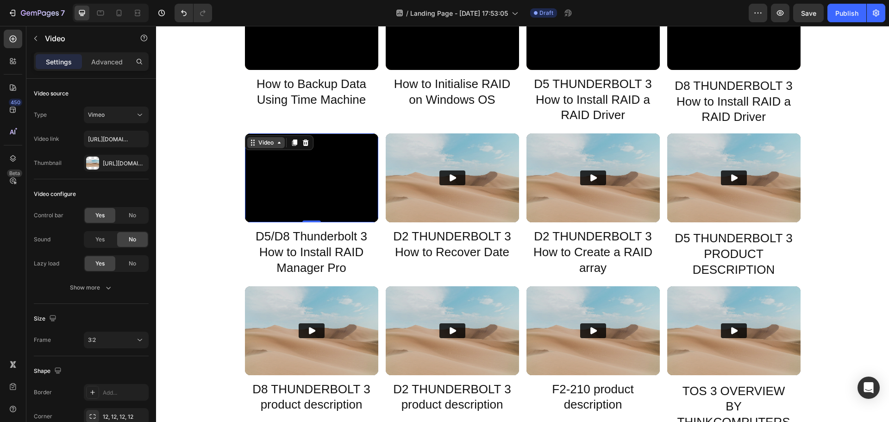
click at [251, 144] on icon at bounding box center [252, 142] width 7 height 7
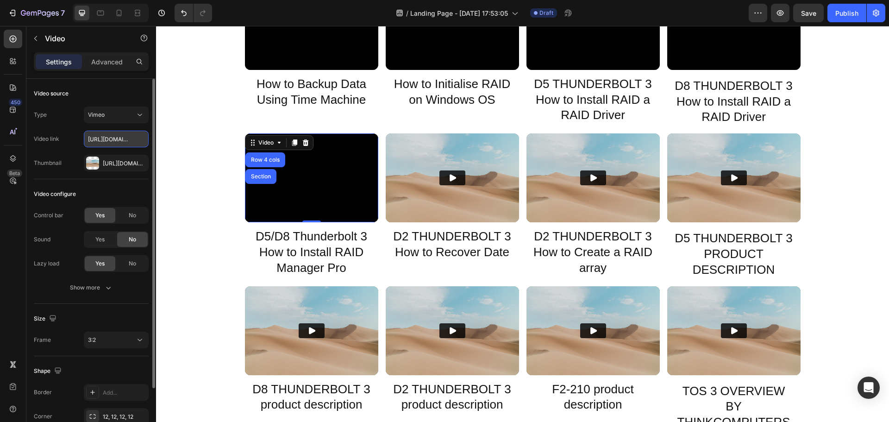
click at [102, 136] on input "https://player.vimeo.com/video/355489478?" at bounding box center [116, 139] width 65 height 17
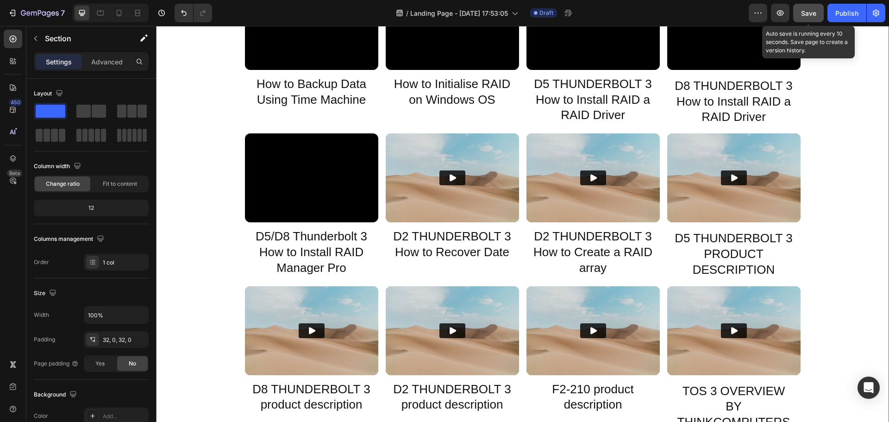
click at [813, 16] on span "Save" at bounding box center [808, 13] width 15 height 8
click at [392, 133] on div "Video" at bounding box center [452, 177] width 133 height 89
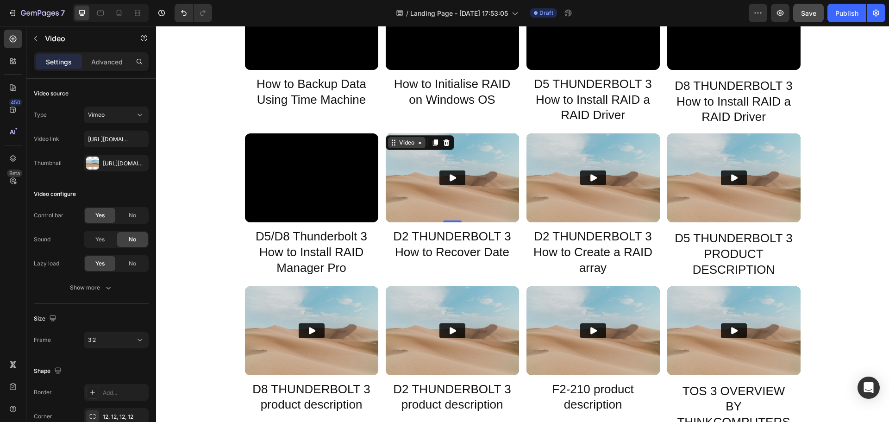
click at [397, 138] on div "Video" at bounding box center [406, 142] width 37 height 11
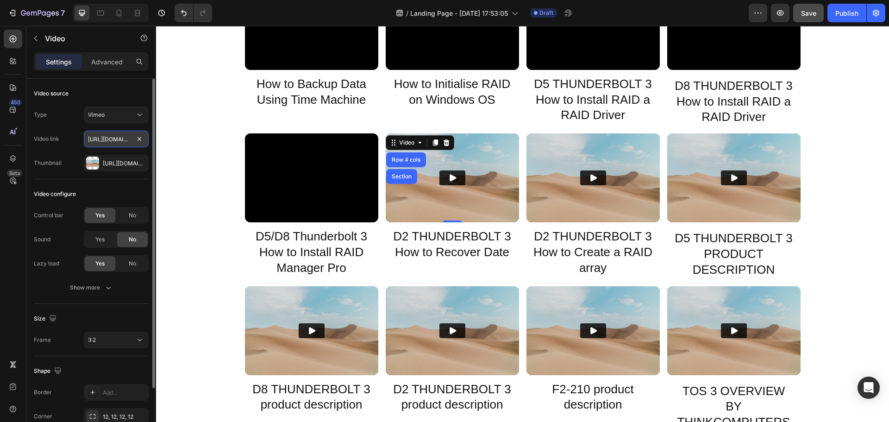
click at [108, 140] on input "https://player.vimeo.com/video/374051387?" at bounding box center [116, 139] width 65 height 17
paste input "53698750"
type input "https://player.vimeo.com/video/353698750?"
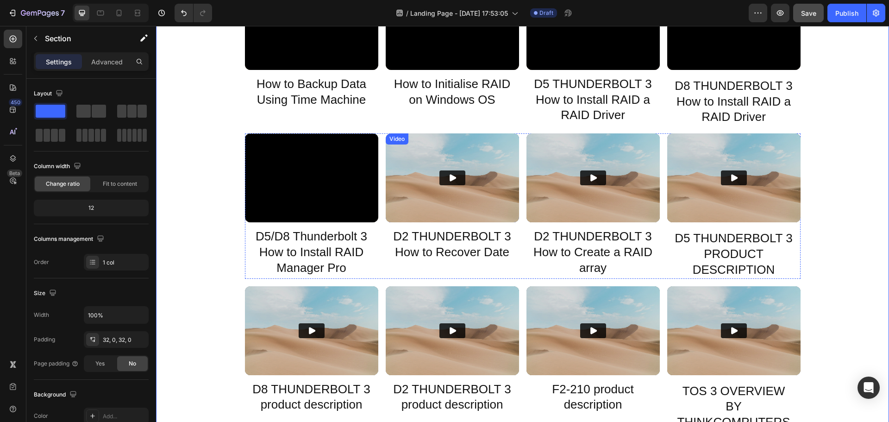
click at [443, 174] on button "Play" at bounding box center [452, 177] width 26 height 15
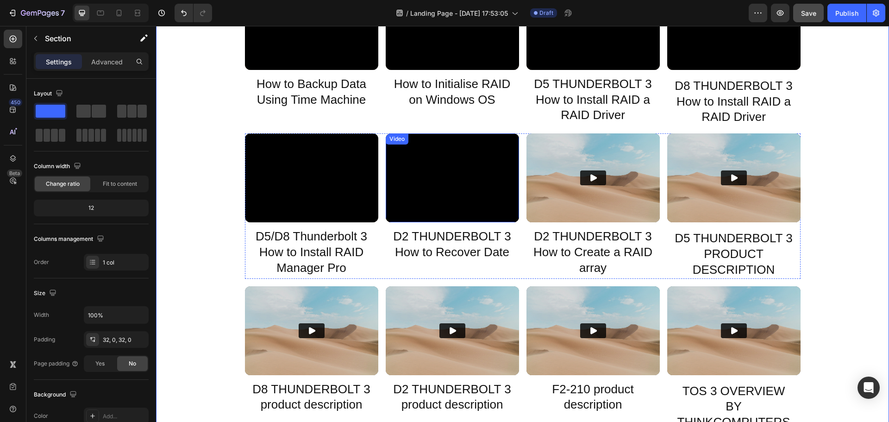
click at [392, 140] on div "Video" at bounding box center [396, 139] width 19 height 8
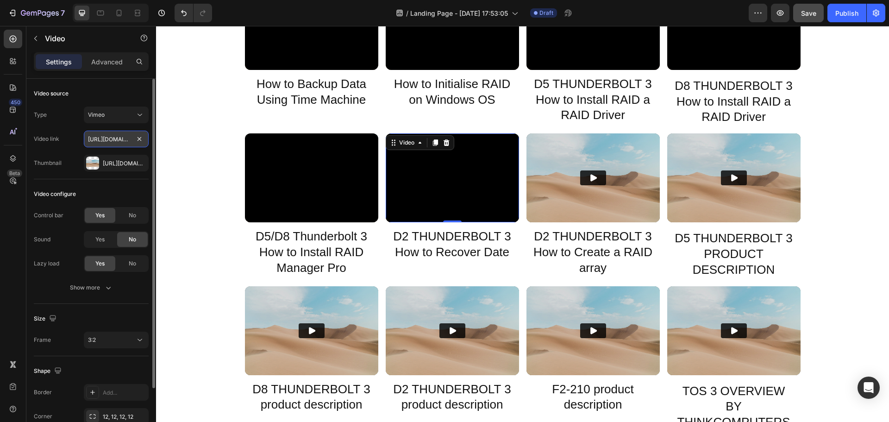
click at [105, 146] on input "https://player.vimeo.com/video/353698750?" at bounding box center [116, 139] width 65 height 17
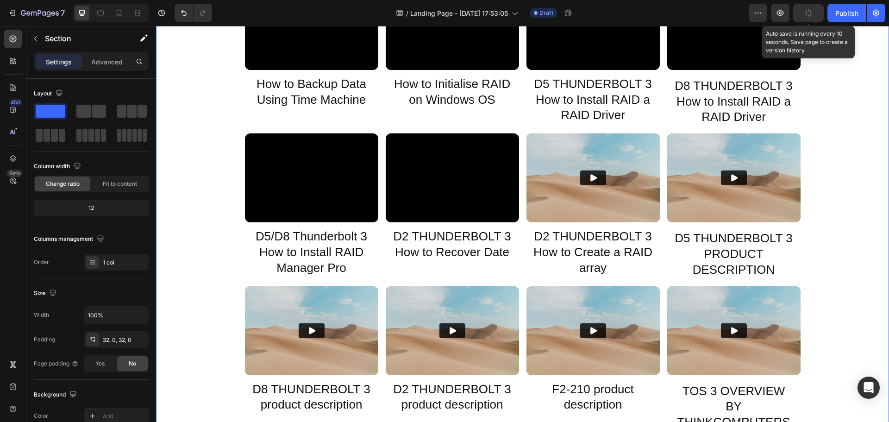
click at [809, 13] on icon "button" at bounding box center [808, 13] width 11 height 11
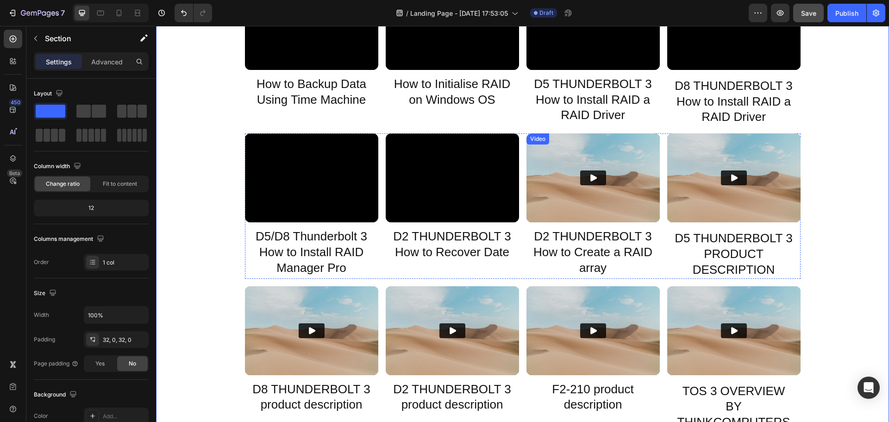
click at [541, 137] on div "Video" at bounding box center [537, 139] width 19 height 8
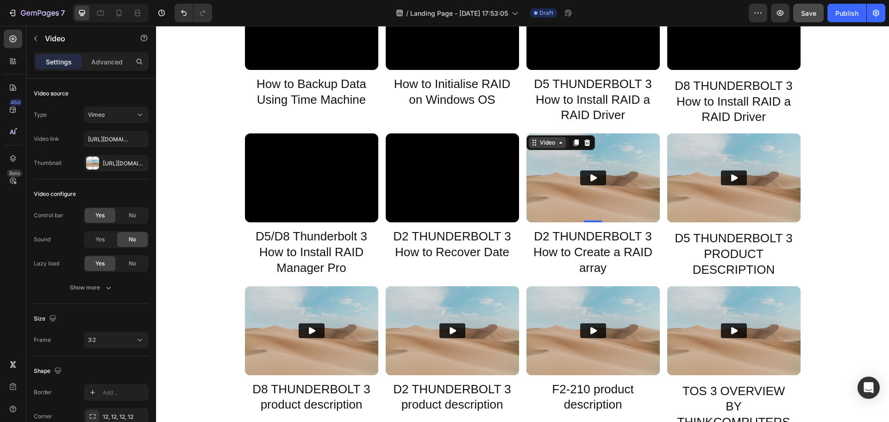
click at [538, 139] on div "Video" at bounding box center [547, 142] width 19 height 8
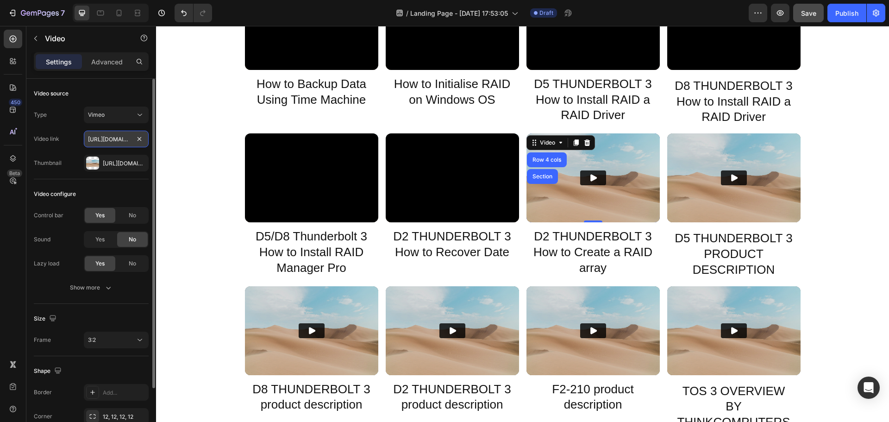
click at [108, 143] on input "https://player.vimeo.com/video/371843491?" at bounding box center [116, 139] width 65 height 17
paste input "53698750"
type input "https://player.vimeo.com/video/353698750?"
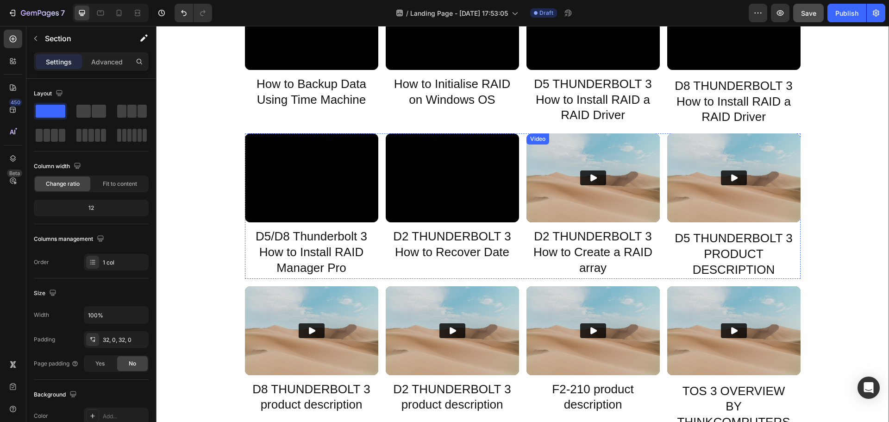
click at [592, 179] on icon "Play" at bounding box center [592, 177] width 9 height 9
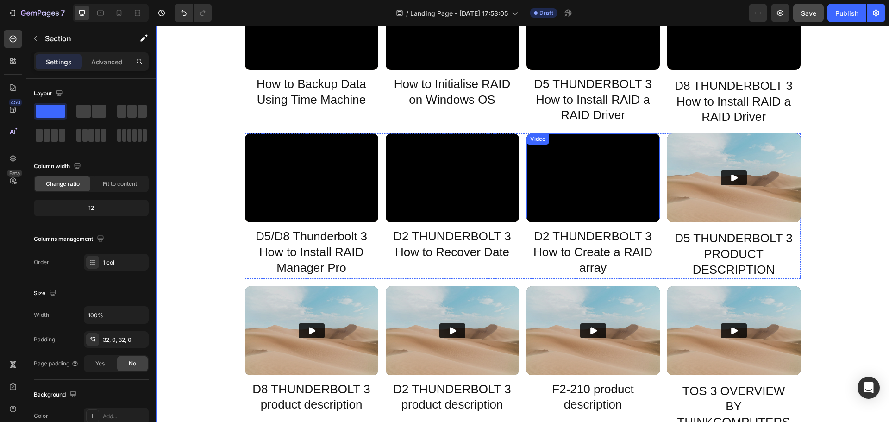
click at [535, 142] on div "Video" at bounding box center [537, 139] width 19 height 8
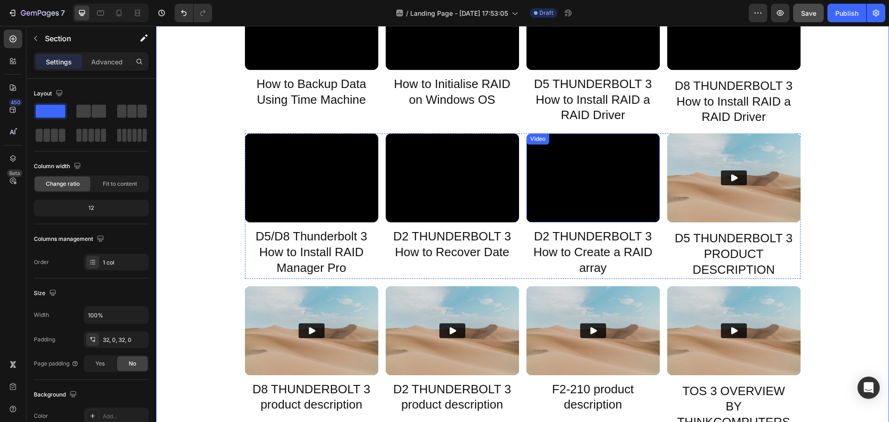
click at [532, 142] on div "Video" at bounding box center [537, 139] width 19 height 8
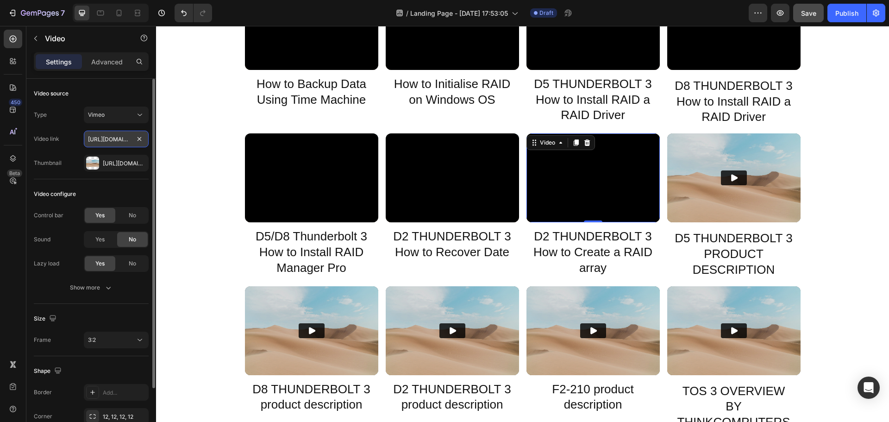
click at [114, 139] on input "https://player.vimeo.com/video/353698750?" at bounding box center [116, 139] width 65 height 17
paste input "646"
type input "https://player.vimeo.com/video/353698646?"
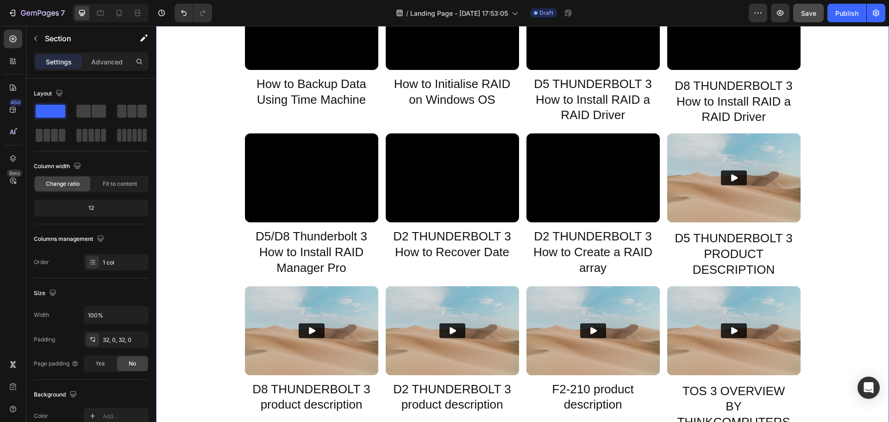
click at [809, 11] on span "Save" at bounding box center [808, 13] width 15 height 8
click at [754, 204] on img at bounding box center [733, 177] width 133 height 89
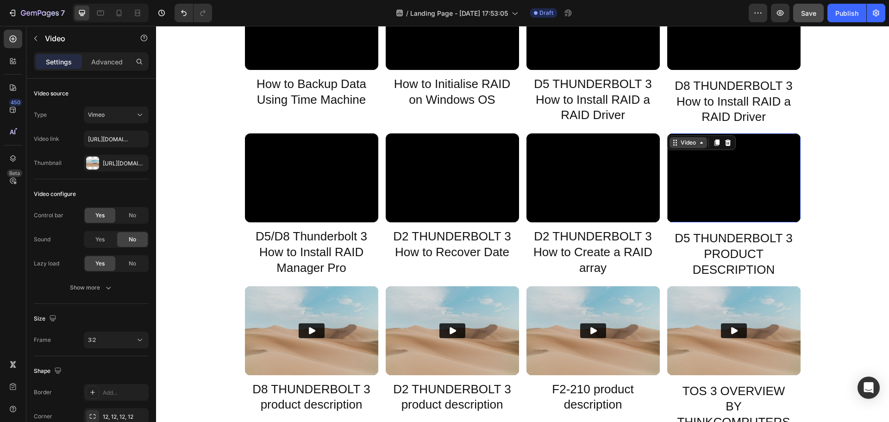
click at [682, 145] on div "Video" at bounding box center [688, 142] width 19 height 8
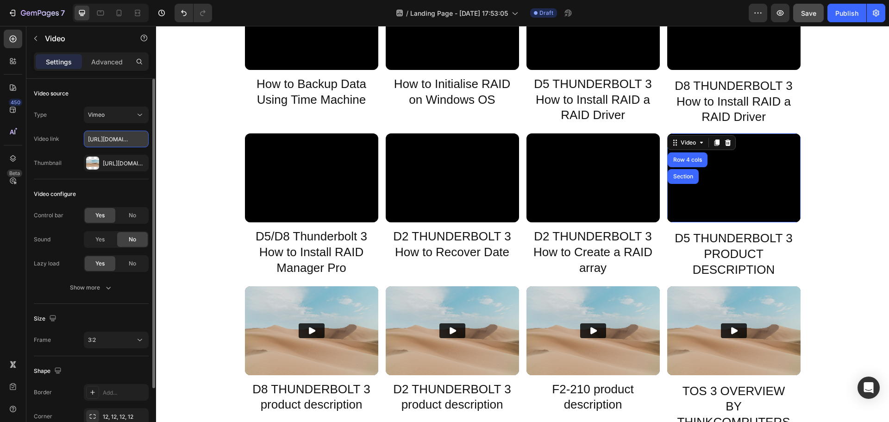
click at [106, 140] on input "https://player.vimeo.com/video/371843414?" at bounding box center [116, 139] width 65 height 17
paste input "53312223"
type input "https://player.vimeo.com/video/353312223?"
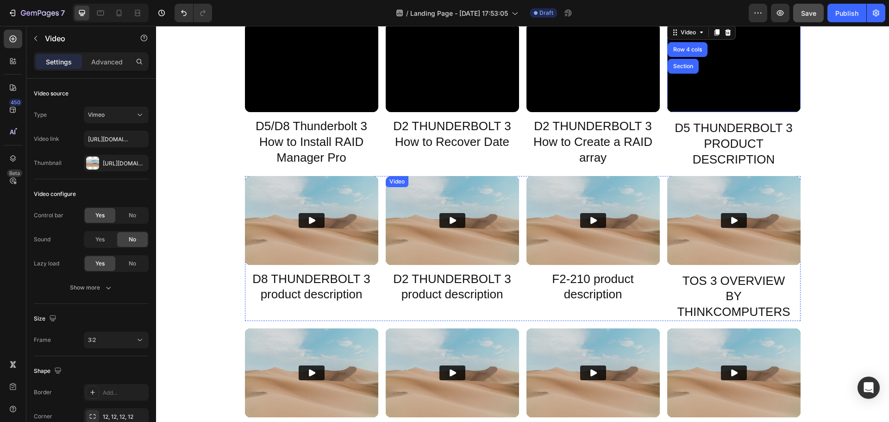
scroll to position [1389, 0]
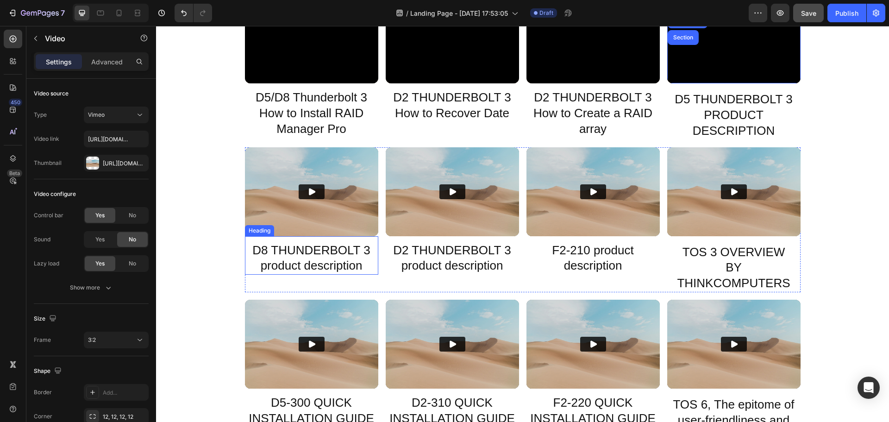
click at [316, 262] on h2 "D8 THUNDERBOLT 3 product description" at bounding box center [311, 258] width 133 height 33
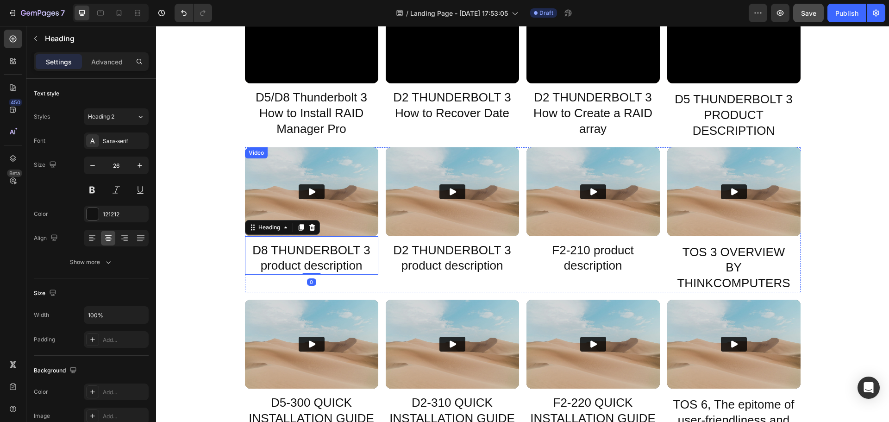
click at [247, 149] on div "Video" at bounding box center [256, 152] width 23 height 11
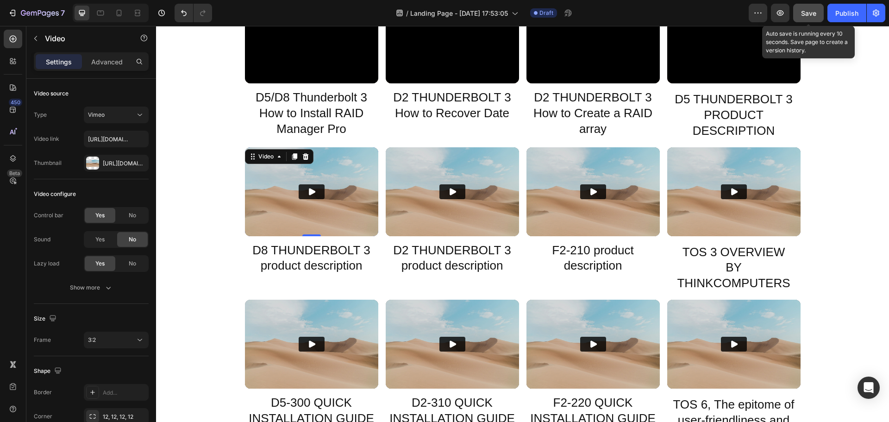
click at [804, 10] on span "Save" at bounding box center [808, 13] width 15 height 8
click at [258, 153] on div "Video" at bounding box center [265, 156] width 19 height 8
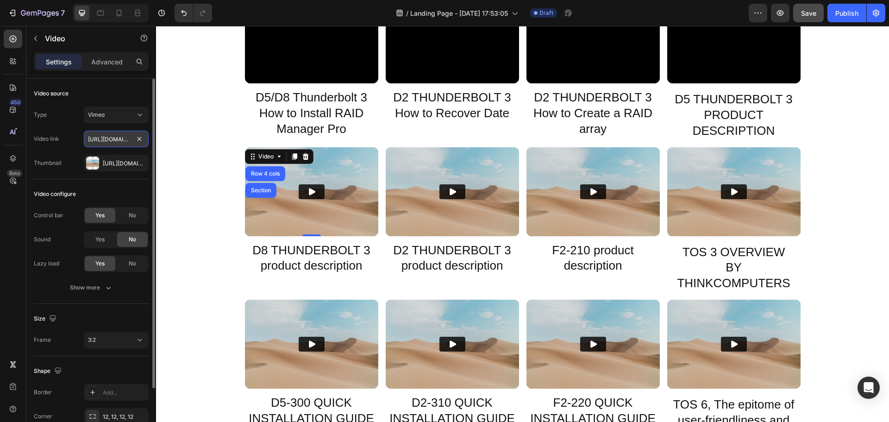
click at [122, 134] on input "https://player.vimeo.com/video/373849657?" at bounding box center [116, 139] width 65 height 17
paste input "53312223"
type input "https://player.vimeo.com/video/353312223?"
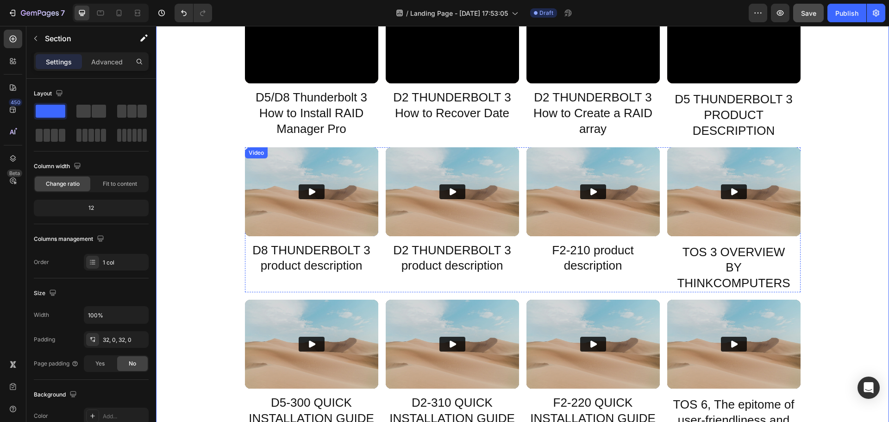
click at [307, 188] on icon "Play" at bounding box center [311, 191] width 9 height 9
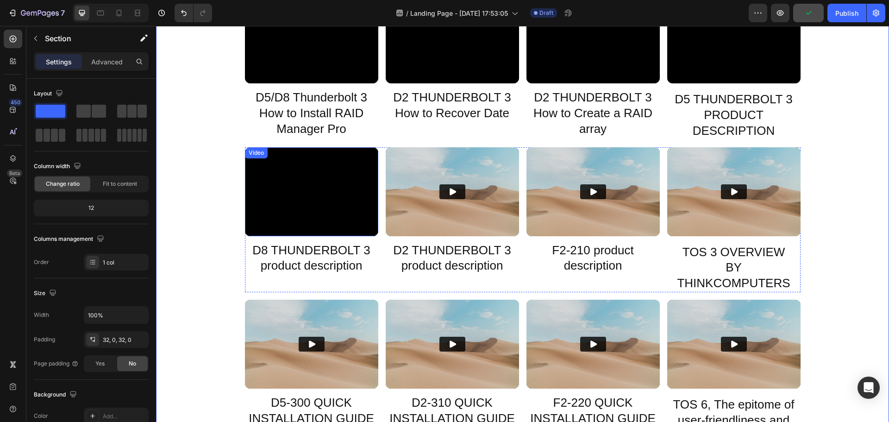
click at [257, 152] on div "Video" at bounding box center [256, 153] width 19 height 8
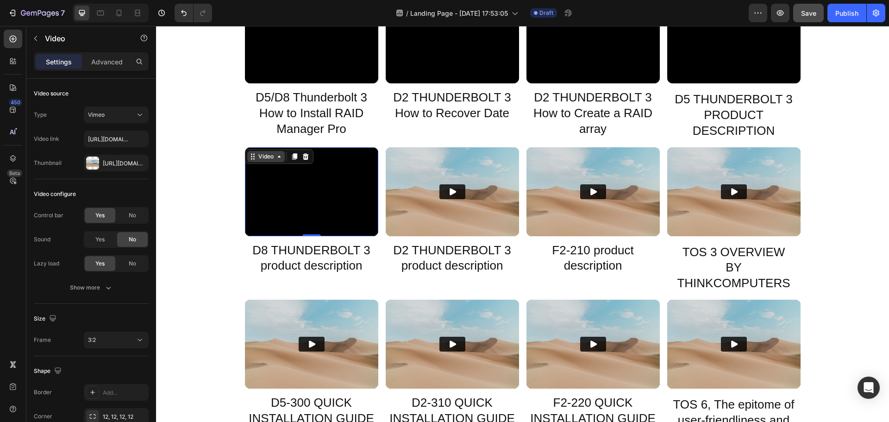
click at [261, 157] on div "Video" at bounding box center [265, 156] width 19 height 8
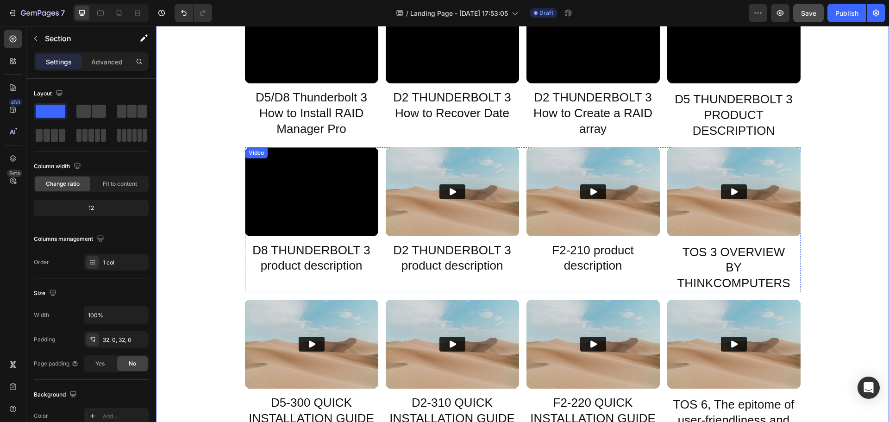
click at [260, 153] on div "Video" at bounding box center [256, 153] width 19 height 8
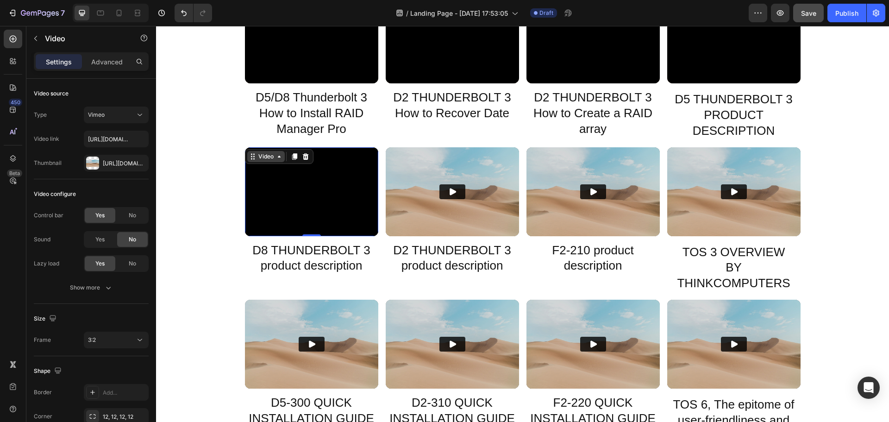
click at [260, 153] on div "Video" at bounding box center [265, 156] width 19 height 8
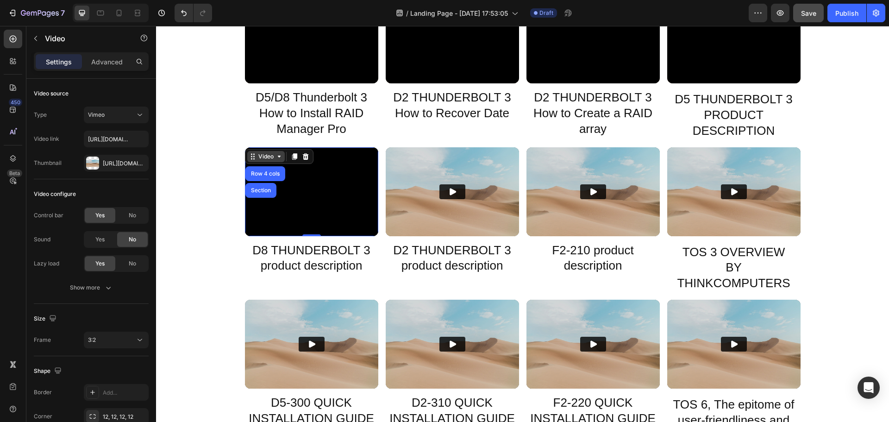
click at [260, 153] on div "Video" at bounding box center [265, 156] width 19 height 8
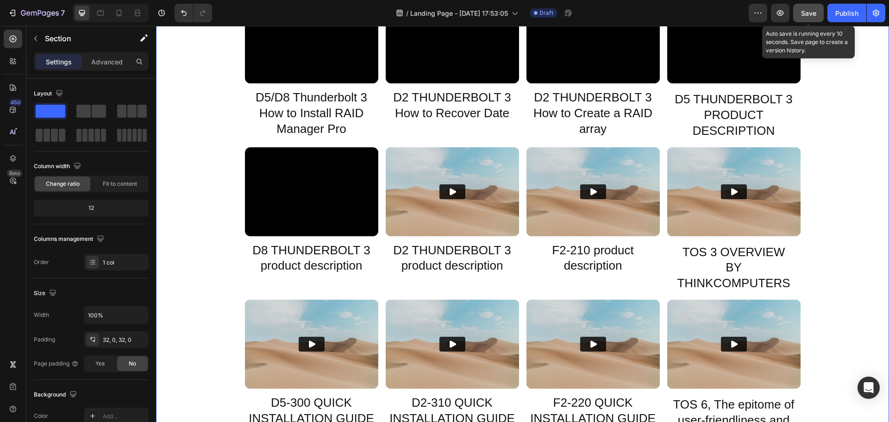
click at [810, 20] on button "Save" at bounding box center [808, 13] width 31 height 19
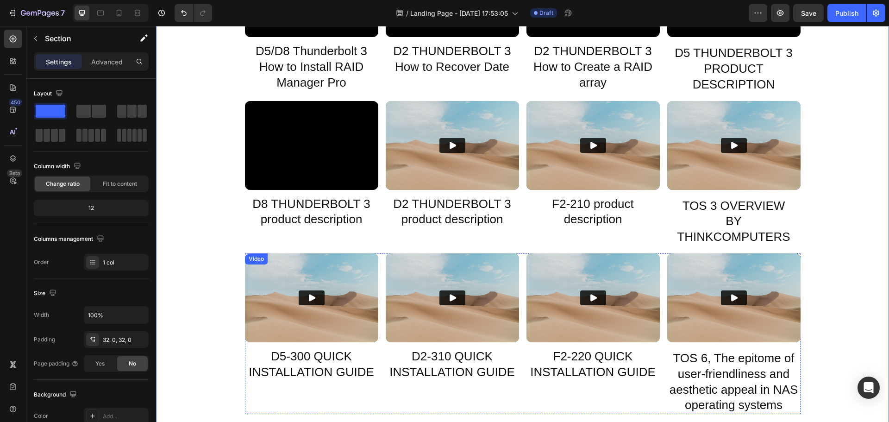
scroll to position [1389, 0]
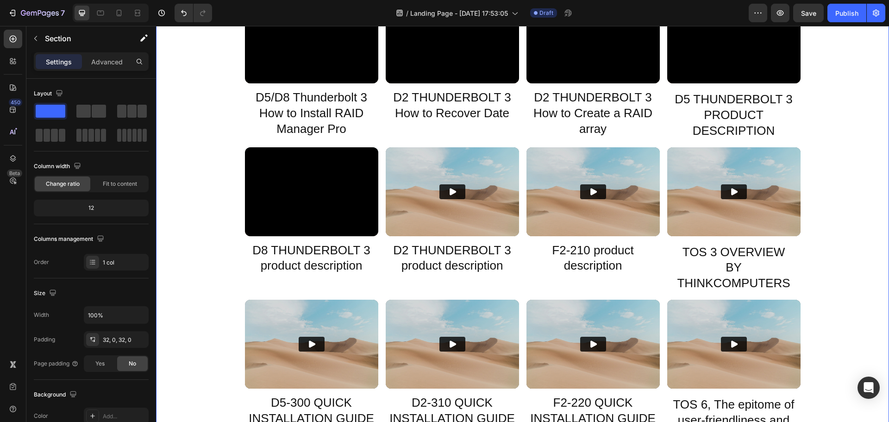
click at [254, 153] on div "Video" at bounding box center [256, 153] width 19 height 8
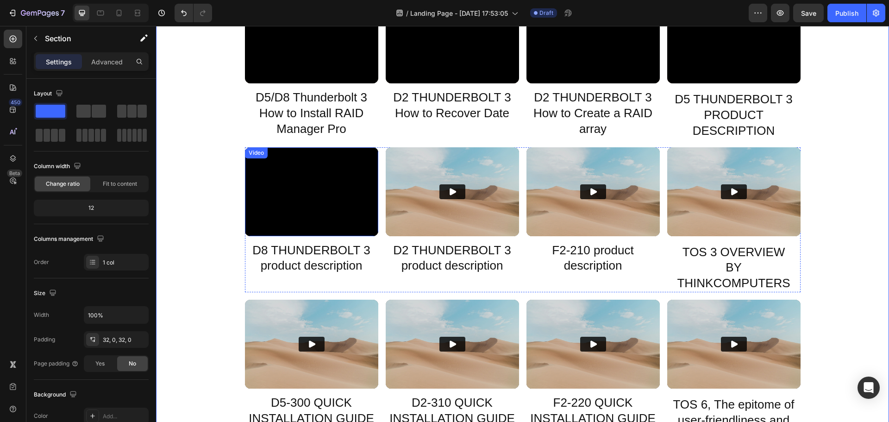
click at [259, 158] on div "Video" at bounding box center [256, 152] width 23 height 11
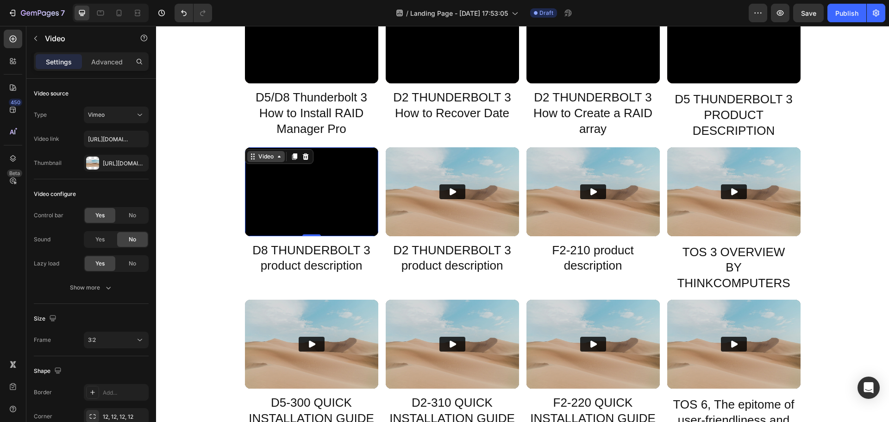
click at [257, 155] on div "Video" at bounding box center [265, 156] width 19 height 8
click at [263, 153] on div "Video" at bounding box center [265, 156] width 19 height 8
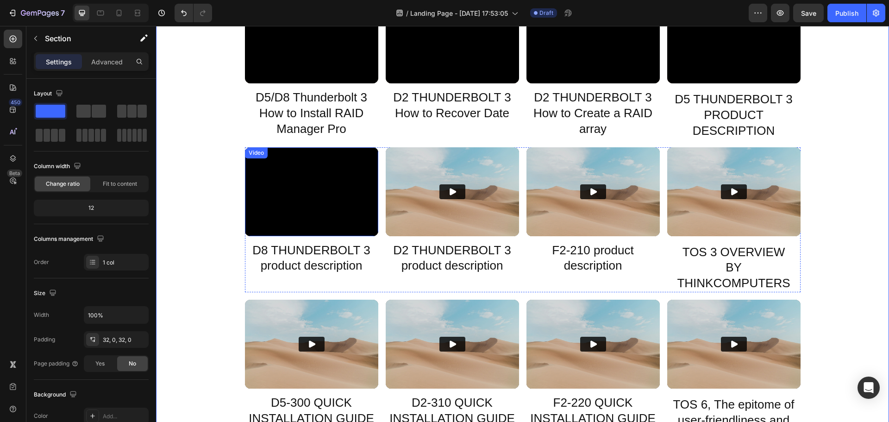
click at [251, 156] on div "Video" at bounding box center [256, 153] width 19 height 8
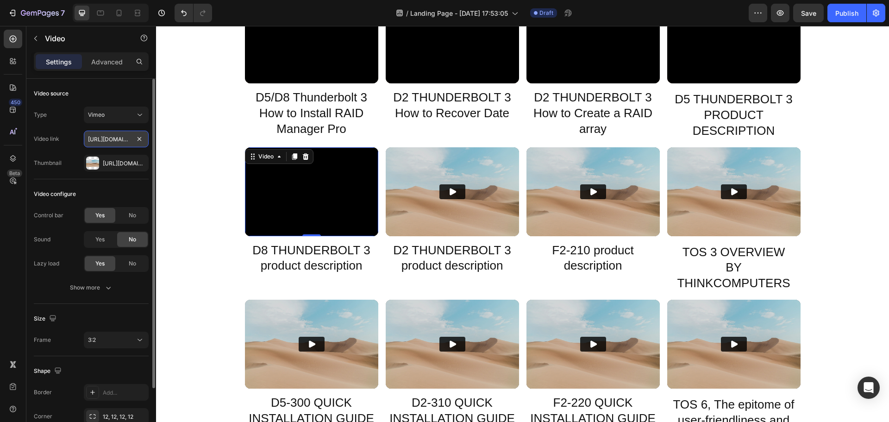
click at [106, 137] on input "https://player.vimeo.com/video/353312223?" at bounding box center [116, 139] width 65 height 17
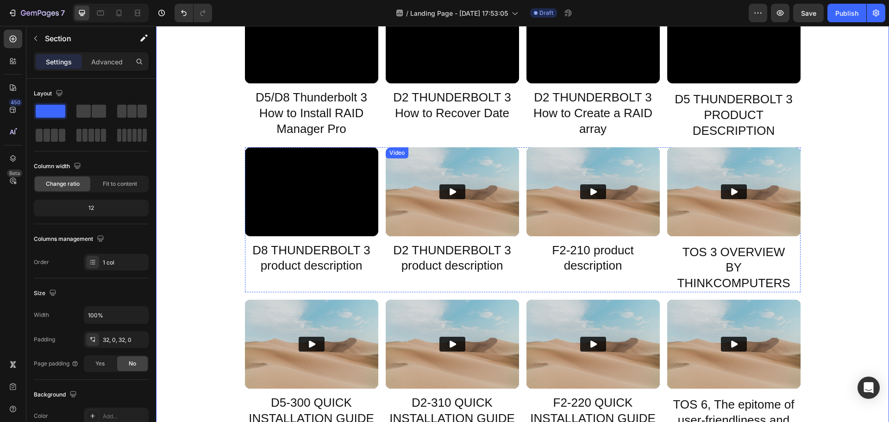
click at [388, 156] on div "Video" at bounding box center [396, 153] width 19 height 8
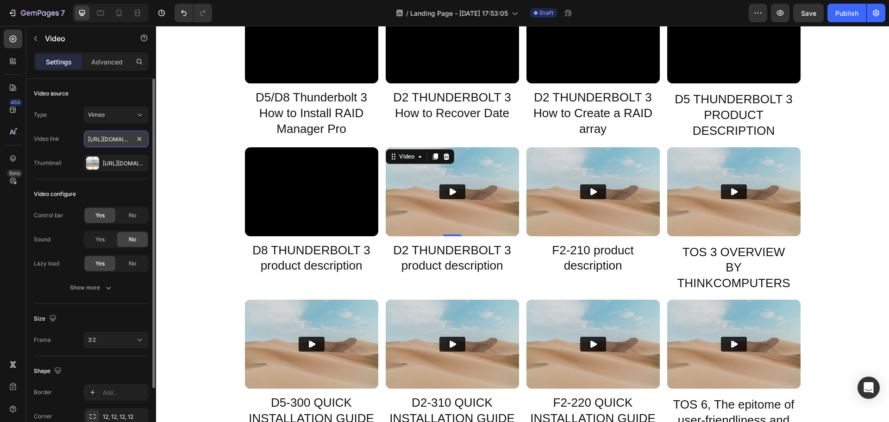
click at [102, 137] on input "https://player.vimeo.com/video/374051387?" at bounding box center [116, 139] width 65 height 17
paste input "43997416"
type input "https://player.vimeo.com/video/343997416?"
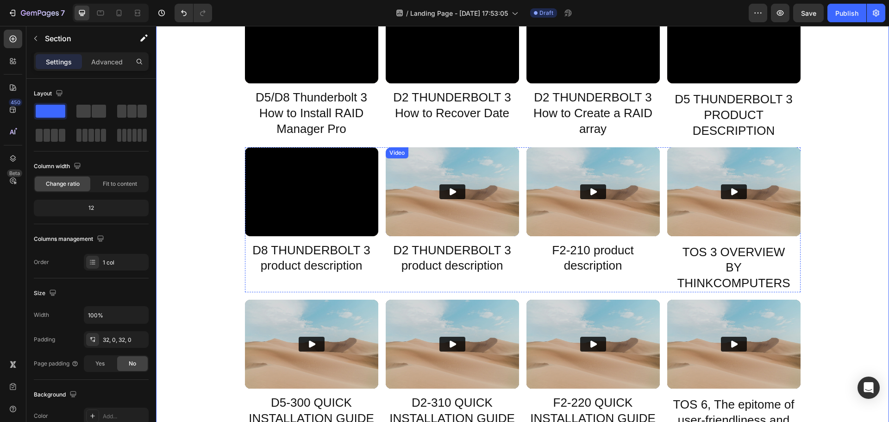
click at [449, 192] on icon "Play" at bounding box center [452, 191] width 6 height 7
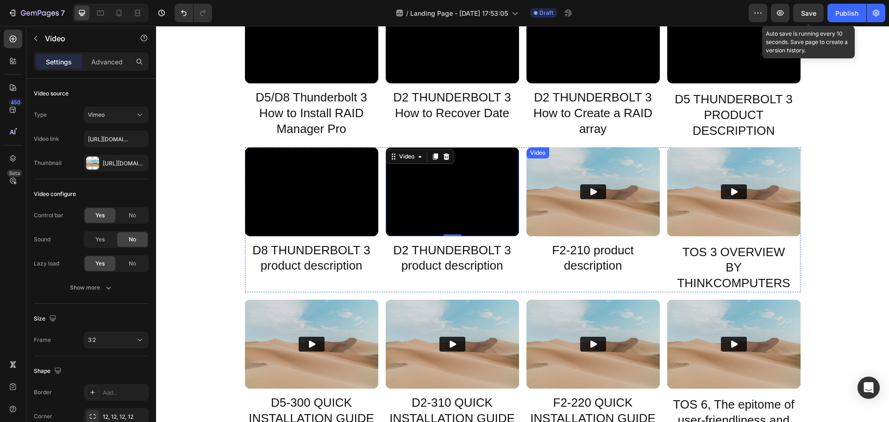
click at [531, 153] on div "Video" at bounding box center [537, 153] width 19 height 8
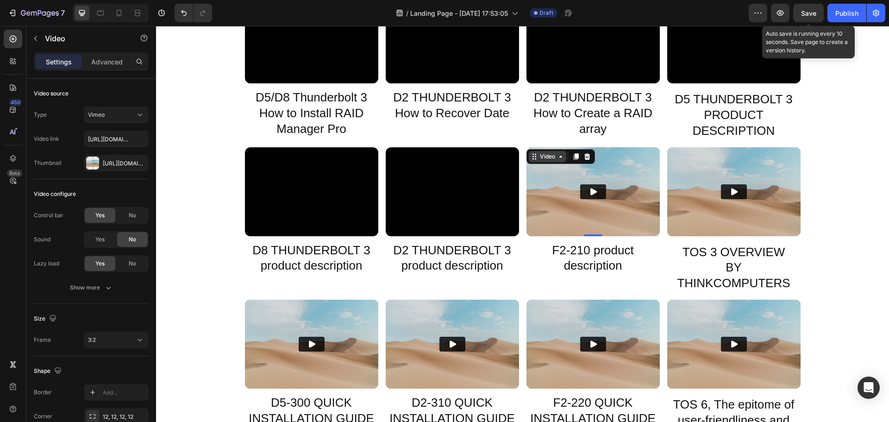
click at [544, 155] on div "Video" at bounding box center [547, 156] width 19 height 8
click at [536, 161] on div "Video" at bounding box center [547, 156] width 37 height 11
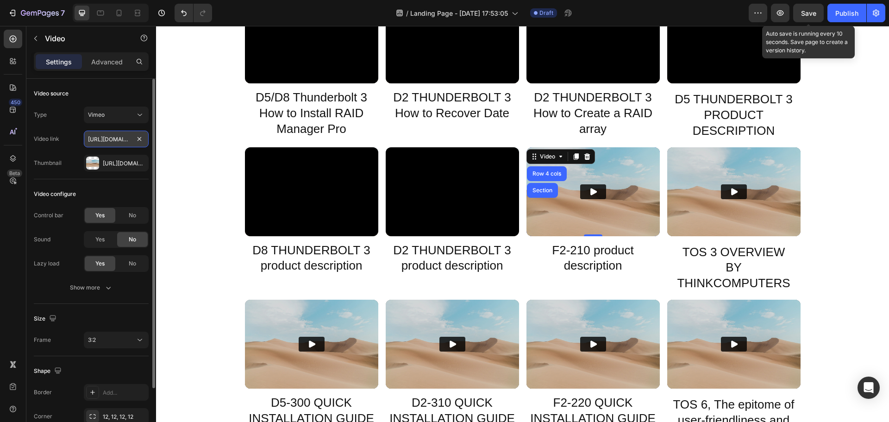
click at [109, 141] on input "https://player.vimeo.com/video/371843491?" at bounding box center [116, 139] width 65 height 17
paste input "www.youtube.com/watch?v=9xj53q6fOqY"
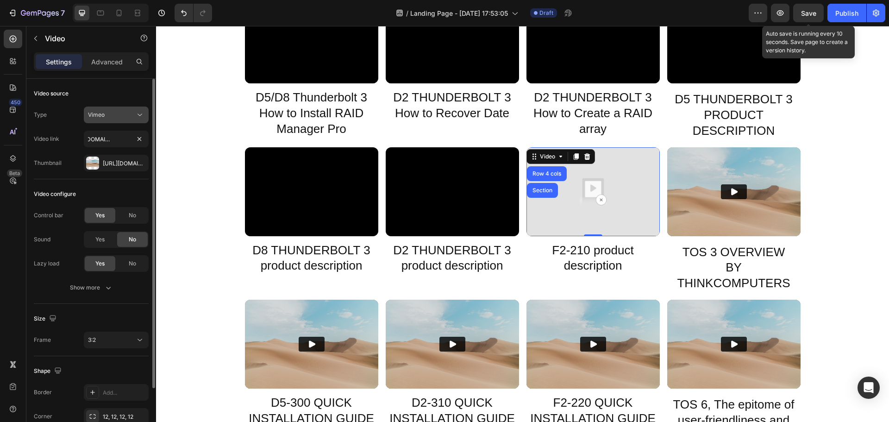
click at [115, 120] on button "Vimeo" at bounding box center [116, 114] width 65 height 17
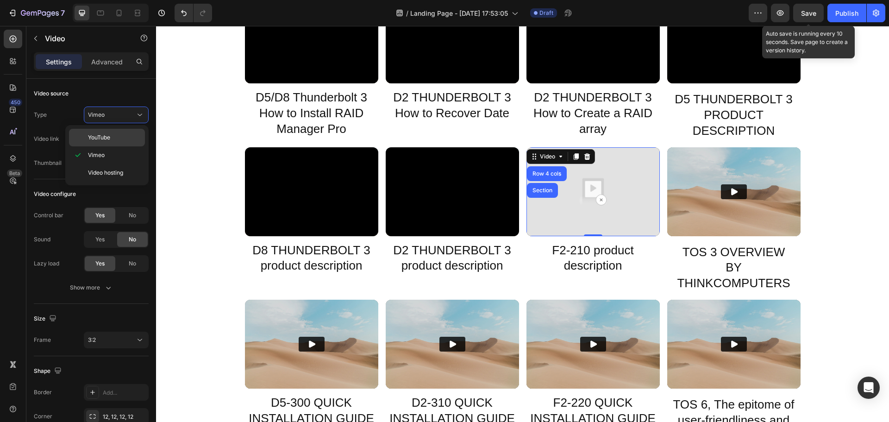
click at [102, 137] on span "YouTube" at bounding box center [99, 137] width 22 height 8
type input "https://www.youtube.com/watch?v=BpHE_SxD5gM"
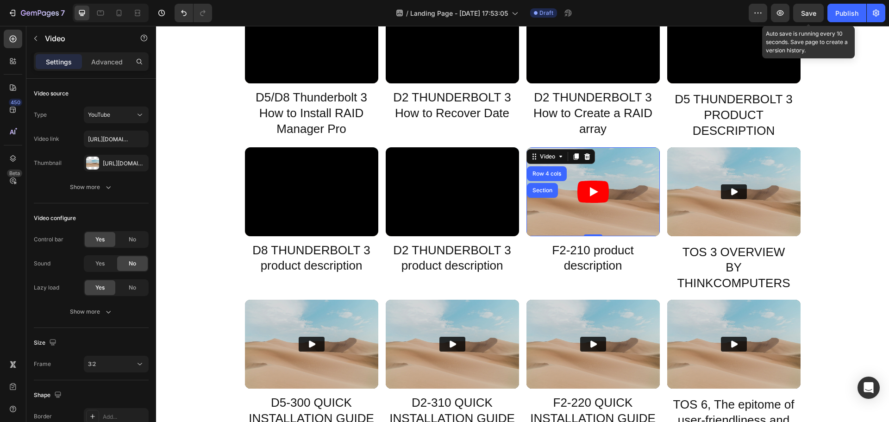
click at [594, 196] on icon "Play" at bounding box center [592, 192] width 31 height 22
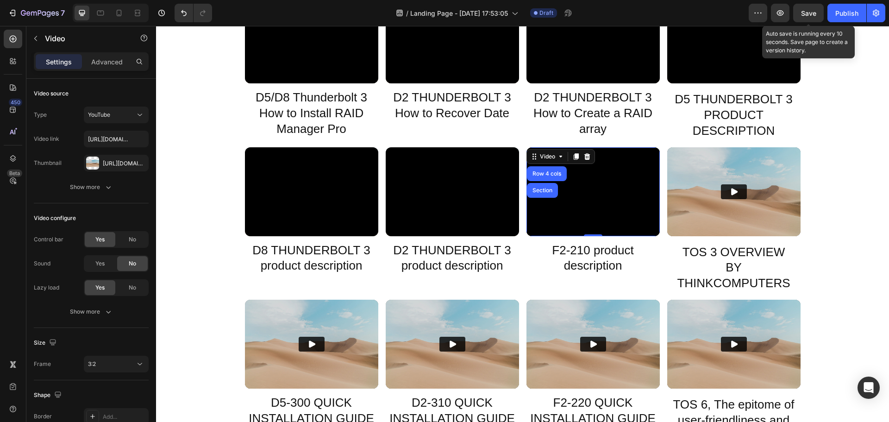
drag, startPoint x: 806, startPoint y: 12, endPoint x: 632, endPoint y: 6, distance: 174.6
click at [806, 12] on span "Save" at bounding box center [808, 13] width 15 height 8
click at [675, 152] on div "Video" at bounding box center [678, 153] width 19 height 8
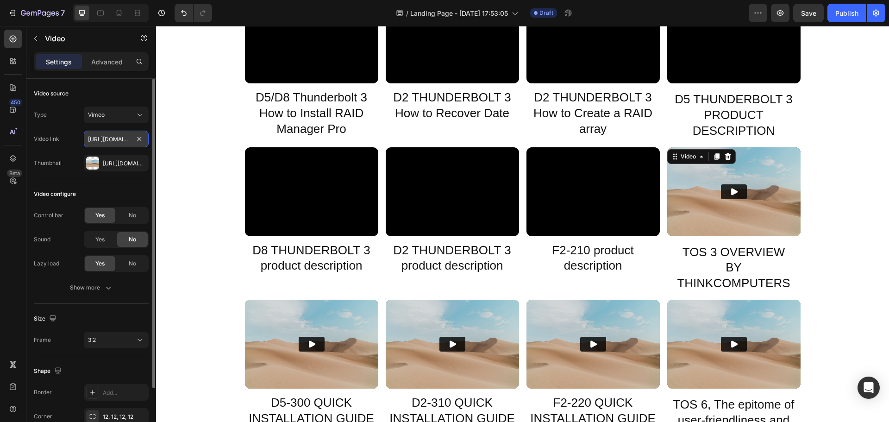
click at [106, 137] on input "https://player.vimeo.com/video/371843414?" at bounding box center [116, 139] width 65 height 17
paste input "236193587"
type input "https://player.vimeo.com/video/236193587?"
click at [733, 192] on icon "Play" at bounding box center [734, 191] width 6 height 7
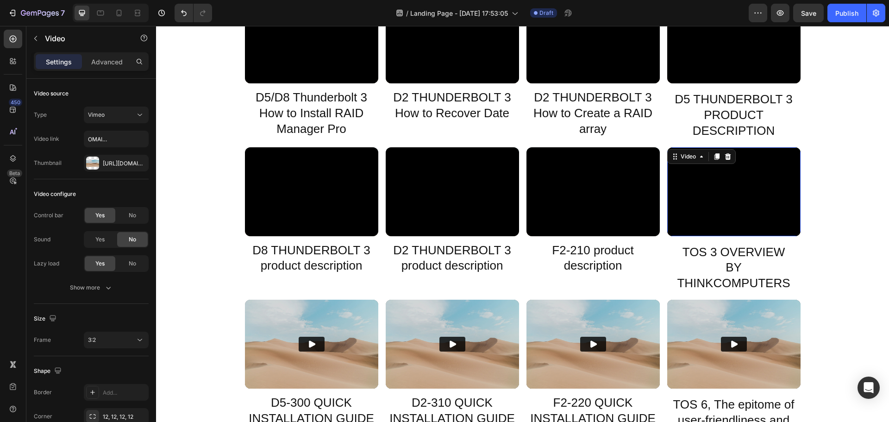
scroll to position [0, 0]
drag, startPoint x: 814, startPoint y: 15, endPoint x: 641, endPoint y: 25, distance: 173.4
click at [814, 15] on span "Save" at bounding box center [808, 13] width 15 height 8
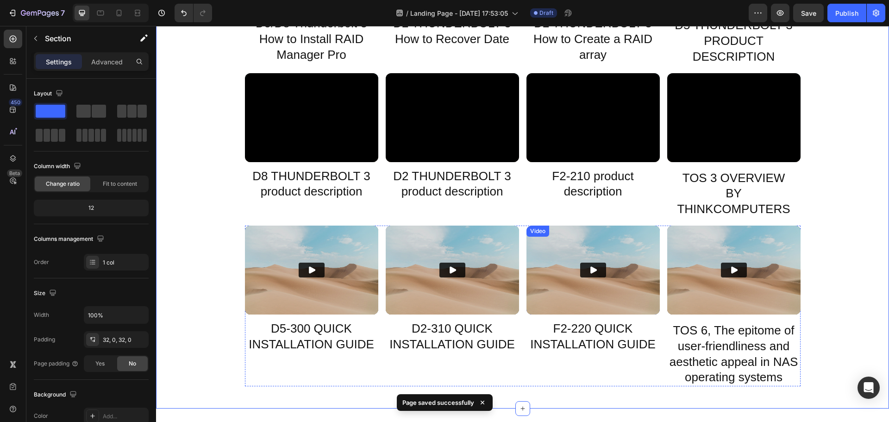
scroll to position [1481, 0]
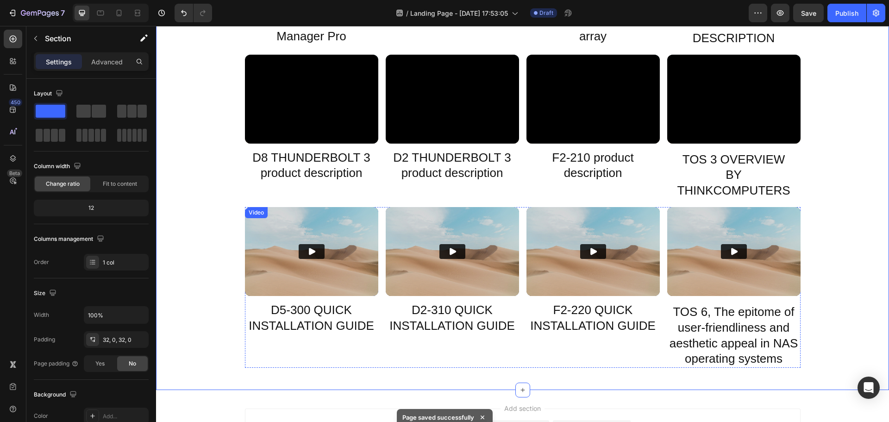
click at [248, 212] on div "Video" at bounding box center [256, 212] width 19 height 8
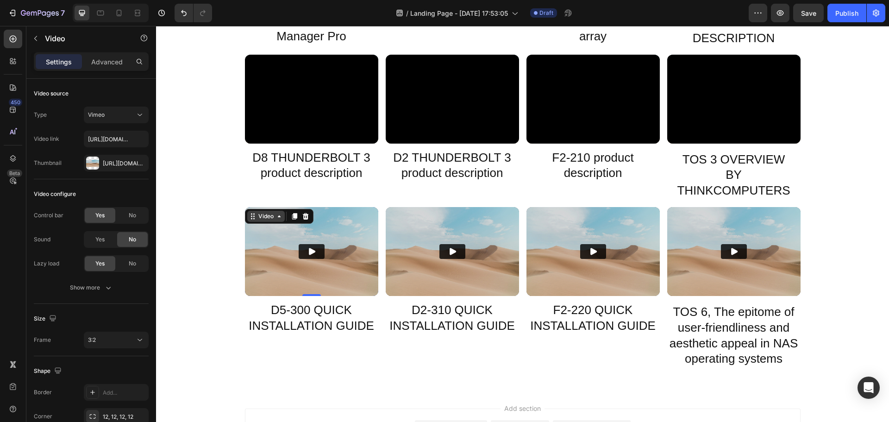
click at [258, 215] on div "Video" at bounding box center [265, 216] width 19 height 8
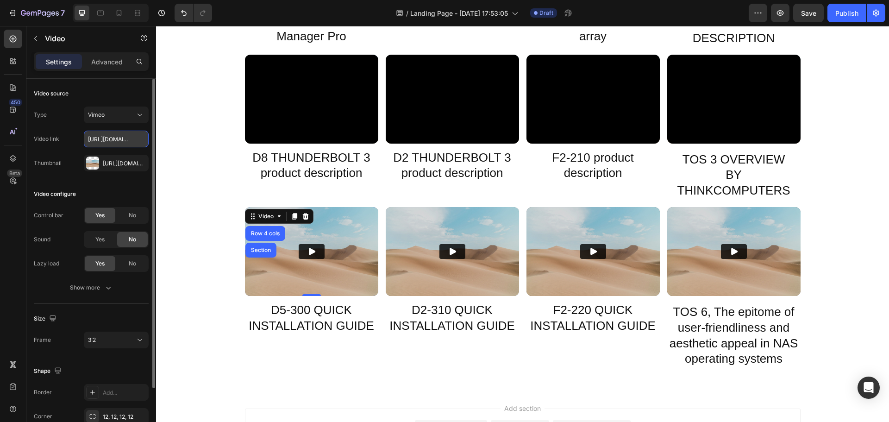
click at [107, 140] on input "https://player.vimeo.com/video/373849657?" at bounding box center [116, 139] width 65 height 17
paste input "234429754"
type input "https://player.vimeo.com/video/234429754?"
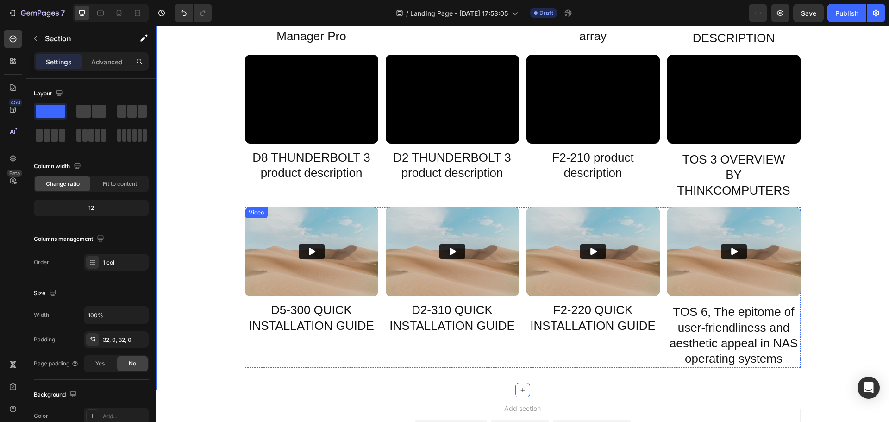
click at [315, 252] on button "Play" at bounding box center [312, 251] width 26 height 15
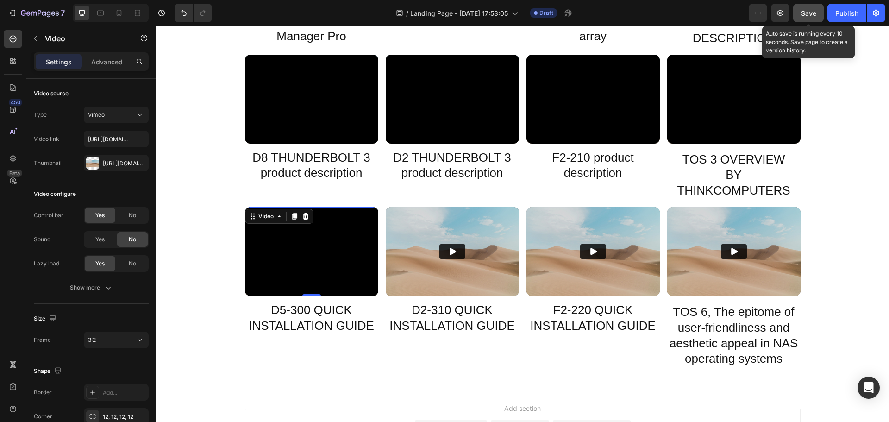
click at [801, 18] on button "Save" at bounding box center [808, 13] width 31 height 19
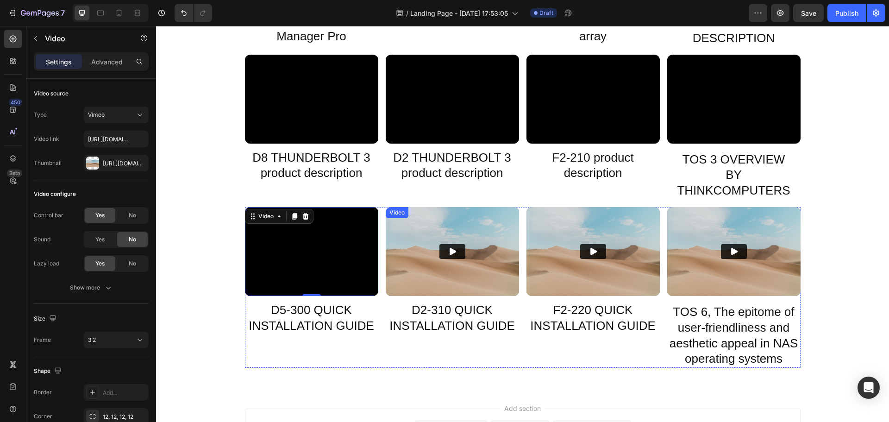
click at [394, 212] on div "Video" at bounding box center [396, 212] width 19 height 8
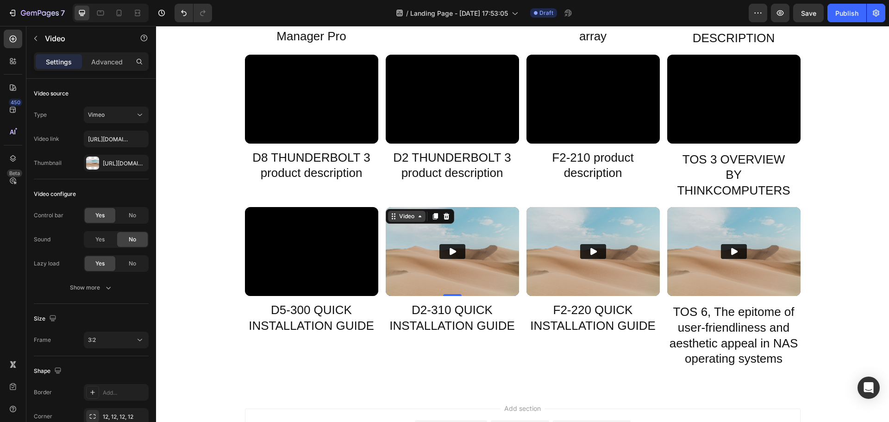
click at [400, 216] on div "Video" at bounding box center [406, 216] width 19 height 8
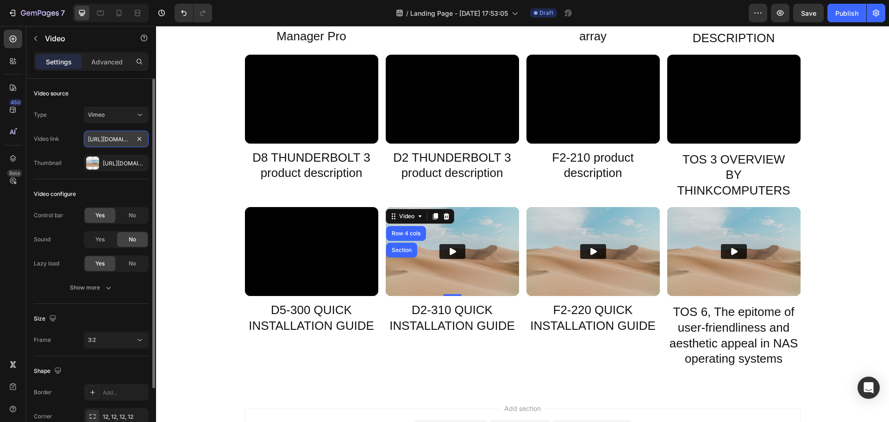
click at [113, 139] on input "https://player.vimeo.com/video/374051387?" at bounding box center [116, 139] width 65 height 17
paste input "23429754"
type input "https://player.vimeo.com/video/234297547?"
click at [449, 253] on icon "Play" at bounding box center [452, 251] width 6 height 7
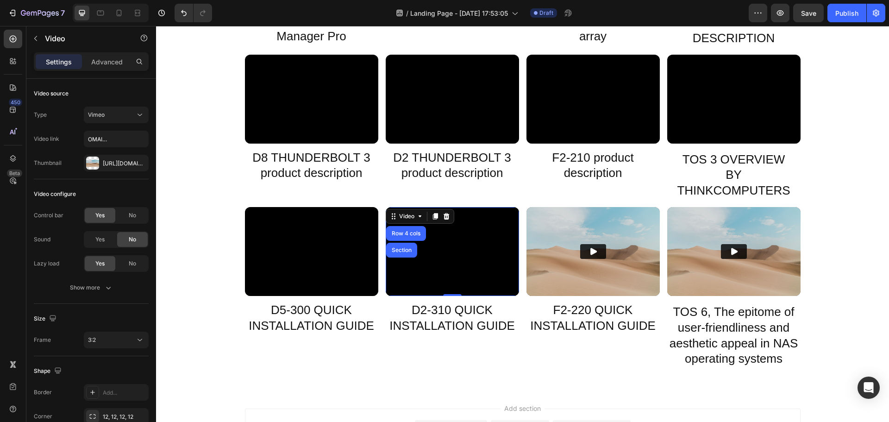
scroll to position [0, 0]
drag, startPoint x: 813, startPoint y: 15, endPoint x: 646, endPoint y: 11, distance: 167.1
click at [813, 15] on button "button" at bounding box center [808, 13] width 31 height 19
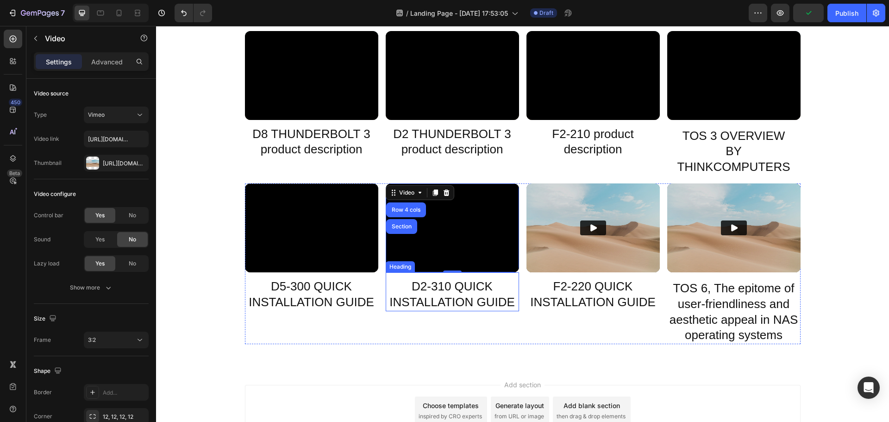
scroll to position [1527, 0]
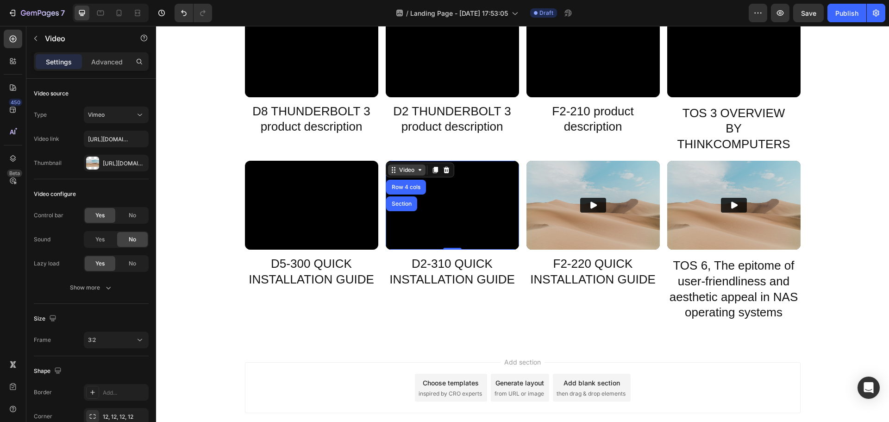
click at [398, 173] on div "Video" at bounding box center [406, 170] width 19 height 8
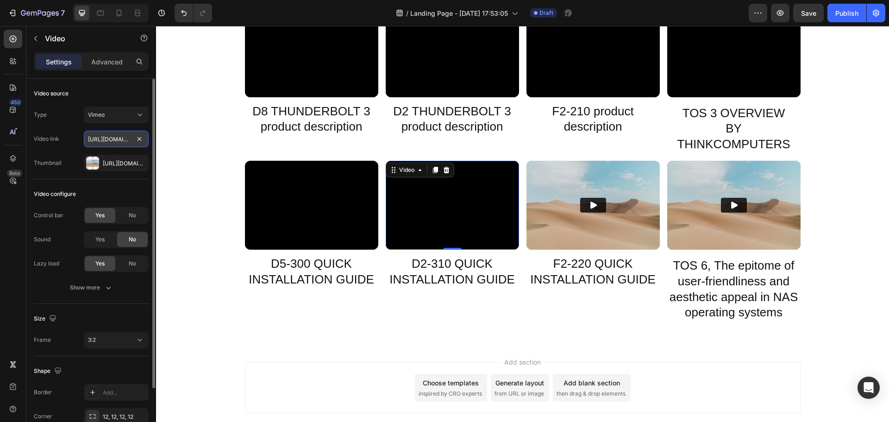
click at [112, 136] on input "https://player.vimeo.com/video/234297547?" at bounding box center [116, 139] width 65 height 17
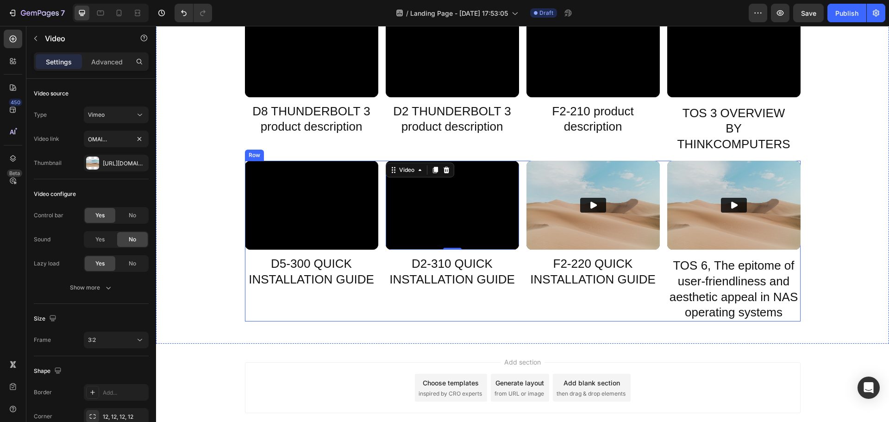
click at [462, 301] on div "Video 0 D2-310 QUICK INSTALLATION GUIDE Heading" at bounding box center [452, 241] width 133 height 161
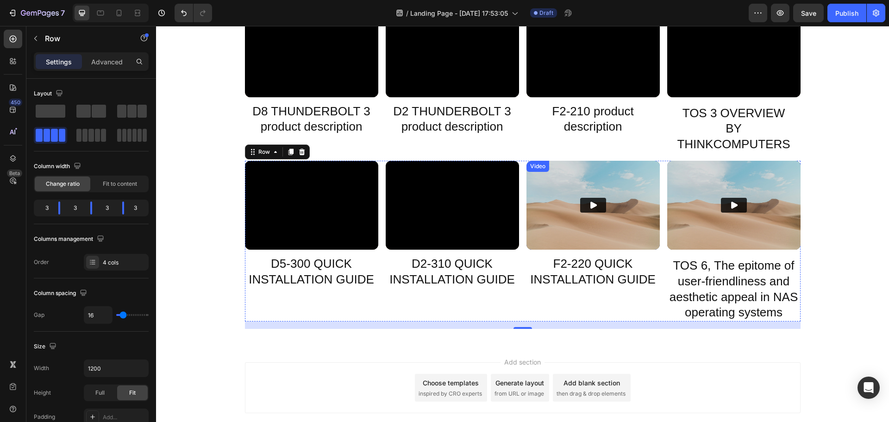
click at [538, 166] on div "Video" at bounding box center [537, 166] width 19 height 8
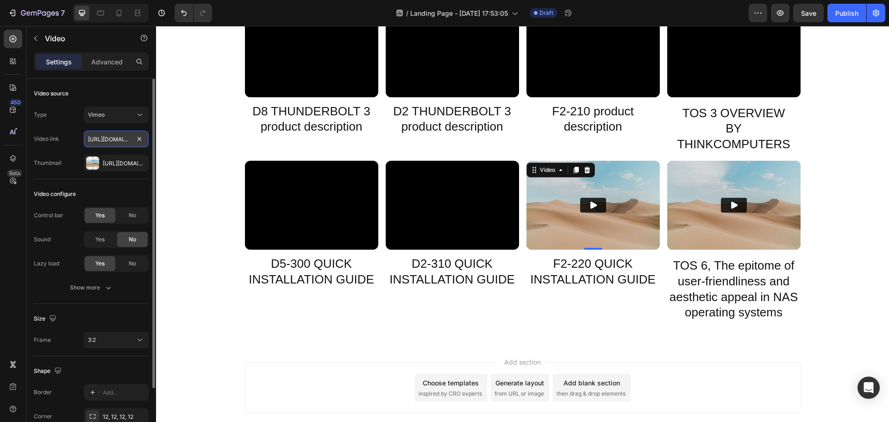
click at [95, 136] on input "https://player.vimeo.com/video/371843491?" at bounding box center [116, 139] width 65 height 17
paste input "235299120"
type input "https://player.vimeo.com/video/235299120?"
click at [590, 205] on icon "Play" at bounding box center [593, 204] width 6 height 7
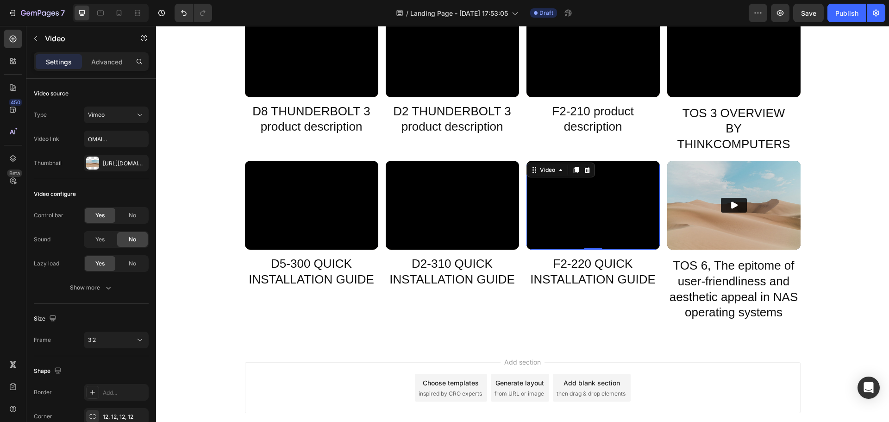
scroll to position [0, 0]
click at [810, 12] on span "Save" at bounding box center [808, 13] width 15 height 8
click at [675, 163] on div "Video" at bounding box center [678, 166] width 23 height 11
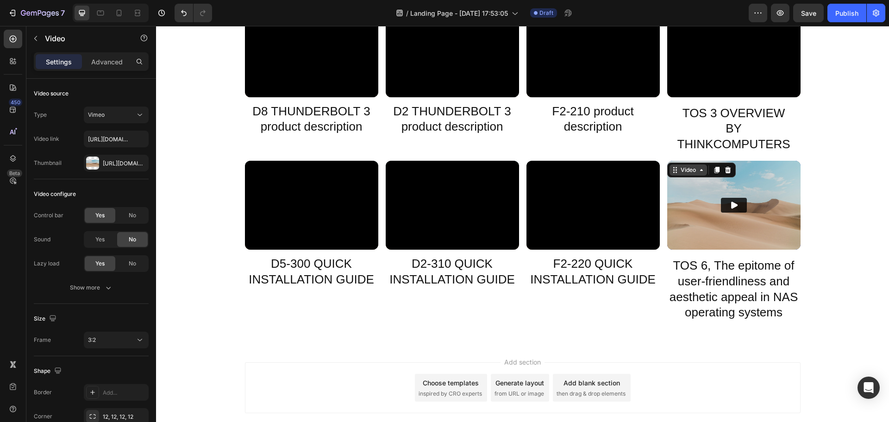
click at [679, 168] on div "Video" at bounding box center [688, 170] width 19 height 8
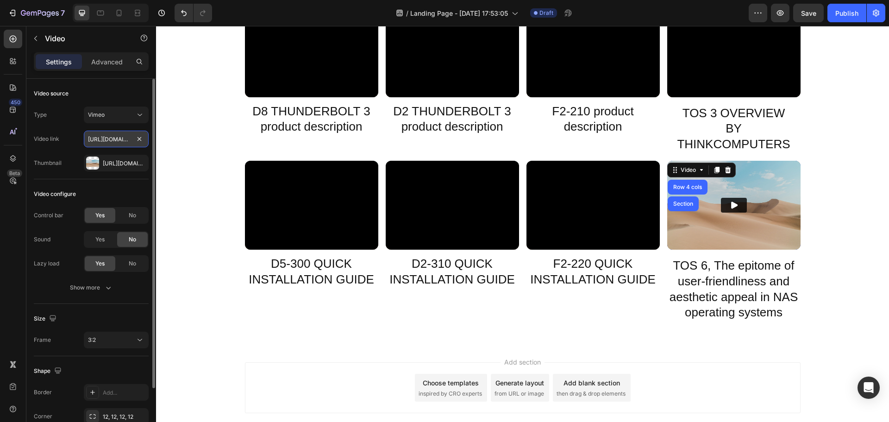
click at [118, 134] on input "https://player.vimeo.com/video/371843414?" at bounding box center [116, 139] width 65 height 17
paste input "www.youtube.com/watch?v=W87I8flCCbA"
type input "https://www.youtube.com/watch?v=W87I8flCCbA?"
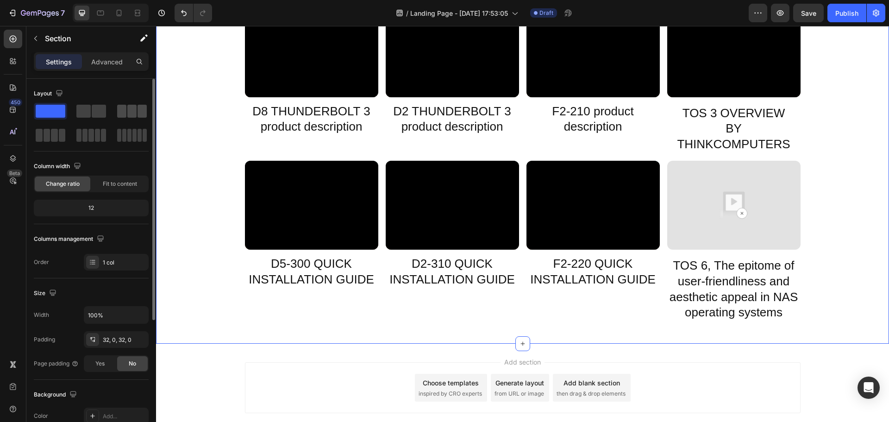
click at [67, 127] on div at bounding box center [50, 135] width 33 height 17
click at [137, 112] on div at bounding box center [132, 111] width 30 height 13
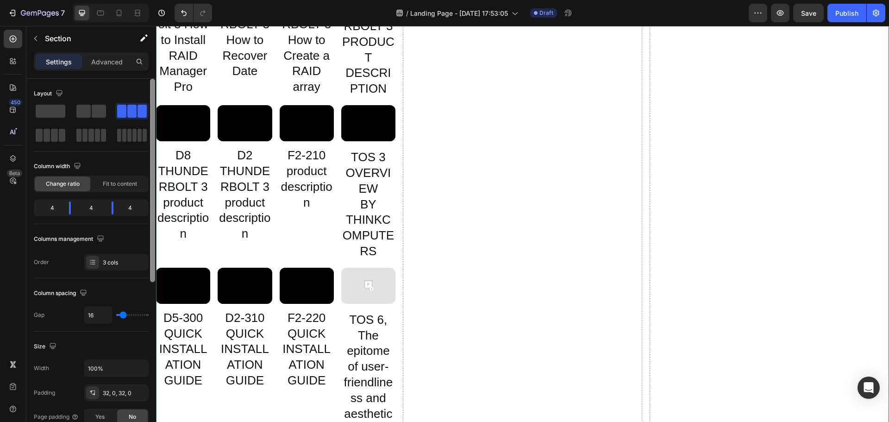
scroll to position [1620, 0]
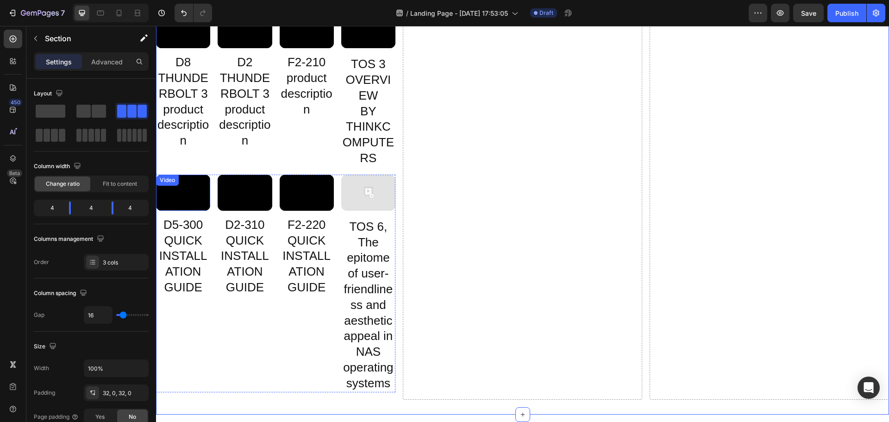
click at [210, 197] on div "Video D5-300 QUICK INSTALLATION GUIDE Heading Video D2-310 QUICK INSTALLATION G…" at bounding box center [275, 283] width 239 height 218
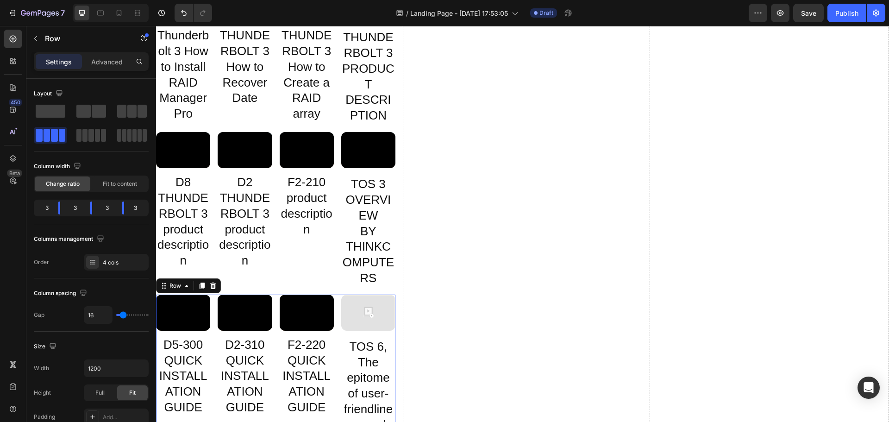
scroll to position [1435, 0]
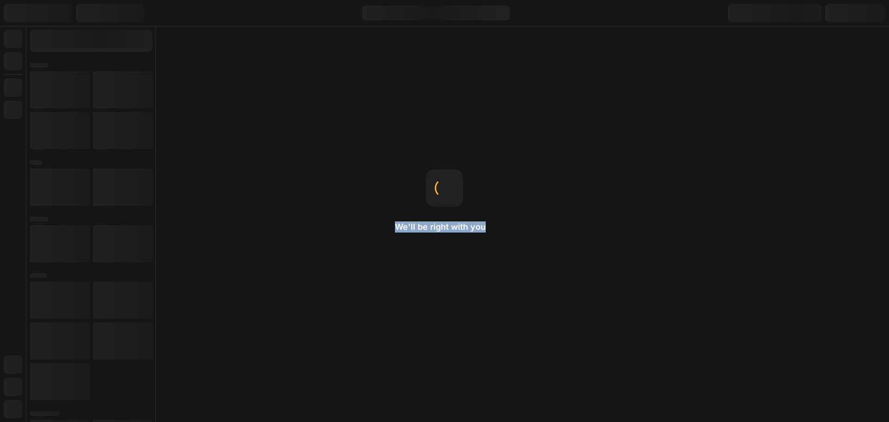
click at [525, 250] on div "We'll be right with you Sticky in page Changing the position to fixed makes the…" at bounding box center [444, 211] width 889 height 422
click at [448, 220] on div "We'll be right with you" at bounding box center [444, 210] width 99 height 83
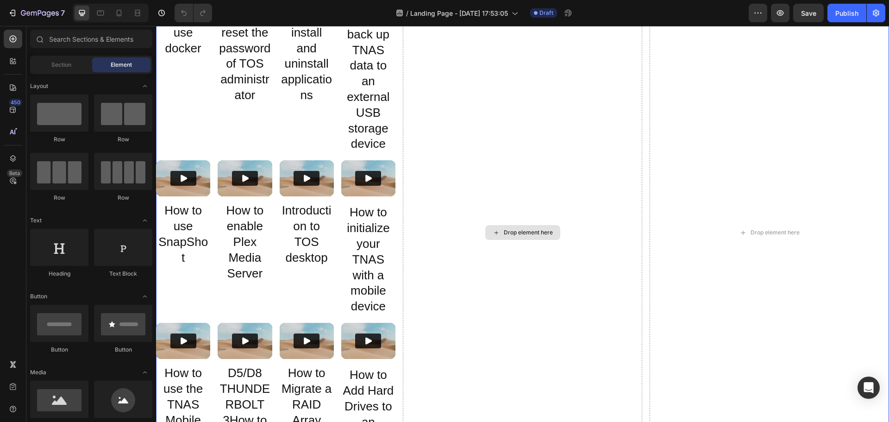
scroll to position [787, 0]
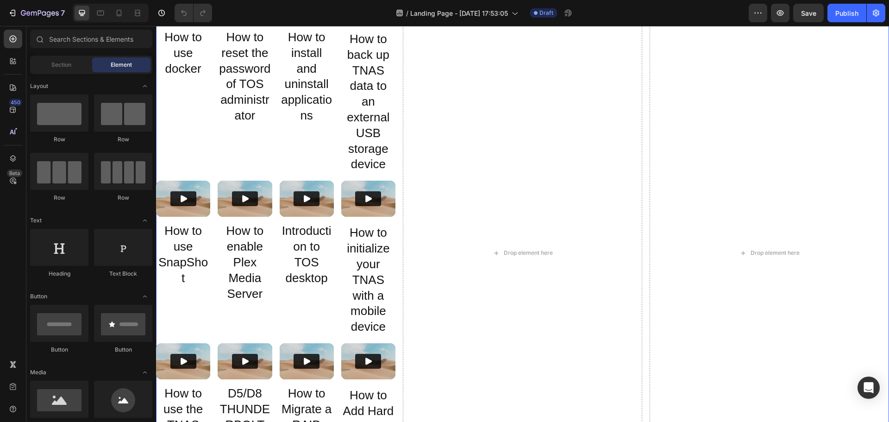
click at [644, 212] on div "Video TerraMaster how to install harddrive Heading Video What should you do if …" at bounding box center [522, 253] width 733 height 1990
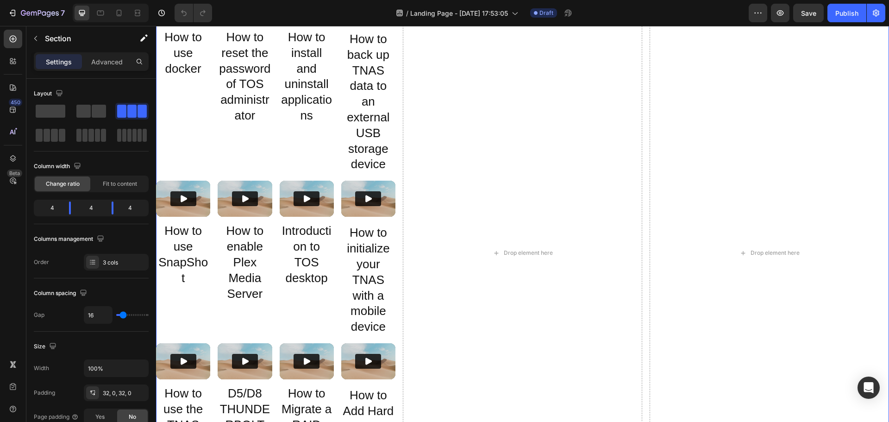
click at [639, 213] on div "Video TerraMaster how to install harddrive Heading Video What should you do if …" at bounding box center [522, 253] width 733 height 1990
click at [51, 113] on span at bounding box center [51, 111] width 30 height 13
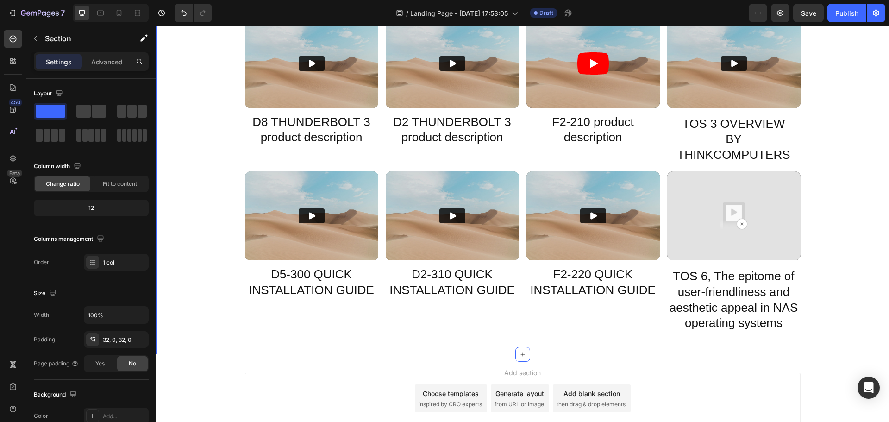
scroll to position [1582, 0]
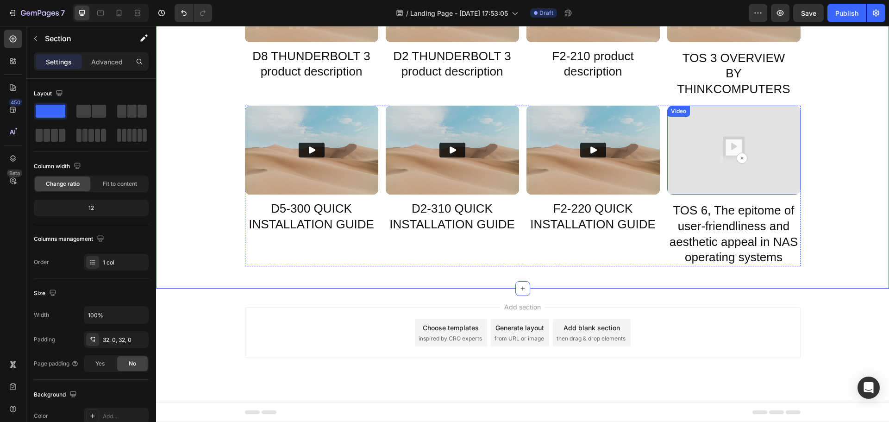
click at [720, 153] on img at bounding box center [733, 150] width 133 height 89
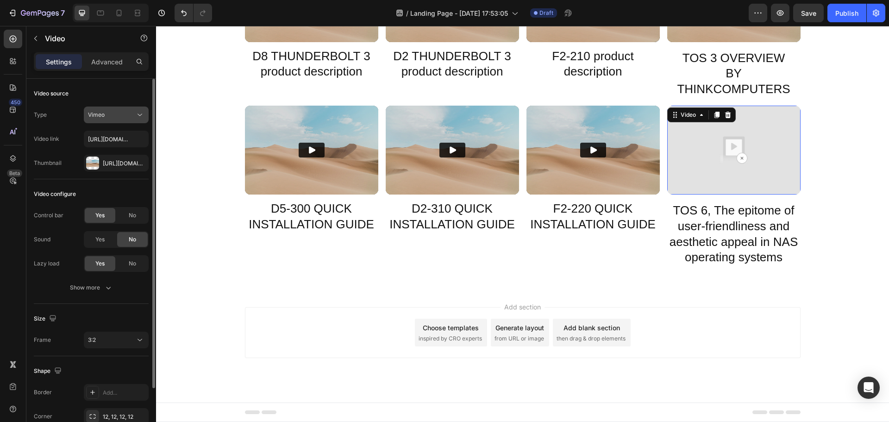
click at [102, 112] on span "Vimeo" at bounding box center [96, 114] width 17 height 7
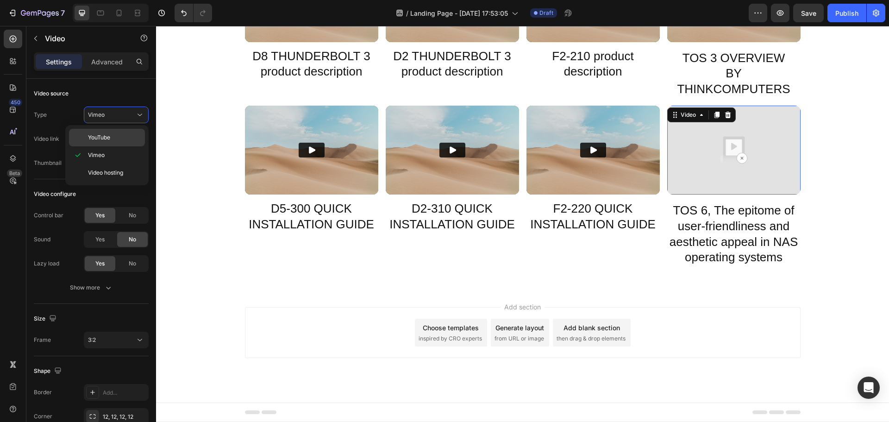
click at [109, 134] on span "YouTube" at bounding box center [99, 137] width 22 height 8
type input "https://www.youtube.com/watch?v=BpHE_SxD5gM"
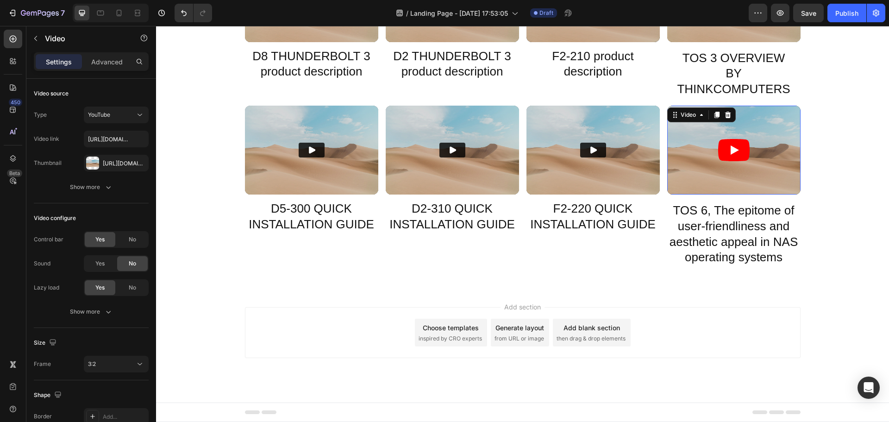
click at [733, 153] on icon "Play" at bounding box center [733, 150] width 31 height 22
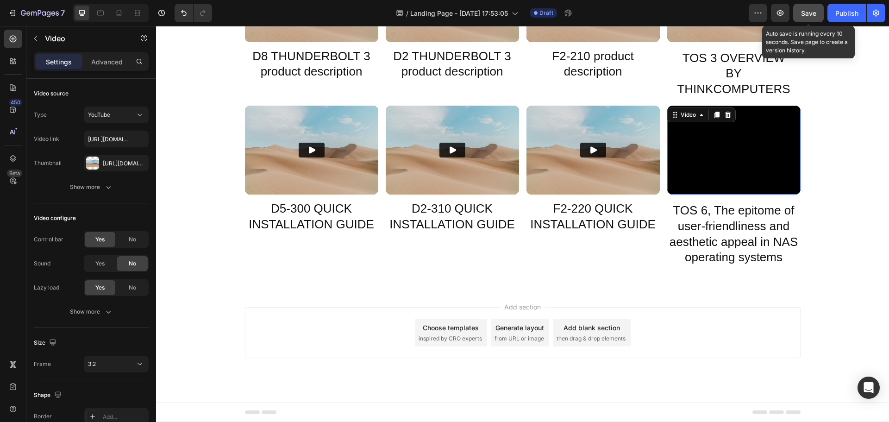
click at [814, 10] on span "Save" at bounding box center [808, 13] width 15 height 8
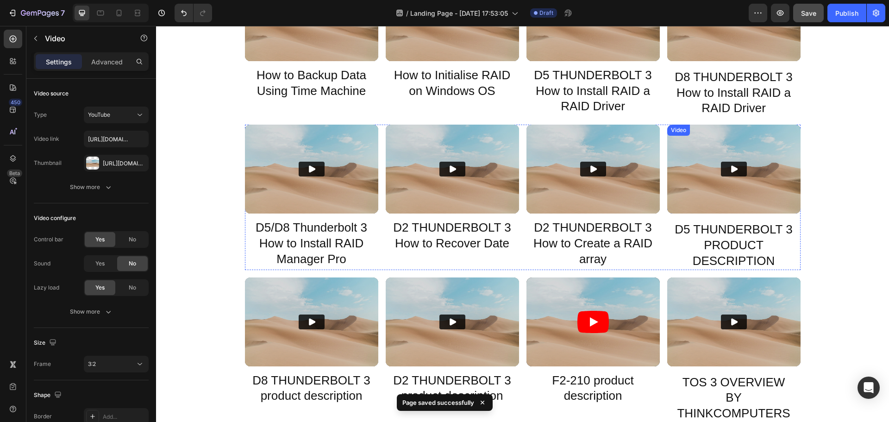
scroll to position [1027, 0]
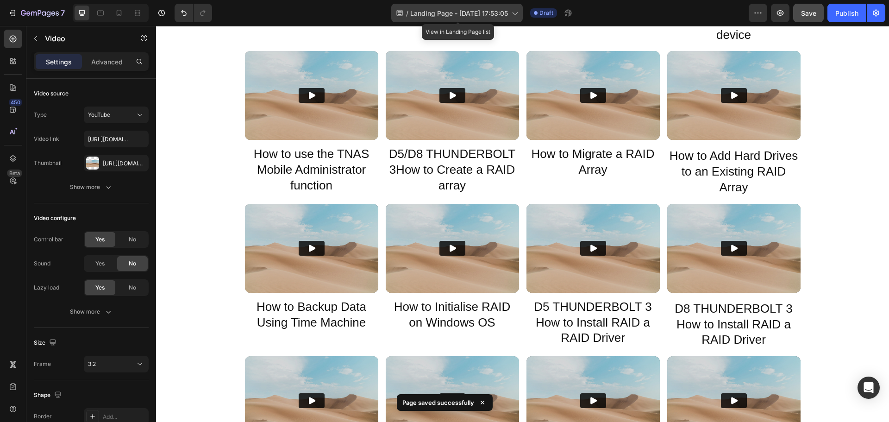
click at [504, 13] on span "Landing Page - Aug 26, 17:53:05" at bounding box center [459, 13] width 98 height 10
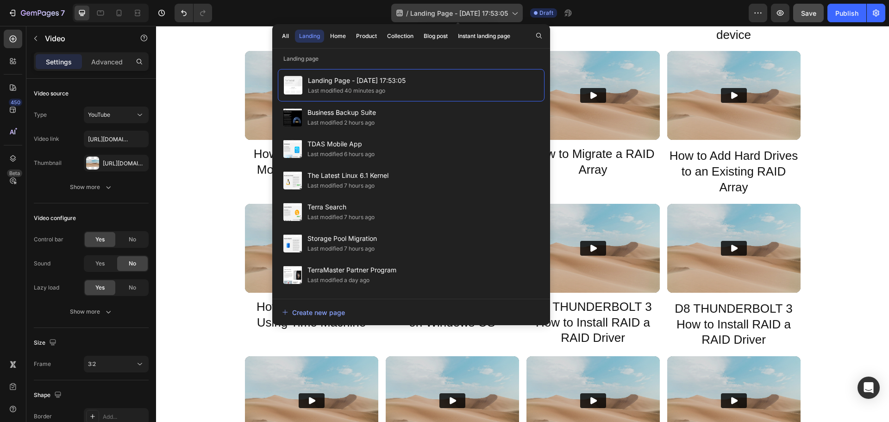
click at [518, 10] on icon at bounding box center [514, 12] width 9 height 9
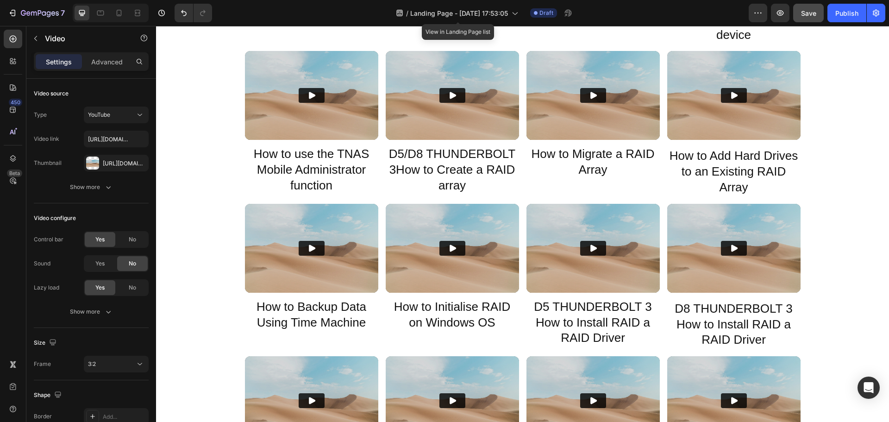
click at [526, 9] on div "/ Landing Page - Aug 26, 17:53:05 View in Landing Page list Draft" at bounding box center [483, 13] width 529 height 19
click at [519, 12] on icon at bounding box center [514, 12] width 9 height 9
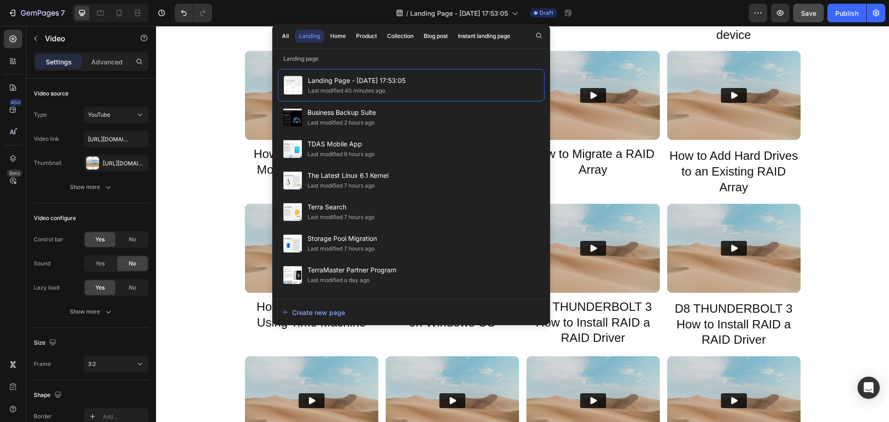
click at [678, 16] on div "/ Landing Page - Aug 26, 17:53:05 Draft" at bounding box center [483, 13] width 529 height 19
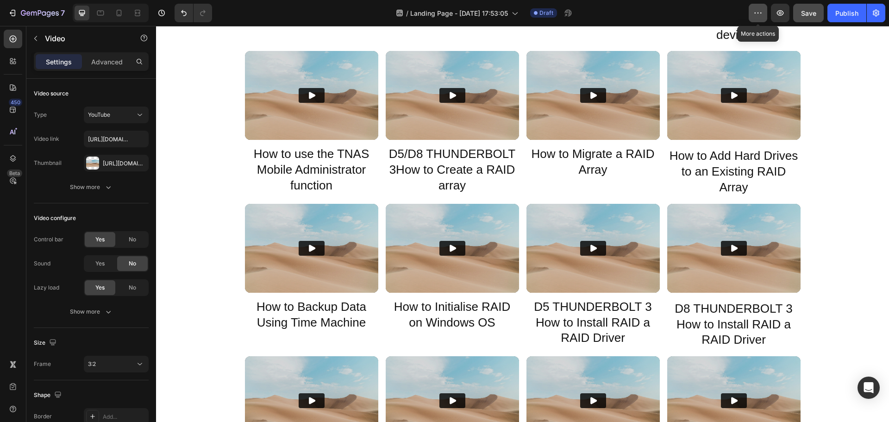
click at [758, 13] on icon "button" at bounding box center [757, 12] width 1 height 1
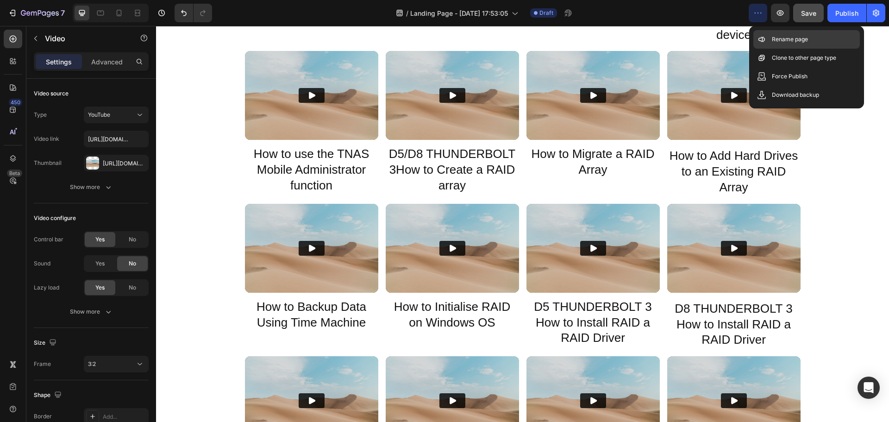
click at [761, 49] on div "Rename page" at bounding box center [806, 58] width 106 height 19
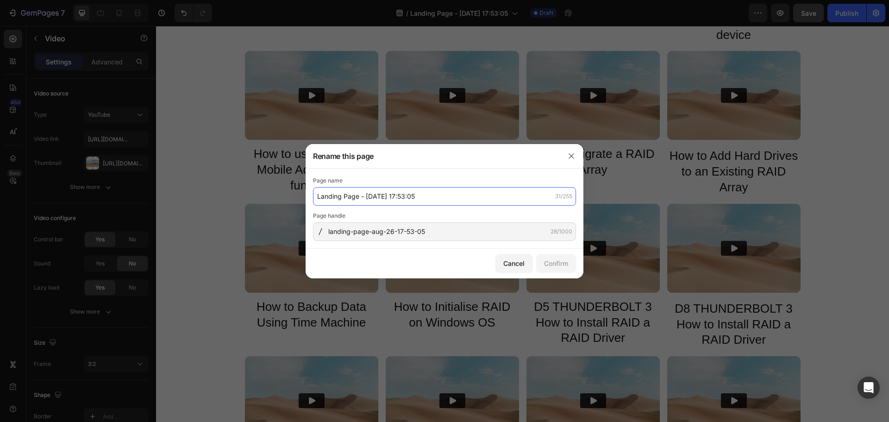
paste input "Video Guide"
type input "Video Guide"
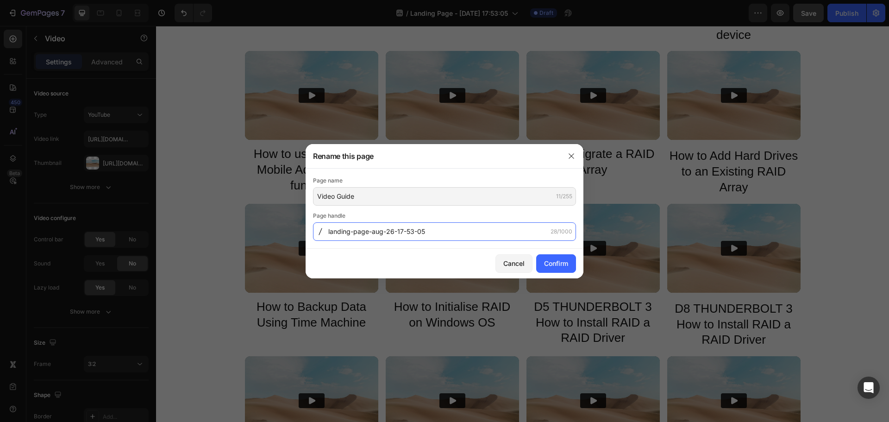
paste input "video-guide"
type input "video-guide"
click at [554, 264] on div "Confirm" at bounding box center [556, 263] width 24 height 10
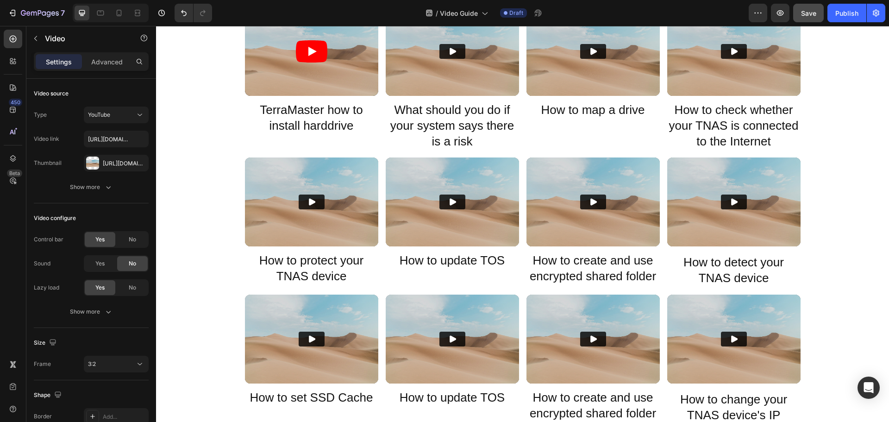
scroll to position [0, 0]
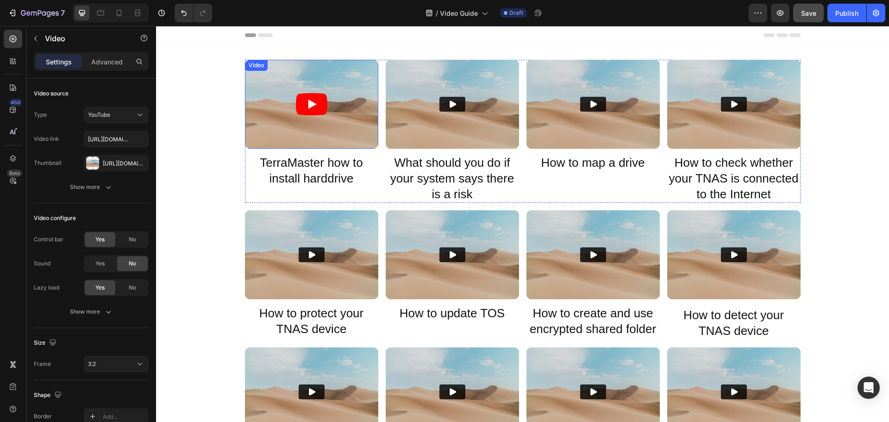
click at [255, 130] on article at bounding box center [311, 104] width 133 height 89
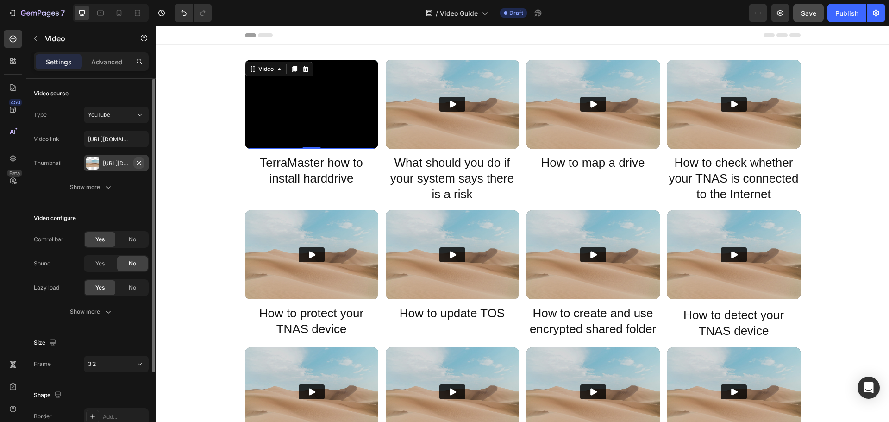
click at [141, 163] on icon "button" at bounding box center [138, 162] width 7 height 7
click at [480, 137] on img at bounding box center [452, 104] width 133 height 89
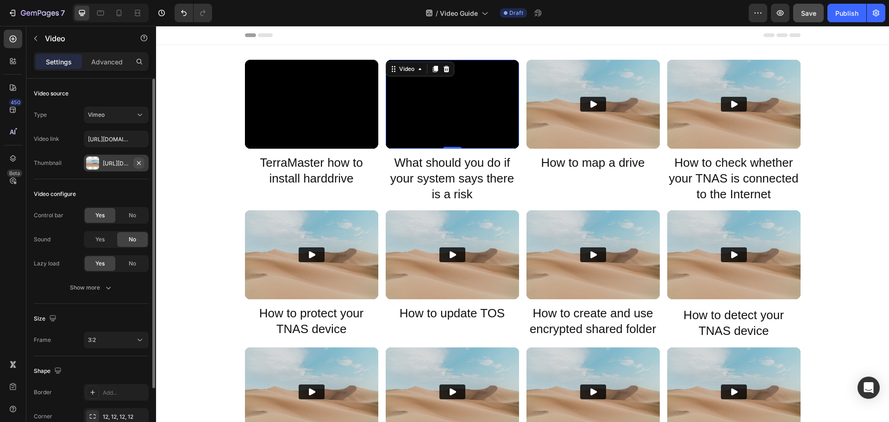
click at [142, 163] on icon "button" at bounding box center [138, 162] width 7 height 7
click at [585, 133] on img at bounding box center [592, 104] width 133 height 89
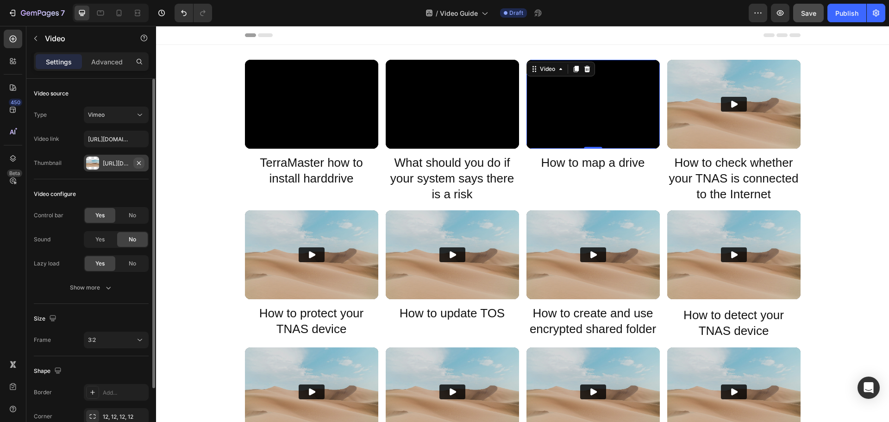
click at [137, 164] on icon "button" at bounding box center [138, 162] width 7 height 7
click at [722, 136] on img at bounding box center [733, 104] width 133 height 89
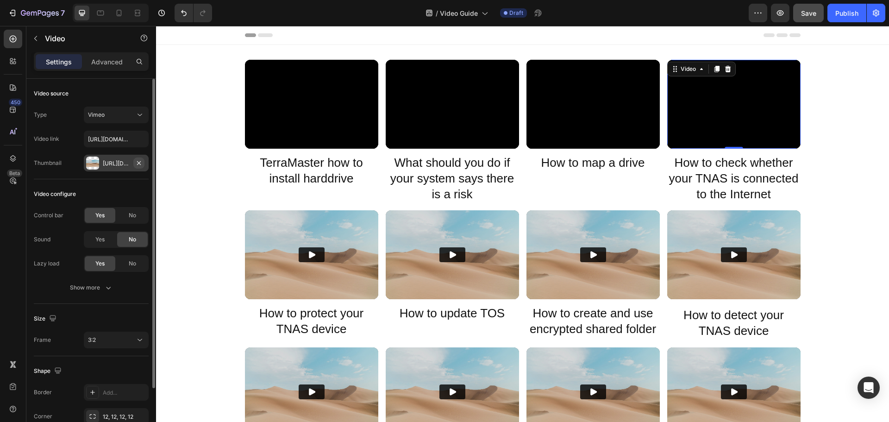
click at [135, 162] on button "button" at bounding box center [138, 162] width 11 height 11
click at [262, 255] on img at bounding box center [311, 254] width 133 height 89
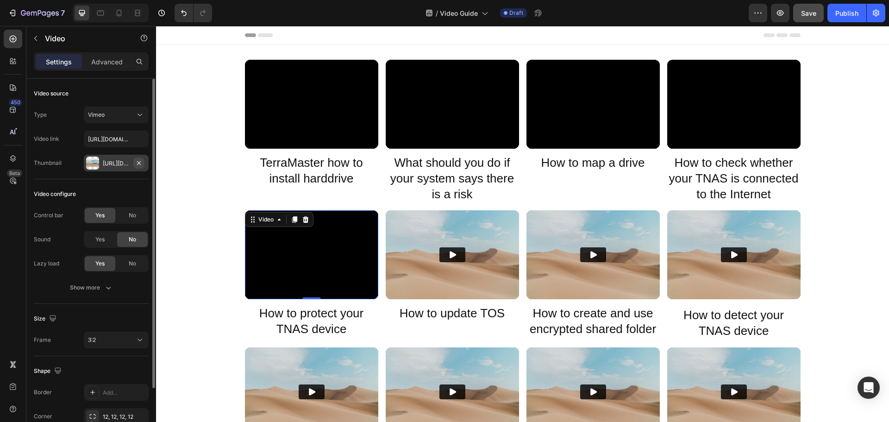
click at [140, 164] on icon "button" at bounding box center [139, 163] width 4 height 4
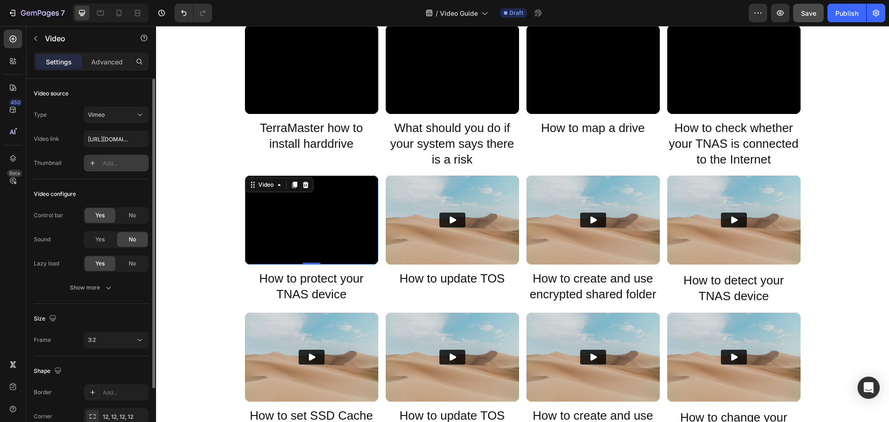
scroll to position [46, 0]
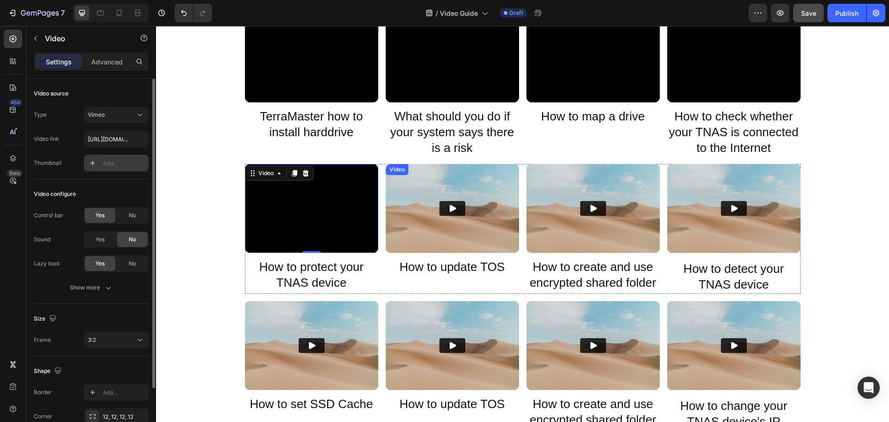
click at [453, 221] on img at bounding box center [452, 208] width 133 height 89
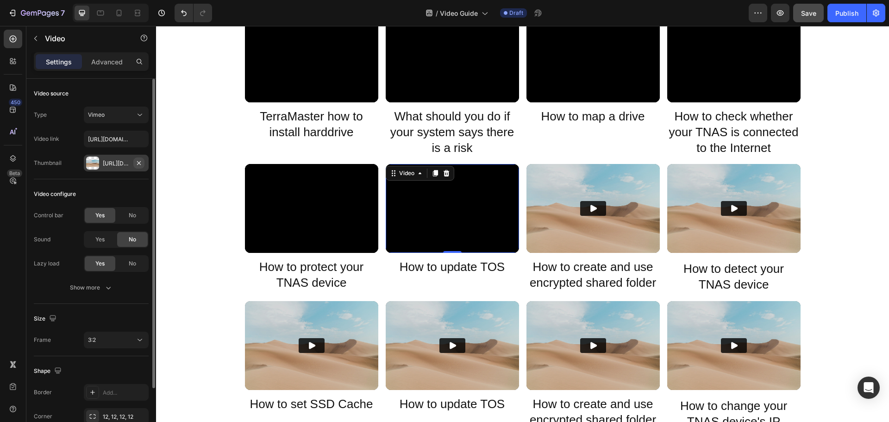
click at [137, 165] on icon "button" at bounding box center [138, 162] width 7 height 7
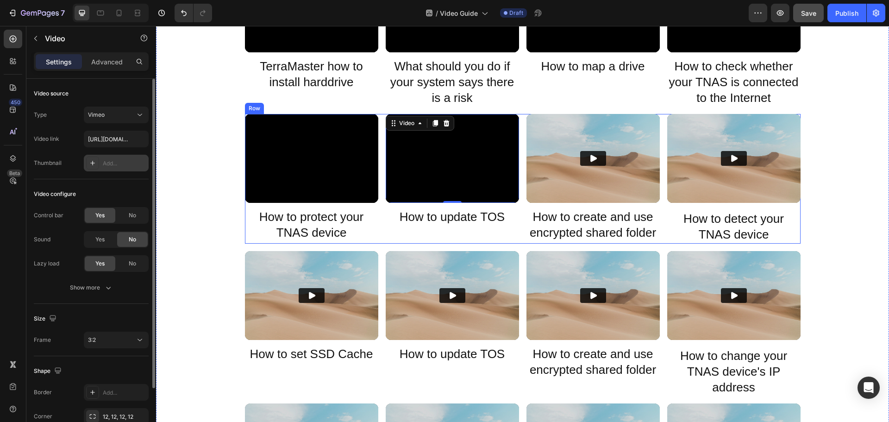
scroll to position [139, 0]
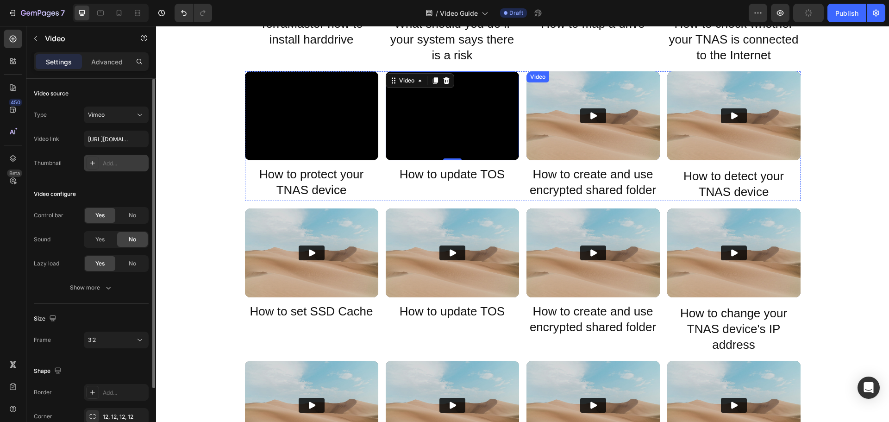
click at [573, 147] on img at bounding box center [592, 115] width 133 height 89
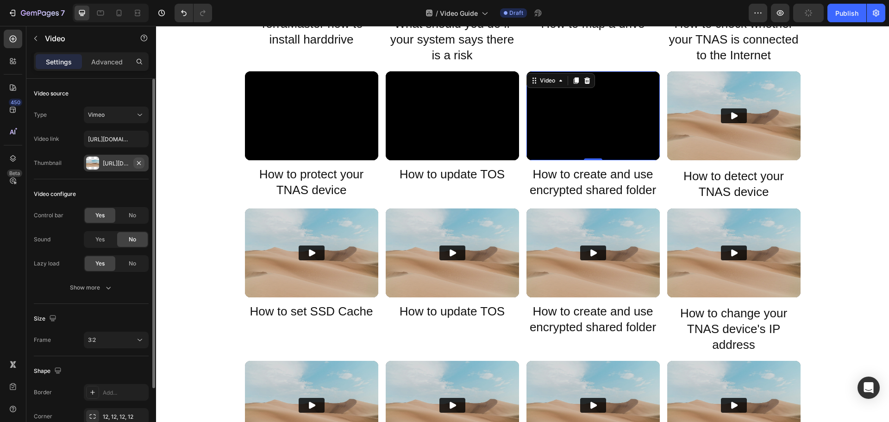
click at [138, 162] on icon "button" at bounding box center [139, 163] width 4 height 4
click at [735, 140] on img at bounding box center [733, 115] width 133 height 89
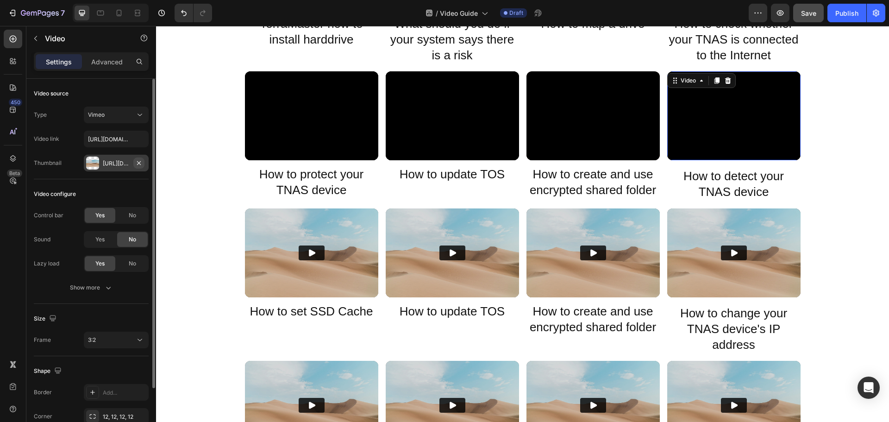
click at [142, 164] on icon "button" at bounding box center [138, 162] width 7 height 7
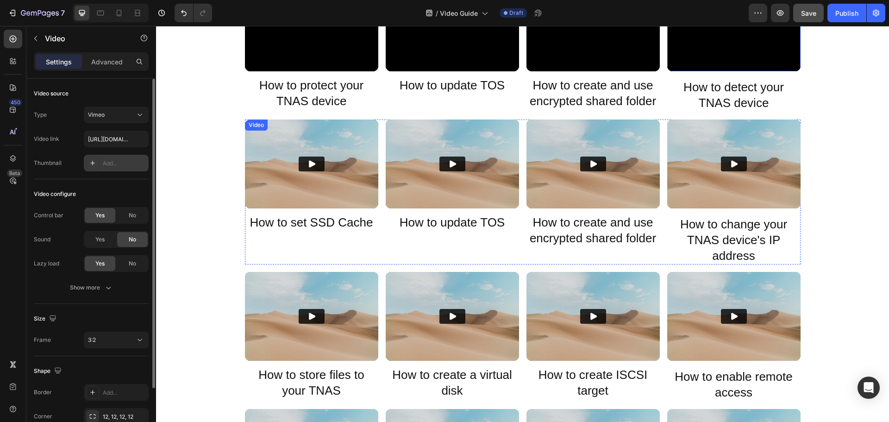
scroll to position [231, 0]
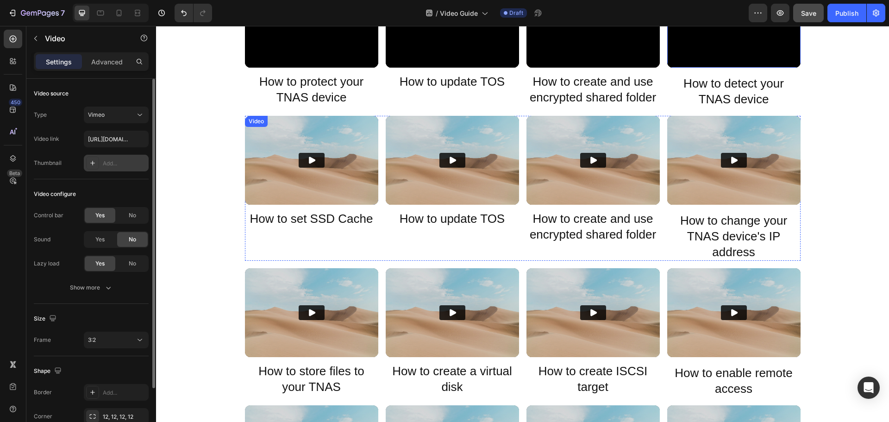
click at [295, 181] on img at bounding box center [311, 160] width 133 height 89
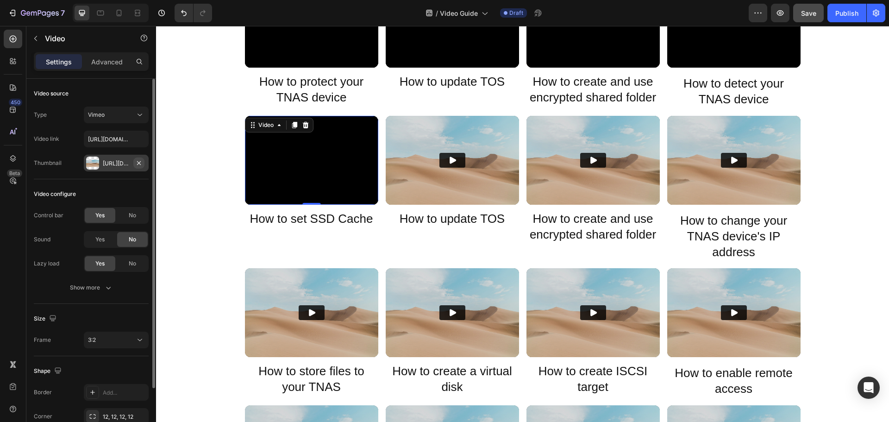
click at [138, 164] on icon "button" at bounding box center [139, 163] width 4 height 4
click at [456, 189] on img at bounding box center [452, 160] width 133 height 89
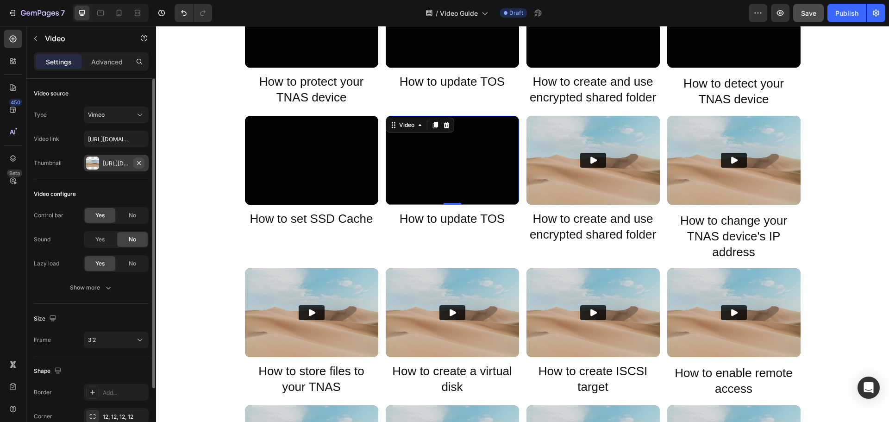
click at [140, 161] on icon "button" at bounding box center [138, 162] width 7 height 7
click at [570, 184] on img at bounding box center [592, 160] width 133 height 89
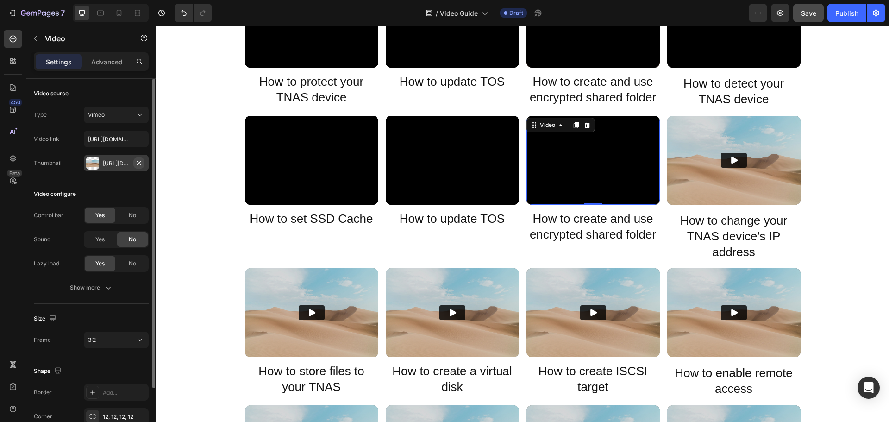
click at [137, 164] on icon "button" at bounding box center [138, 162] width 7 height 7
click at [706, 171] on img at bounding box center [733, 160] width 133 height 89
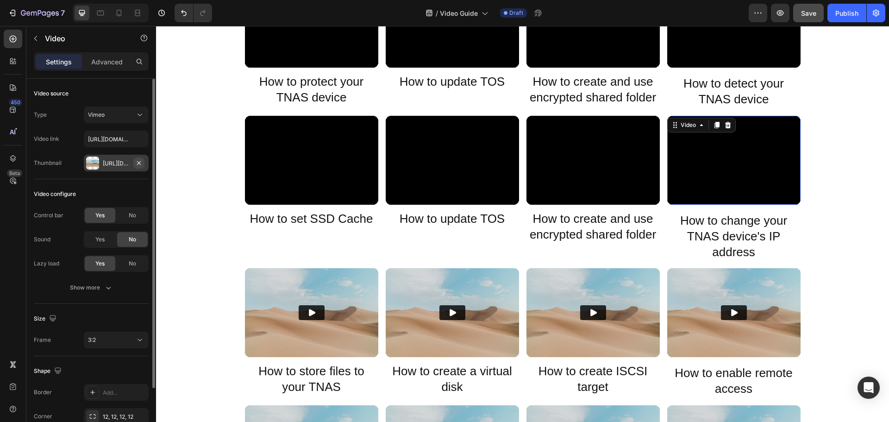
click at [139, 163] on icon "button" at bounding box center [139, 163] width 4 height 4
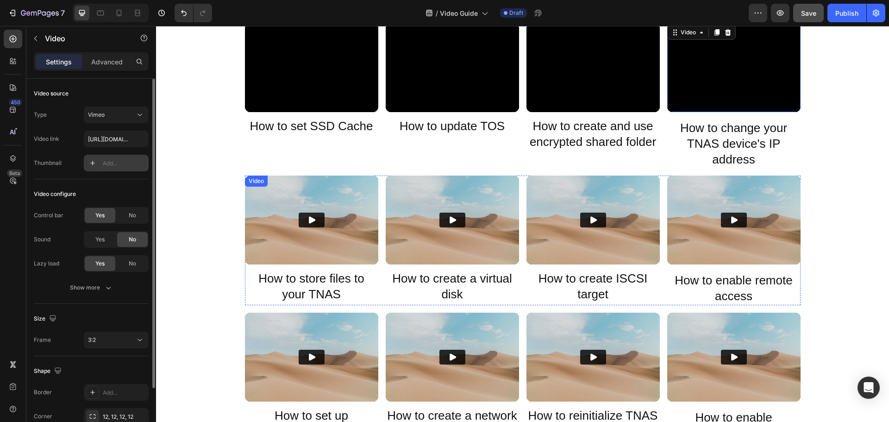
click at [316, 211] on img at bounding box center [311, 219] width 133 height 89
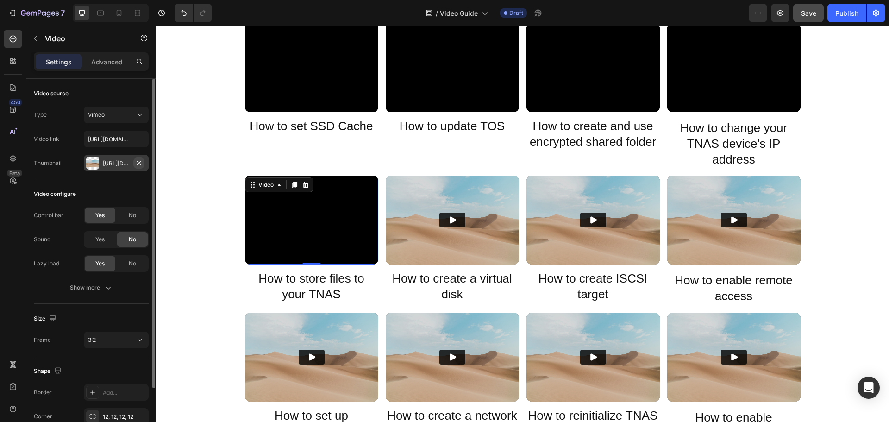
drag, startPoint x: 141, startPoint y: 165, endPoint x: 290, endPoint y: 218, distance: 157.7
click at [141, 165] on icon "button" at bounding box center [138, 162] width 7 height 7
click at [503, 263] on img at bounding box center [452, 219] width 133 height 89
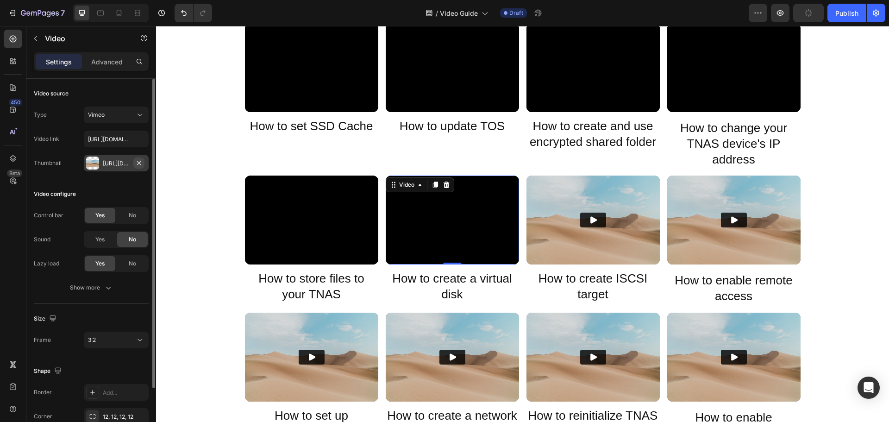
click at [137, 166] on icon "button" at bounding box center [138, 162] width 7 height 7
click at [565, 240] on img at bounding box center [592, 219] width 133 height 89
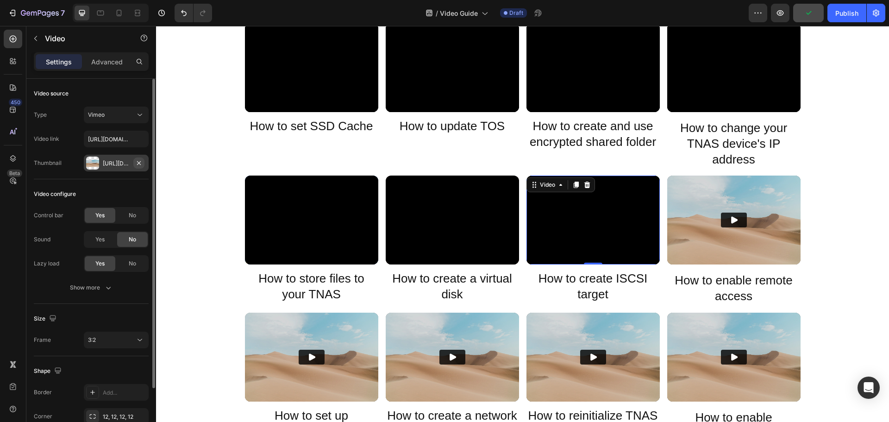
click at [136, 163] on icon "button" at bounding box center [138, 162] width 7 height 7
click at [700, 230] on img at bounding box center [733, 219] width 133 height 89
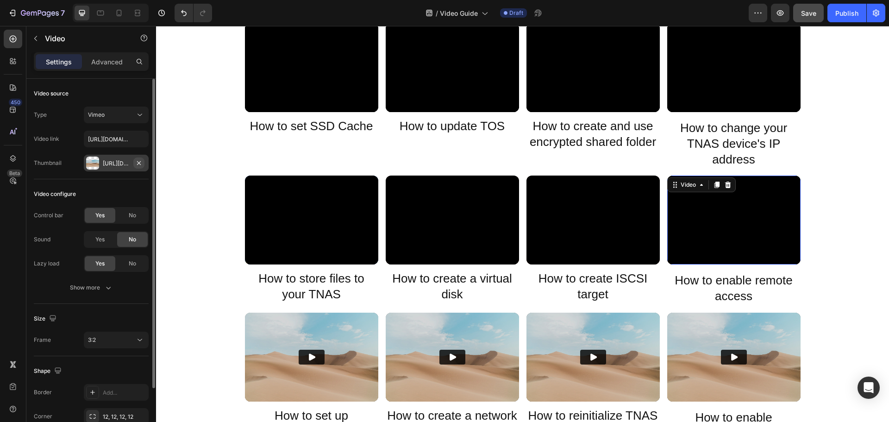
click at [139, 166] on icon "button" at bounding box center [138, 162] width 7 height 7
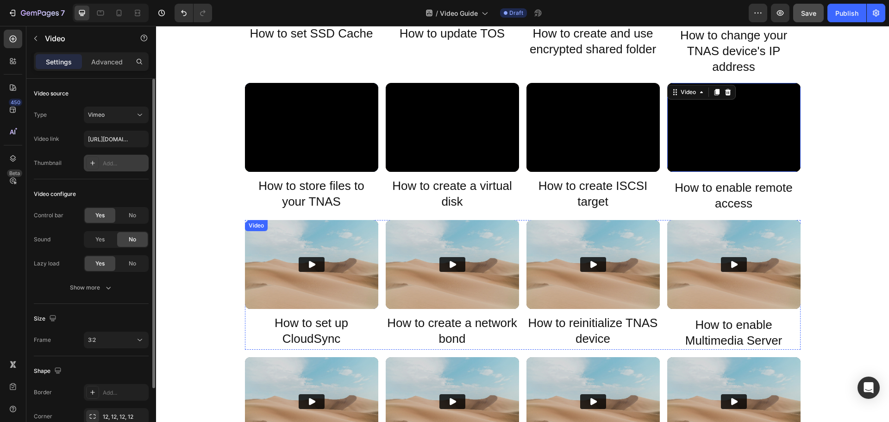
click at [330, 269] on img at bounding box center [311, 264] width 133 height 89
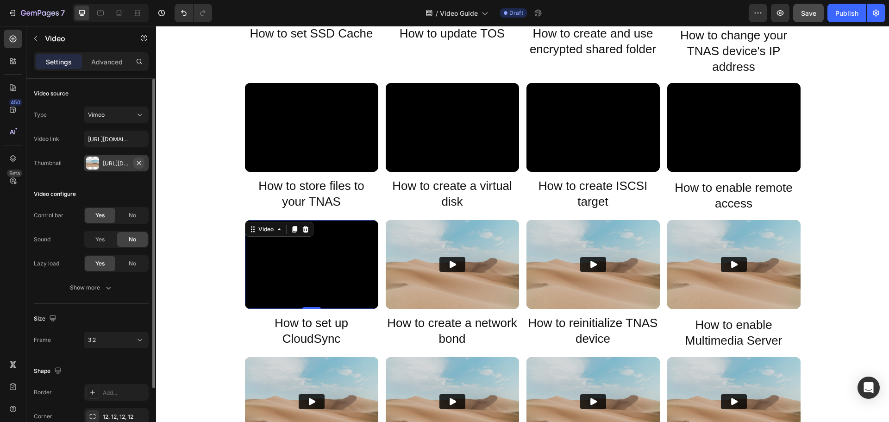
click at [141, 163] on icon "button" at bounding box center [138, 162] width 7 height 7
click at [429, 268] on img at bounding box center [452, 264] width 133 height 89
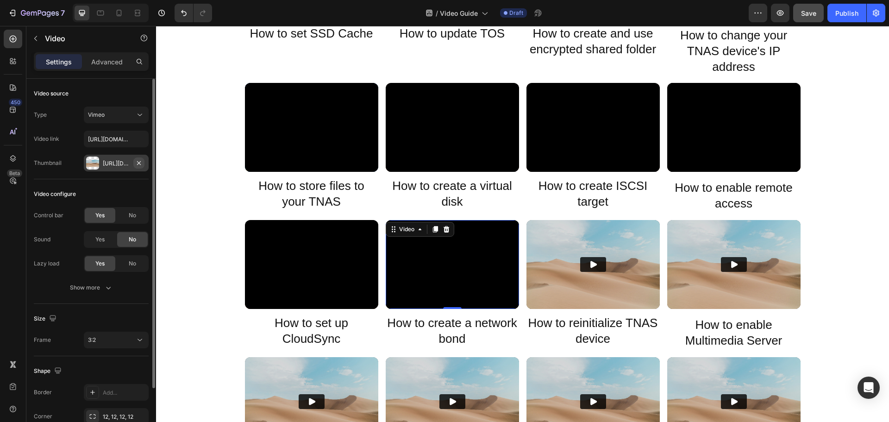
drag, startPoint x: 139, startPoint y: 163, endPoint x: 279, endPoint y: 238, distance: 159.0
click at [139, 163] on icon "button" at bounding box center [139, 163] width 4 height 4
click at [570, 288] on img at bounding box center [592, 264] width 133 height 89
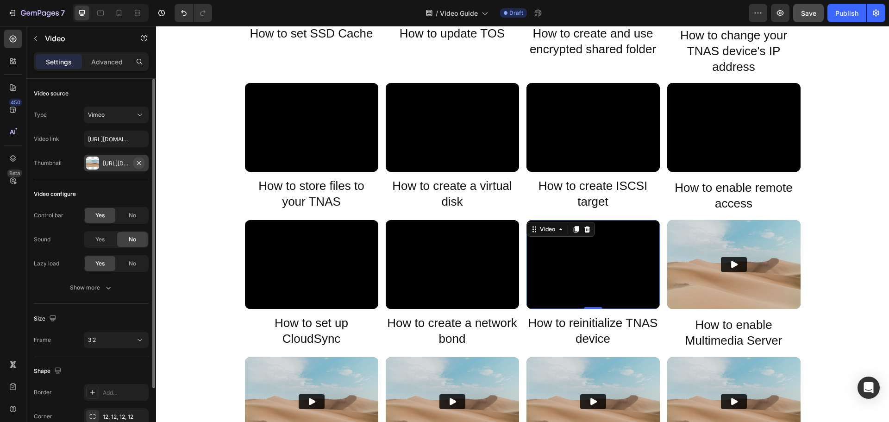
click at [141, 165] on icon "button" at bounding box center [138, 162] width 7 height 7
click at [752, 302] on img at bounding box center [733, 264] width 133 height 89
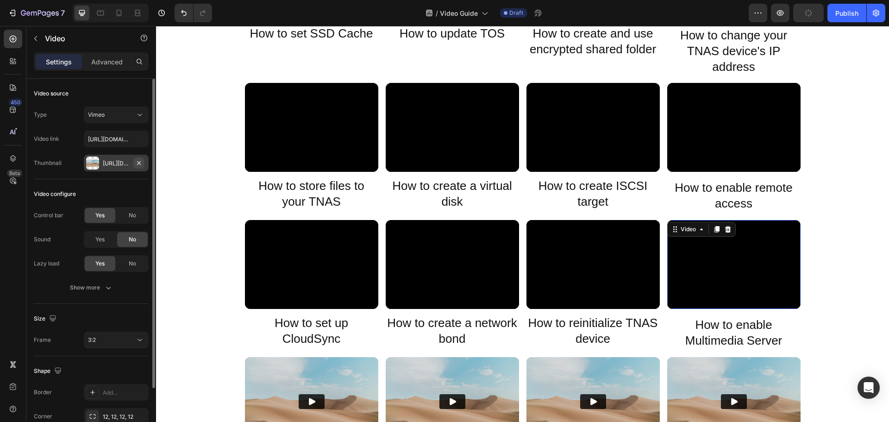
click at [135, 164] on icon "button" at bounding box center [138, 162] width 7 height 7
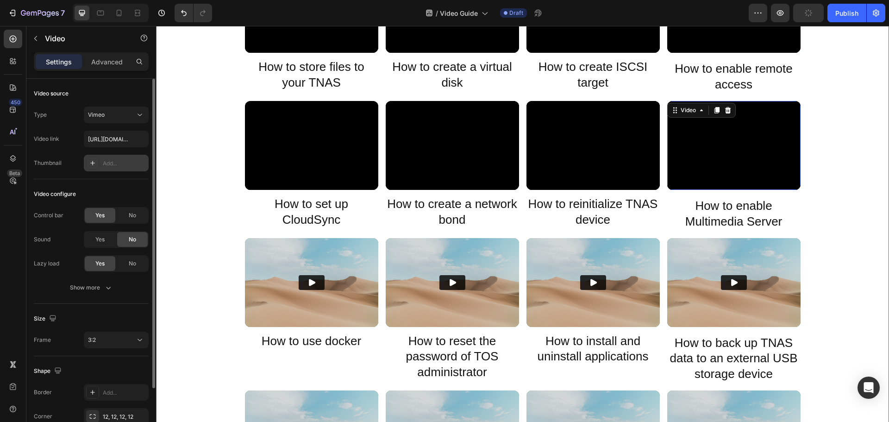
scroll to position [602, 0]
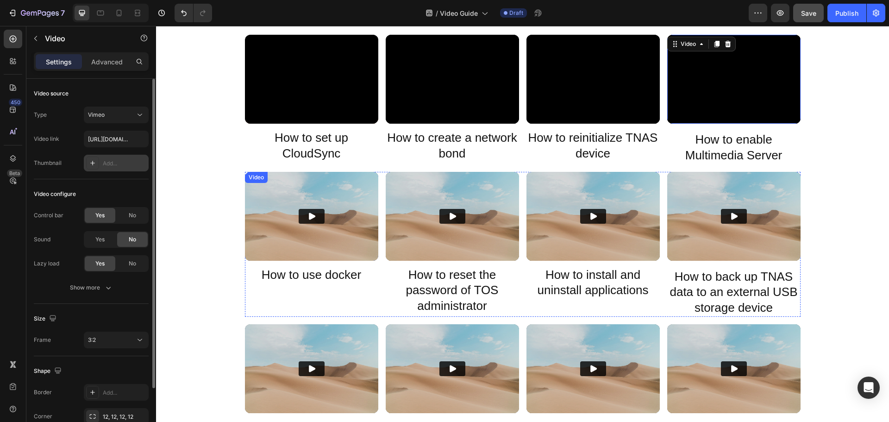
click at [314, 222] on button "Play" at bounding box center [312, 216] width 26 height 15
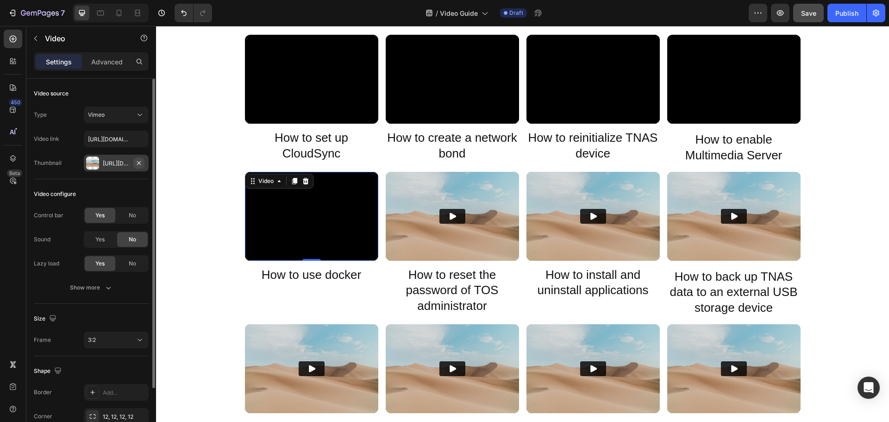
drag, startPoint x: 139, startPoint y: 162, endPoint x: 228, endPoint y: 196, distance: 94.9
click at [139, 162] on icon "button" at bounding box center [139, 163] width 4 height 4
click at [459, 237] on img at bounding box center [452, 216] width 133 height 89
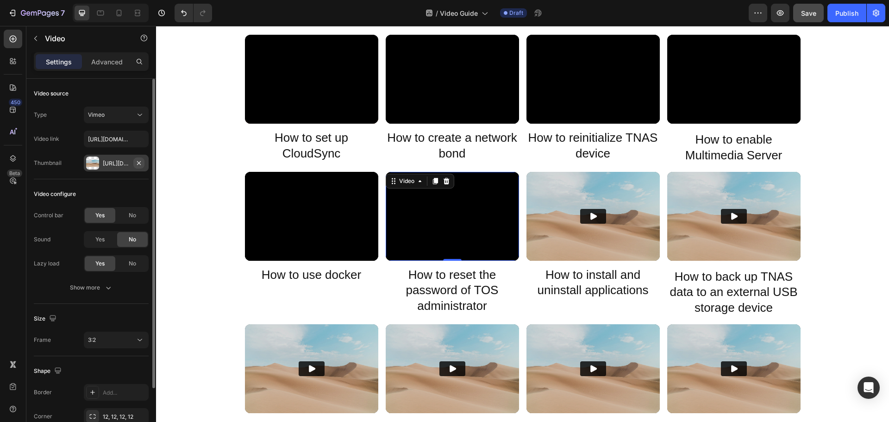
click at [142, 165] on icon "button" at bounding box center [138, 162] width 7 height 7
click at [594, 232] on img at bounding box center [592, 216] width 133 height 89
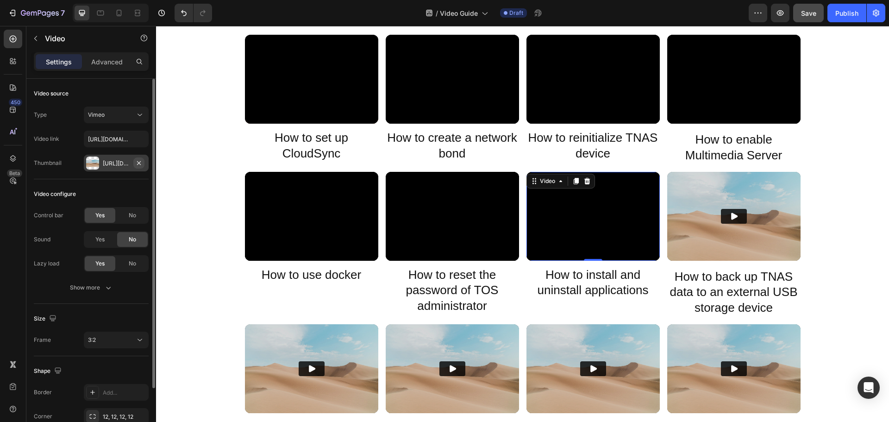
drag, startPoint x: 140, startPoint y: 166, endPoint x: 95, endPoint y: 151, distance: 46.8
click at [140, 166] on icon "button" at bounding box center [138, 162] width 7 height 7
click at [758, 251] on img at bounding box center [733, 216] width 133 height 89
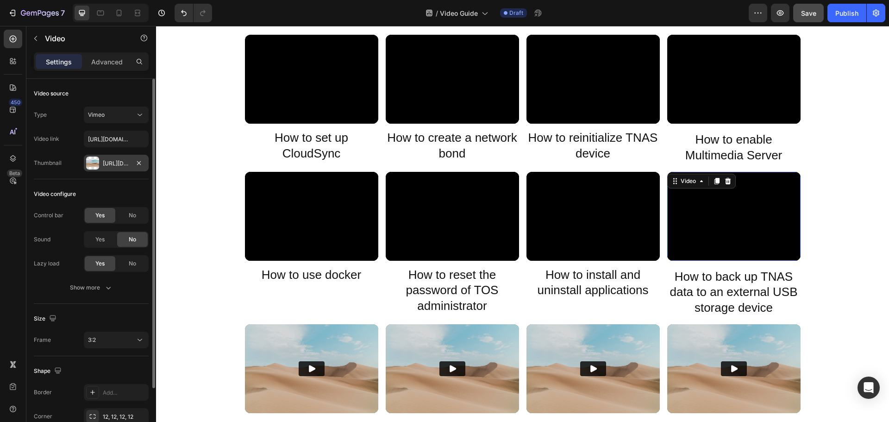
click at [144, 166] on div "Https://ucarecdn.Com/06075225-af9e-460c-8e3c-6be63c0b773a/-/format/auto/" at bounding box center [116, 163] width 65 height 17
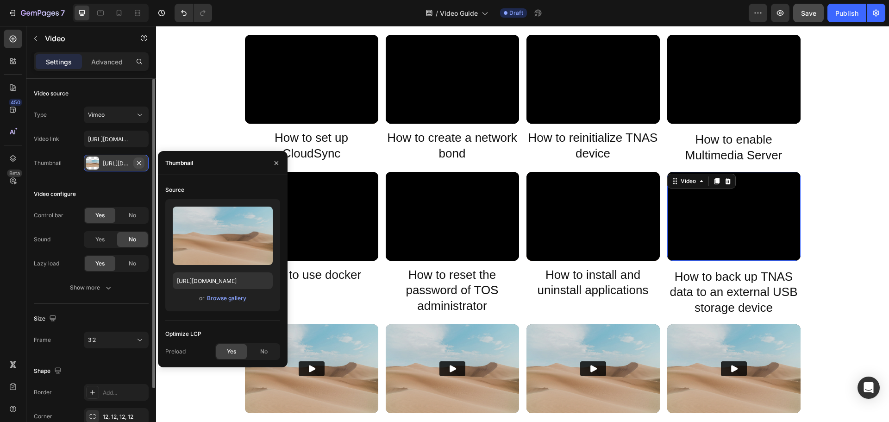
click at [139, 164] on icon "button" at bounding box center [138, 162] width 7 height 7
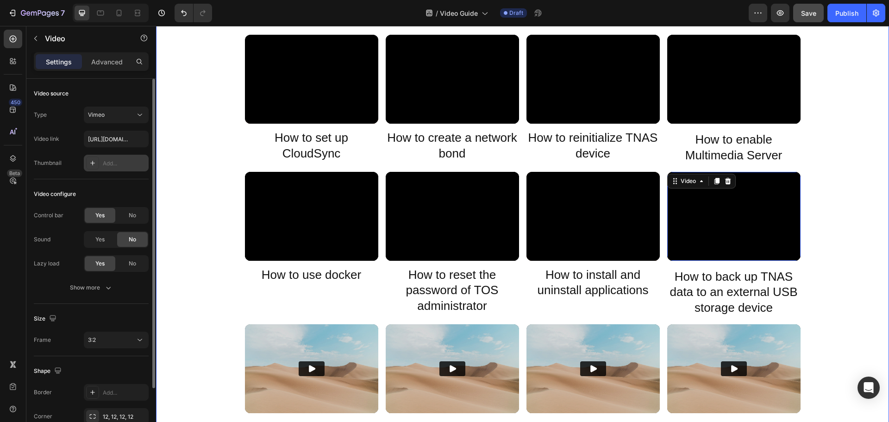
click at [188, 143] on div "Video TerraMaster how to install harddrive Heading Video What should you do if …" at bounding box center [522, 356] width 733 height 1796
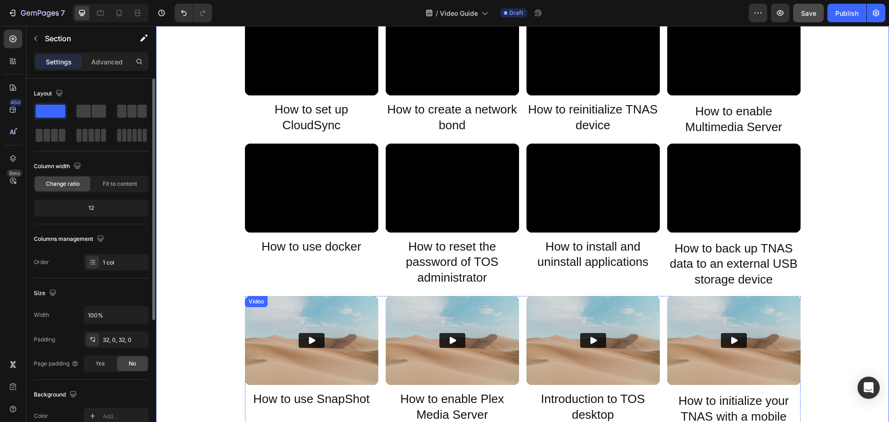
scroll to position [741, 0]
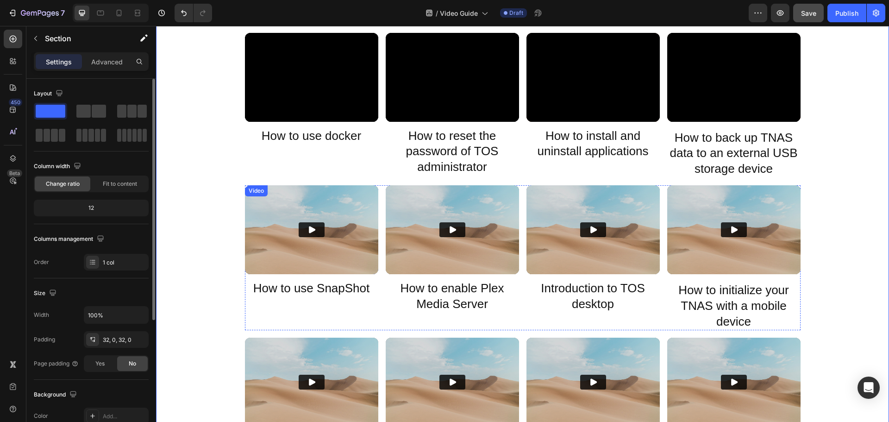
click at [316, 236] on button "Play" at bounding box center [312, 229] width 26 height 15
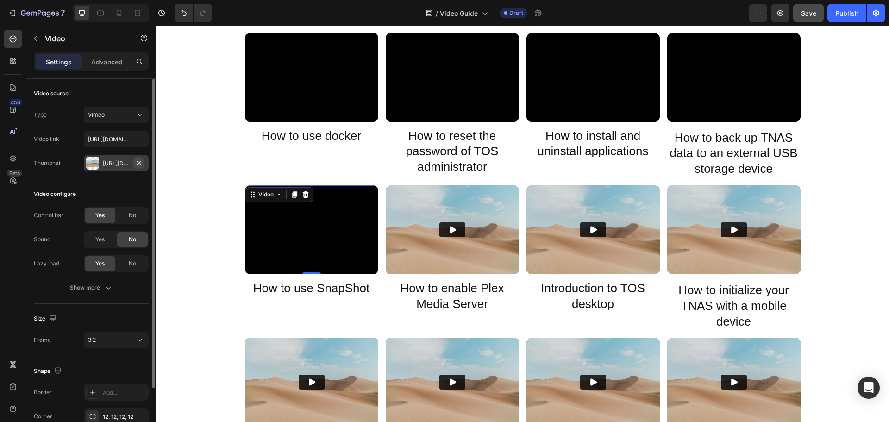
click at [137, 162] on icon "button" at bounding box center [138, 162] width 7 height 7
click at [461, 251] on img at bounding box center [452, 229] width 133 height 89
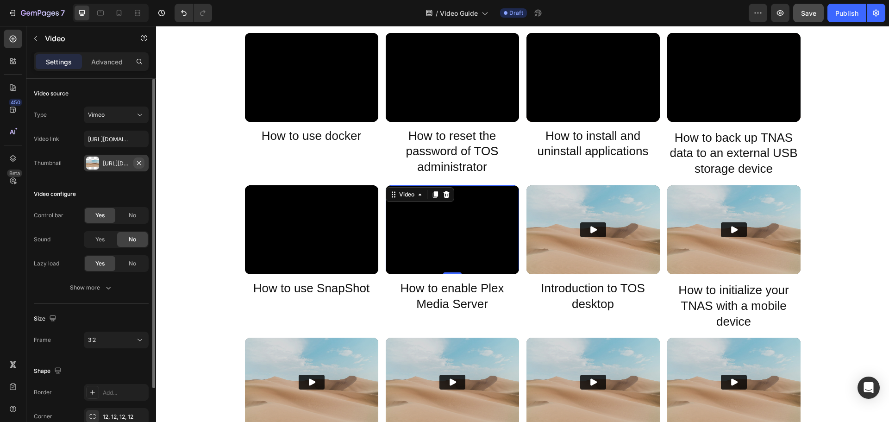
click at [139, 164] on icon "button" at bounding box center [138, 162] width 7 height 7
click at [580, 239] on img at bounding box center [592, 229] width 133 height 89
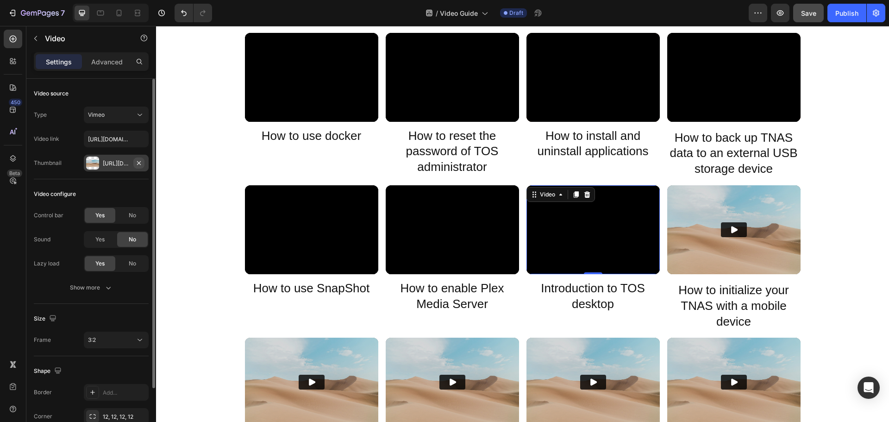
click at [141, 162] on icon "button" at bounding box center [138, 162] width 7 height 7
click at [740, 259] on img at bounding box center [733, 229] width 133 height 89
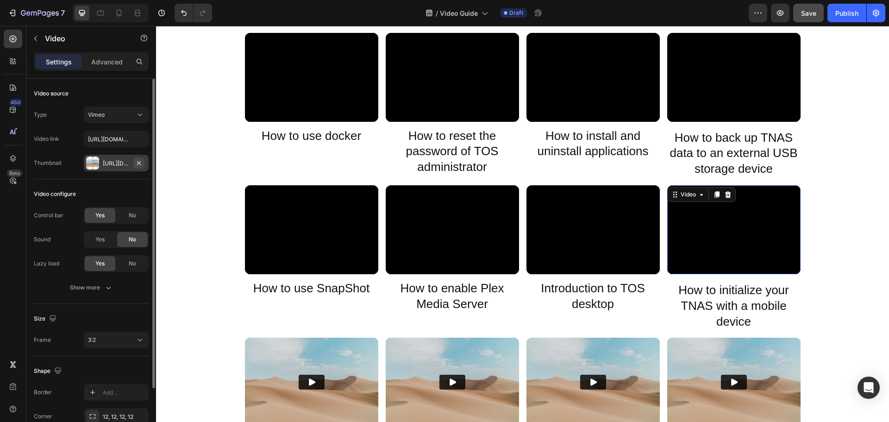
click at [137, 163] on icon "button" at bounding box center [138, 162] width 7 height 7
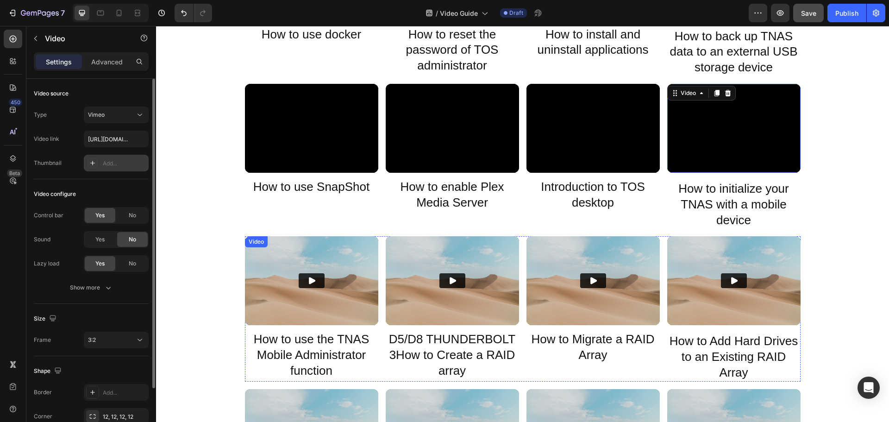
scroll to position [926, 0]
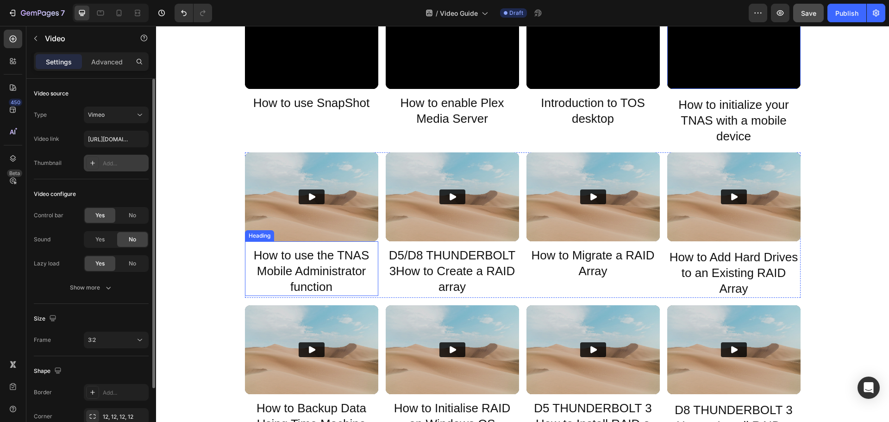
click at [327, 224] on img at bounding box center [311, 196] width 133 height 89
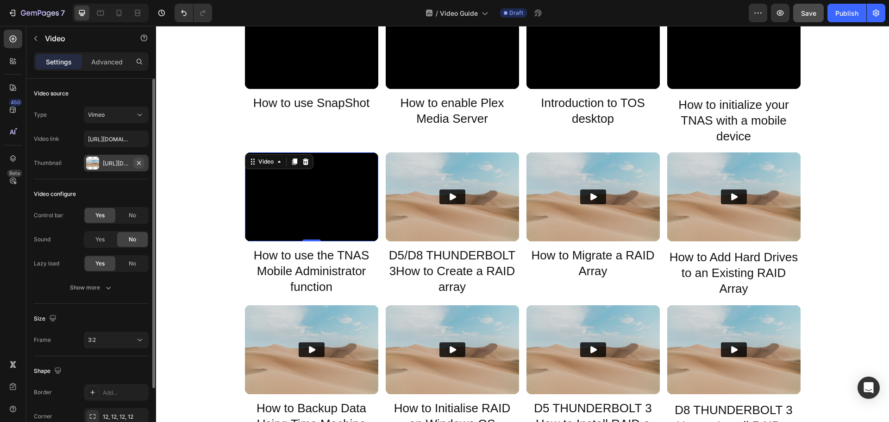
click at [140, 160] on icon "button" at bounding box center [138, 162] width 7 height 7
click at [473, 214] on img at bounding box center [452, 196] width 133 height 89
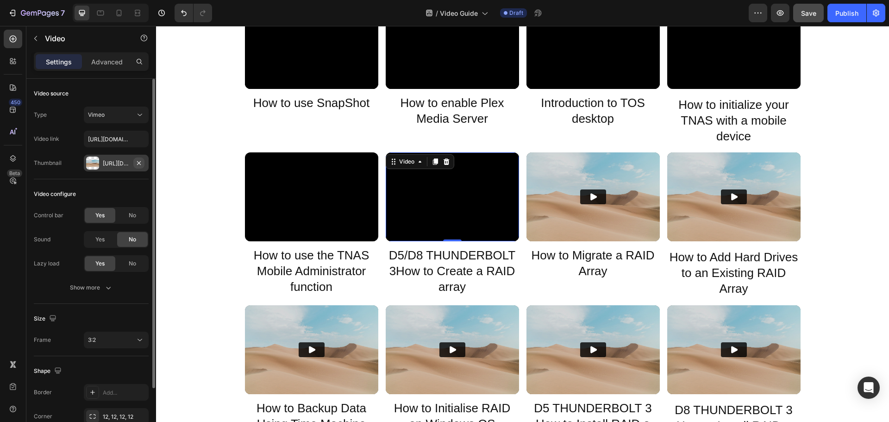
click at [140, 162] on icon "button" at bounding box center [138, 162] width 7 height 7
click at [601, 227] on img at bounding box center [592, 196] width 133 height 89
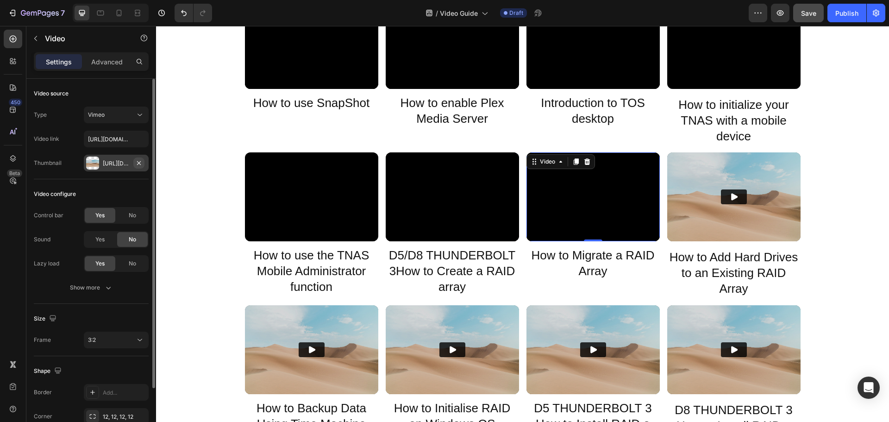
click at [141, 162] on icon "button" at bounding box center [138, 162] width 7 height 7
click at [707, 223] on img at bounding box center [733, 196] width 133 height 89
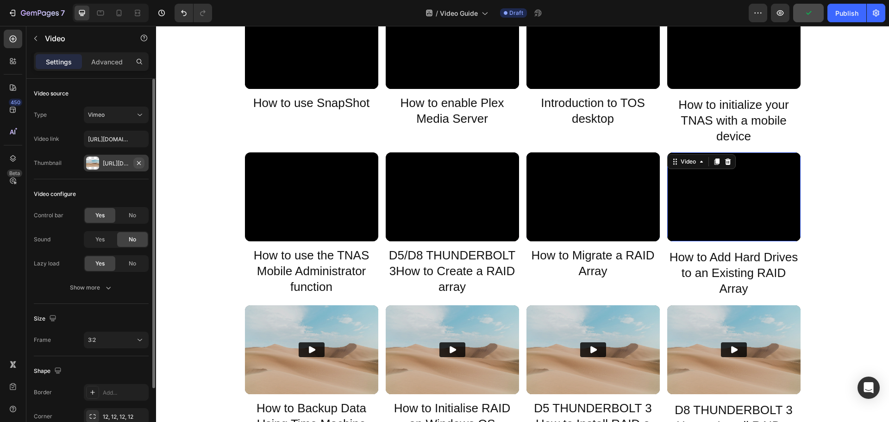
click at [141, 162] on icon "button" at bounding box center [138, 162] width 7 height 7
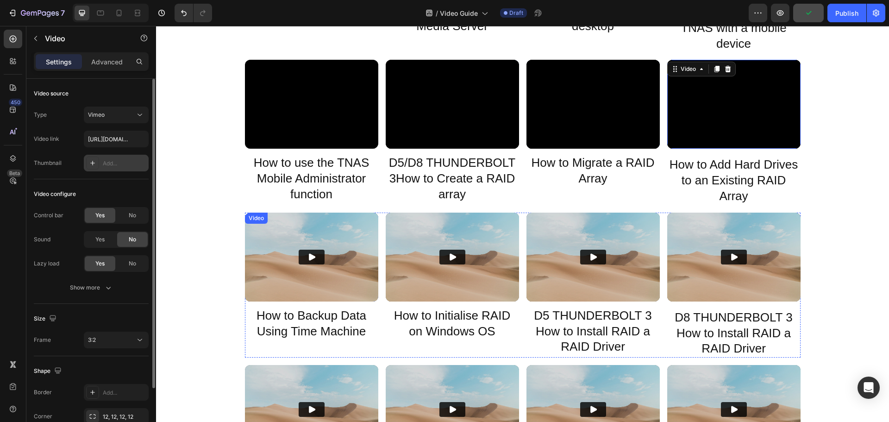
click at [268, 269] on img at bounding box center [311, 256] width 133 height 89
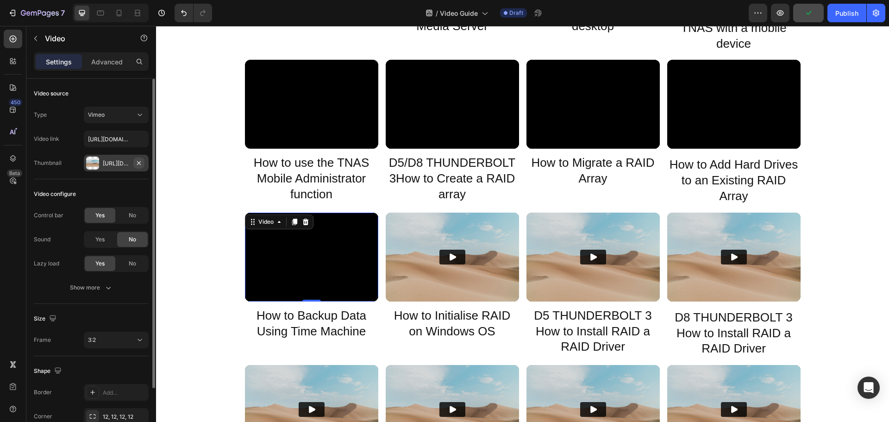
click at [137, 165] on icon "button" at bounding box center [138, 162] width 7 height 7
click at [432, 279] on img at bounding box center [452, 256] width 133 height 89
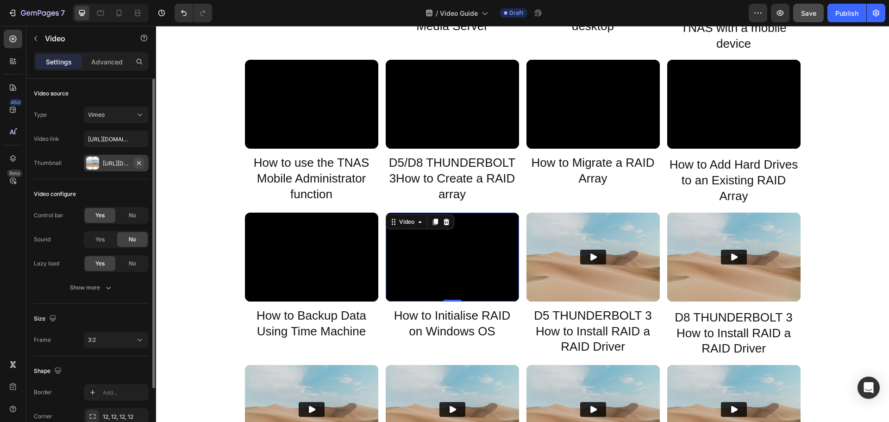
click at [142, 164] on icon "button" at bounding box center [138, 162] width 7 height 7
click at [610, 293] on img at bounding box center [592, 256] width 133 height 89
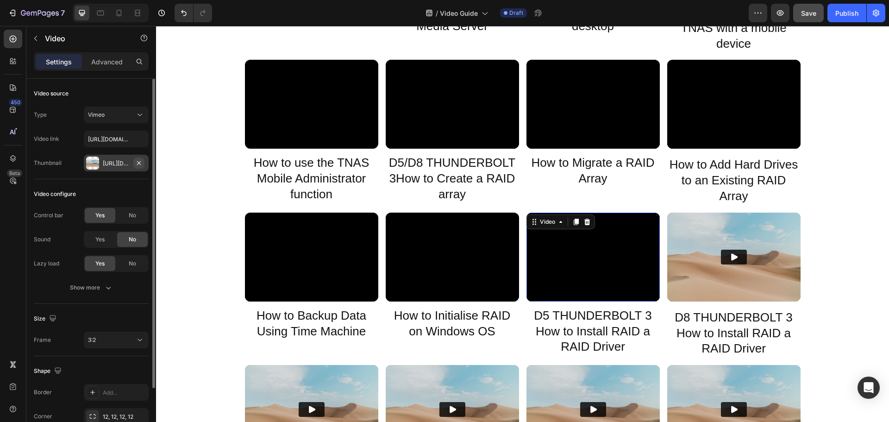
drag, startPoint x: 137, startPoint y: 166, endPoint x: 111, endPoint y: 161, distance: 26.3
click at [137, 166] on icon "button" at bounding box center [138, 162] width 7 height 7
click at [716, 266] on img at bounding box center [733, 256] width 133 height 89
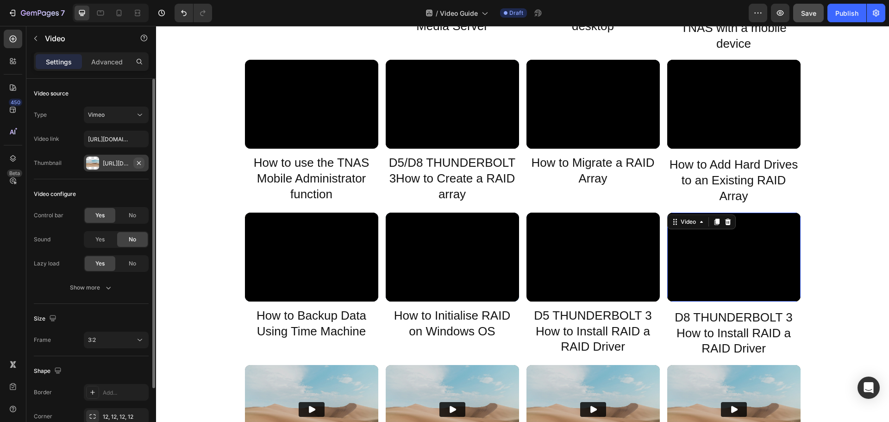
drag, startPoint x: 139, startPoint y: 165, endPoint x: 86, endPoint y: 185, distance: 56.8
click at [139, 165] on icon "button" at bounding box center [138, 162] width 7 height 7
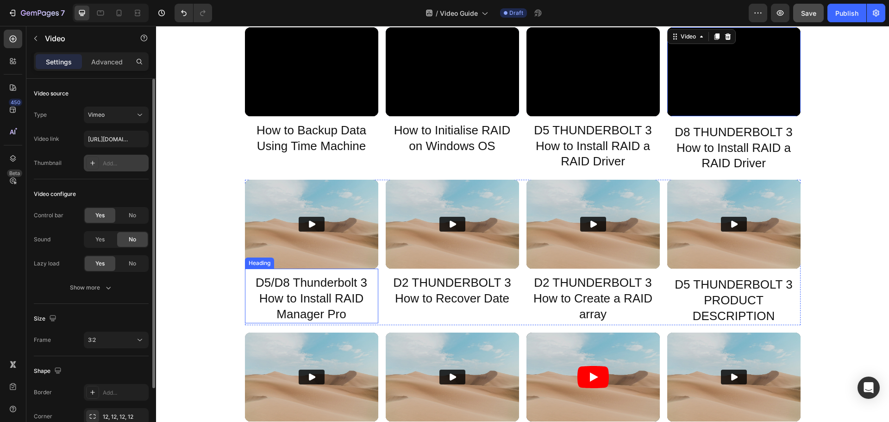
click at [304, 273] on div "D5/D8 Thunderbolt 3 How to Install RAID Manager Pro Heading" at bounding box center [311, 295] width 133 height 54
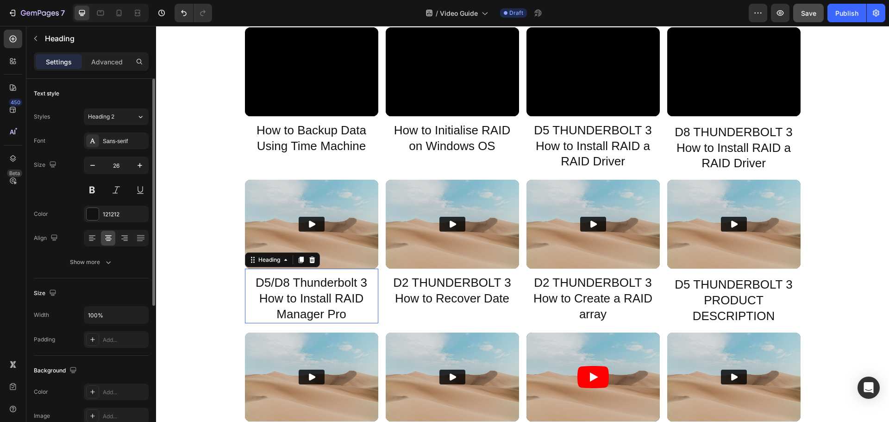
click at [308, 258] on icon at bounding box center [311, 259] width 7 height 7
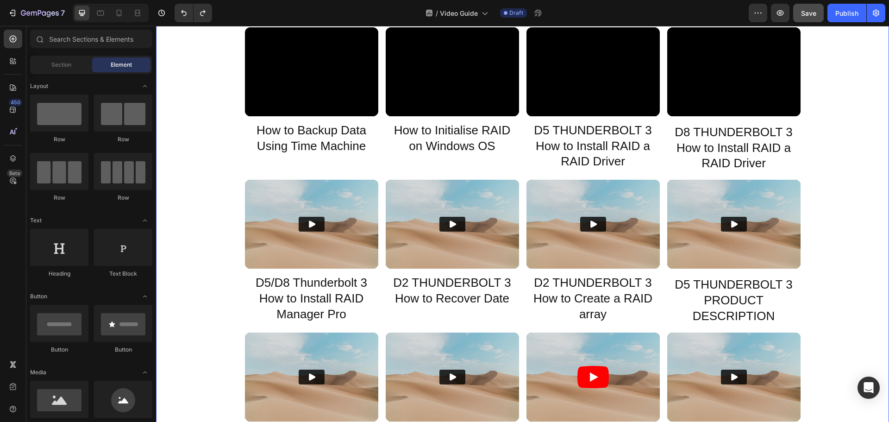
click at [309, 227] on icon "Play" at bounding box center [312, 224] width 6 height 7
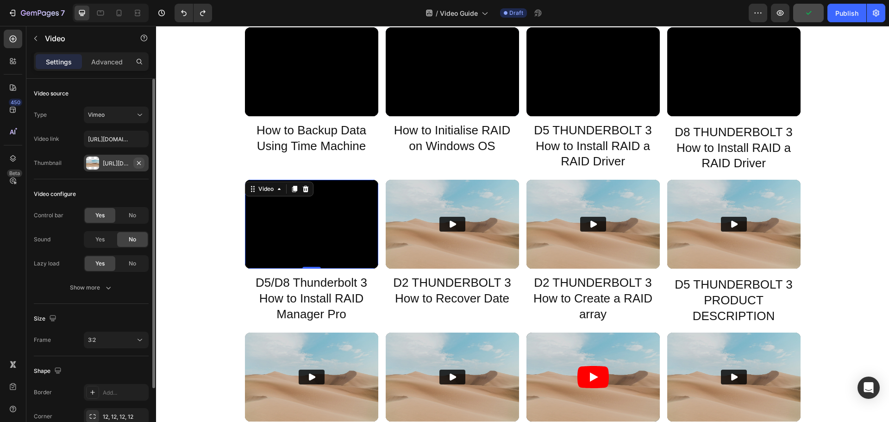
drag, startPoint x: 138, startPoint y: 166, endPoint x: 324, endPoint y: 235, distance: 198.4
click at [138, 166] on icon "button" at bounding box center [138, 162] width 7 height 7
click at [451, 245] on img at bounding box center [452, 224] width 133 height 89
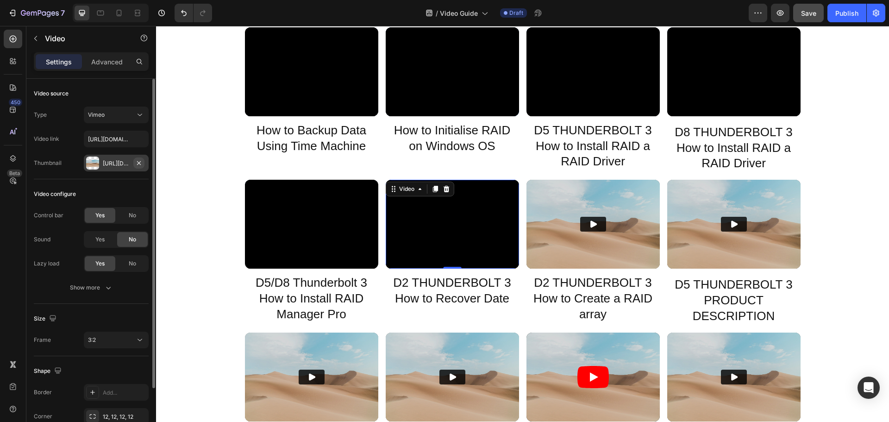
click at [139, 164] on icon "button" at bounding box center [138, 162] width 7 height 7
click at [535, 234] on img at bounding box center [592, 224] width 133 height 89
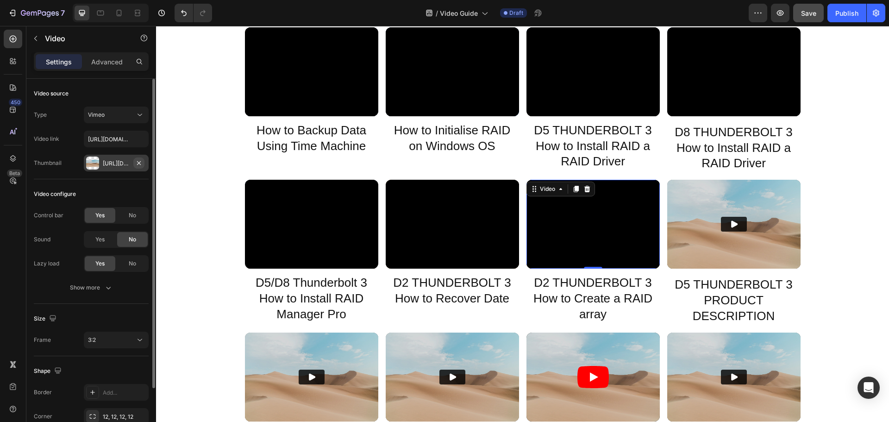
click at [136, 162] on icon "button" at bounding box center [138, 162] width 7 height 7
click at [721, 258] on img at bounding box center [733, 224] width 133 height 89
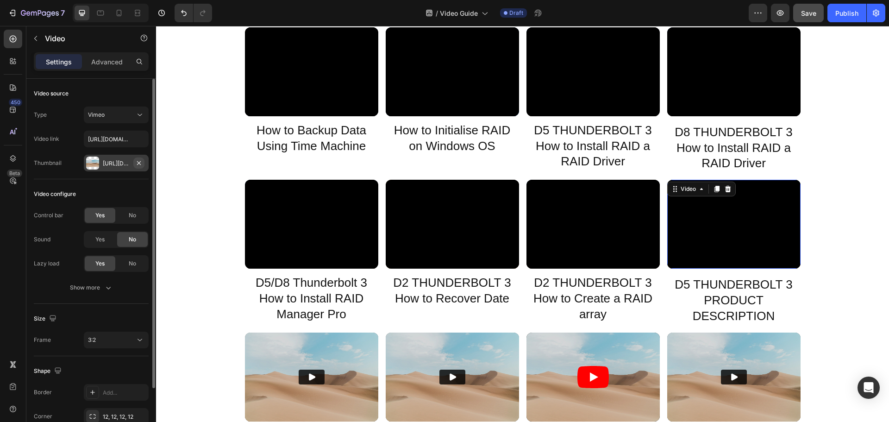
drag, startPoint x: 137, startPoint y: 164, endPoint x: 93, endPoint y: 173, distance: 44.5
click at [137, 164] on icon "button" at bounding box center [138, 162] width 7 height 7
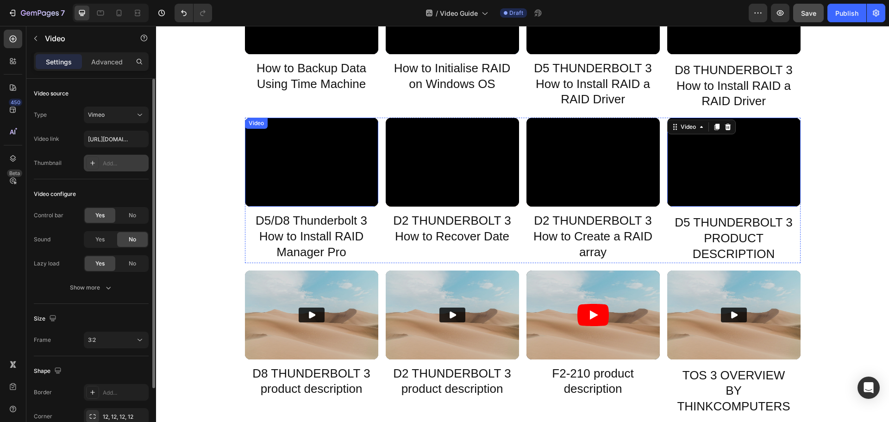
scroll to position [1296, 0]
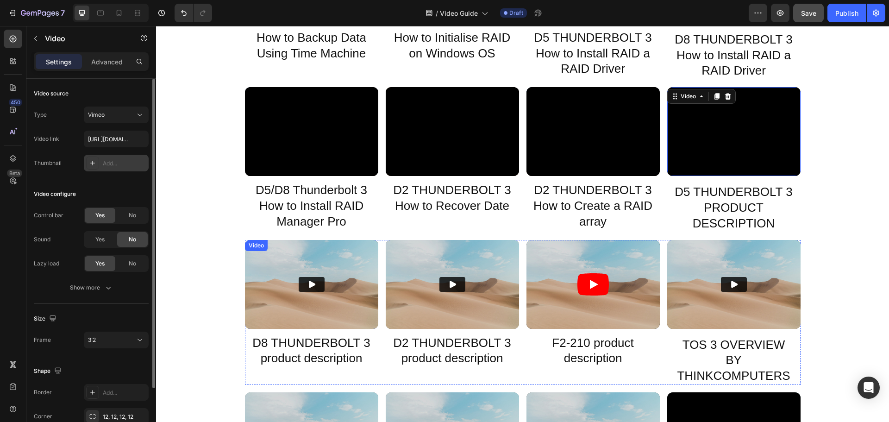
click at [275, 269] on img at bounding box center [311, 284] width 133 height 89
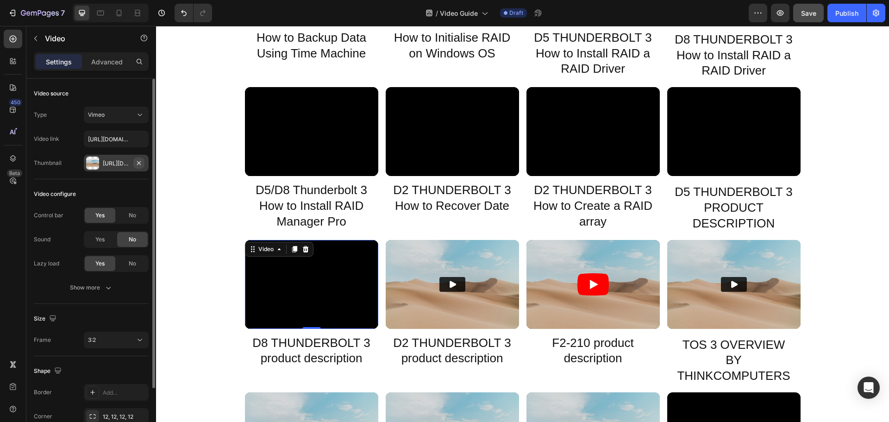
click at [141, 163] on icon "button" at bounding box center [138, 162] width 7 height 7
click at [419, 273] on img at bounding box center [452, 284] width 133 height 89
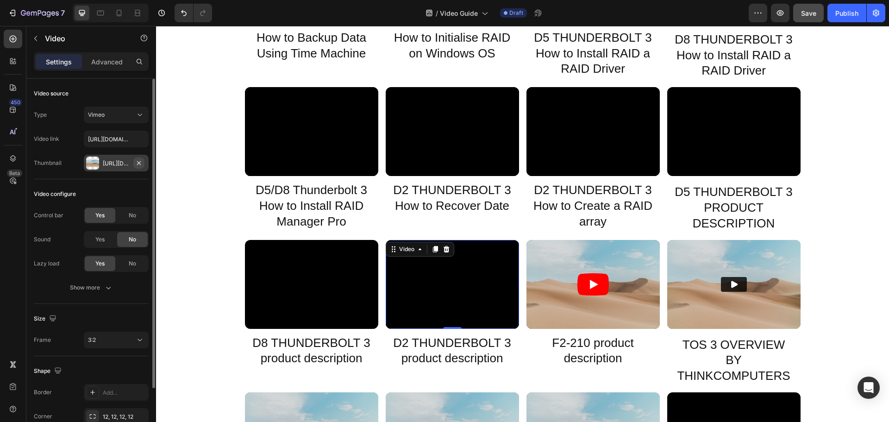
click at [140, 166] on icon "button" at bounding box center [138, 162] width 7 height 7
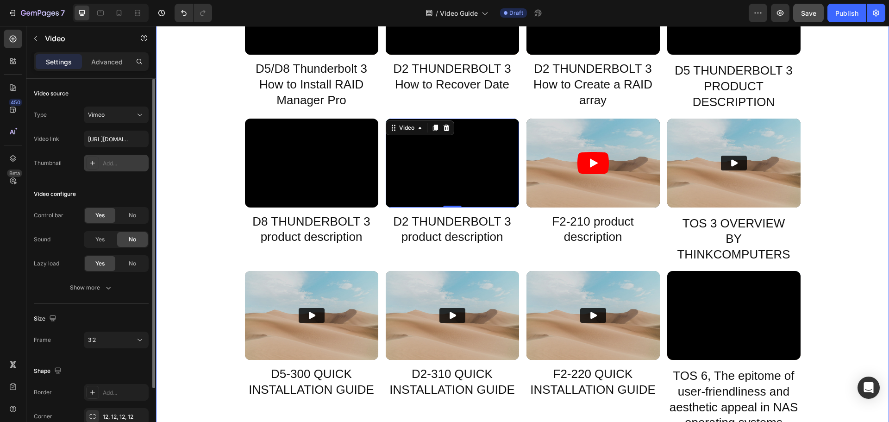
scroll to position [1435, 0]
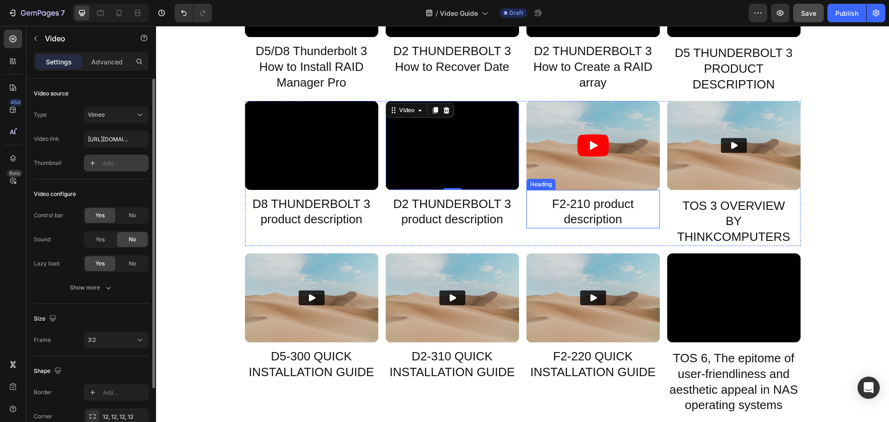
click at [560, 168] on article at bounding box center [592, 145] width 133 height 89
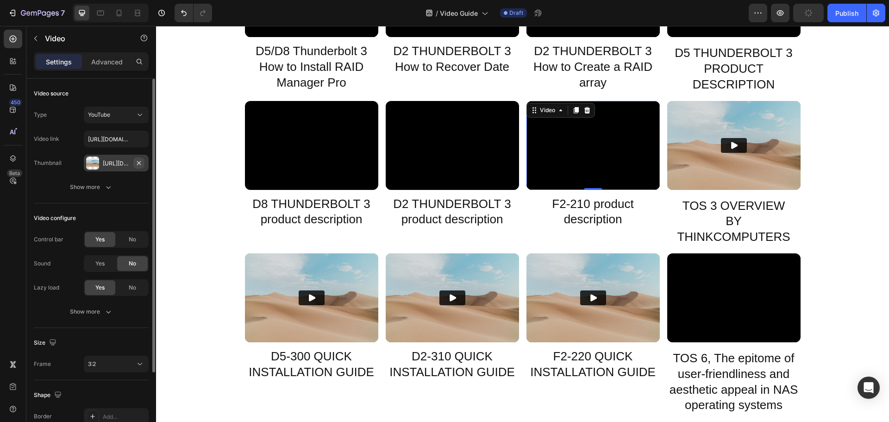
click at [140, 161] on icon "button" at bounding box center [138, 162] width 7 height 7
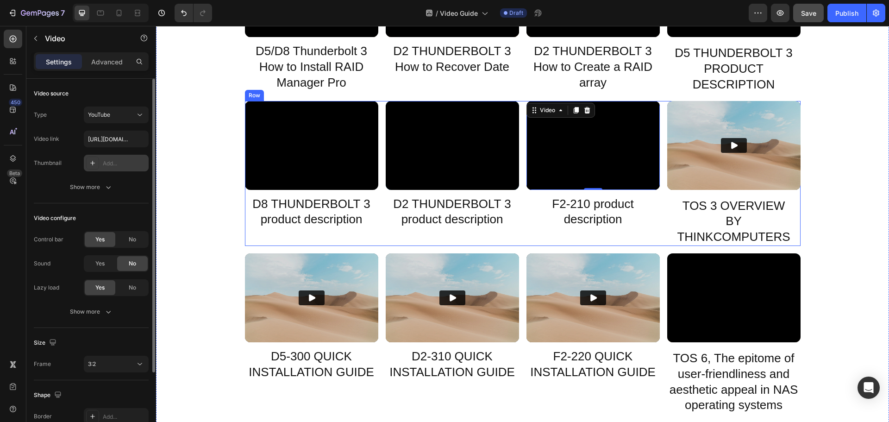
click at [692, 181] on img at bounding box center [733, 145] width 133 height 89
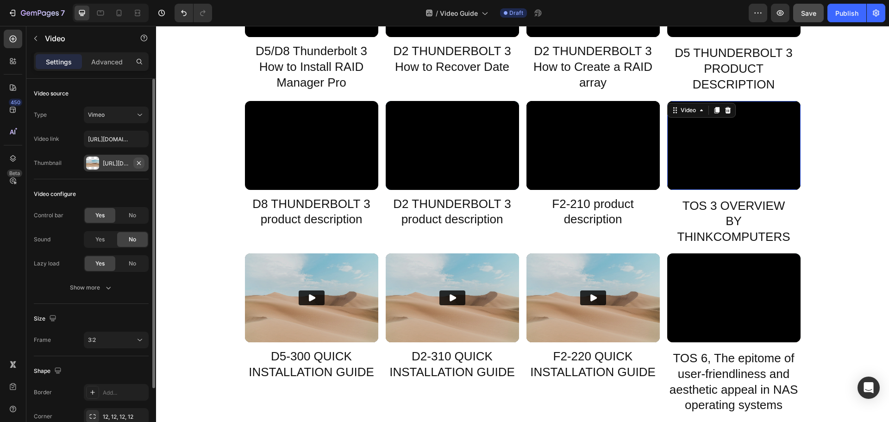
drag, startPoint x: 137, startPoint y: 162, endPoint x: 89, endPoint y: 184, distance: 52.8
click at [137, 162] on icon "button" at bounding box center [138, 162] width 7 height 7
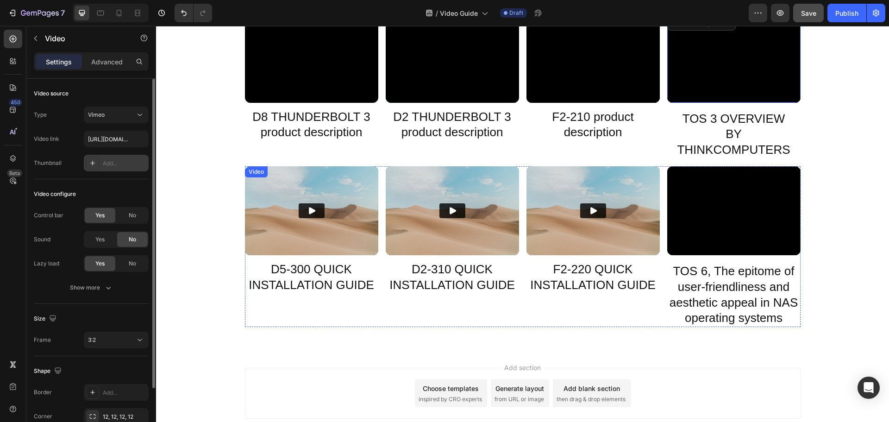
scroll to position [1527, 0]
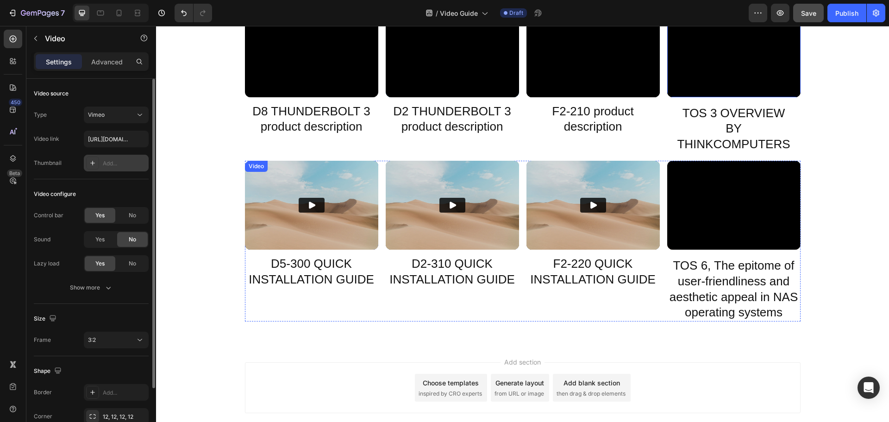
click at [261, 204] on img at bounding box center [311, 205] width 133 height 89
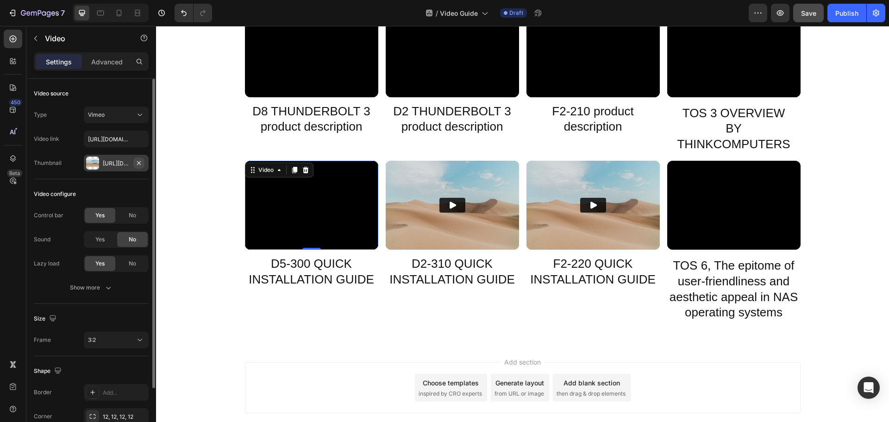
click at [140, 167] on button "button" at bounding box center [138, 162] width 11 height 11
click at [439, 206] on button "Play" at bounding box center [452, 205] width 26 height 15
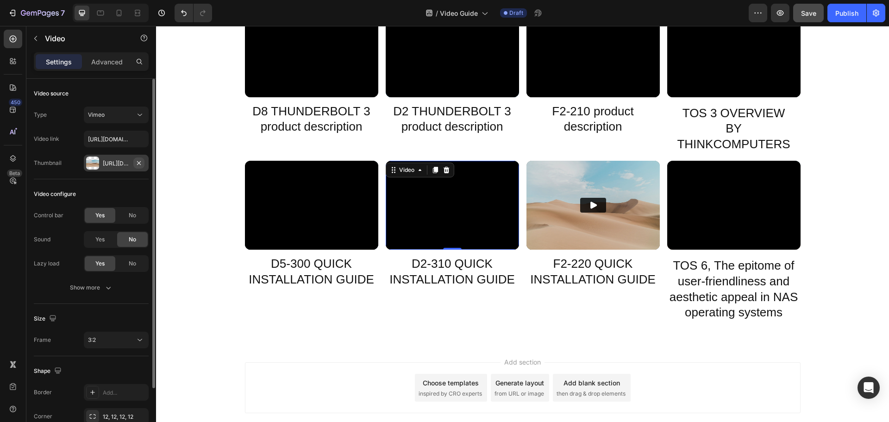
click at [141, 163] on icon "button" at bounding box center [138, 162] width 7 height 7
click at [565, 212] on img at bounding box center [592, 205] width 133 height 89
click at [141, 163] on icon "button" at bounding box center [138, 162] width 7 height 7
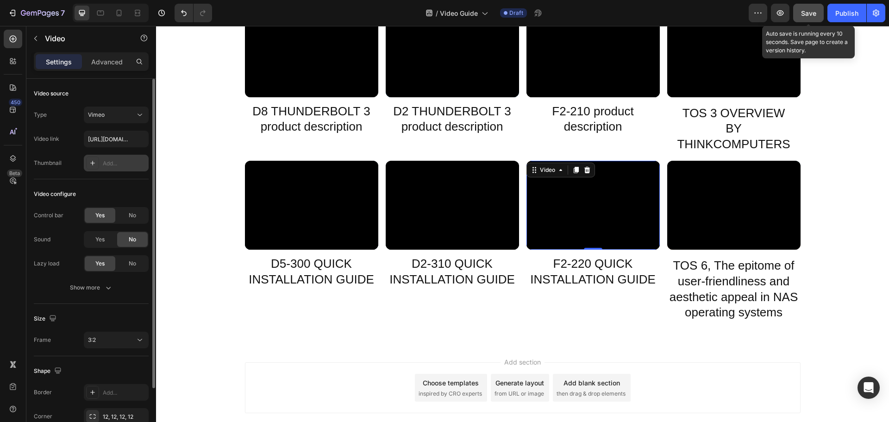
click at [807, 17] on span "Save" at bounding box center [808, 13] width 15 height 8
click at [844, 14] on div "Publish" at bounding box center [846, 13] width 23 height 10
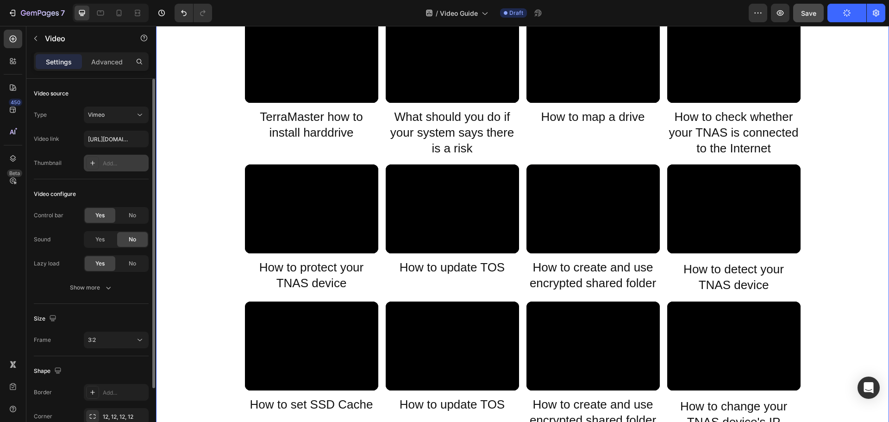
scroll to position [0, 0]
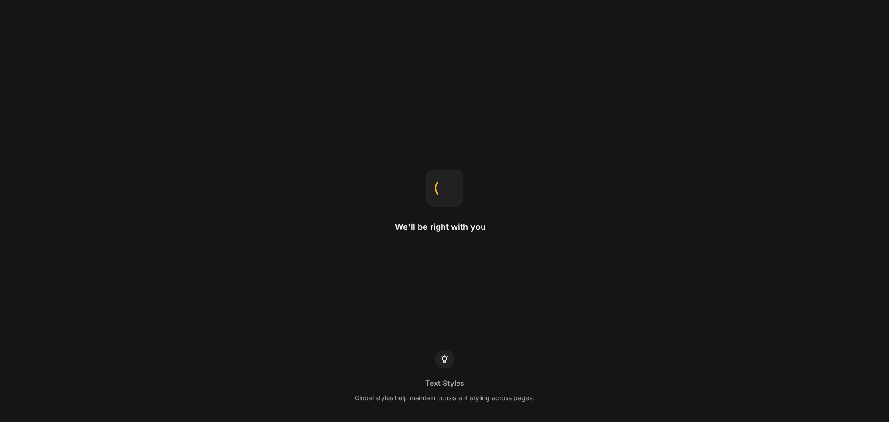
drag, startPoint x: 0, startPoint y: 0, endPoint x: 365, endPoint y: 216, distance: 424.3
click at [365, 216] on div "We'll be right with you Text Styles Global styles help maintain consistent styl…" at bounding box center [444, 211] width 889 height 422
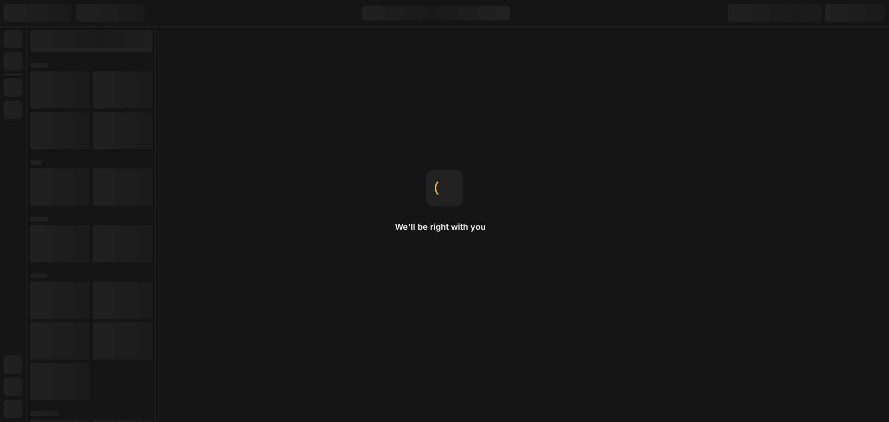
drag, startPoint x: 365, startPoint y: 216, endPoint x: 356, endPoint y: 220, distance: 9.7
click at [356, 220] on div "We'll be right with you Text Styles Global styles help maintain consistent styl…" at bounding box center [444, 211] width 889 height 422
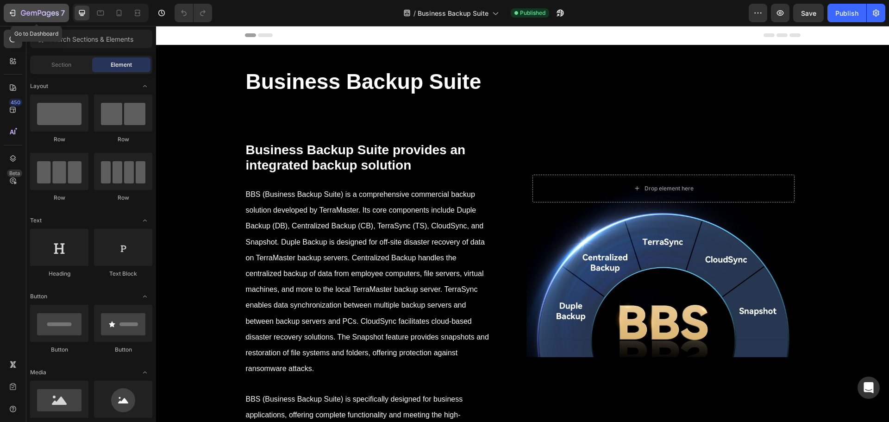
click at [16, 17] on icon "button" at bounding box center [12, 12] width 9 height 9
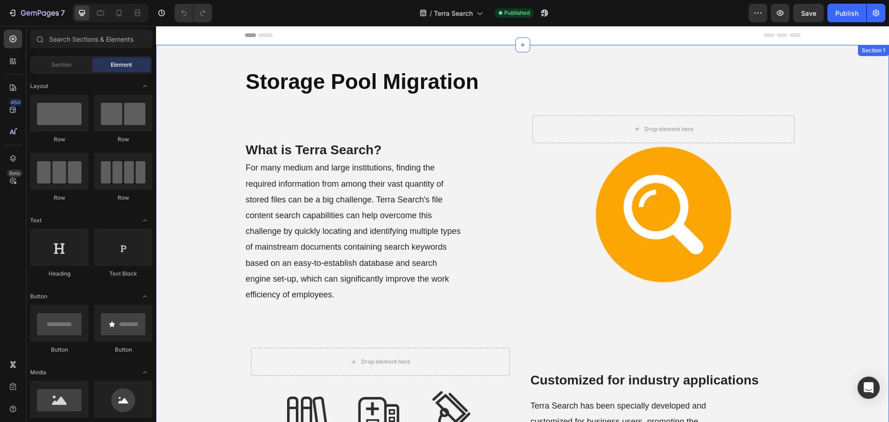
drag, startPoint x: 190, startPoint y: 168, endPoint x: 274, endPoint y: 138, distance: 89.0
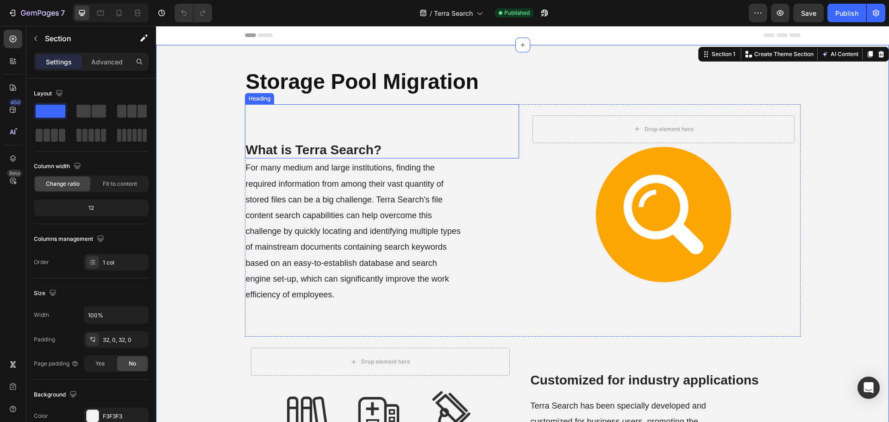
click at [318, 142] on h2 "What is Terra Search?" at bounding box center [382, 150] width 274 height 18
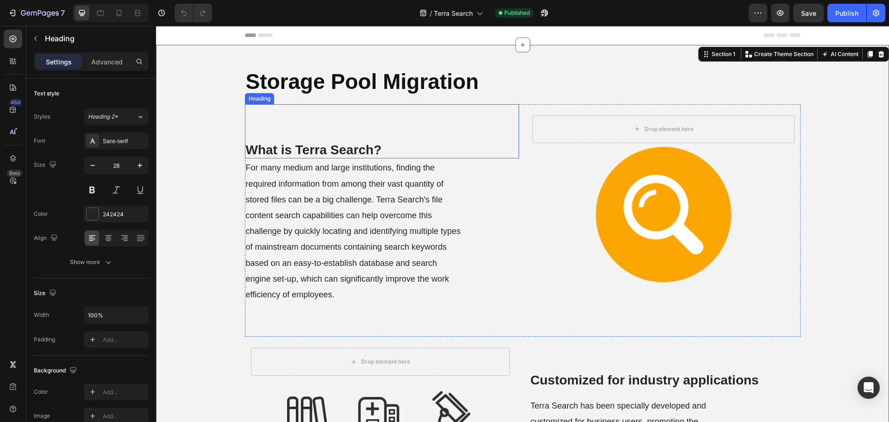
click at [318, 142] on h2 "What is Terra Search?" at bounding box center [382, 150] width 274 height 18
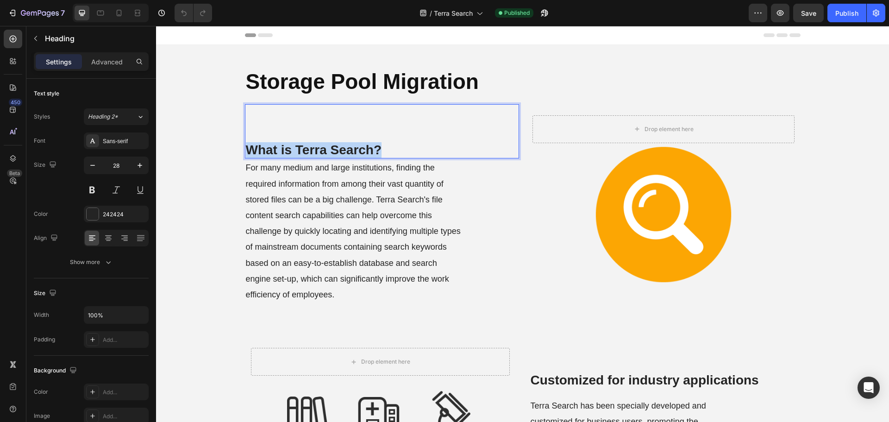
click at [318, 142] on p "What is Terra Search?" at bounding box center [382, 150] width 272 height 16
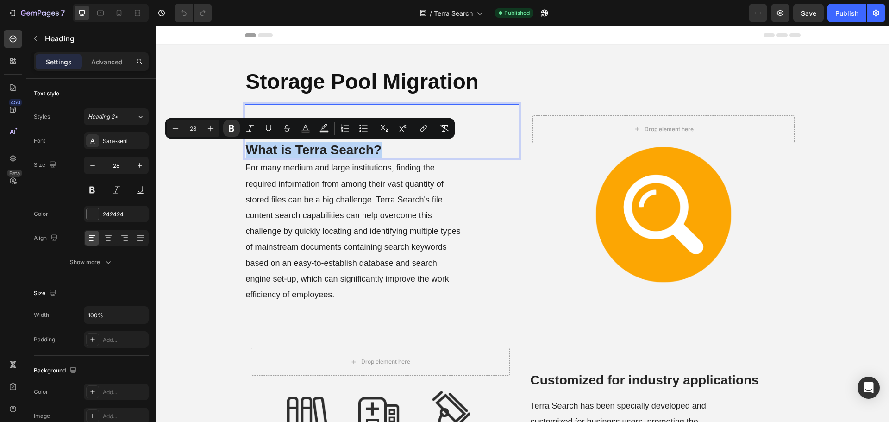
click at [300, 150] on strong "What is Terra Search?" at bounding box center [314, 150] width 136 height 14
drag, startPoint x: 331, startPoint y: 153, endPoint x: 372, endPoint y: 155, distance: 41.3
click at [372, 155] on strong "What is Terra Search?" at bounding box center [314, 150] width 136 height 14
copy strong "Terra Search"
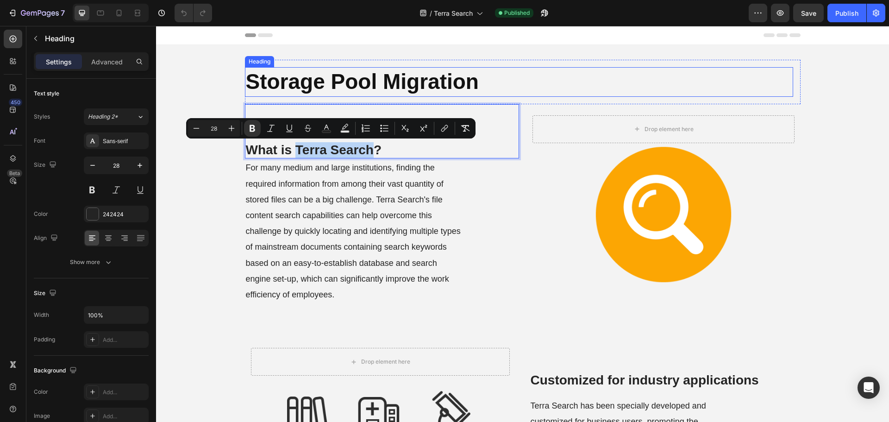
click at [357, 78] on strong "Storage Pool Migration" at bounding box center [362, 81] width 233 height 24
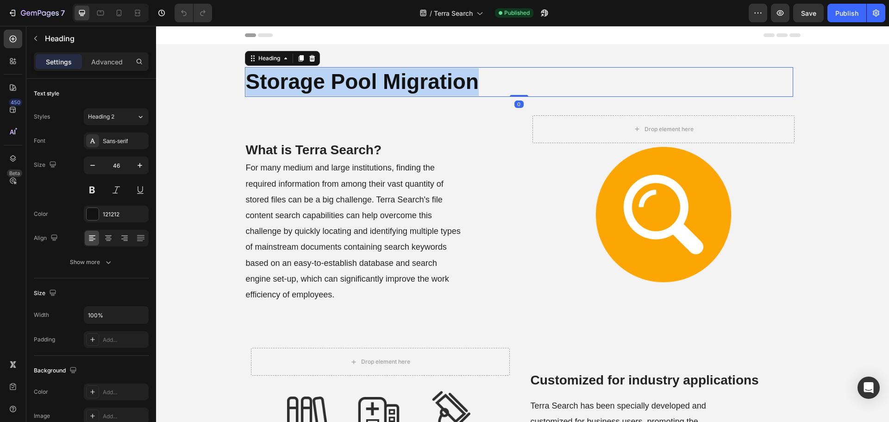
click at [357, 78] on strong "Storage Pool Migration" at bounding box center [362, 81] width 233 height 24
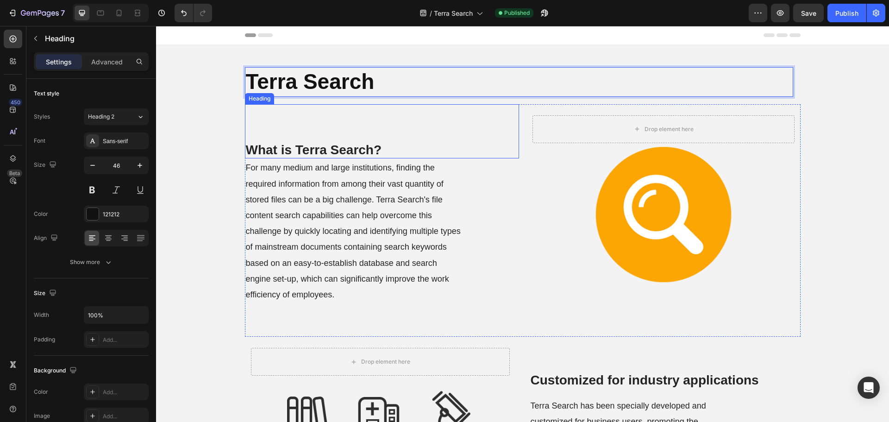
click at [444, 122] on div "⁠⁠⁠⁠⁠⁠⁠ What is Terra Search? Heading" at bounding box center [382, 131] width 274 height 55
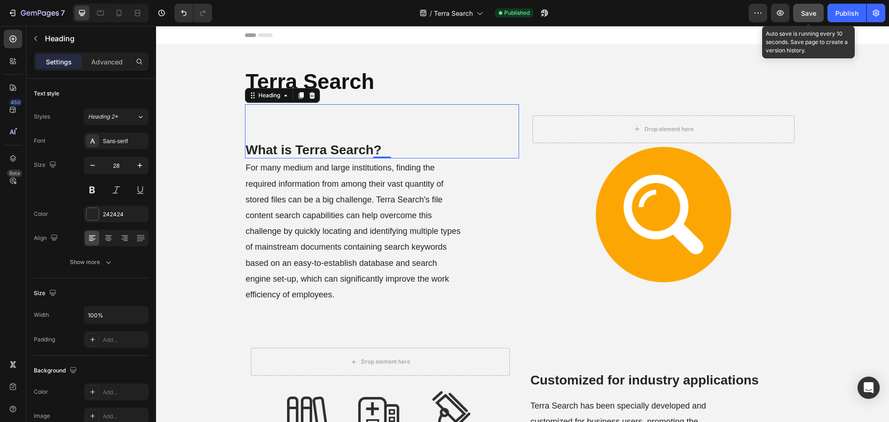
click at [805, 12] on span "Save" at bounding box center [808, 13] width 15 height 8
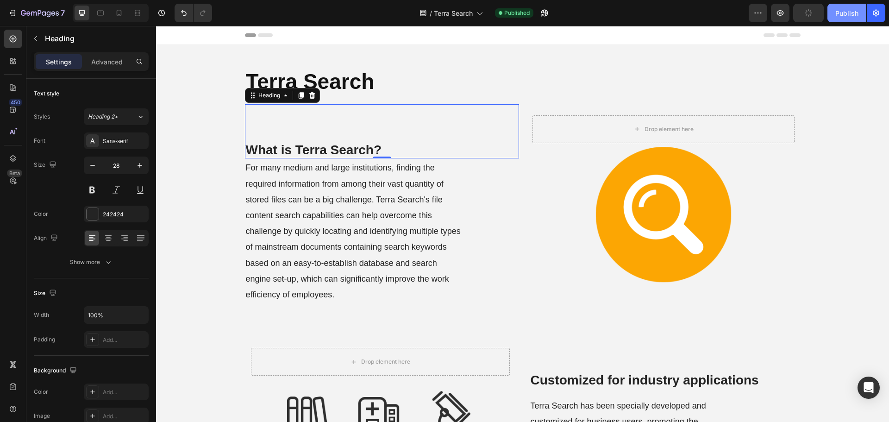
click at [850, 19] on button "Publish" at bounding box center [846, 13] width 39 height 19
